Goal: Task Accomplishment & Management: Use online tool/utility

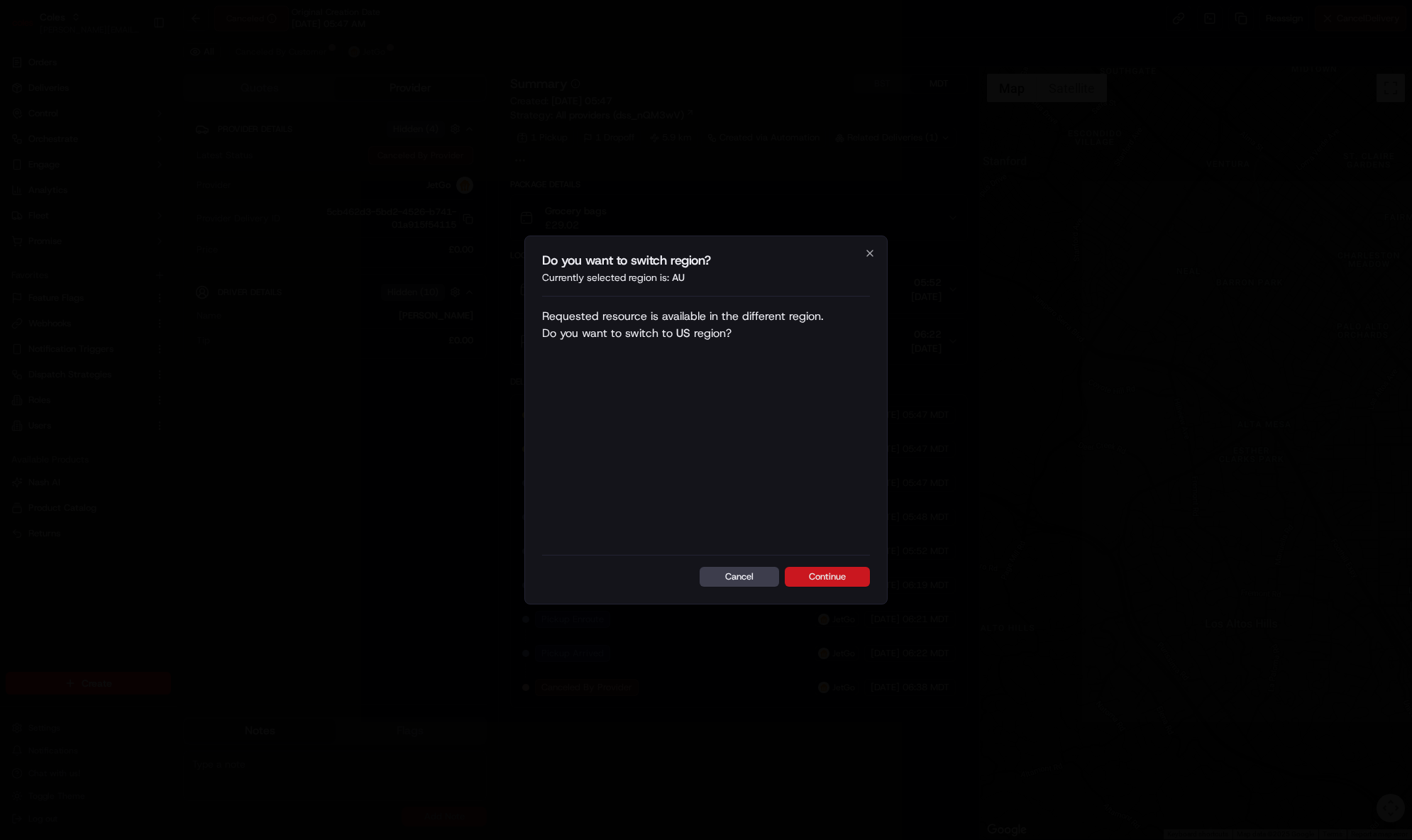
click at [805, 575] on button "Continue" at bounding box center [827, 577] width 85 height 20
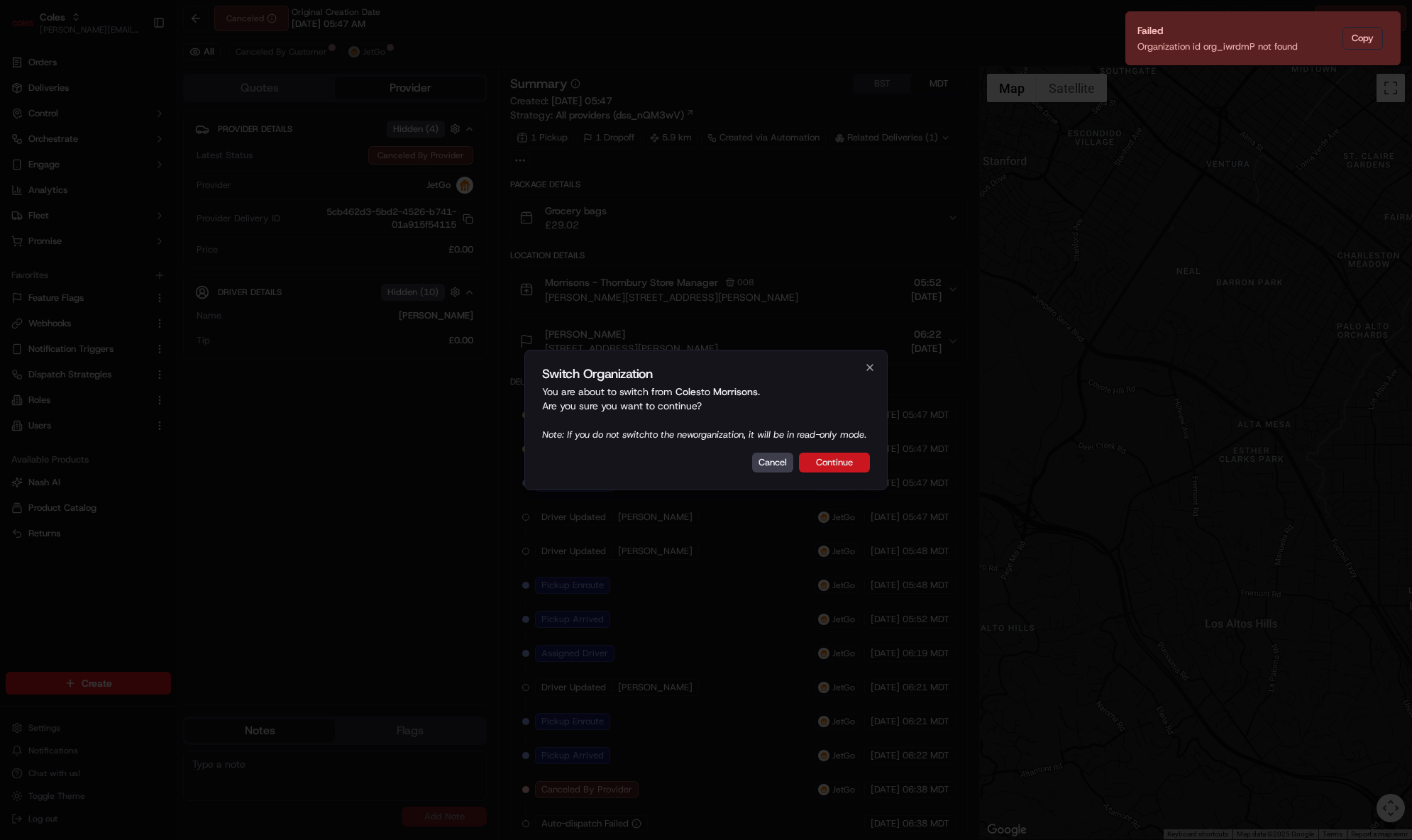
click at [838, 469] on button "Continue" at bounding box center [834, 463] width 71 height 20
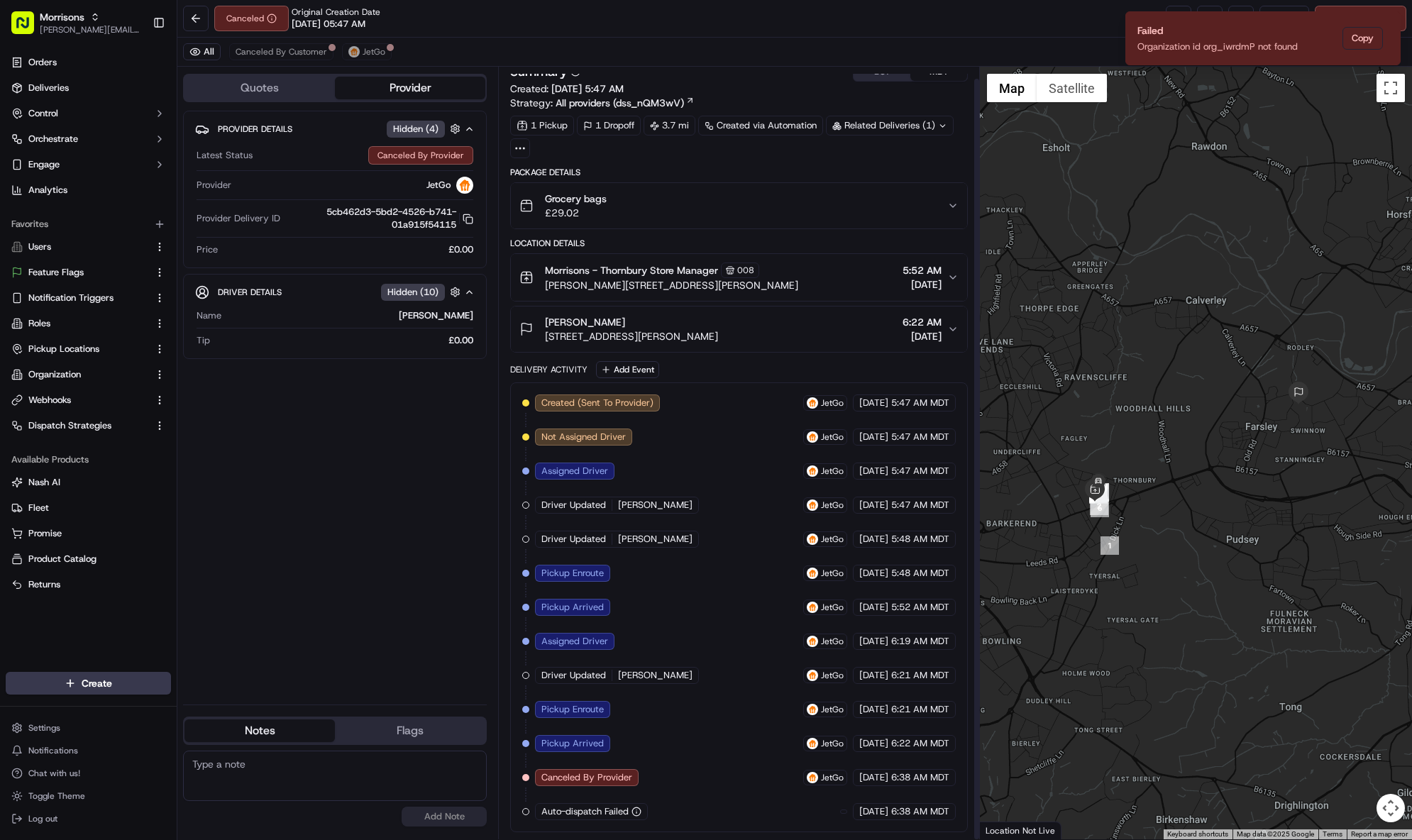
scroll to position [8, 0]
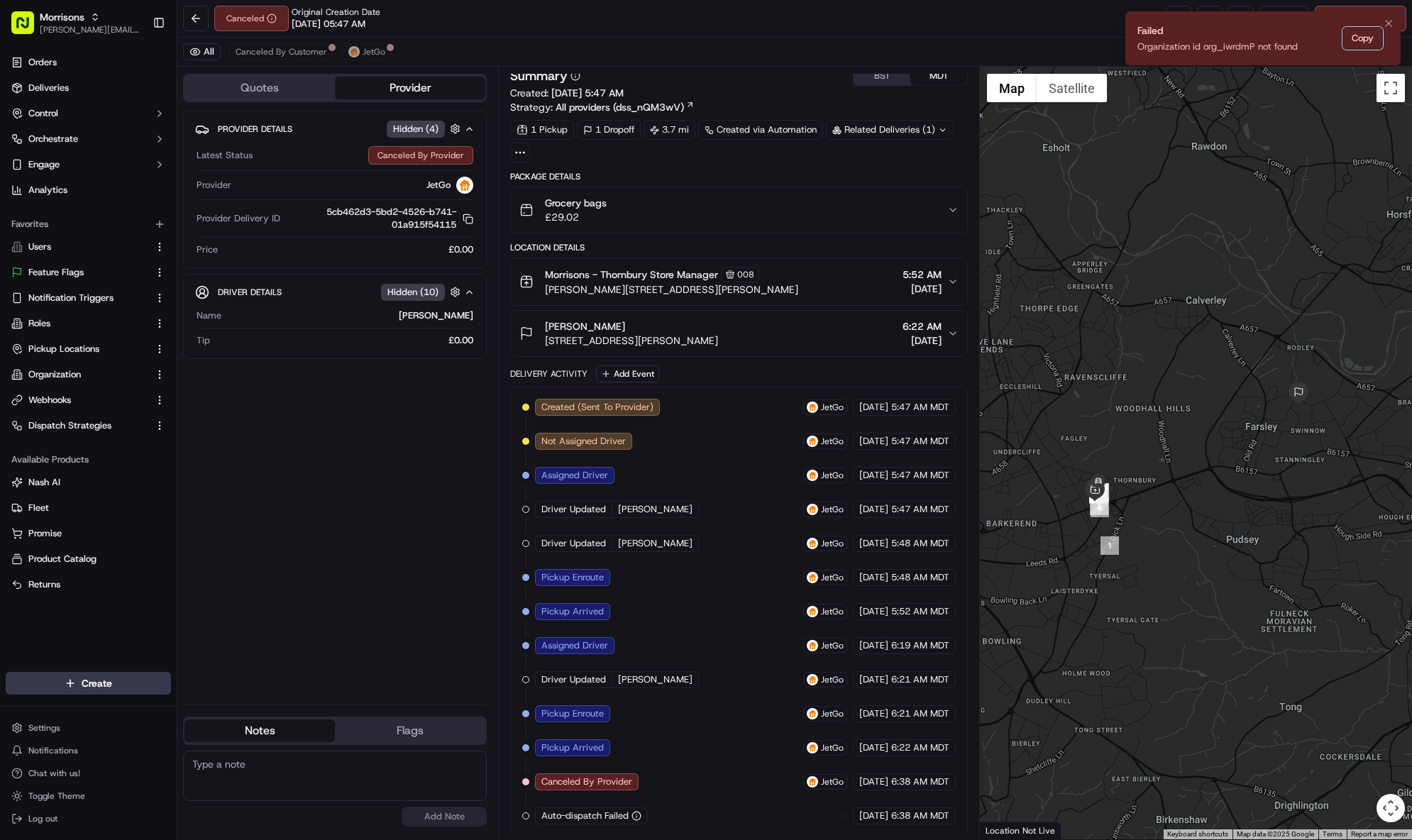
drag, startPoint x: 1361, startPoint y: 44, endPoint x: 1396, endPoint y: 23, distance: 40.8
click at [1382, 27] on button "Copy" at bounding box center [1362, 37] width 40 height 23
click at [1394, 22] on button "Notifications (F8)" at bounding box center [1387, 23] width 17 height 17
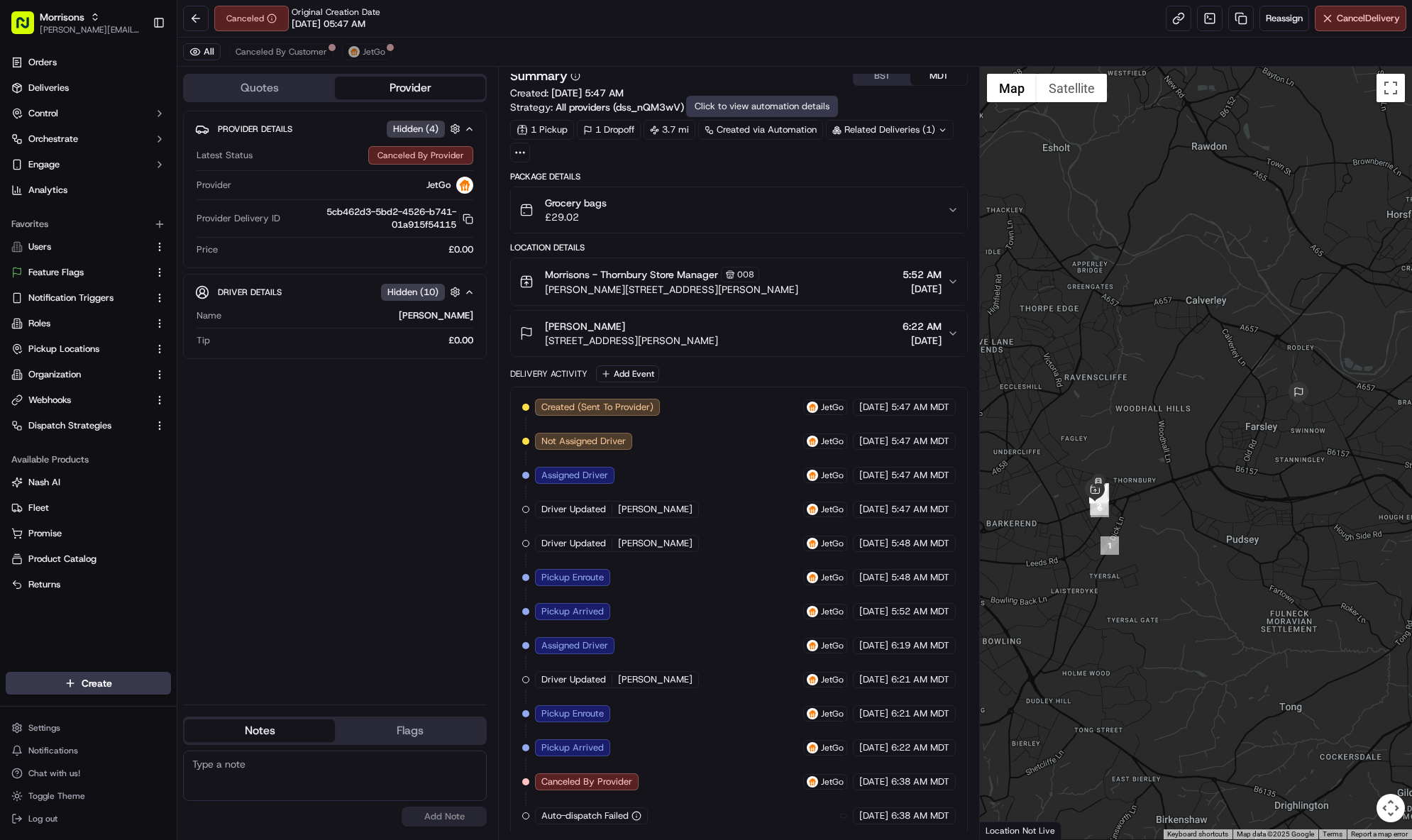
scroll to position [0, 0]
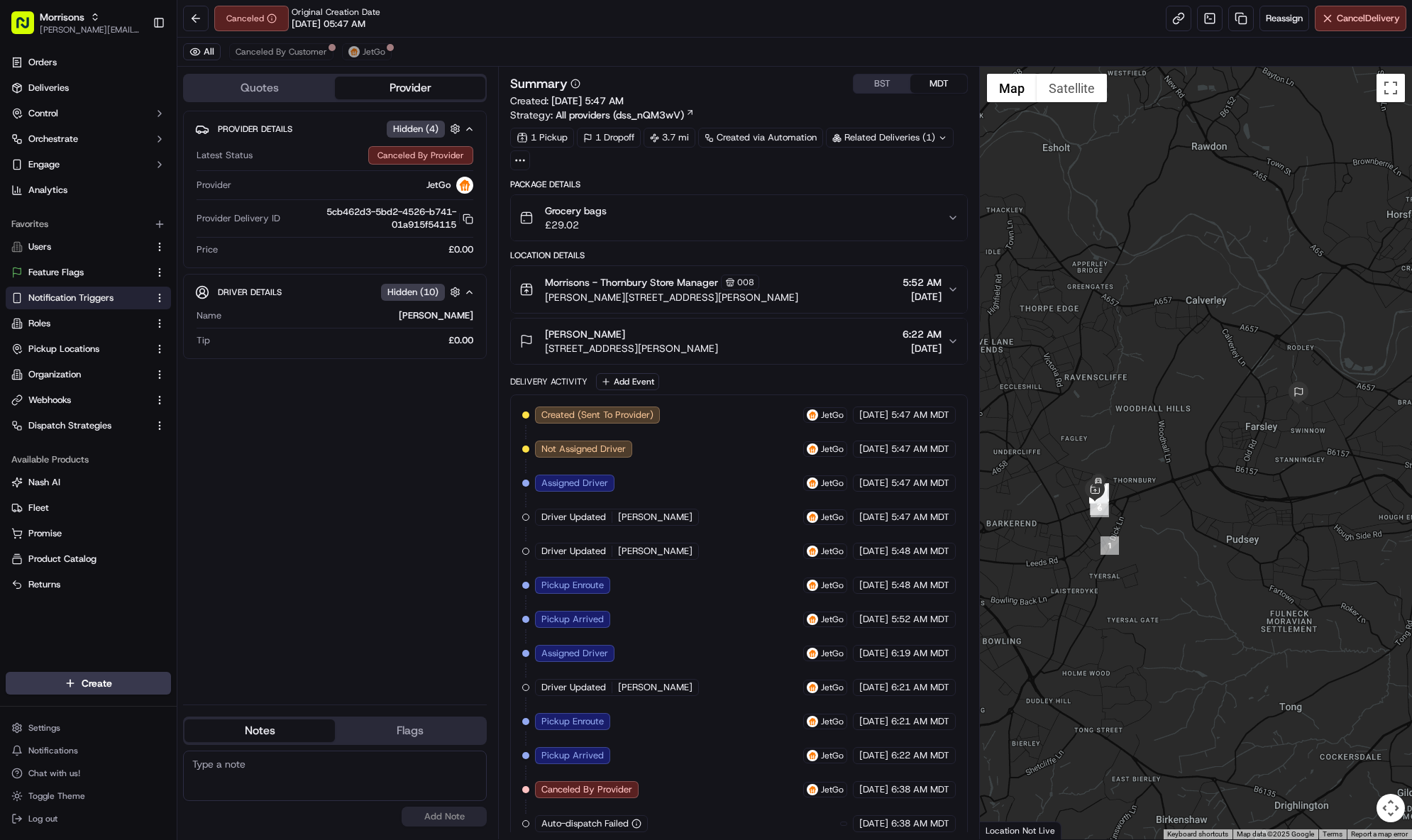
click at [100, 307] on button "Notification Triggers" at bounding box center [89, 297] width 165 height 23
click at [110, 298] on span "Notification Triggers" at bounding box center [71, 297] width 85 height 13
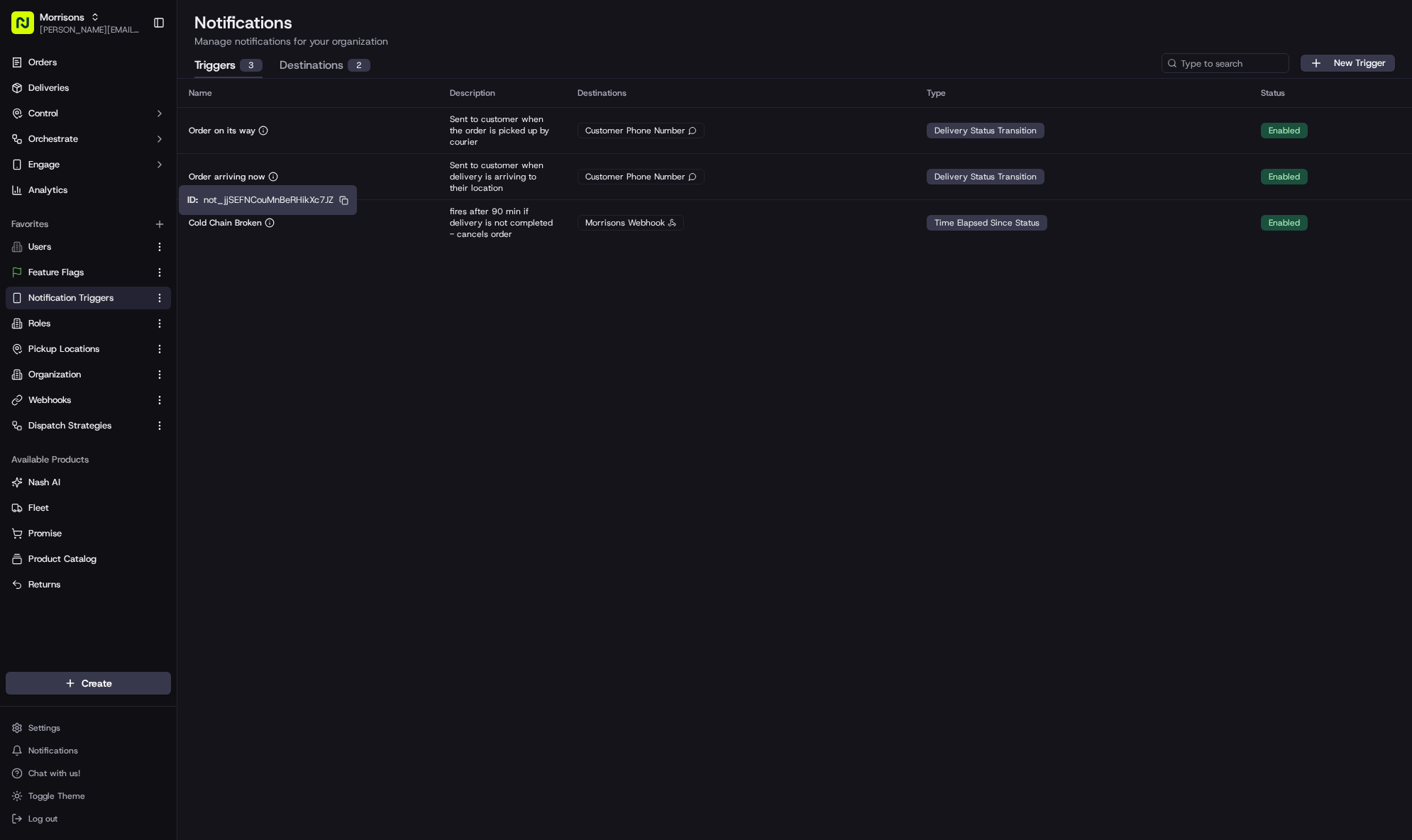
click at [347, 199] on icon "button" at bounding box center [343, 200] width 9 height 9
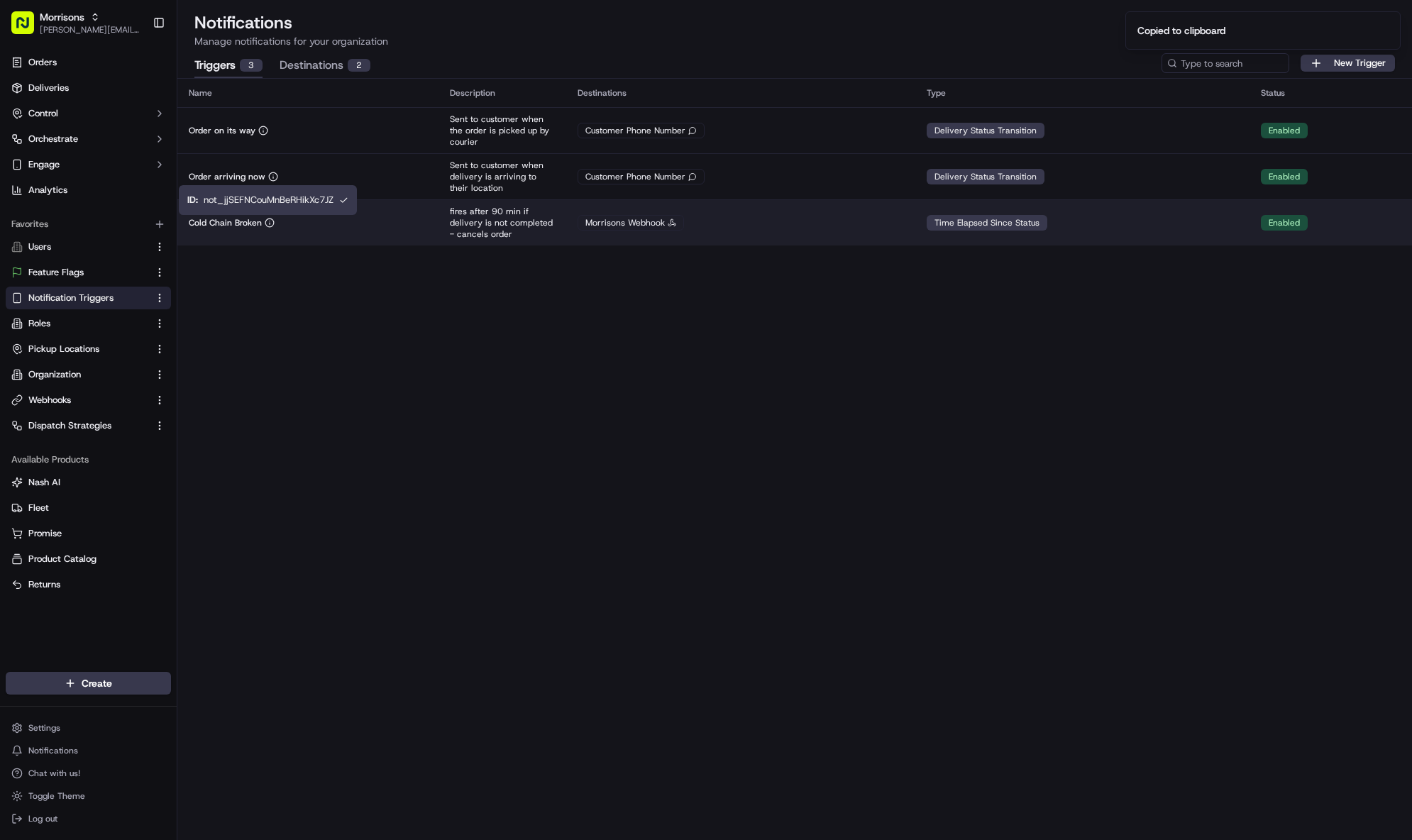
click at [390, 227] on div "Cold Chain Broken" at bounding box center [308, 223] width 238 height 12
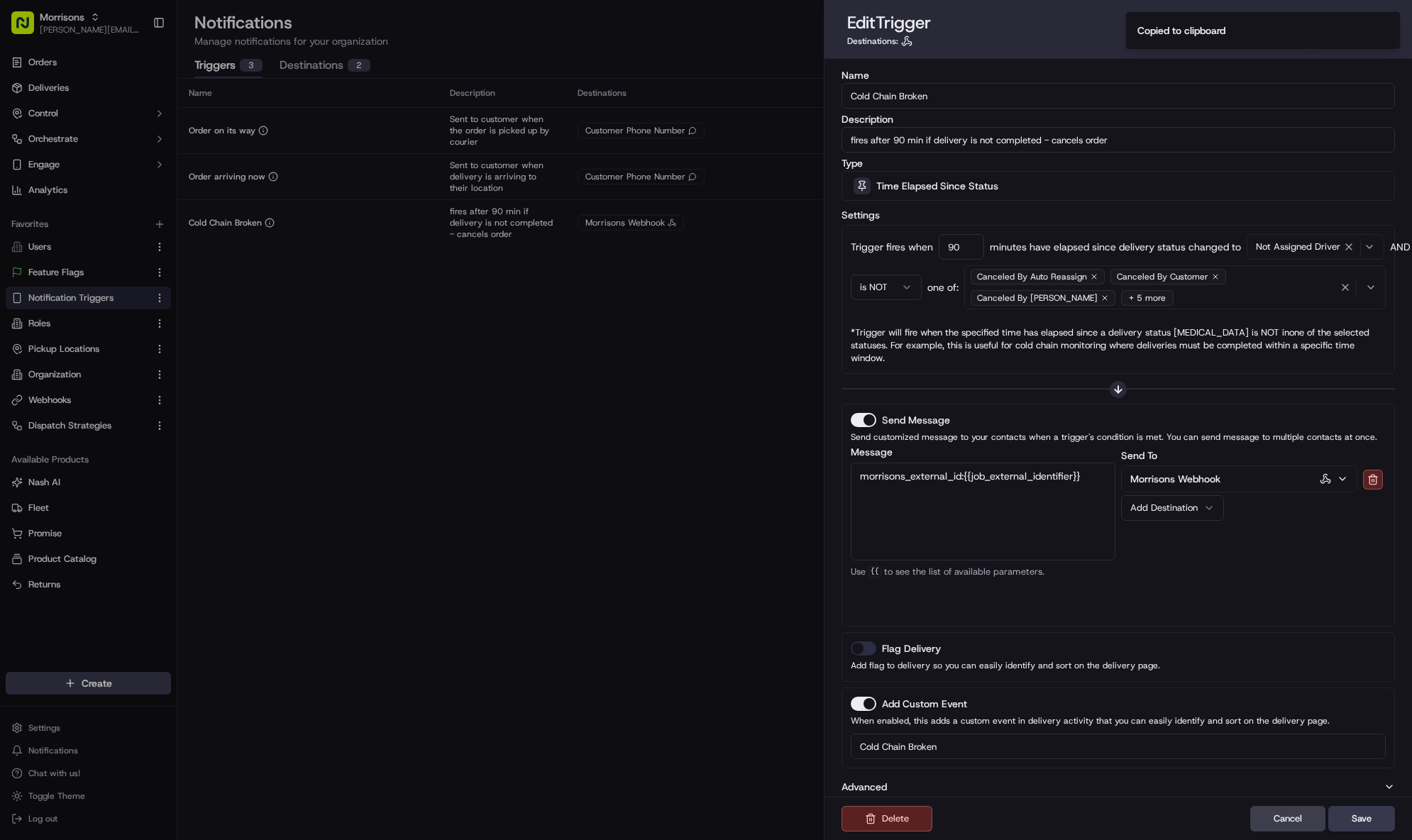
click at [1169, 297] on div "Canceled By Auto Reassign Canceled By Customer Canceled By Nash + 5 more" at bounding box center [1152, 287] width 369 height 42
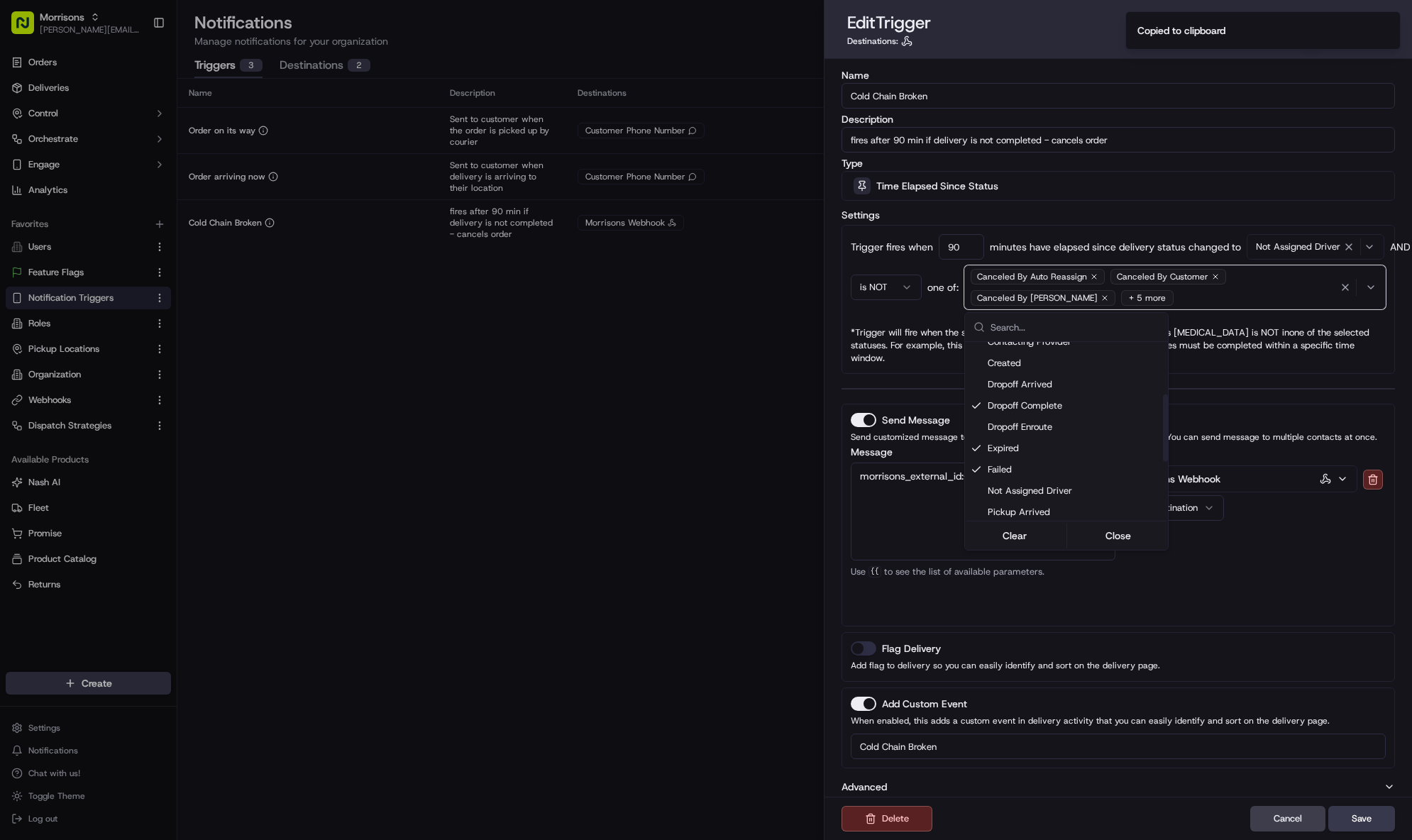
scroll to position [39, 0]
click at [654, 388] on div at bounding box center [706, 420] width 1412 height 840
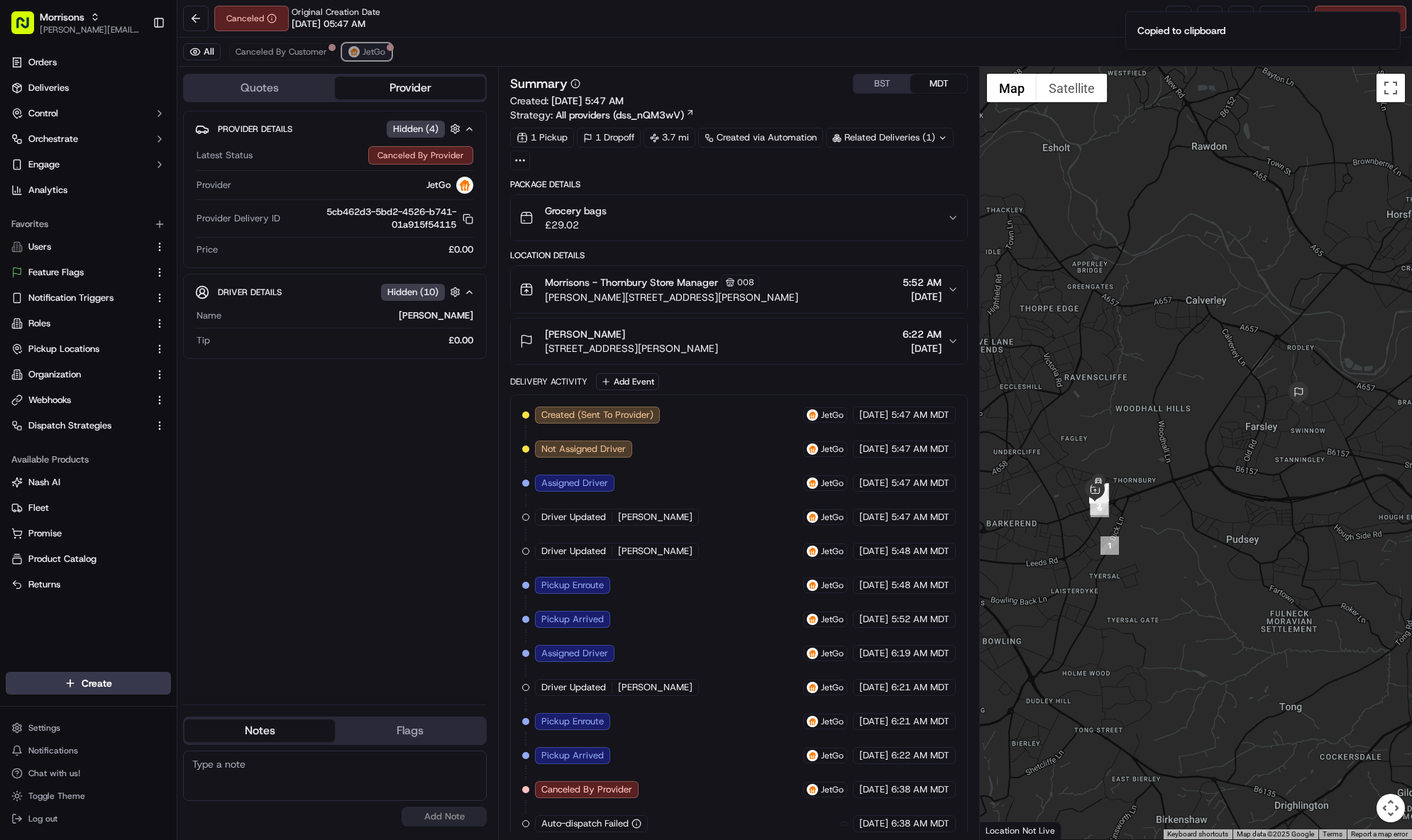
click at [374, 54] on span "JetGo" at bounding box center [373, 52] width 23 height 12
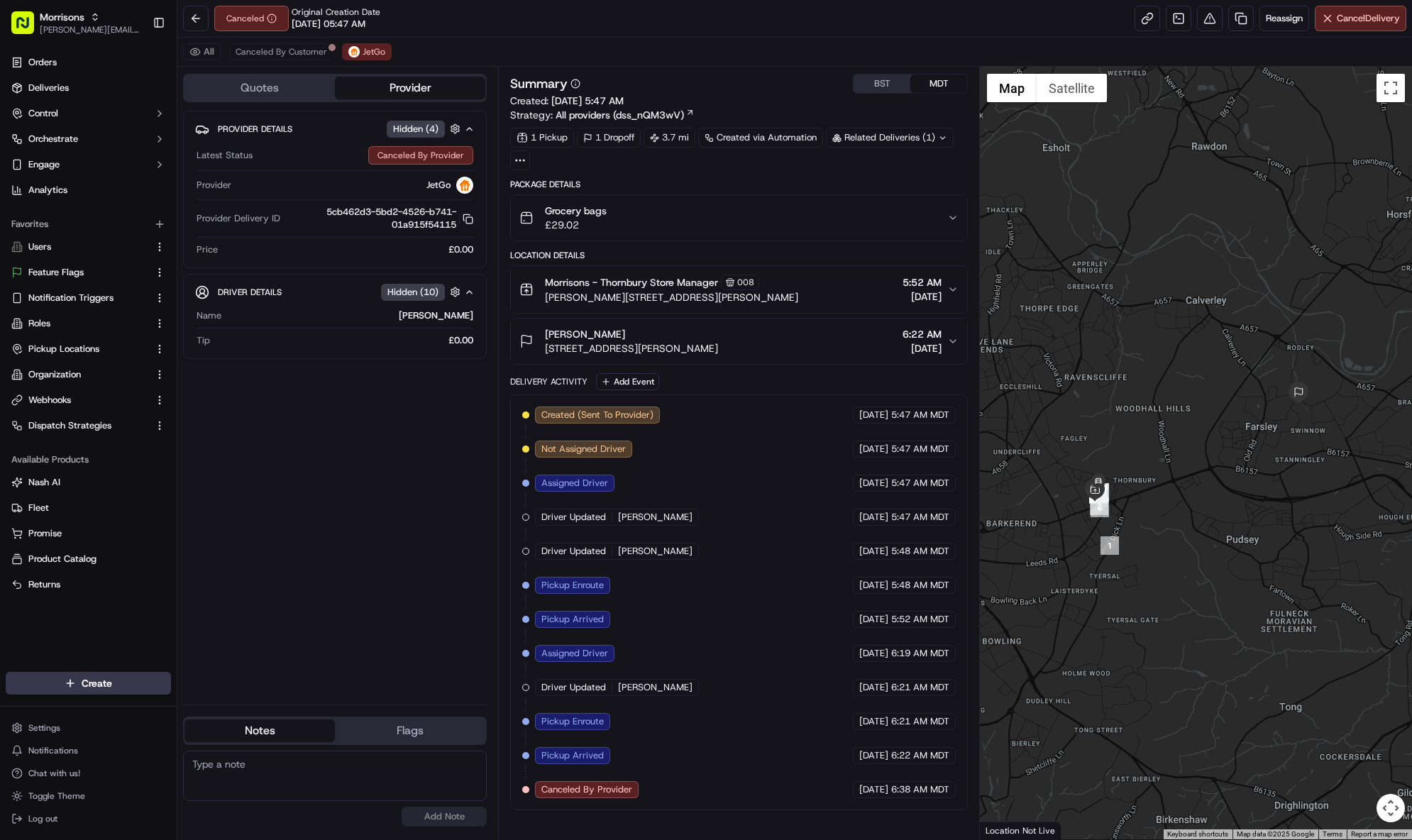
click at [293, 42] on div "All Canceled By Customer JetGo" at bounding box center [795, 52] width 1235 height 30
click at [289, 49] on span "Canceled By Customer" at bounding box center [281, 52] width 92 height 12
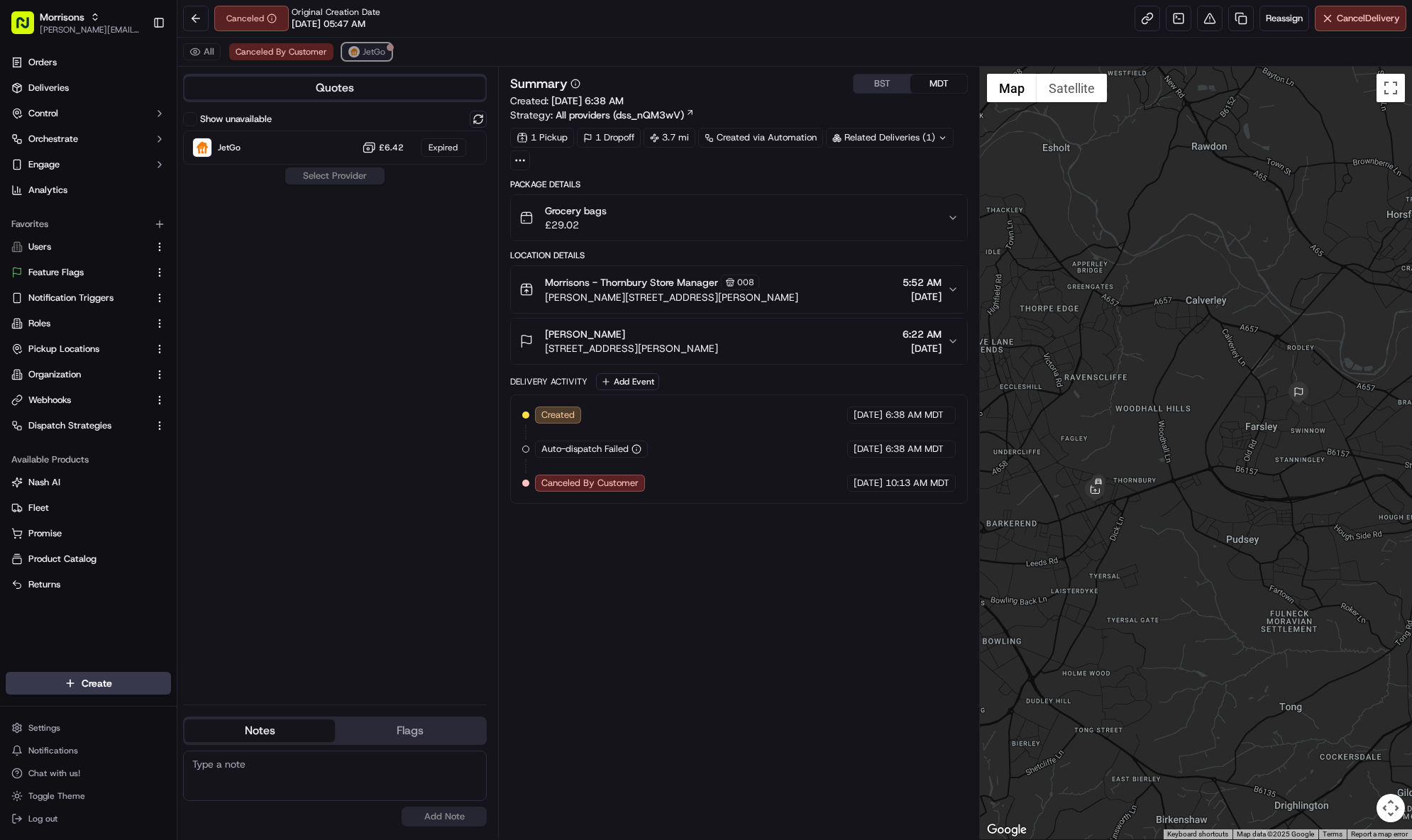
click at [378, 49] on span "JetGo" at bounding box center [373, 52] width 23 height 12
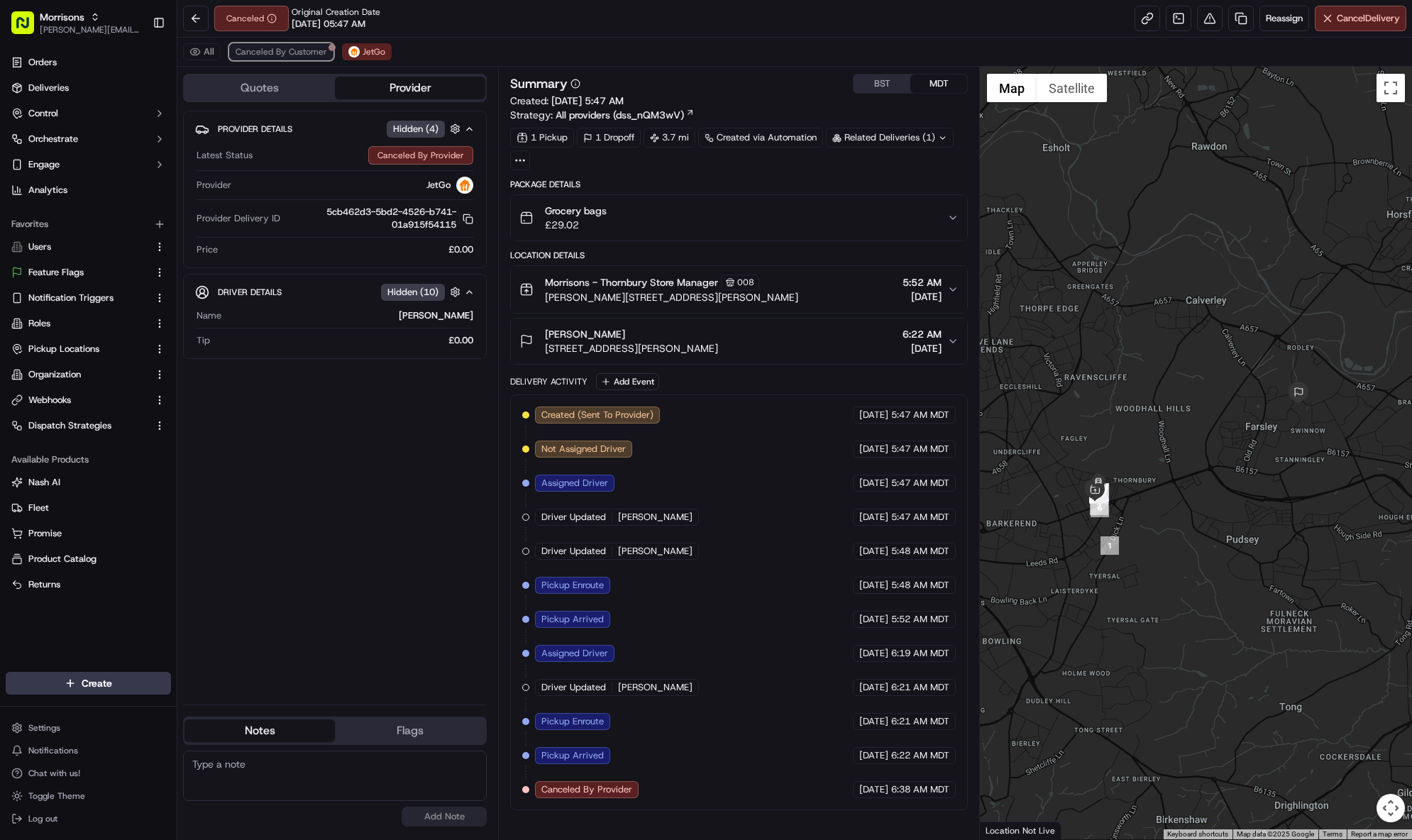
click at [313, 51] on span "Canceled By Customer" at bounding box center [281, 52] width 92 height 12
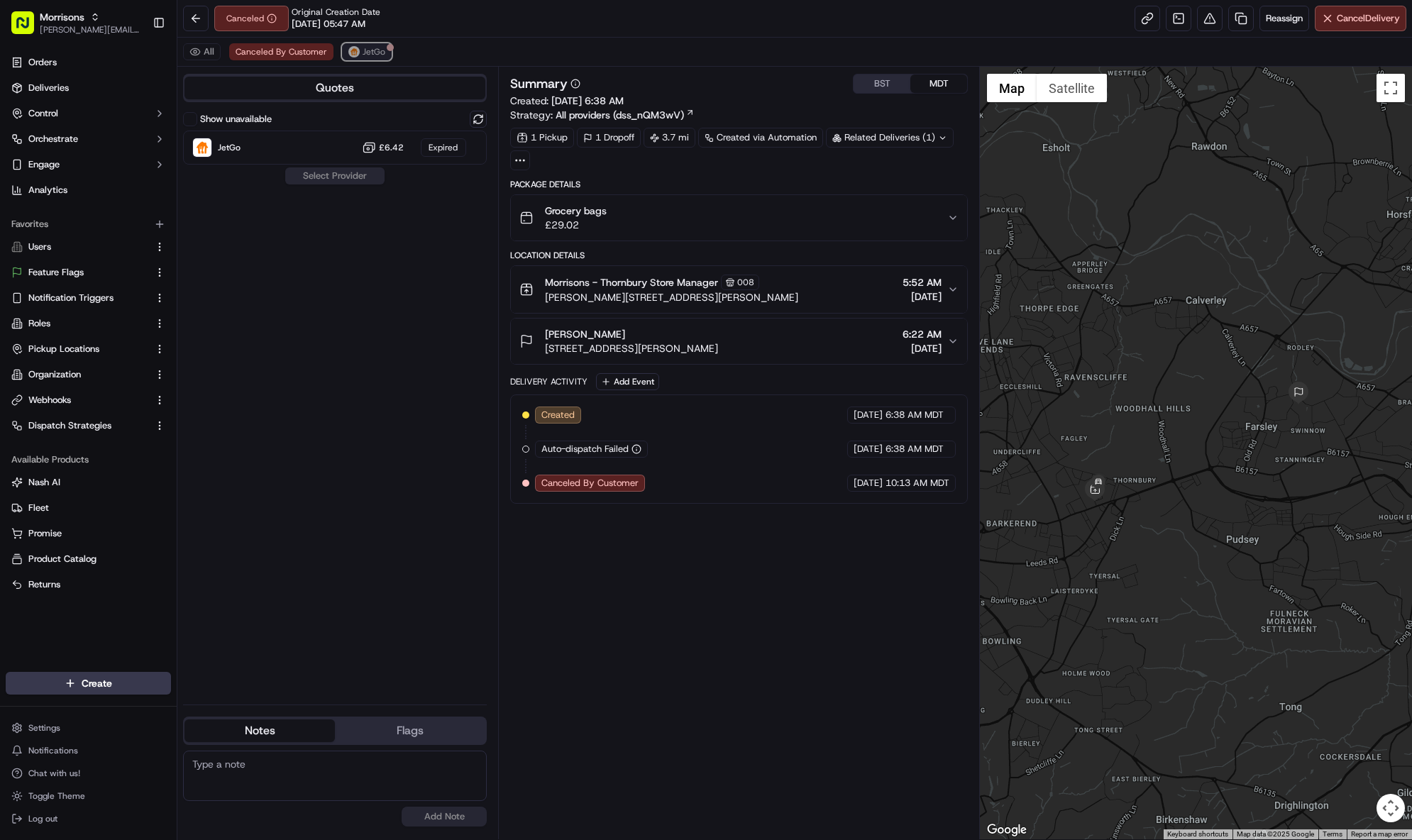
click at [372, 52] on span "JetGo" at bounding box center [373, 52] width 23 height 12
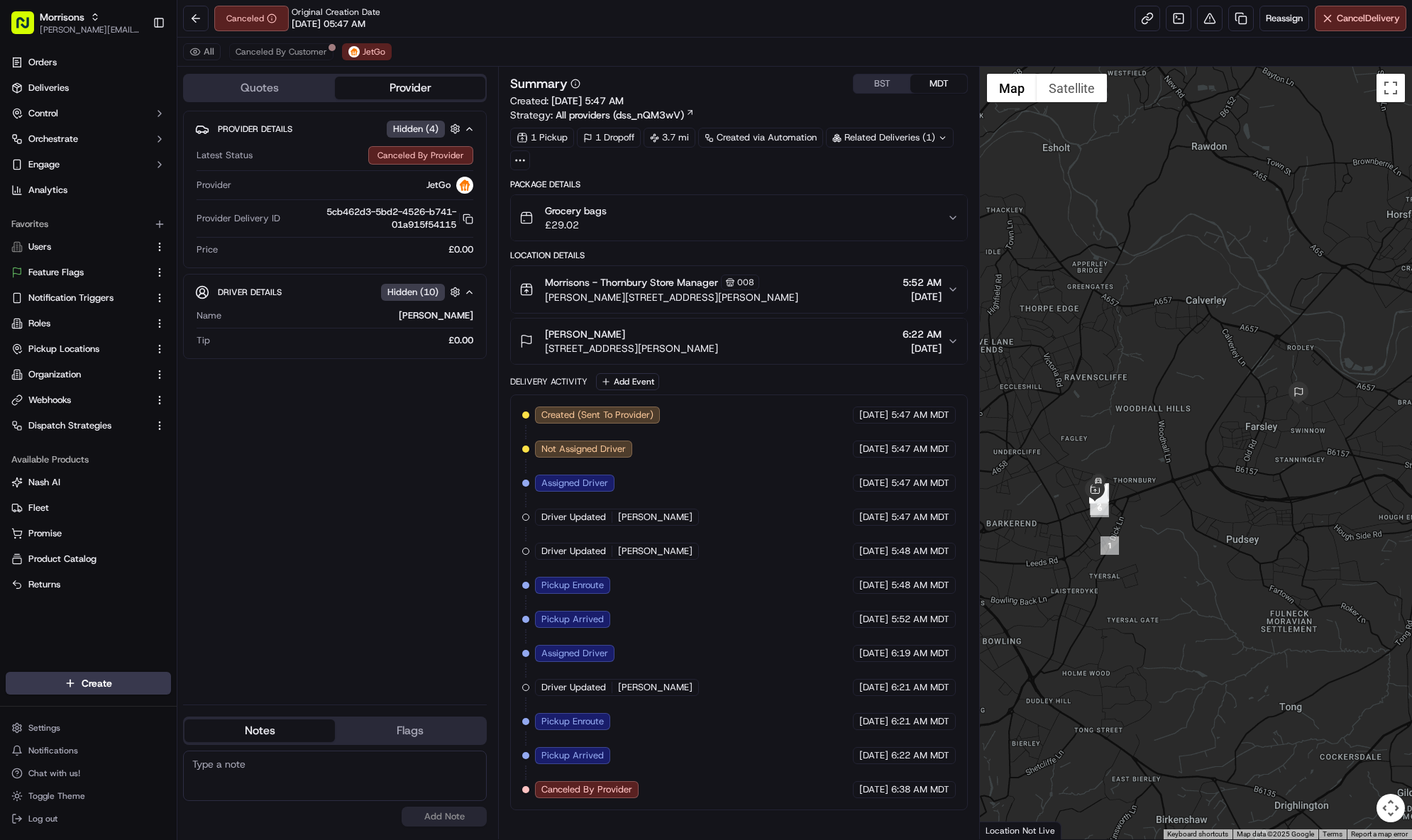
click at [904, 450] on span "5:47 AM MDT" at bounding box center [920, 449] width 58 height 13
click at [900, 747] on div "09/15/2025 6:22 AM MDT" at bounding box center [904, 755] width 102 height 17
click at [905, 752] on span "6:22 AM MDT" at bounding box center [920, 755] width 58 height 13
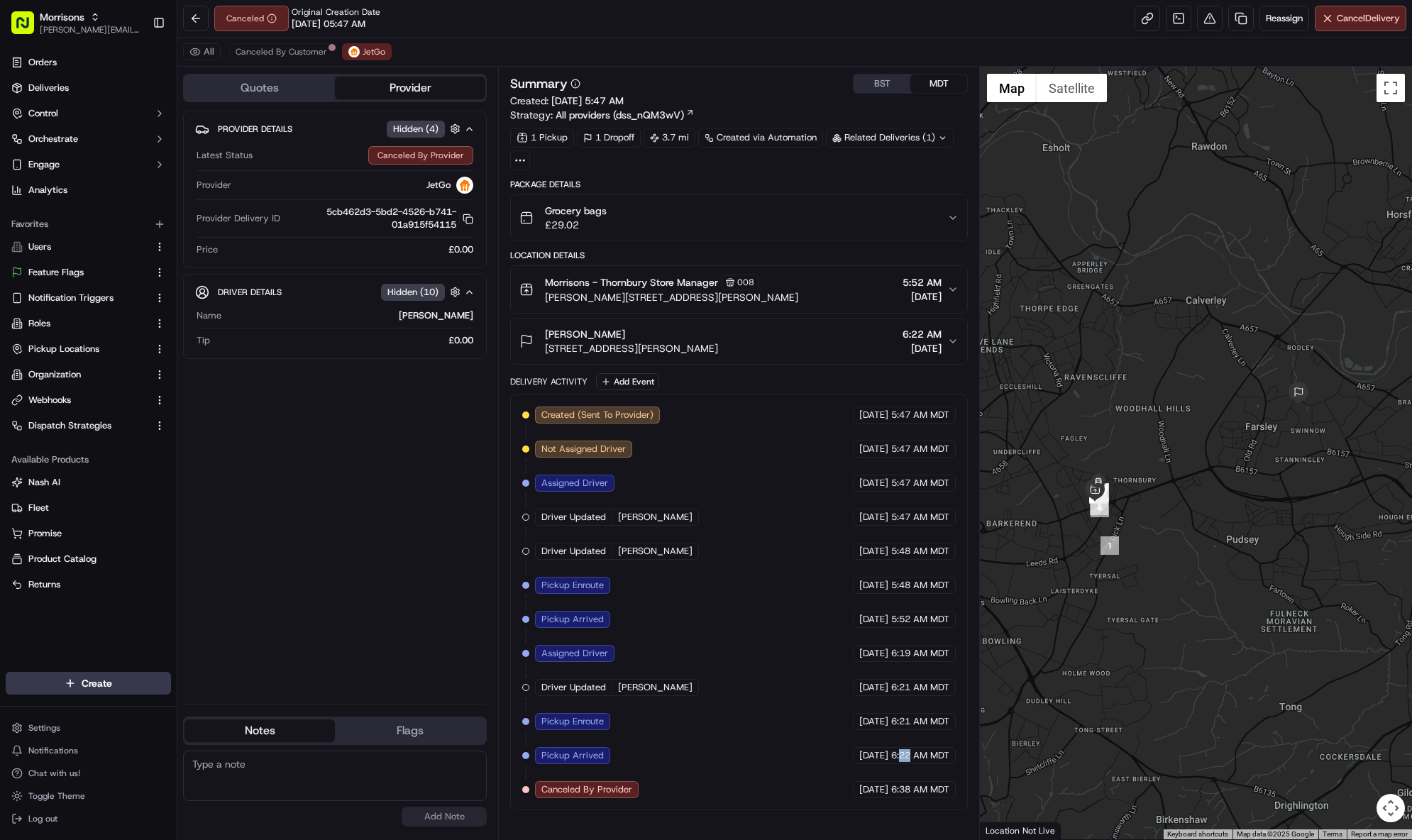
click at [905, 752] on span "6:22 AM MDT" at bounding box center [920, 755] width 58 height 13
click at [310, 47] on span "Canceled By Customer" at bounding box center [281, 52] width 92 height 12
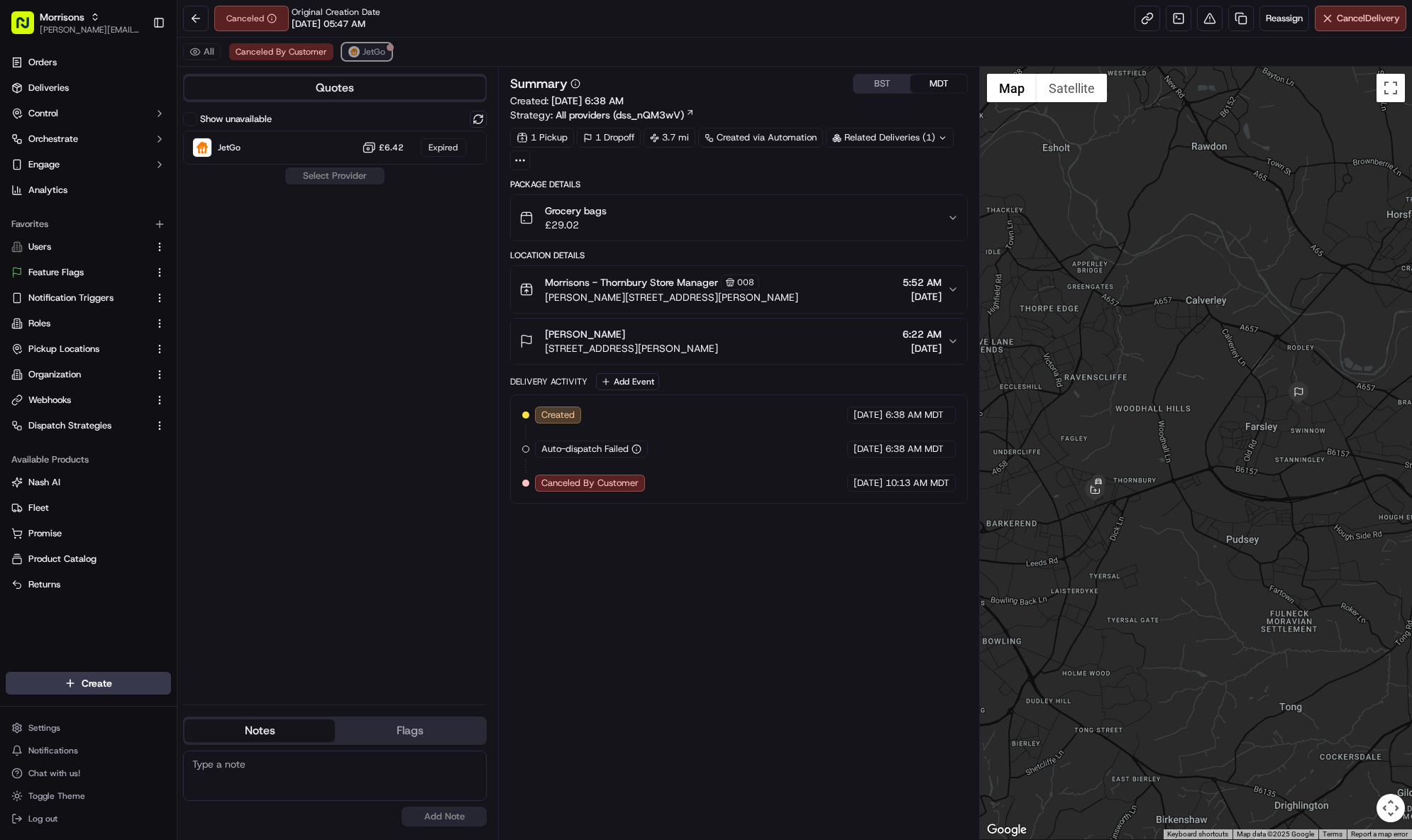
click at [377, 52] on span "JetGo" at bounding box center [373, 52] width 23 height 12
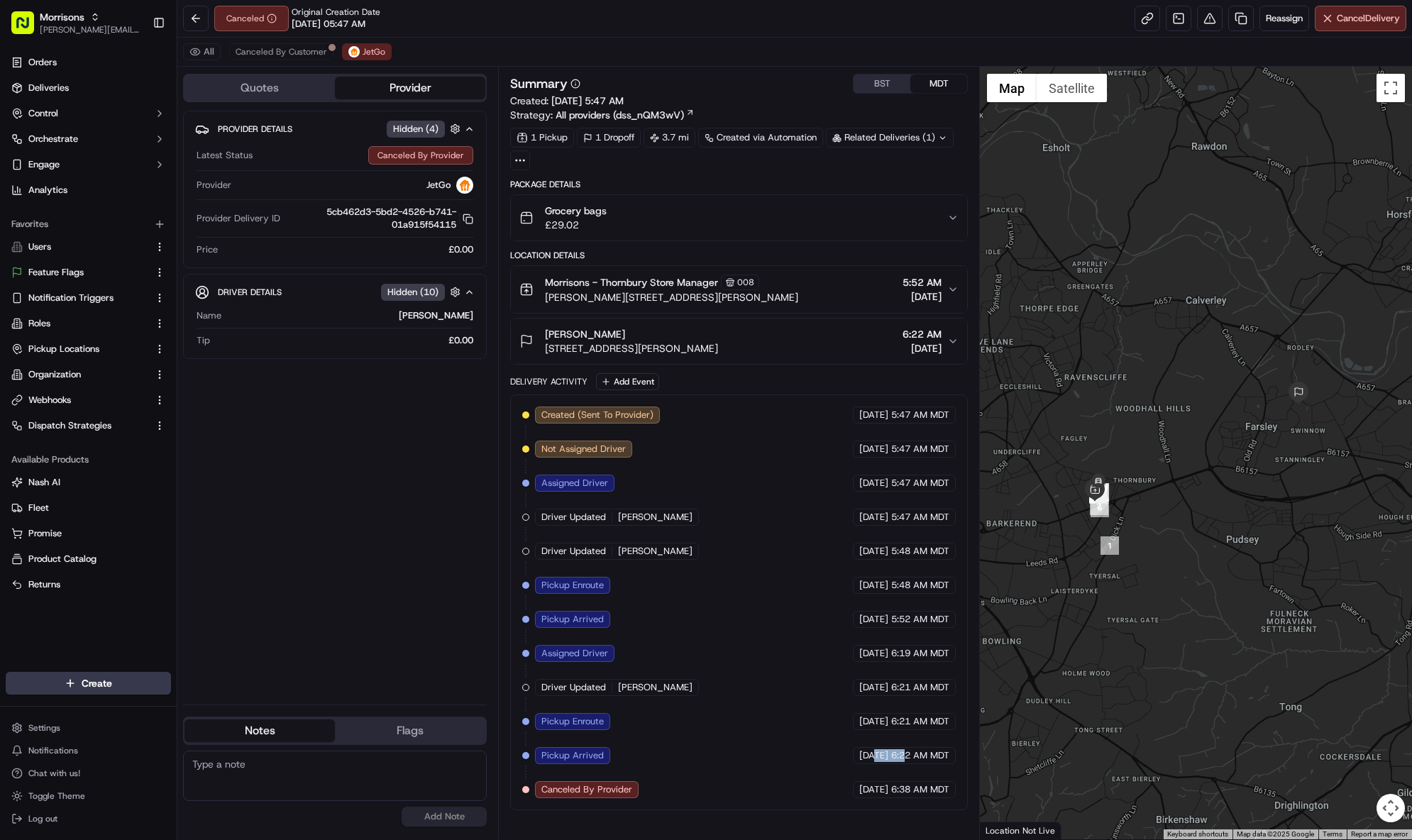
drag, startPoint x: 847, startPoint y: 755, endPoint x: 907, endPoint y: 755, distance: 60.0
click at [907, 755] on div "09/15/2025 6:22 AM MDT" at bounding box center [904, 755] width 102 height 17
click at [907, 755] on span "6:22 AM MDT" at bounding box center [920, 755] width 58 height 13
drag, startPoint x: 834, startPoint y: 453, endPoint x: 945, endPoint y: 449, distance: 111.1
click at [945, 449] on div "09/15/2025 5:47 AM MDT" at bounding box center [904, 448] width 102 height 17
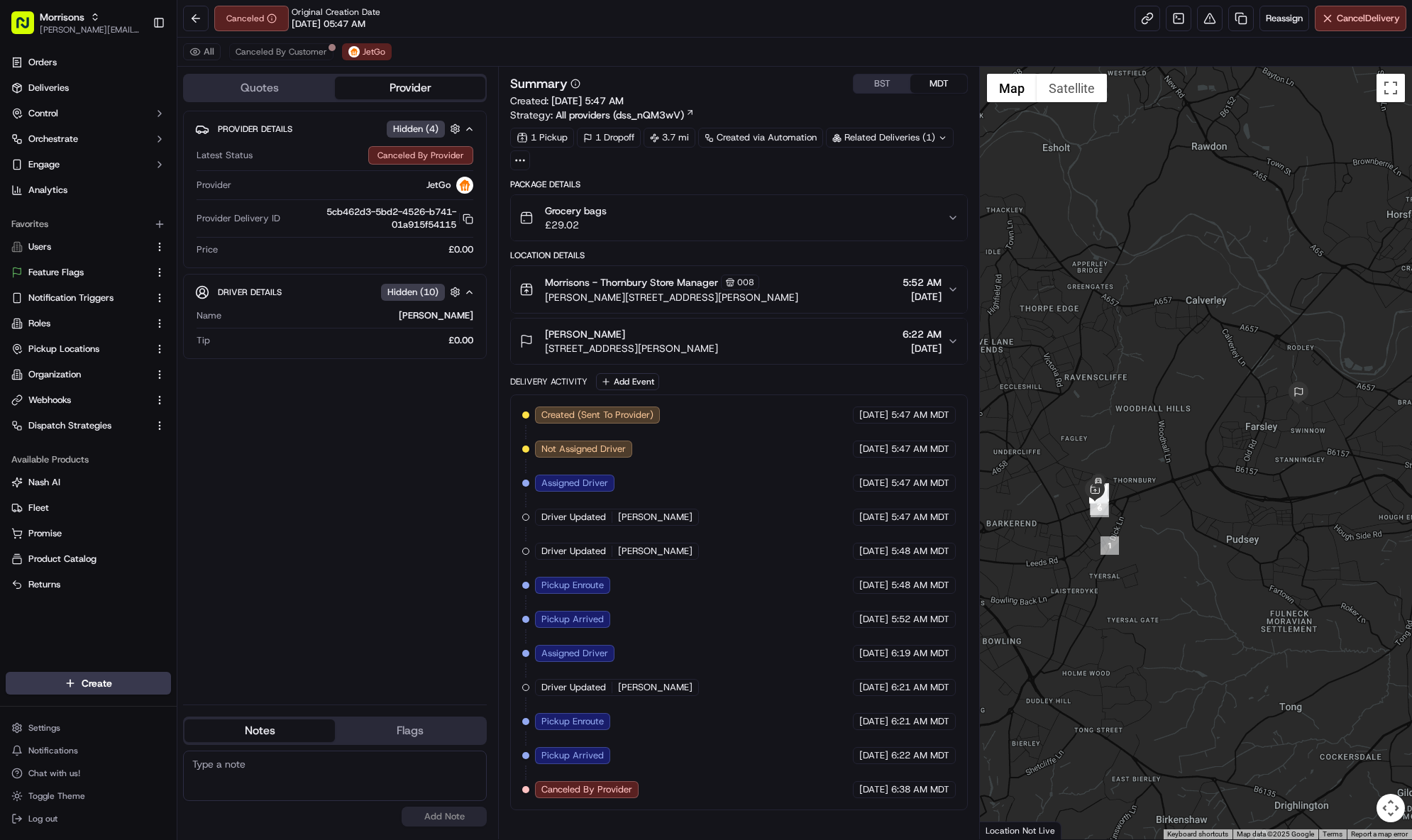
click at [945, 450] on span "5:47 AM MDT" at bounding box center [920, 449] width 58 height 13
drag, startPoint x: 955, startPoint y: 448, endPoint x: 869, endPoint y: 444, distance: 86.1
click at [869, 444] on div "09/15/2025 5:47 AM MDT" at bounding box center [904, 448] width 102 height 17
click at [105, 293] on span "Notification Triggers" at bounding box center [71, 297] width 85 height 13
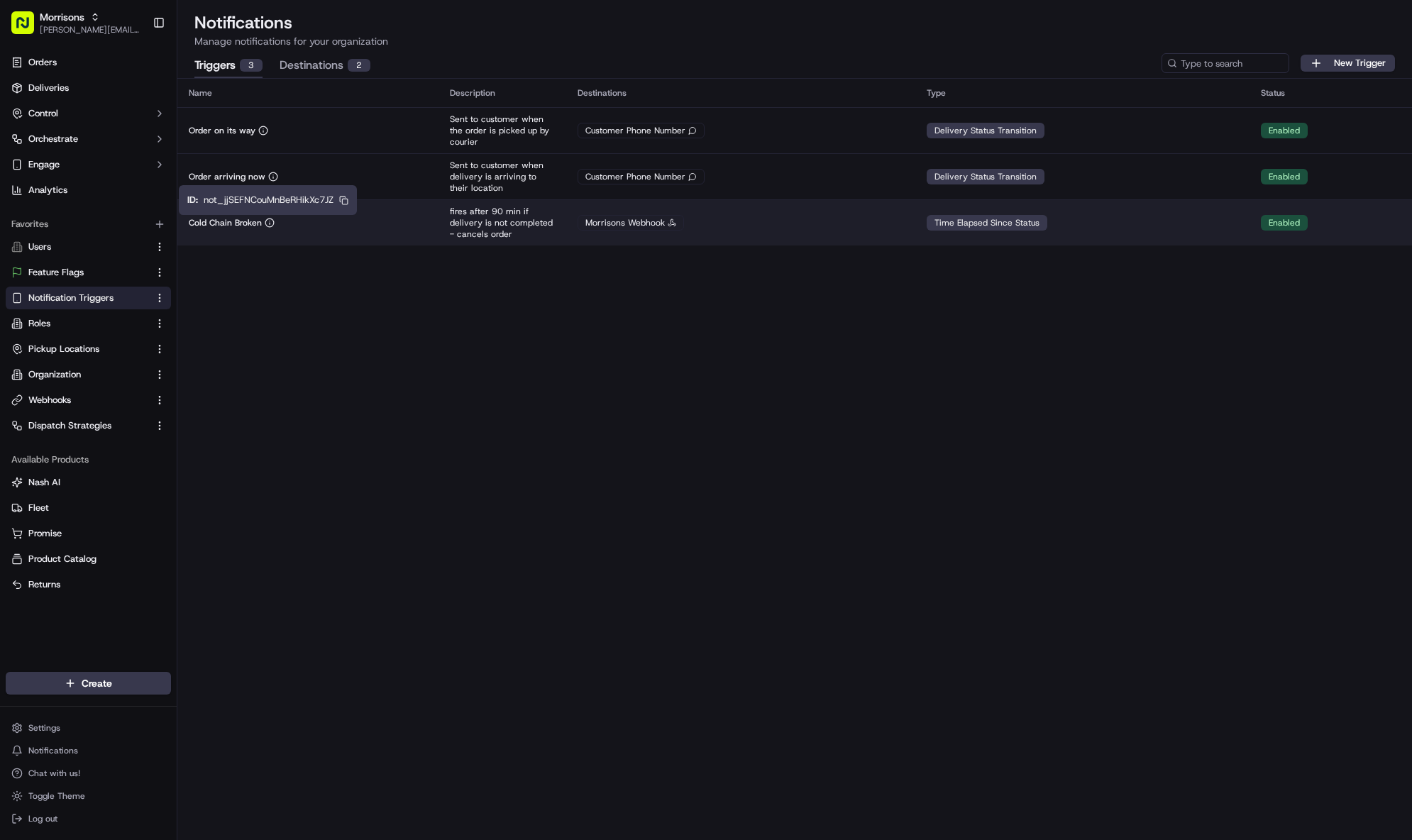
click at [355, 235] on td "Cold Chain Broken" at bounding box center [307, 222] width 261 height 46
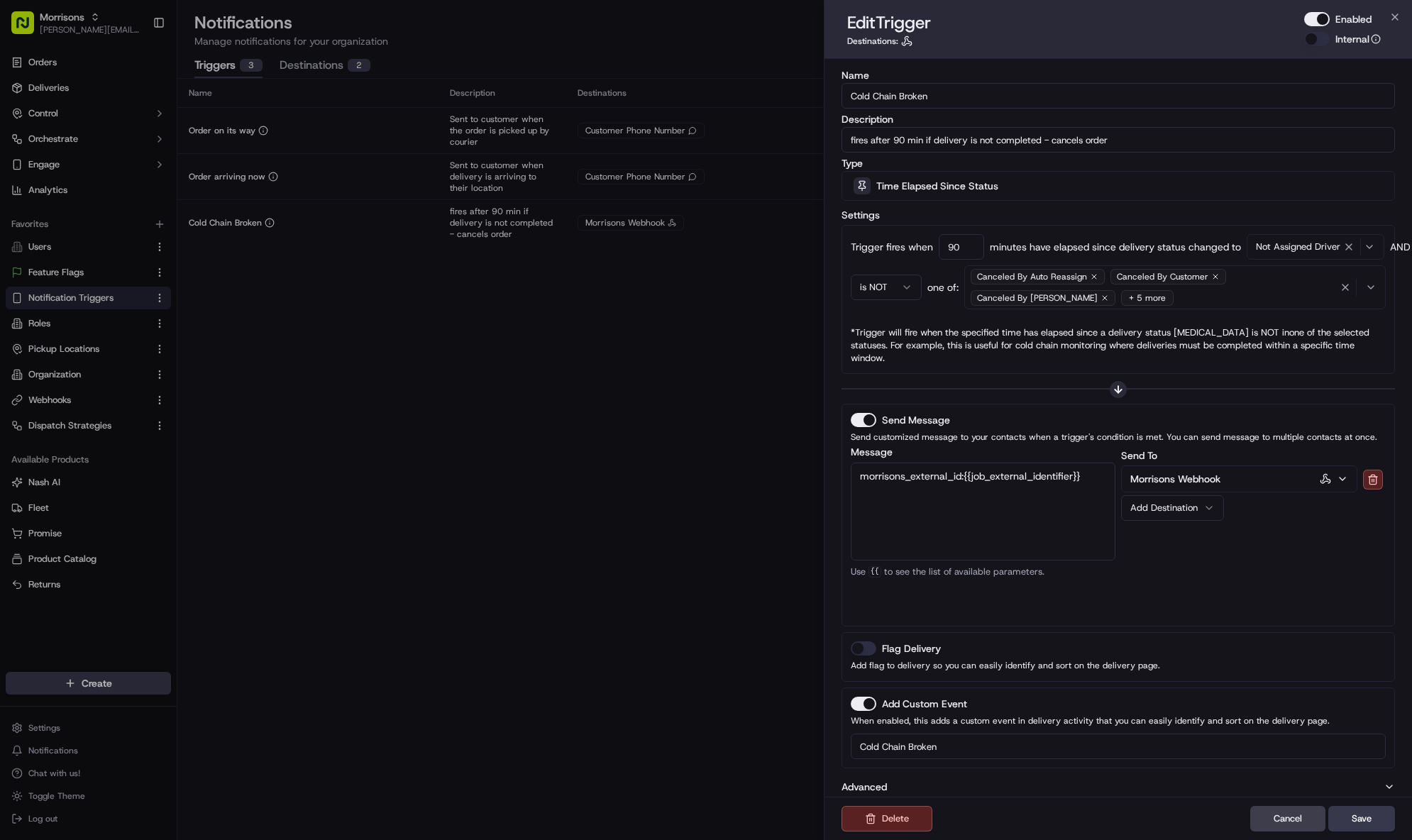
click at [1126, 311] on div "Trigger fires when 90 minutes have elapsed since delivery status changed to Not…" at bounding box center [1118, 299] width 535 height 131
click at [1118, 301] on div "Canceled By Auto Reassign Canceled By Customer Canceled By Nash + 5 more" at bounding box center [1152, 287] width 369 height 42
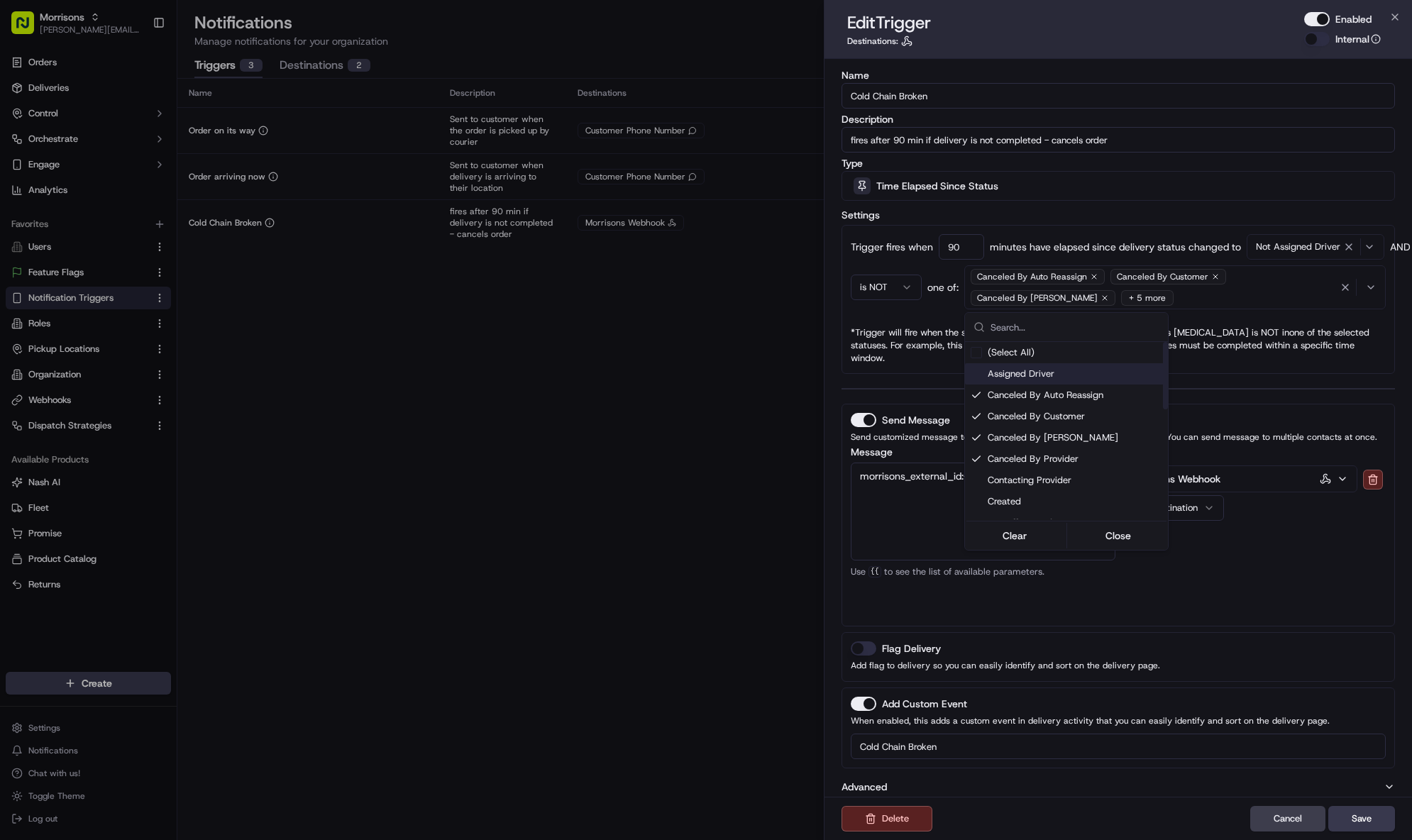
drag, startPoint x: 682, startPoint y: 336, endPoint x: 876, endPoint y: 190, distance: 242.8
click at [685, 335] on div at bounding box center [706, 420] width 1412 height 840
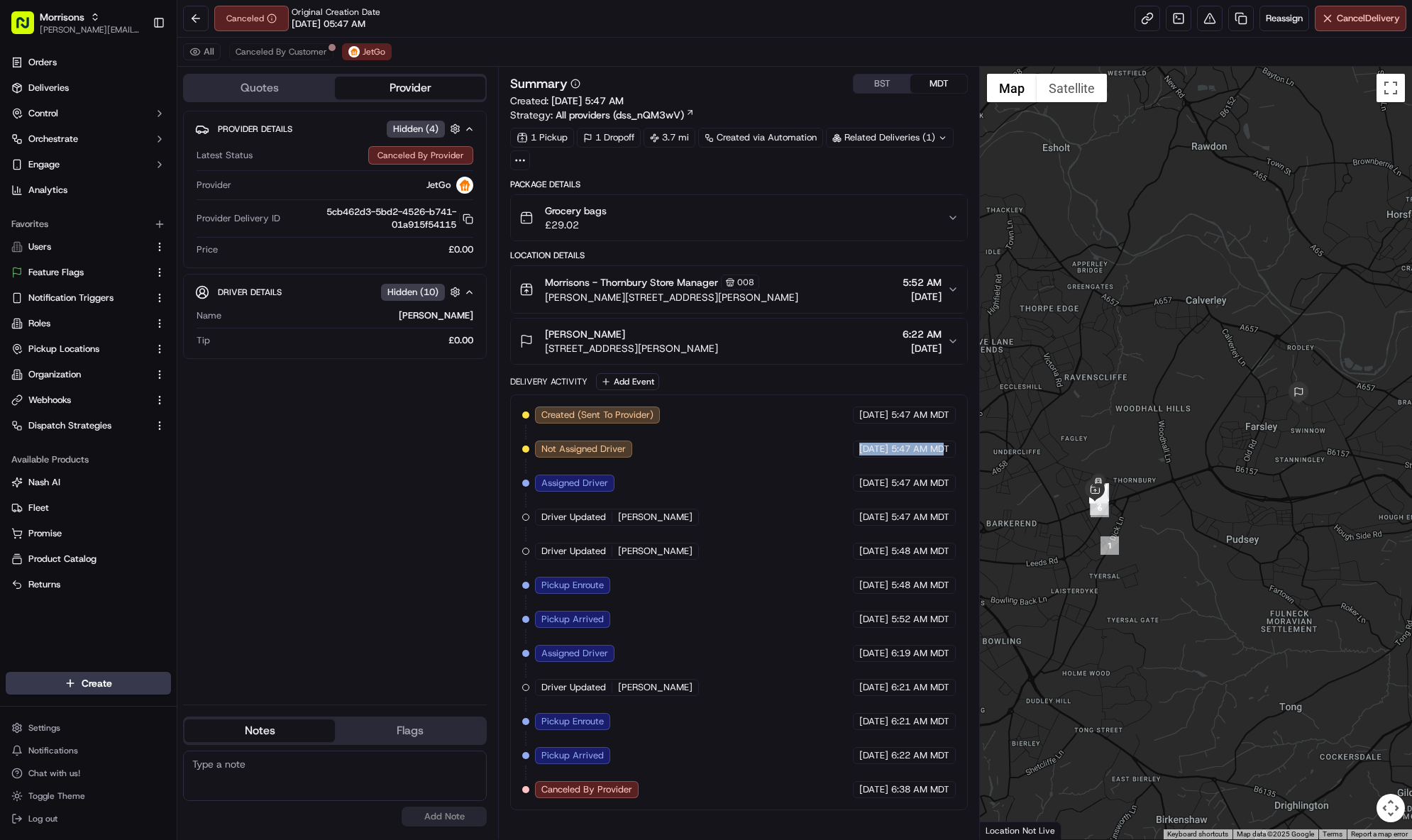
drag, startPoint x: 818, startPoint y: 449, endPoint x: 945, endPoint y: 448, distance: 127.0
click at [945, 448] on div "Created (Sent To Provider) JetGo 09/15/2025 5:47 AM MDT Not Assigned Driver Jet…" at bounding box center [738, 603] width 433 height 392
click at [900, 450] on span "5:47 AM MDT" at bounding box center [920, 449] width 58 height 13
click at [312, 51] on span "Canceled By Customer" at bounding box center [281, 52] width 92 height 12
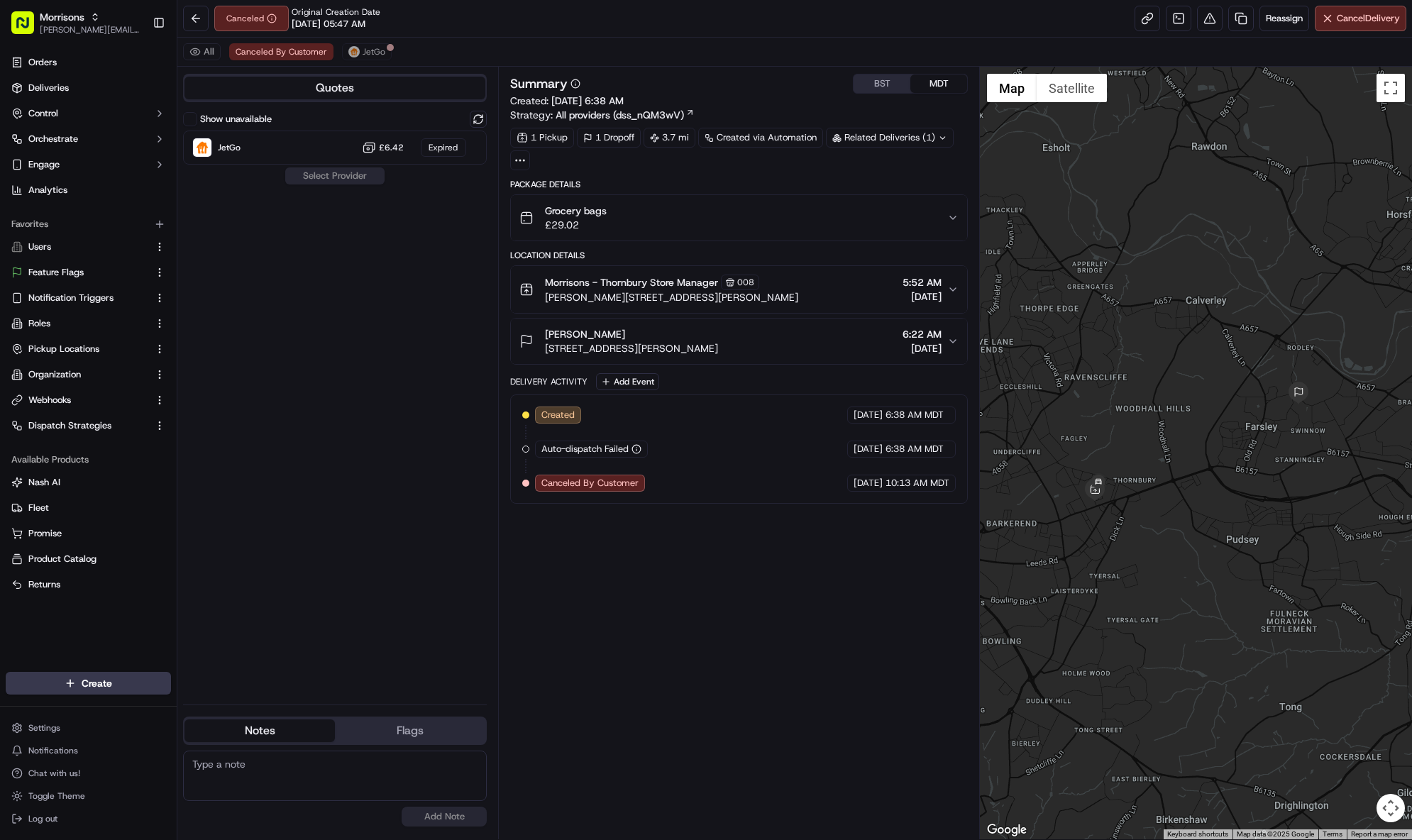
click at [723, 577] on div "Summary BST MDT Created: 09/15/2025 6:38 AM Strategy: All providers (dss_nQM3wV…" at bounding box center [738, 453] width 458 height 758
click at [372, 49] on span "JetGo" at bounding box center [373, 52] width 23 height 12
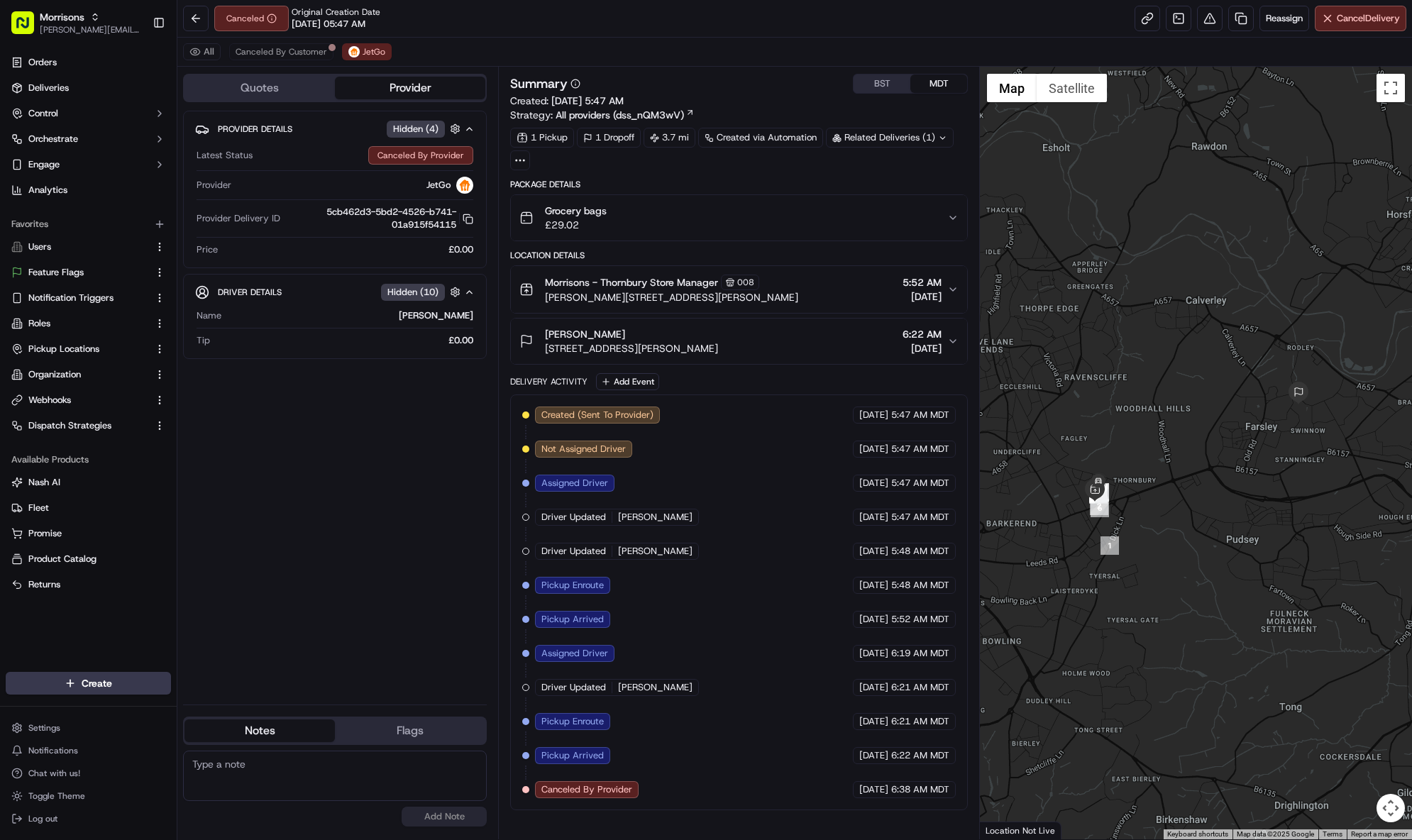
click at [866, 786] on span "09/15/2025" at bounding box center [873, 789] width 30 height 13
click at [886, 787] on span "09/15/2025" at bounding box center [873, 789] width 30 height 13
click at [887, 786] on span "09/15/2025" at bounding box center [873, 789] width 30 height 13
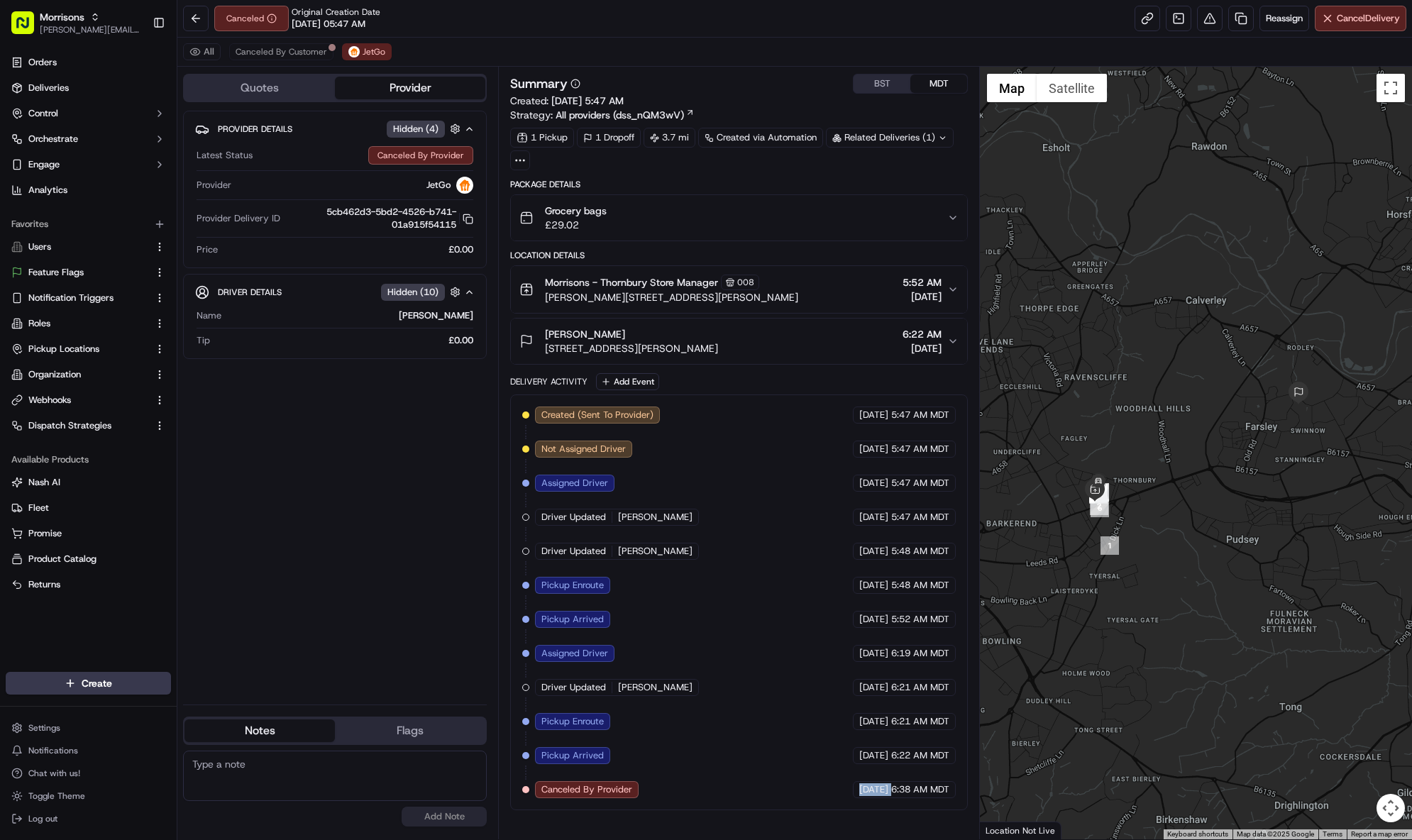
click at [887, 786] on span "09/15/2025" at bounding box center [873, 789] width 30 height 13
click at [289, 59] on button "Canceled By Customer" at bounding box center [282, 51] width 104 height 17
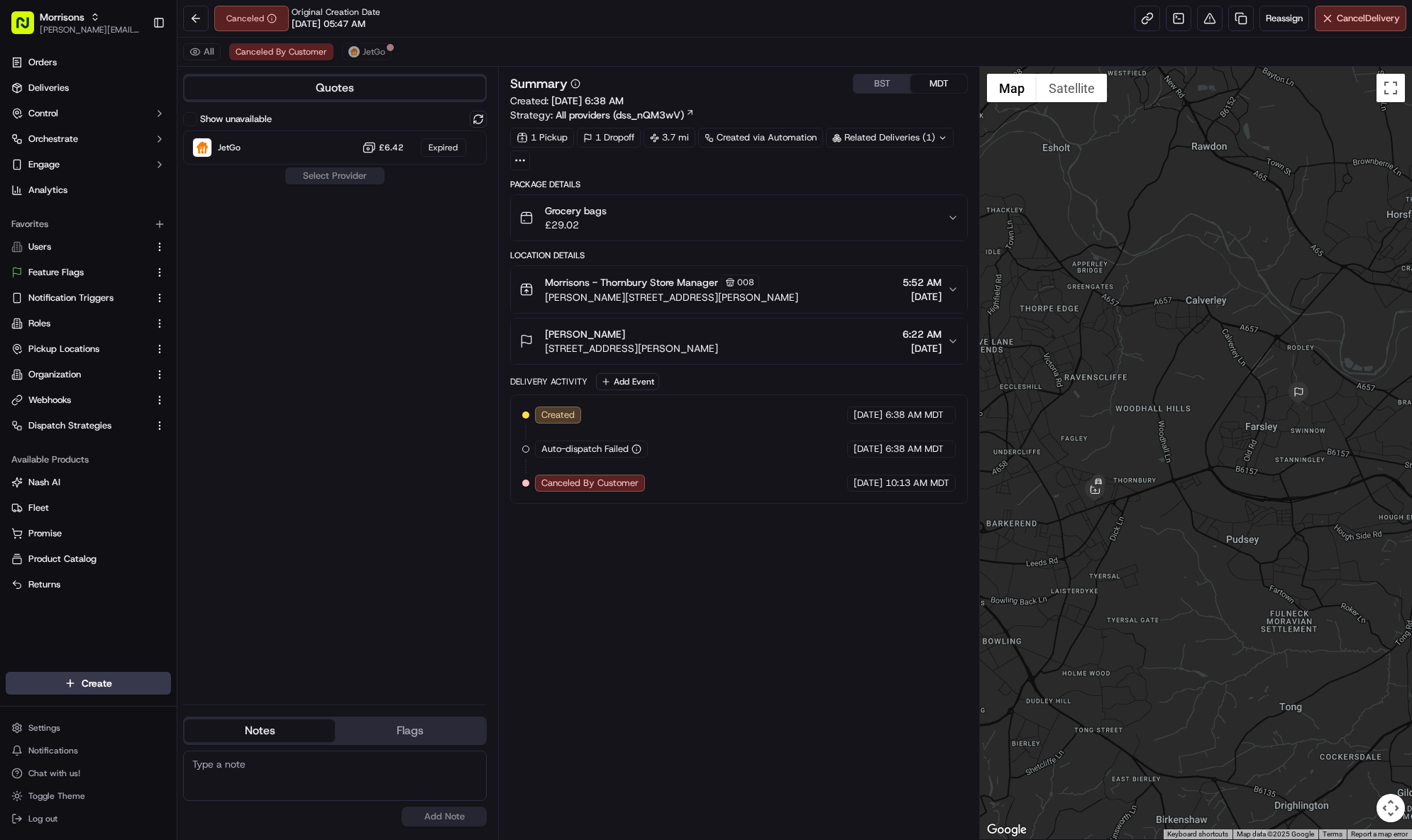
click at [772, 705] on div "Summary BST MDT Created: 09/15/2025 6:38 AM Strategy: All providers (dss_nQM3wV…" at bounding box center [738, 453] width 458 height 758
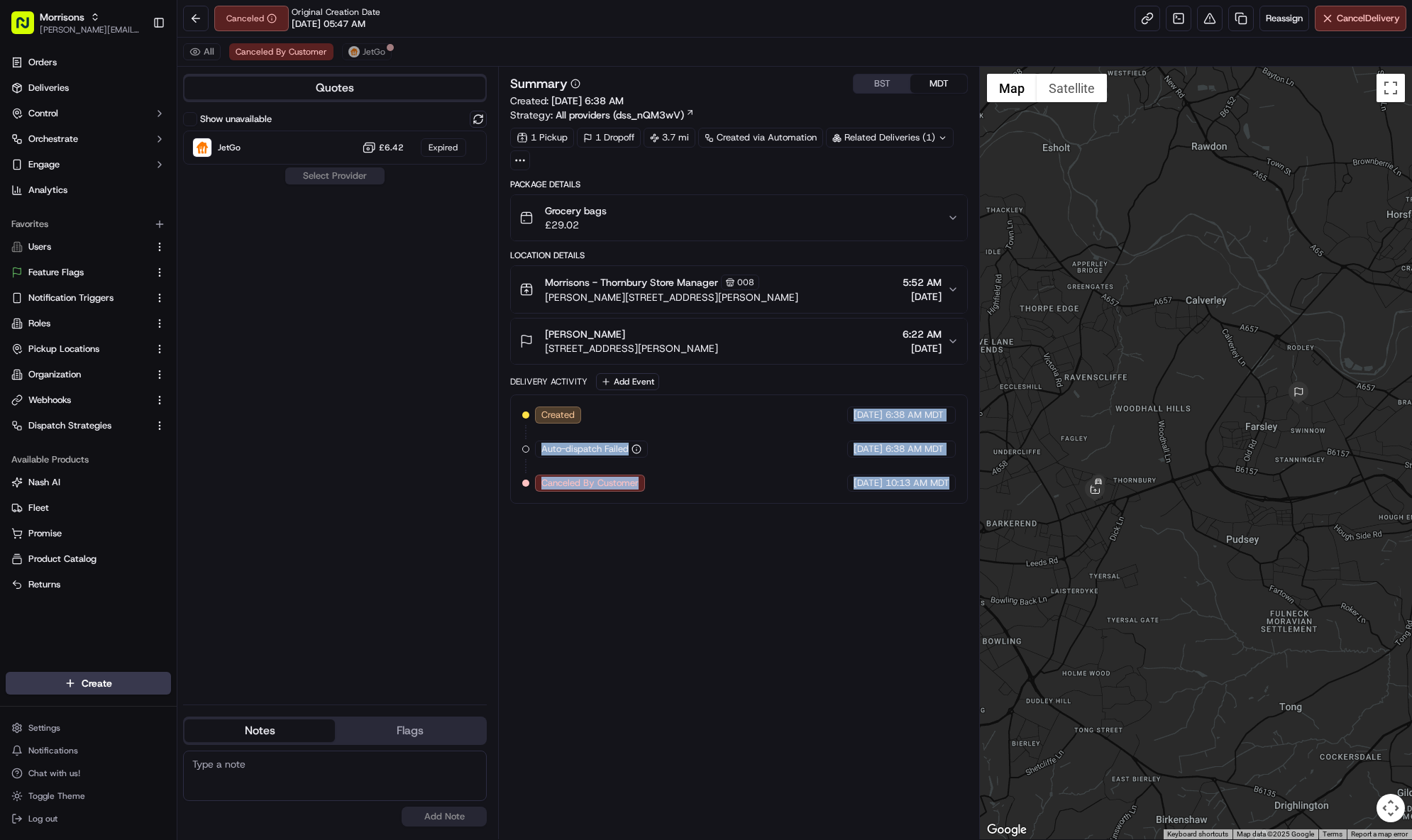
drag, startPoint x: 816, startPoint y: 414, endPoint x: 887, endPoint y: 494, distance: 107.0
click at [887, 494] on div "Created 09/15/2025 6:38 AM MDT Auto-dispatch Failed 09/15/2025 6:38 AM MDT Canc…" at bounding box center [738, 449] width 458 height 109
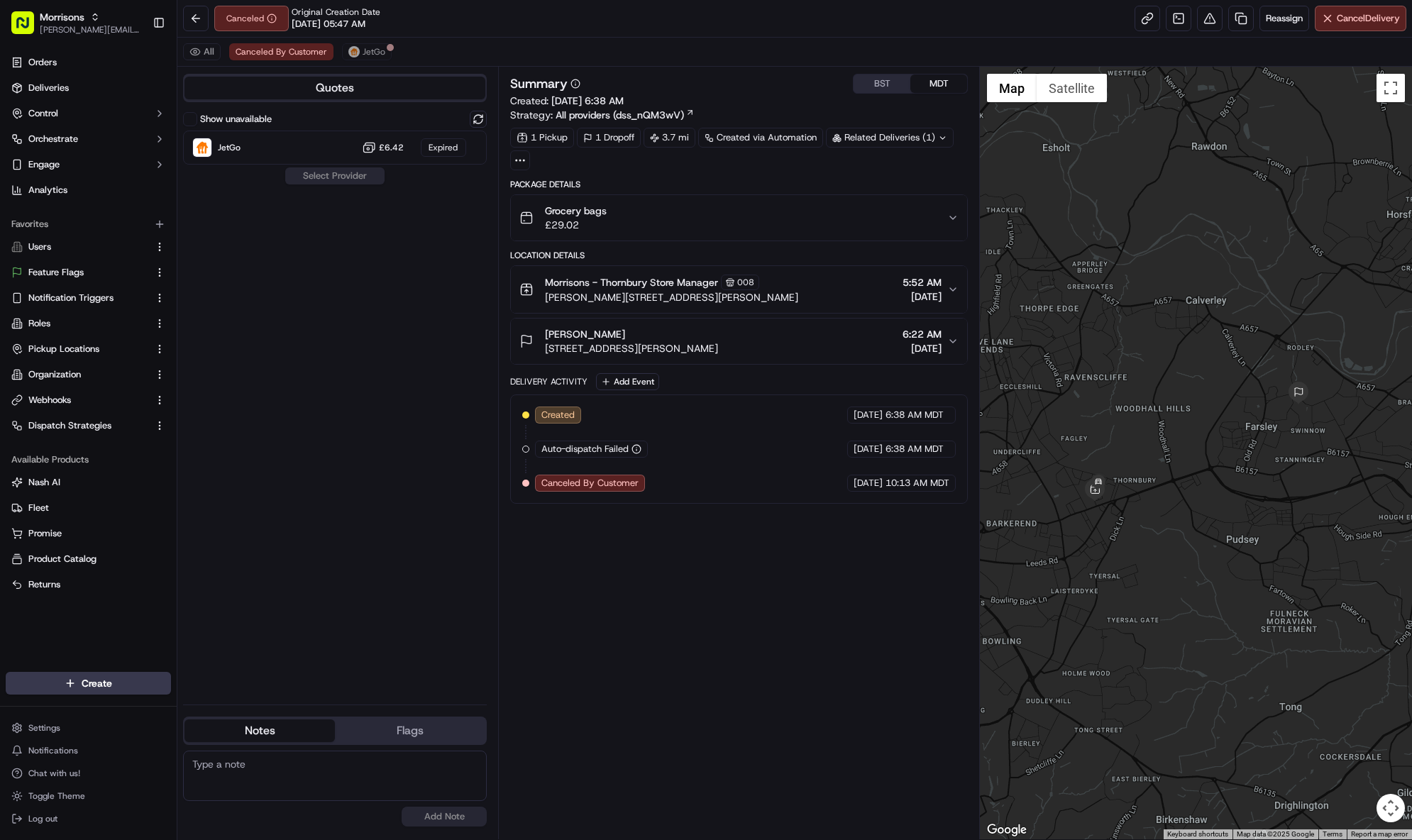
click at [887, 493] on div "Created 09/15/2025 6:38 AM MDT Auto-dispatch Failed 09/15/2025 6:38 AM MDT Canc…" at bounding box center [738, 449] width 458 height 109
click at [375, 52] on span "JetGo" at bounding box center [373, 52] width 23 height 12
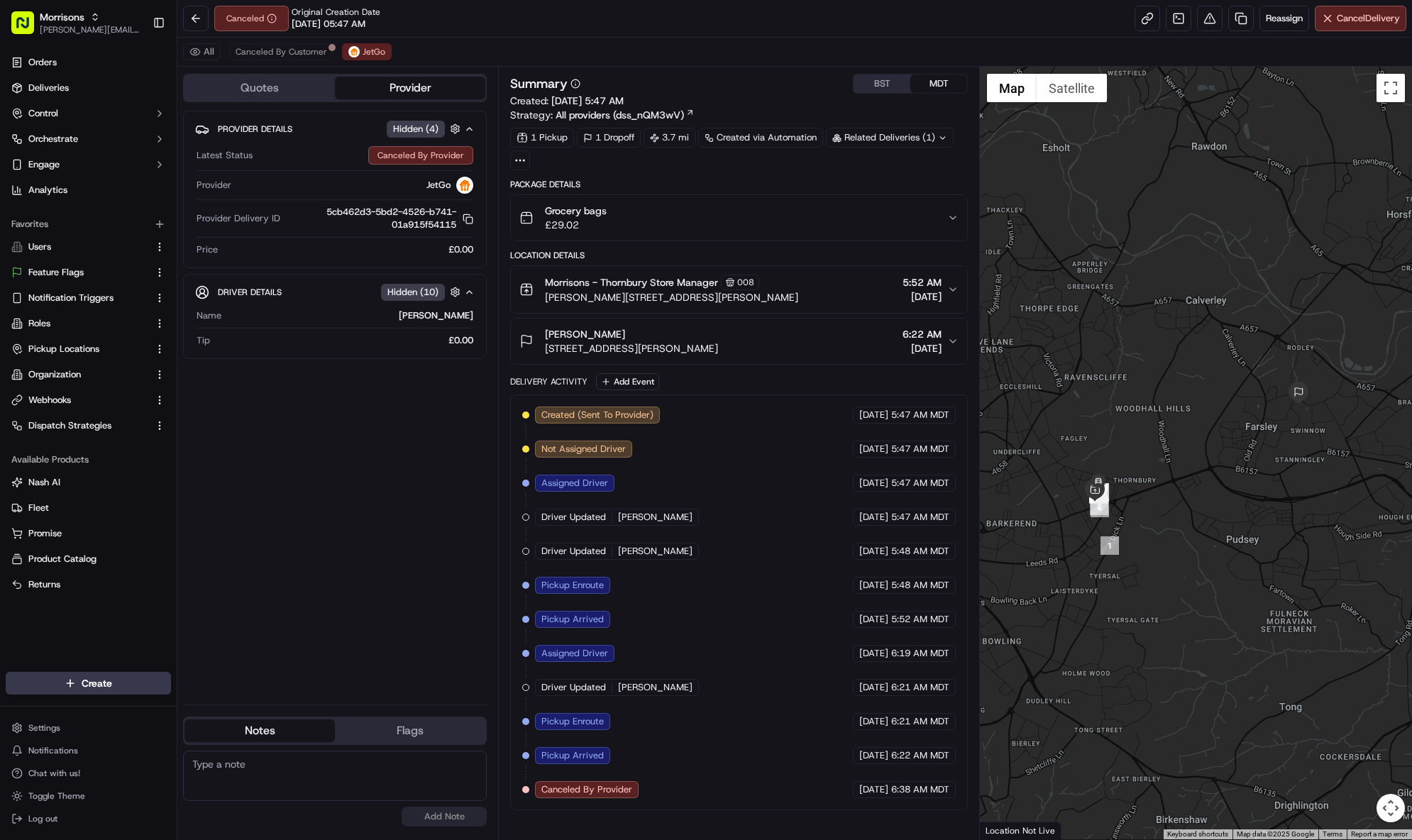
drag, startPoint x: 633, startPoint y: 788, endPoint x: 541, endPoint y: 796, distance: 92.3
click at [541, 796] on div "Canceled By Provider" at bounding box center [586, 789] width 103 height 17
click at [543, 791] on span "Canceled By Provider" at bounding box center [587, 789] width 91 height 13
click at [544, 791] on span "Canceled By Provider" at bounding box center [587, 789] width 91 height 13
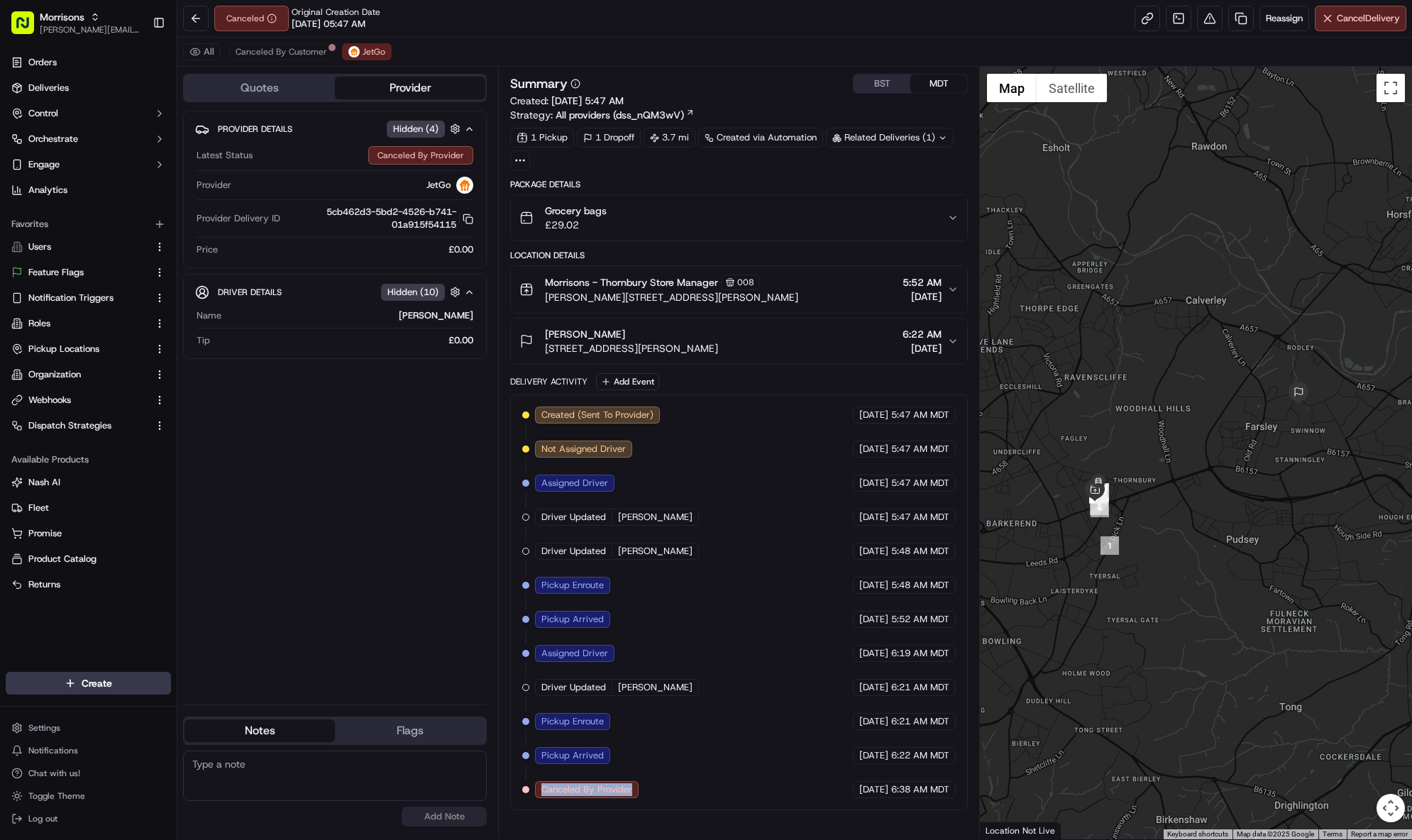
copy div "Canceled By Provider JetGo"
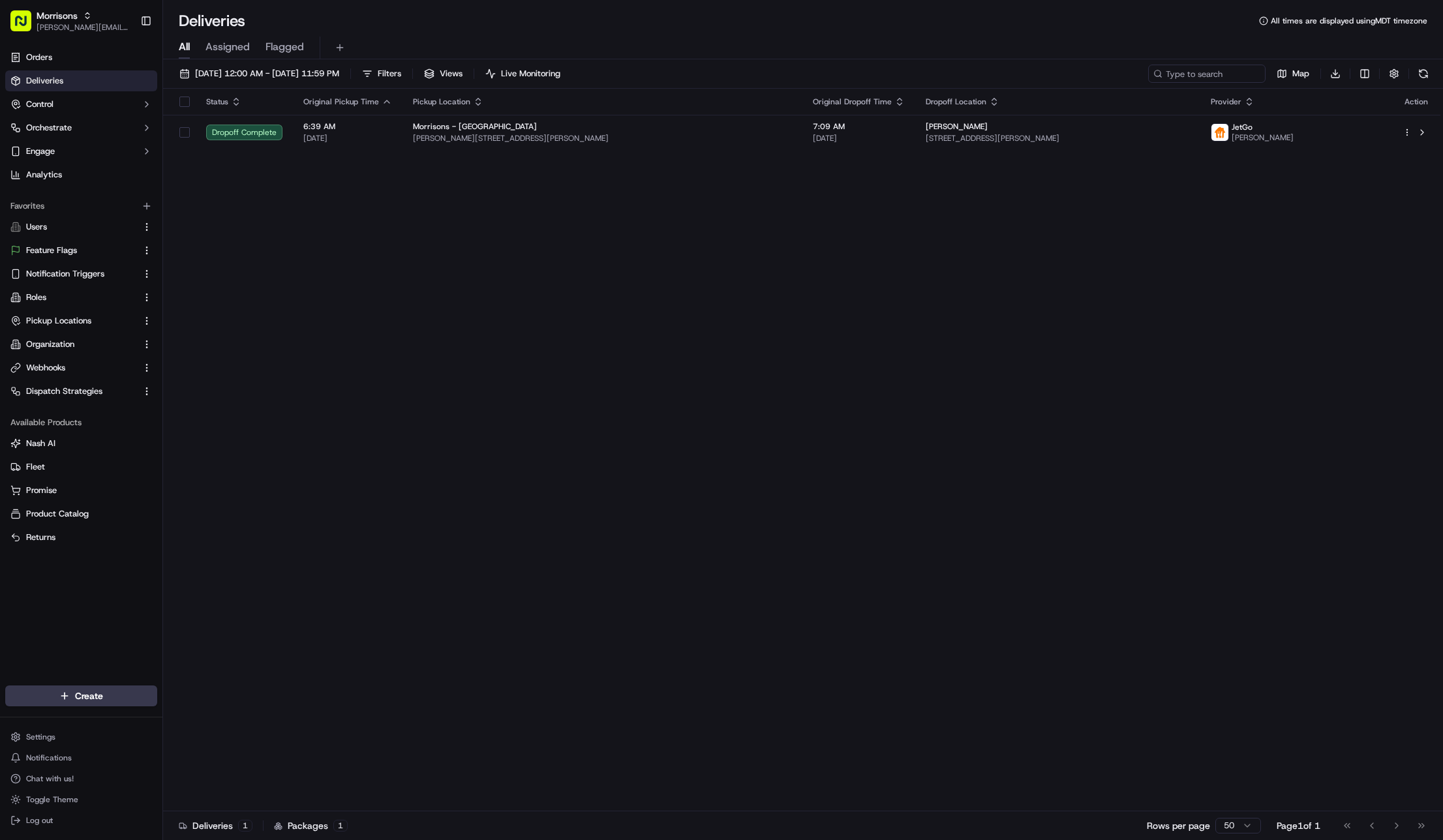
click at [215, 418] on div "Status Original Pickup Time Pickup Location Original Dropoff Time Dropoff Locat…" at bounding box center [801, 450] width 1277 height 722
click at [63, 21] on span "Morrisons" at bounding box center [56, 15] width 41 height 13
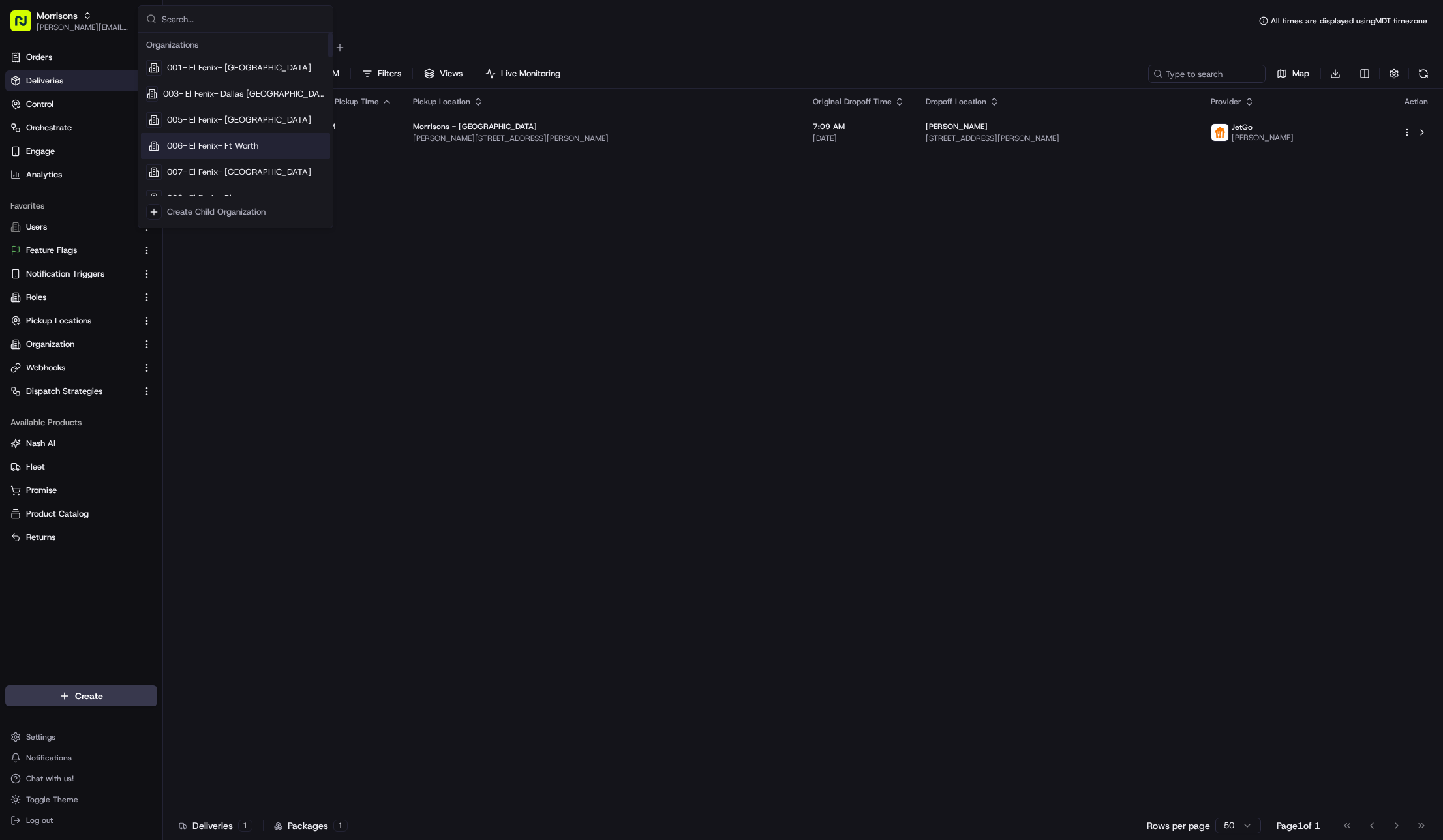
type input "d"
type input "coles"
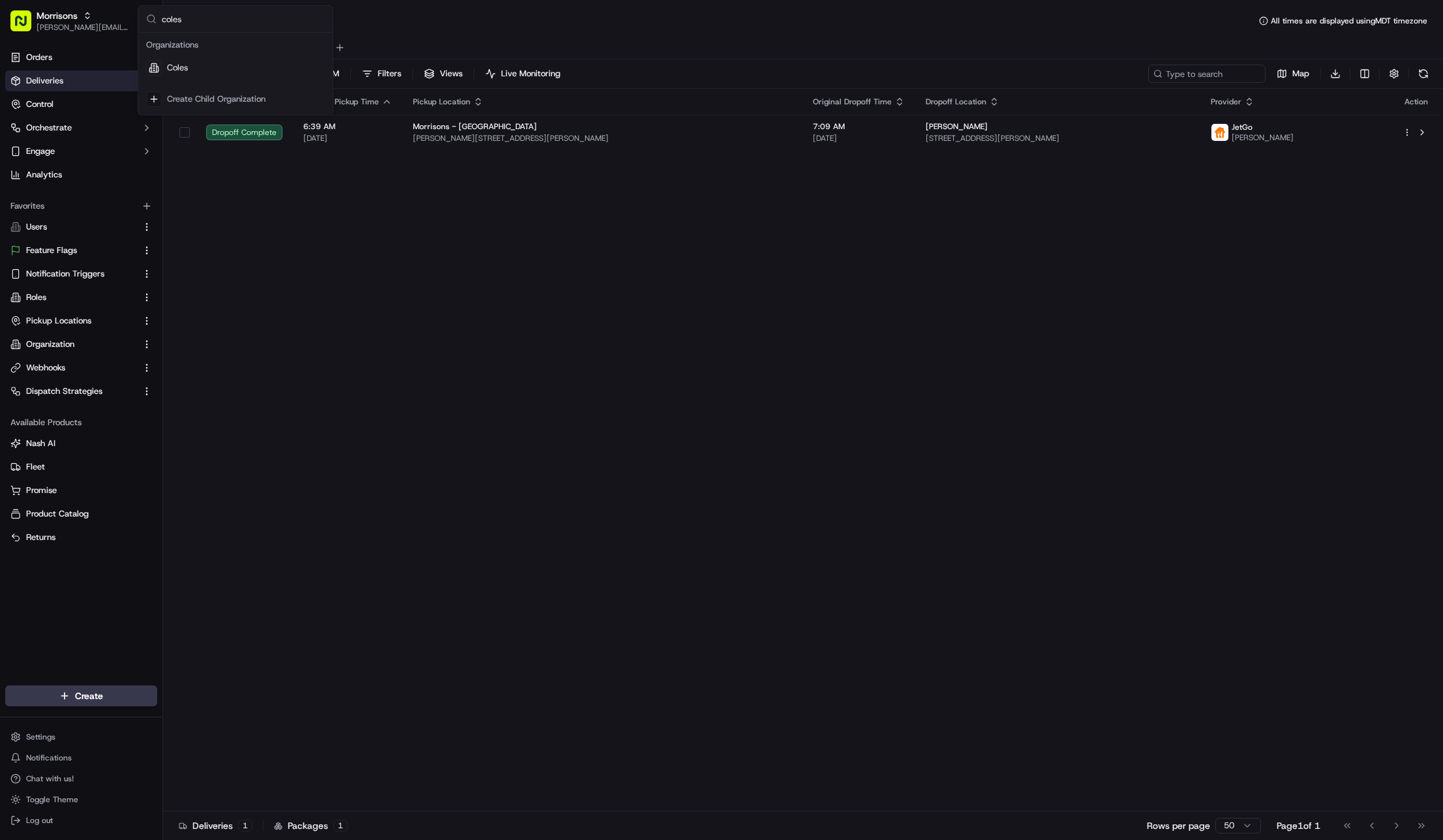
scroll to position [0, 0]
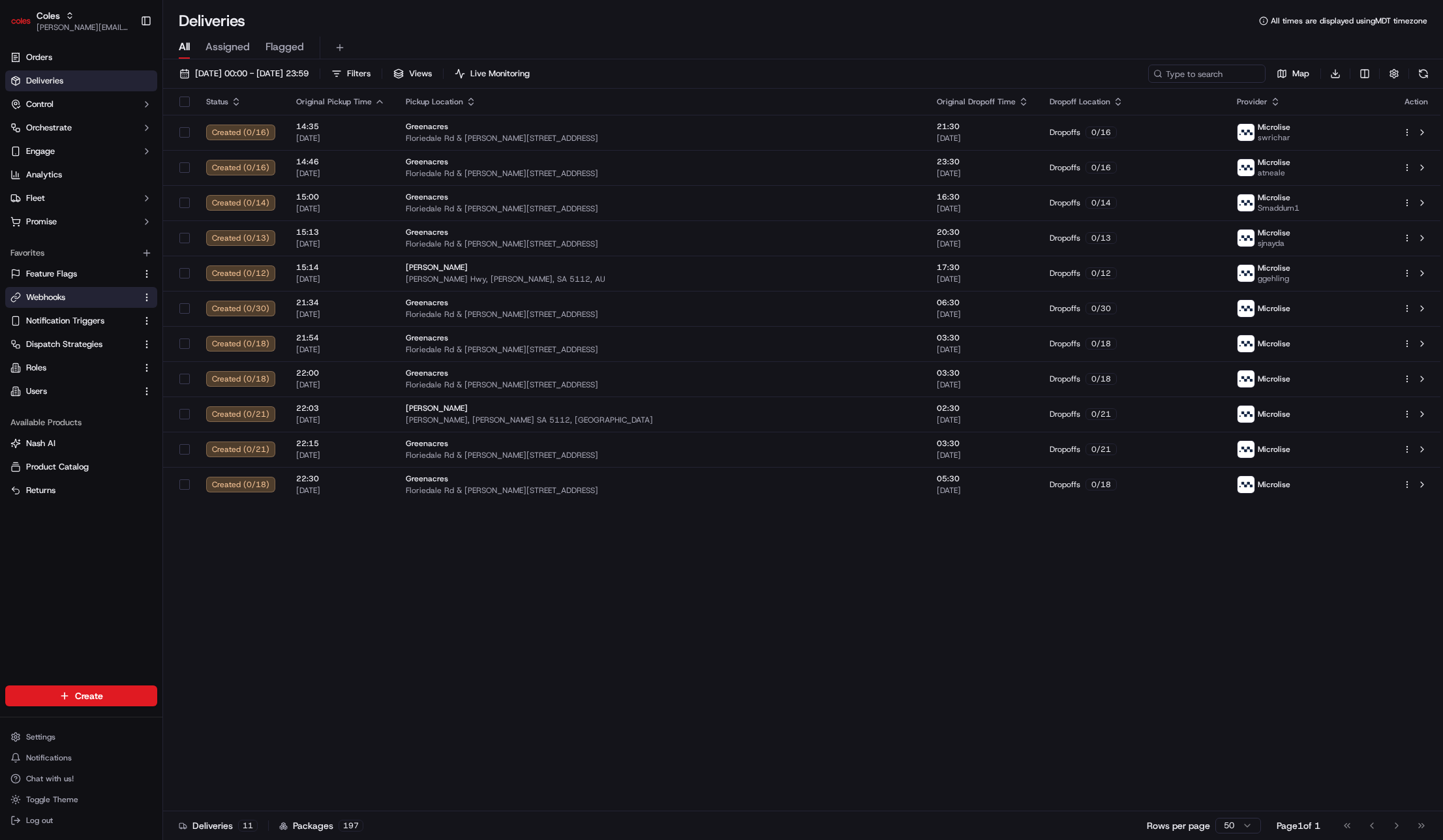
click at [76, 298] on link "Webhooks" at bounding box center [73, 297] width 126 height 12
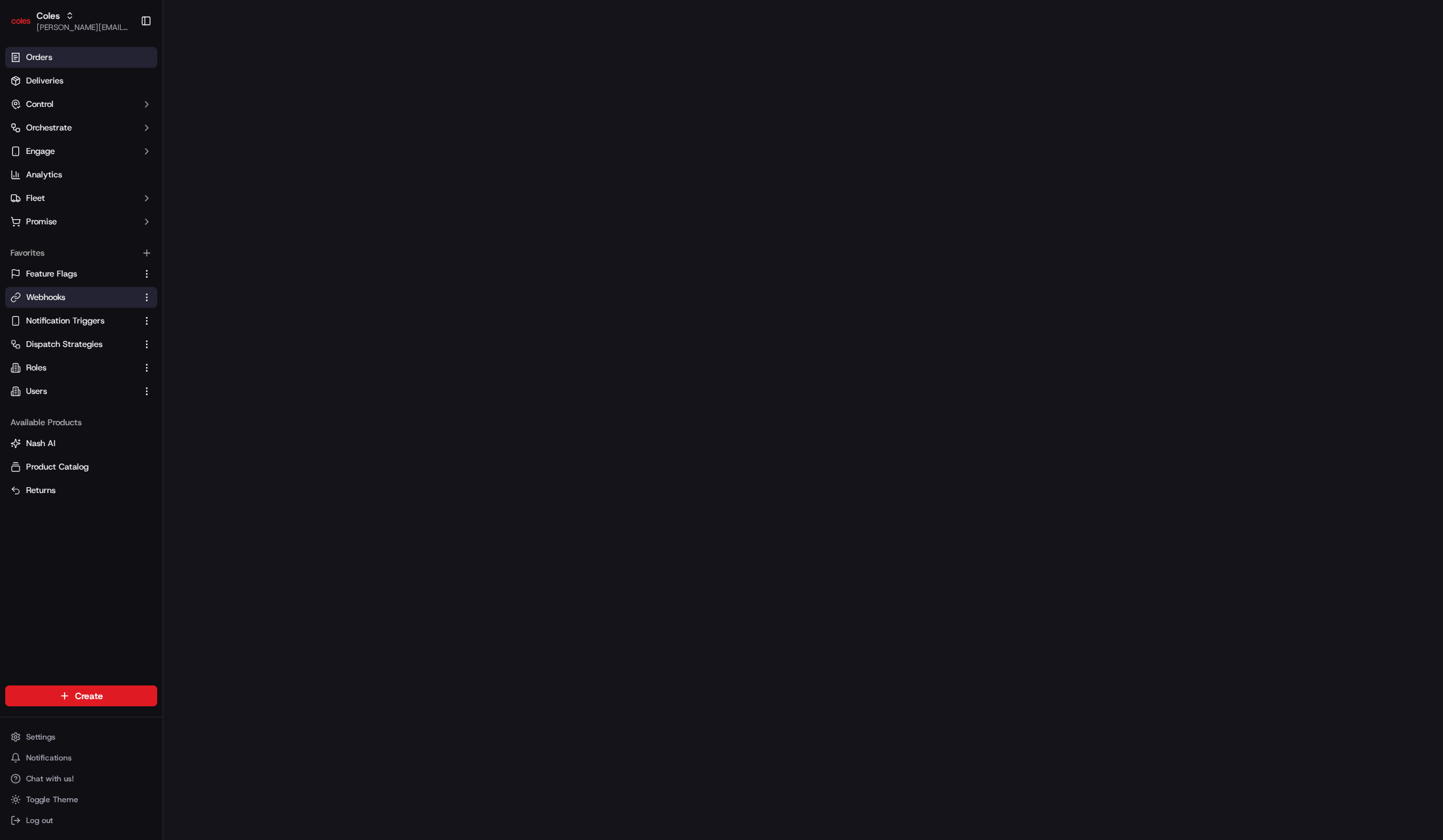
click at [60, 53] on link "Orders" at bounding box center [81, 57] width 152 height 21
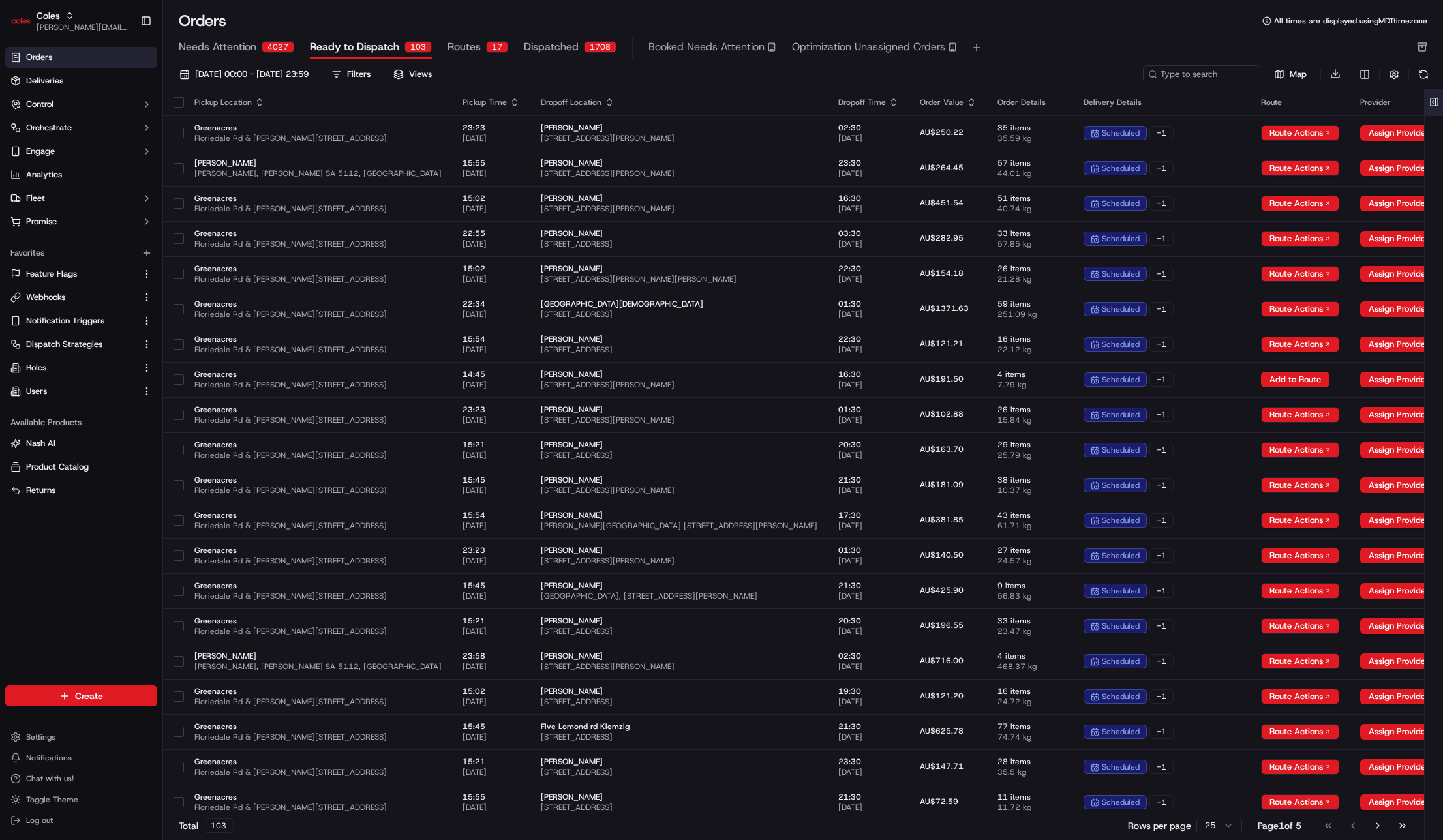
click at [1297, 98] on button at bounding box center [1434, 102] width 22 height 26
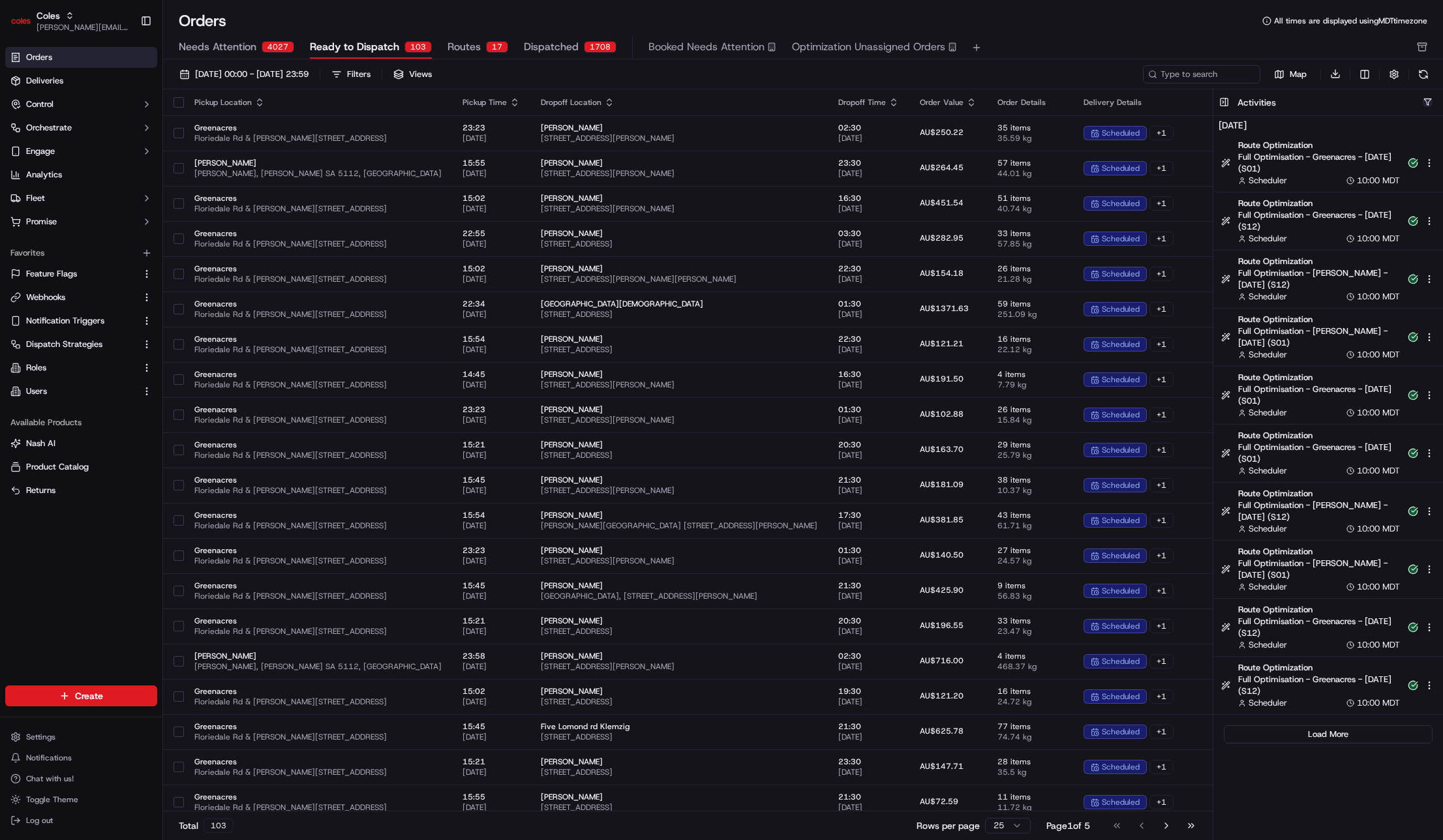
click at [1297, 100] on button "button" at bounding box center [1427, 101] width 10 height 10
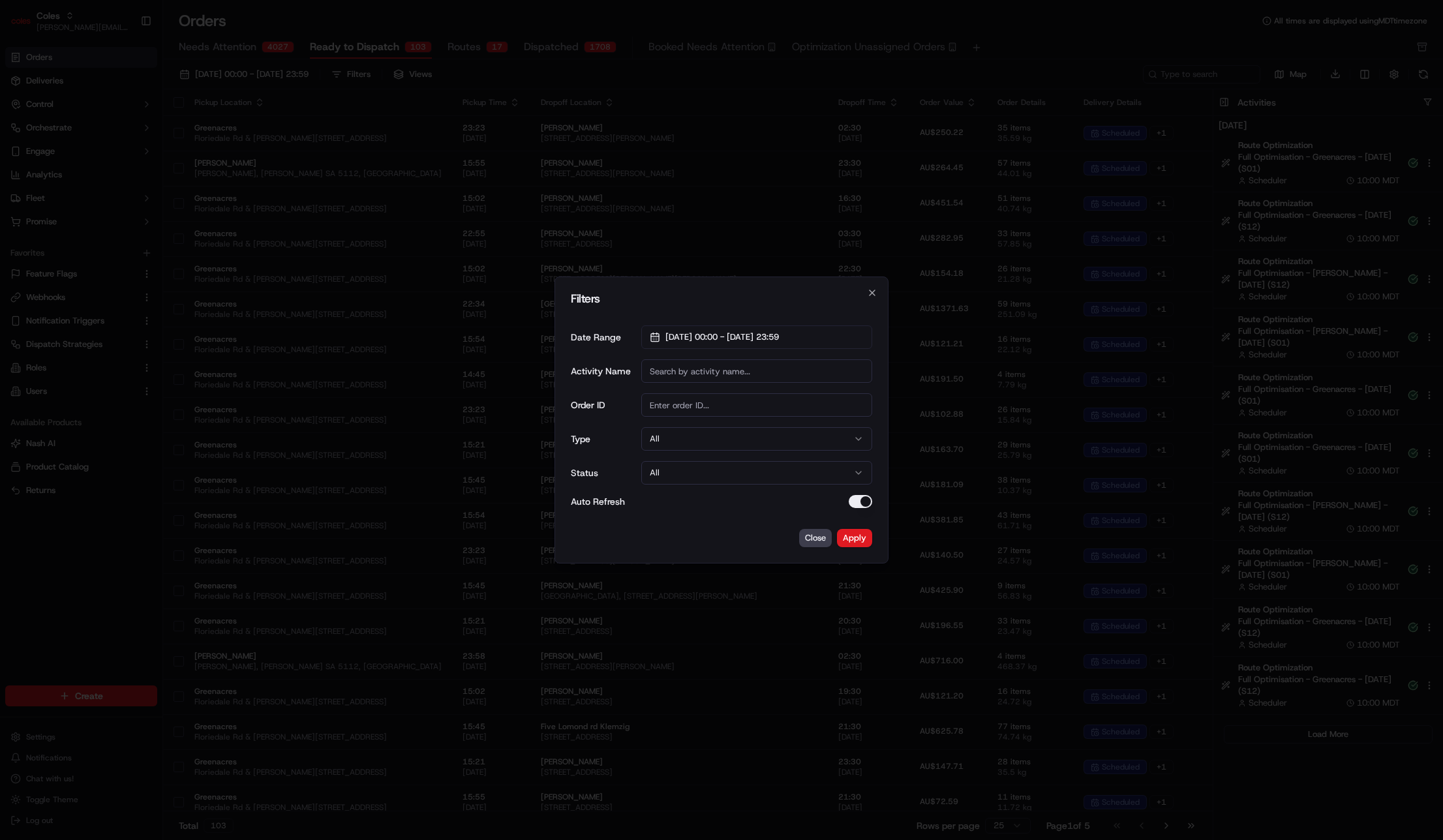
click at [704, 435] on button "All" at bounding box center [756, 439] width 231 height 24
click at [859, 535] on button "Apply" at bounding box center [854, 538] width 35 height 18
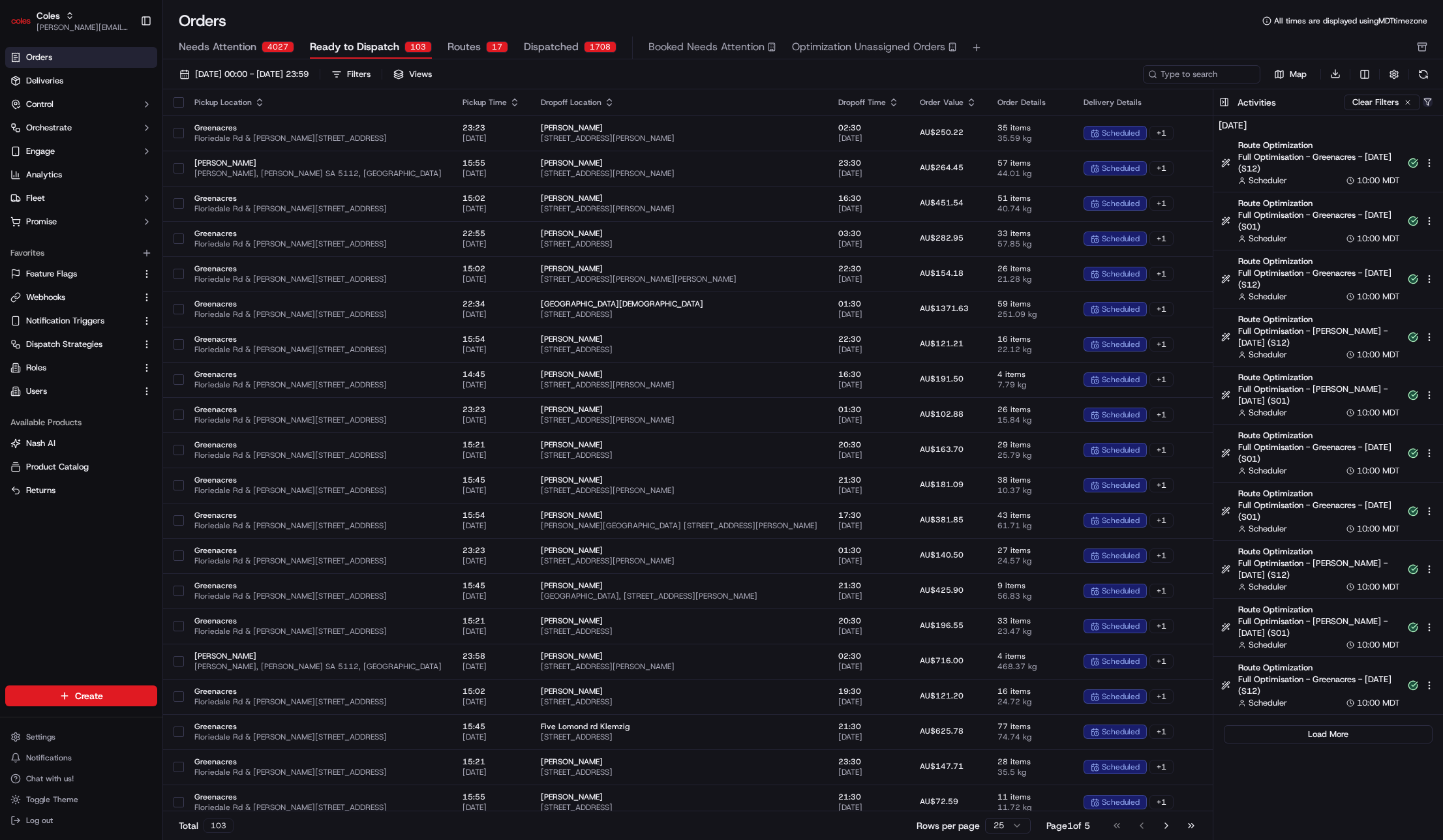
click at [1297, 101] on button "button" at bounding box center [1427, 101] width 10 height 10
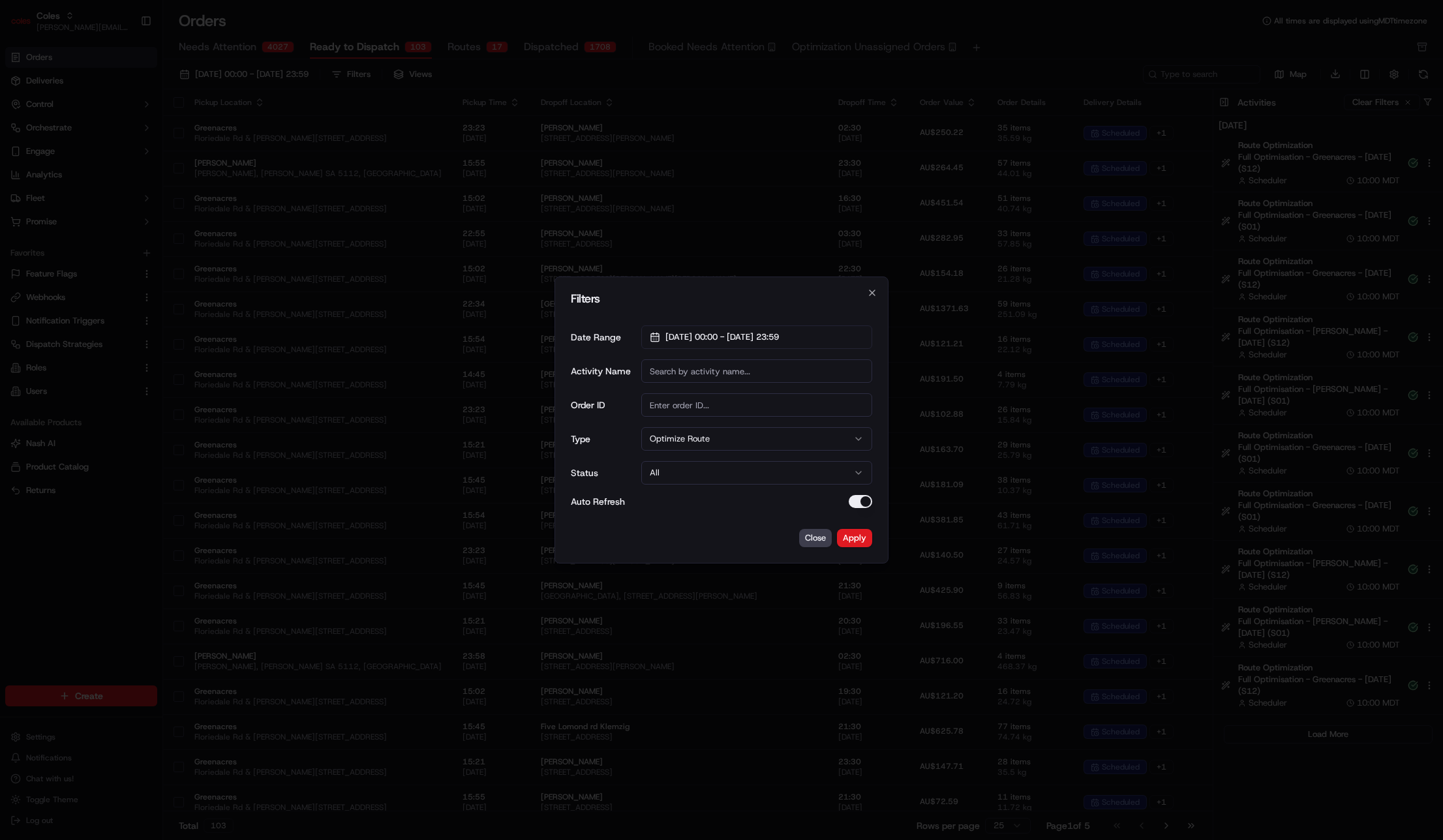
click at [710, 440] on button "Optimize Route" at bounding box center [756, 439] width 231 height 24
click at [839, 535] on button "Apply" at bounding box center [854, 538] width 35 height 18
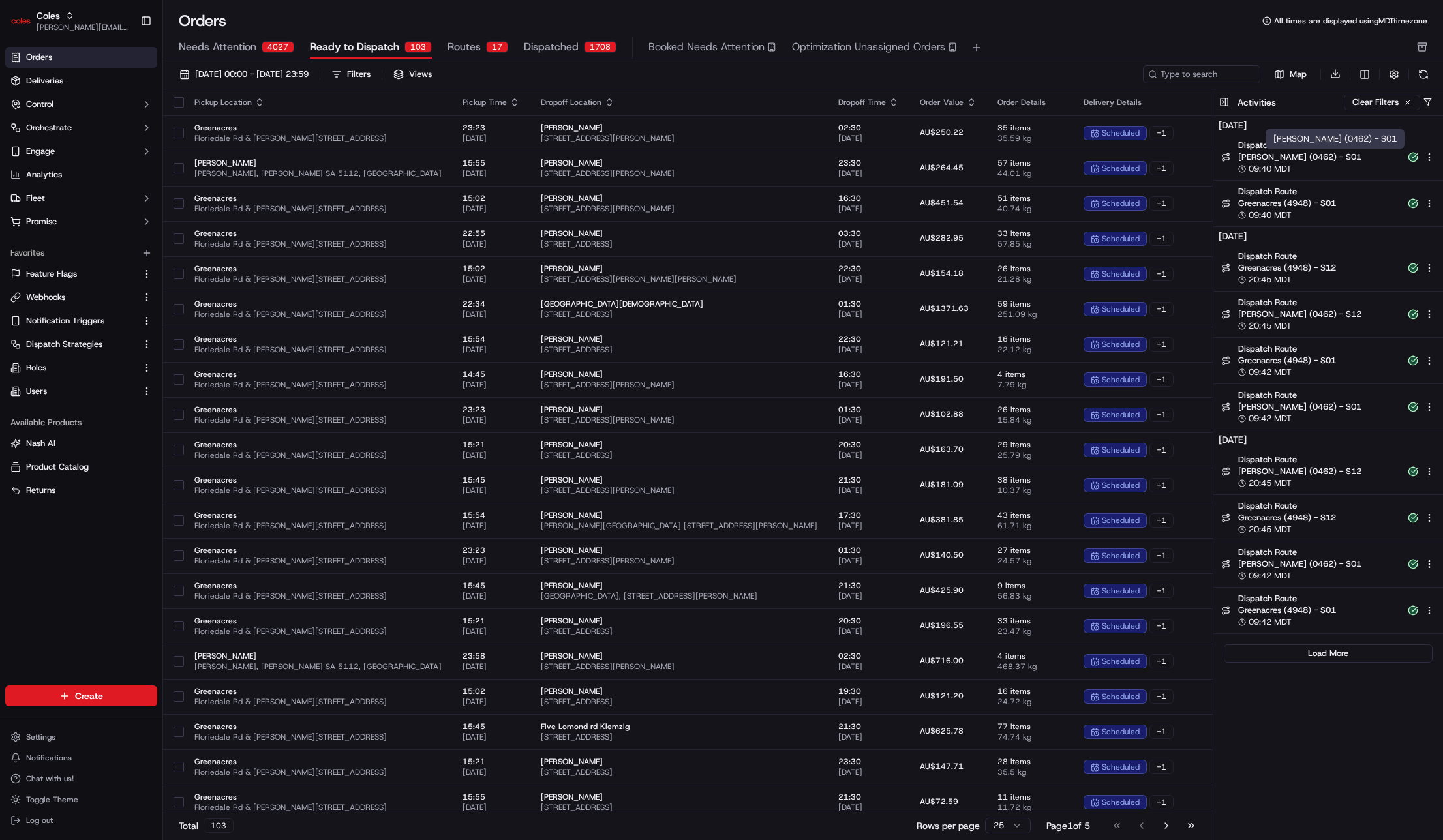
click at [1297, 156] on span "Elizabeth (0462) - S01" at bounding box center [1318, 157] width 162 height 12
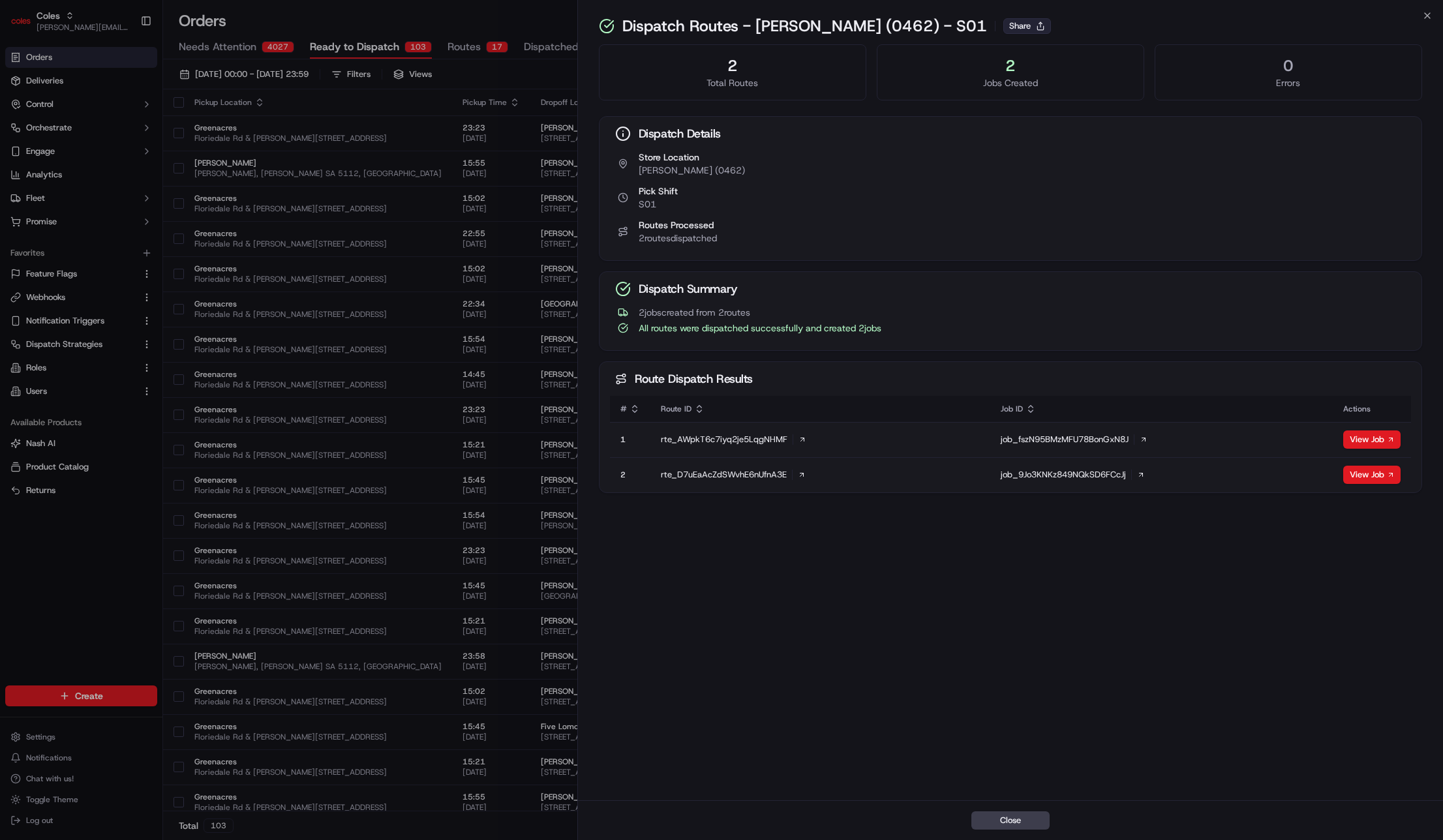
click at [1003, 26] on button "Share" at bounding box center [1027, 25] width 48 height 15
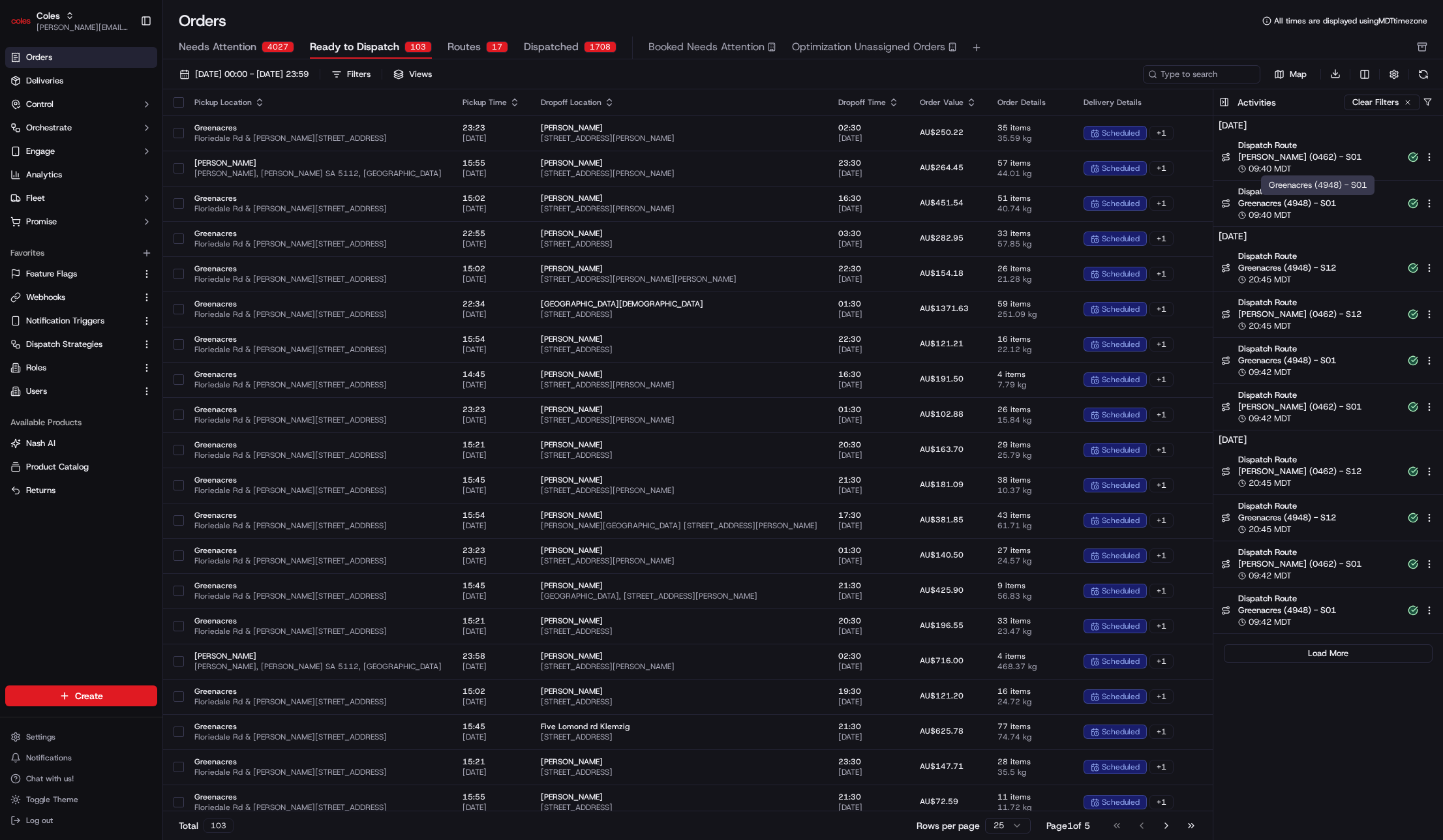
click at [1297, 202] on span "Greenacres (4948) - S01" at bounding box center [1318, 203] width 162 height 12
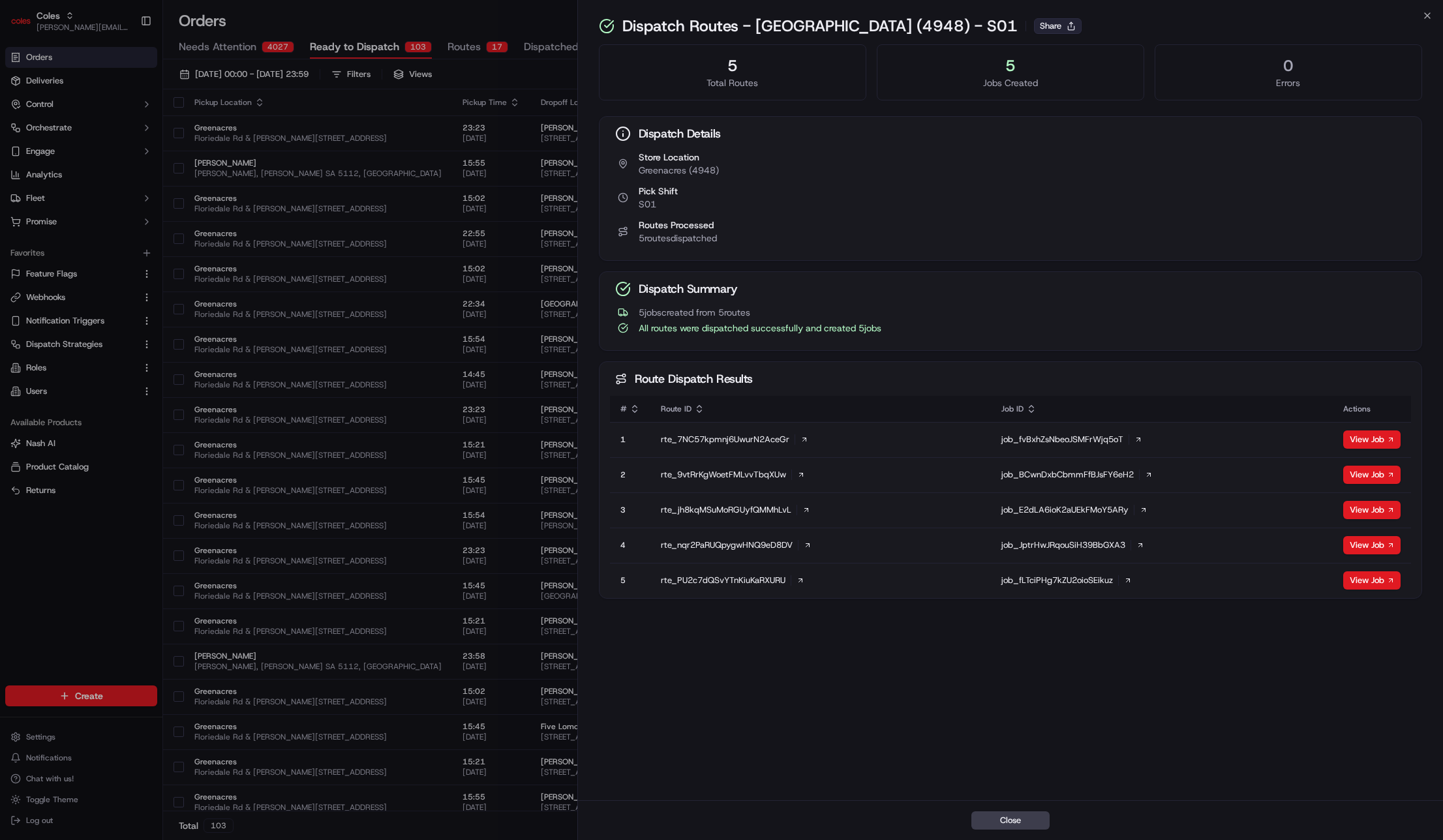
click at [1034, 18] on button "Share" at bounding box center [1057, 25] width 48 height 15
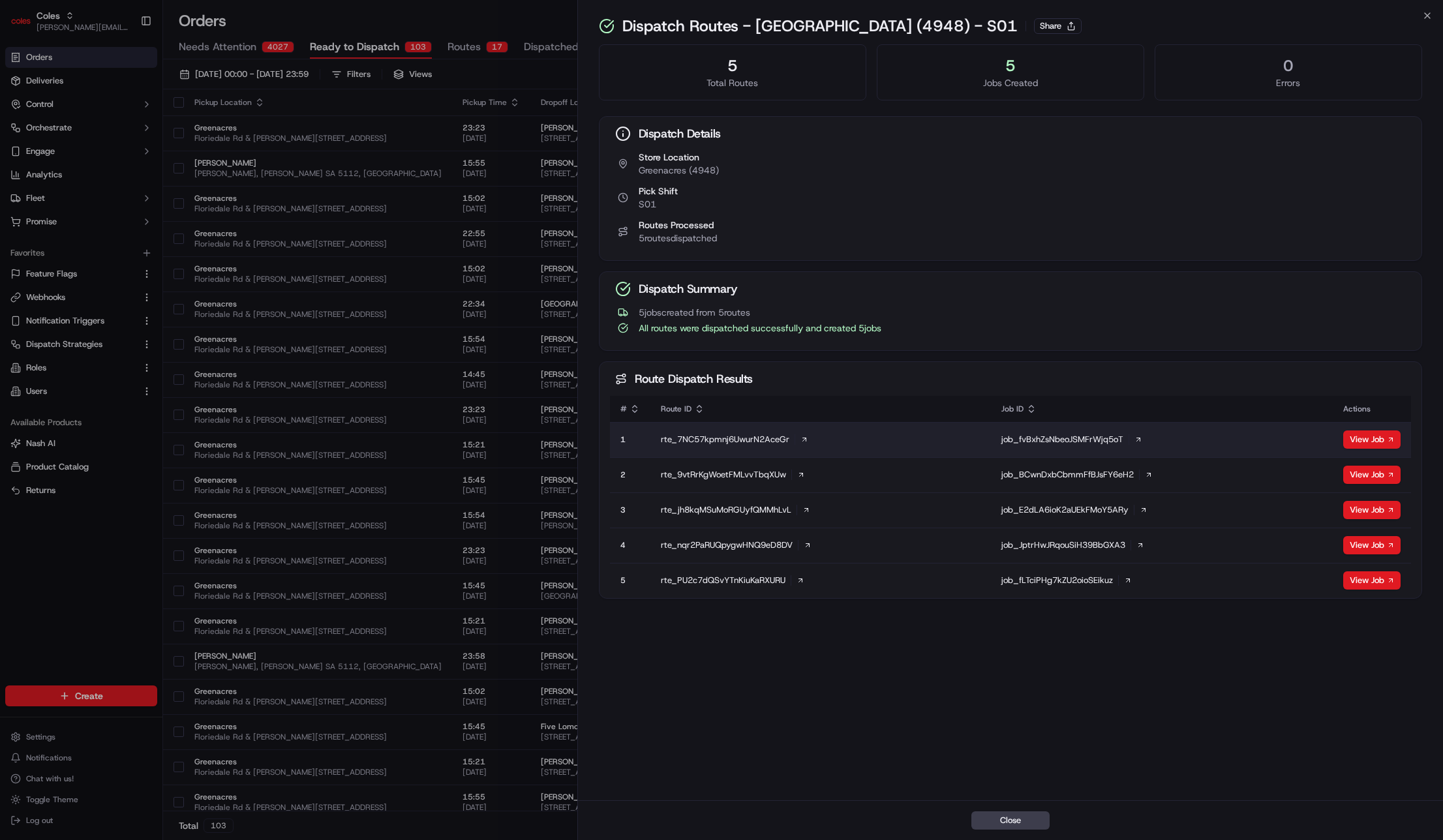
click at [804, 438] on icon at bounding box center [804, 439] width 8 height 8
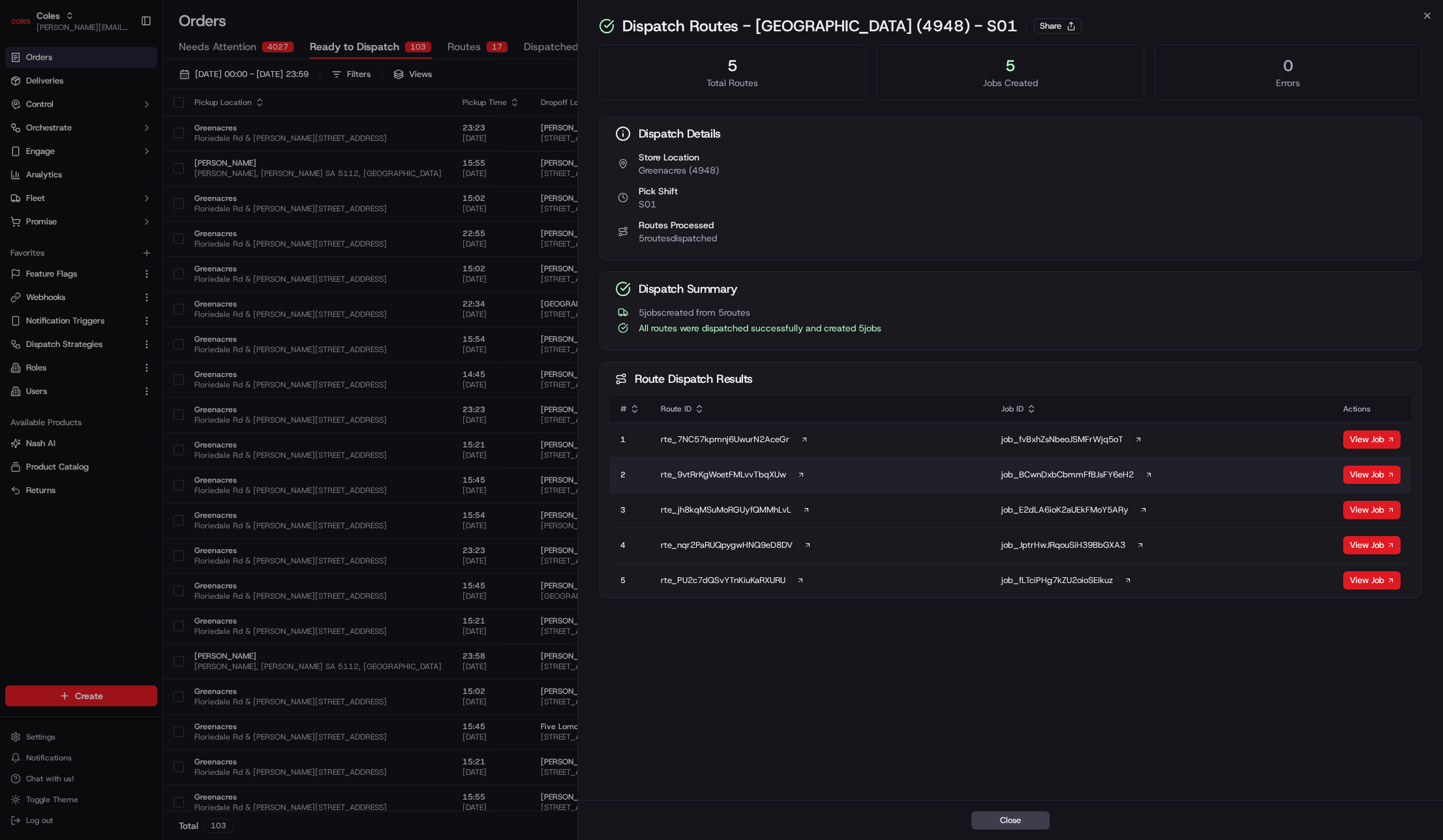
click at [803, 473] on icon at bounding box center [800, 474] width 8 height 8
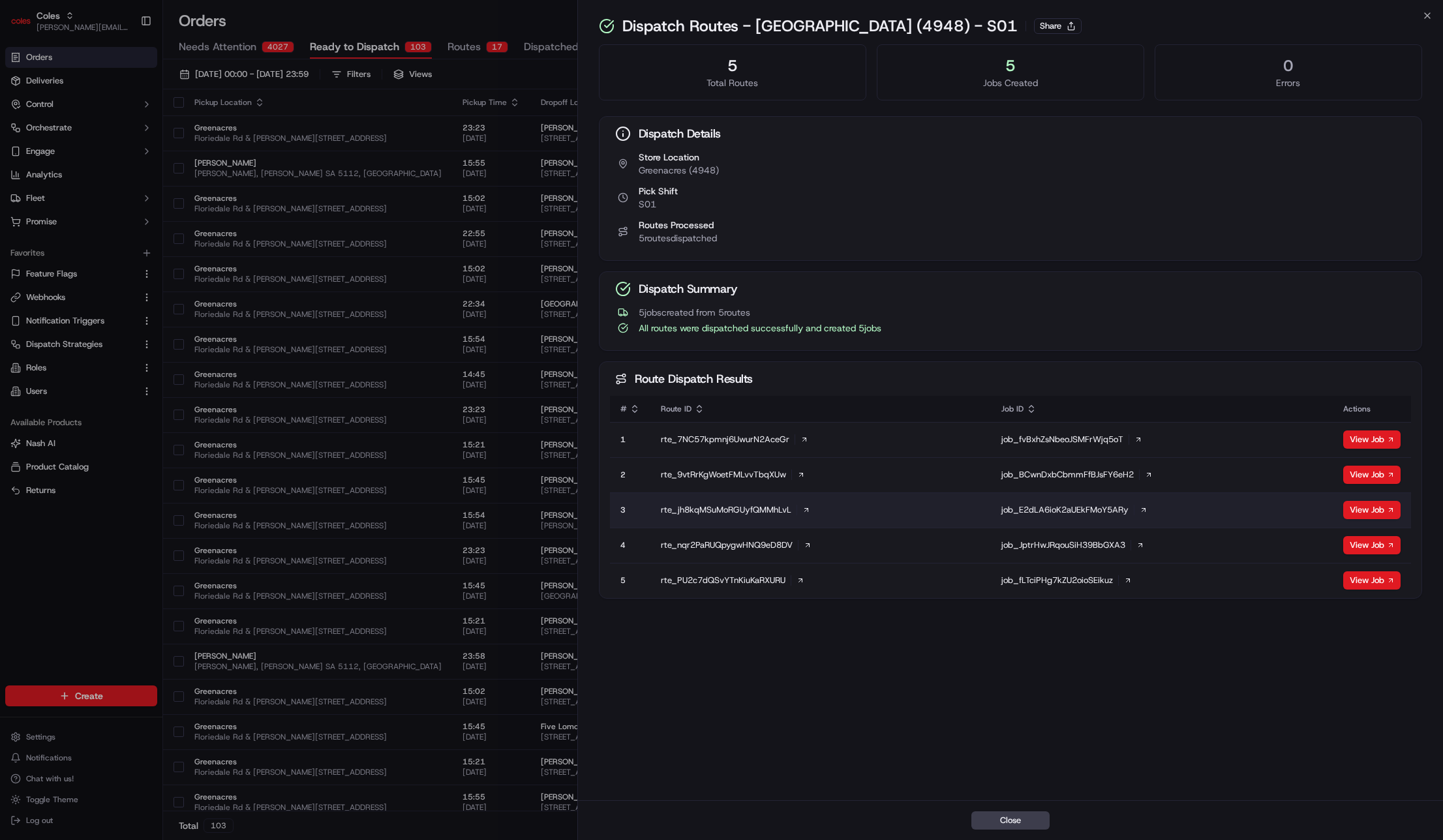
click at [806, 509] on icon at bounding box center [806, 510] width 8 height 8
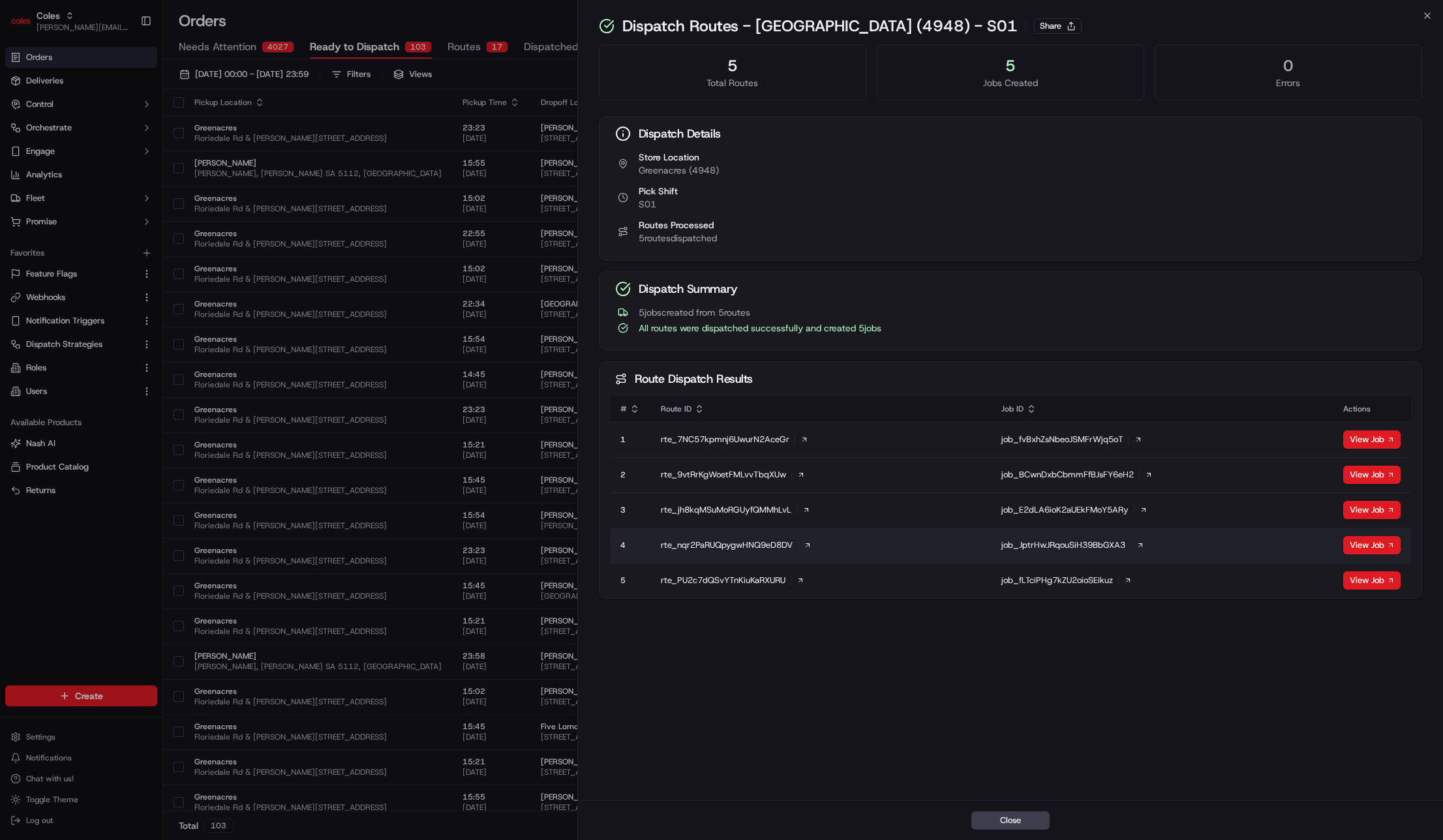
drag, startPoint x: 811, startPoint y: 545, endPoint x: 811, endPoint y: 553, distance: 8.0
click at [811, 545] on icon at bounding box center [808, 545] width 8 height 8
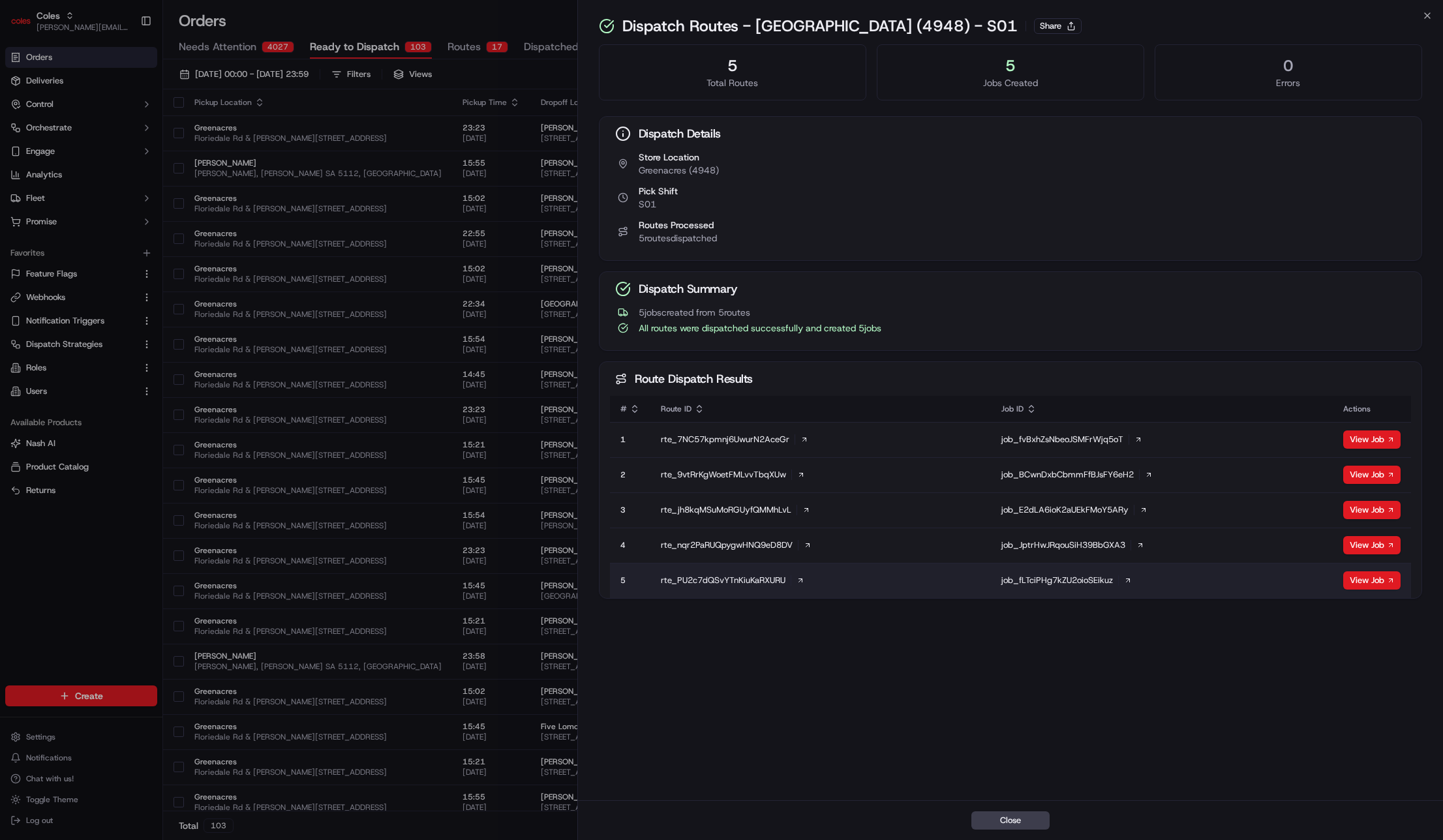
click at [804, 578] on icon at bounding box center [800, 580] width 8 height 8
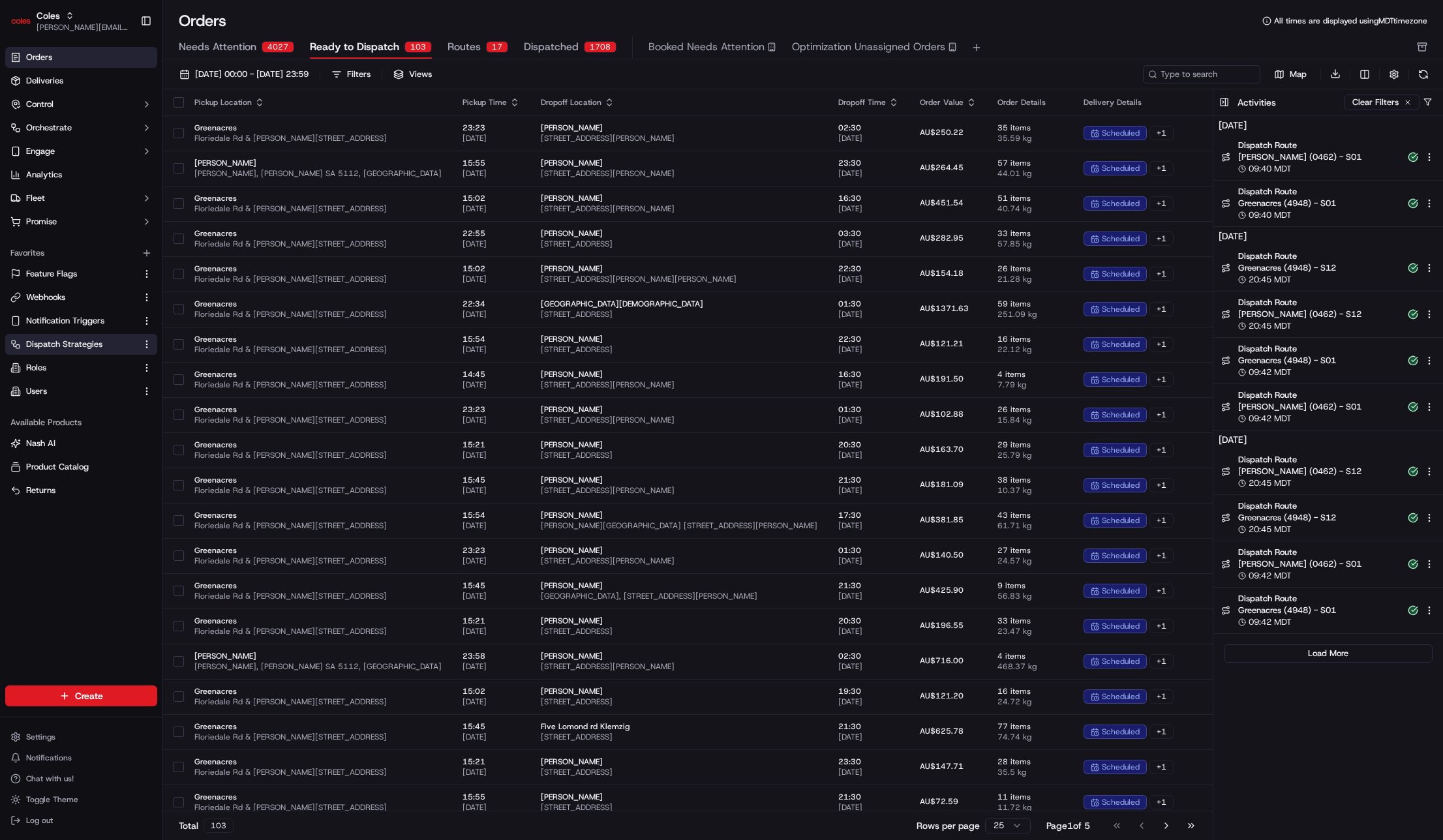
click at [68, 342] on span "Dispatch Strategies" at bounding box center [64, 344] width 76 height 12
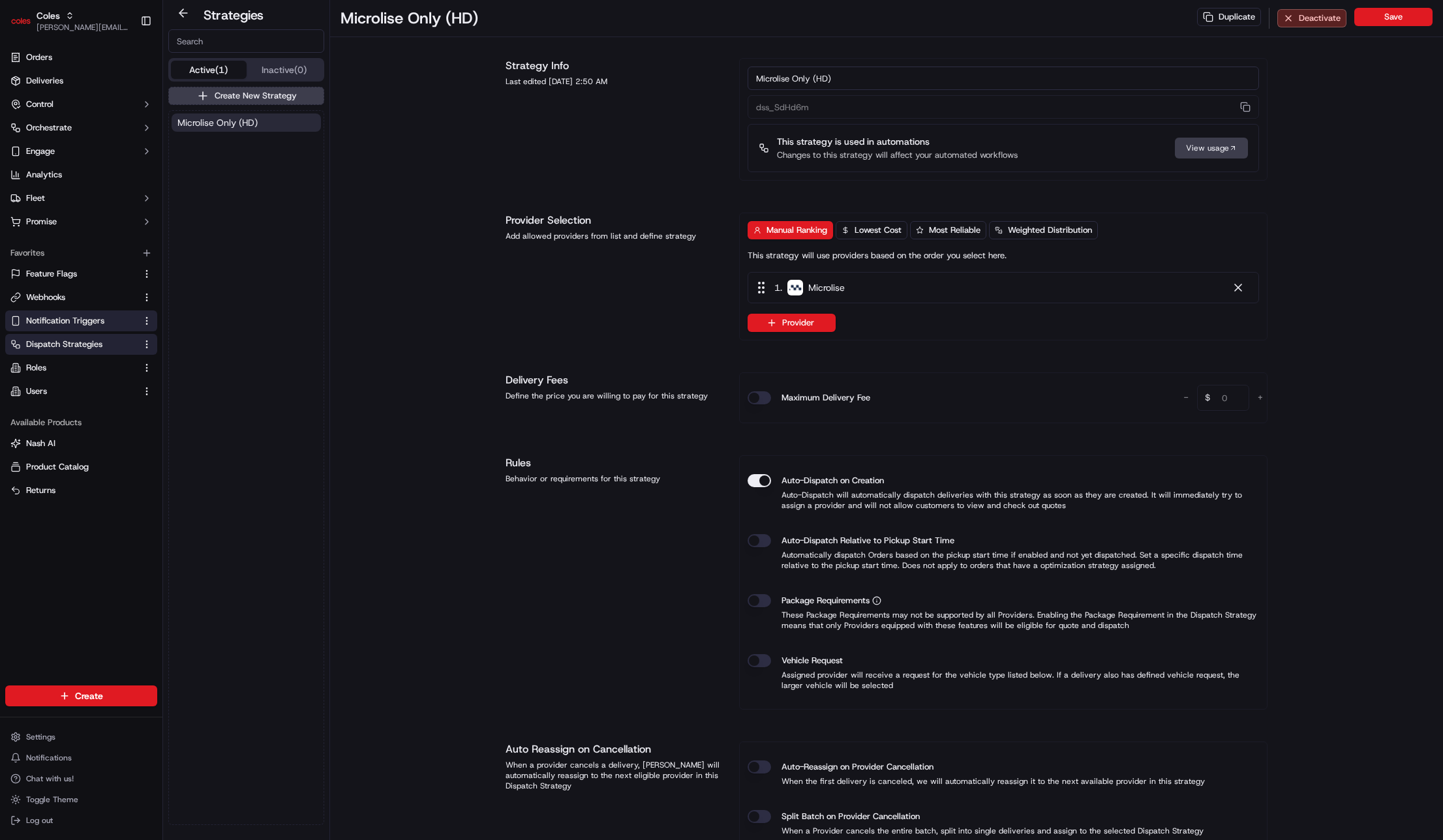
click at [82, 315] on span "Notification Triggers" at bounding box center [65, 320] width 78 height 12
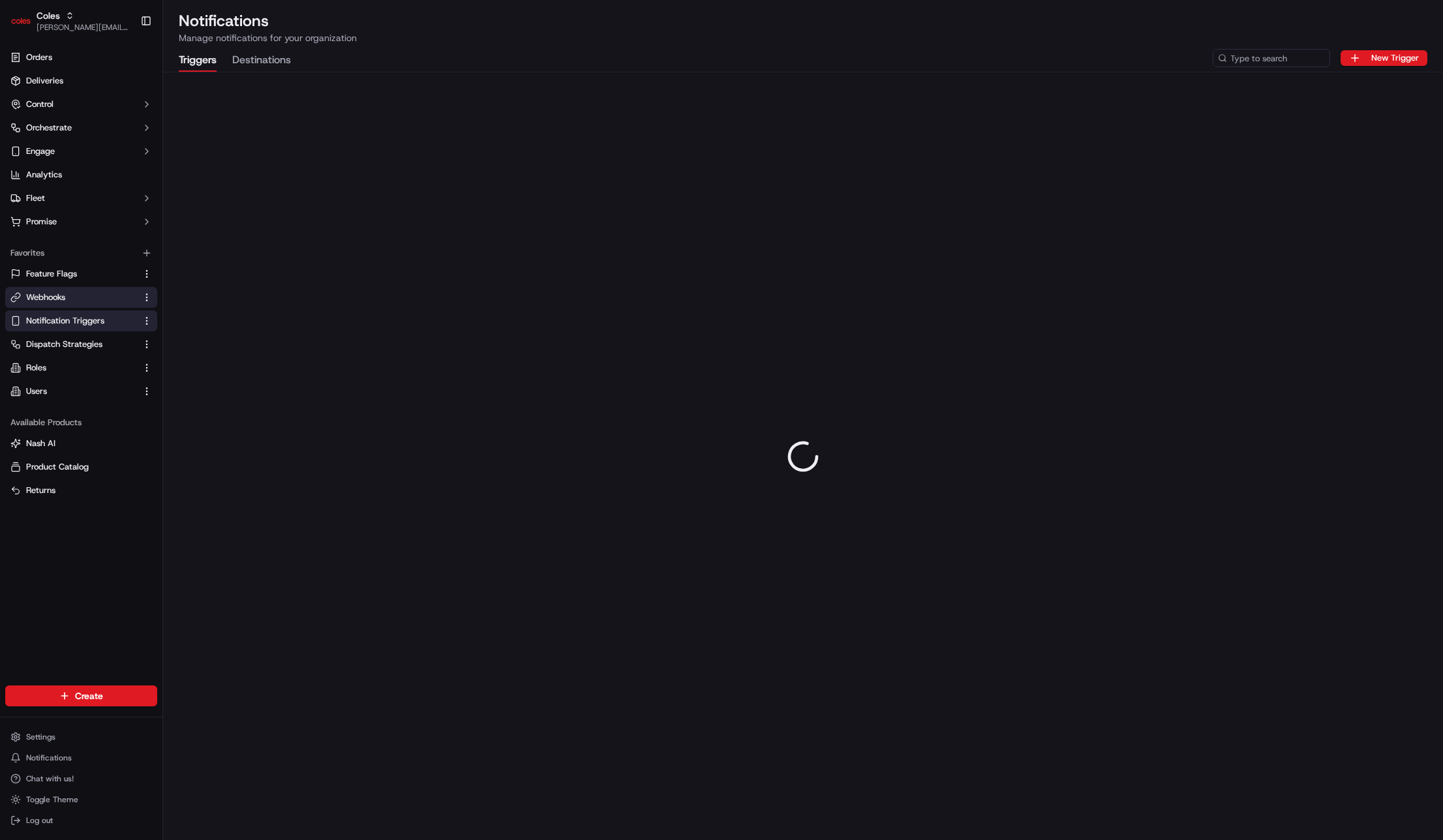
click at [78, 291] on link "Webhooks" at bounding box center [73, 297] width 126 height 12
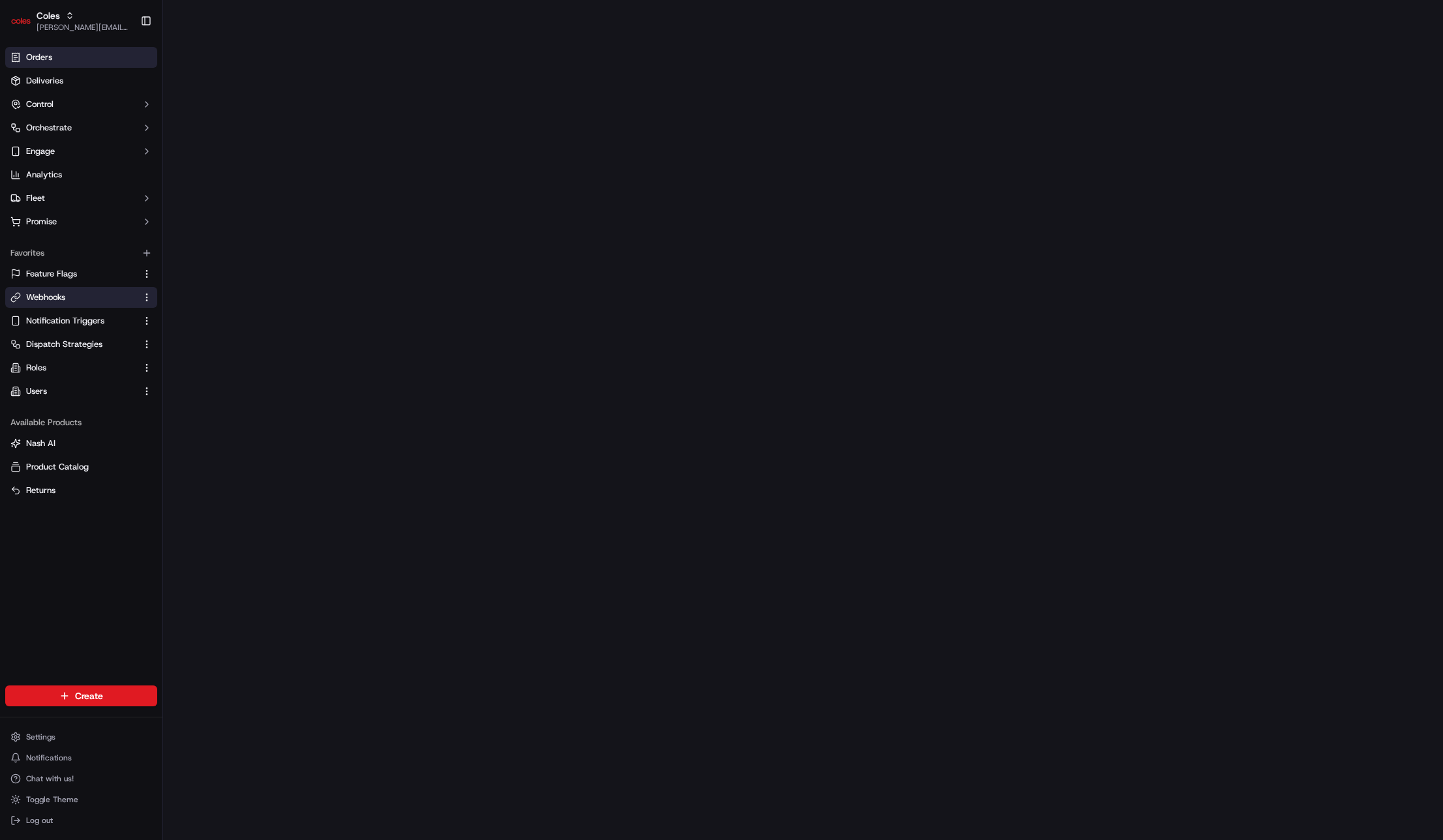
click at [55, 62] on link "Orders" at bounding box center [81, 57] width 152 height 21
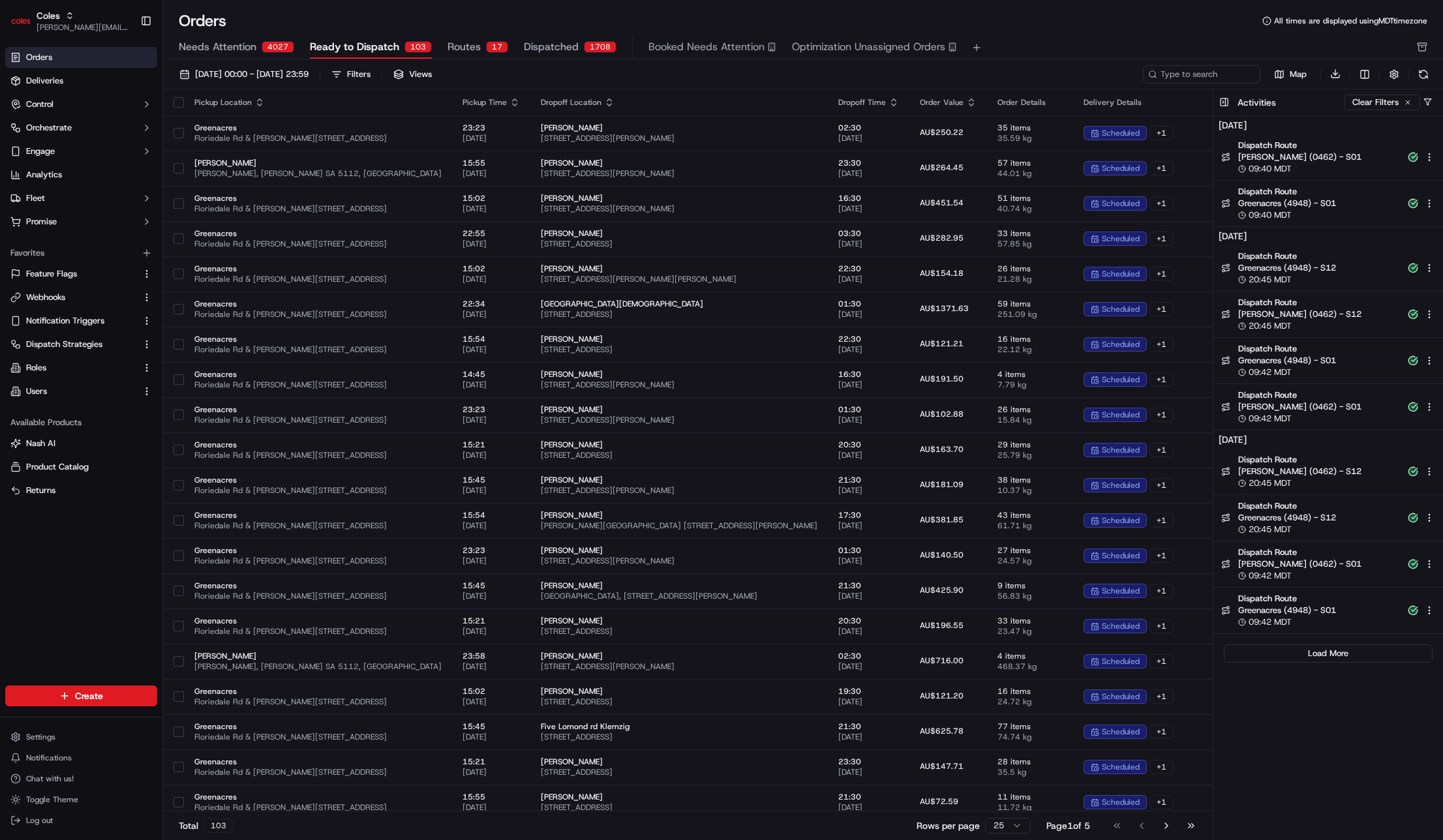
click at [1297, 214] on div "09:40 MDT" at bounding box center [1318, 215] width 162 height 12
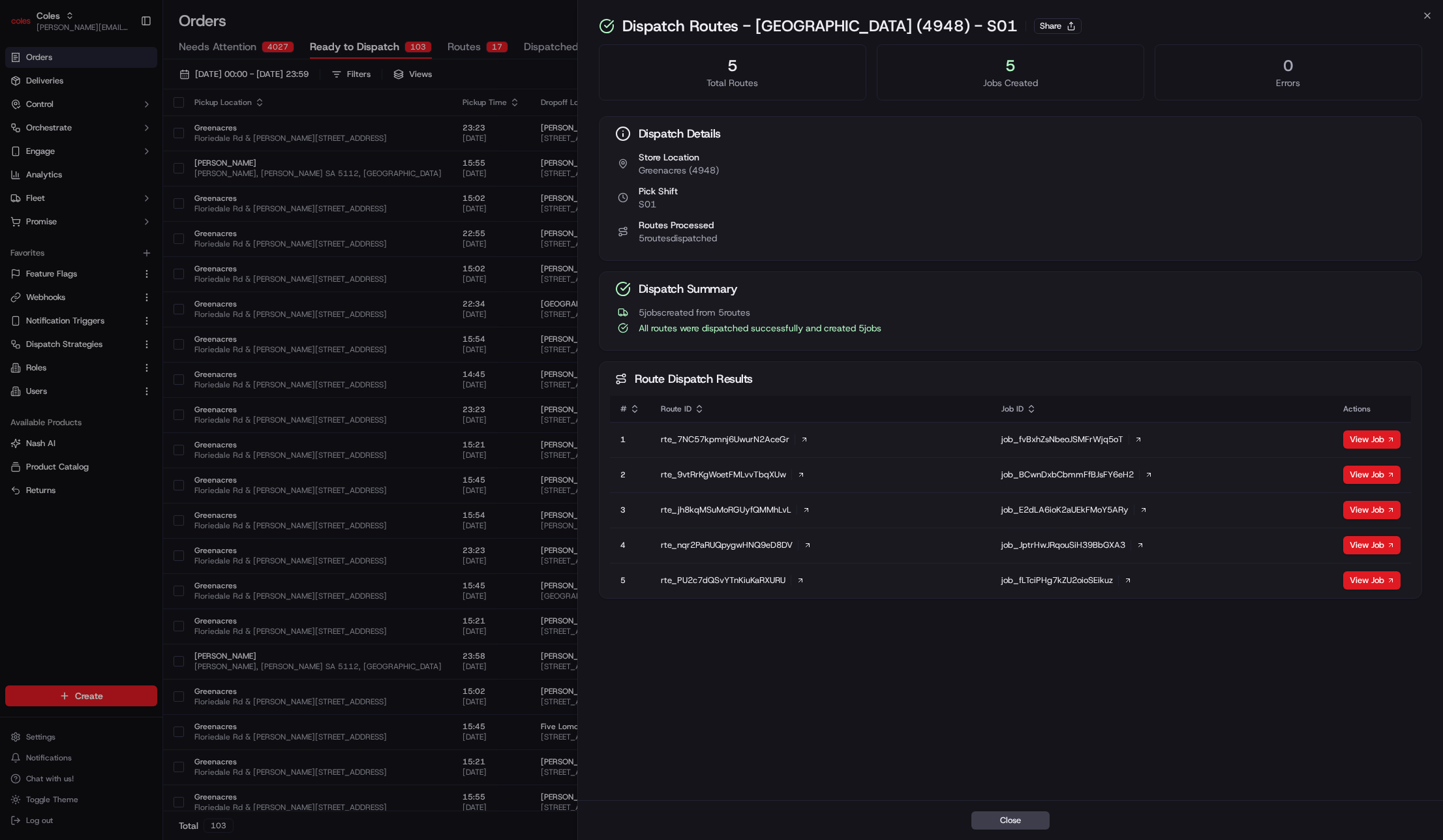
click at [794, 351] on div "Dispatch Details Store Location Greenacres (4948) Pick Shift S01 Routes Process…" at bounding box center [1009, 357] width 823 height 482
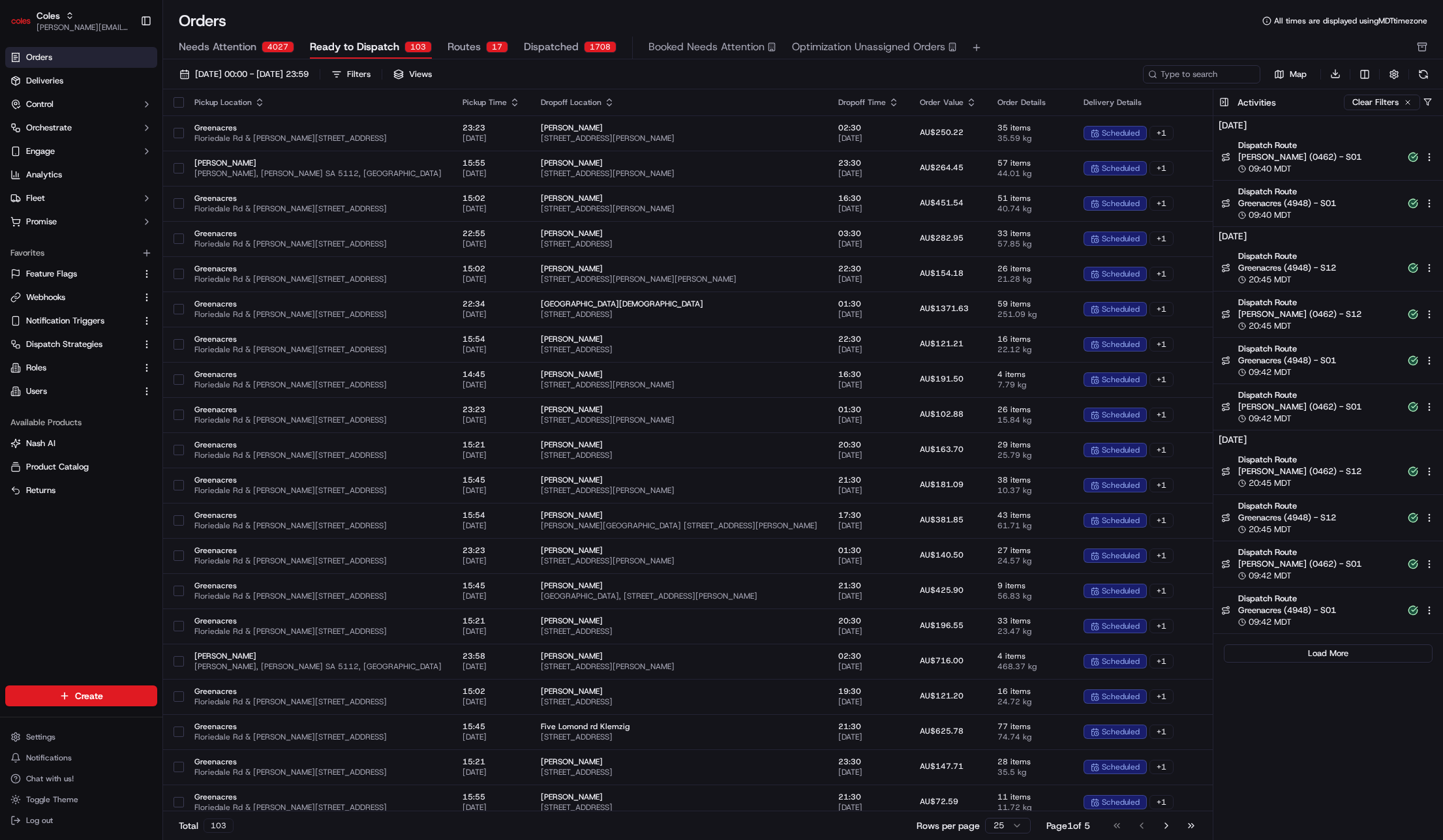
click at [486, 53] on button "Routes 17" at bounding box center [477, 47] width 61 height 22
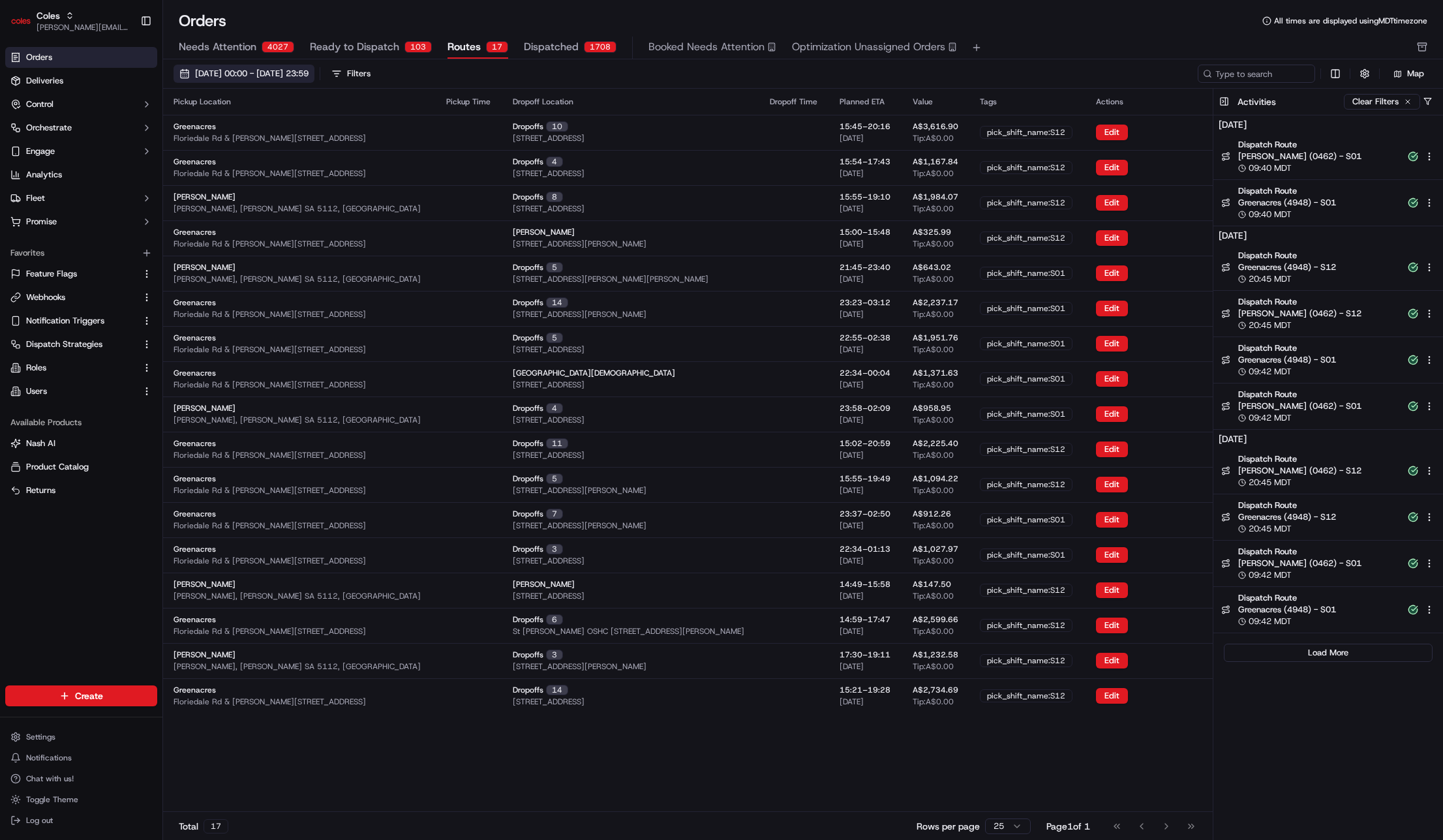
click at [309, 72] on span "[DATE] 00:00 - [DATE] 23:59" at bounding box center [251, 73] width 113 height 12
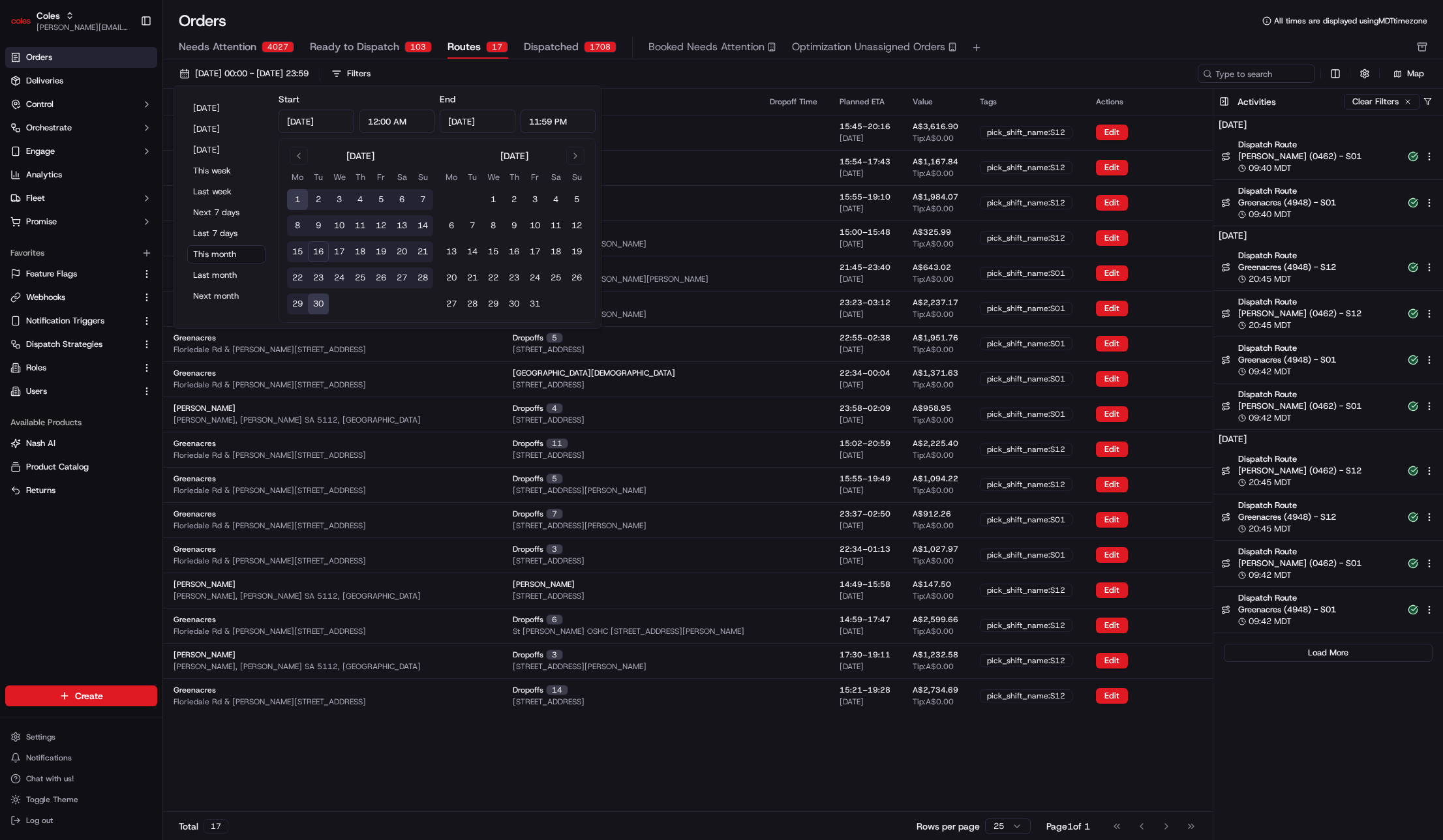
click at [311, 250] on button "16" at bounding box center [318, 252] width 21 height 21
type input "[DATE]"
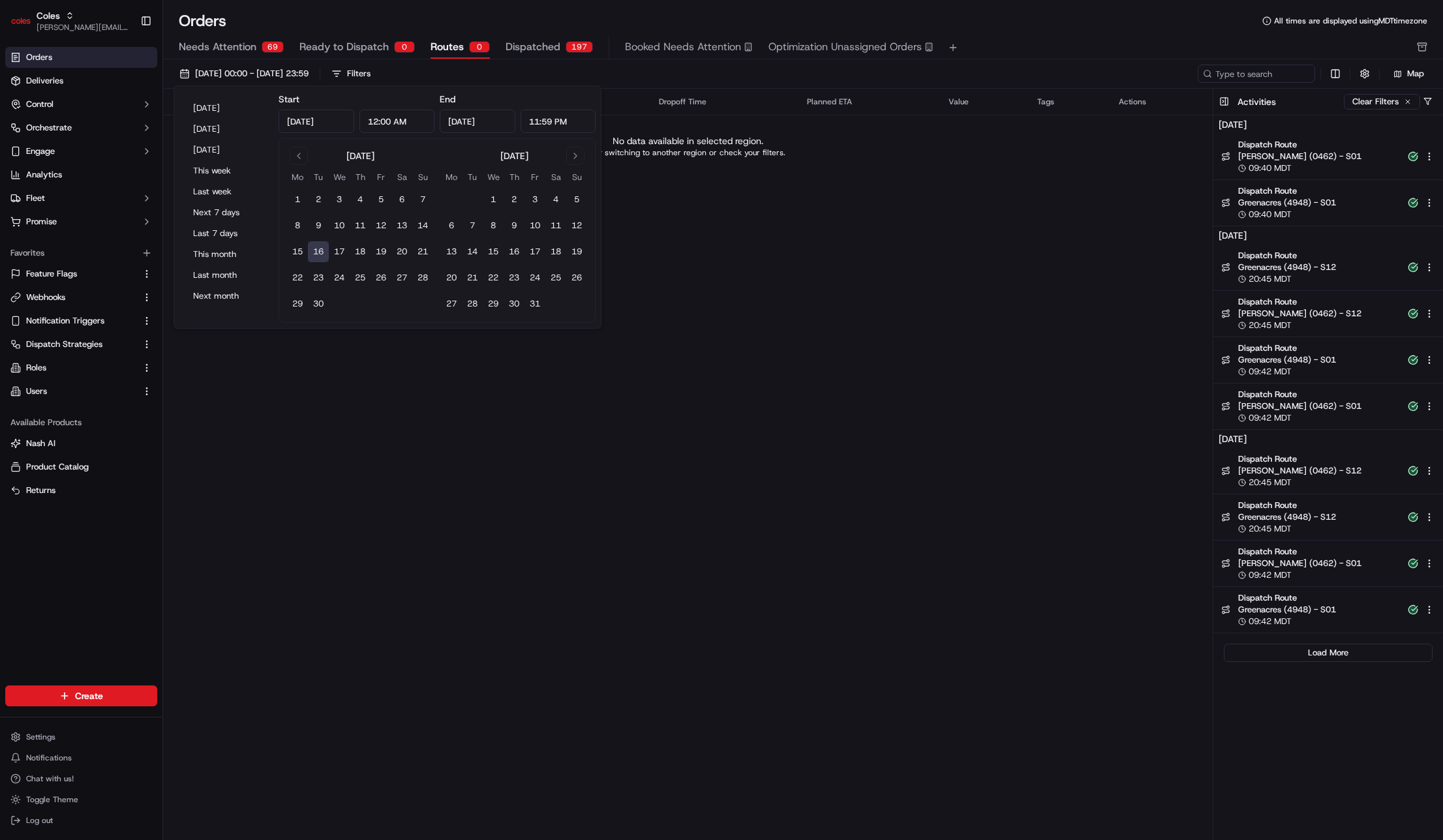
click at [315, 252] on button "16" at bounding box center [318, 252] width 21 height 21
click at [763, 242] on div "Pickup Location Pickup Time Dropoff Location Dropoff Time Planned ETA Value Tag…" at bounding box center [687, 450] width 1049 height 722
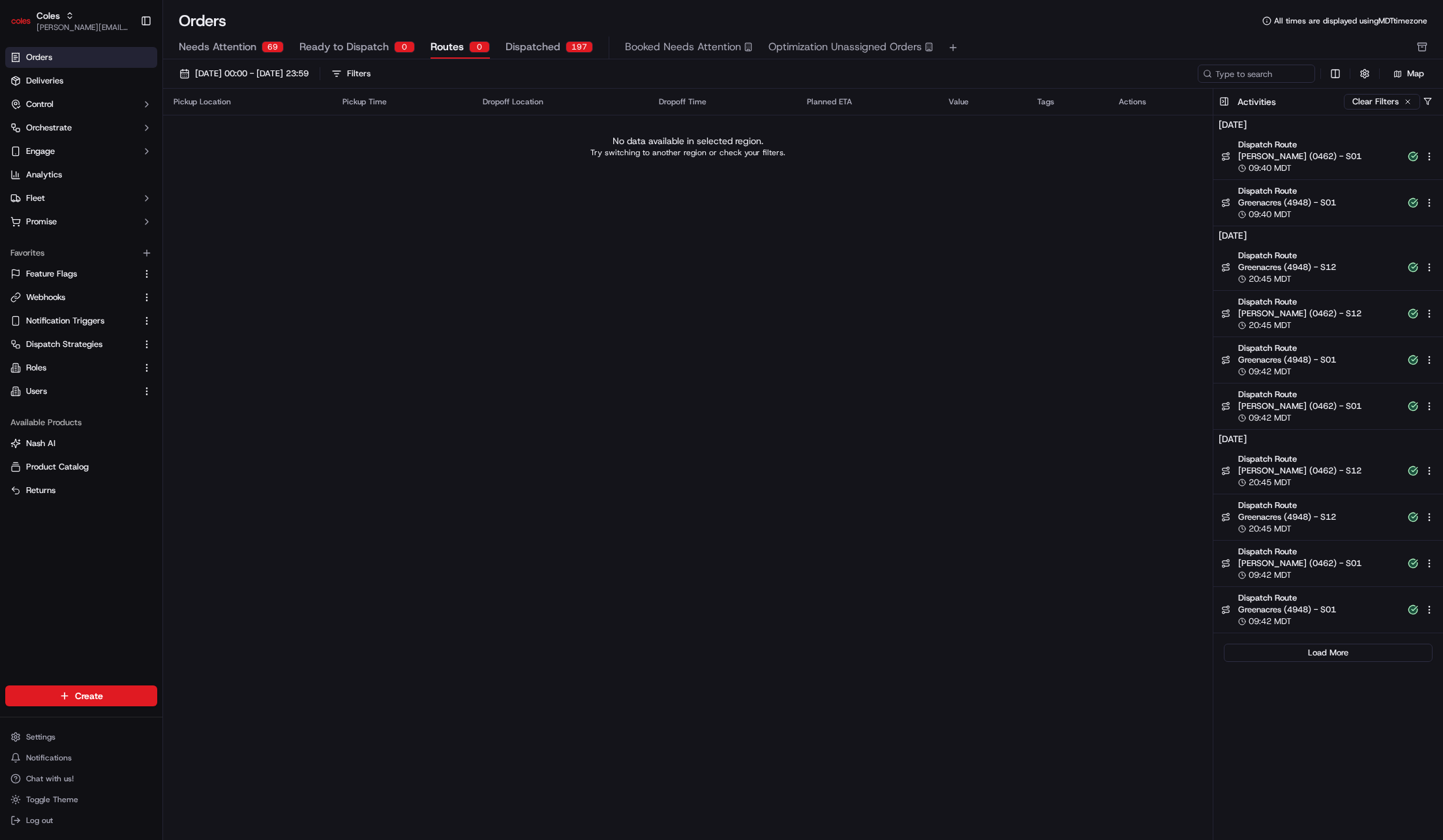
click at [447, 347] on div "Pickup Location Pickup Time Dropoff Location Dropoff Time Planned ETA Value Tag…" at bounding box center [687, 450] width 1049 height 722
click at [1294, 209] on div "09:40 MDT" at bounding box center [1318, 215] width 162 height 12
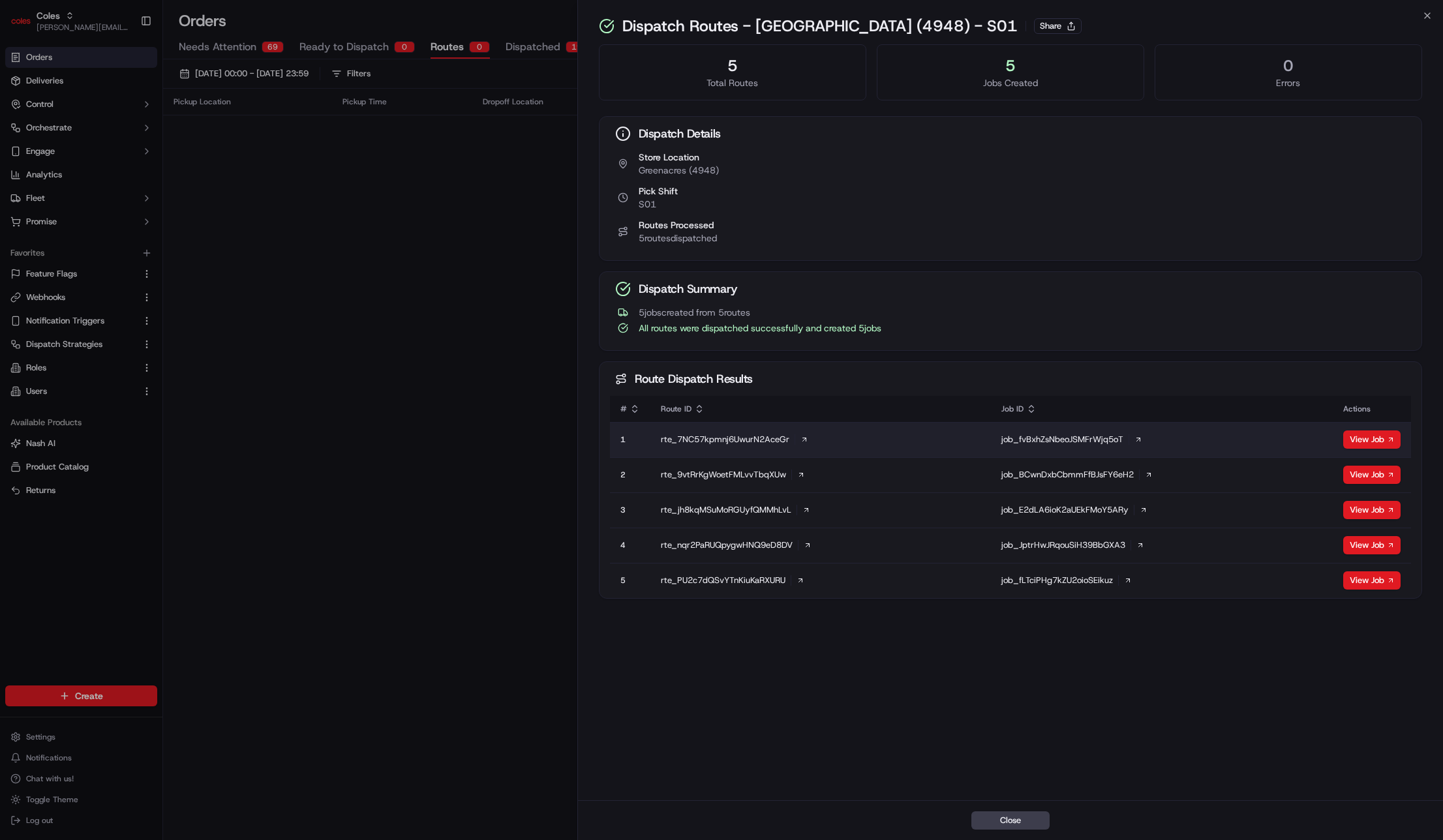
click at [1080, 442] on div "job_fvBxhZsNbeoJSMFrWjq5oT" at bounding box center [1161, 439] width 320 height 12
click at [1140, 438] on icon at bounding box center [1138, 439] width 8 height 8
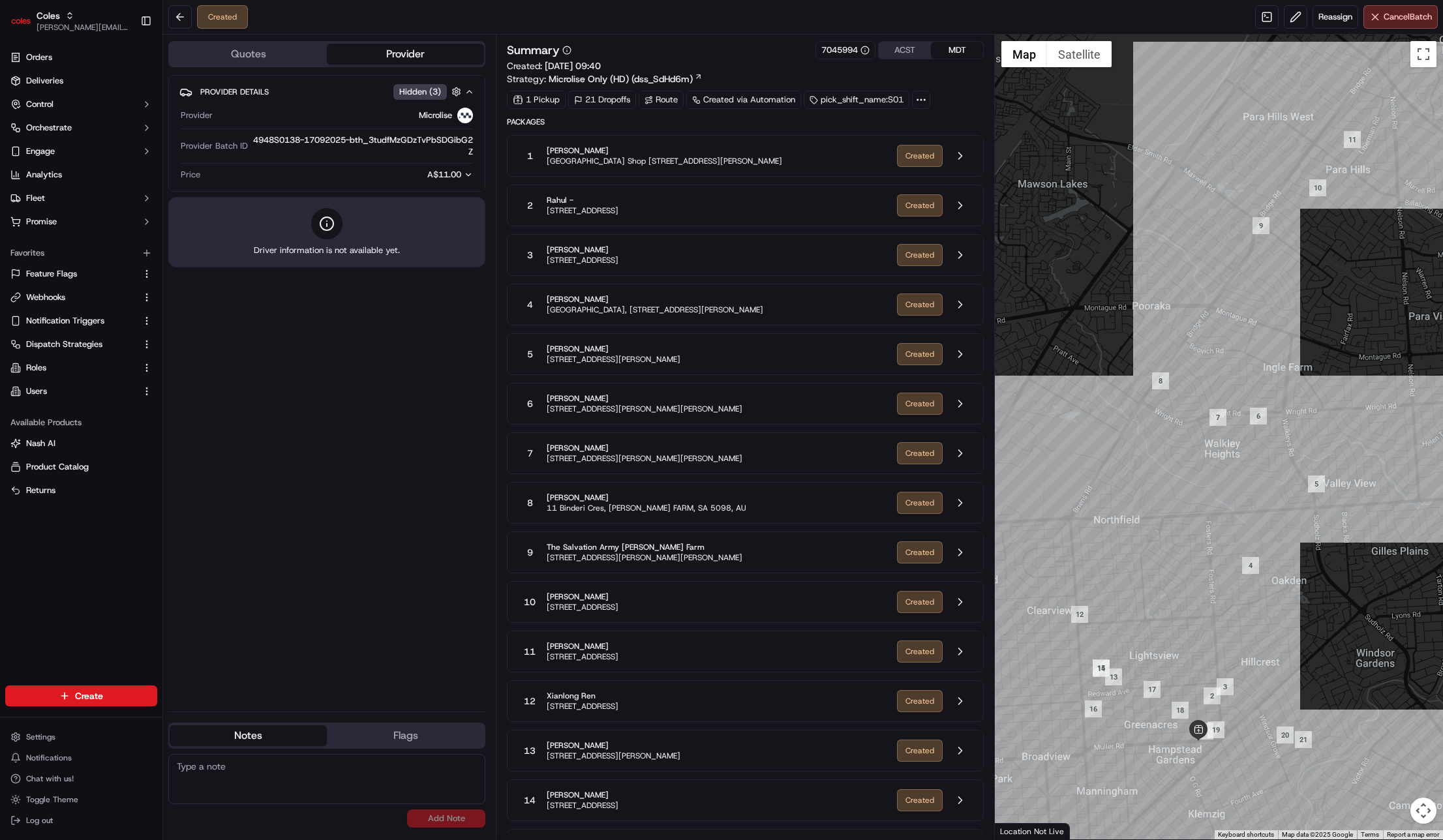
click at [449, 425] on div "Provider Details Hidden ( 3 ) Provider Microlise Provider Batch ID 4948S0138-17…" at bounding box center [327, 388] width 317 height 626
click at [607, 154] on span "sarah fraser" at bounding box center [664, 151] width 235 height 11
drag, startPoint x: 162, startPoint y: 13, endPoint x: 177, endPoint y: 15, distance: 15.1
click at [163, 13] on div "Coles john@usenash.com Toggle Sidebar Orders Deliveries Control Orchestrate Eng…" at bounding box center [722, 420] width 1443 height 840
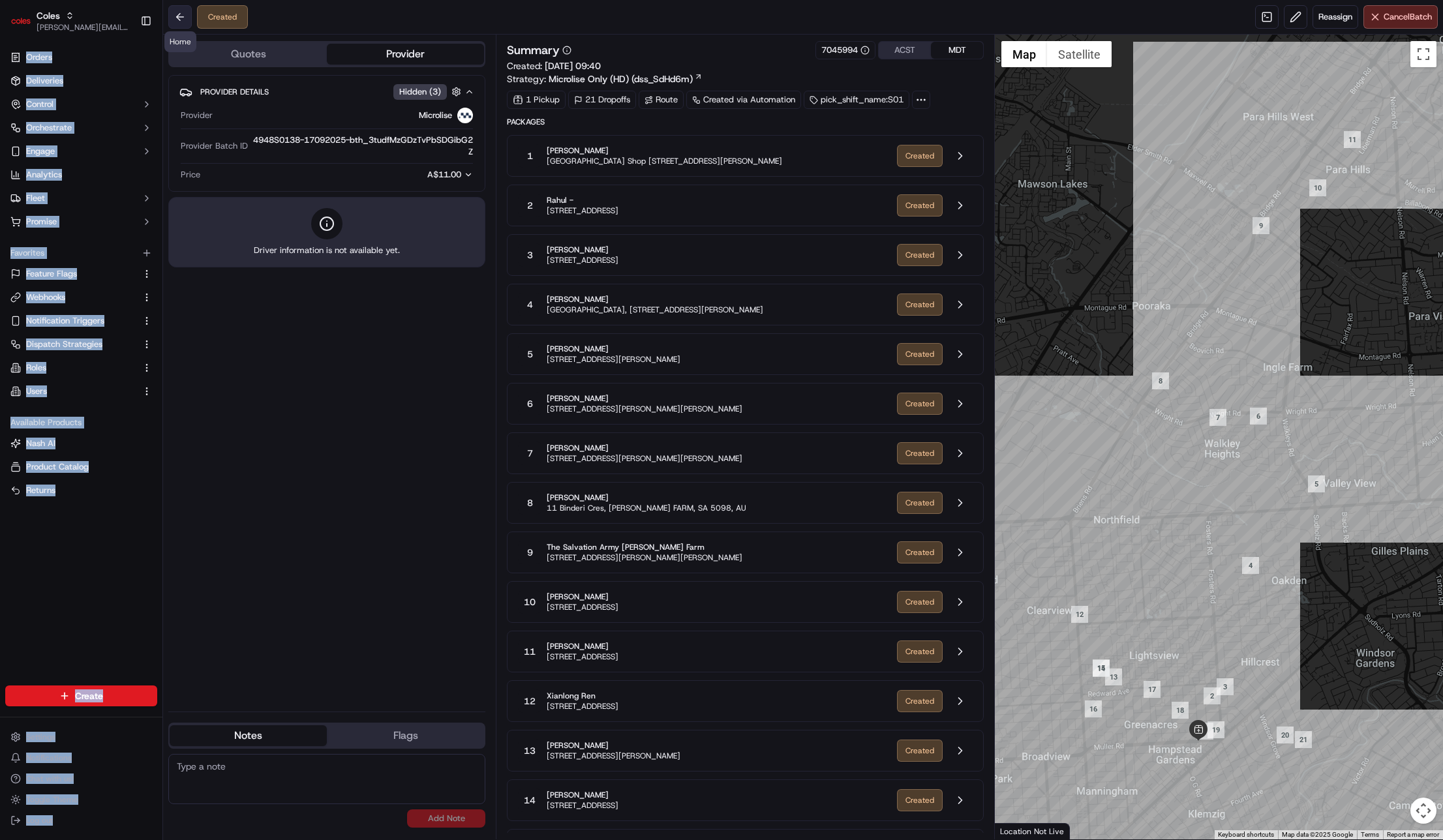
click at [177, 15] on button at bounding box center [180, 17] width 24 height 24
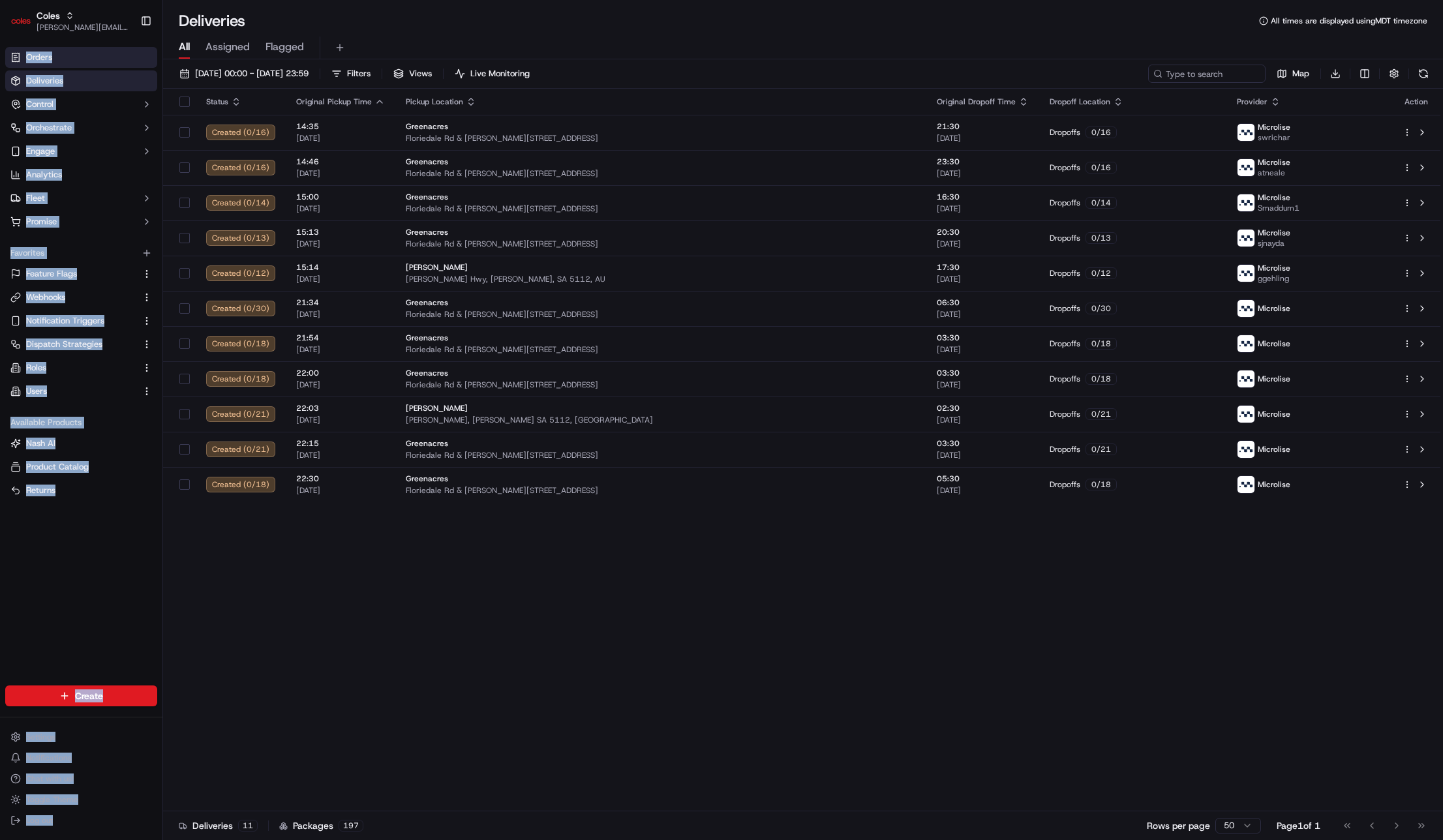
click at [67, 52] on link "Orders" at bounding box center [81, 57] width 152 height 21
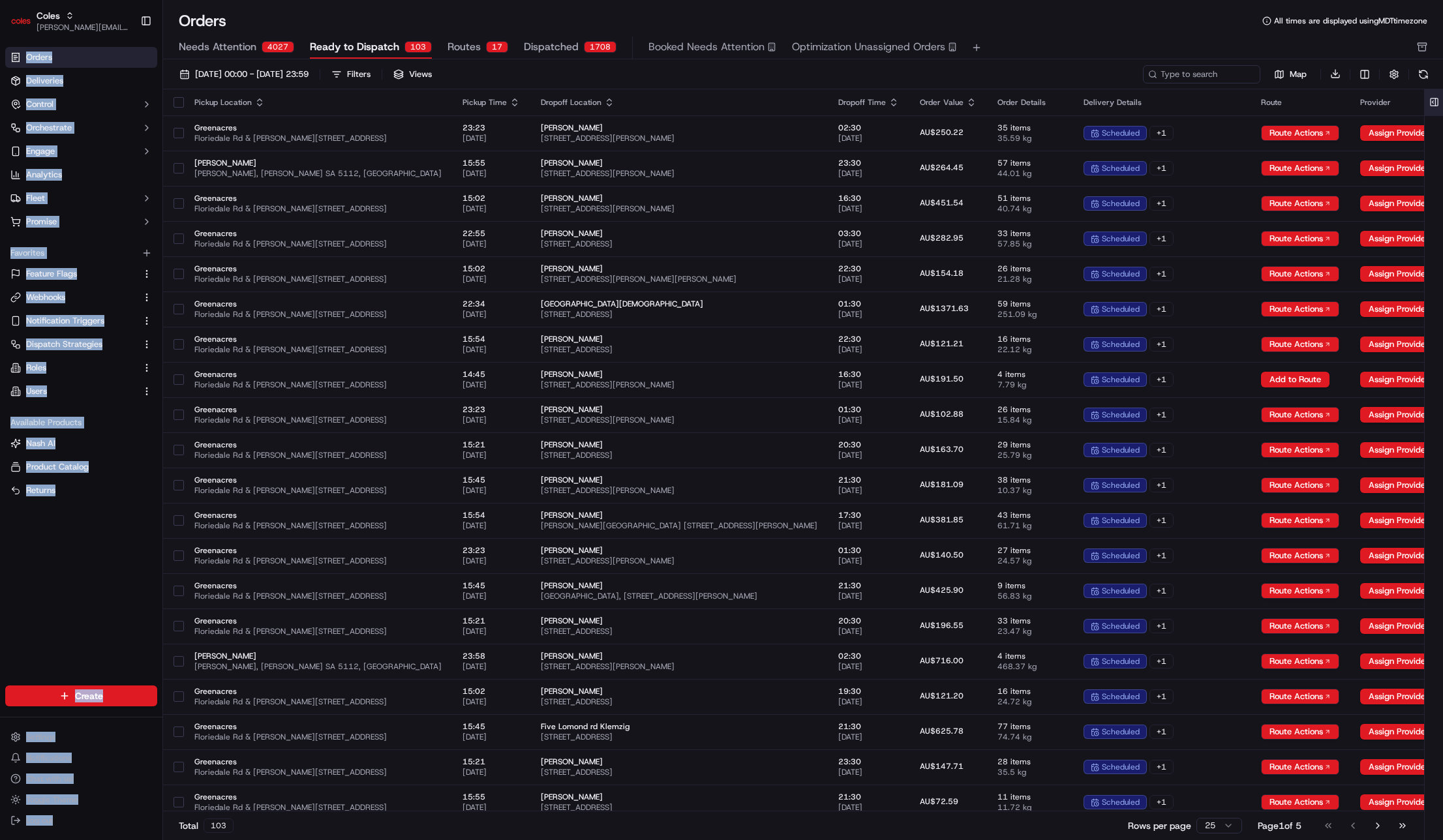
click at [1434, 104] on button at bounding box center [1434, 102] width 22 height 26
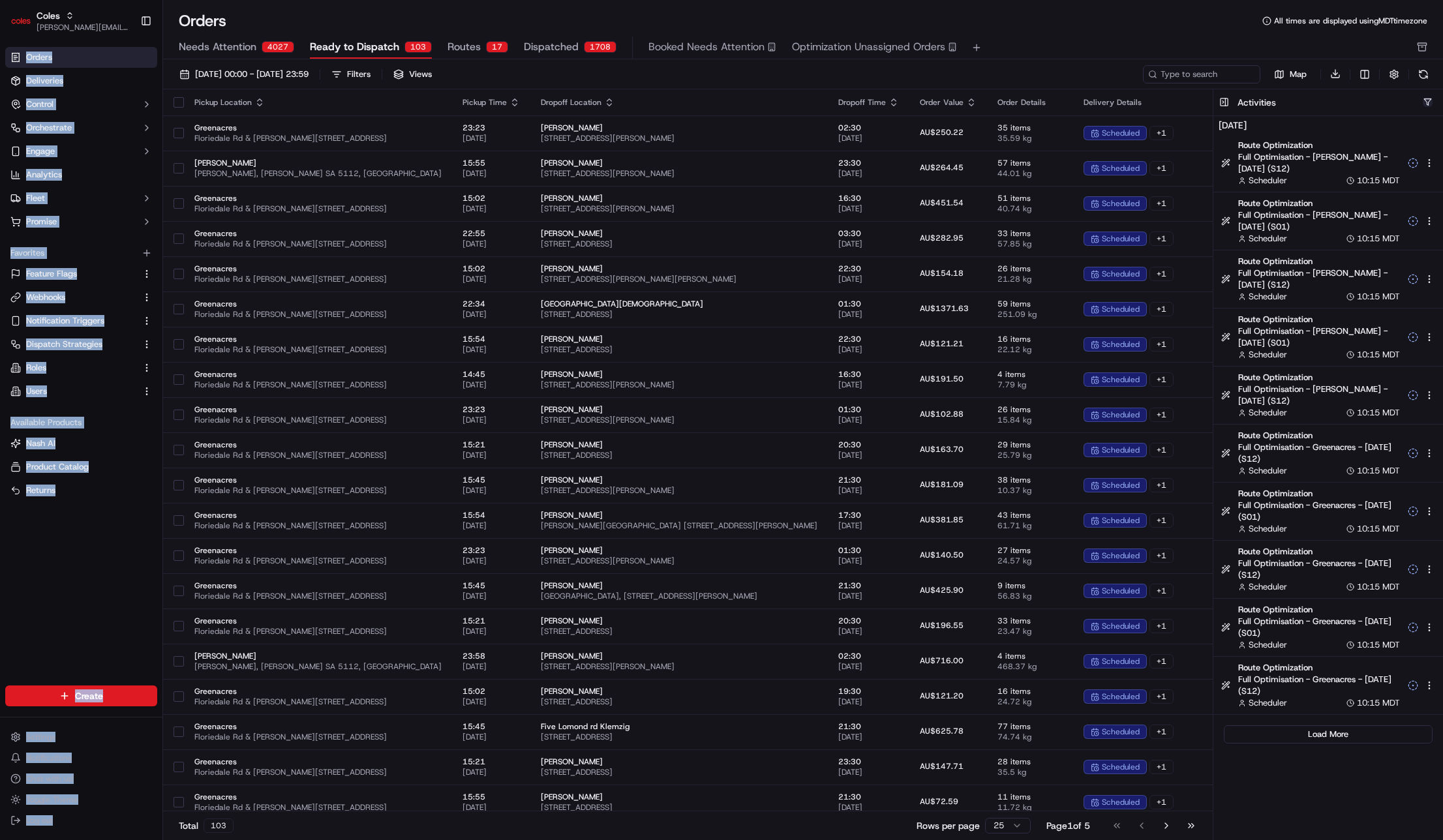
click at [1429, 102] on button "button" at bounding box center [1427, 101] width 10 height 10
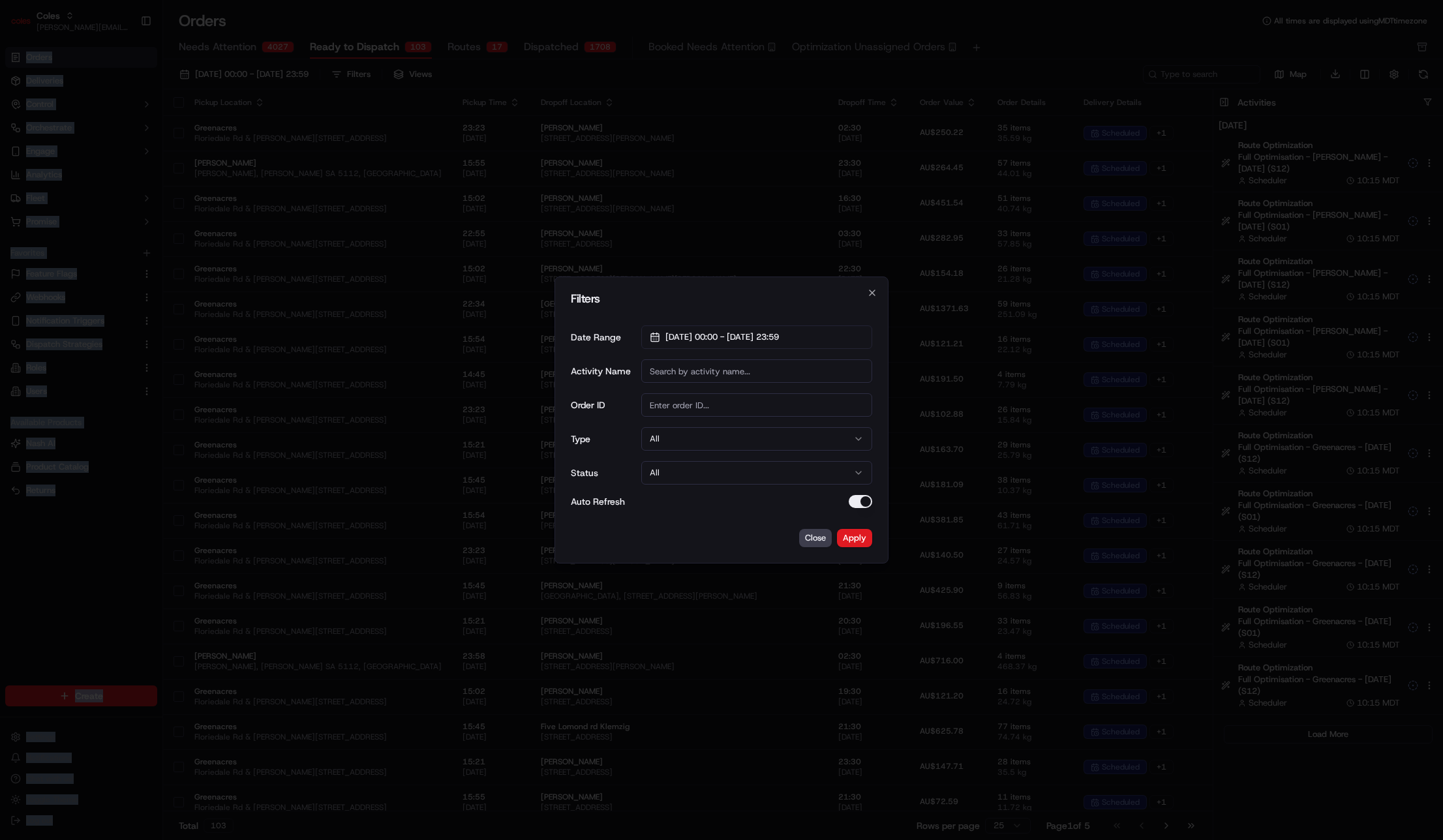
click at [784, 434] on button "All" at bounding box center [756, 439] width 231 height 24
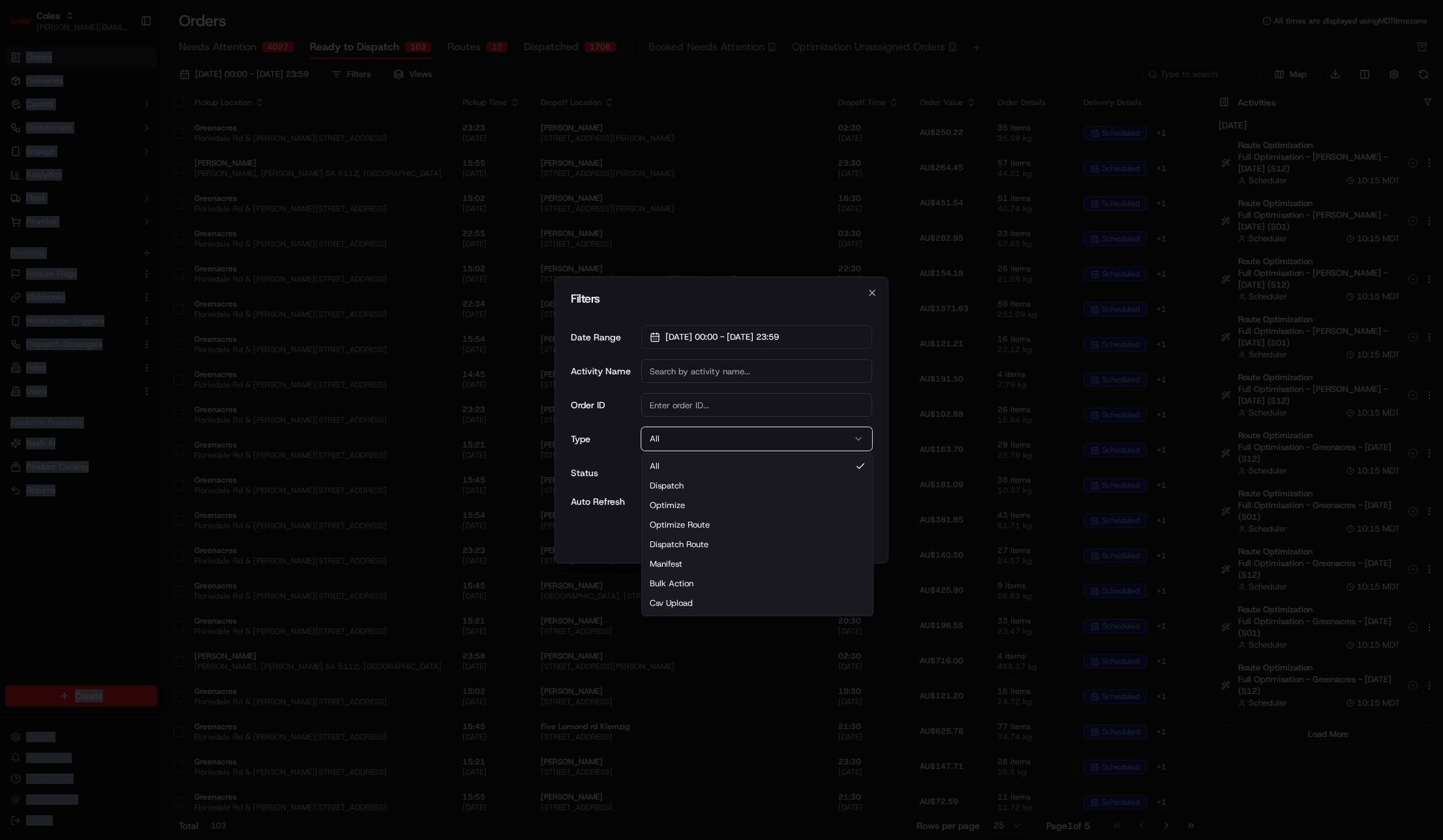
drag, startPoint x: 734, startPoint y: 542, endPoint x: 749, endPoint y: 540, distance: 15.1
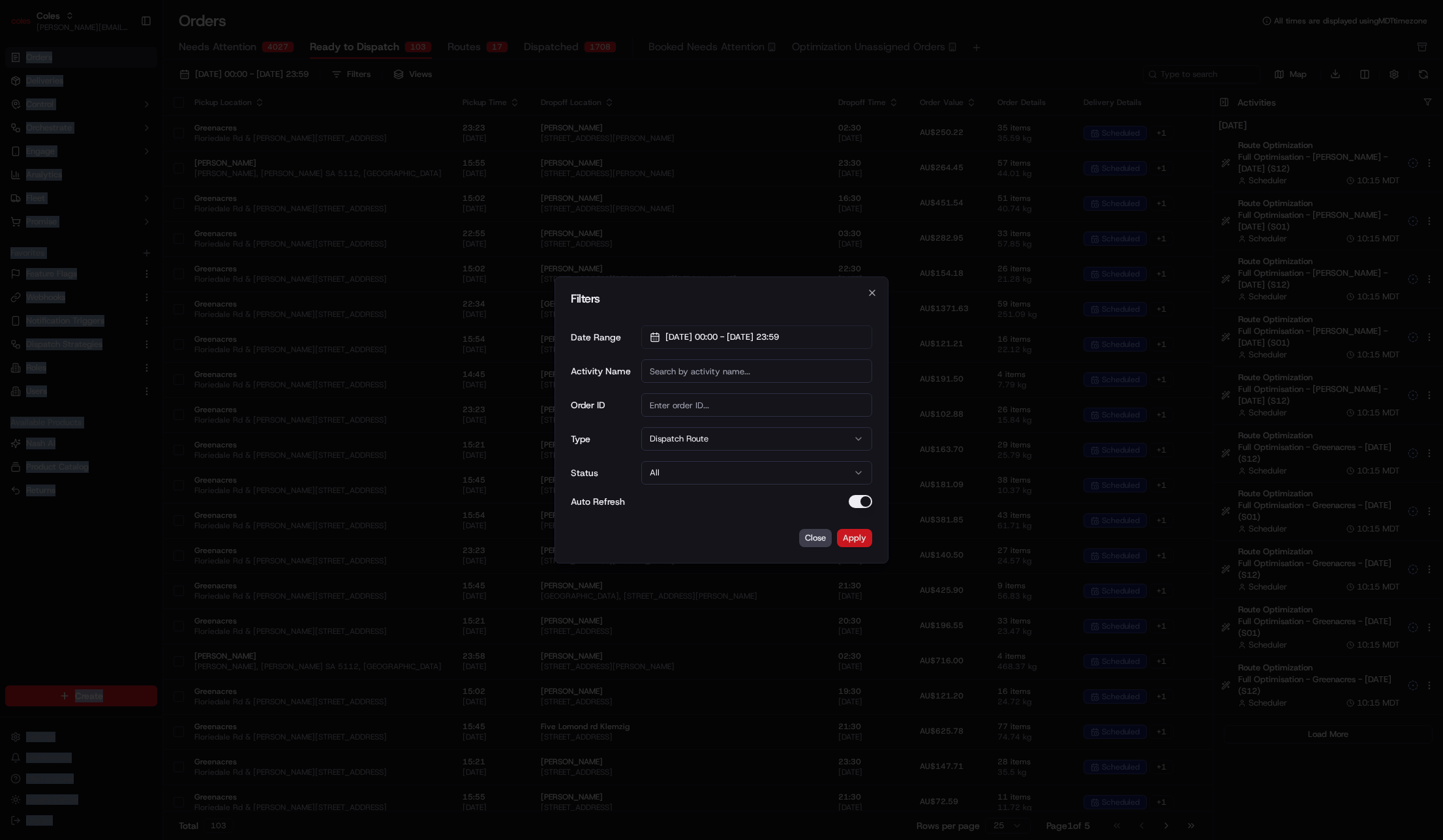
click at [857, 530] on button "Apply" at bounding box center [854, 538] width 35 height 18
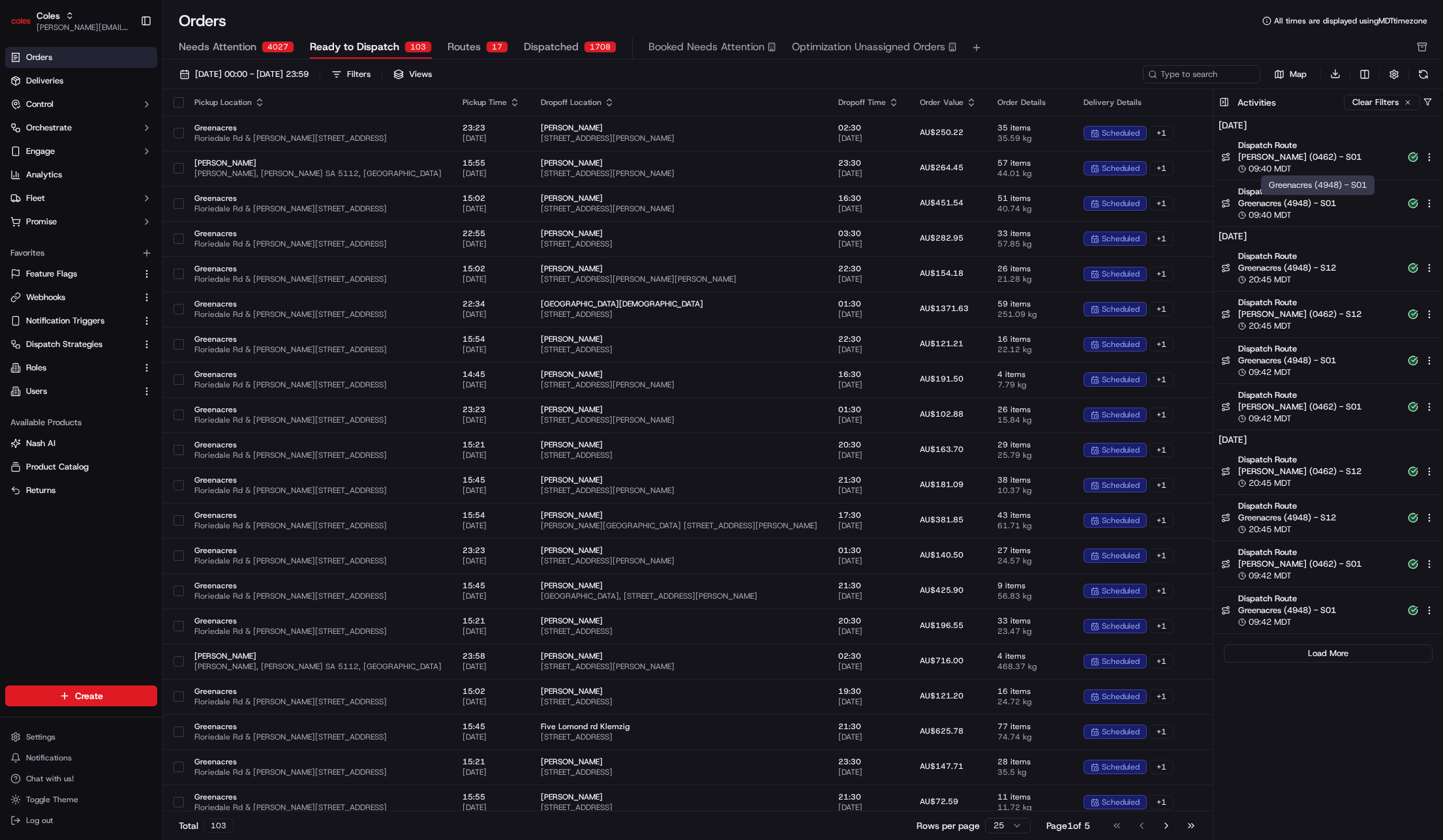
click at [1296, 200] on span "Greenacres (4948) - S01" at bounding box center [1318, 203] width 162 height 12
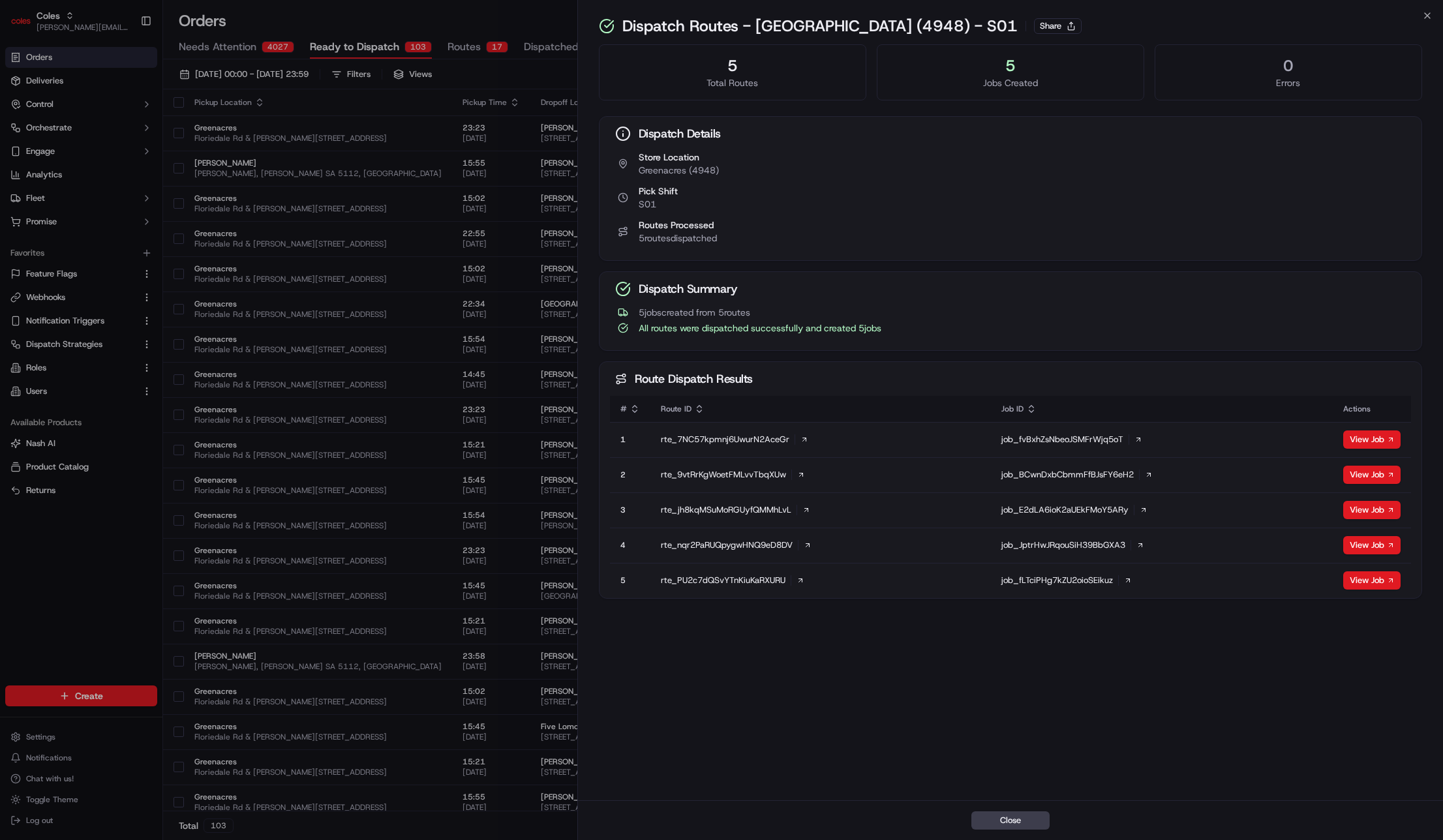
click at [1001, 831] on div "Close" at bounding box center [1009, 820] width 865 height 40
drag, startPoint x: 1009, startPoint y: 824, endPoint x: 1070, endPoint y: 771, distance: 80.8
click at [1009, 824] on button "Close" at bounding box center [1010, 820] width 78 height 18
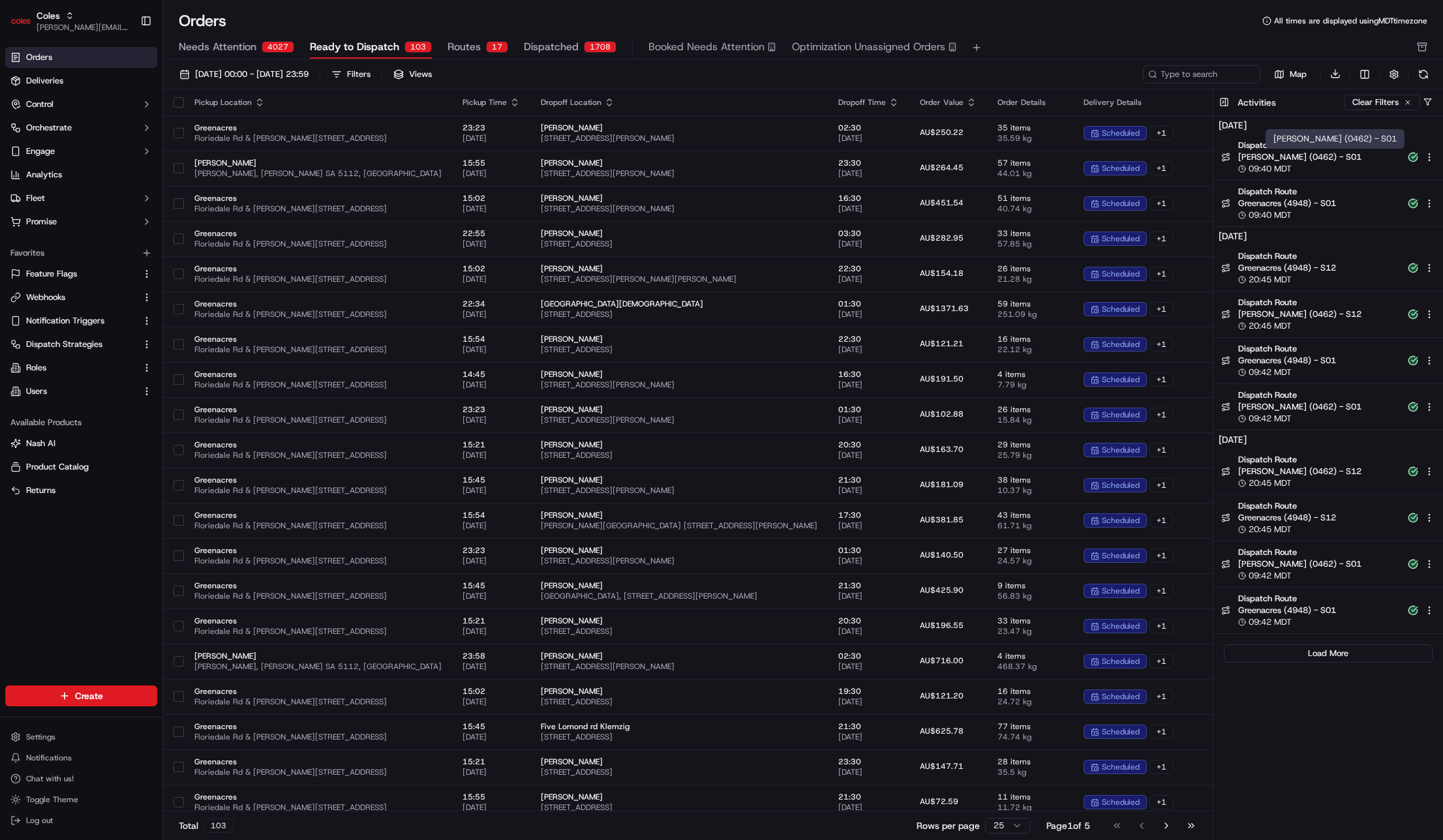
click at [1296, 159] on span "Elizabeth (0462) - S01" at bounding box center [1318, 157] width 162 height 12
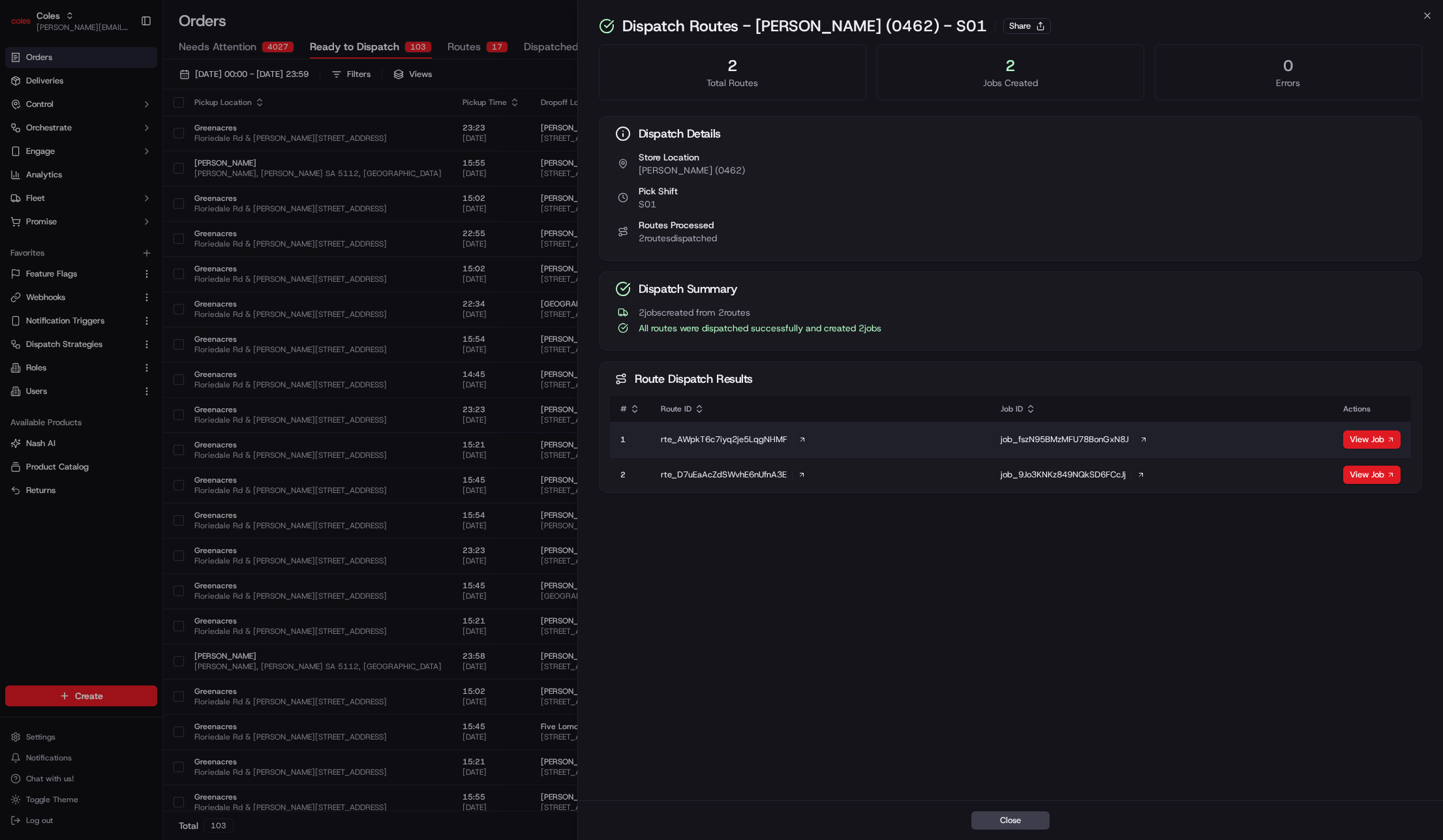
click at [1091, 442] on div "job_fszN95BMzMFU78BonGxN8J" at bounding box center [1161, 439] width 321 height 12
click at [1142, 438] on icon at bounding box center [1143, 439] width 8 height 8
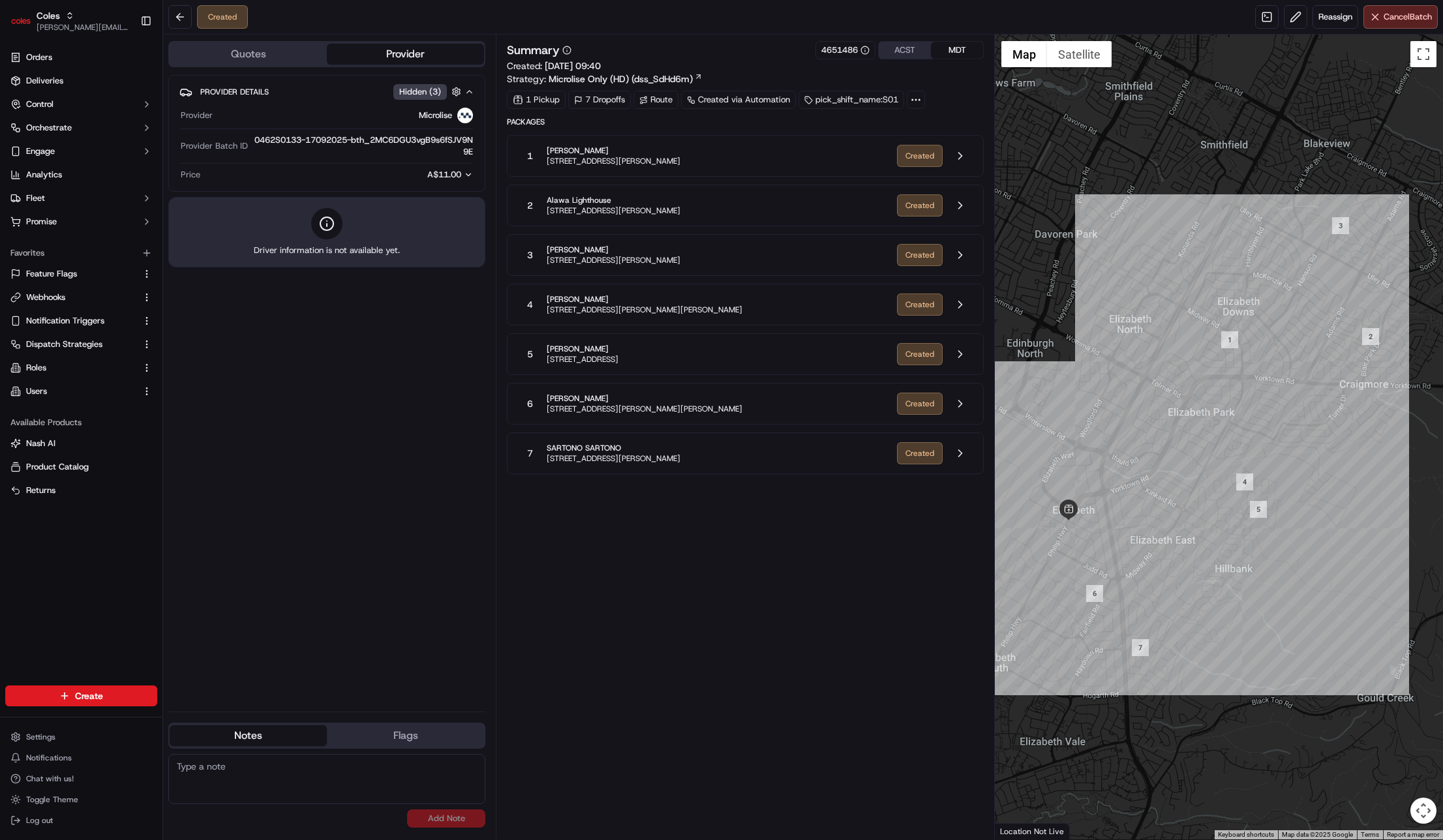
click at [371, 340] on div "Provider Details Hidden ( 3 ) Provider Microlise Provider Batch ID 0462S0133-17…" at bounding box center [327, 388] width 317 height 626
click at [183, 12] on button at bounding box center [180, 17] width 24 height 24
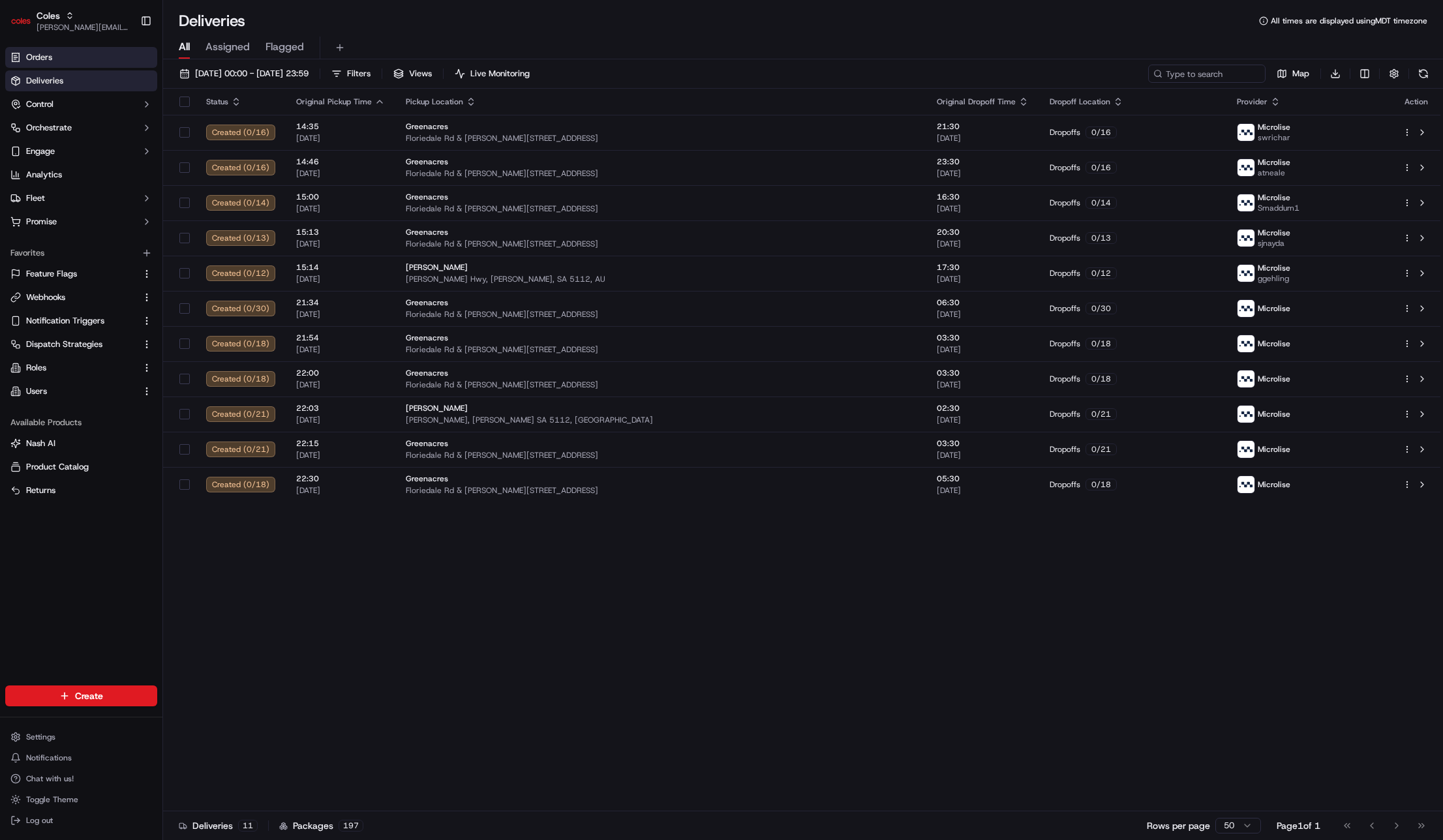
click at [134, 65] on link "Orders" at bounding box center [81, 57] width 152 height 21
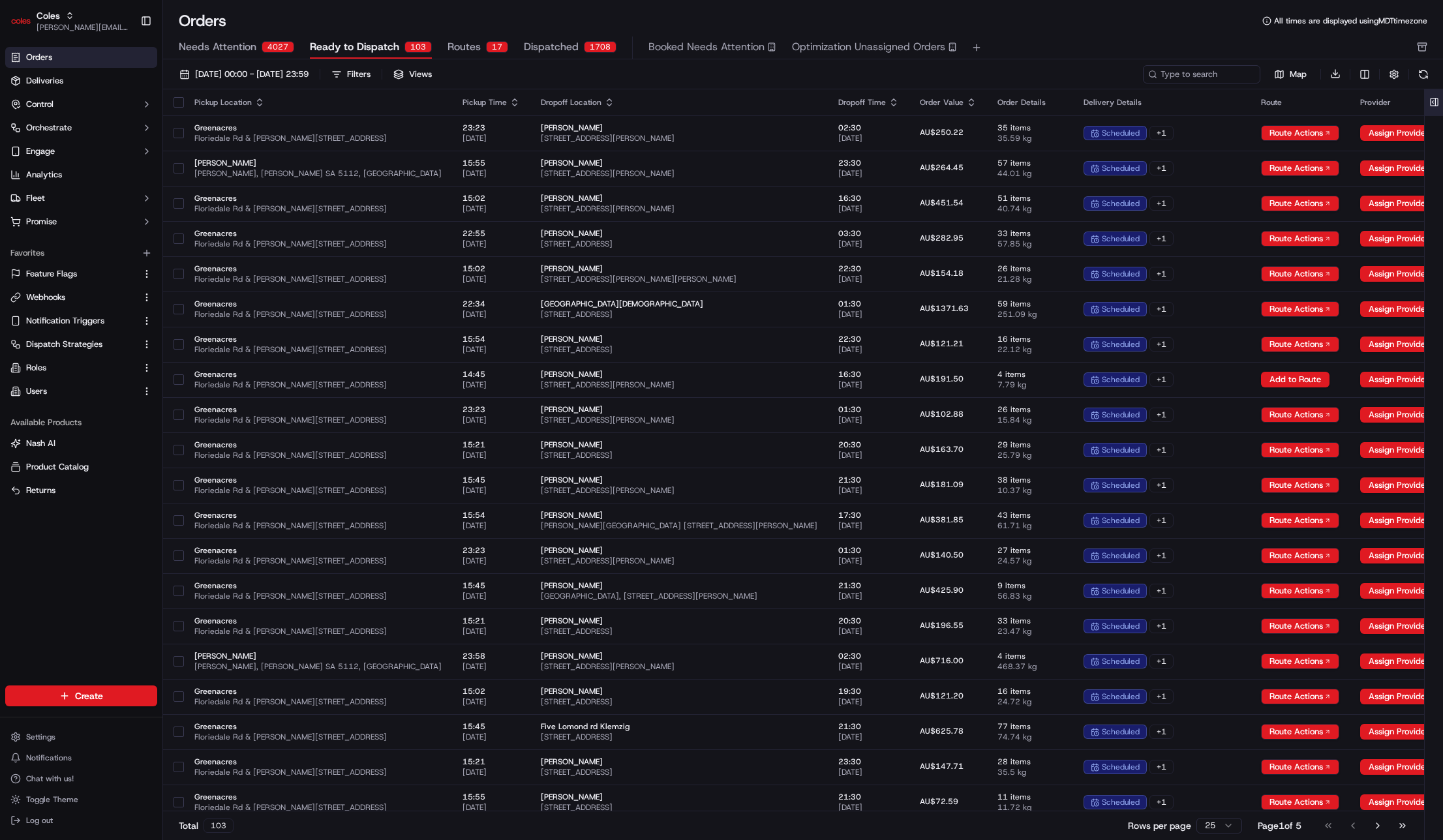
click at [1427, 100] on button at bounding box center [1434, 102] width 22 height 26
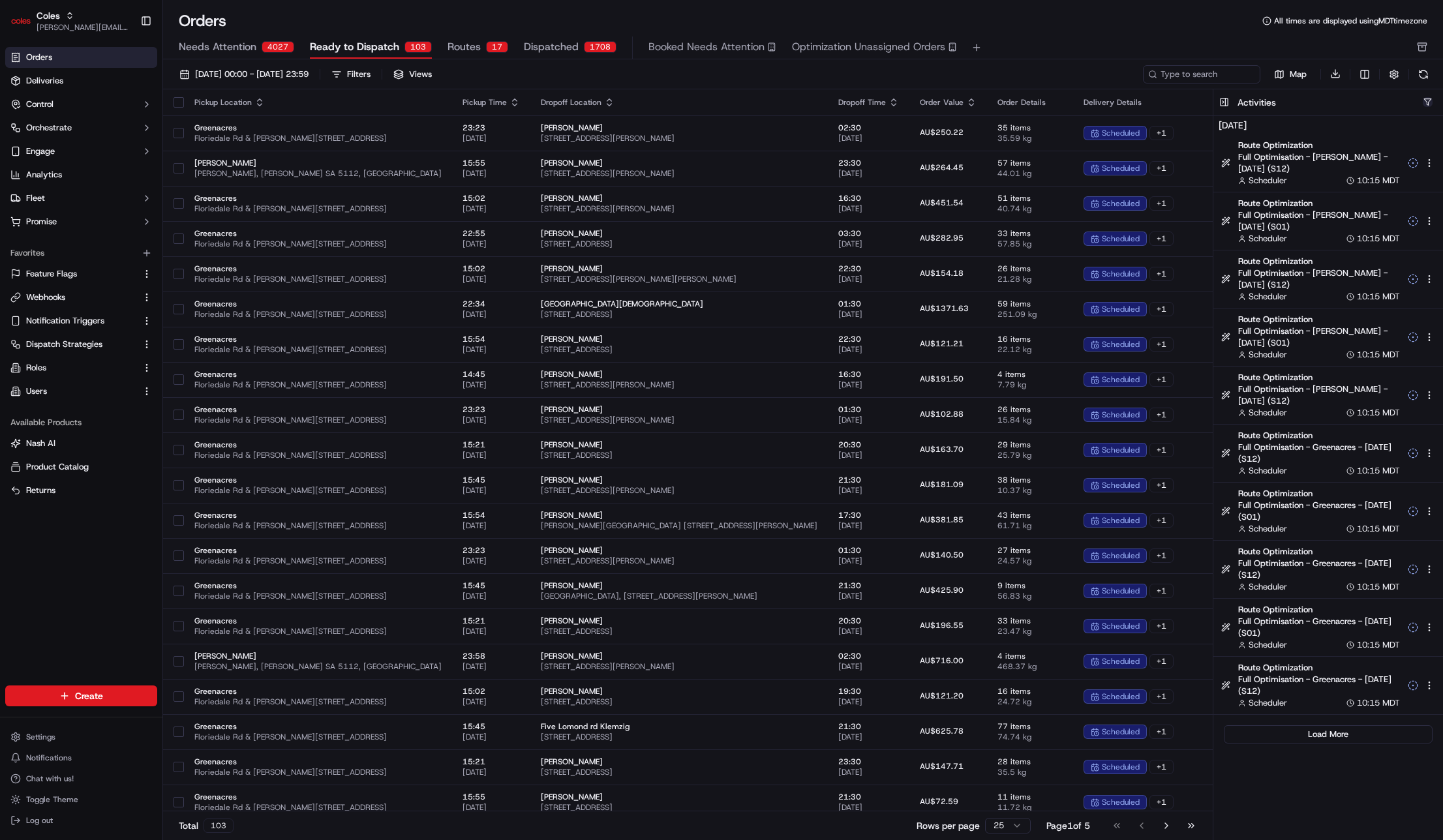
click at [1431, 100] on div at bounding box center [1427, 101] width 10 height 10
click at [1427, 101] on button "button" at bounding box center [1427, 101] width 10 height 10
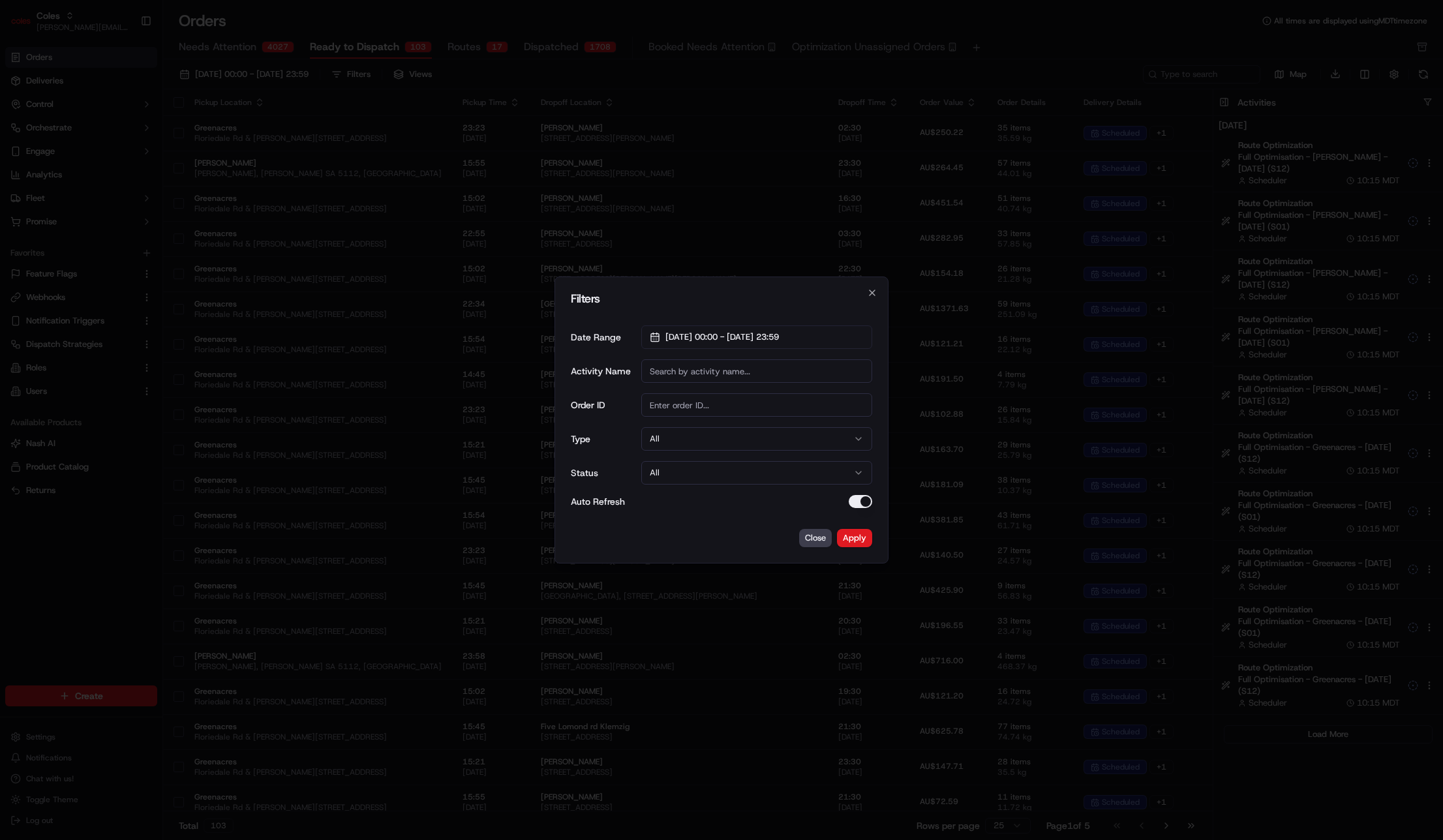
click at [764, 433] on button "All" at bounding box center [756, 439] width 231 height 24
click at [851, 538] on button "Apply" at bounding box center [854, 538] width 35 height 18
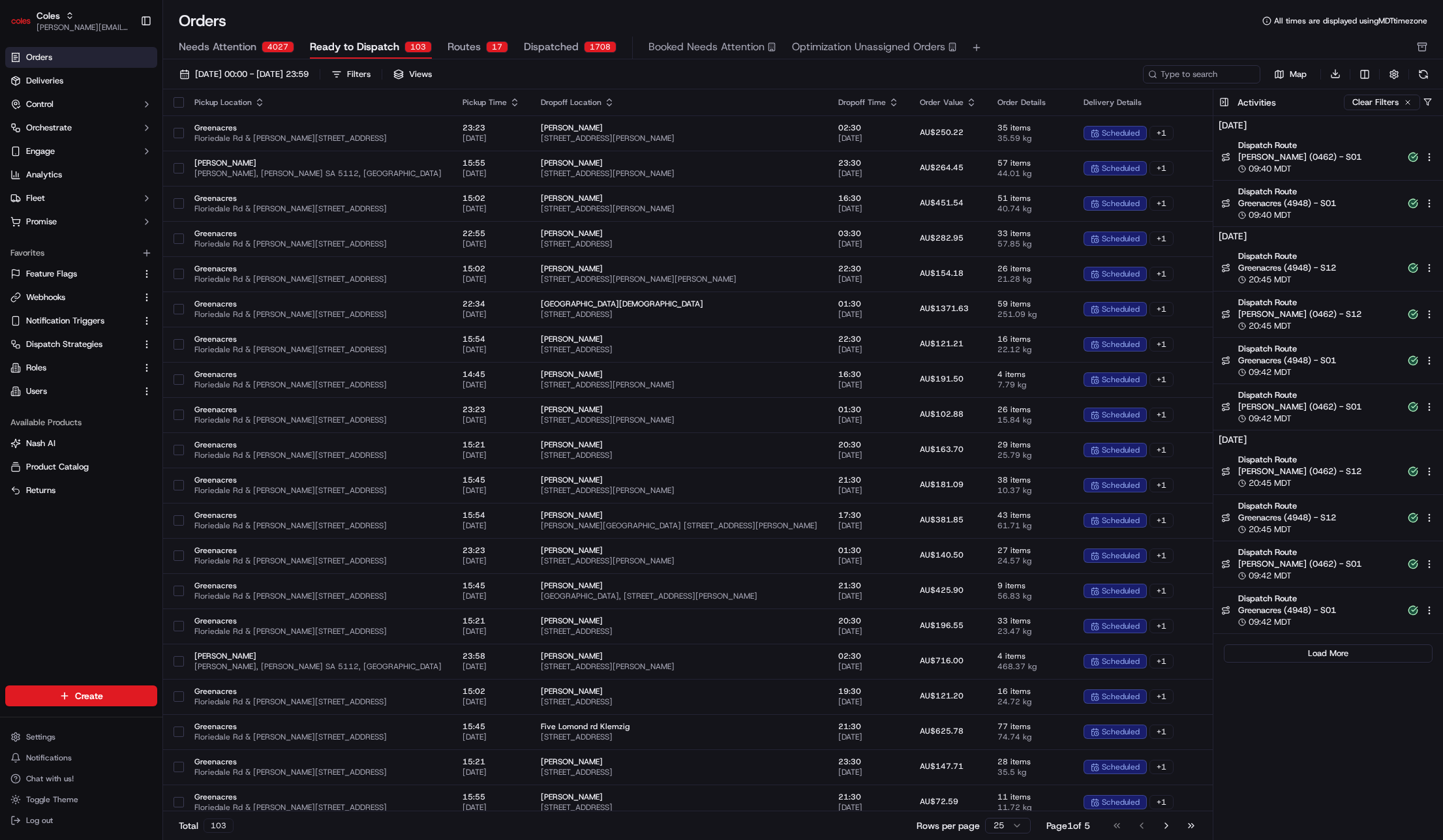
click at [952, 70] on div "01/09/2025 00:00 - 30/09/2025 23:59 Filters Views" at bounding box center [657, 74] width 967 height 18
click at [302, 24] on div "Orders All times are displayed using MDT timezone" at bounding box center [803, 21] width 1280 height 21
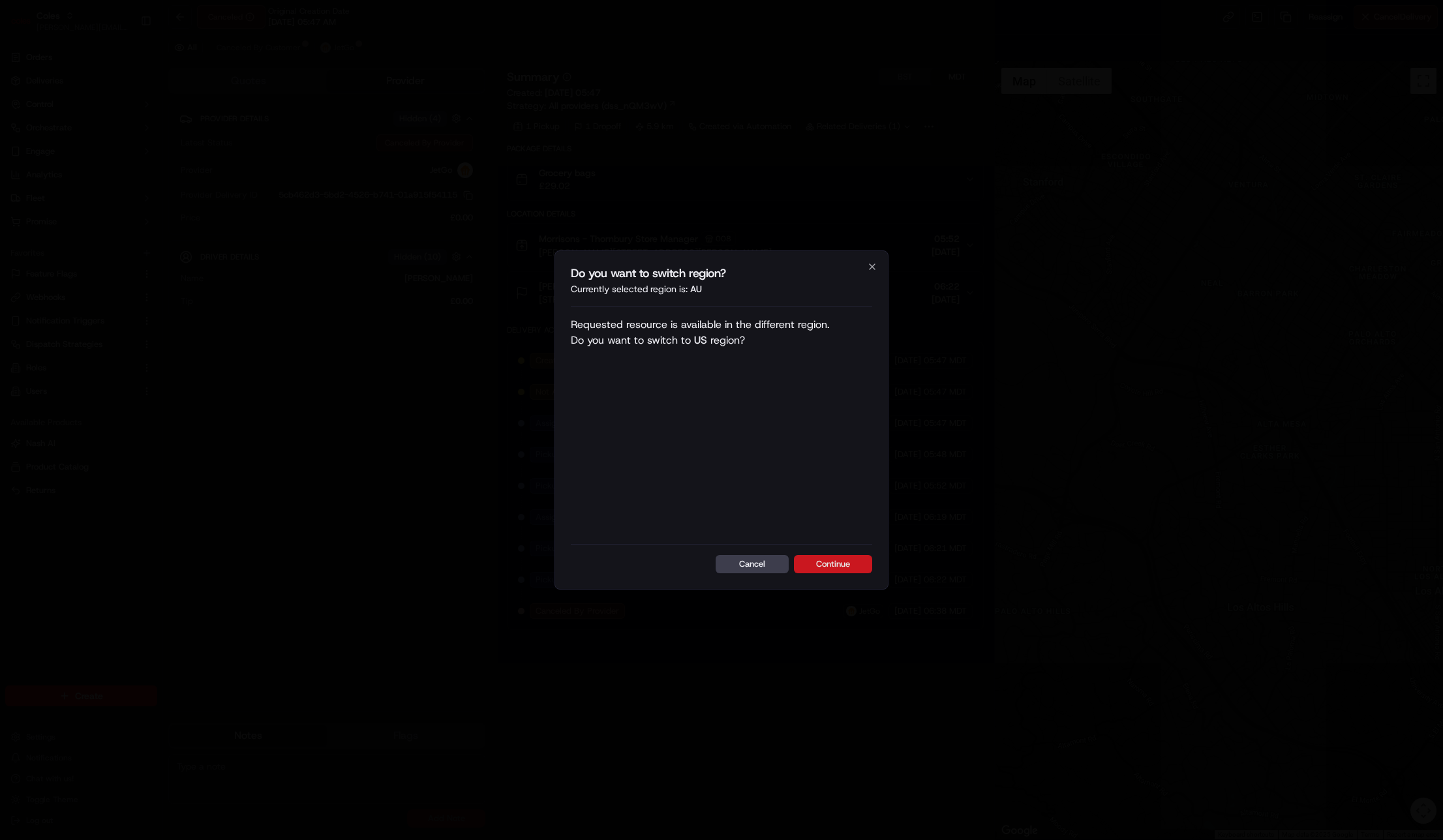
click at [841, 565] on button "Continue" at bounding box center [833, 564] width 78 height 18
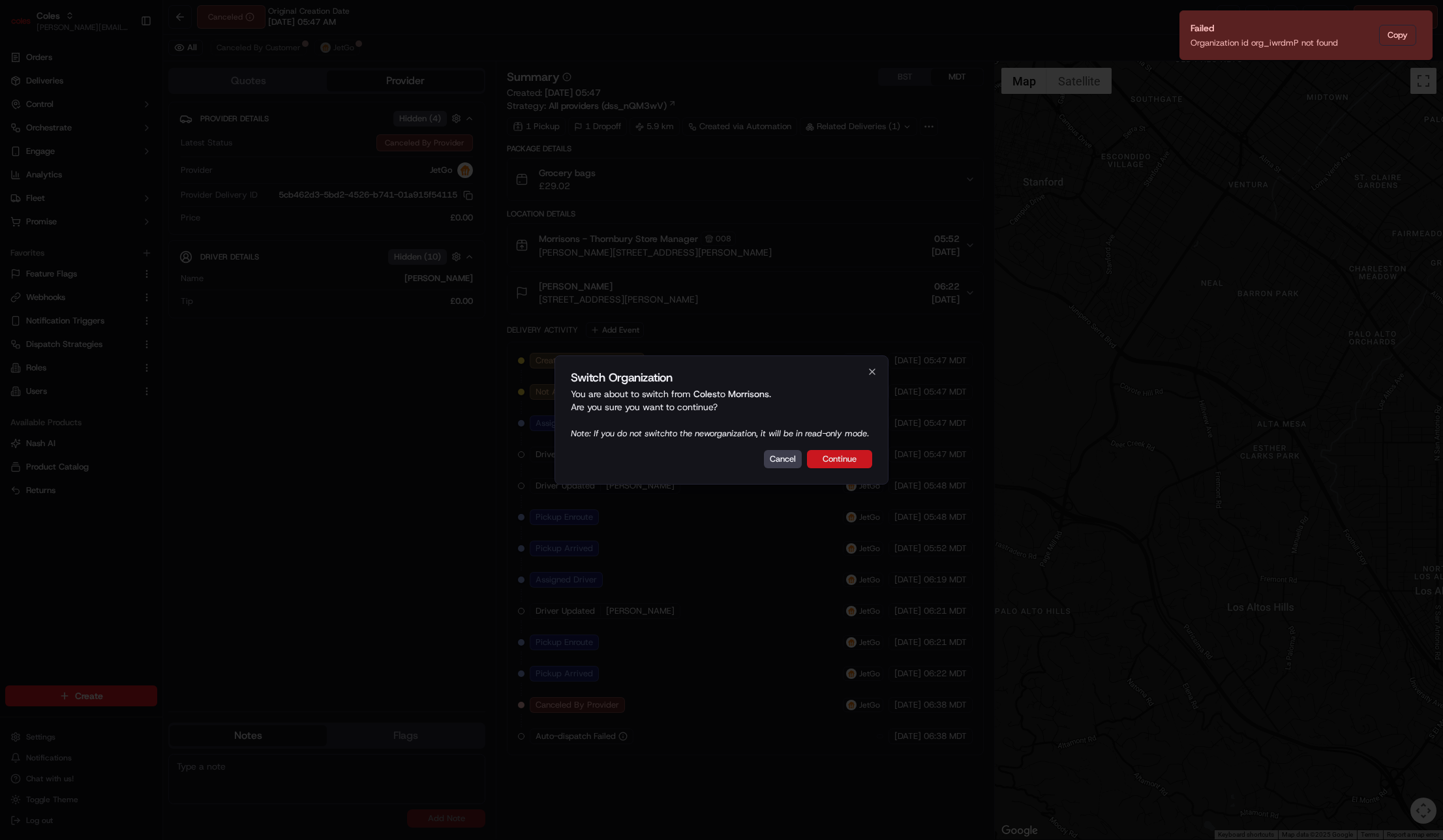
click at [841, 465] on button "Continue" at bounding box center [839, 459] width 65 height 18
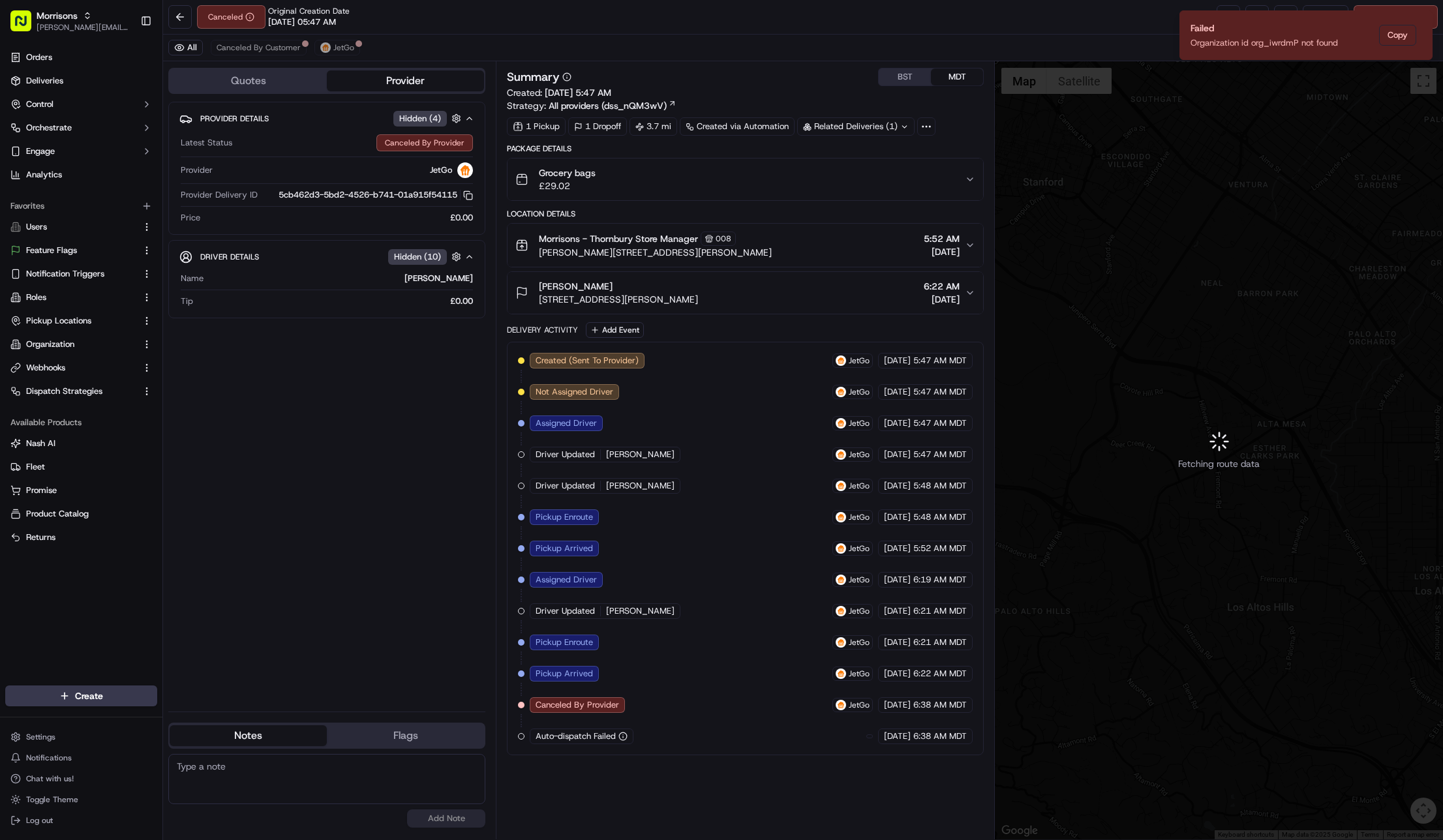
click at [656, 742] on div "Created (Sent To Provider) JetGo [DATE] 5:47 AM MDT Not Assigned Driver JetGo […" at bounding box center [745, 549] width 454 height 391
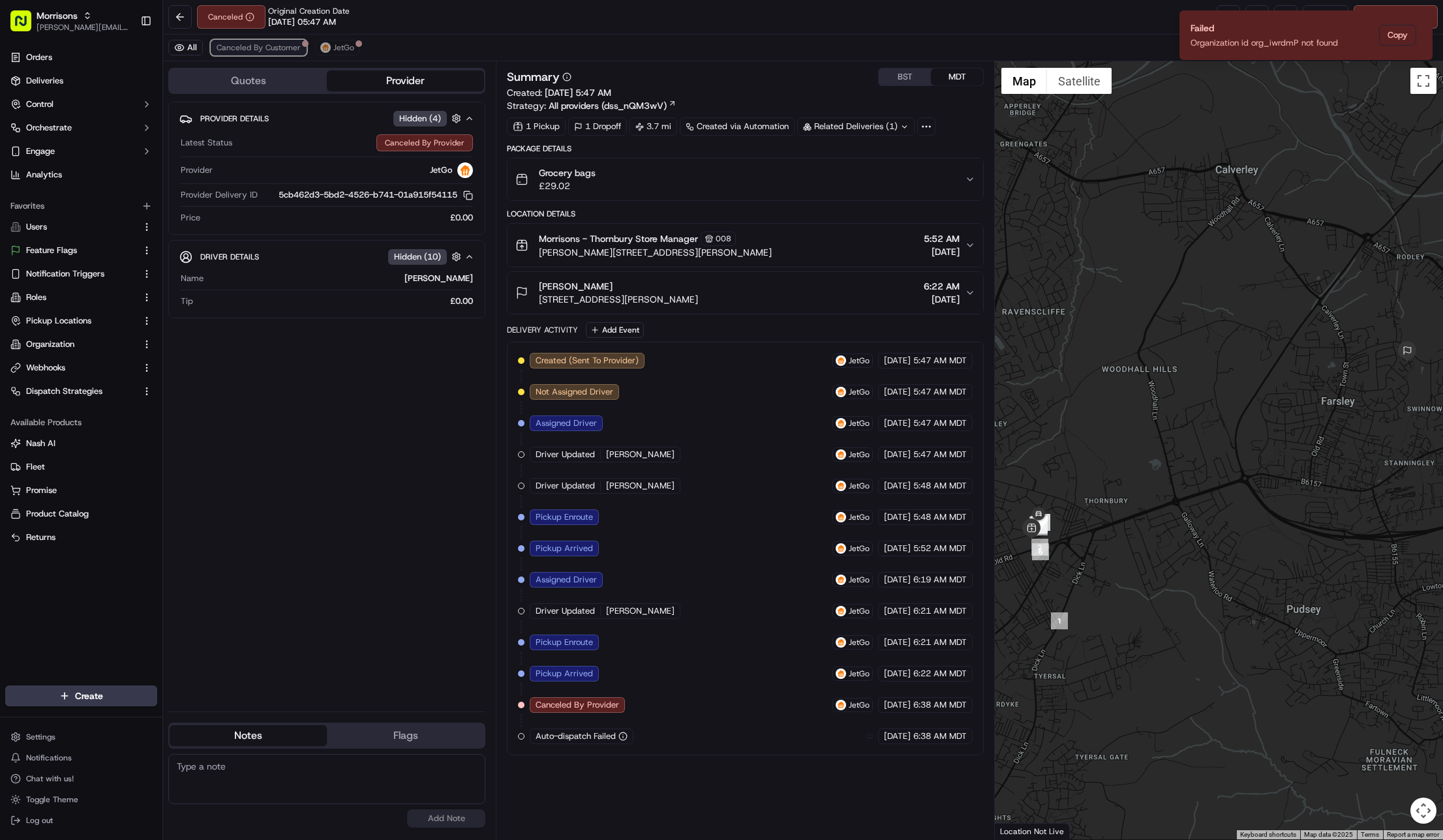
click at [292, 43] on span "Canceled By Customer" at bounding box center [258, 48] width 84 height 11
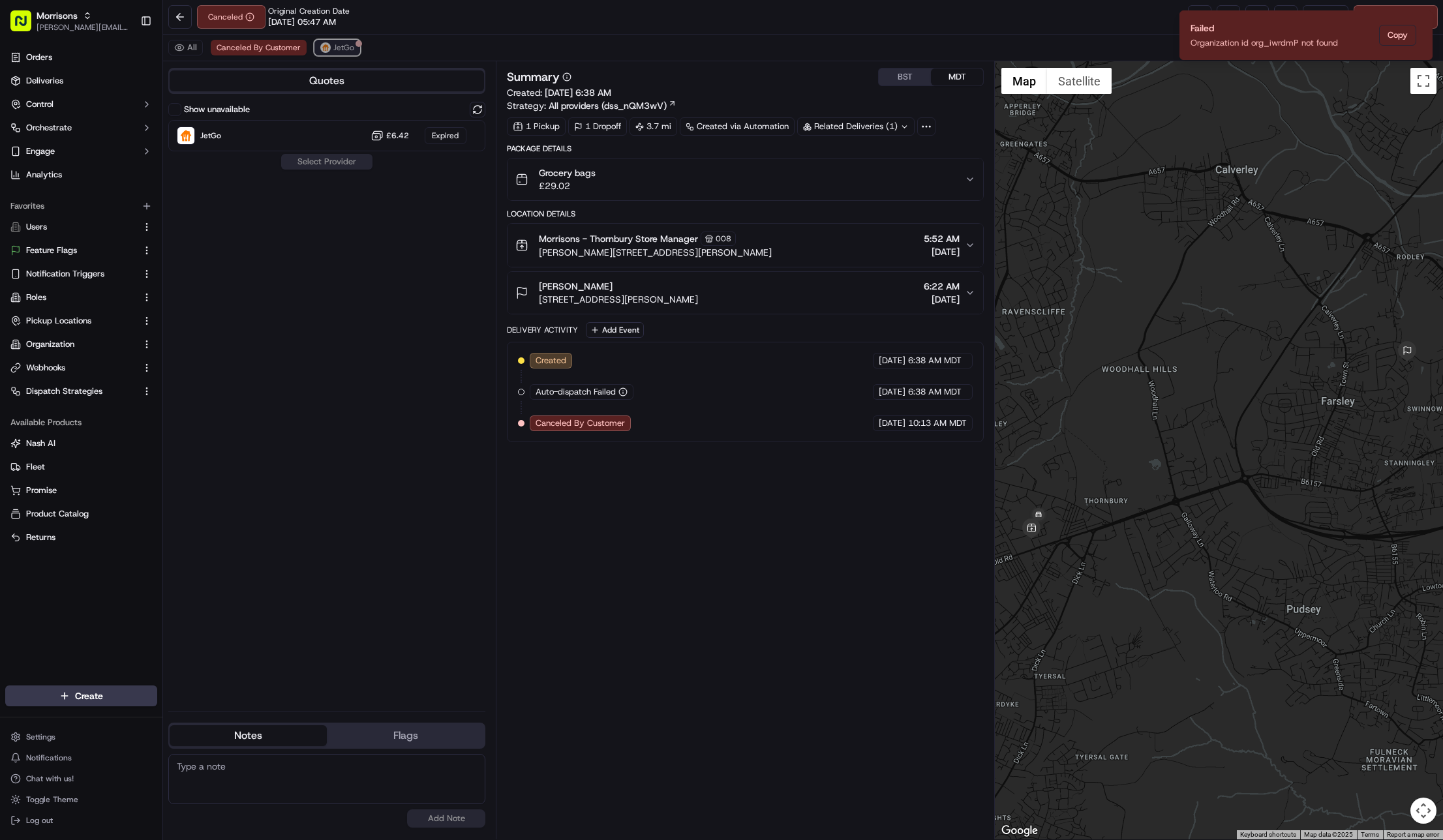
click at [323, 45] on img at bounding box center [326, 48] width 11 height 11
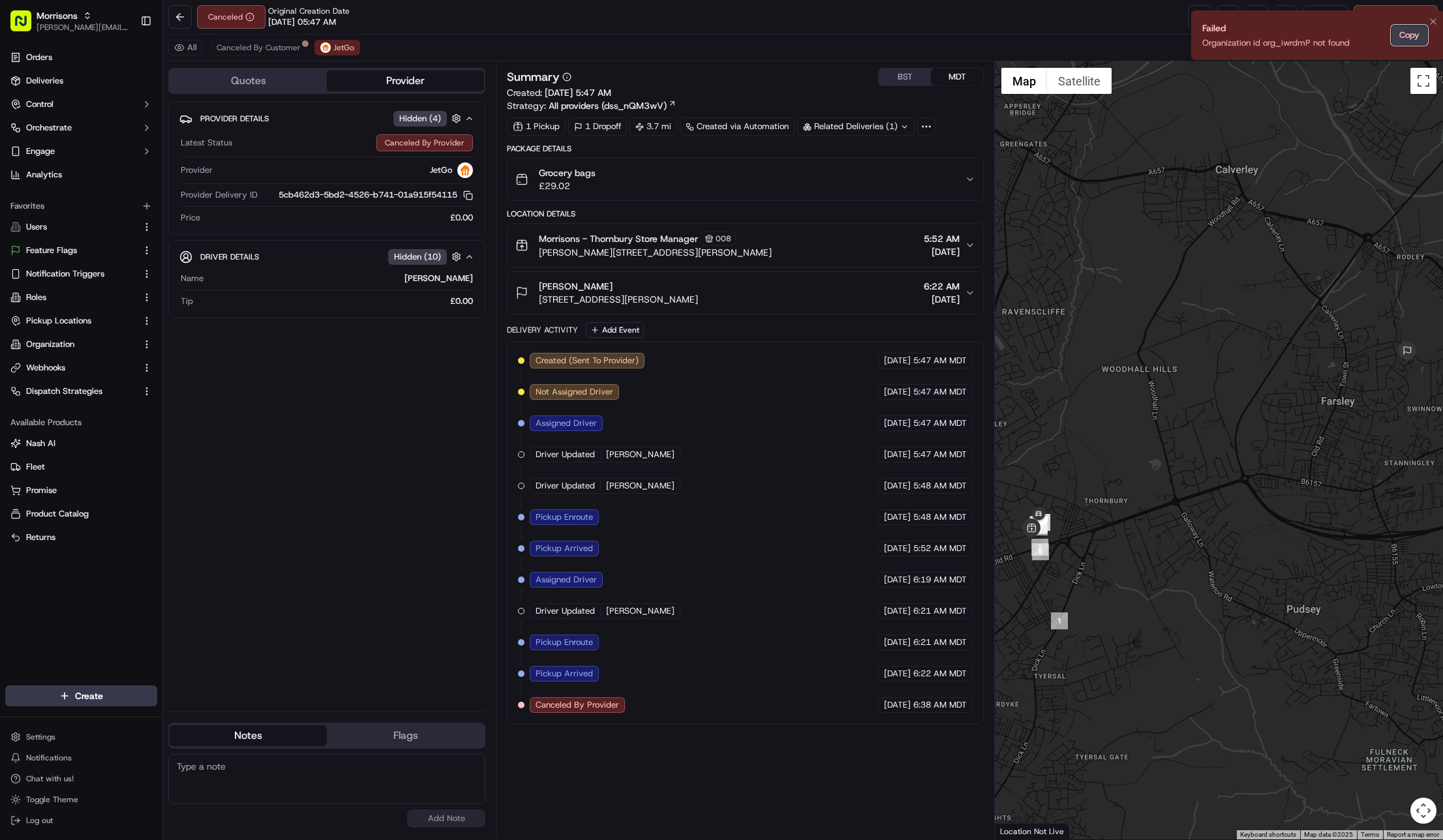
drag, startPoint x: 1394, startPoint y: 33, endPoint x: 1406, endPoint y: 22, distance: 16.3
click at [1406, 24] on button "Copy" at bounding box center [1409, 34] width 37 height 21
click at [1418, 21] on icon "Notifications (F8)" at bounding box center [1421, 22] width 11 height 11
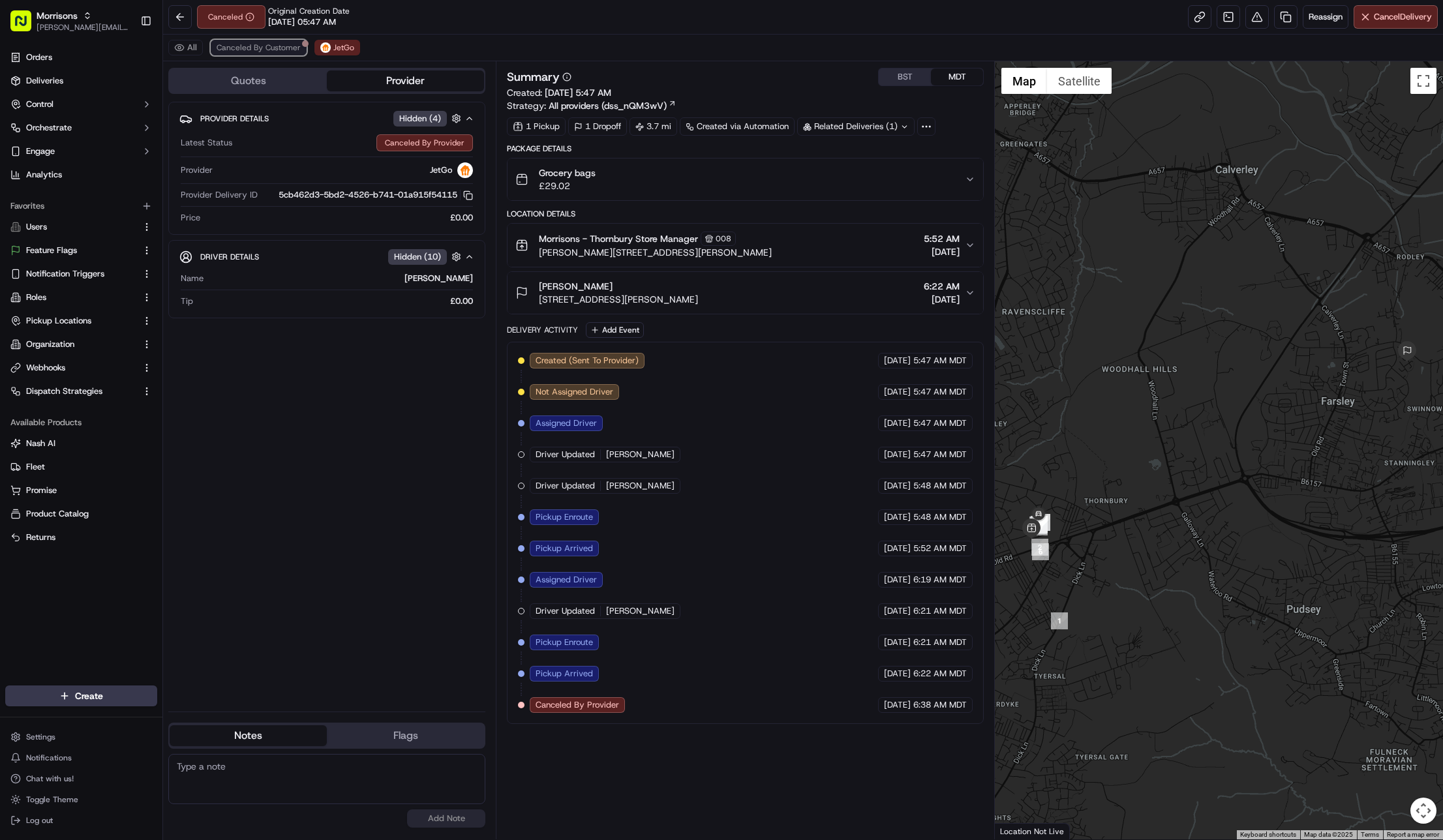
click at [288, 42] on button "Canceled By Customer" at bounding box center [259, 47] width 96 height 15
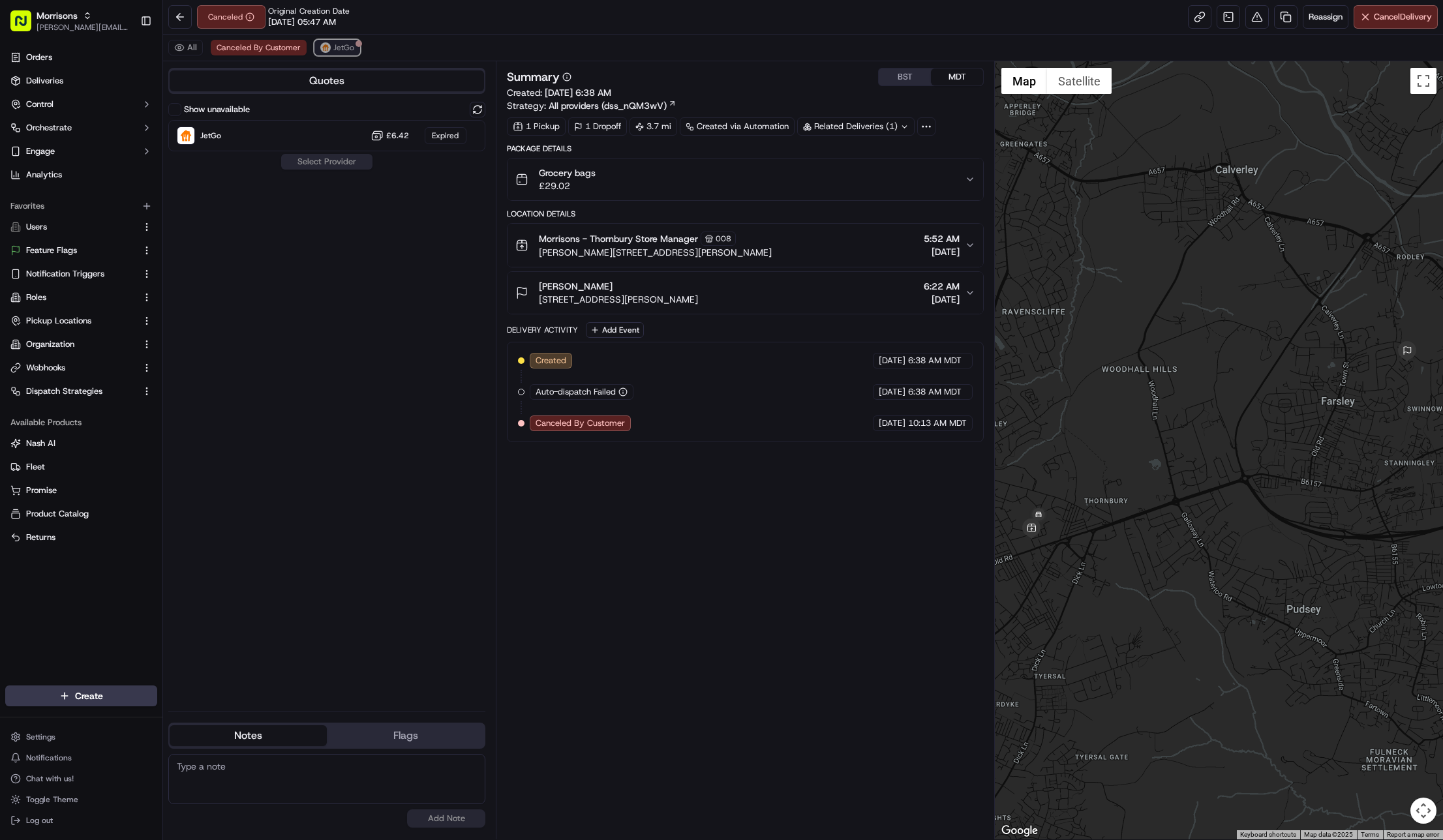
click at [339, 41] on button "JetGo" at bounding box center [337, 47] width 45 height 15
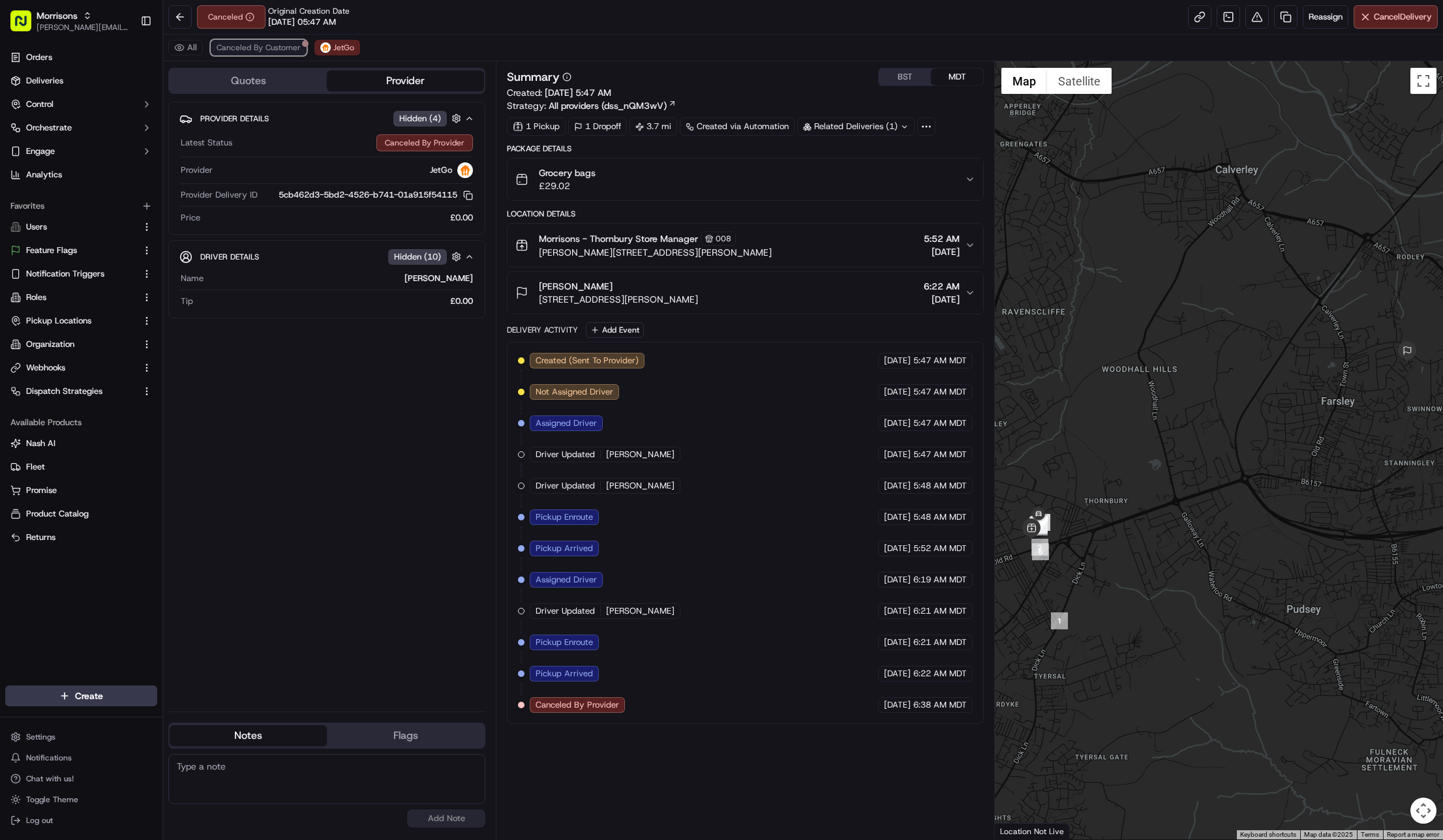
click at [270, 48] on span "Canceled By Customer" at bounding box center [258, 48] width 84 height 11
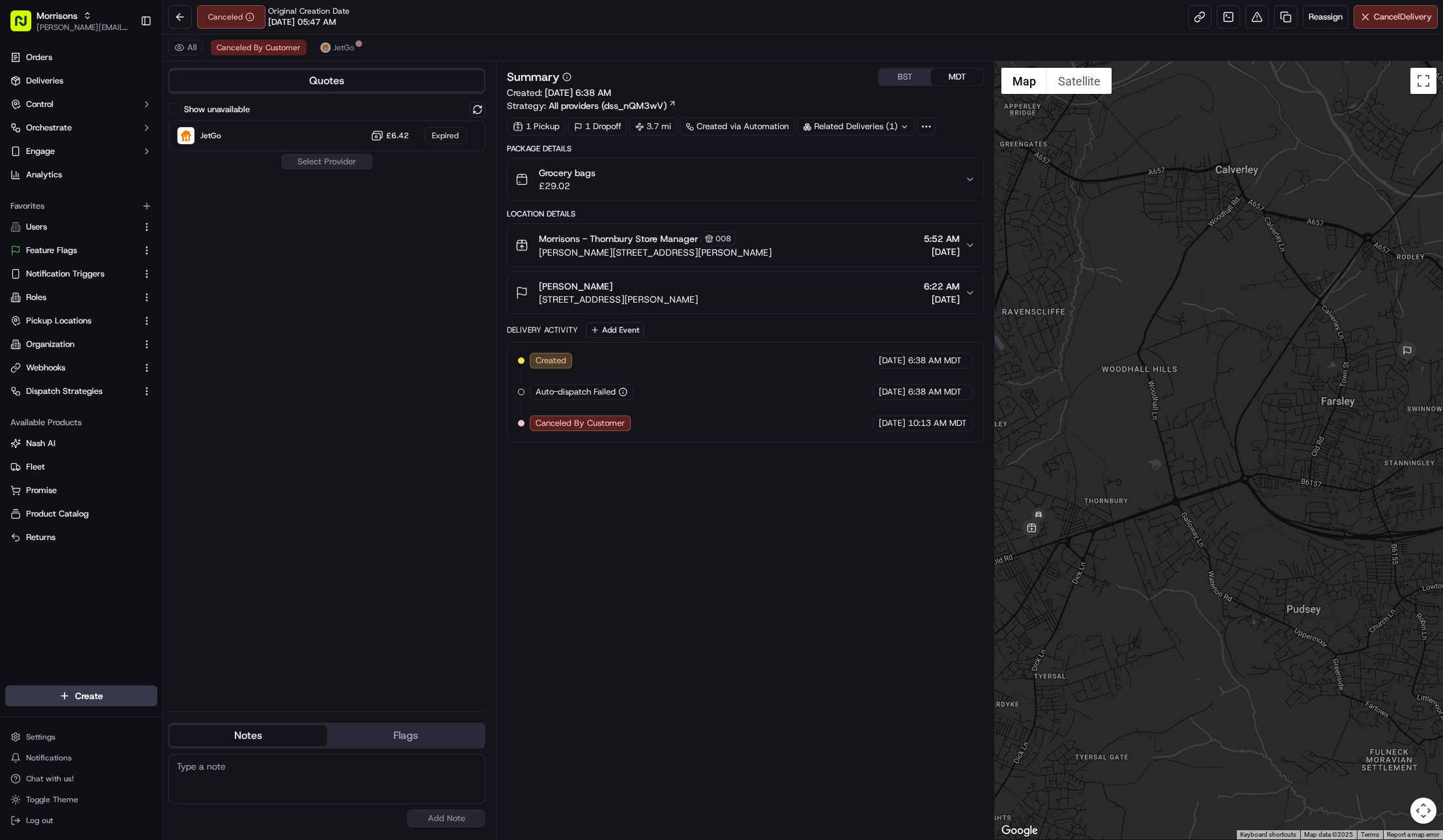
click at [648, 41] on div "All Canceled By Customer JetGo" at bounding box center [803, 48] width 1280 height 27
click at [221, 401] on div "Show unavailable JetGo £6.42 Expired Select Provider" at bounding box center [327, 401] width 317 height 599
click at [76, 365] on link "Webhooks" at bounding box center [73, 368] width 126 height 12
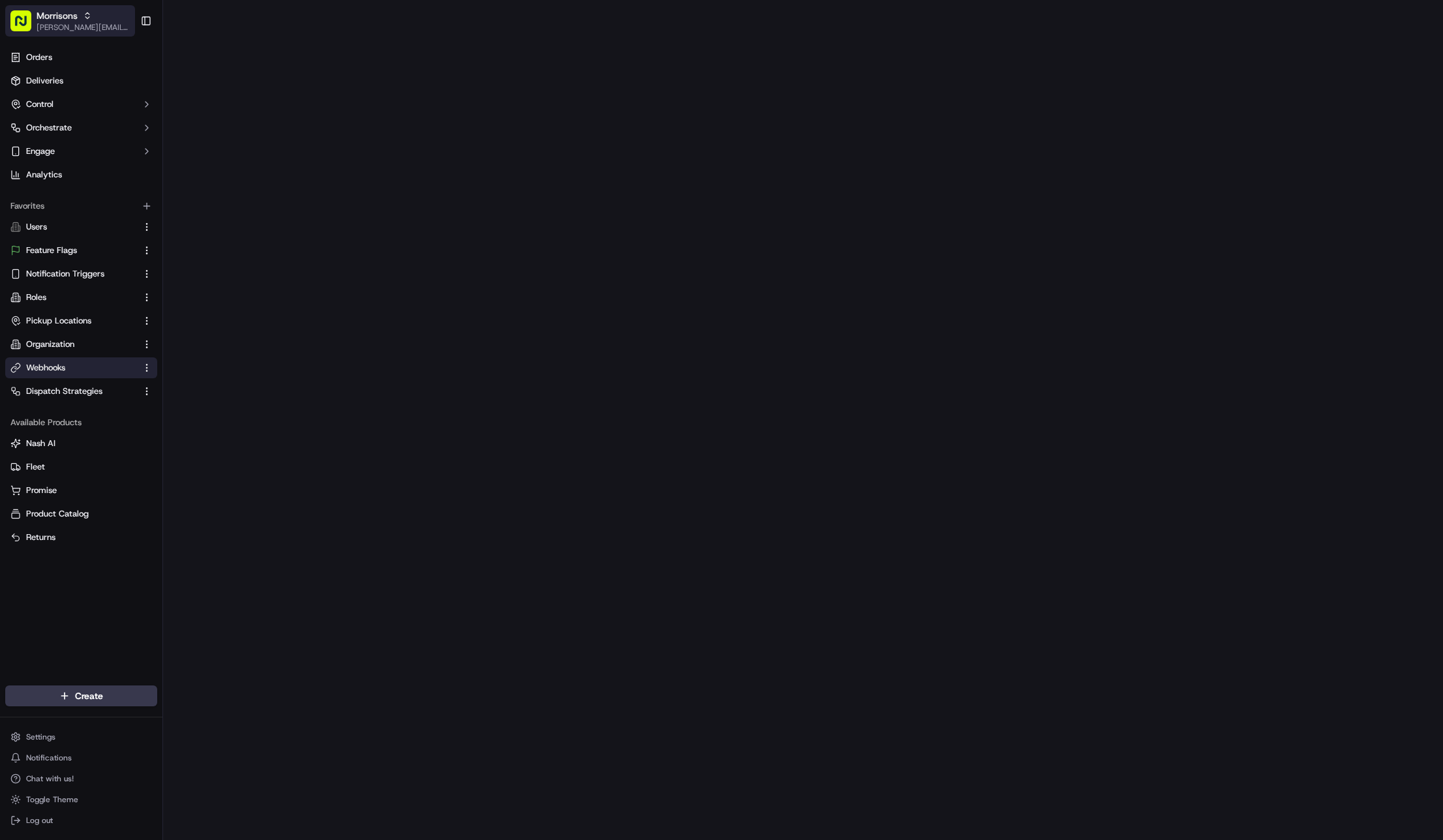
click at [62, 19] on span "Morrisons" at bounding box center [56, 15] width 41 height 13
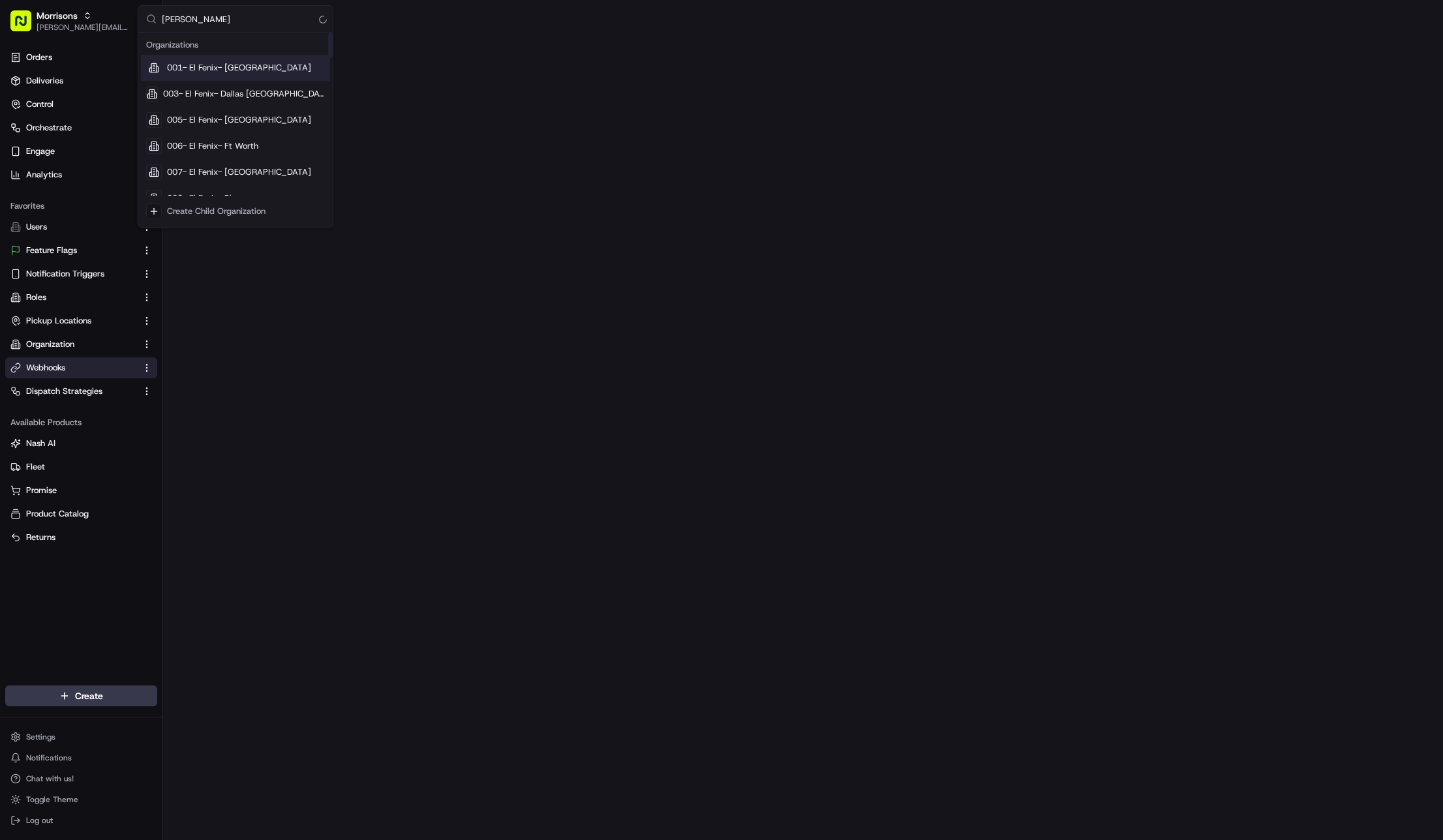
type input "coles"
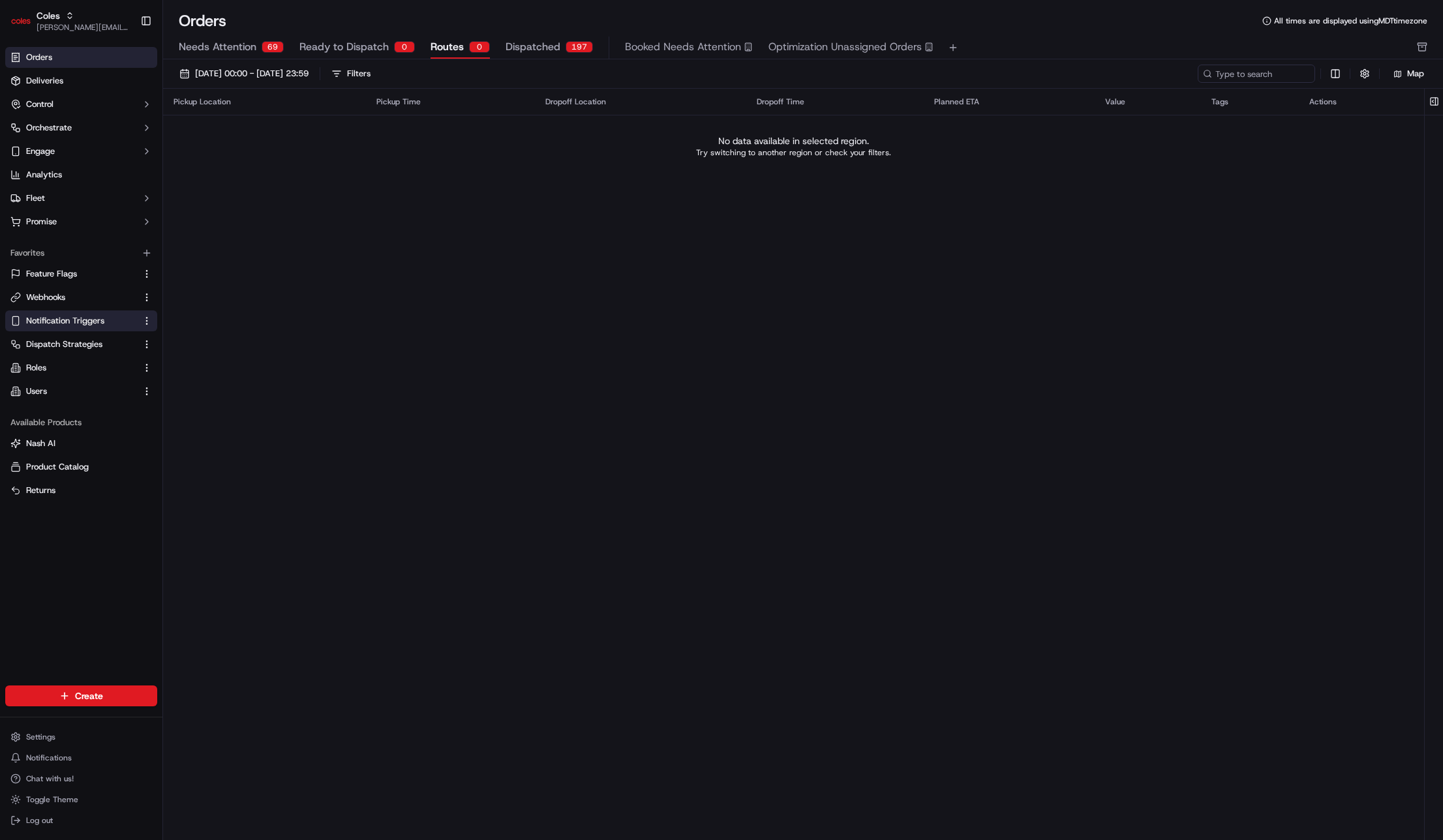
click at [104, 325] on link "Notification Triggers" at bounding box center [73, 320] width 126 height 12
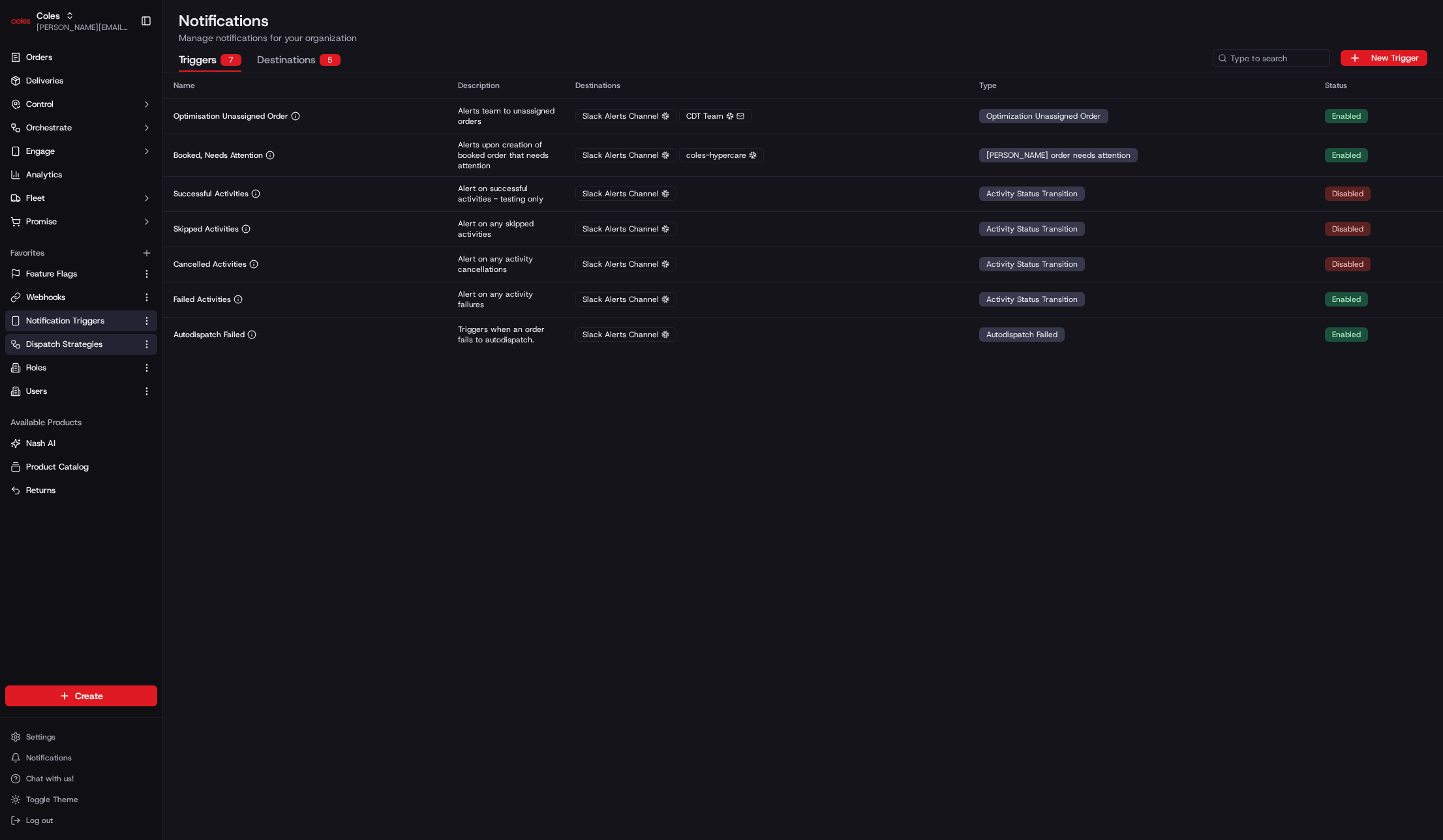
click at [59, 345] on span "Dispatch Strategies" at bounding box center [64, 344] width 76 height 12
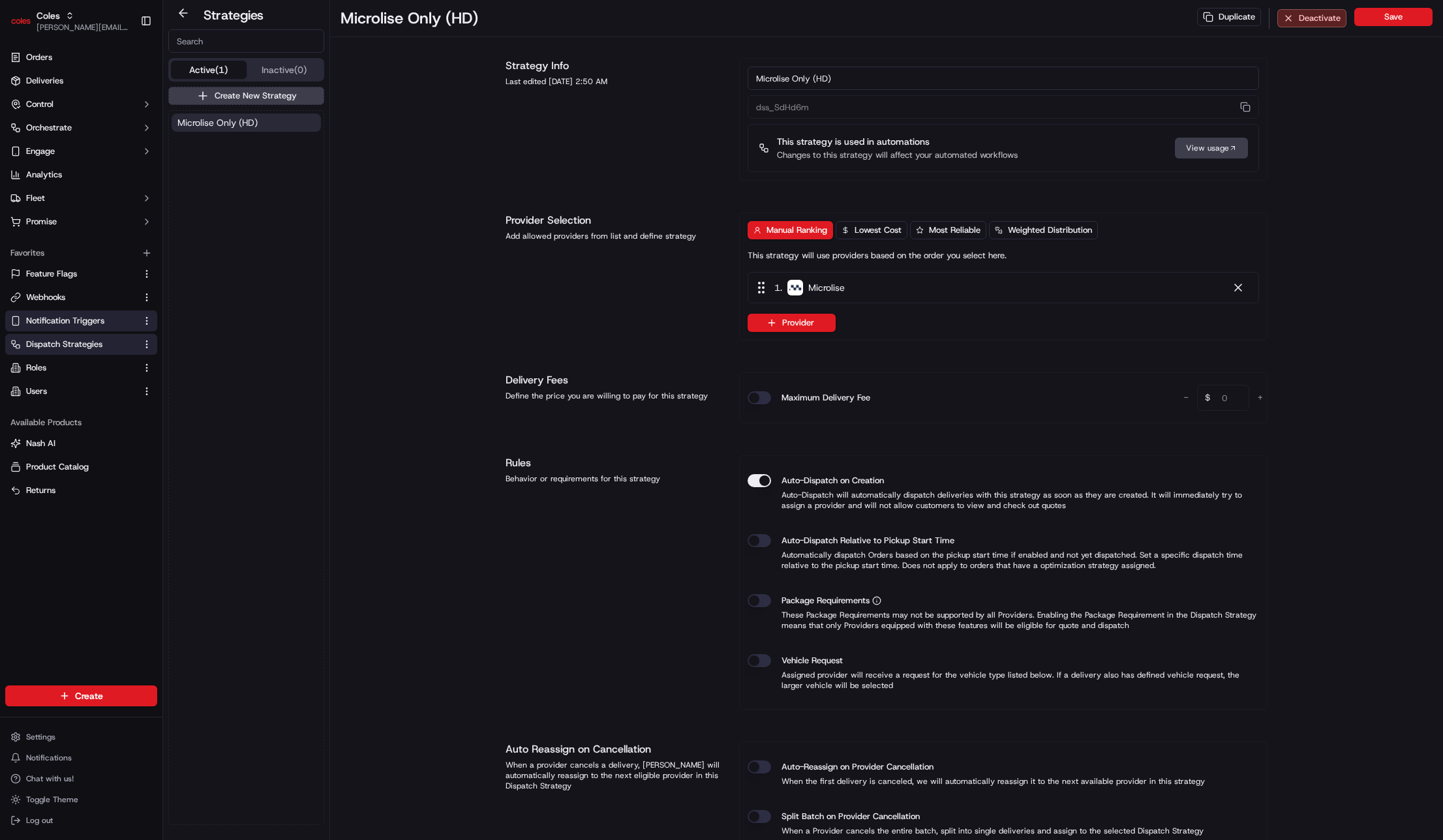
click at [76, 311] on button "Notification Triggers" at bounding box center [81, 320] width 152 height 21
click at [79, 301] on link "Webhooks" at bounding box center [73, 297] width 126 height 12
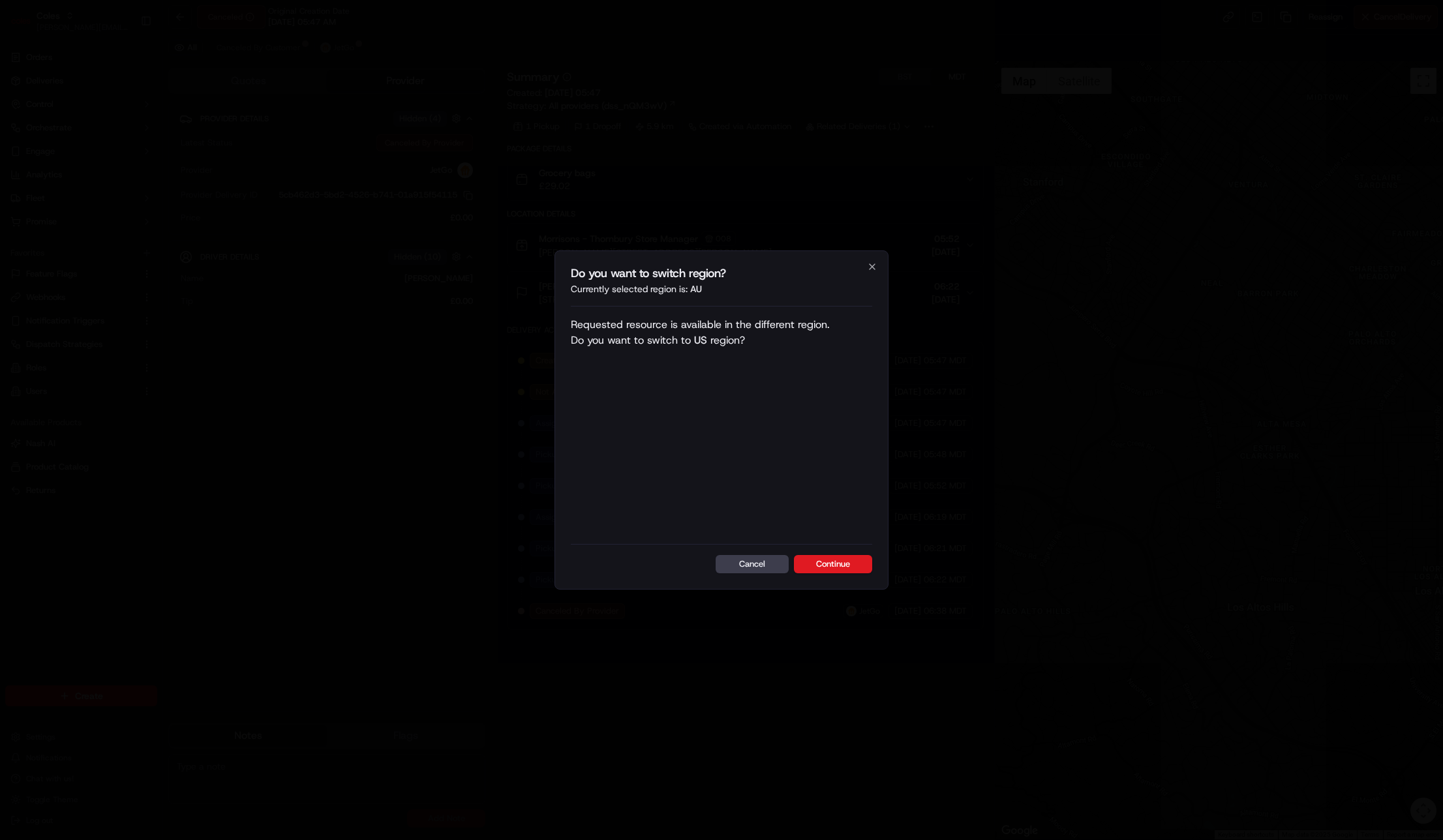
click at [825, 190] on div at bounding box center [722, 420] width 1443 height 840
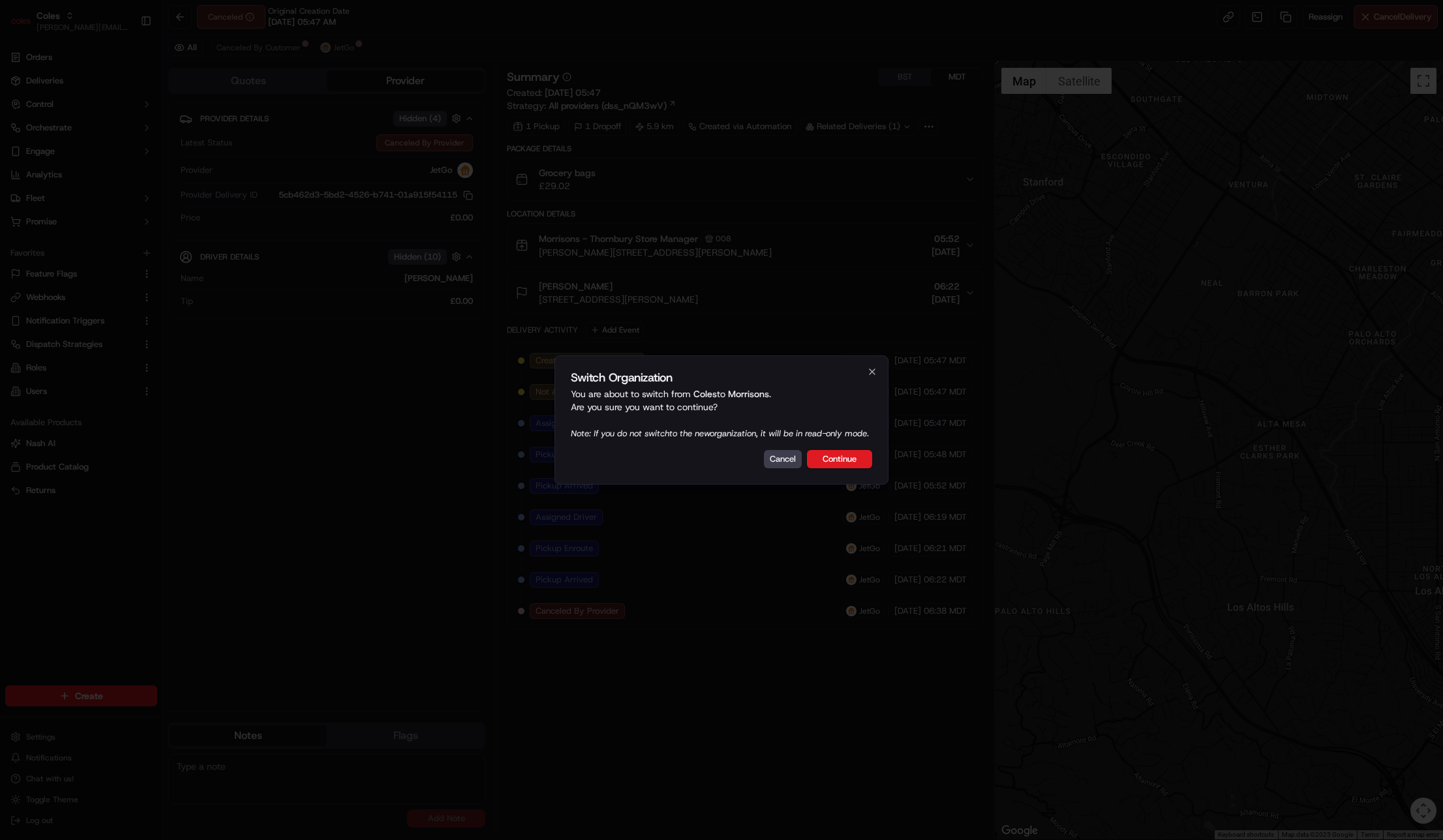
click at [559, 286] on div at bounding box center [722, 420] width 1443 height 840
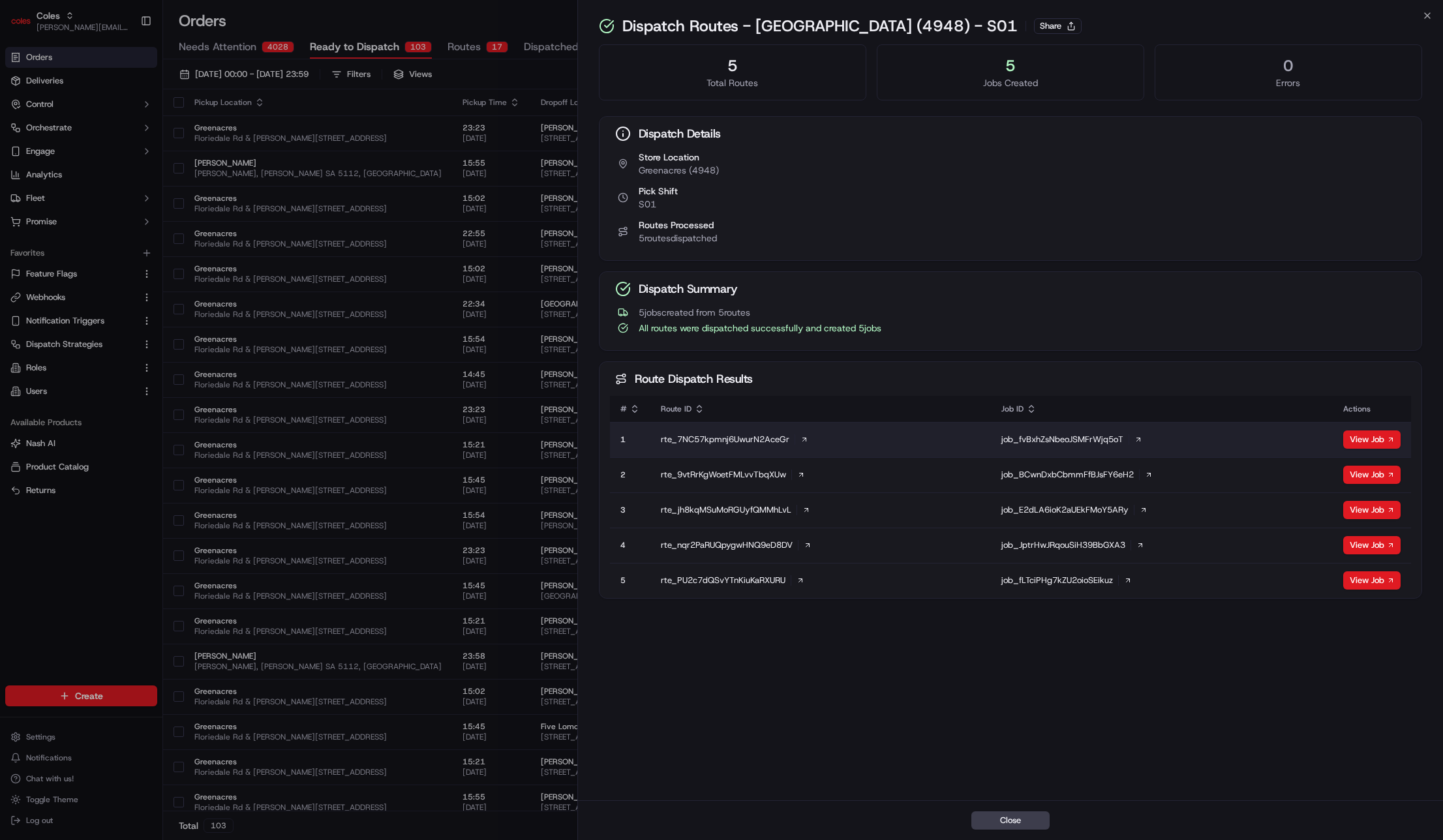
click at [1140, 438] on icon at bounding box center [1138, 440] width 4 height 4
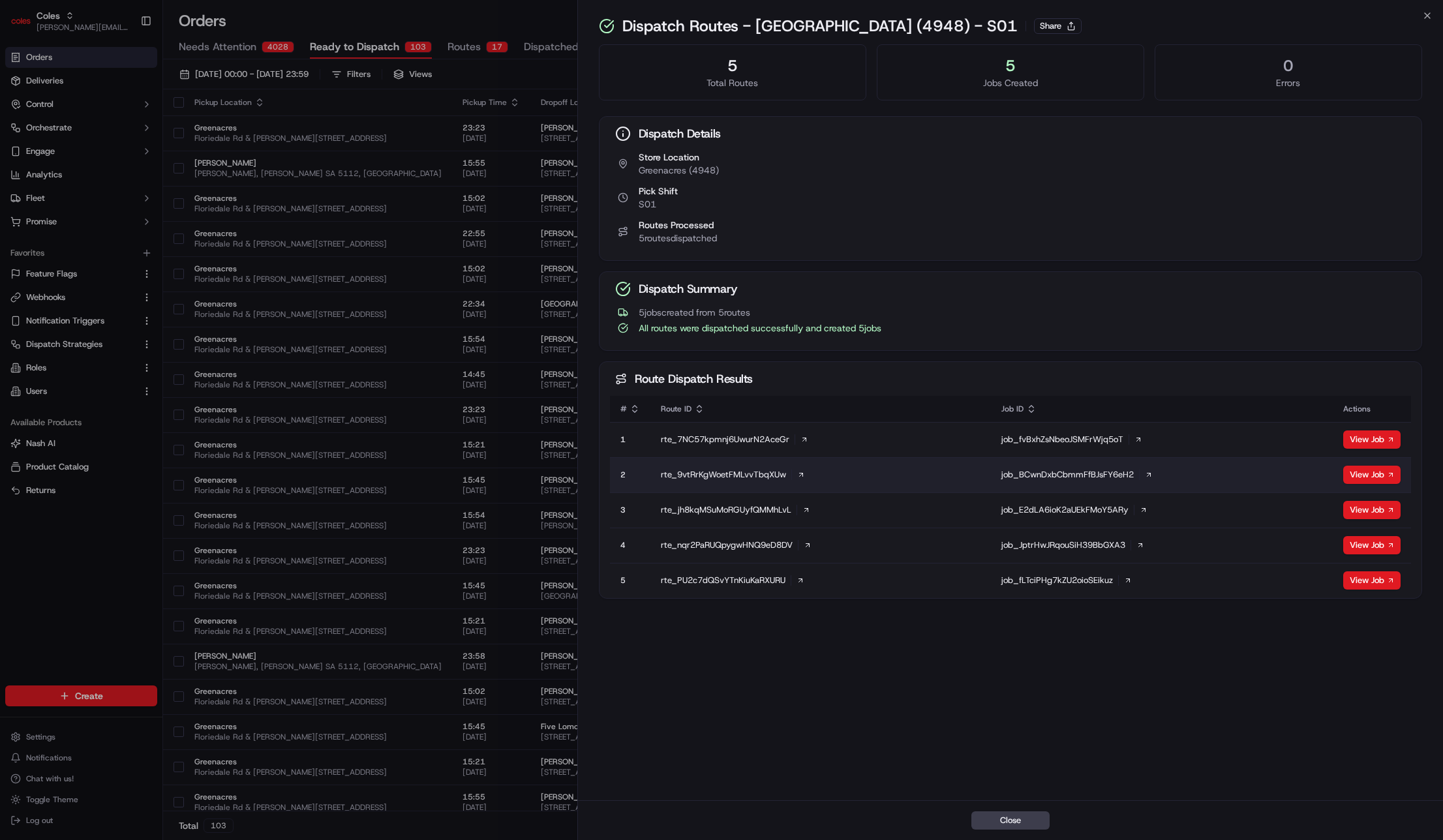
click at [1149, 474] on icon at bounding box center [1148, 474] width 8 height 8
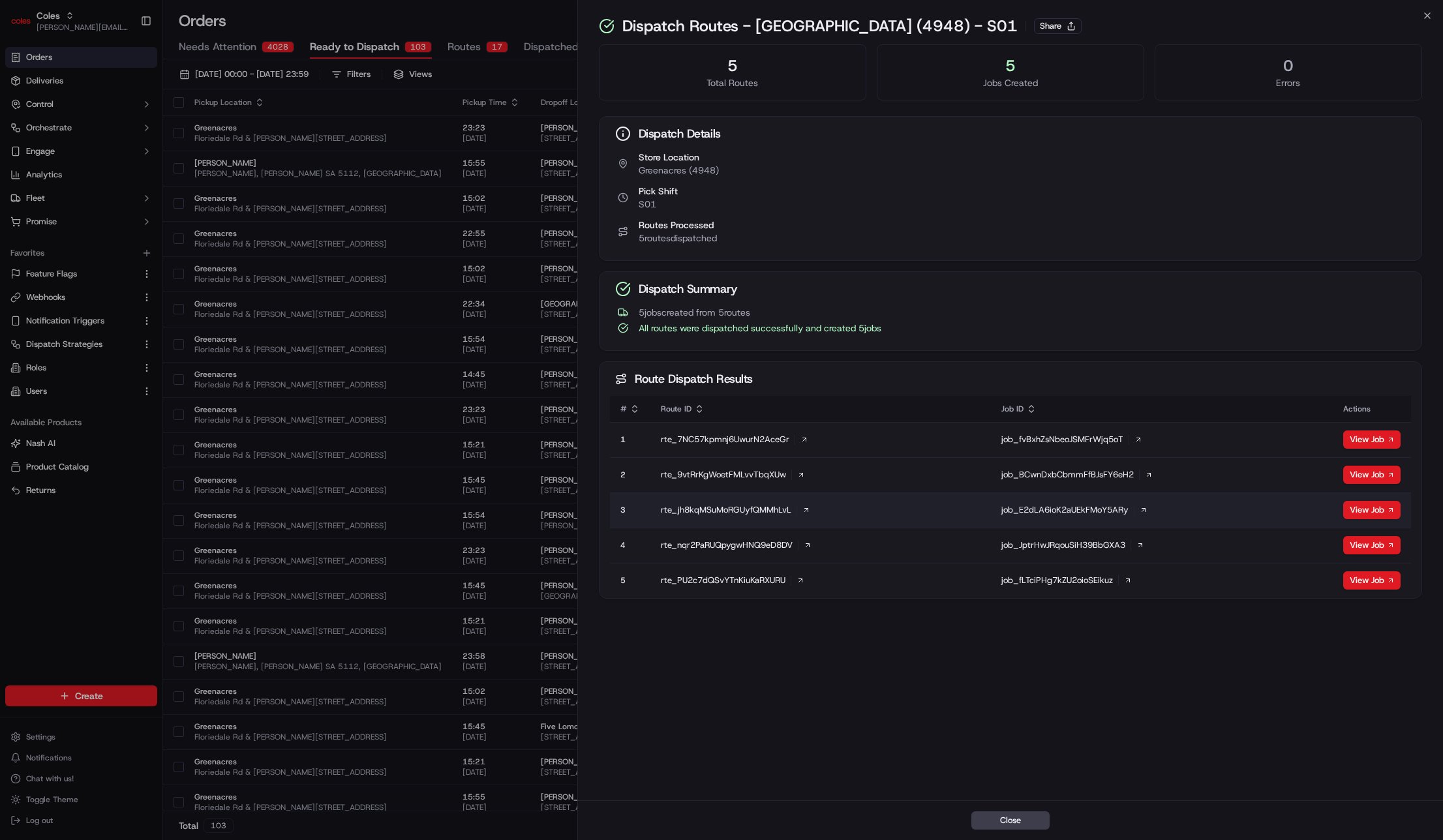
click at [1144, 509] on icon at bounding box center [1143, 511] width 4 height 4
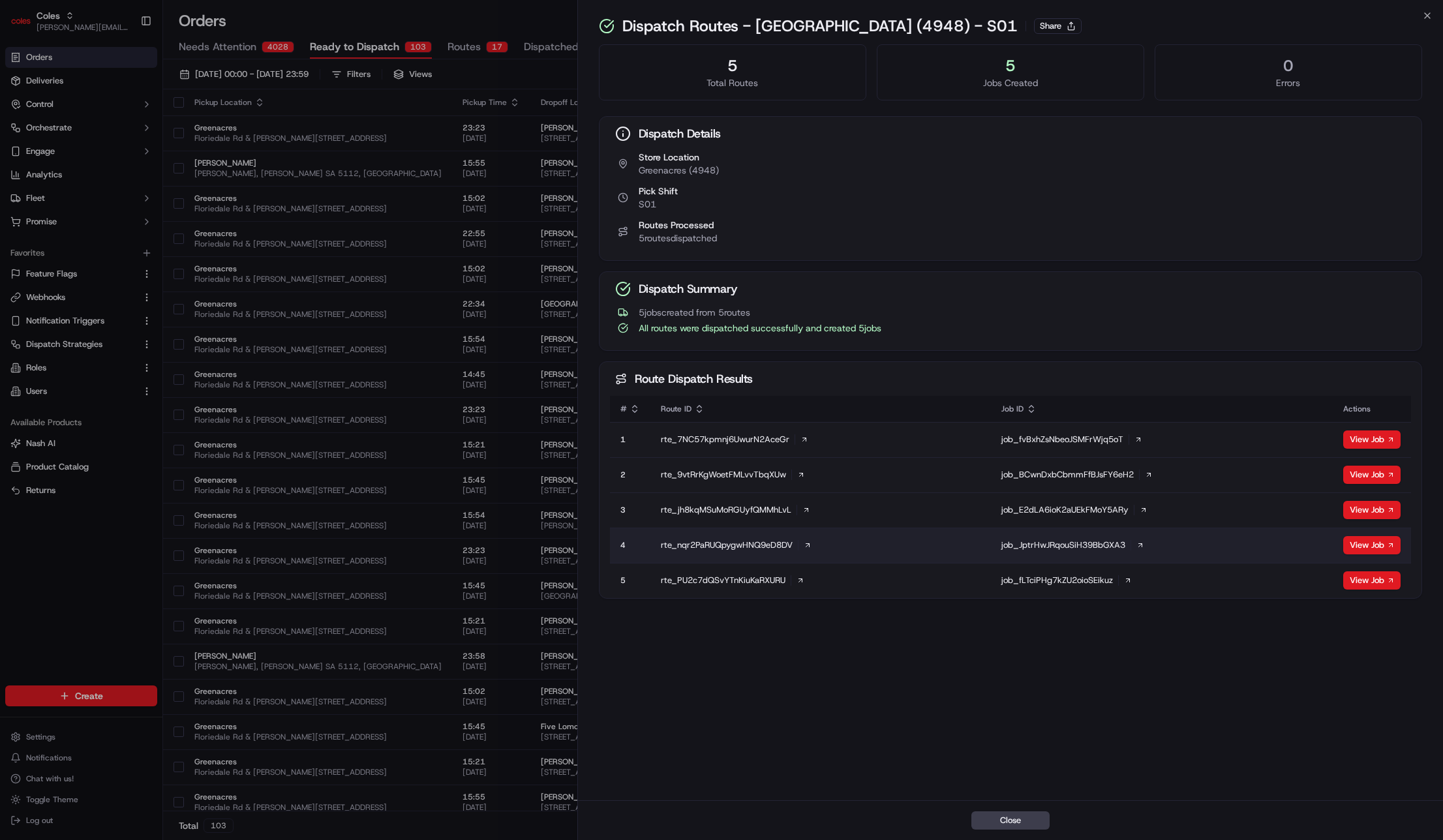
click at [1142, 545] on icon at bounding box center [1140, 545] width 8 height 8
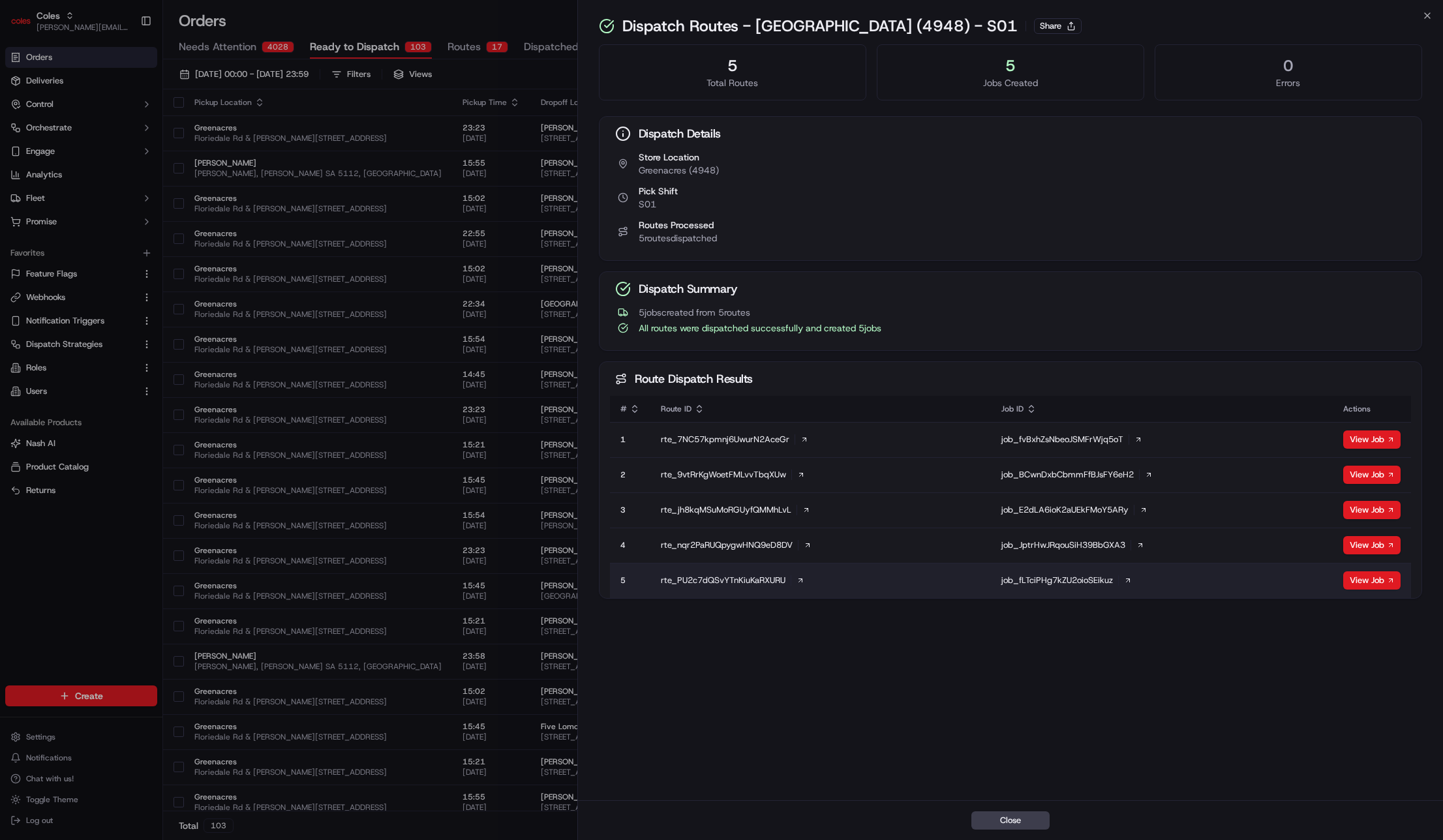
click at [1130, 581] on icon at bounding box center [1127, 580] width 8 height 8
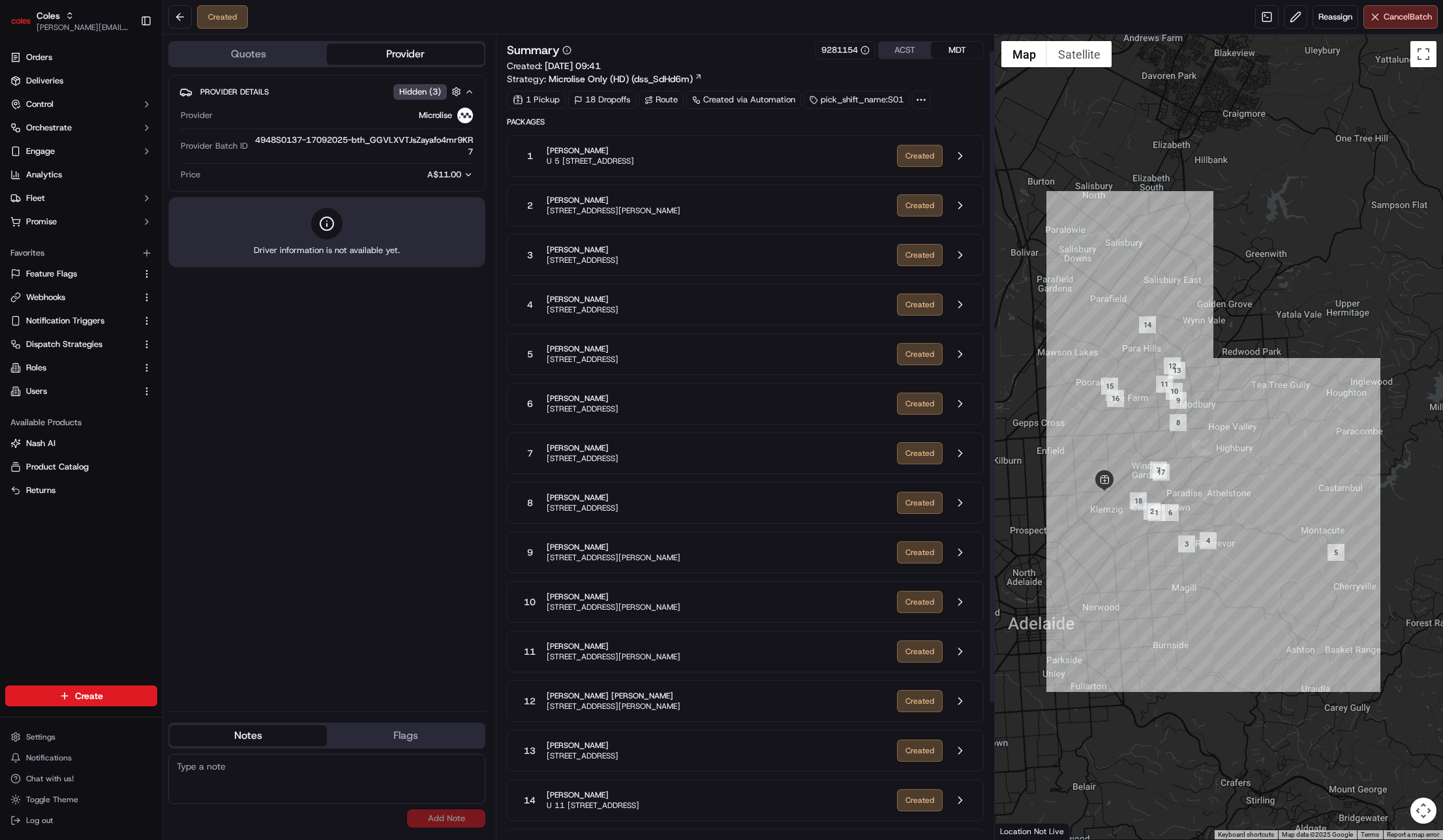
scroll to position [20, 0]
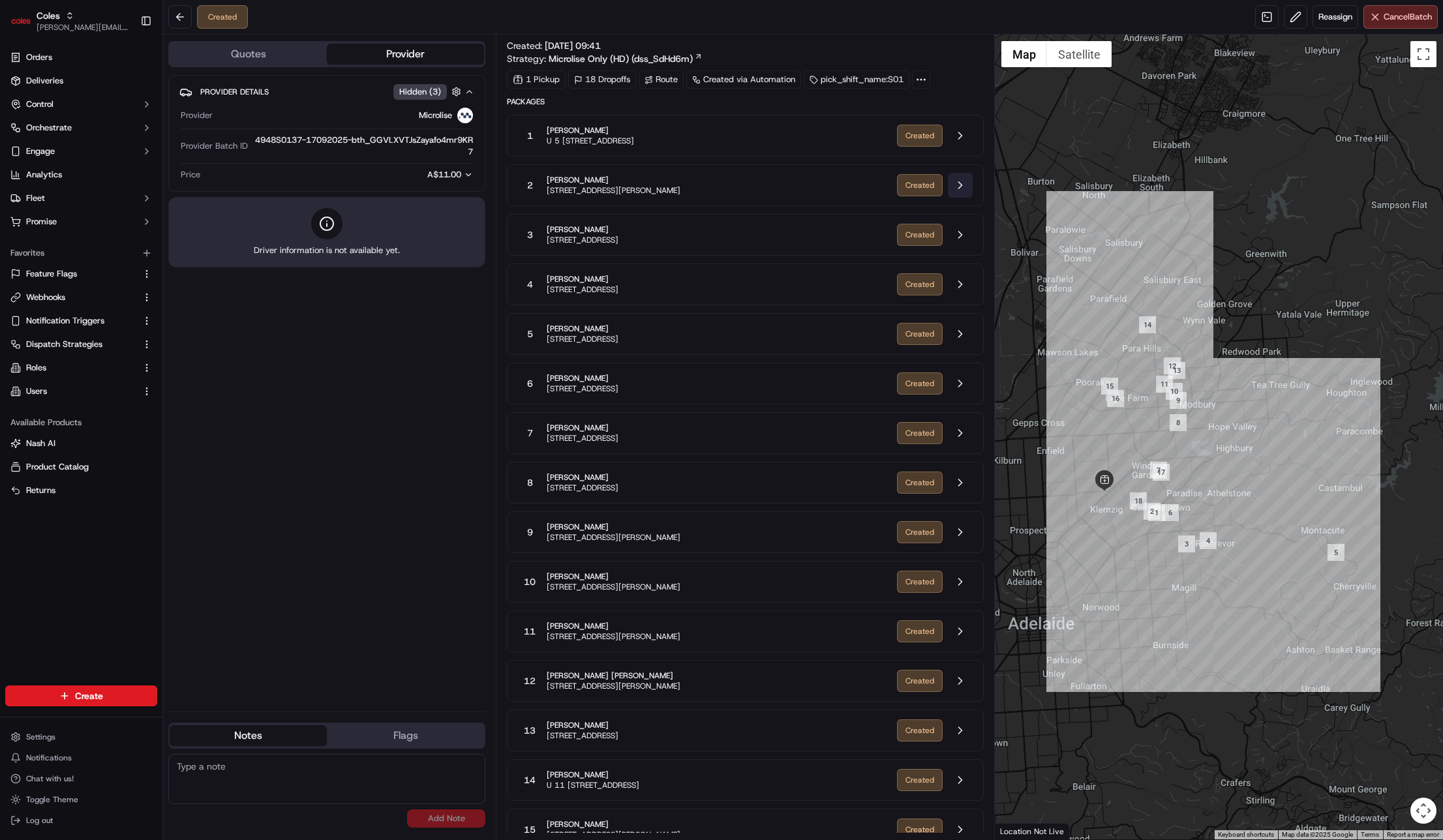
click at [965, 186] on button at bounding box center [960, 185] width 24 height 24
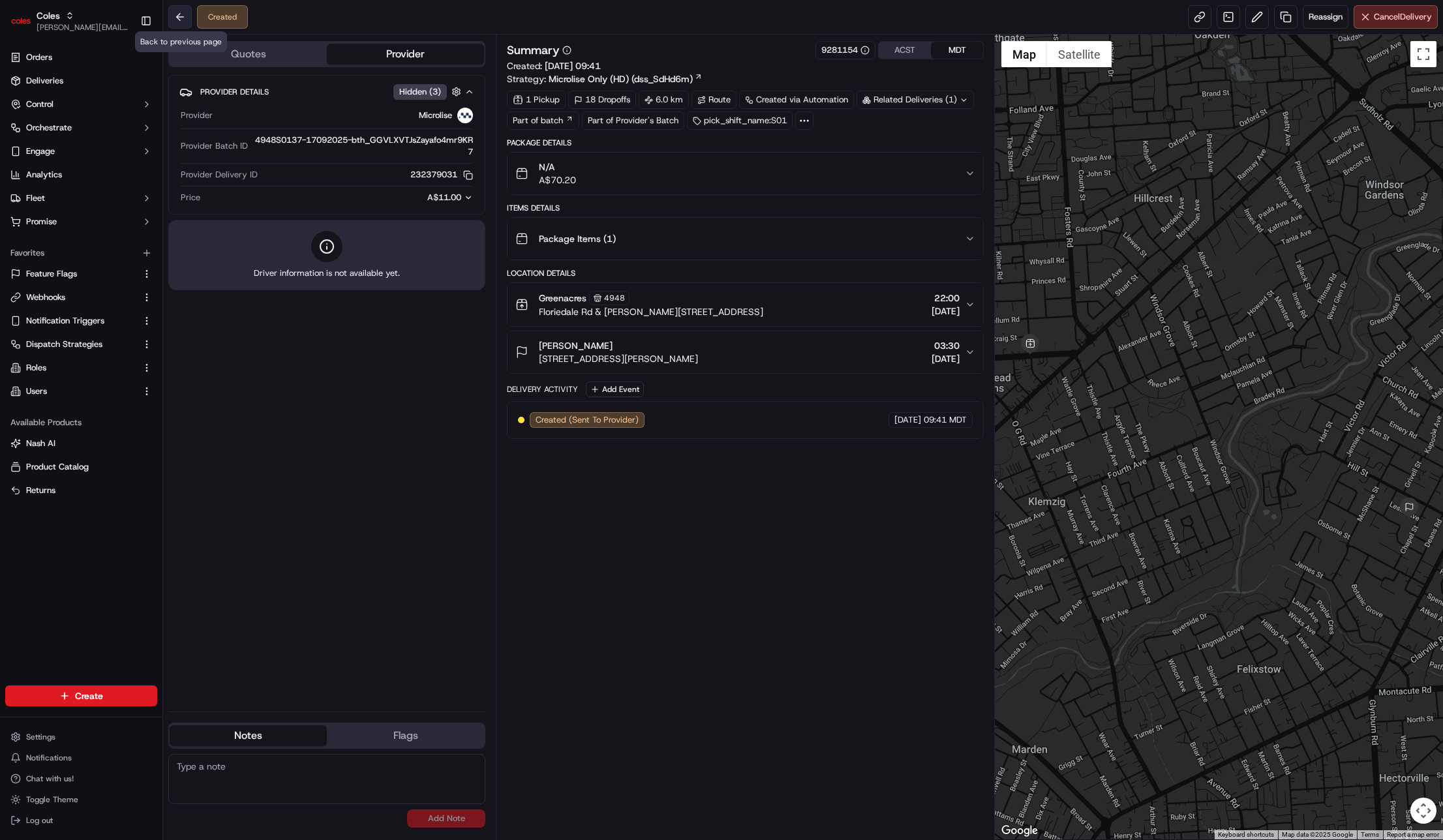
click at [168, 12] on button at bounding box center [180, 17] width 24 height 24
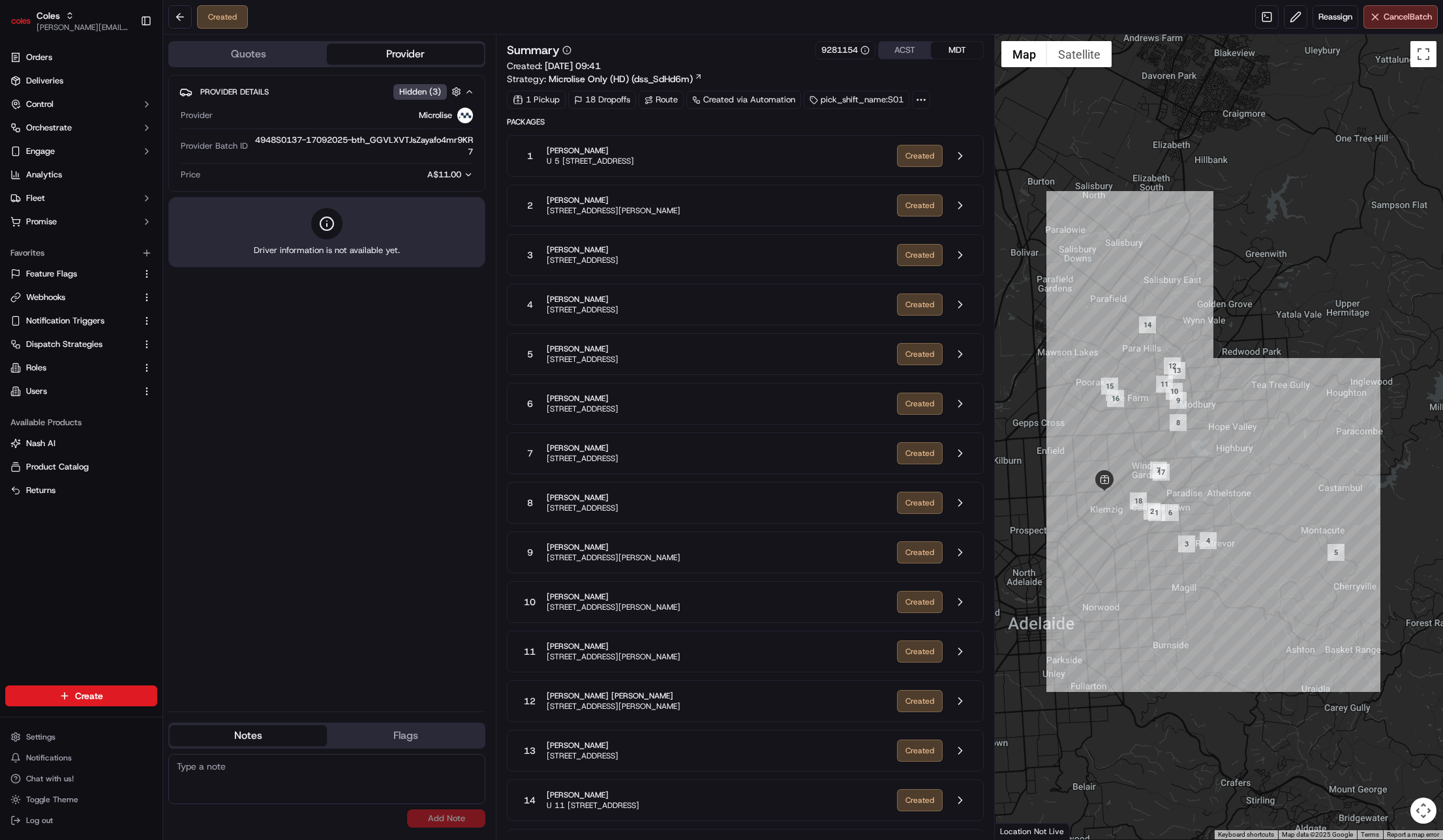
click at [658, 191] on div "2 Marco Cianfrone 2A Leslie Ave, CAMPBELLTOWN, SA 5074, AU Created" at bounding box center [745, 205] width 477 height 42
click at [657, 209] on span "2A Leslie Ave, CAMPBELLTOWN, SA 5074, AU" at bounding box center [614, 211] width 134 height 11
click at [958, 205] on button at bounding box center [960, 205] width 24 height 24
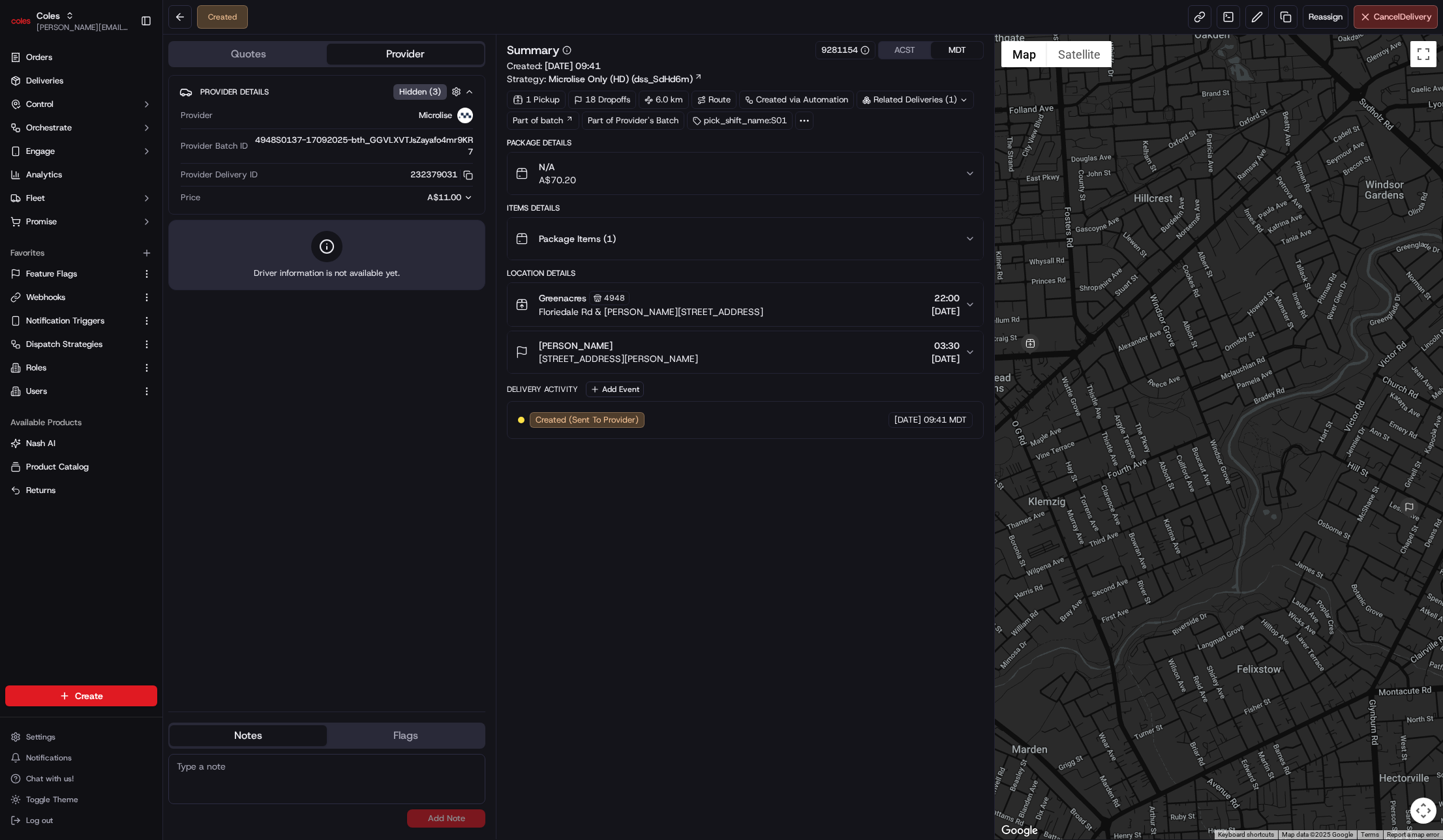
click at [808, 118] on icon at bounding box center [804, 120] width 12 height 12
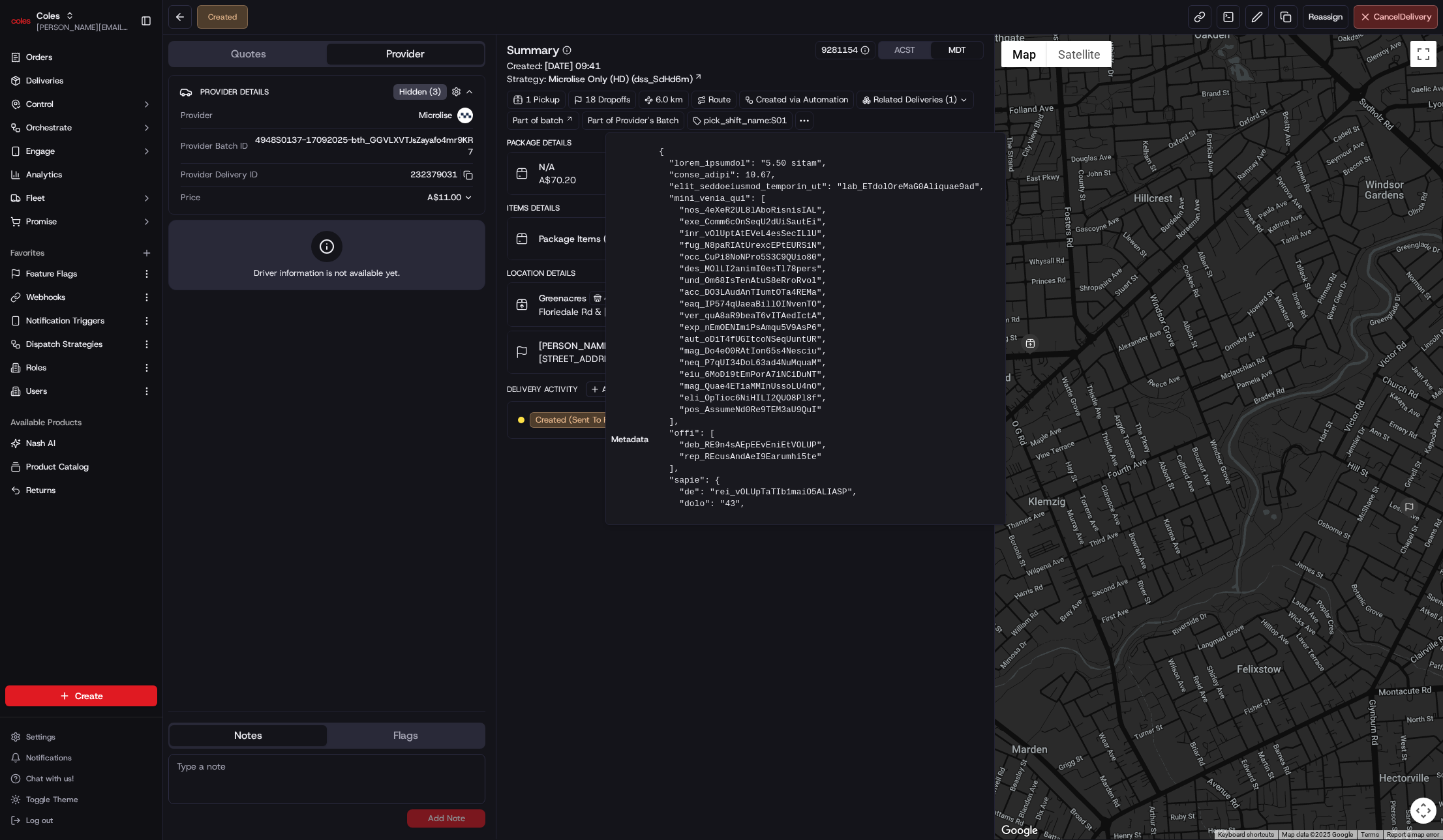
click at [901, 124] on div "1 Pickup 18 Dropoffs 6.0 km Route Created via Automation Related Deliveries (1)…" at bounding box center [745, 110] width 477 height 39
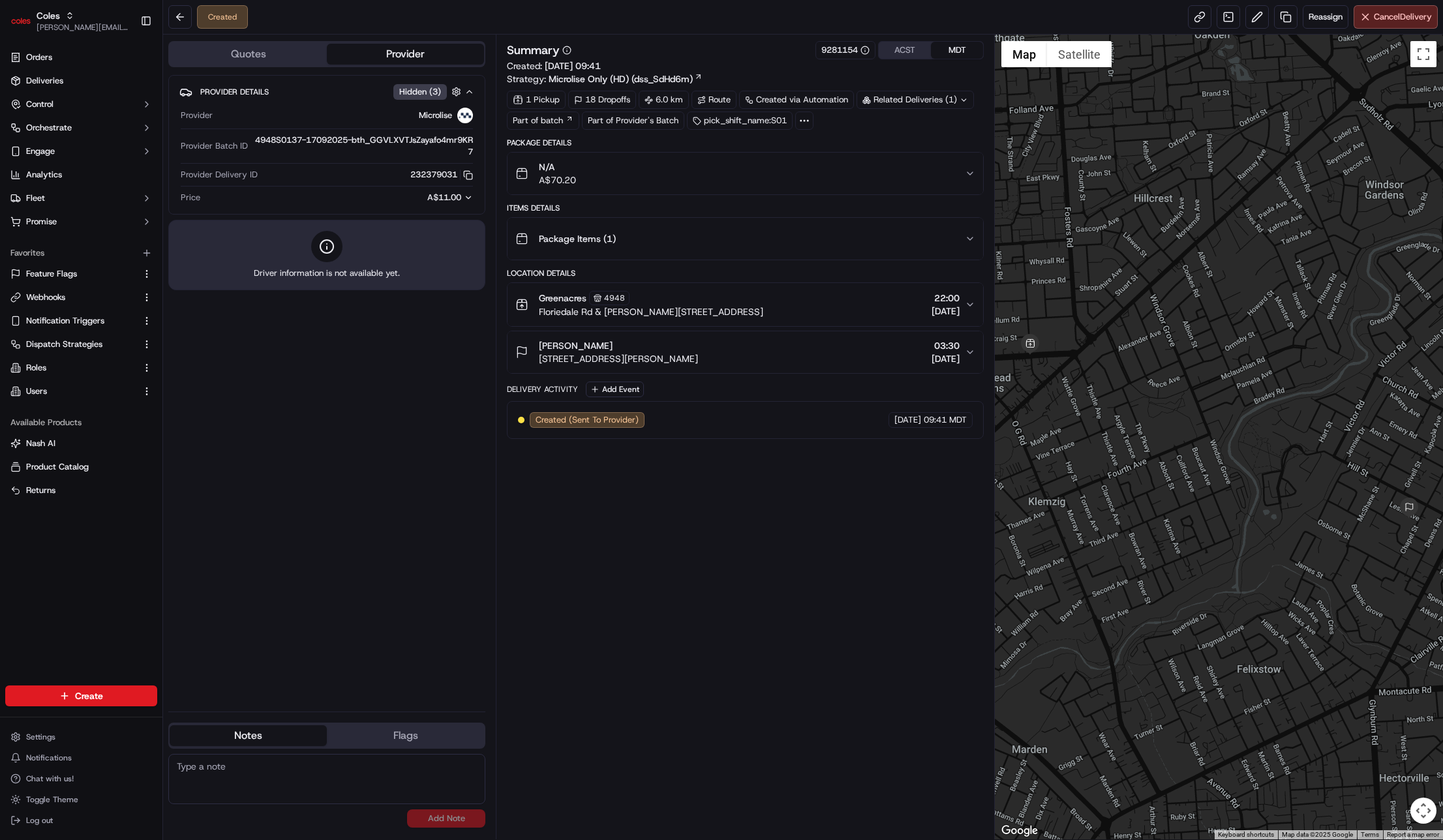
click at [679, 44] on div "Summary 9281154 ACST MDT" at bounding box center [745, 50] width 477 height 18
click at [169, 15] on button at bounding box center [180, 17] width 24 height 24
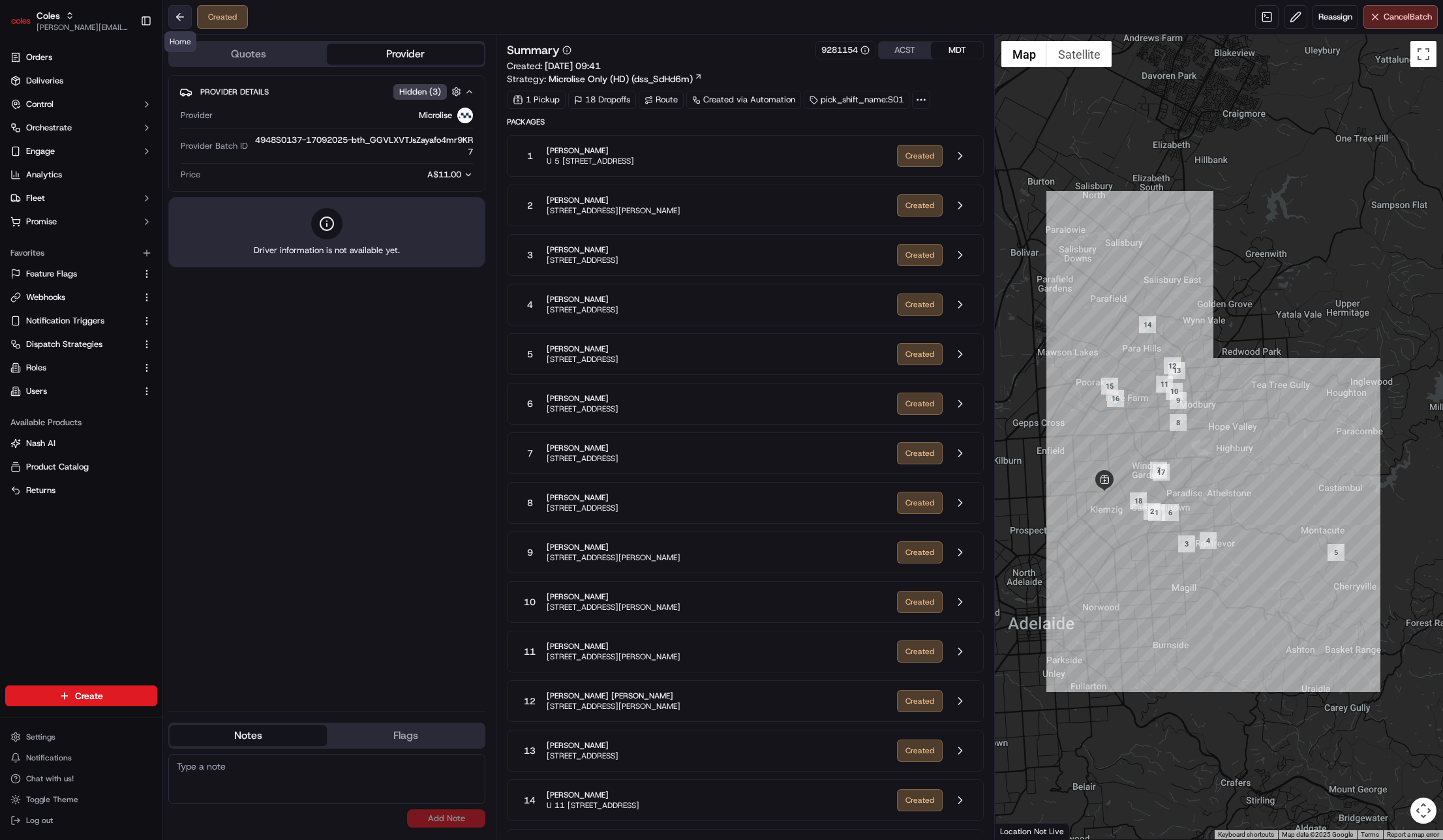
click at [186, 17] on button at bounding box center [180, 17] width 24 height 24
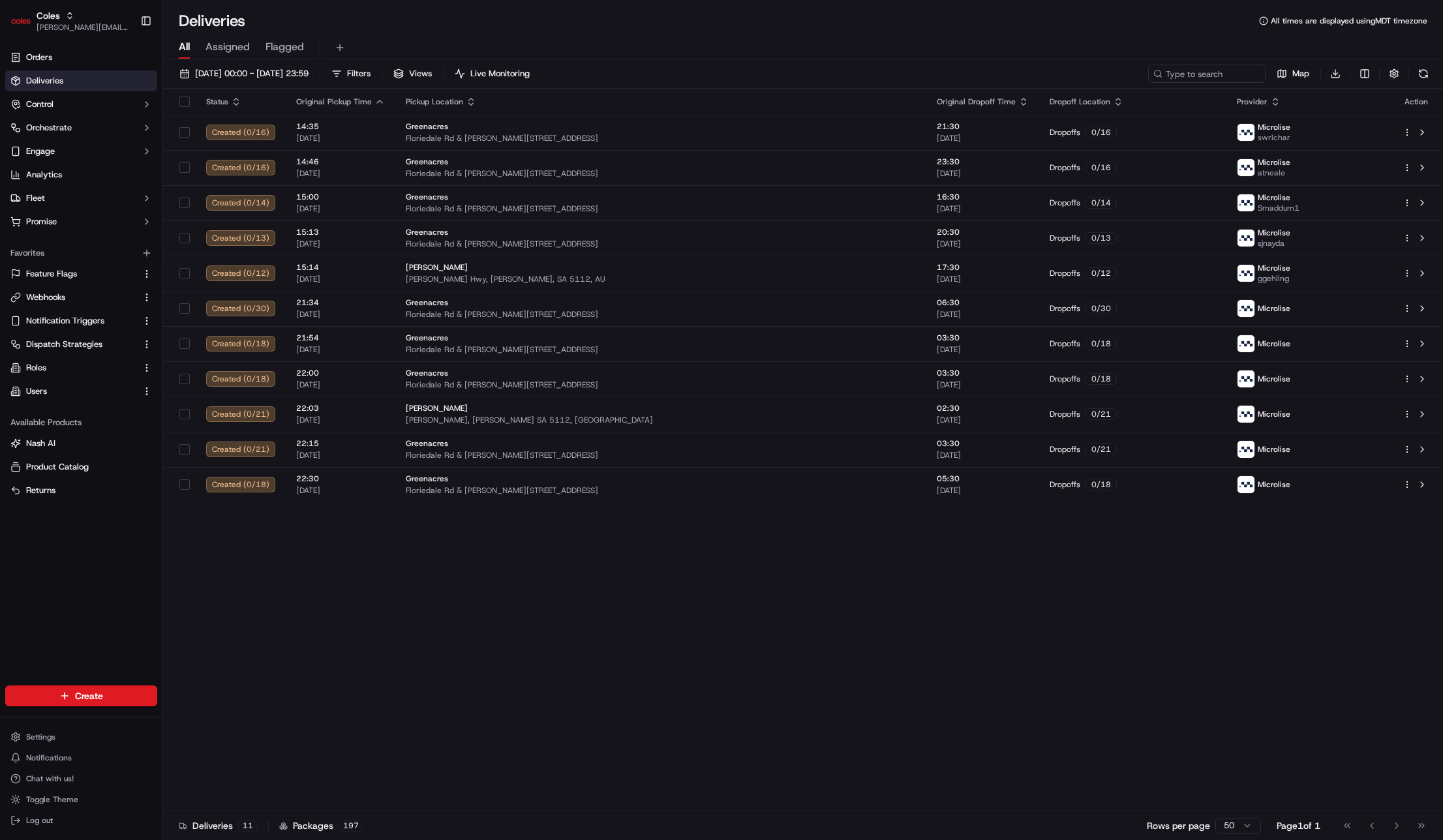
click at [865, 624] on div "Status Original Pickup Time Pickup Location Original Dropoff Time Dropoff Locat…" at bounding box center [801, 450] width 1277 height 722
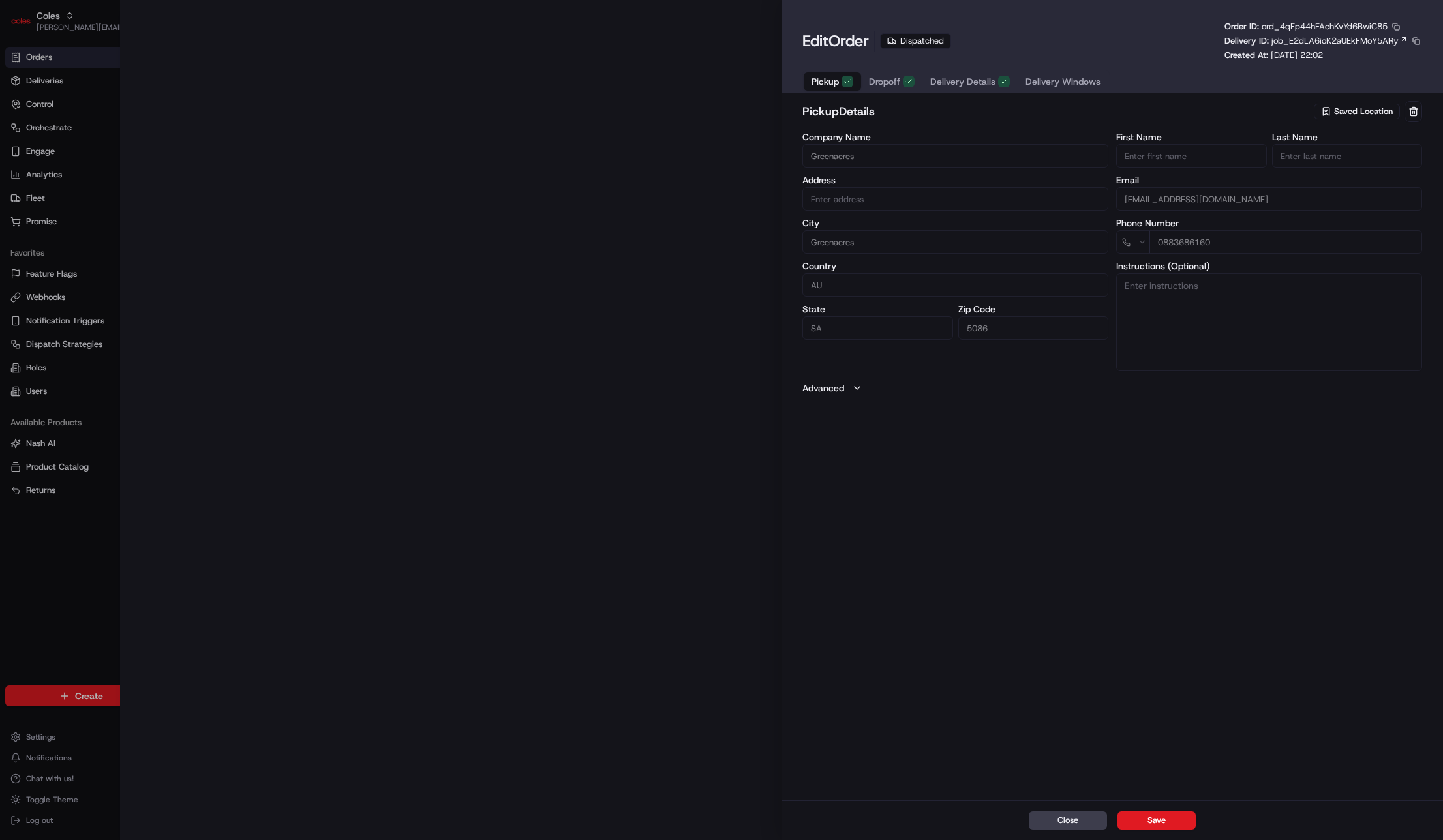
type input "Cnr [PERSON_NAME] amd Floridale Rd Greenacres SA 5086 AU"
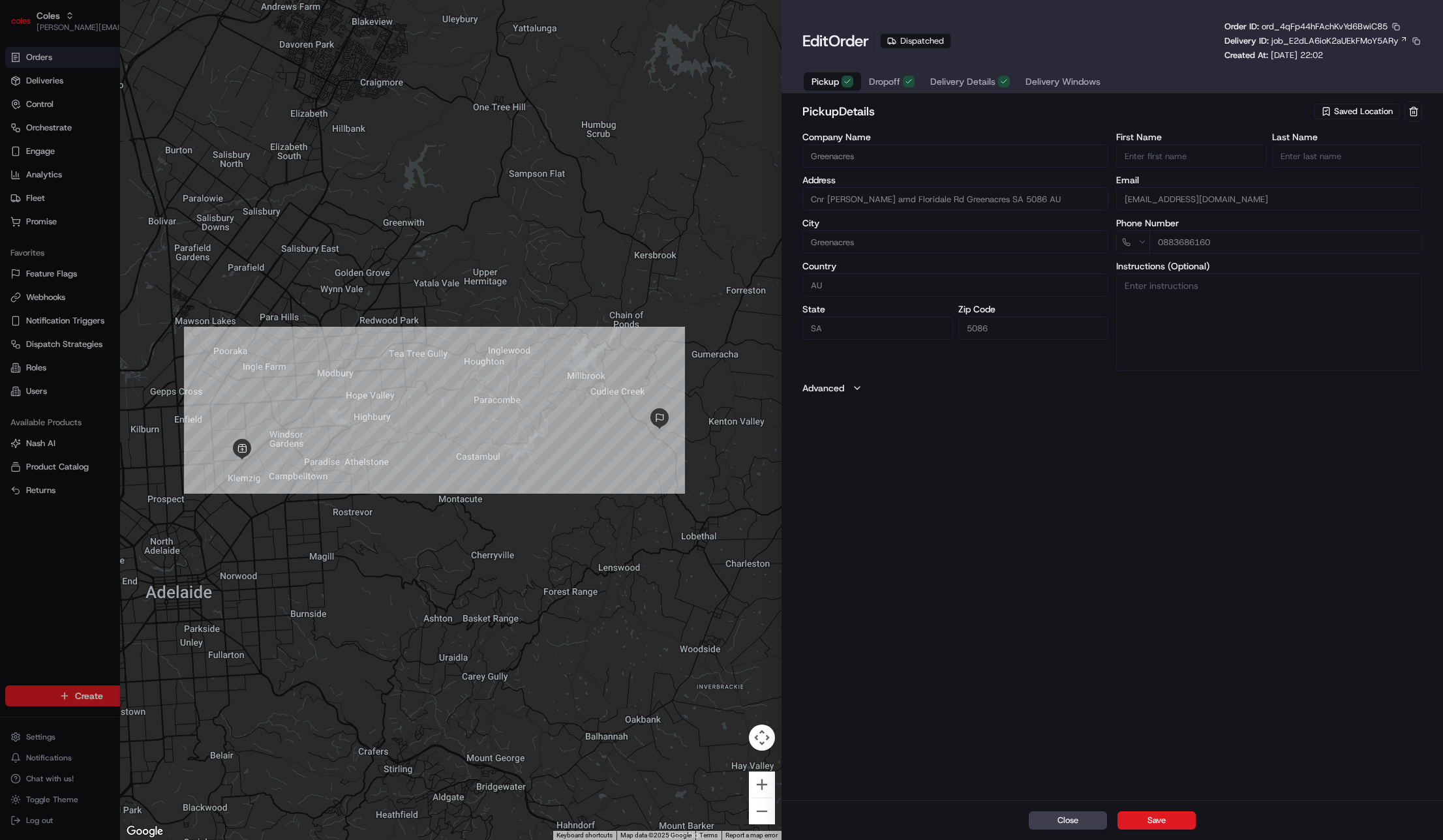
click at [94, 558] on div at bounding box center [722, 420] width 1443 height 840
type input "+1"
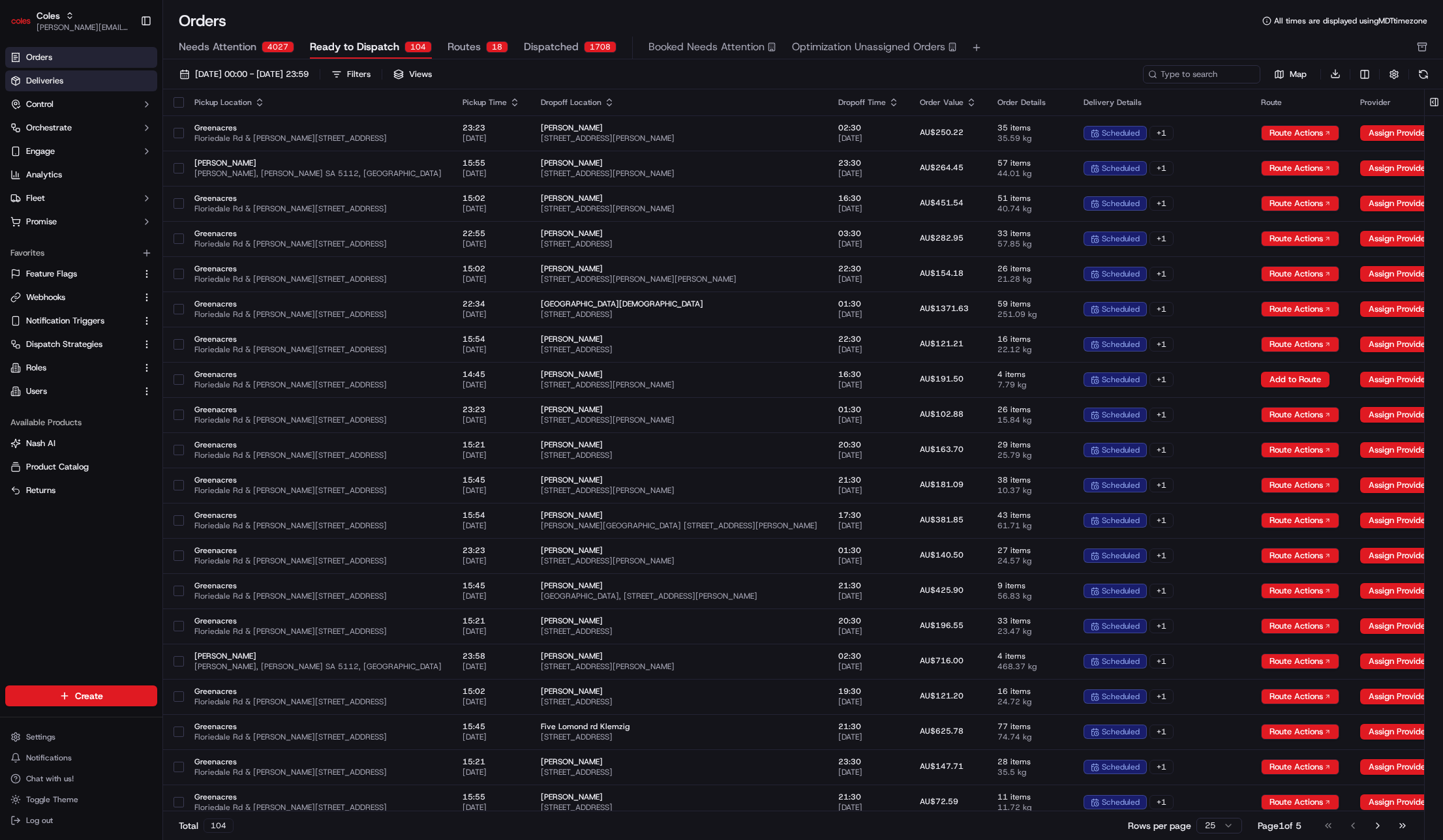
click at [101, 68] on ul "Orders Deliveries Control Orchestrate Engage Analytics Fleet Promise" at bounding box center [81, 139] width 152 height 186
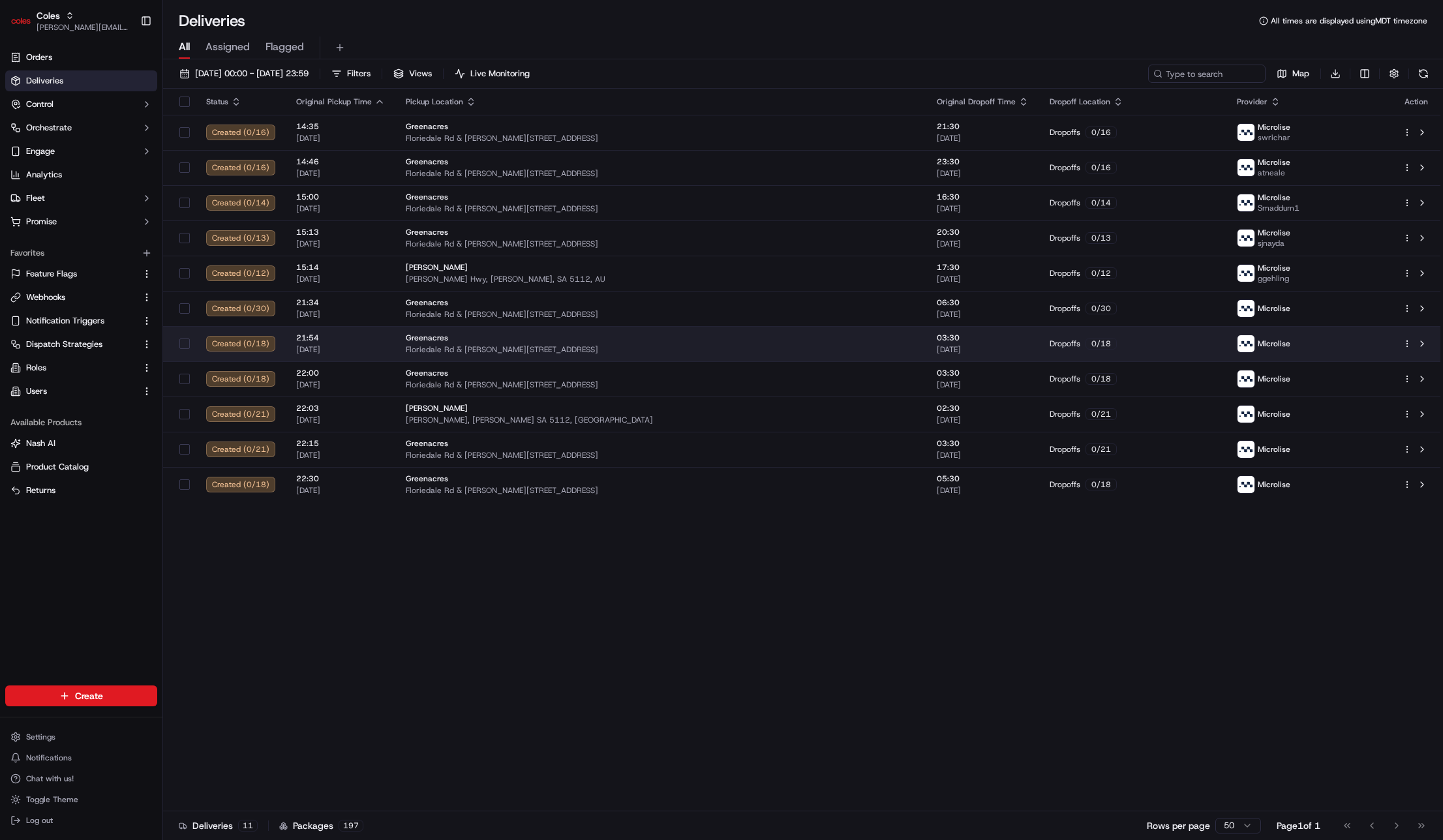
drag, startPoint x: 397, startPoint y: 512, endPoint x: 370, endPoint y: 337, distance: 177.1
click at [391, 502] on div "Status Original Pickup Time Pickup Location Original Dropoff Time Dropoff Locat…" at bounding box center [801, 450] width 1277 height 722
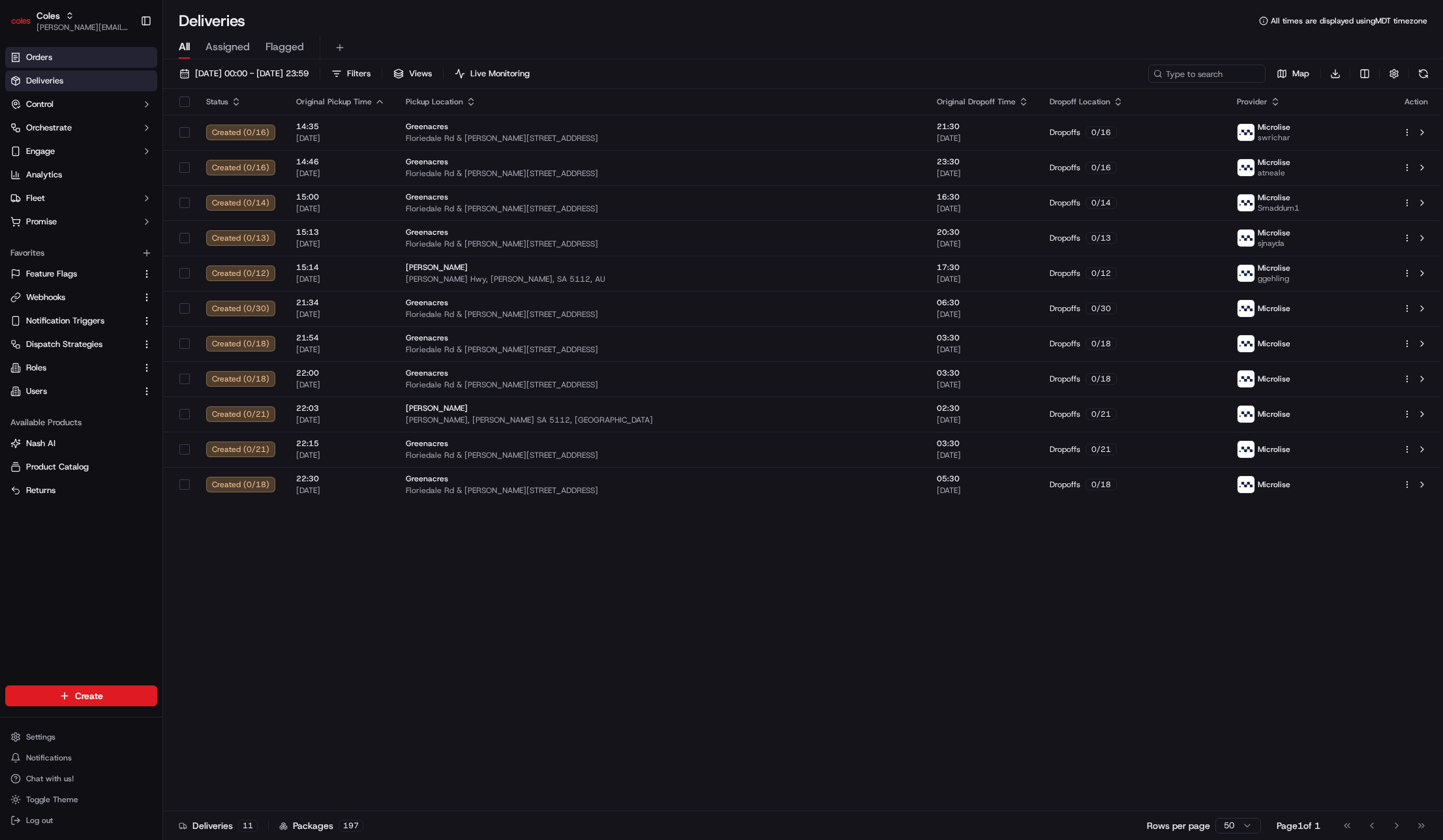
click at [62, 52] on link "Orders" at bounding box center [81, 57] width 152 height 21
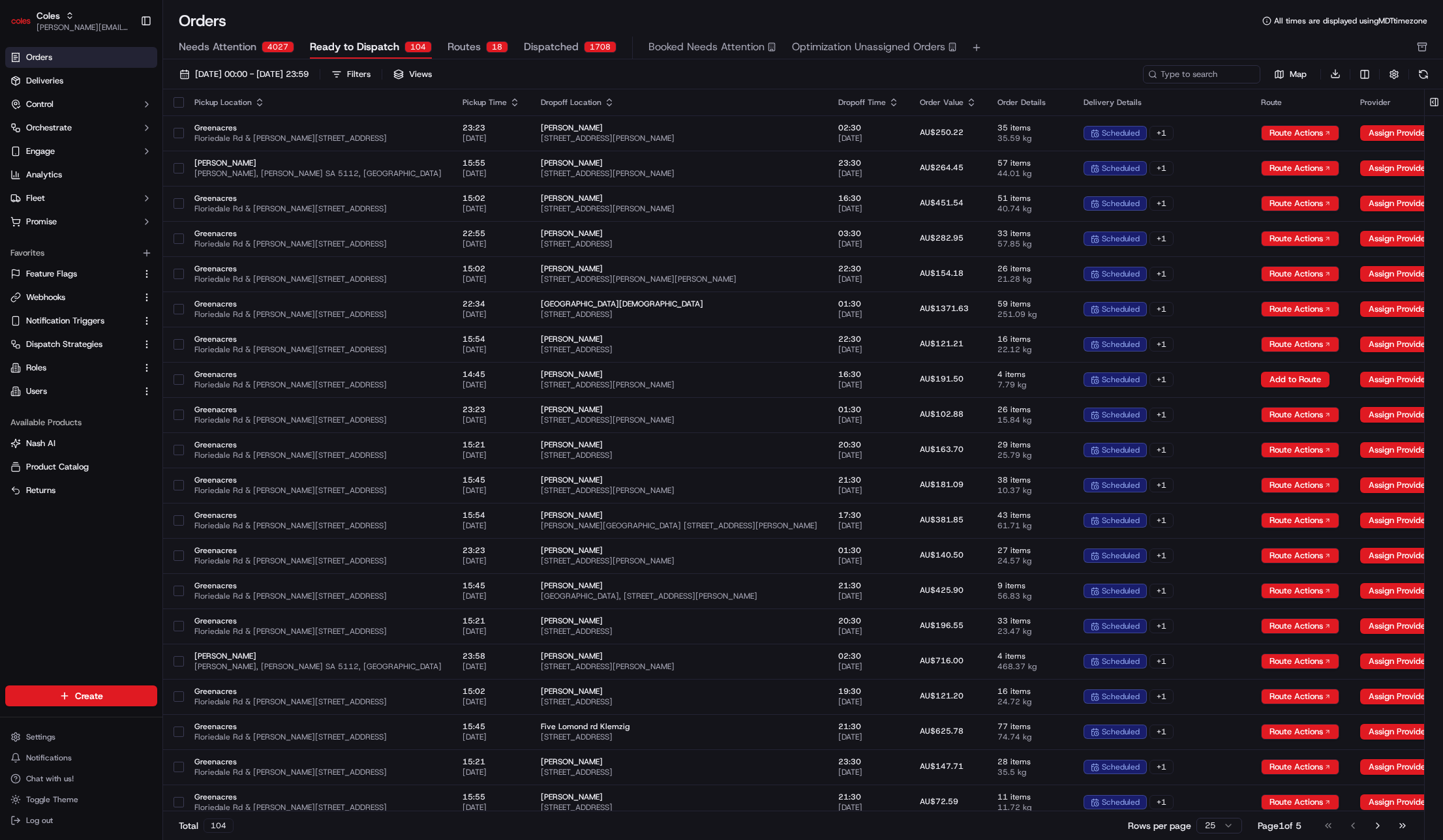
click at [486, 43] on div "18" at bounding box center [497, 46] width 22 height 12
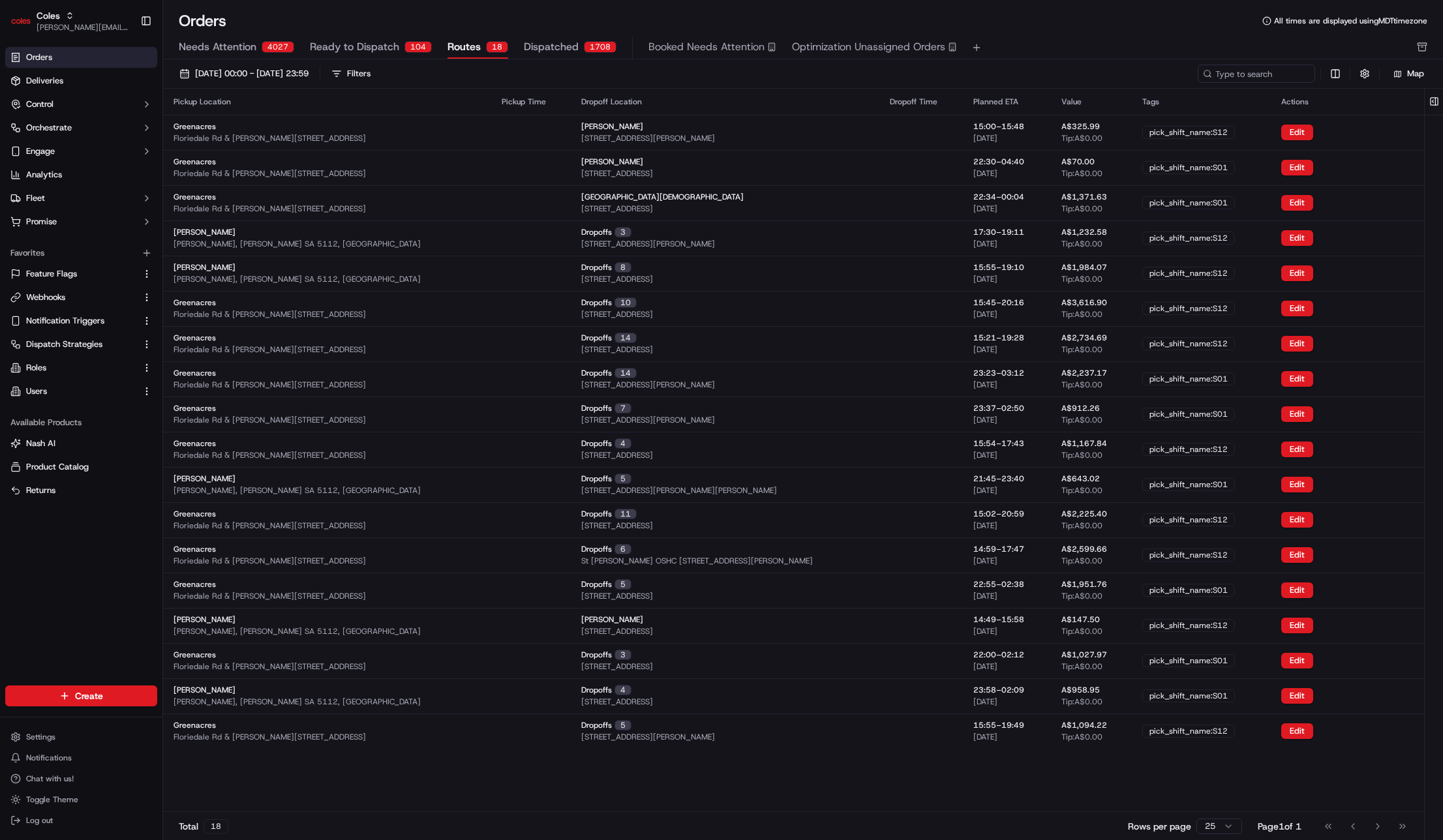
click at [561, 35] on div "Orders All times are displayed using MDT timezone Needs Attention 4027 Ready to…" at bounding box center [803, 35] width 1280 height 49
click at [562, 43] on span "Dispatched" at bounding box center [551, 46] width 55 height 15
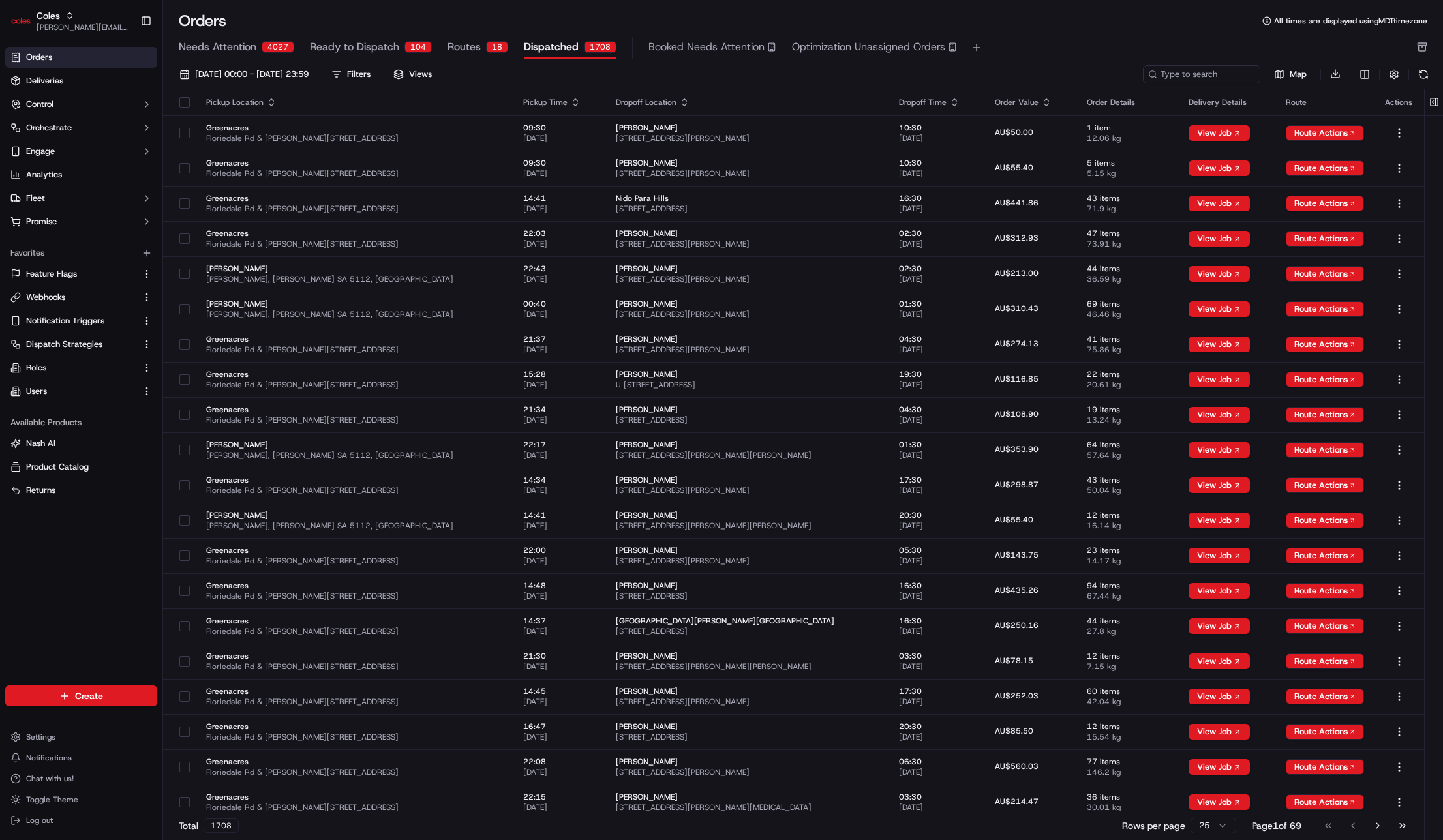
click at [804, 76] on div "[DATE] 00:00 - [DATE] 23:59 Filters Views" at bounding box center [657, 74] width 967 height 18
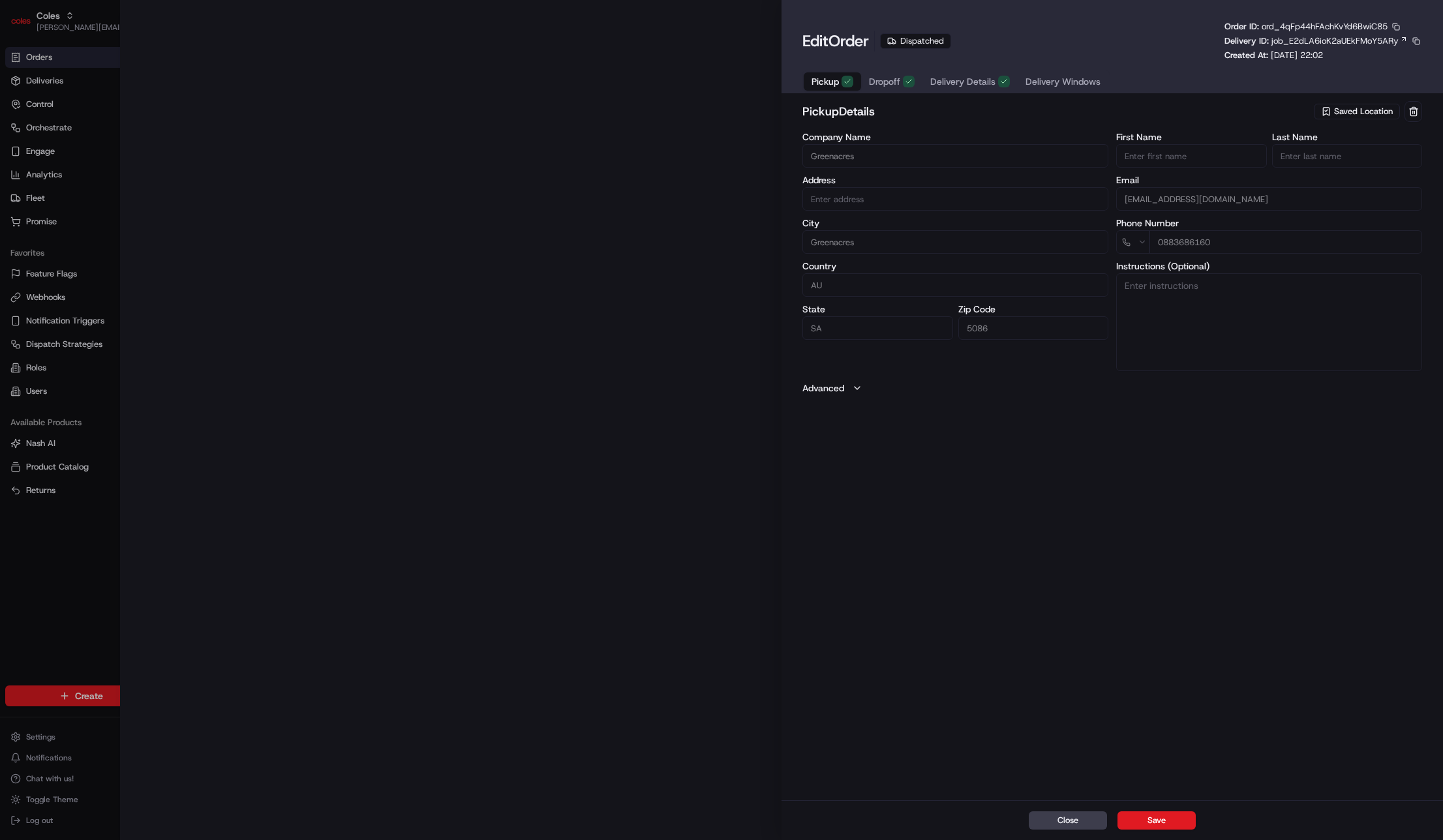
type input "Cnr [PERSON_NAME] amd Floridale Rd Greenacres SA 5086 AU"
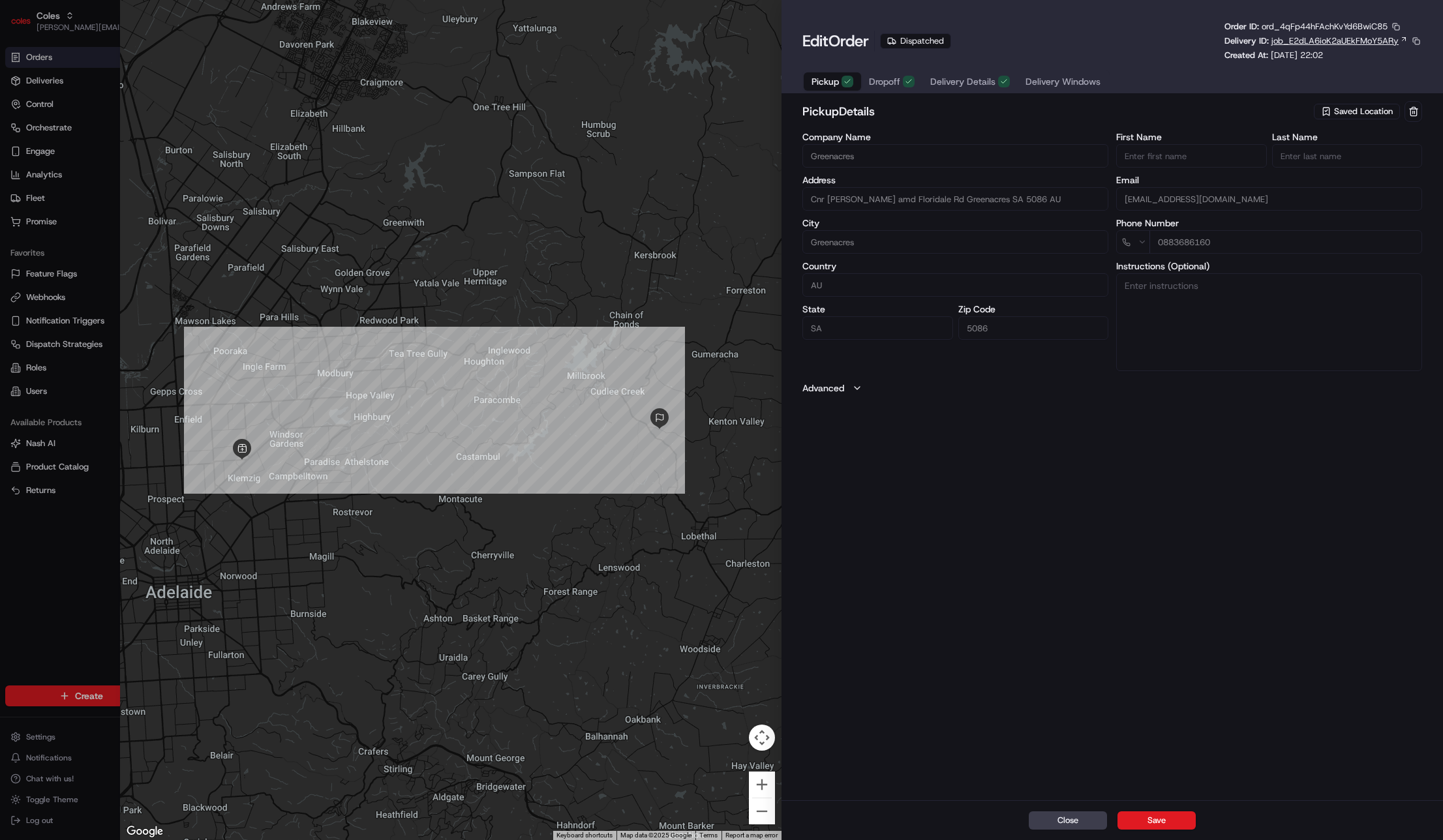
click at [1300, 40] on span "job_E2dLA6ioK2aUEkFMoY5ARy" at bounding box center [1334, 41] width 127 height 12
click at [890, 78] on span "Dropoff" at bounding box center [884, 81] width 32 height 13
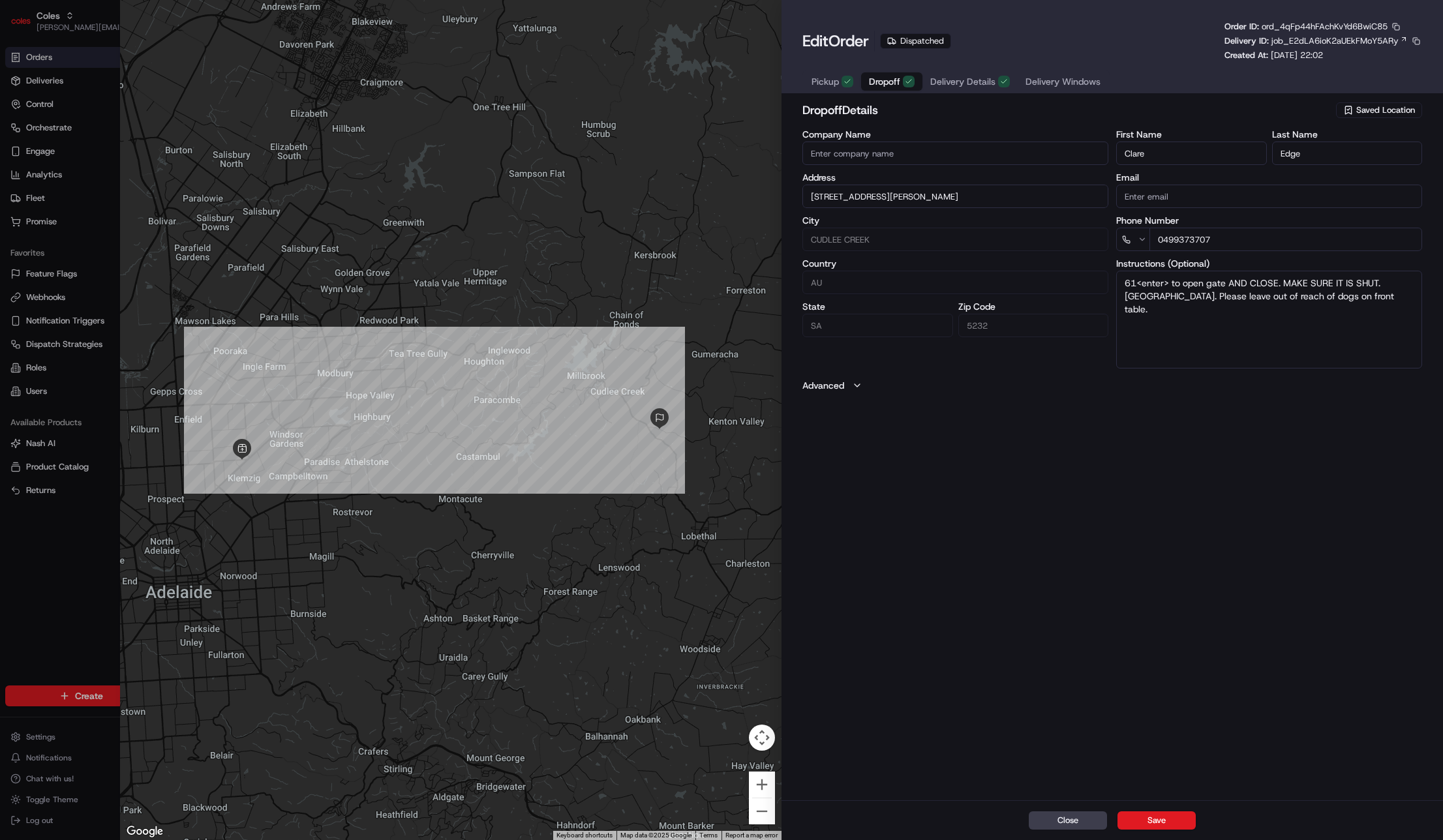
click at [838, 202] on input "[STREET_ADDRESS][PERSON_NAME]" at bounding box center [955, 196] width 306 height 24
click at [972, 78] on span "Delivery Details" at bounding box center [962, 81] width 65 height 13
click at [879, 81] on span "Dropoff" at bounding box center [884, 81] width 32 height 13
click at [1201, 75] on div "Pickup Dropoff Delivery Details Delivery Windows" at bounding box center [1112, 81] width 619 height 24
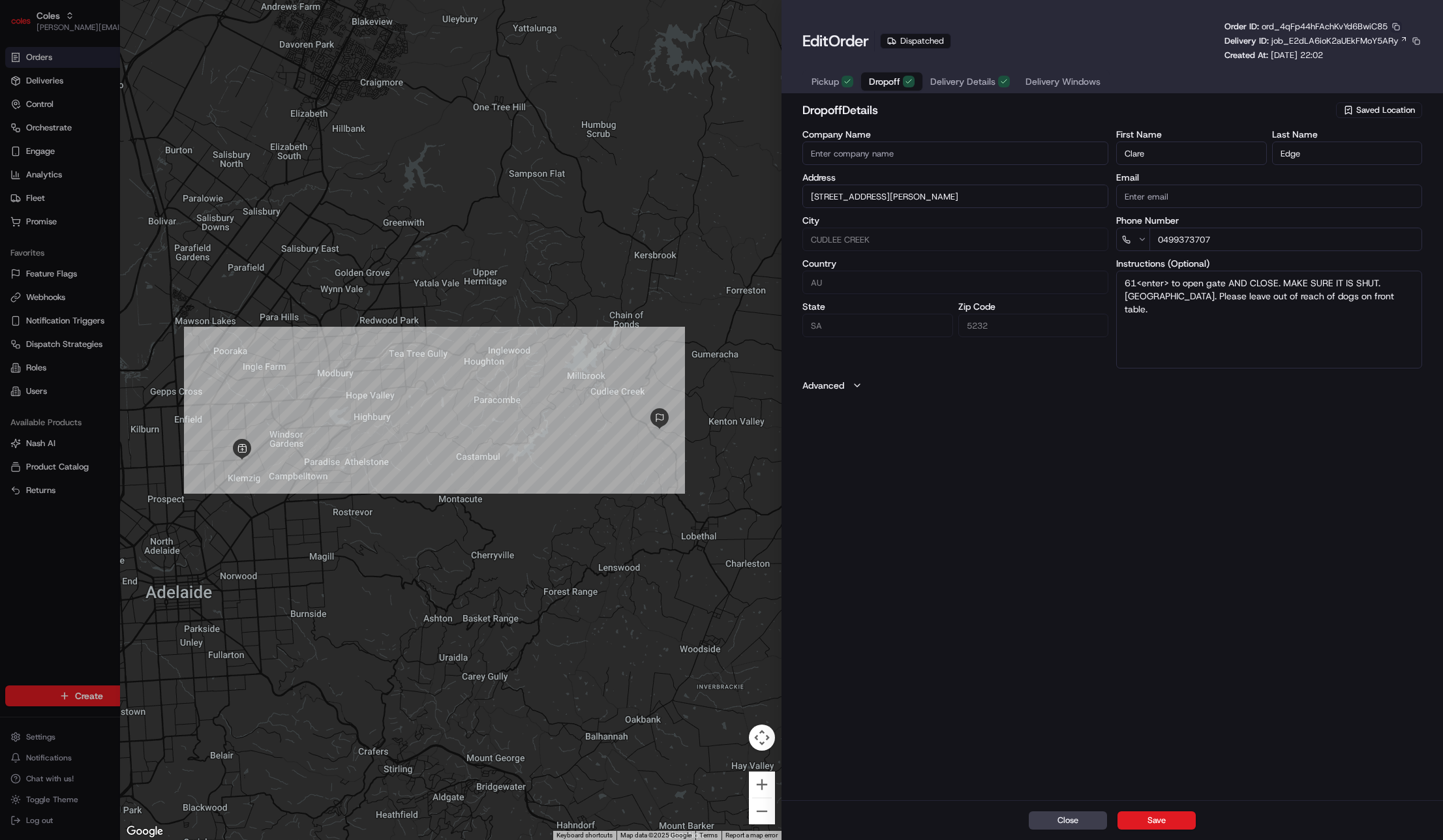
click at [1395, 27] on button "button" at bounding box center [1395, 26] width 12 height 12
click at [1357, 61] on button "Copy URL" at bounding box center [1380, 64] width 119 height 15
click at [1132, 43] on div "Edit Order Dispatched Order ID: ord_4qFp44hFAchKvYd6BwiC85 Delivery ID: job_E2d…" at bounding box center [1112, 41] width 619 height 41
click at [68, 243] on div at bounding box center [722, 420] width 1443 height 840
type input "+1"
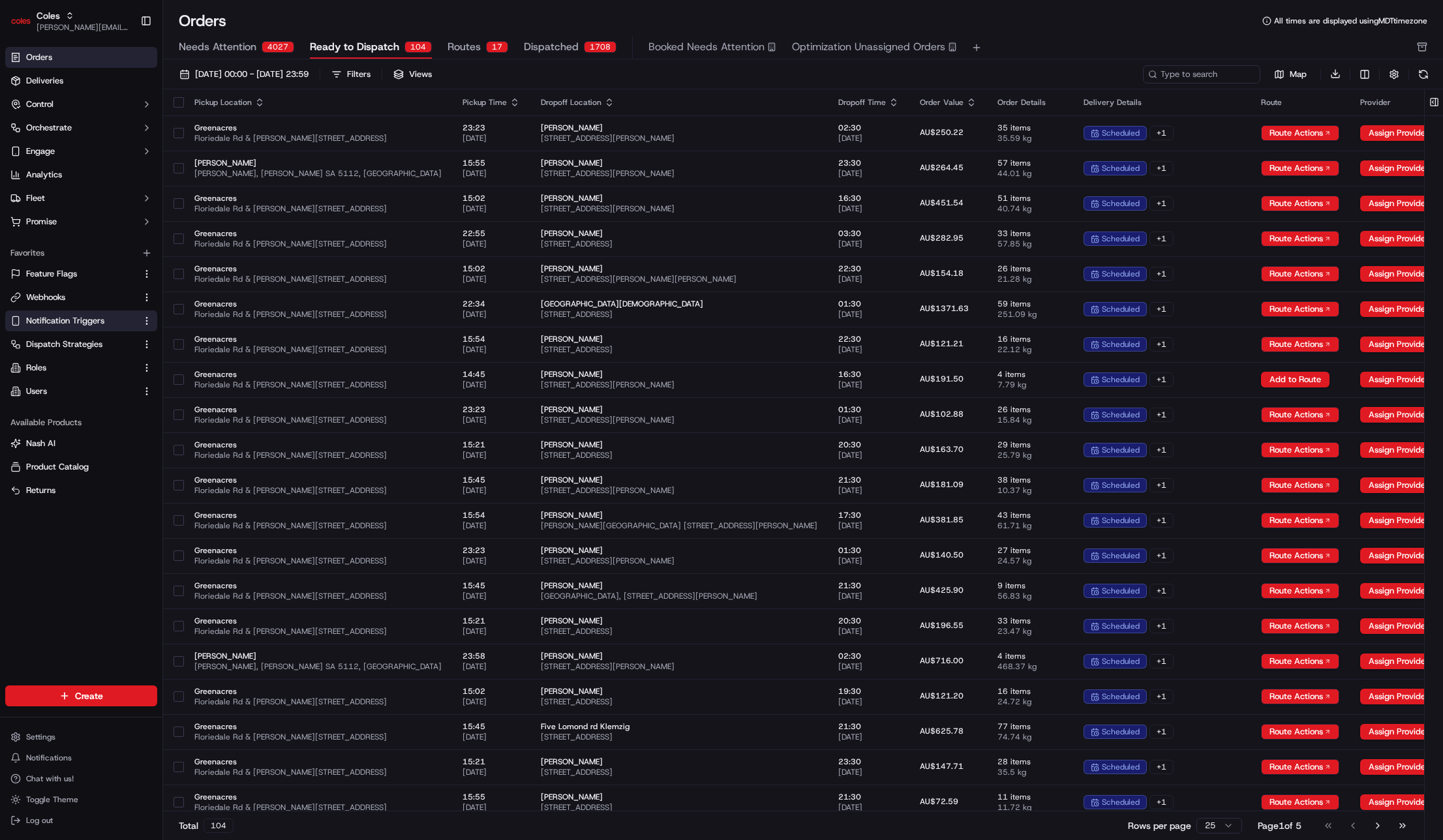
click at [73, 315] on span "Notification Triggers" at bounding box center [65, 320] width 78 height 12
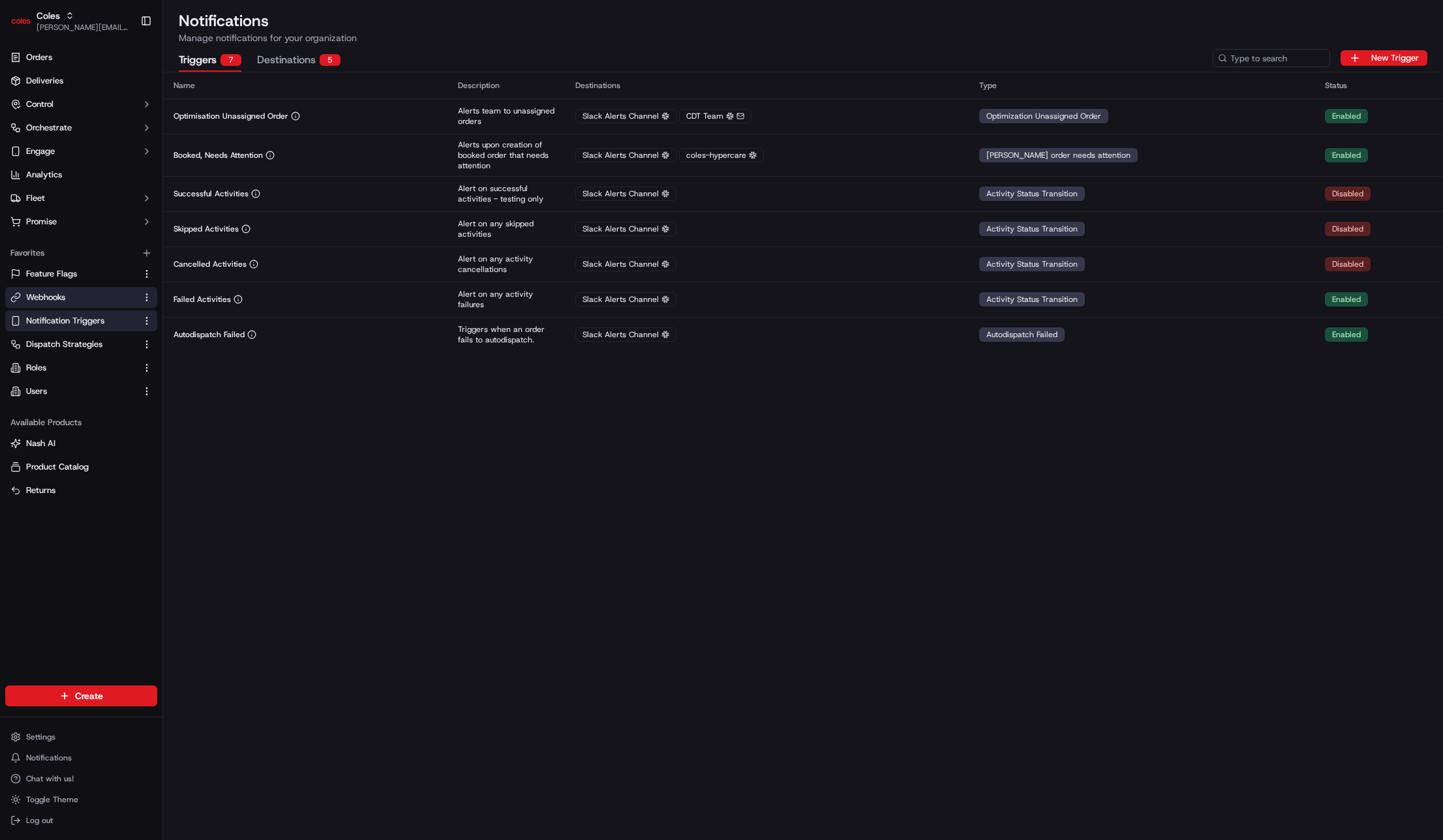
click at [84, 301] on link "Webhooks" at bounding box center [73, 297] width 126 height 12
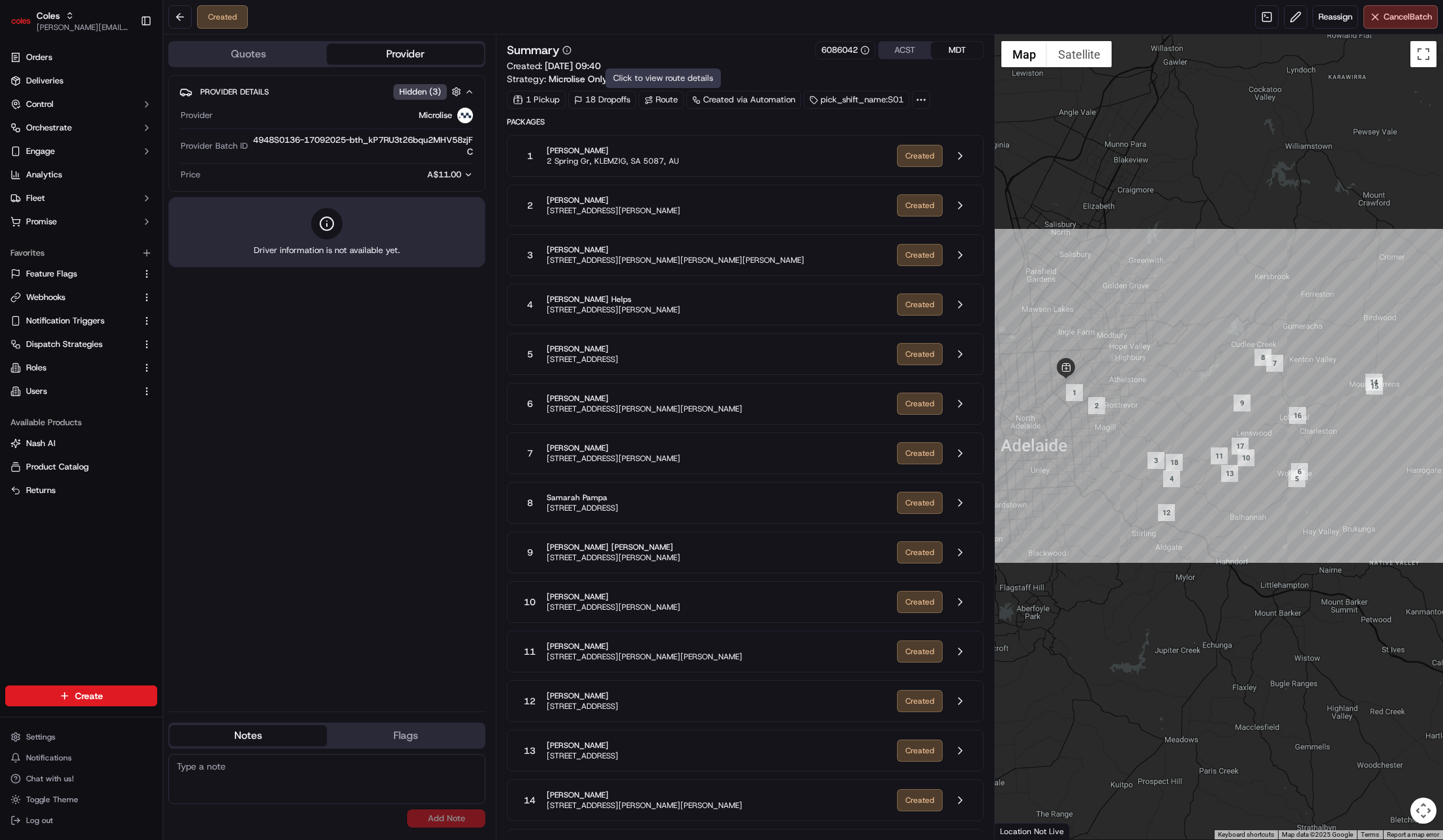
click at [674, 213] on span "[STREET_ADDRESS][PERSON_NAME]" at bounding box center [614, 211] width 134 height 11
click at [778, 454] on div "7 Clare Edge [STREET_ADDRESS][PERSON_NAME]" at bounding box center [702, 453] width 368 height 24
click at [954, 449] on button at bounding box center [960, 453] width 24 height 24
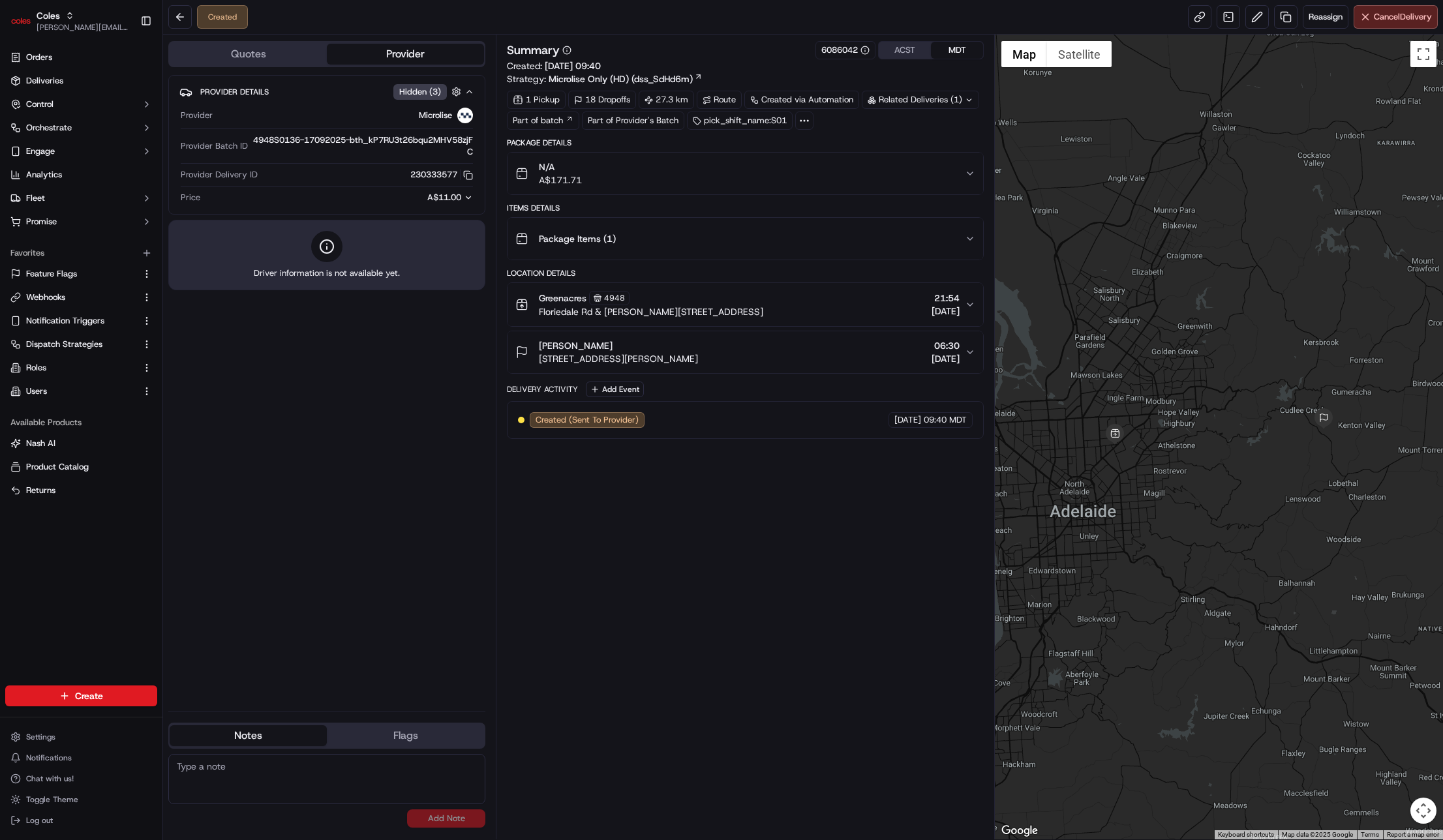
click at [796, 127] on div at bounding box center [804, 120] width 18 height 18
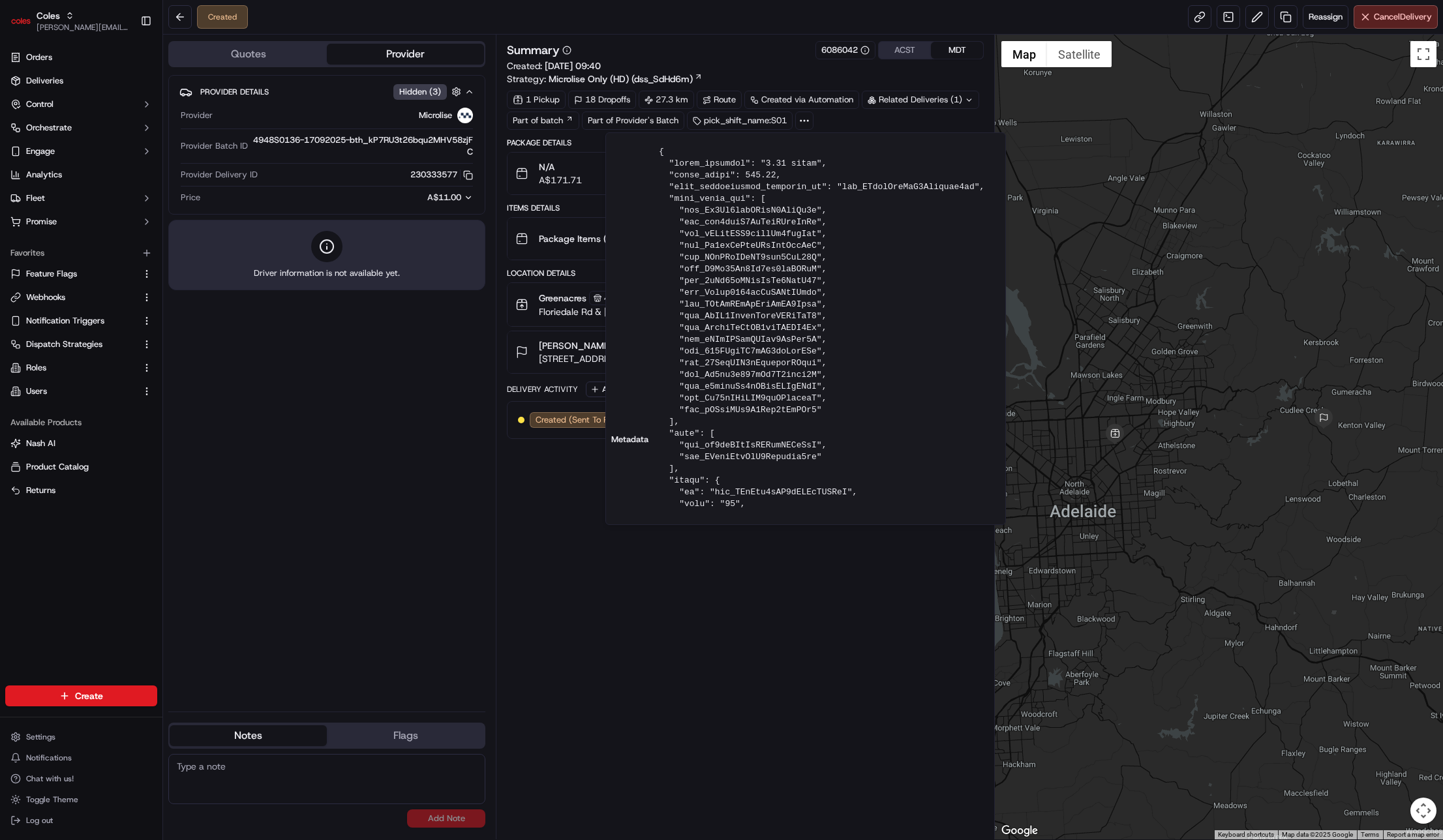
click at [806, 119] on icon at bounding box center [804, 120] width 12 height 12
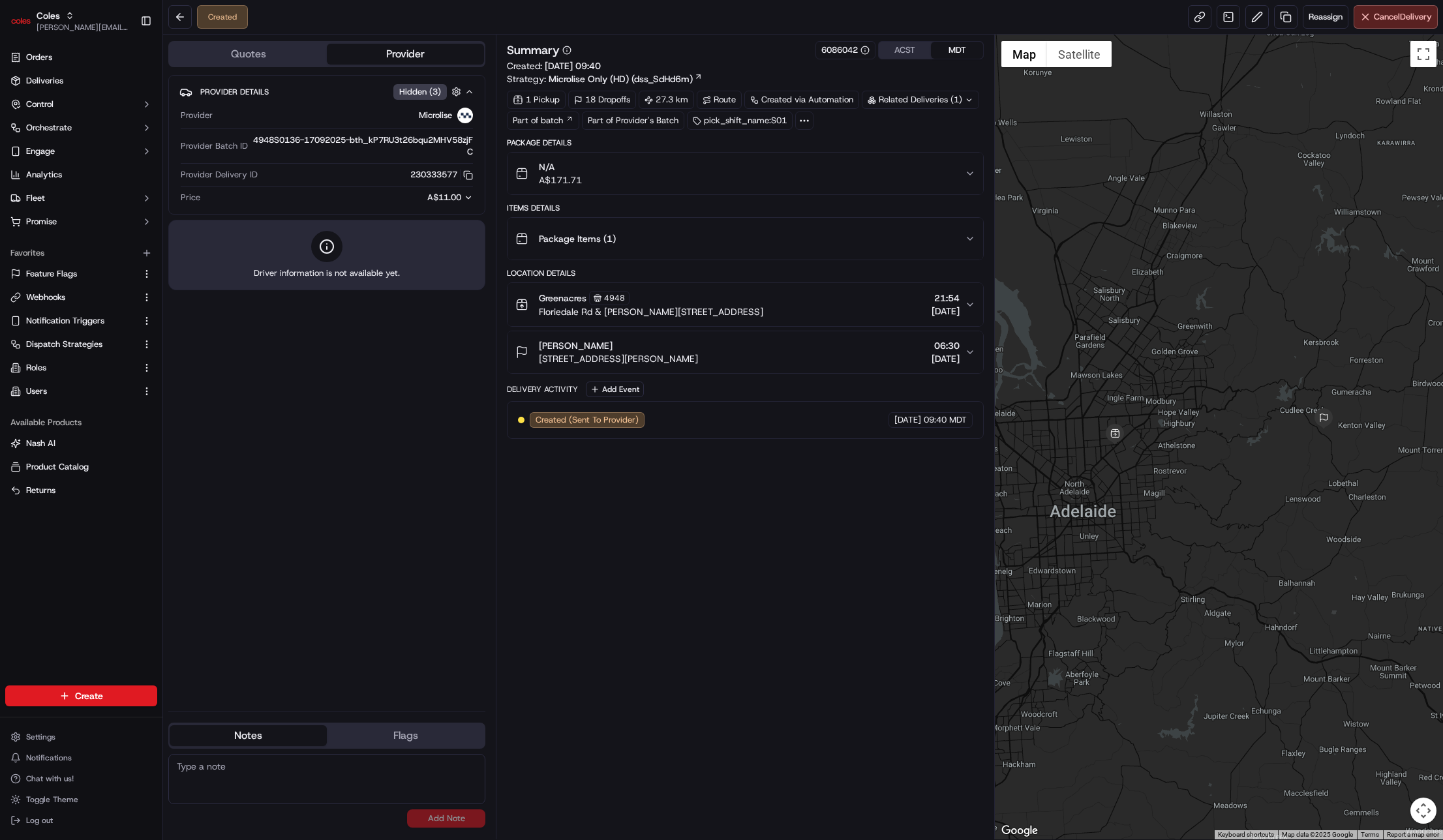
click at [296, 30] on div "Created Reassign Cancel Delivery" at bounding box center [803, 17] width 1280 height 34
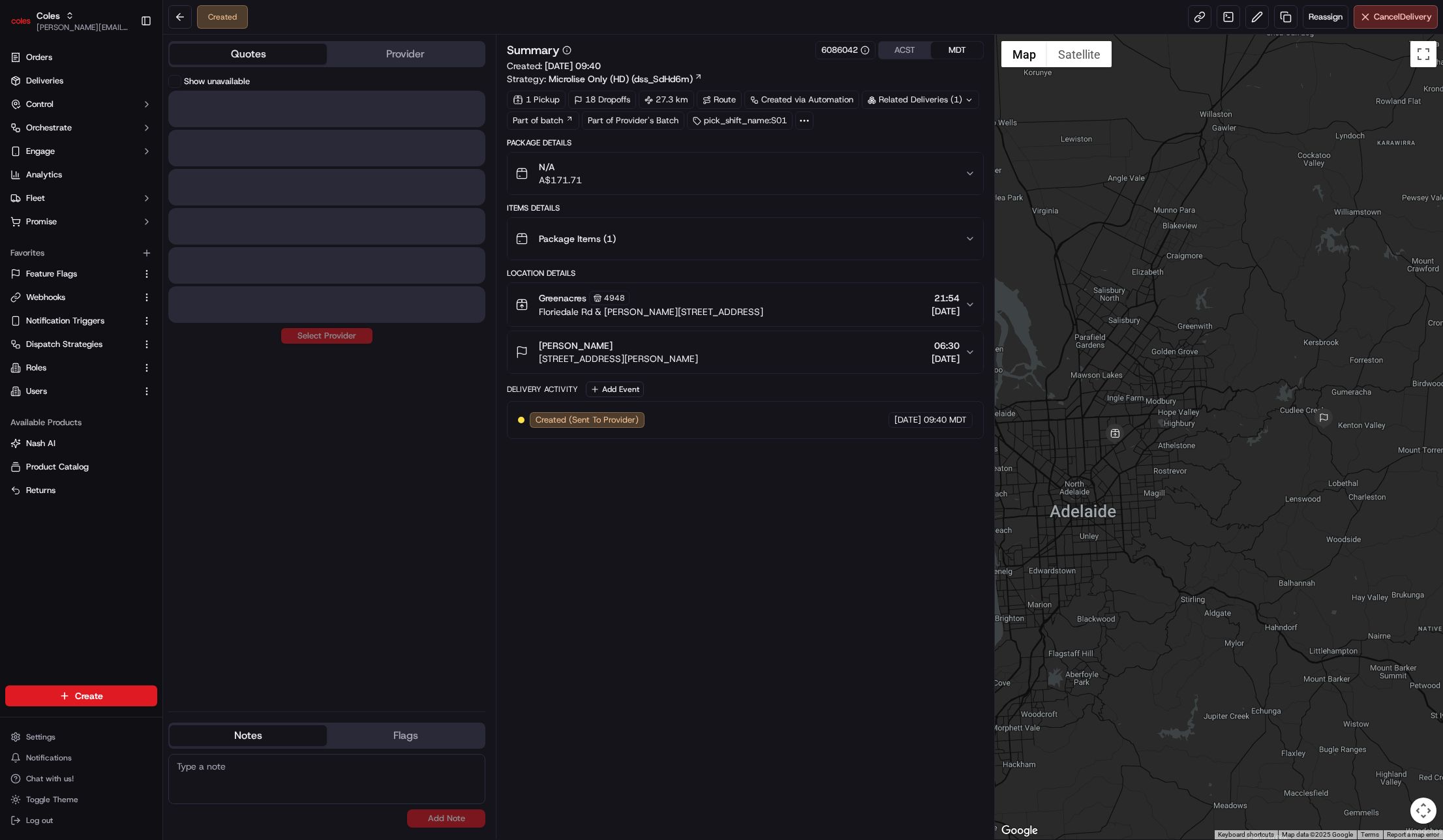
click at [283, 54] on button "Quotes" at bounding box center [248, 53] width 158 height 21
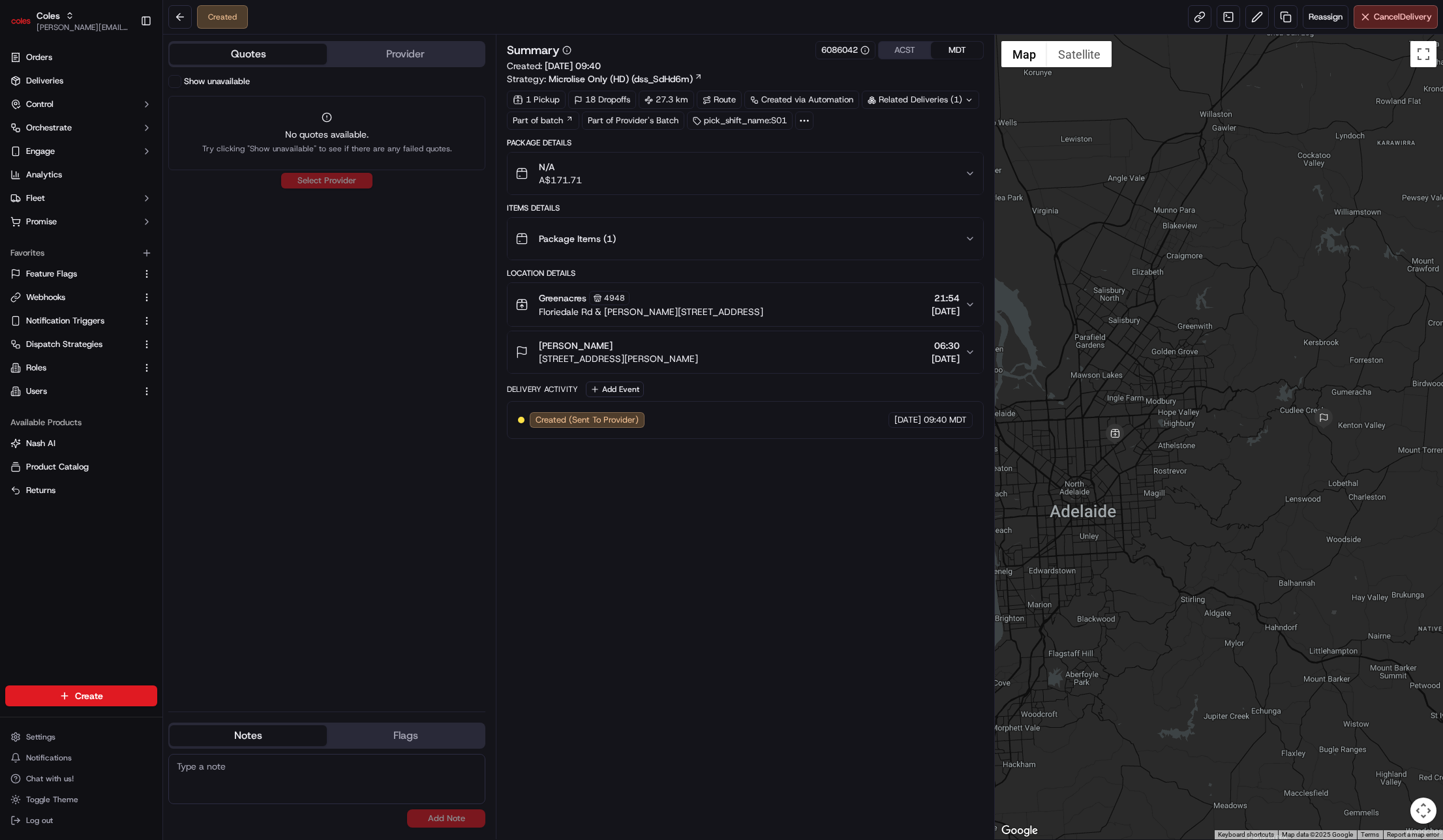
click at [400, 60] on button "Provider" at bounding box center [406, 53] width 158 height 21
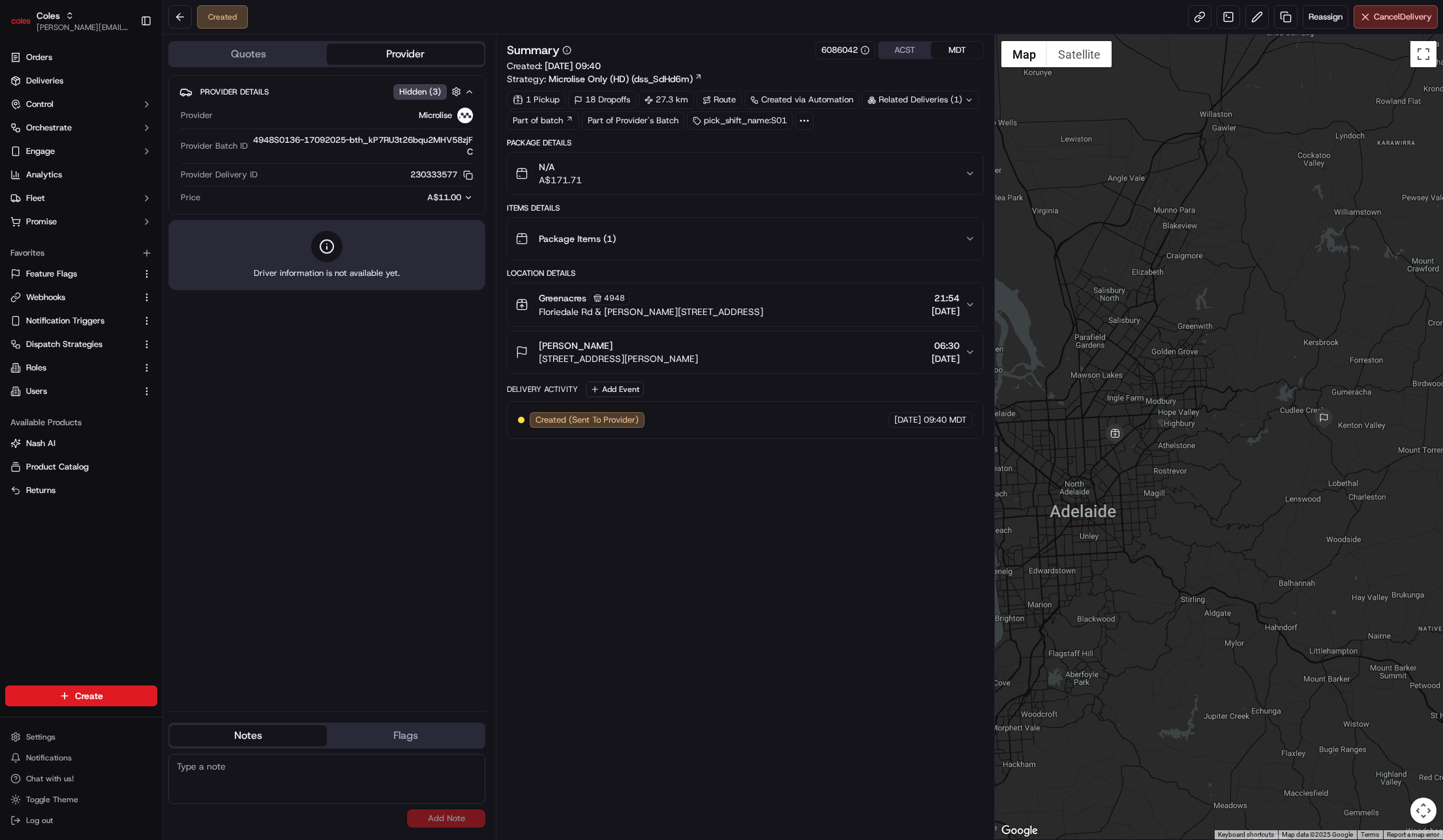
click at [265, 55] on button "Quotes" at bounding box center [248, 53] width 158 height 21
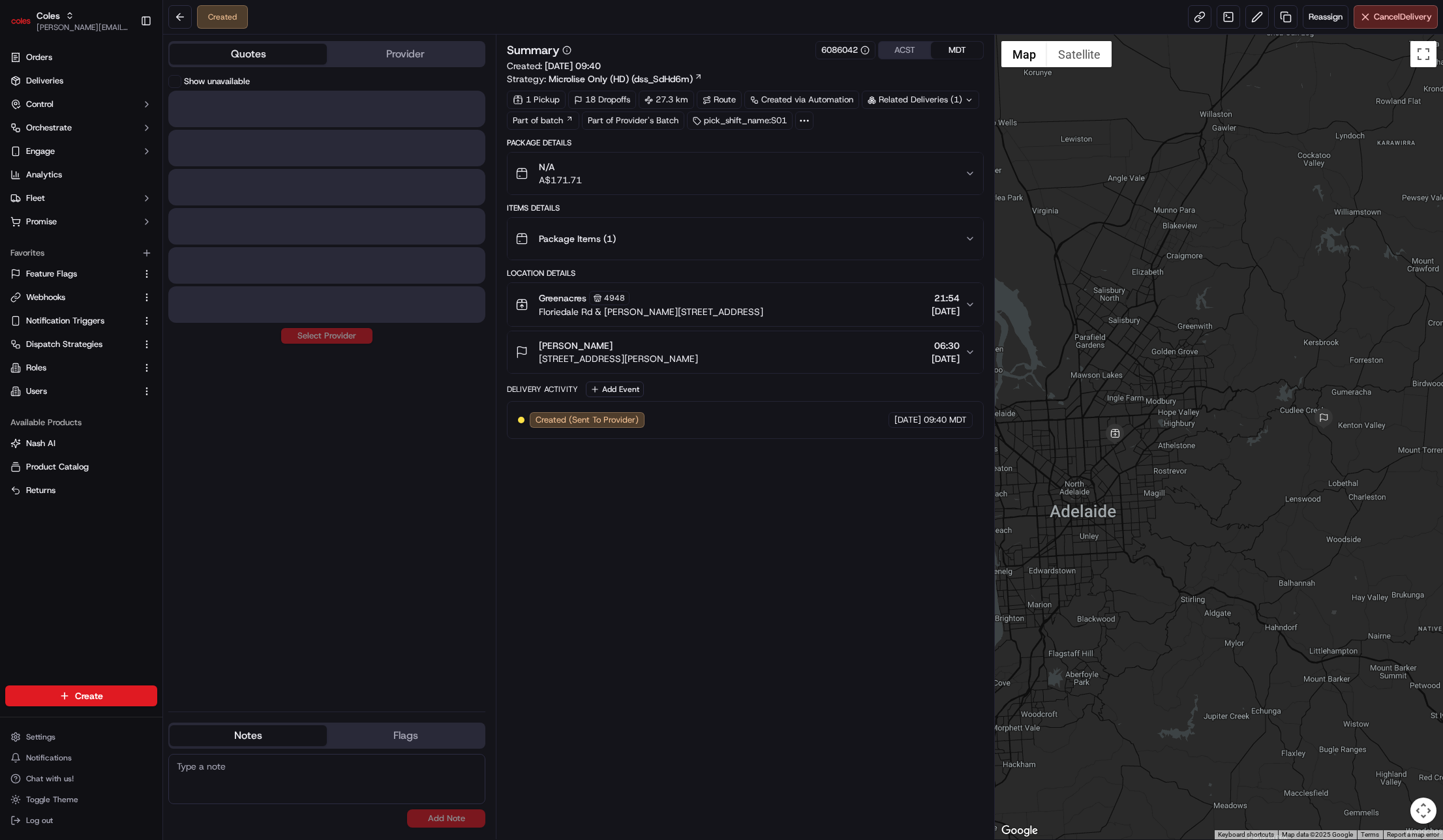
click at [407, 27] on div "Created Reassign Cancel Delivery" at bounding box center [803, 17] width 1280 height 34
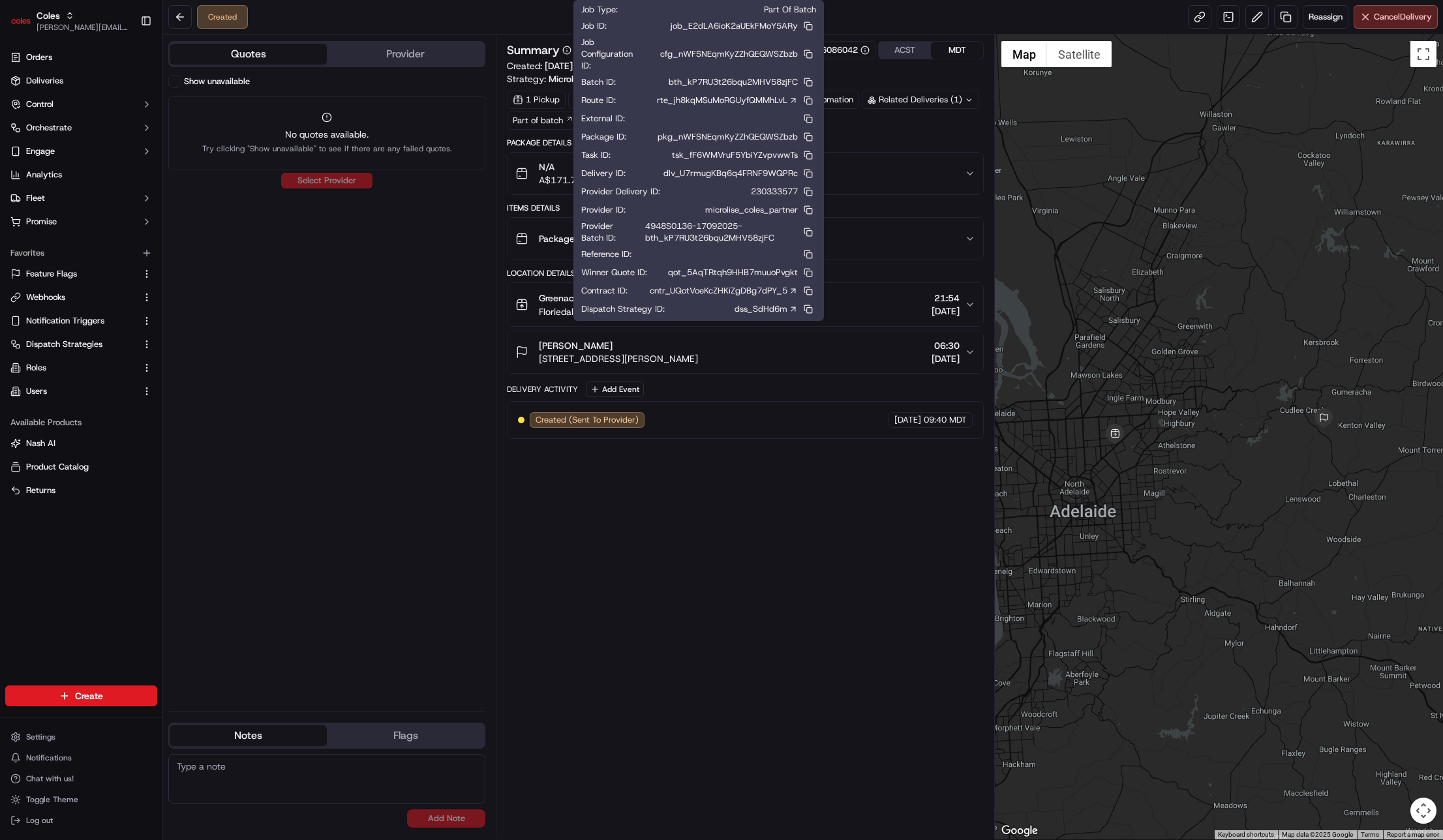
click at [483, 22] on div "Created Reassign Cancel Delivery" at bounding box center [803, 17] width 1280 height 34
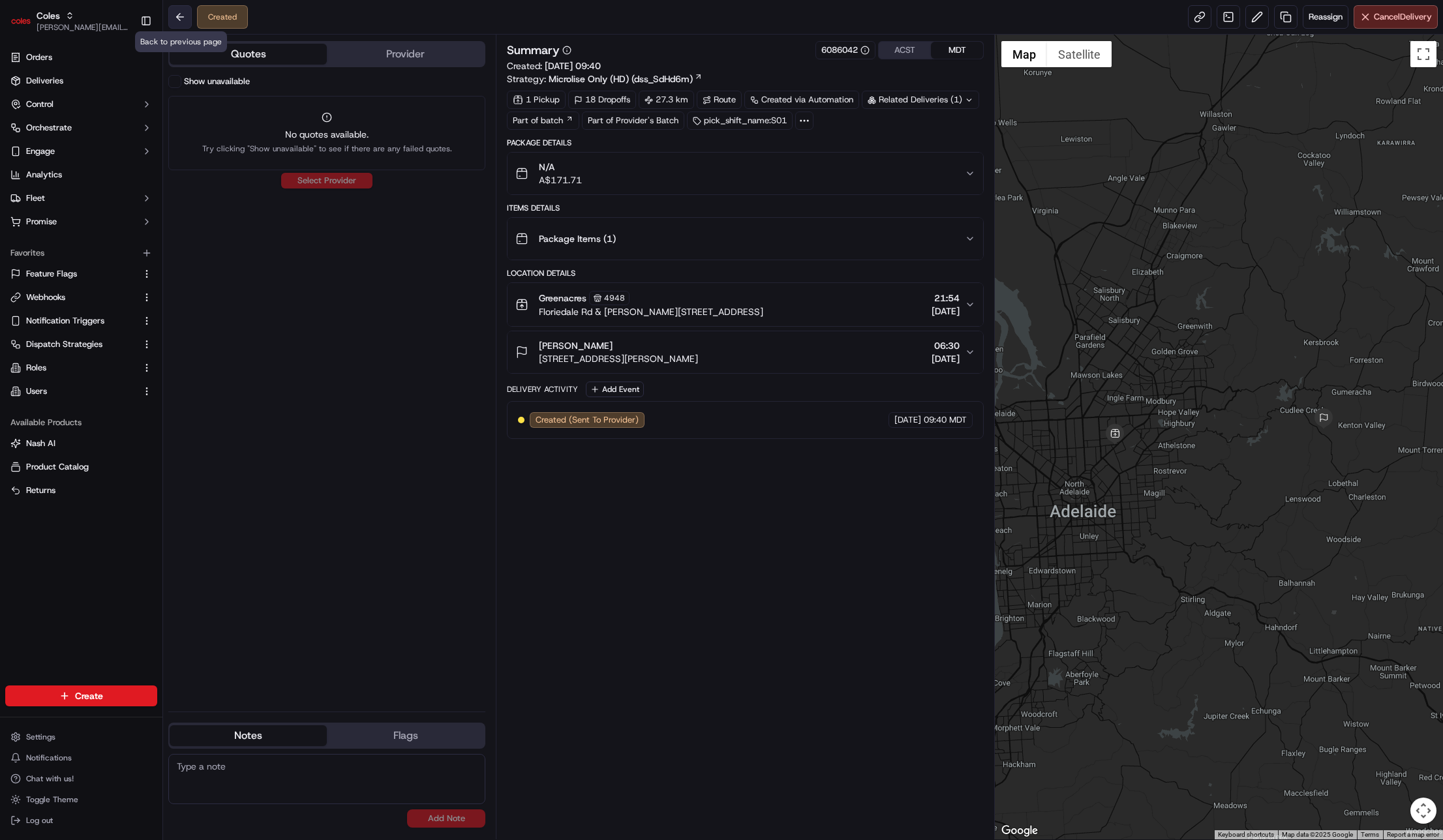
click at [183, 15] on button at bounding box center [180, 17] width 24 height 24
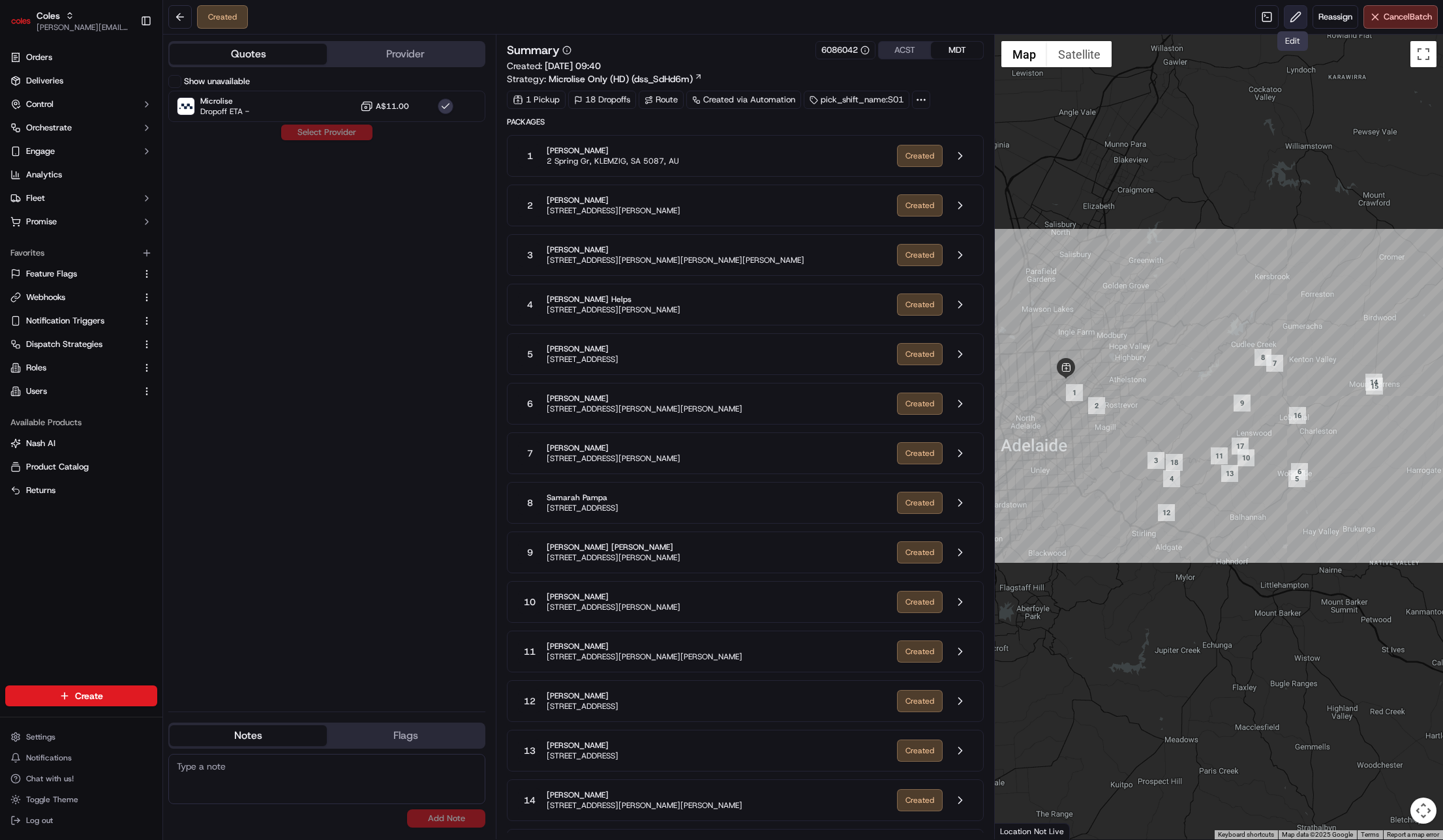
click at [1291, 19] on button at bounding box center [1295, 17] width 24 height 24
click at [1330, 24] on button "Reassign" at bounding box center [1335, 17] width 45 height 24
click at [916, 100] on div at bounding box center [921, 100] width 18 height 18
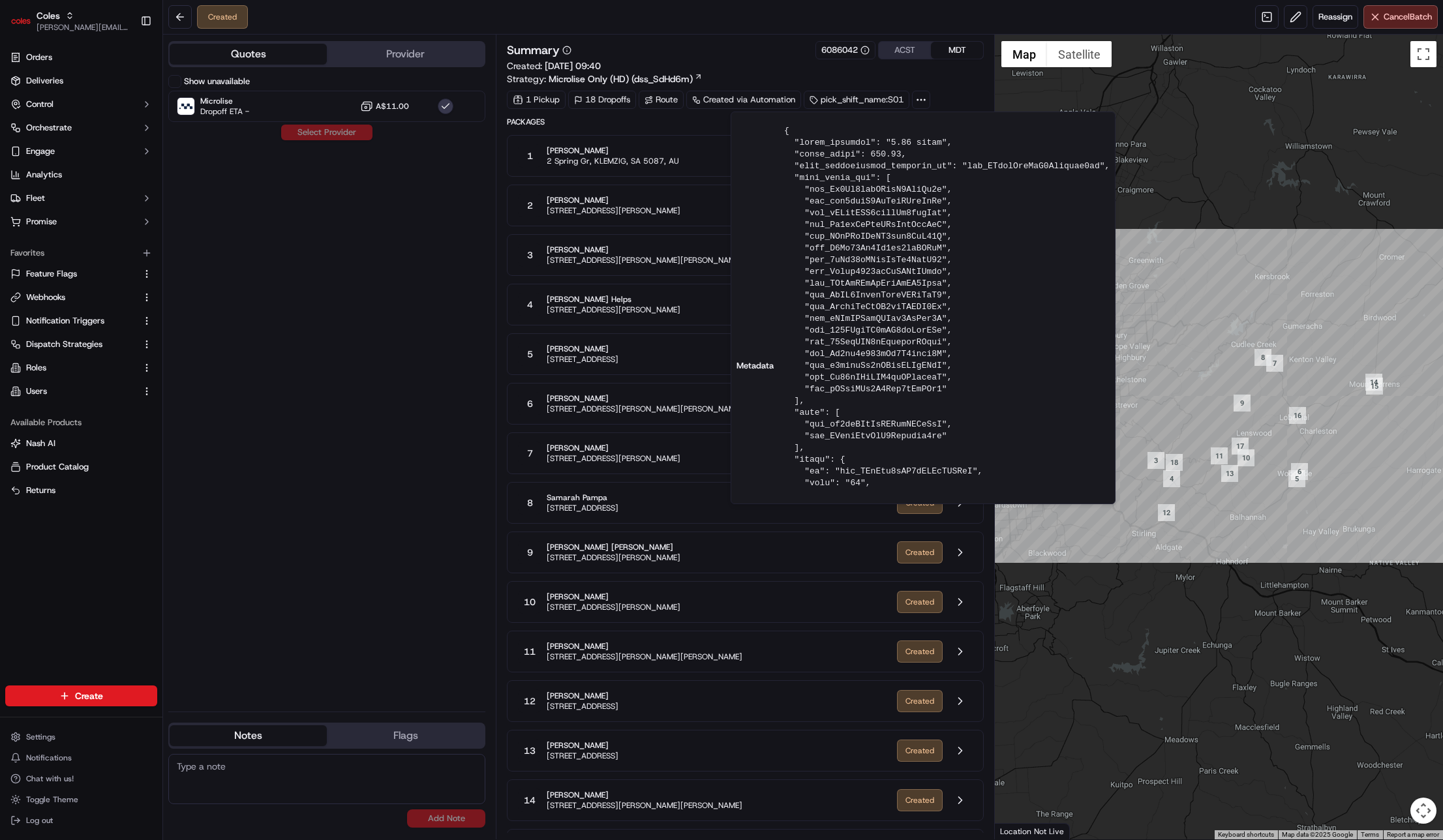
click at [916, 84] on div "Summary 6086042 ACST MDT Created: 16/09/2025 09:40 Strategy: Microlise Only (HD…" at bounding box center [745, 62] width 477 height 44
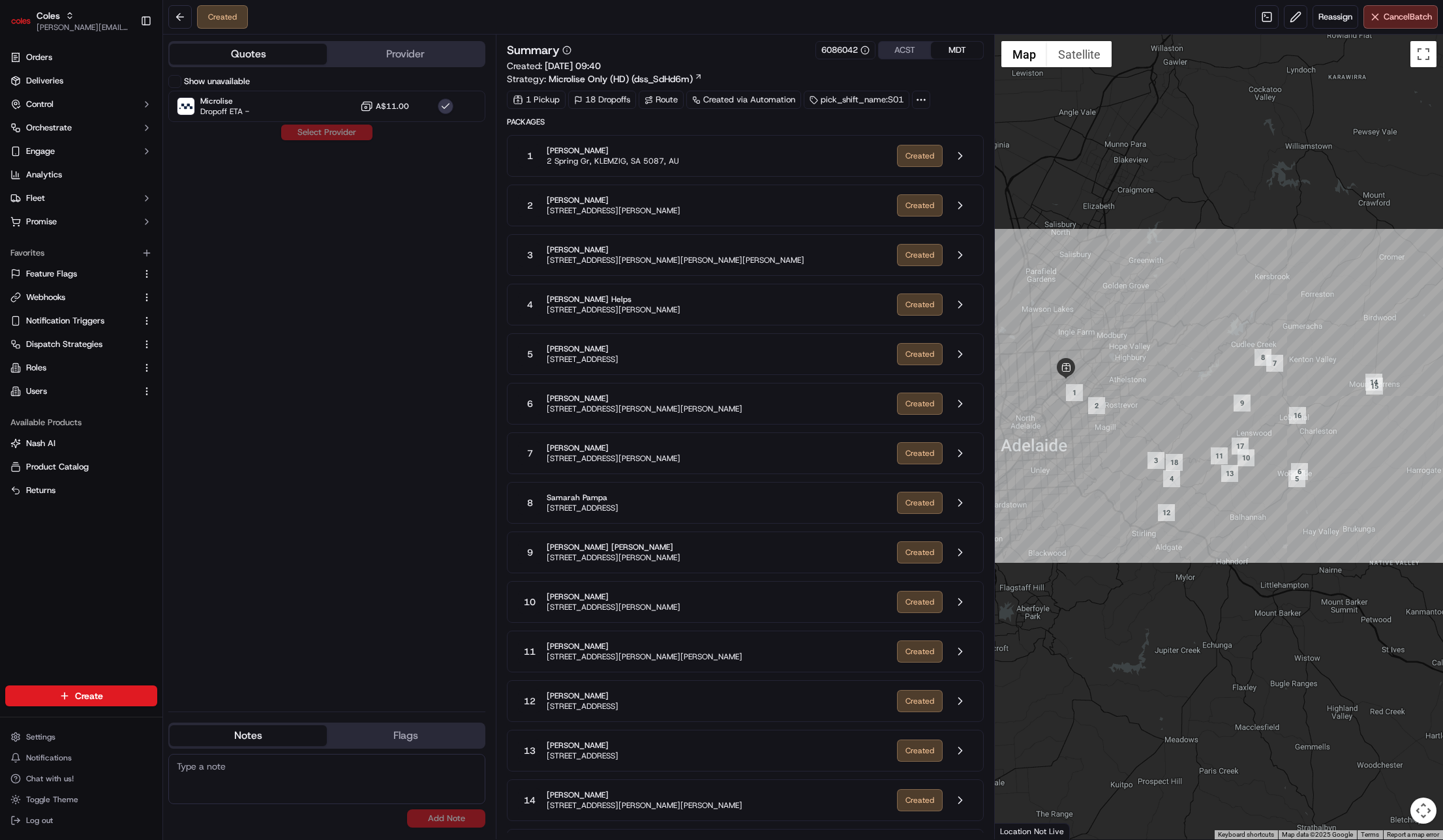
click at [718, 41] on div "Summary 6086042 ACST MDT" at bounding box center [745, 50] width 477 height 18
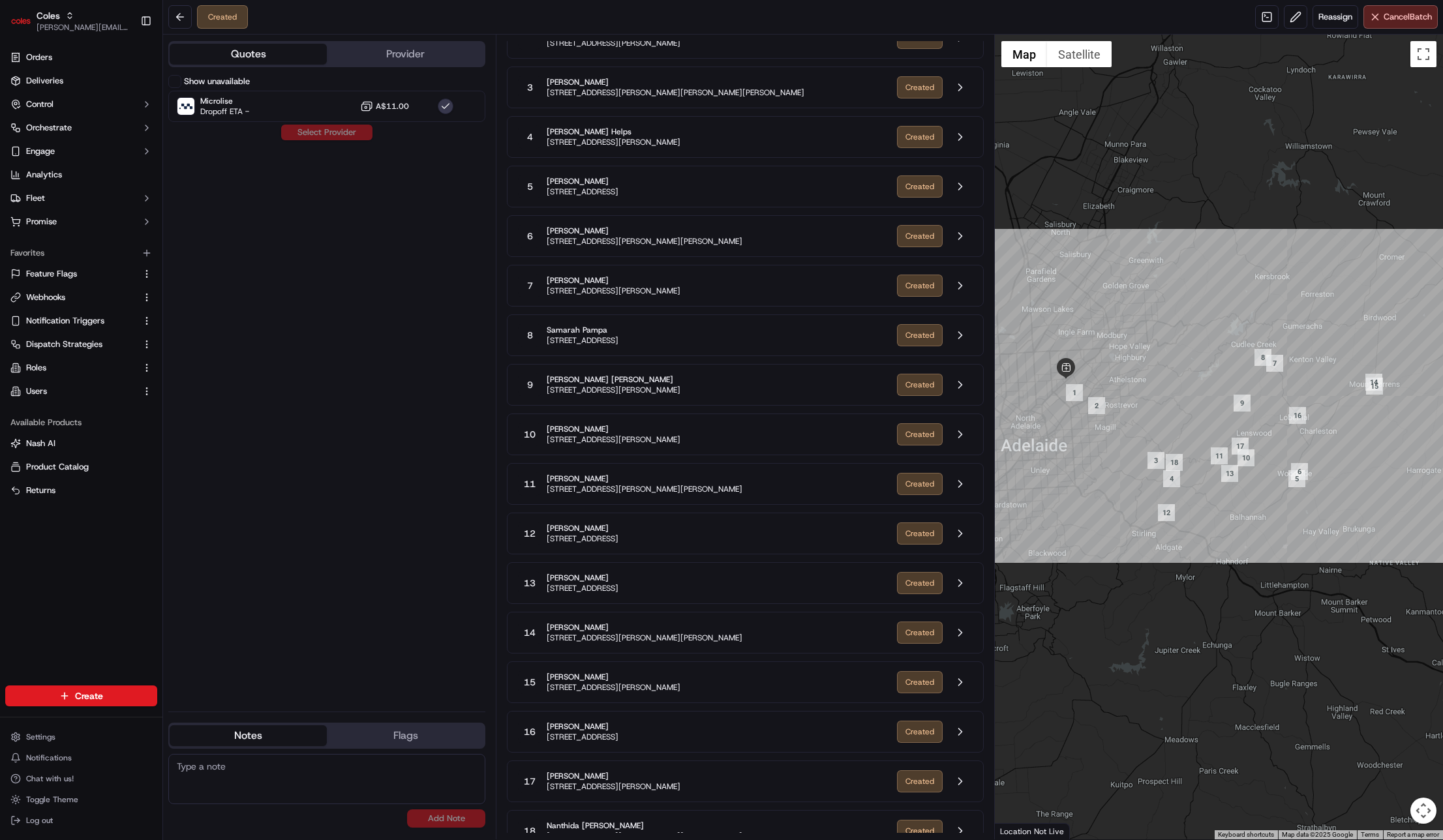
click at [379, 379] on div "Show unavailable Microlise Dropoff ETA - A$11.00 Select Provider" at bounding box center [327, 388] width 317 height 626
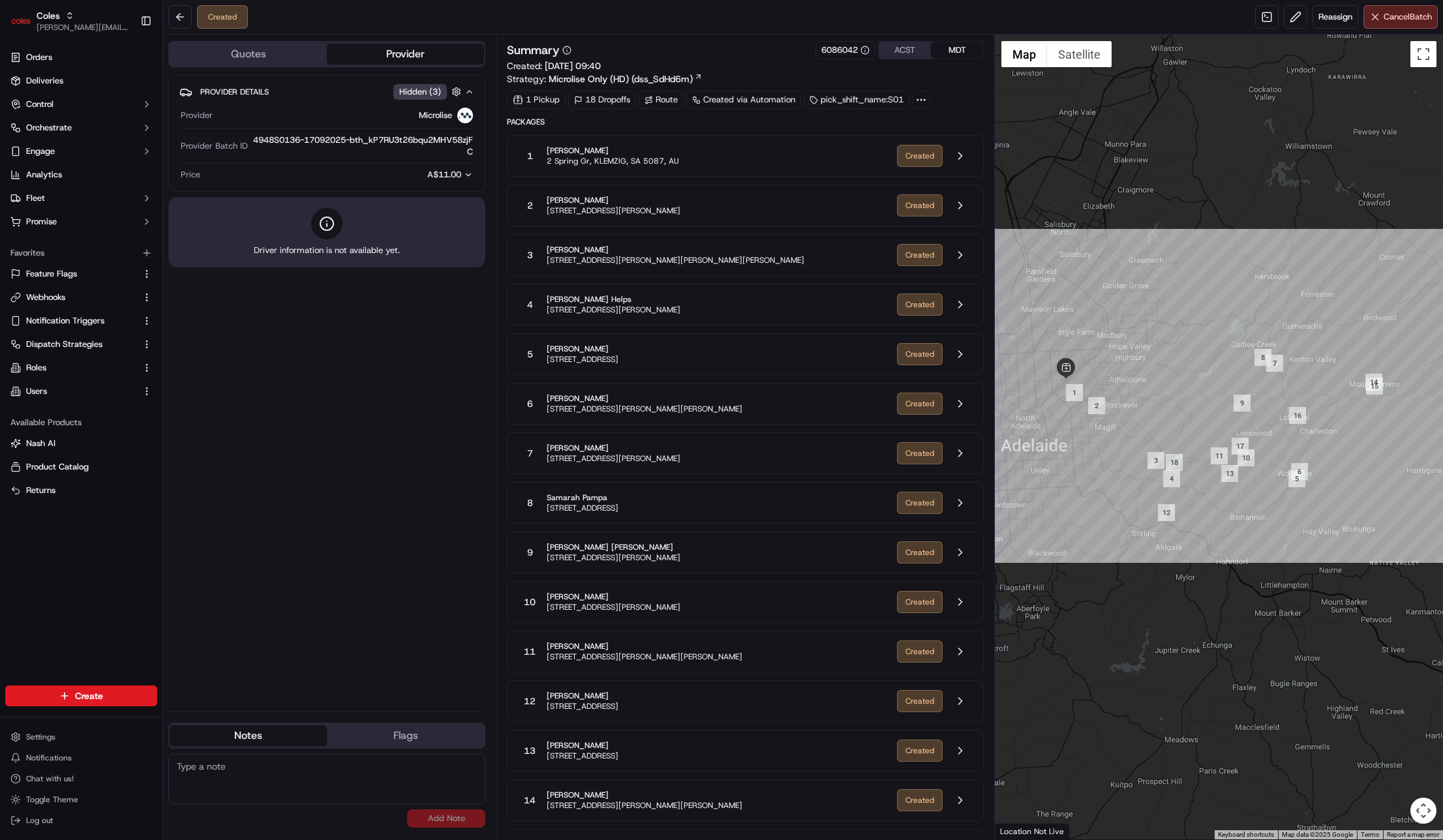
scroll to position [186, 0]
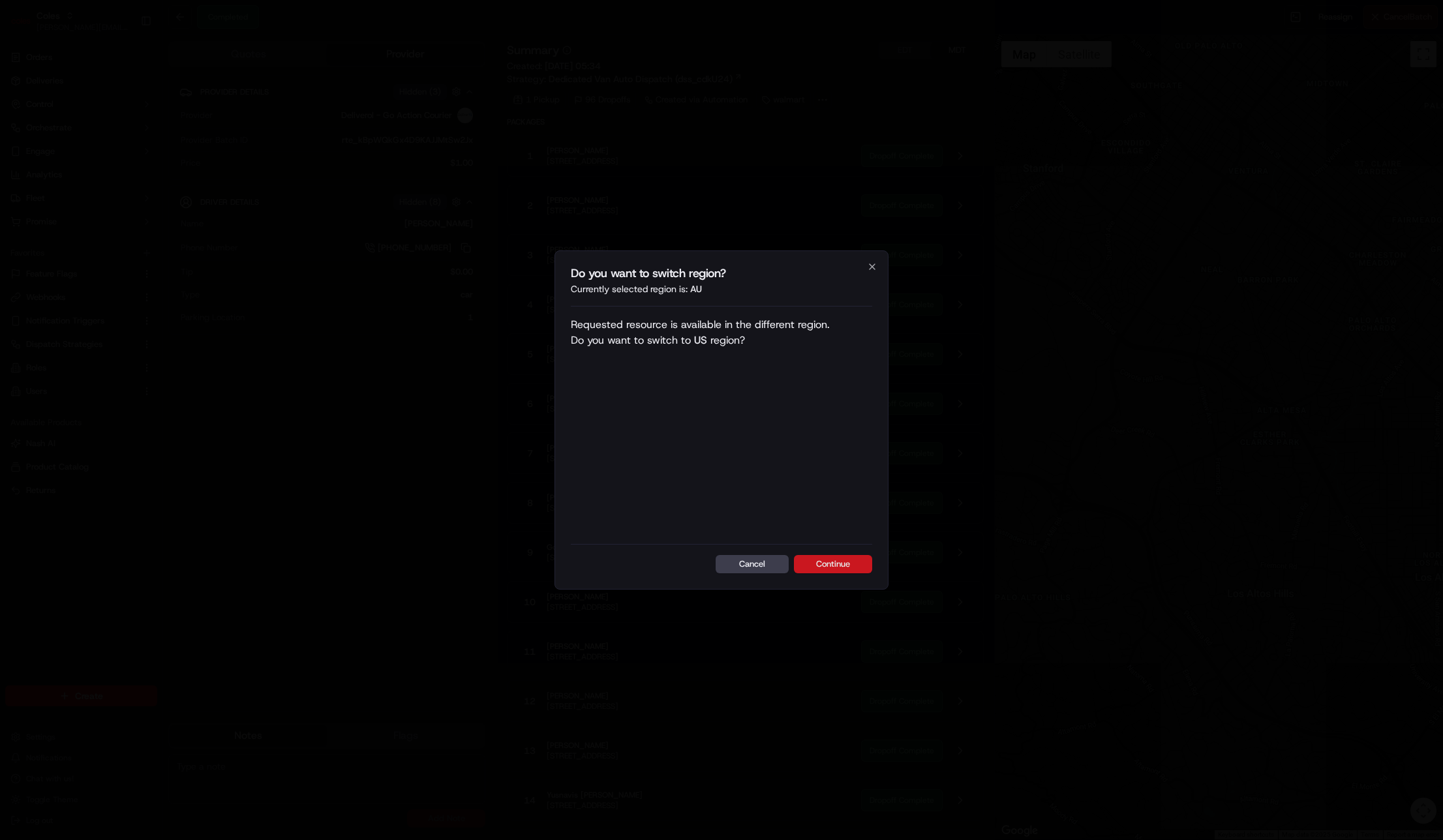
click at [829, 565] on button "Continue" at bounding box center [833, 564] width 78 height 18
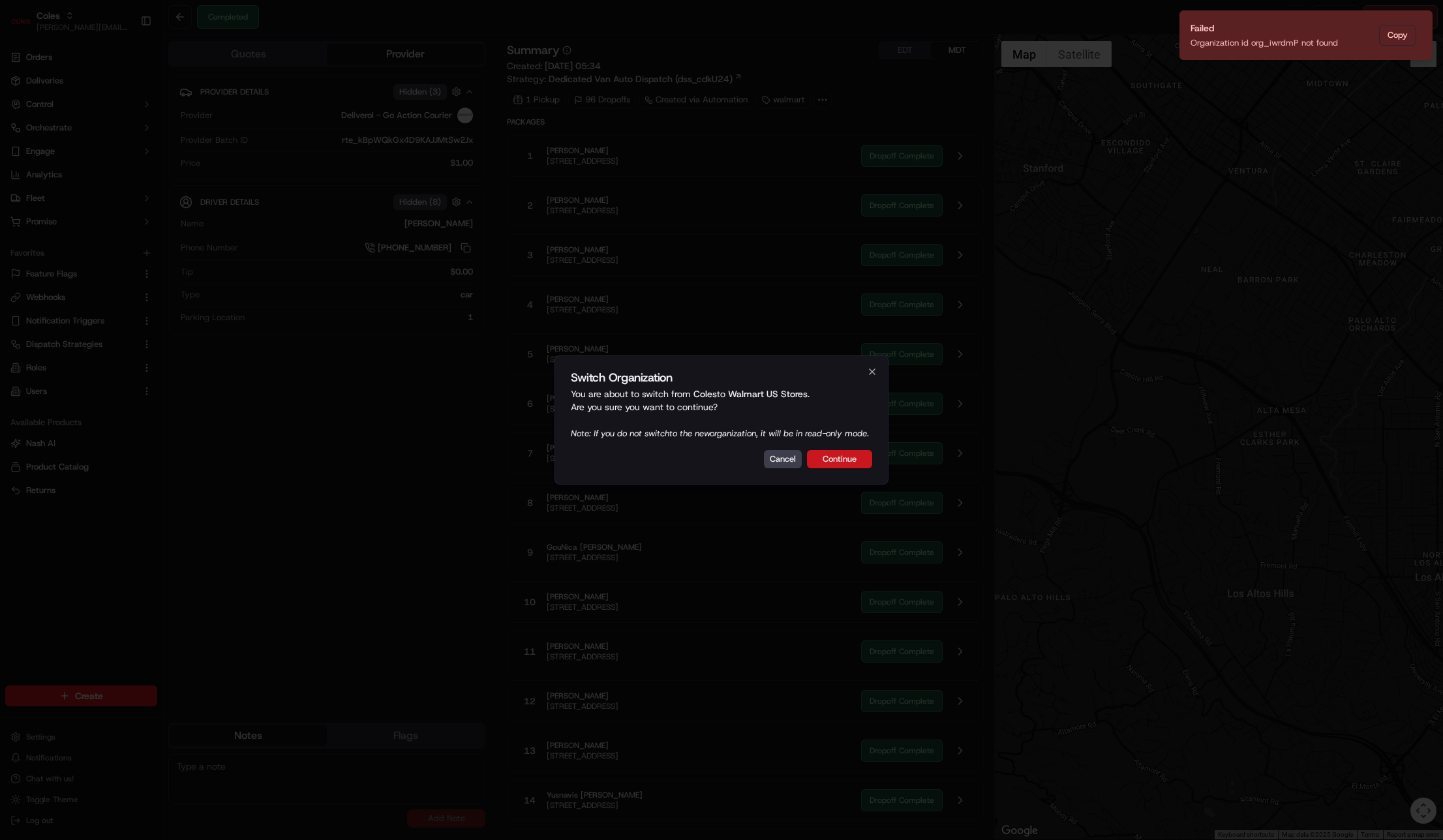
click at [854, 465] on button "Continue" at bounding box center [839, 459] width 65 height 18
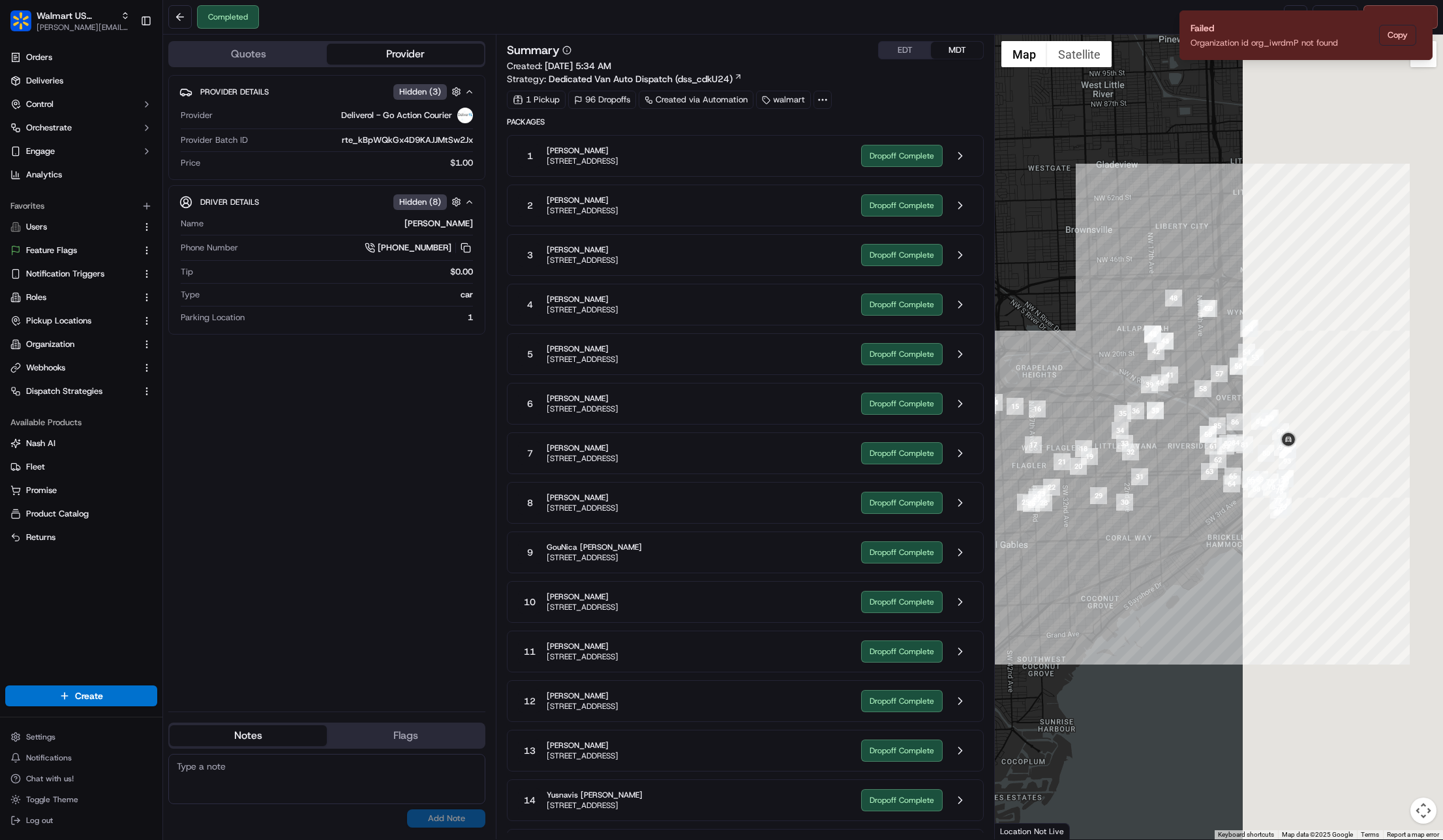
drag, startPoint x: 1247, startPoint y: 474, endPoint x: 918, endPoint y: 480, distance: 329.1
click at [917, 482] on div "Quotes Provider Provider Details Hidden ( 3 ) Provider Deliverol - Go Action Co…" at bounding box center [803, 436] width 1280 height 805
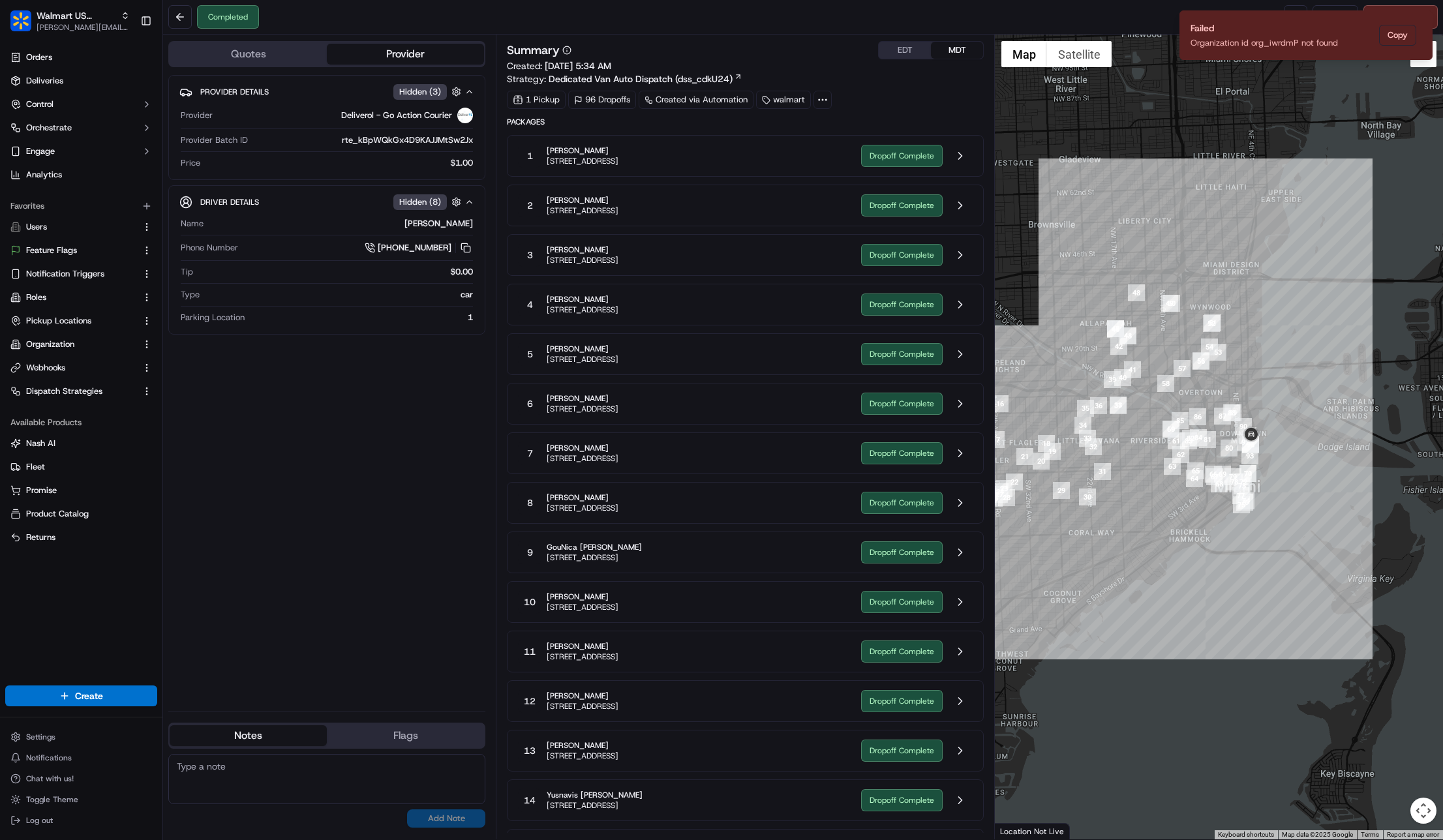
click at [823, 100] on icon at bounding box center [822, 100] width 12 height 12
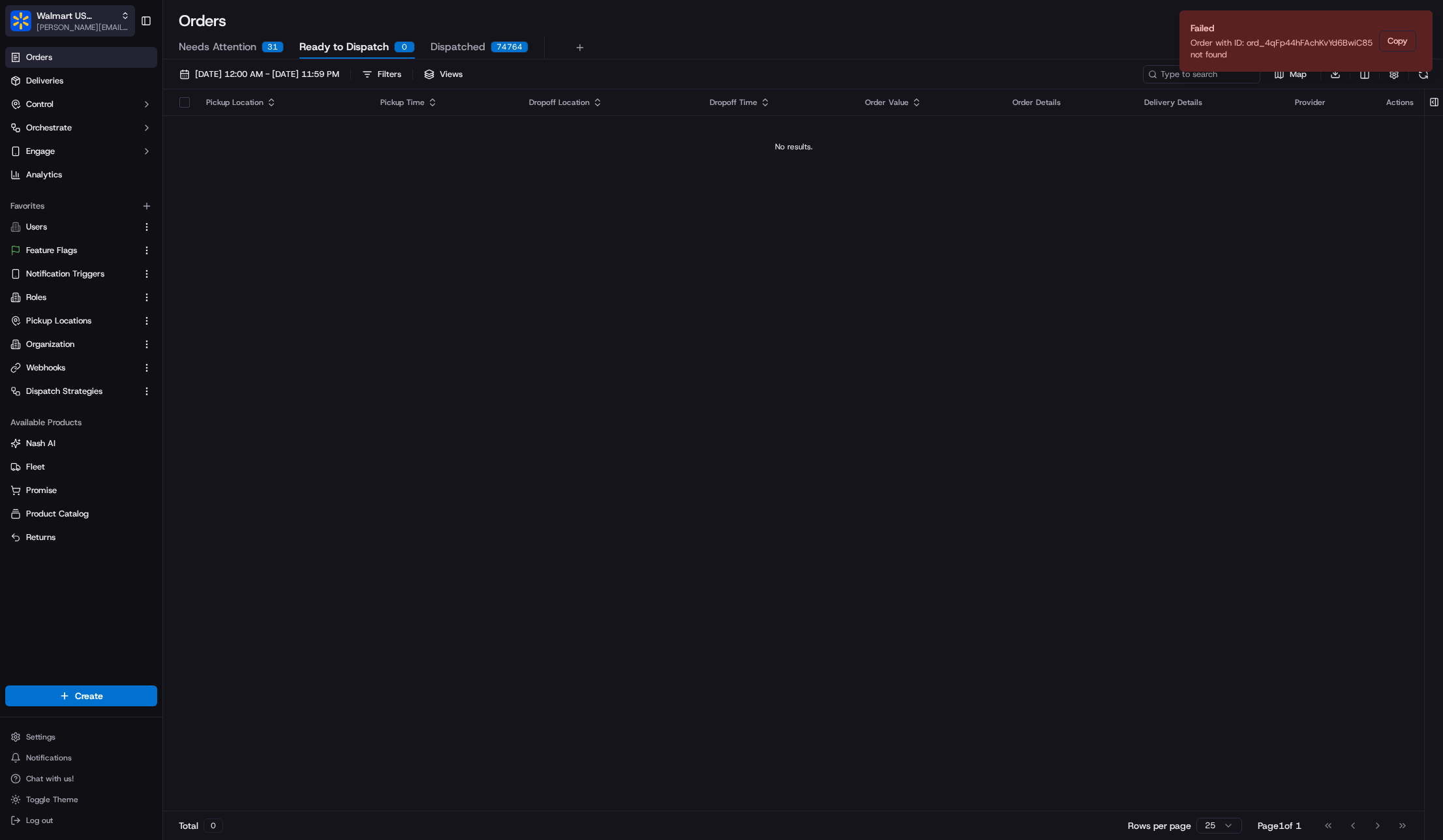
click at [116, 17] on div "Walmart US Stores" at bounding box center [82, 15] width 93 height 13
type input "coles"
click at [288, 64] on div "Coles" at bounding box center [235, 68] width 189 height 26
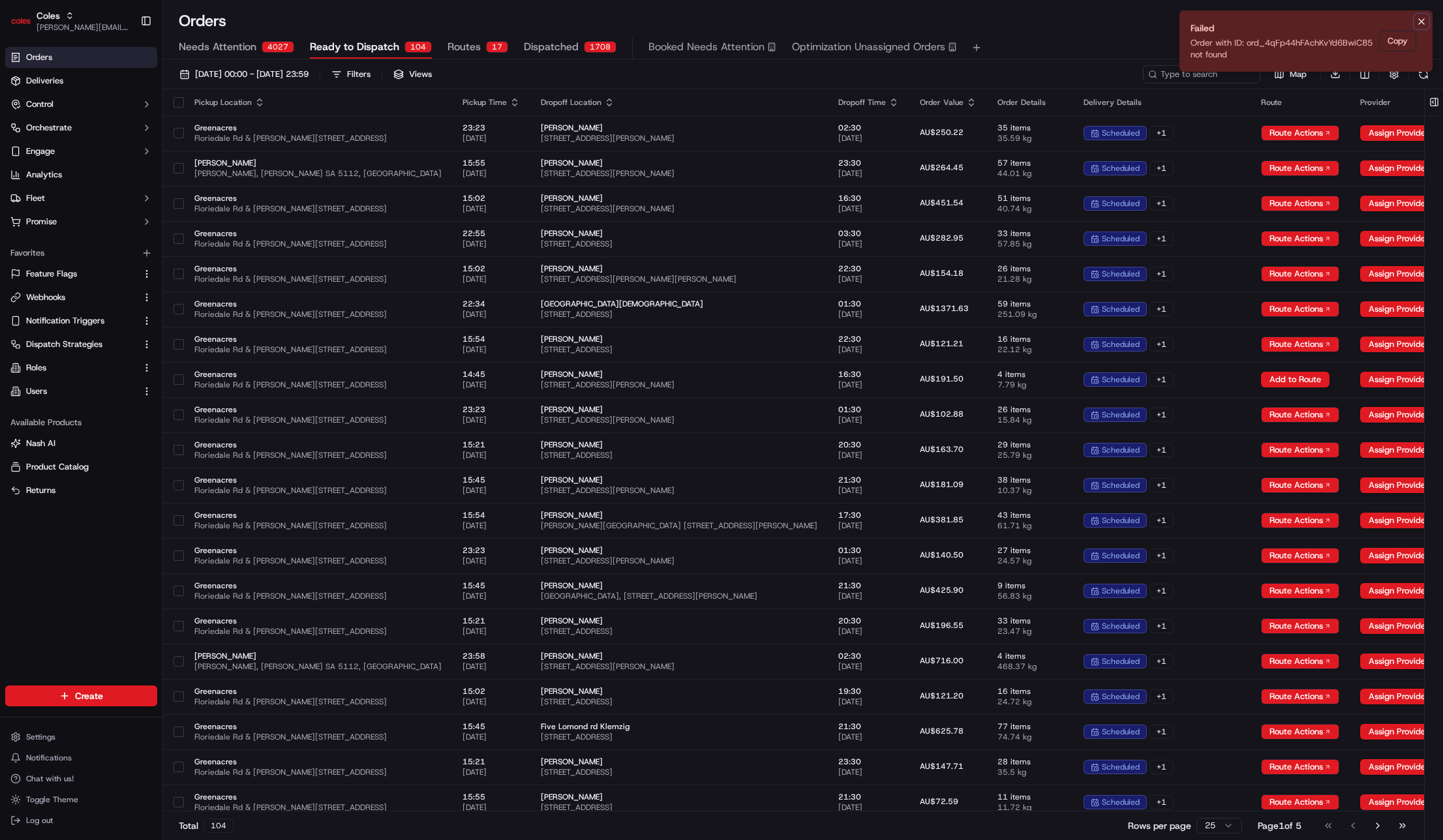
click at [1422, 22] on icon "Notifications (F8)" at bounding box center [1421, 22] width 5 height 5
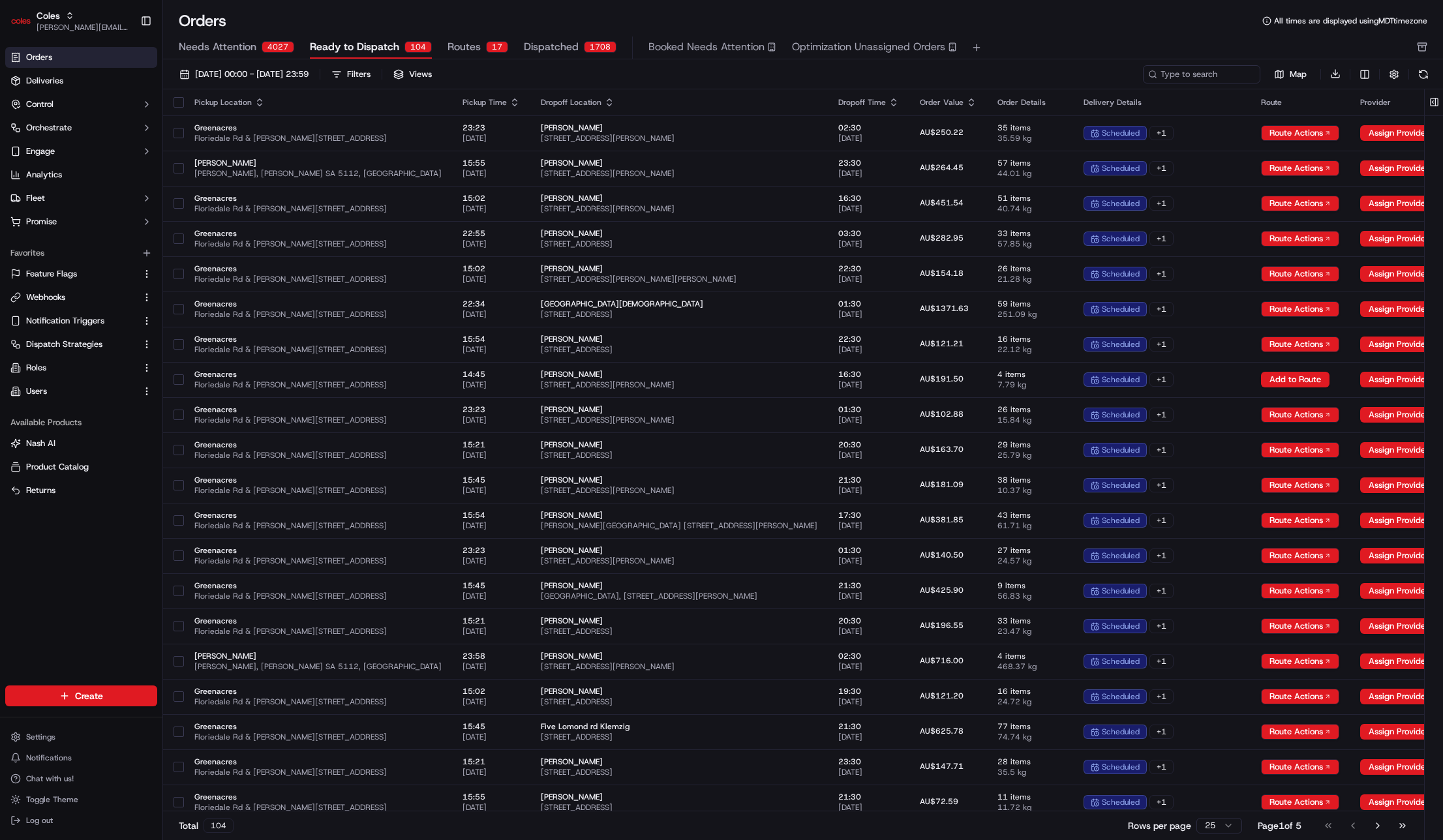
click at [1023, 52] on div "Needs Attention 4027 Ready to Dispatch 104 Routes 17 Dispatched 1708 Booked Nee…" at bounding box center [793, 47] width 1230 height 22
click at [540, 46] on span "Dispatched" at bounding box center [551, 46] width 55 height 15
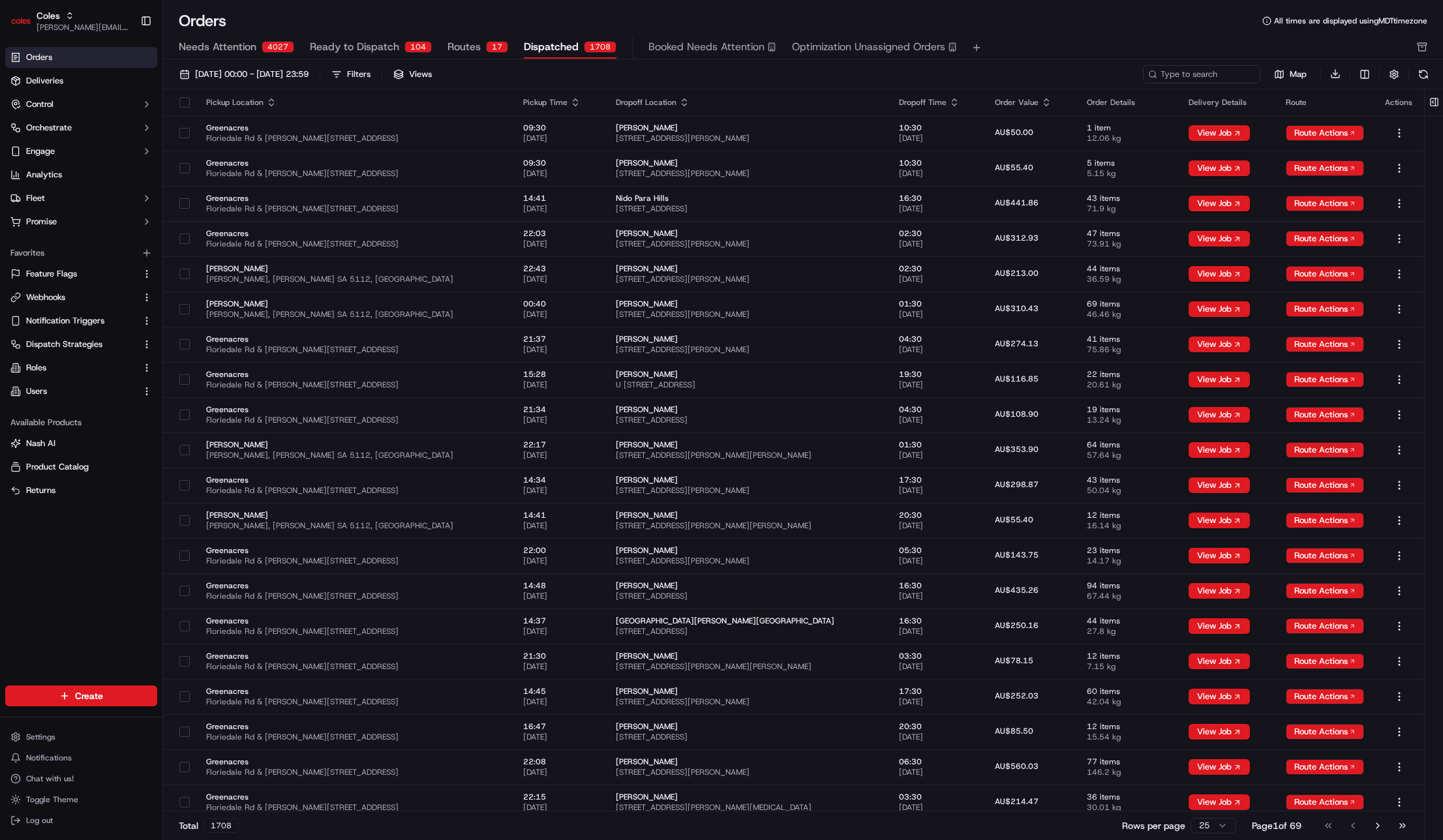
click at [787, 18] on div "Orders All times are displayed using MDT timezone" at bounding box center [803, 21] width 1280 height 21
click at [63, 325] on span "Notification Triggers" at bounding box center [65, 320] width 78 height 12
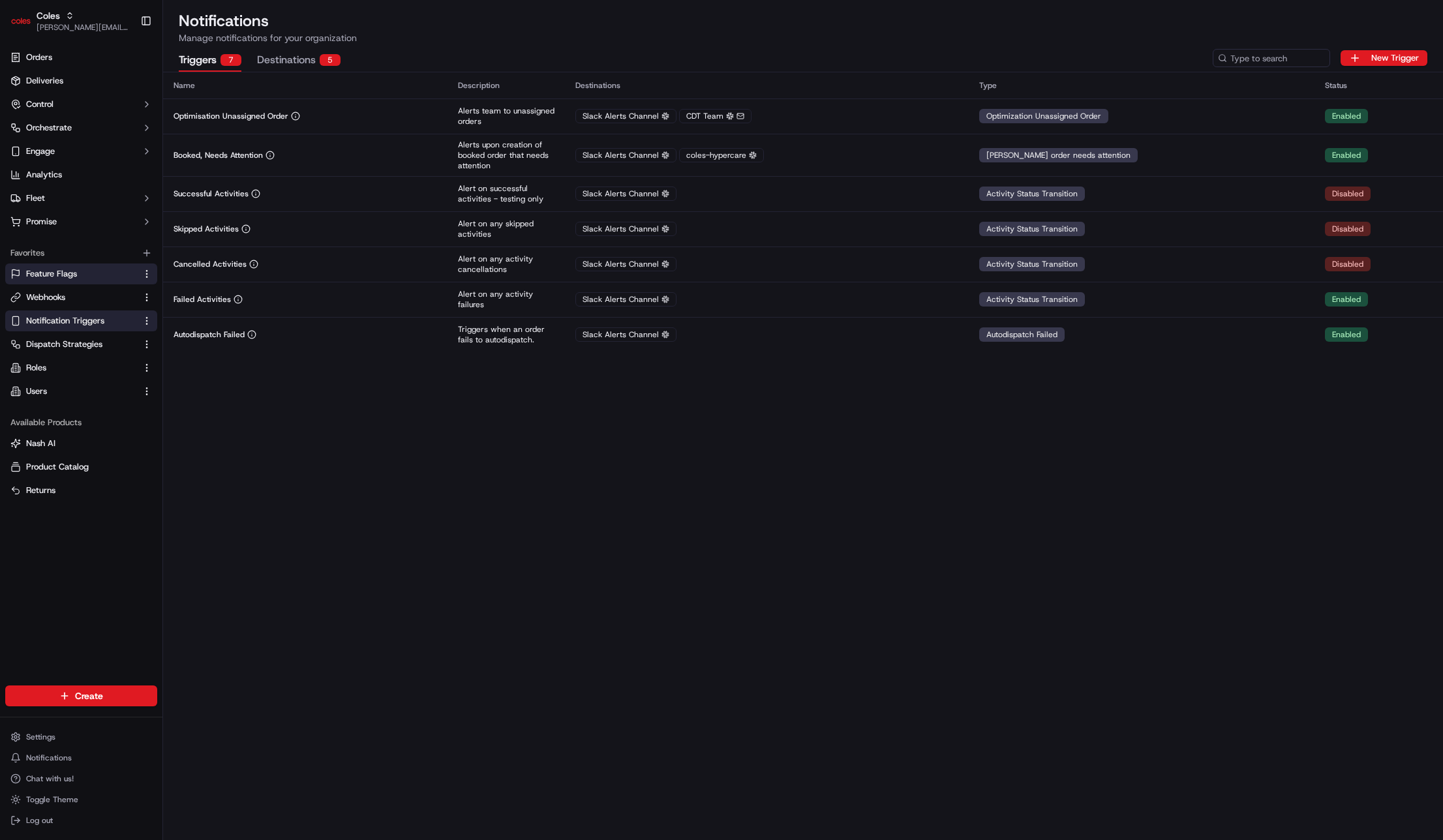
click at [70, 282] on button "Feature Flags" at bounding box center [81, 273] width 152 height 21
click at [67, 295] on link "Webhooks" at bounding box center [73, 297] width 126 height 12
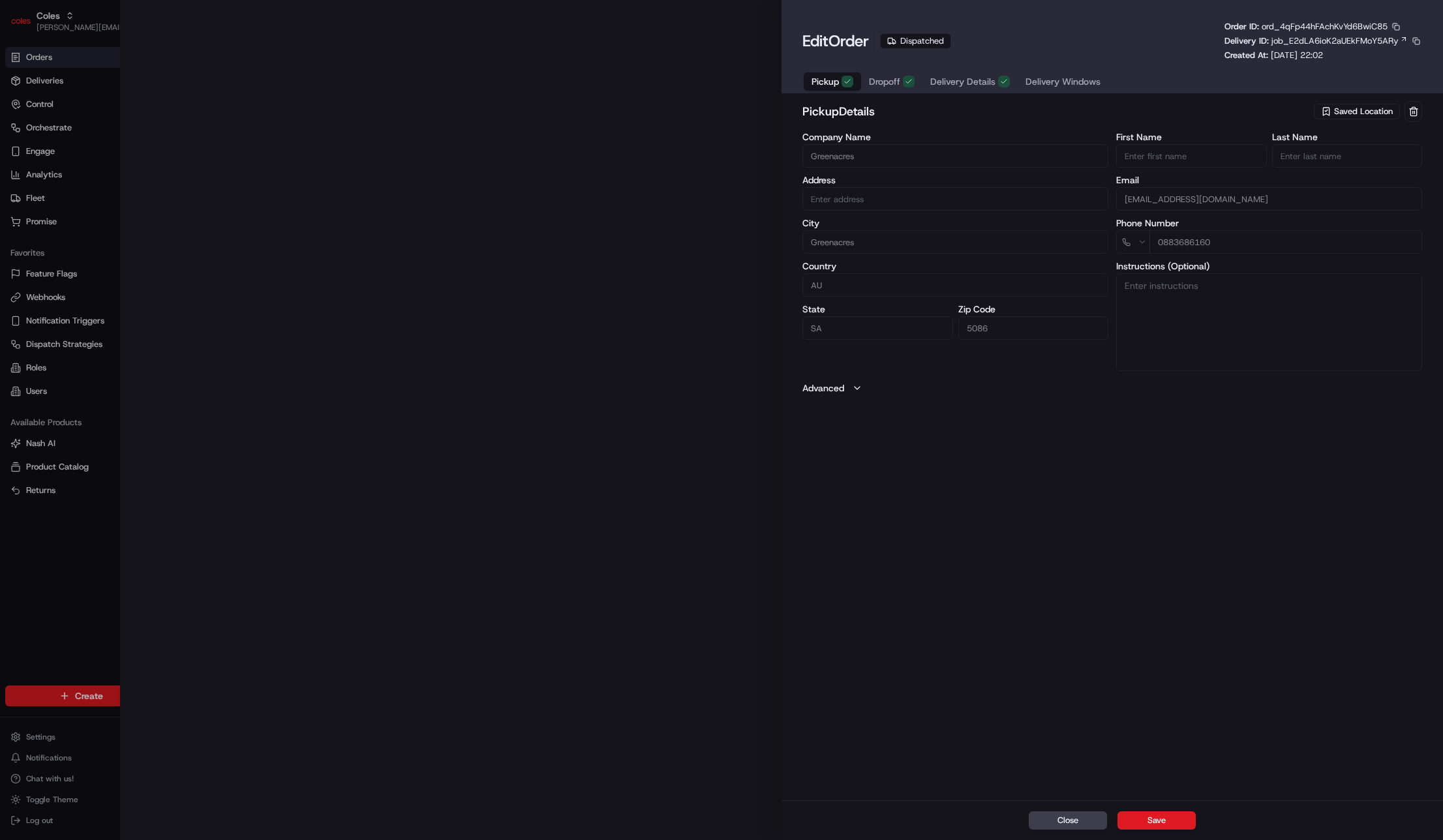
type input "Cnr [PERSON_NAME] amd Floridale Rd Greenacres SA 5086 AU"
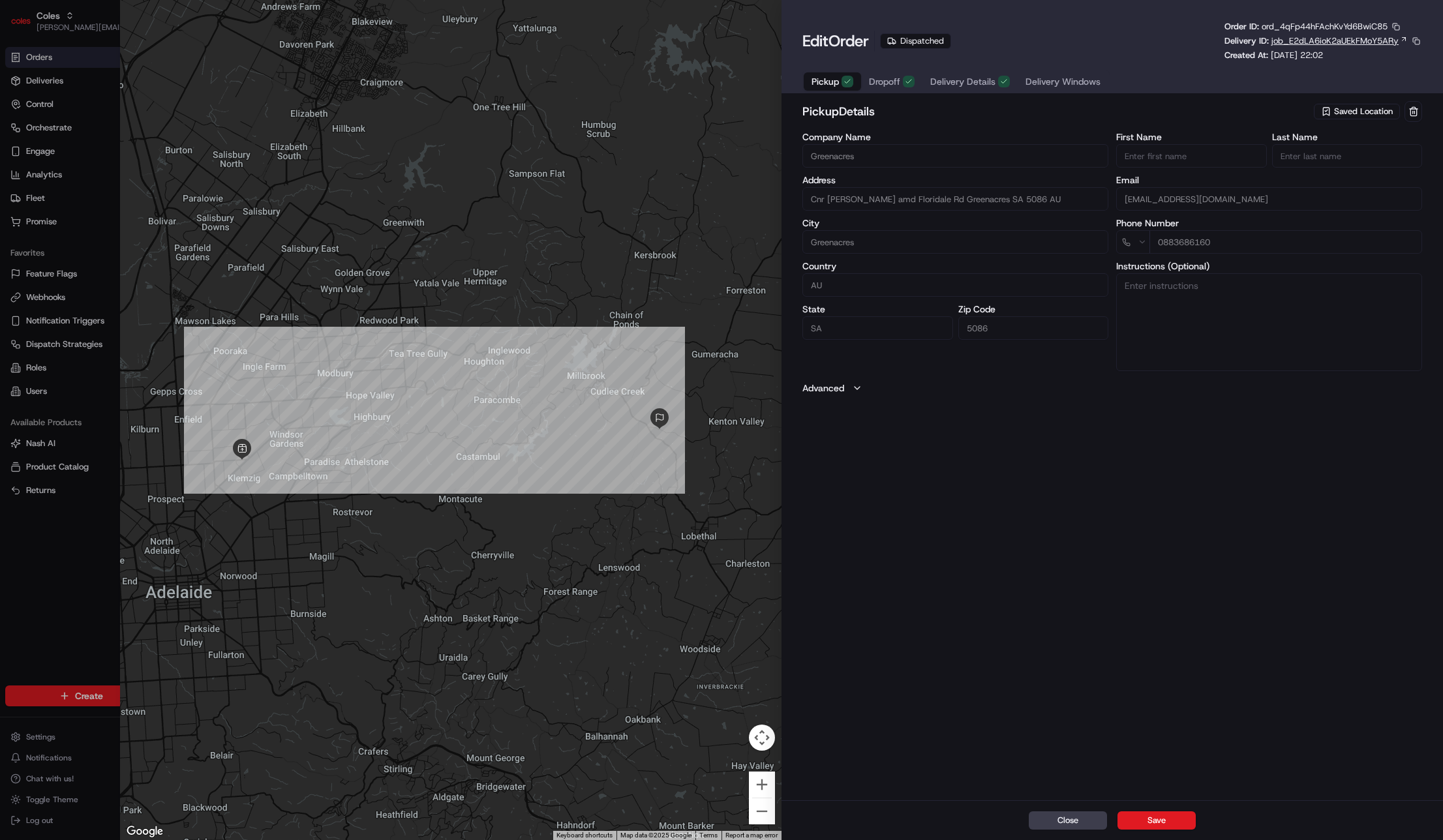
click at [1385, 41] on span "job_E2dLA6ioK2aUEkFMoY5ARy" at bounding box center [1334, 41] width 127 height 12
click at [1391, 24] on button "button" at bounding box center [1395, 26] width 12 height 12
click at [1366, 48] on button "Copy ID" at bounding box center [1380, 46] width 119 height 15
click at [1397, 27] on button "button" at bounding box center [1395, 26] width 12 height 12
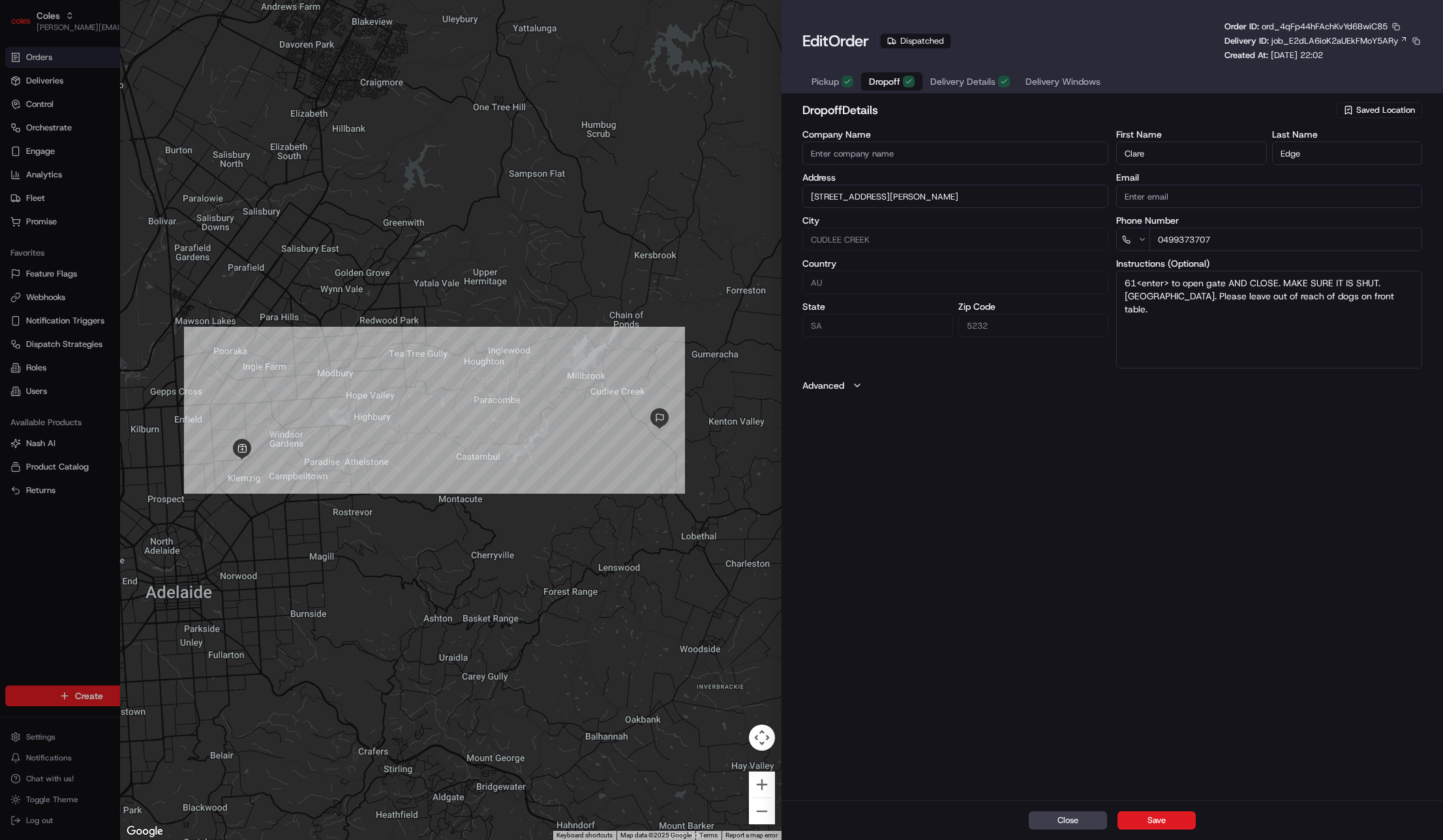
click at [879, 86] on span "Dropoff" at bounding box center [884, 81] width 32 height 13
click at [946, 81] on span "Delivery Details" at bounding box center [962, 81] width 65 height 13
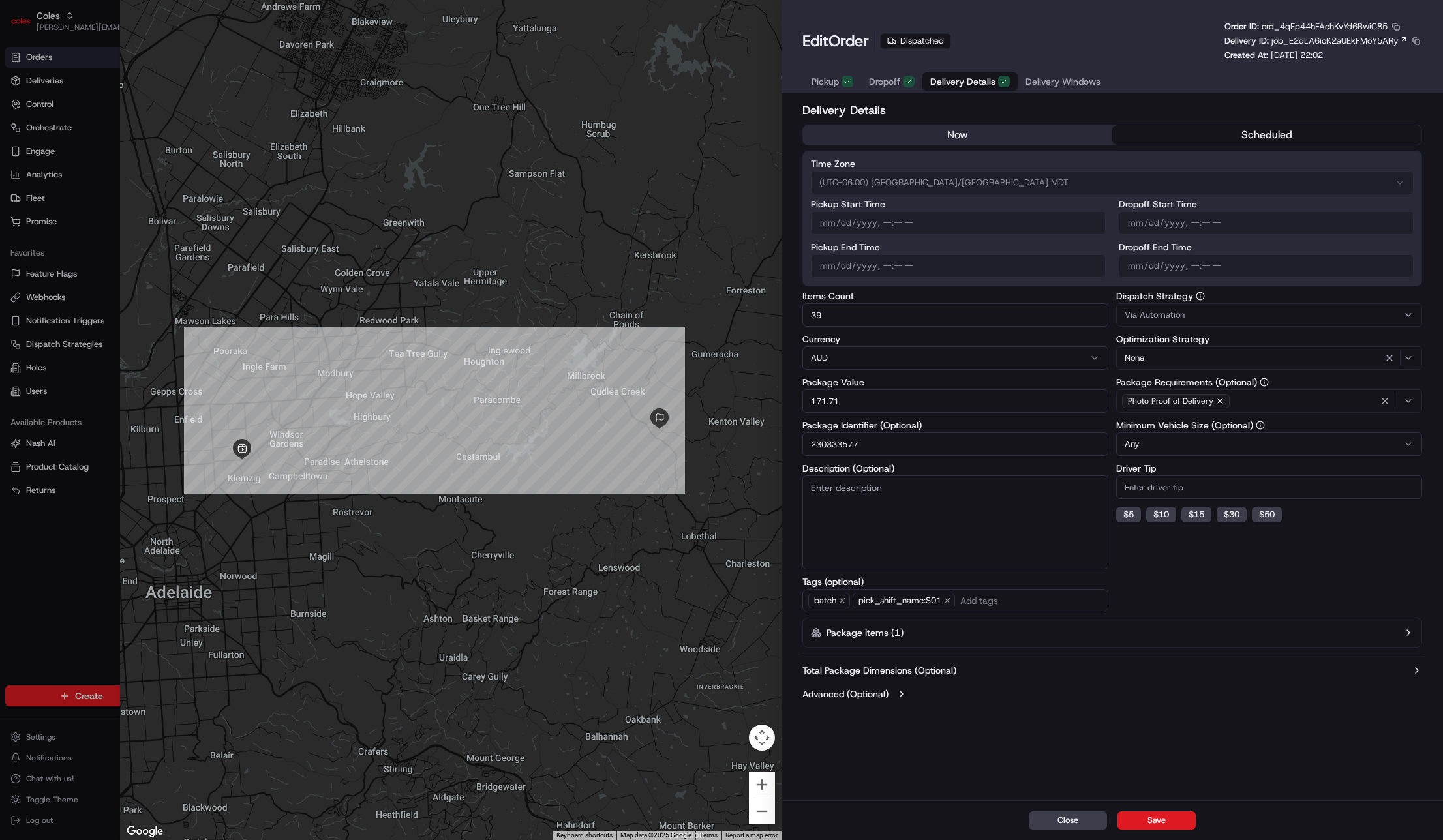
click at [904, 82] on icon "button" at bounding box center [908, 81] width 8 height 8
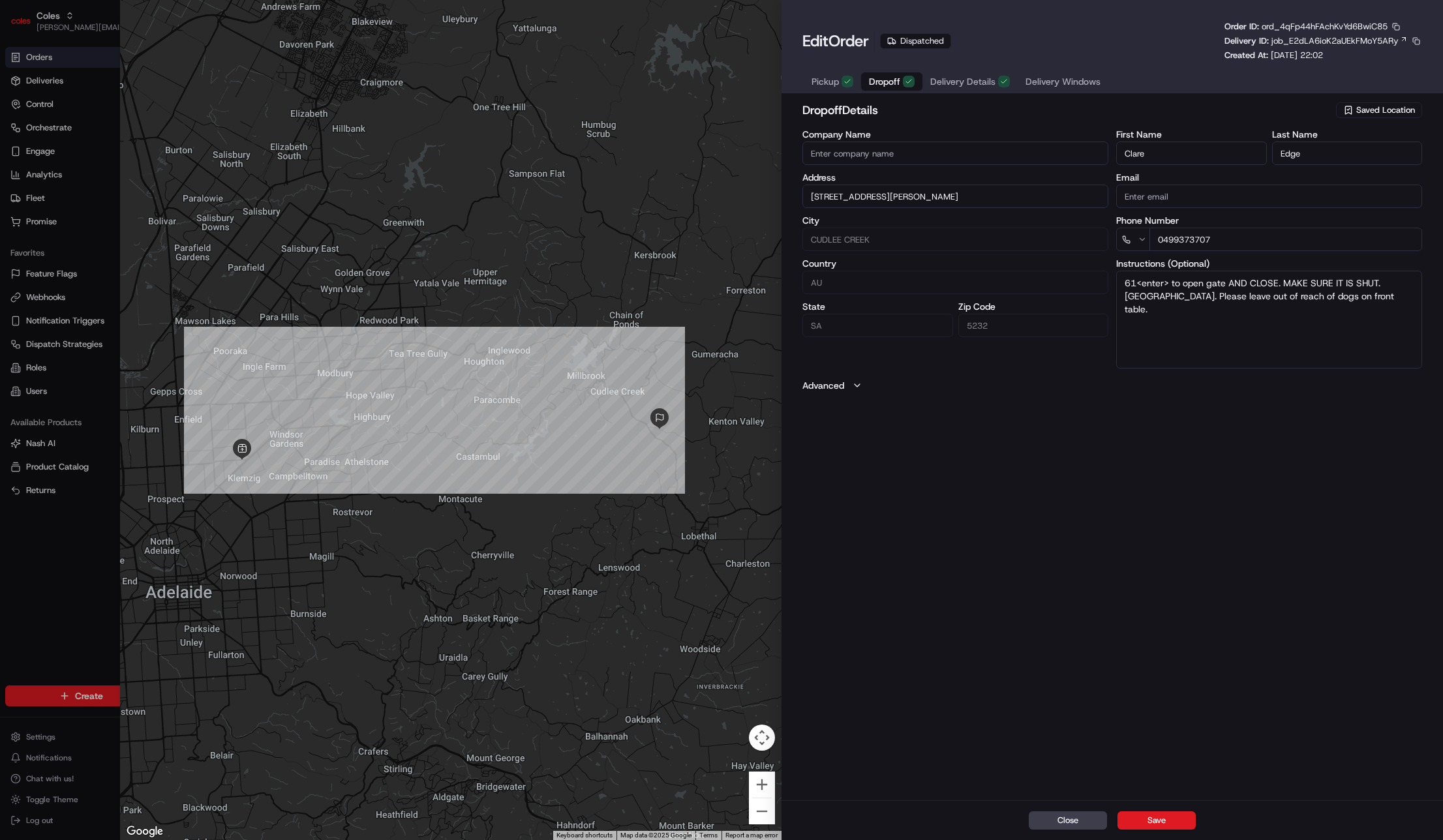
click at [829, 82] on span "Pickup" at bounding box center [825, 81] width 27 height 13
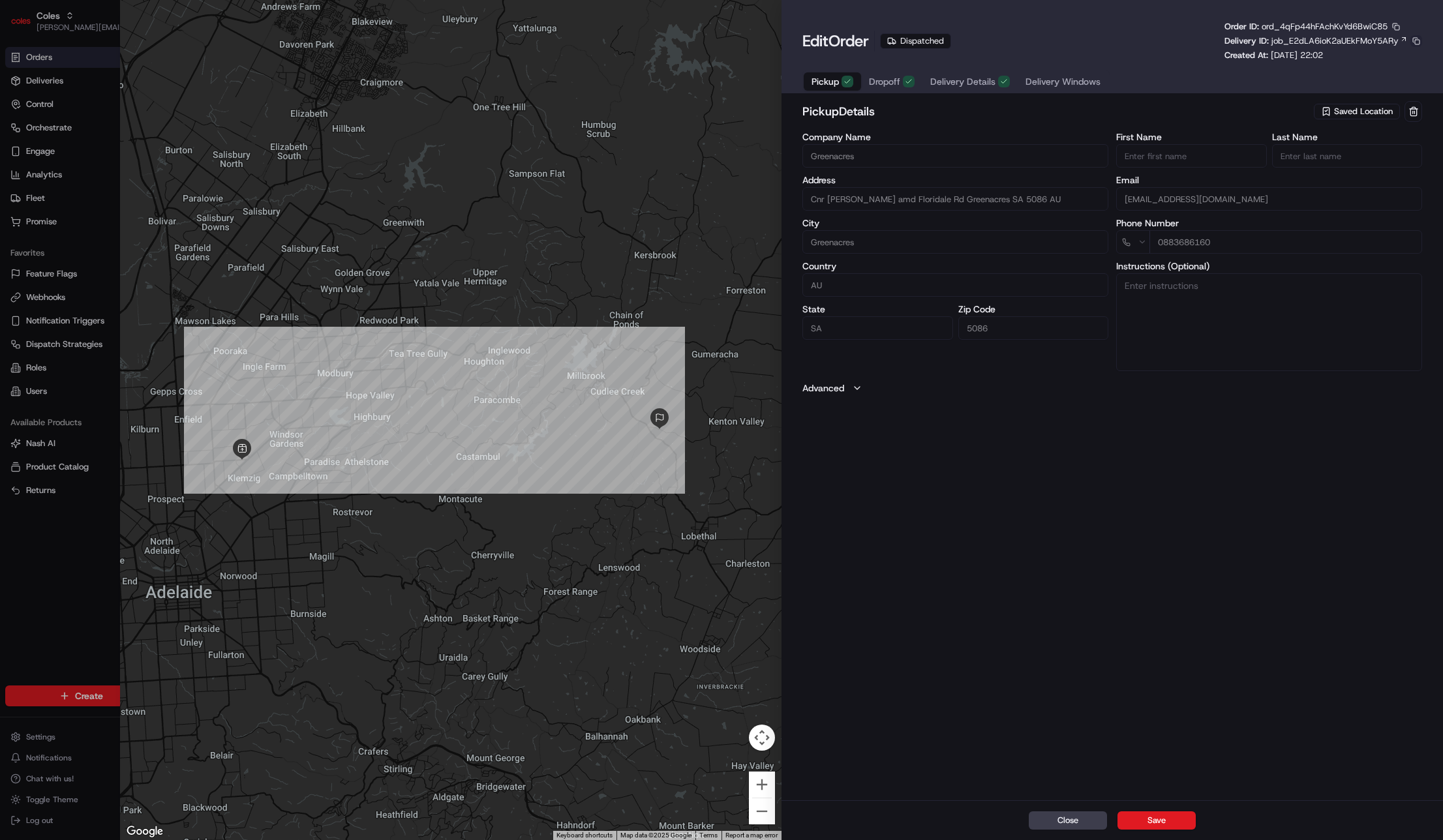
click at [1412, 39] on button at bounding box center [1416, 41] width 12 height 12
click at [1394, 29] on button "button" at bounding box center [1395, 26] width 12 height 12
click at [1288, 38] on span "job_E2dLA6ioK2aUEkFMoY5ARy" at bounding box center [1334, 41] width 127 height 12
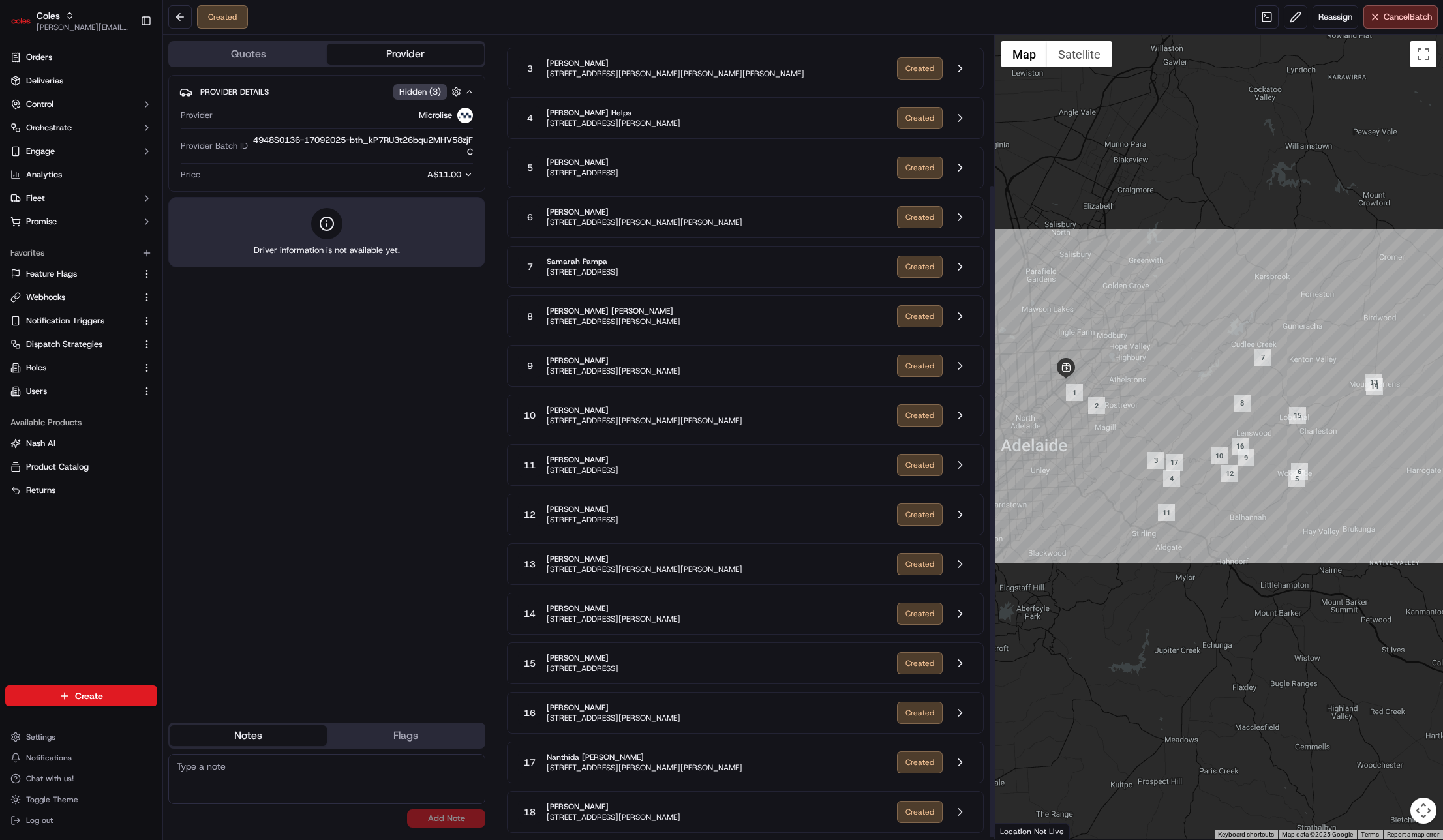
scroll to position [184, 0]
click at [962, 815] on button at bounding box center [960, 814] width 24 height 24
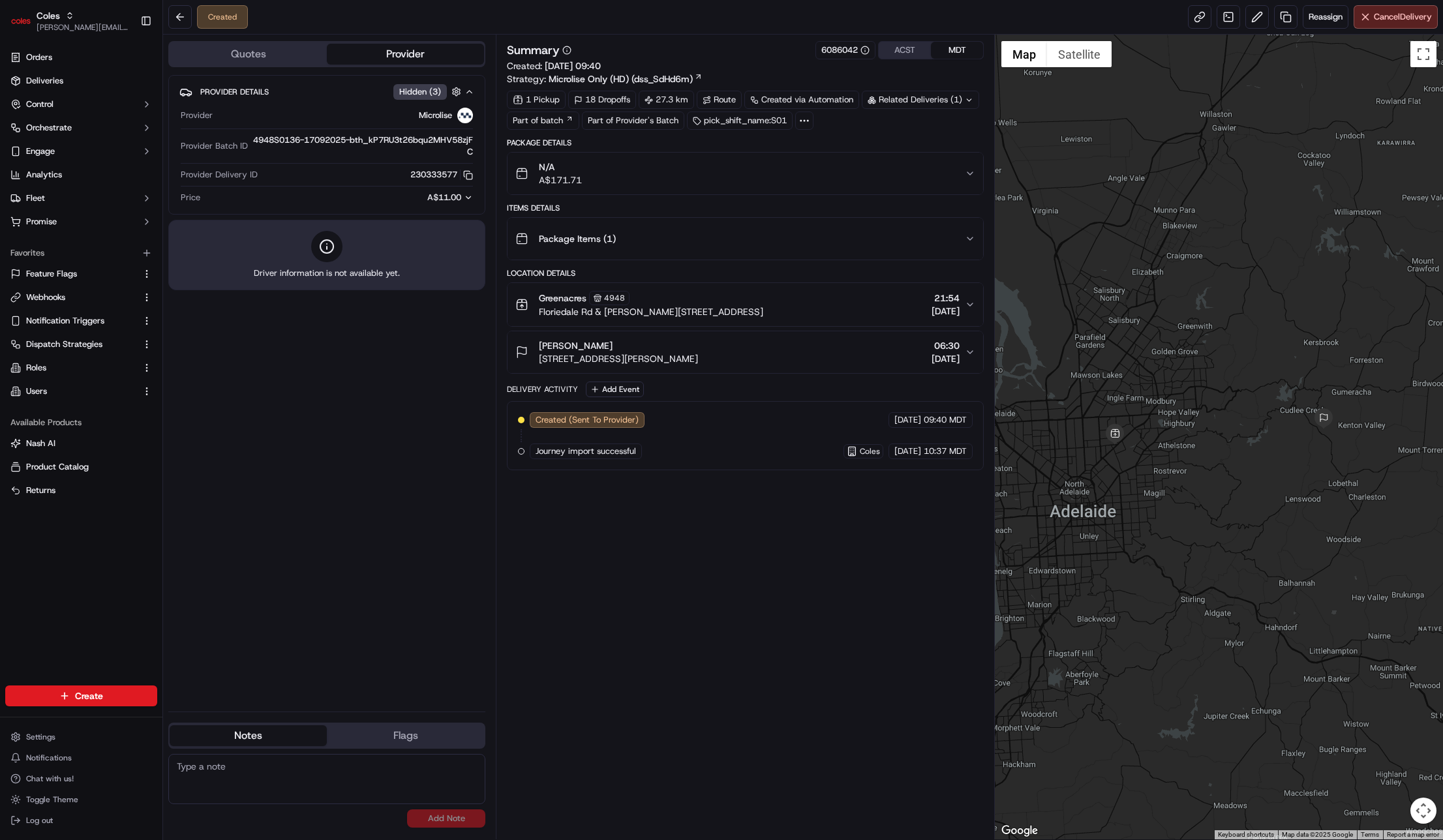
click at [571, 52] on div "Summary 6086042 ACST MDT" at bounding box center [745, 50] width 477 height 18
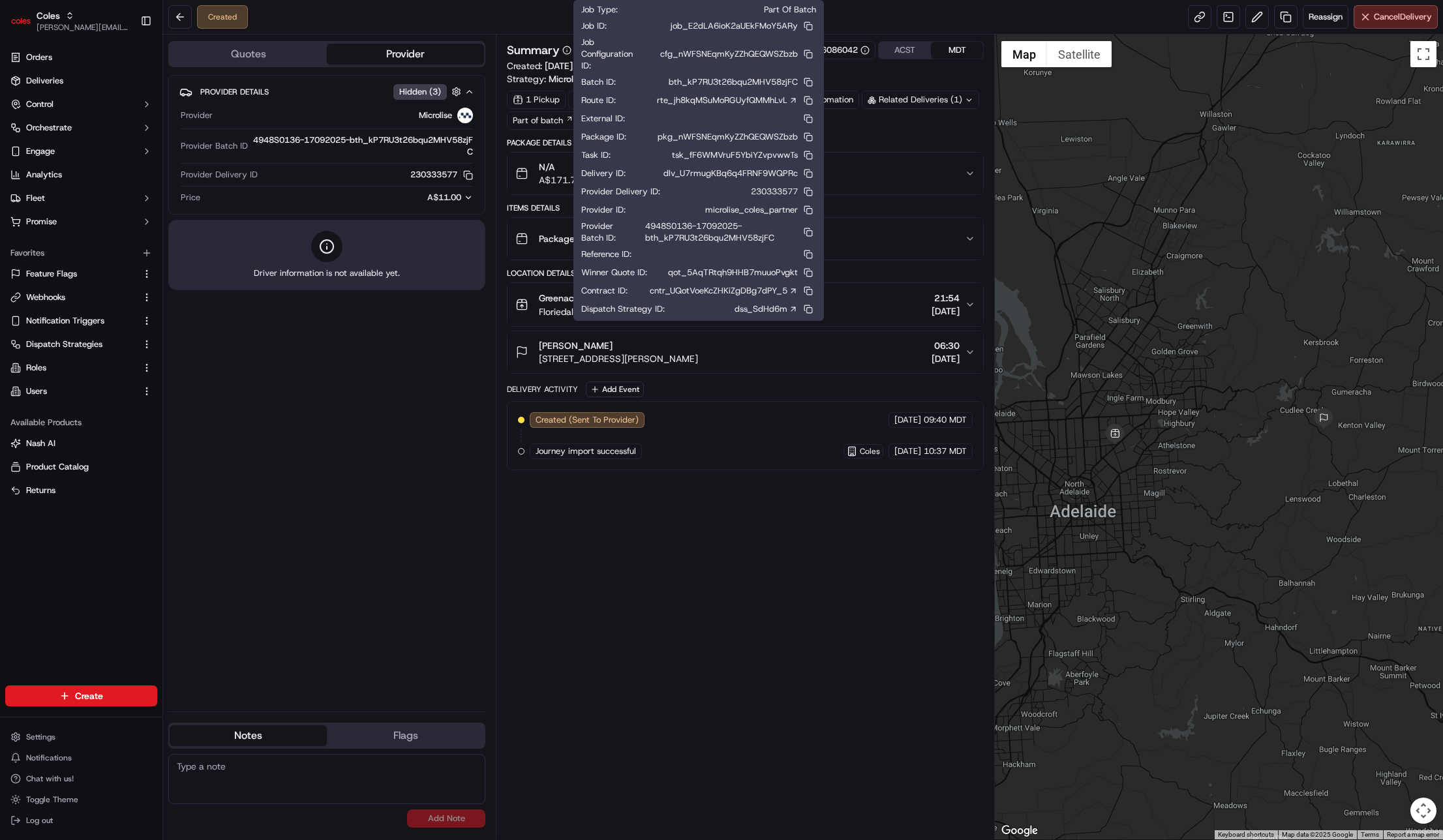
click at [570, 51] on icon at bounding box center [567, 50] width 9 height 9
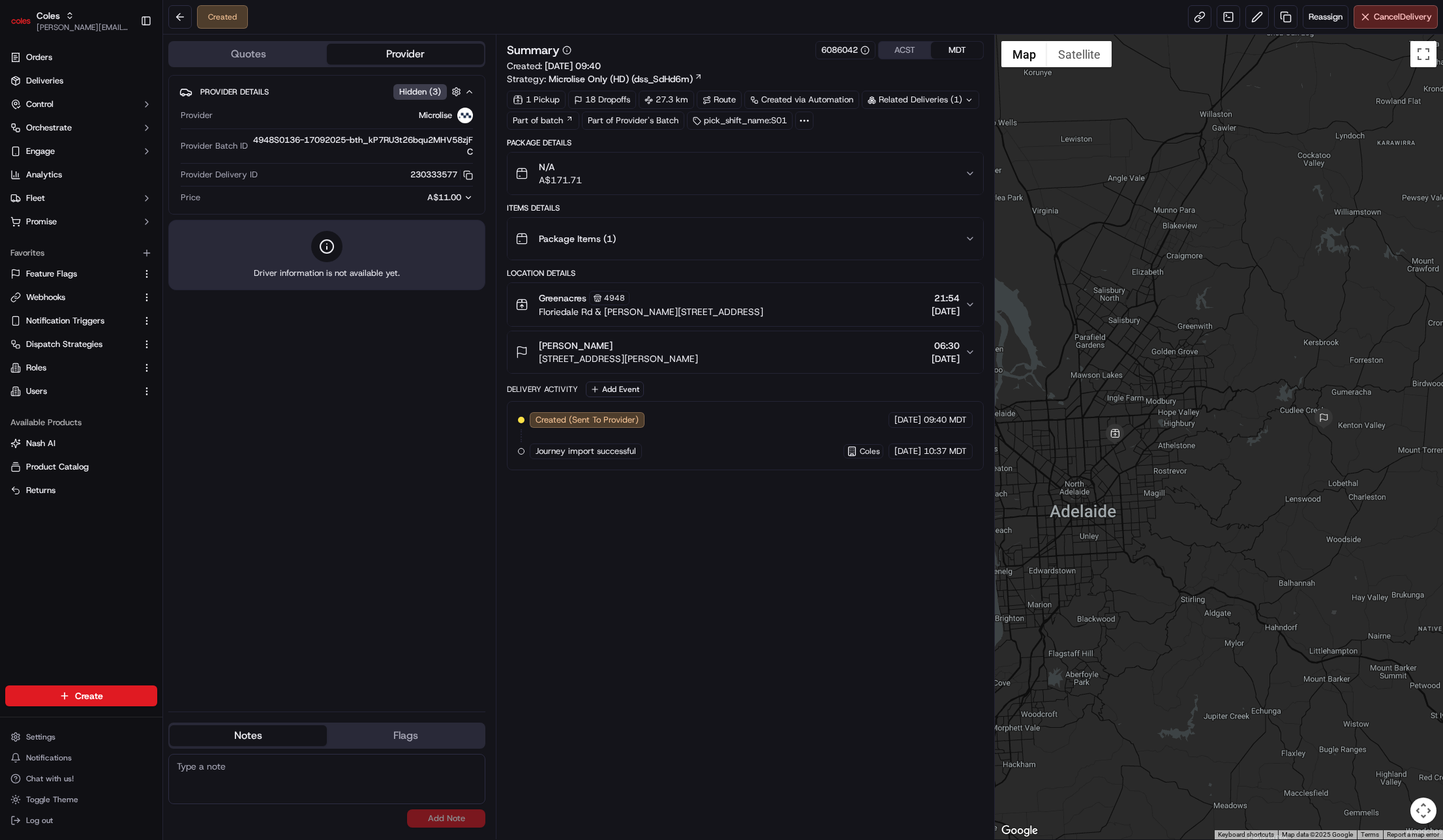
click at [569, 50] on icon at bounding box center [567, 50] width 9 height 9
click at [561, 55] on div "Summary" at bounding box center [539, 50] width 64 height 12
click at [645, 166] on div "N/A A$171.71" at bounding box center [740, 173] width 449 height 26
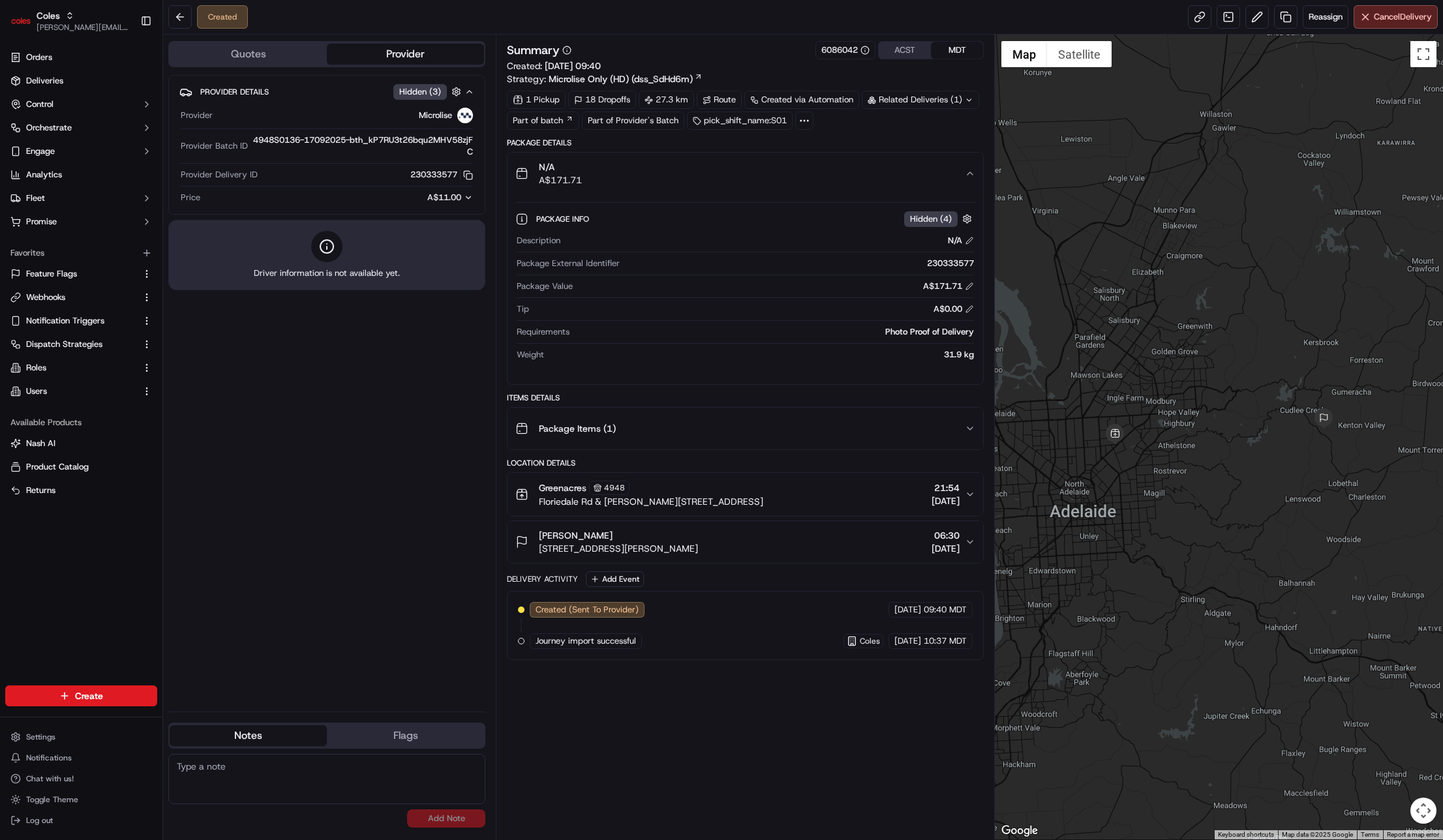
click at [645, 166] on div "N/A A$171.71" at bounding box center [740, 173] width 449 height 26
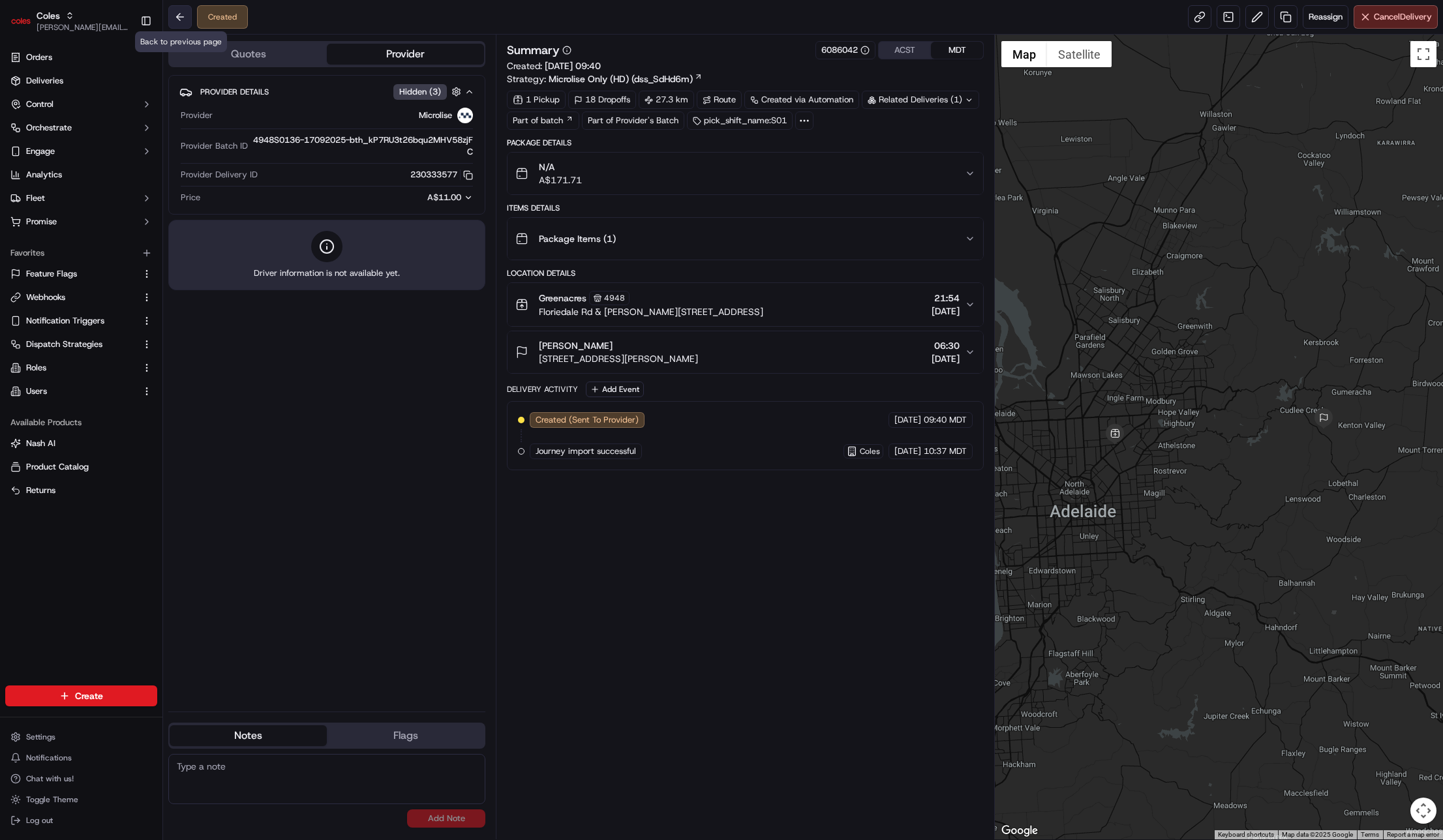
click at [187, 17] on button at bounding box center [180, 17] width 24 height 24
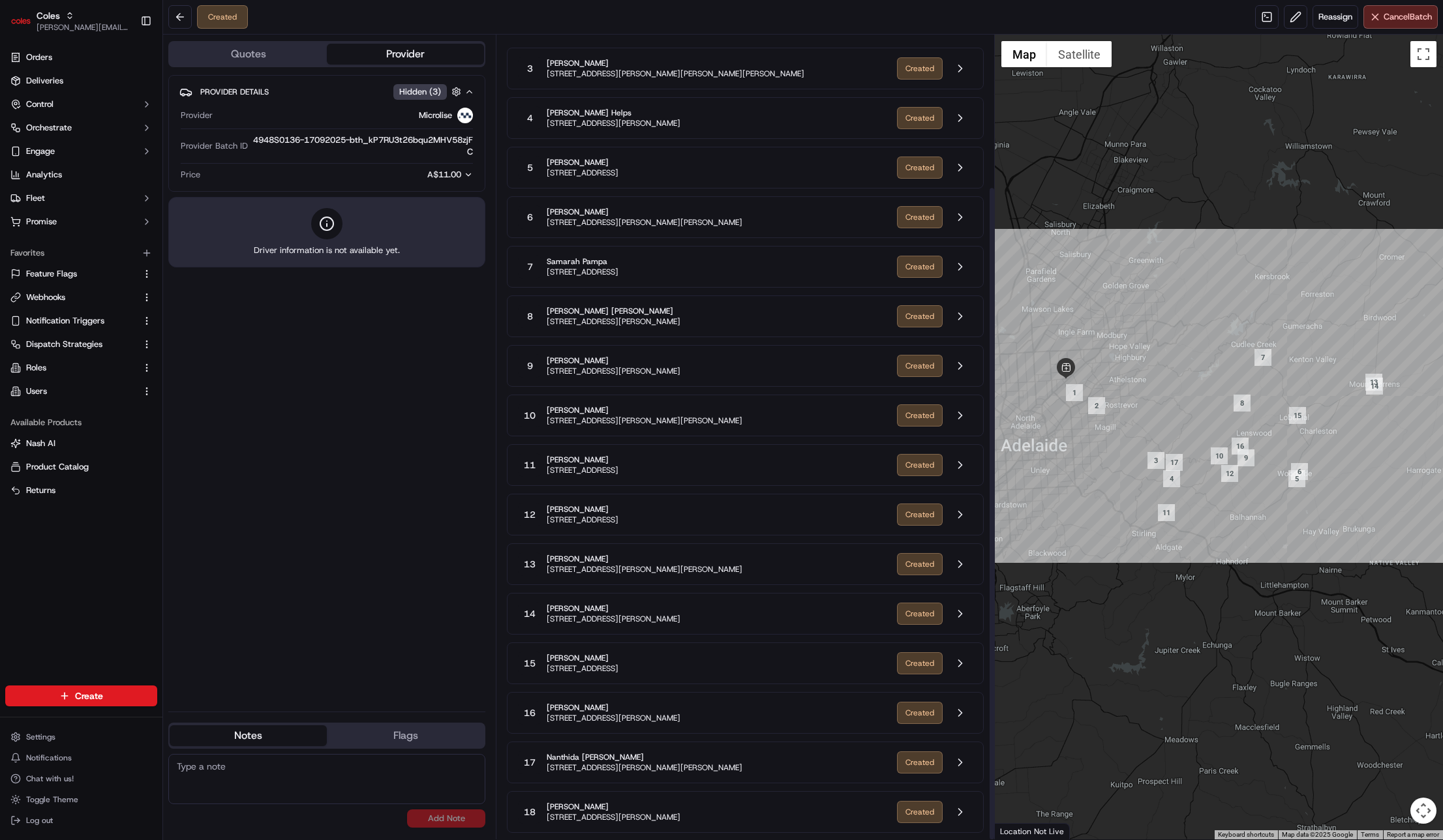
scroll to position [62, 0]
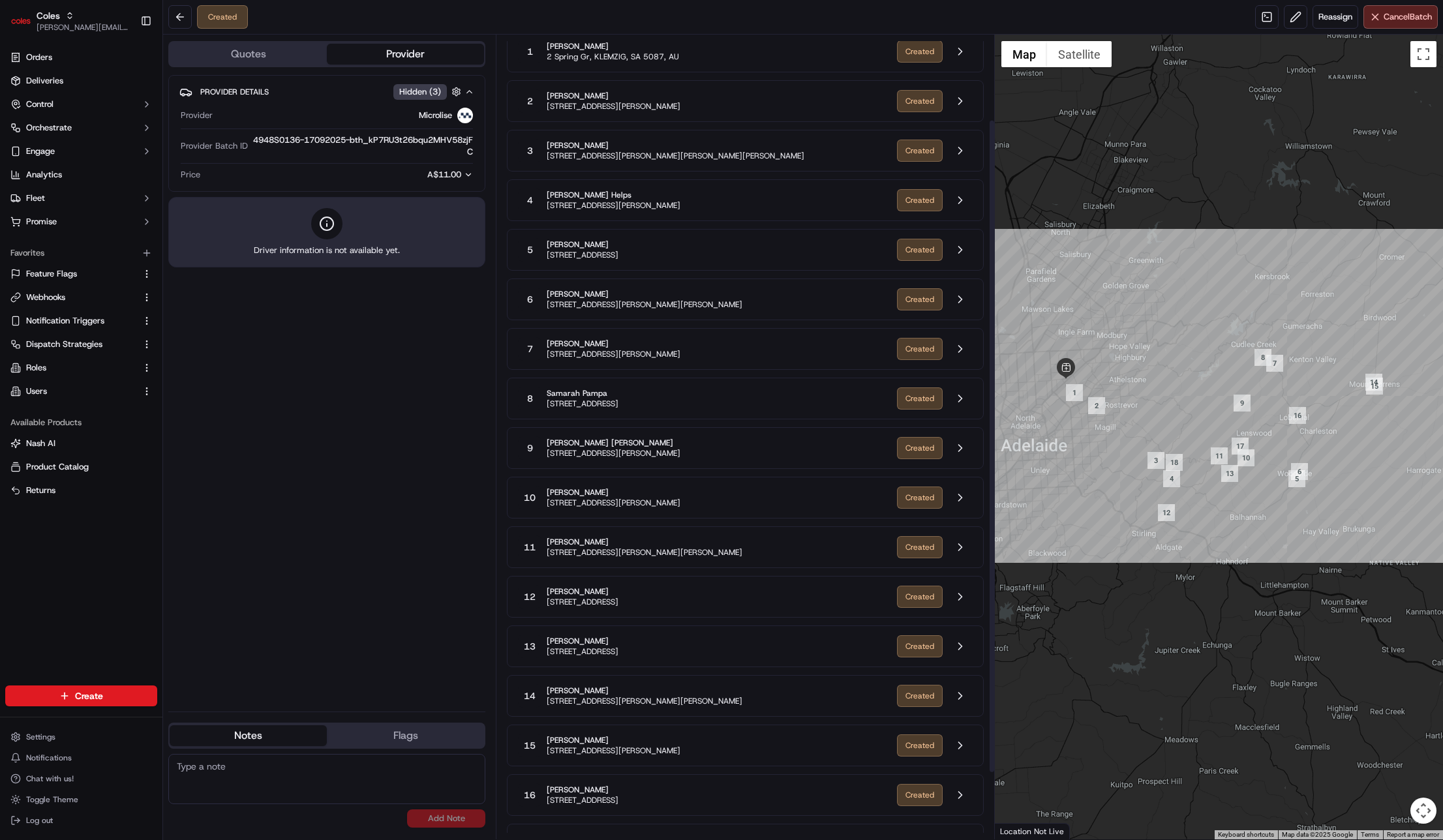
scroll to position [122, 0]
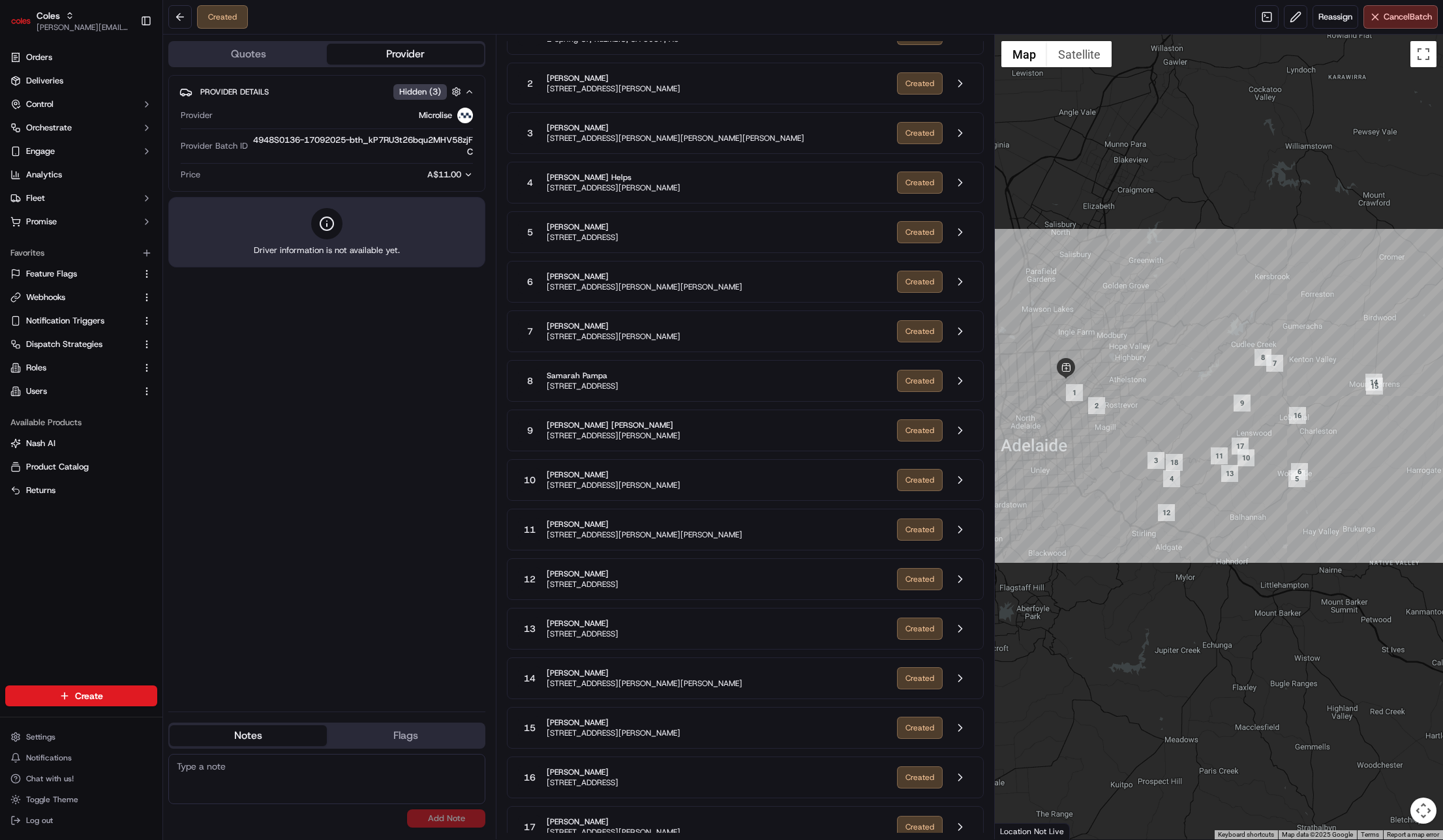
click at [817, 333] on div "7 Clare Edge [STREET_ADDRESS][PERSON_NAME]" at bounding box center [702, 331] width 368 height 24
click at [967, 332] on button at bounding box center [960, 330] width 24 height 24
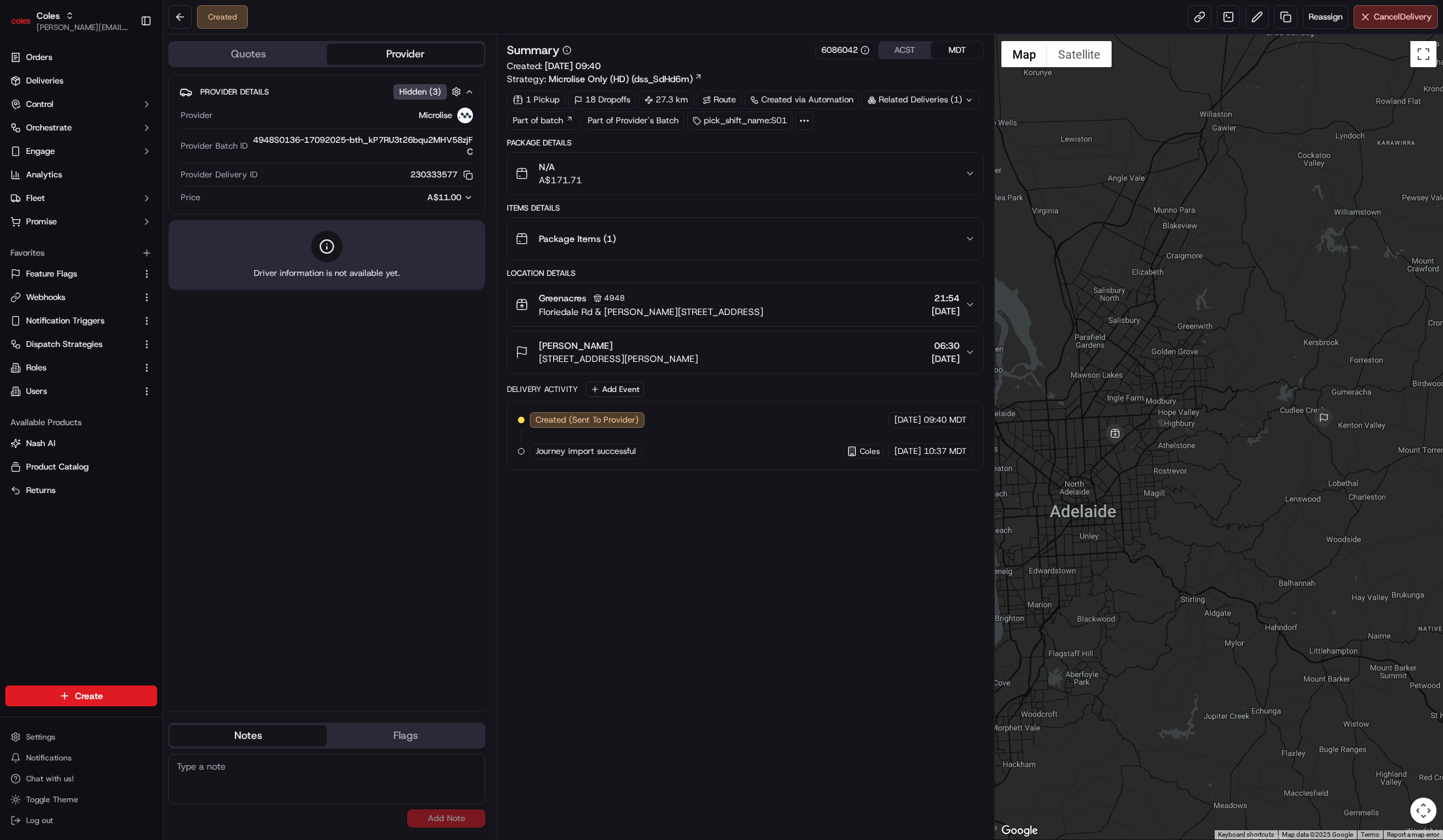
click at [713, 36] on div "Summary 6086042 ACST MDT Created: 16/09/2025 09:40 Strategy: Microlise Only (HD…" at bounding box center [745, 436] width 499 height 805
click at [399, 415] on div "Provider Details Hidden ( 3 ) Provider Microlise Provider Batch ID 4948S0136-17…" at bounding box center [327, 388] width 317 height 626
click at [169, 12] on button at bounding box center [180, 17] width 24 height 24
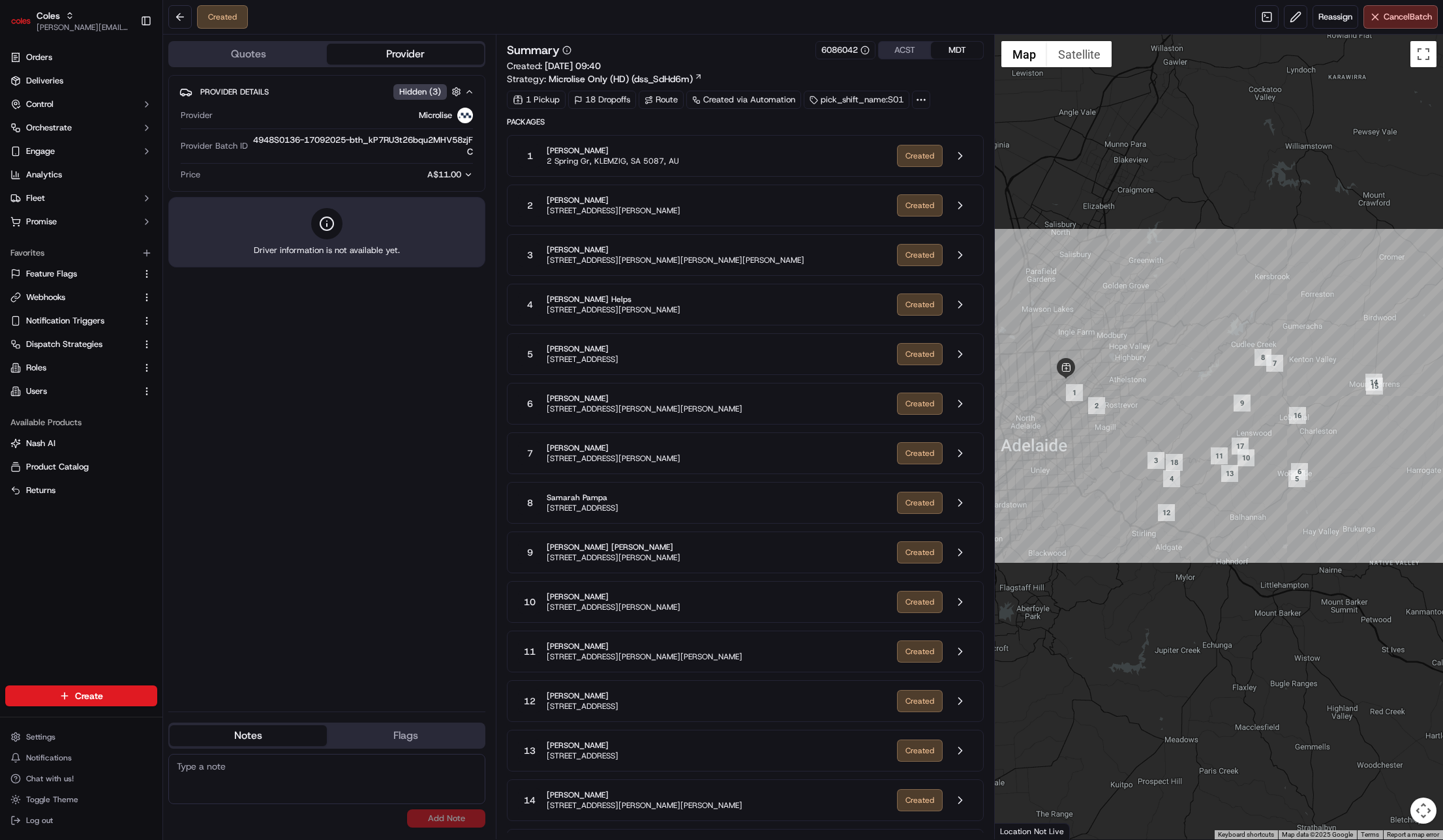
click at [944, 103] on div "1 Pickup 18 Dropoffs Route Created via Automation pick_shift_name:S01" at bounding box center [745, 100] width 477 height 18
click at [928, 100] on div at bounding box center [921, 100] width 18 height 18
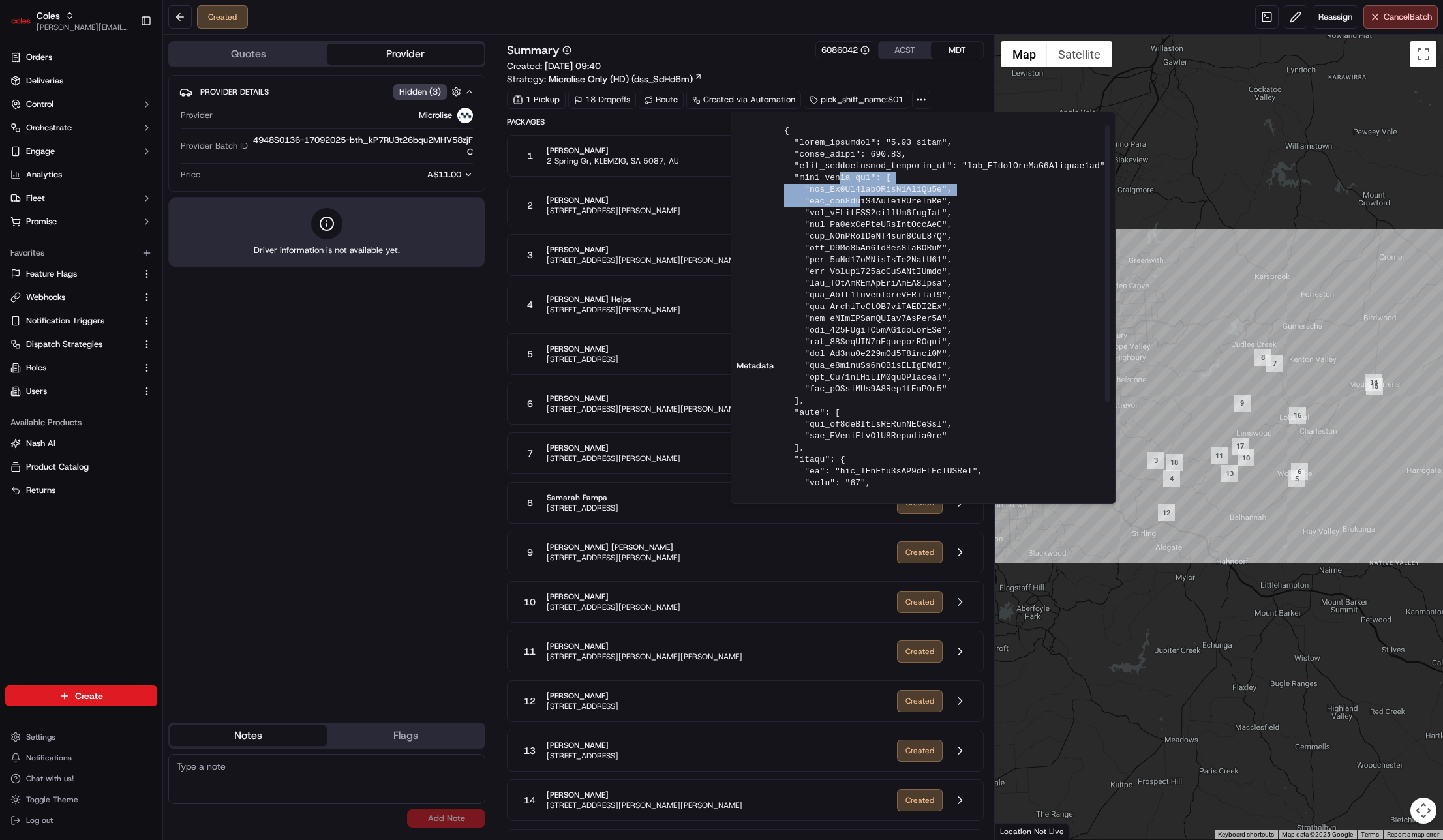
drag, startPoint x: 841, startPoint y: 178, endPoint x: 860, endPoint y: 206, distance: 33.8
click at [860, 206] on pre at bounding box center [947, 366] width 326 height 482
click at [869, 193] on pre at bounding box center [947, 366] width 326 height 482
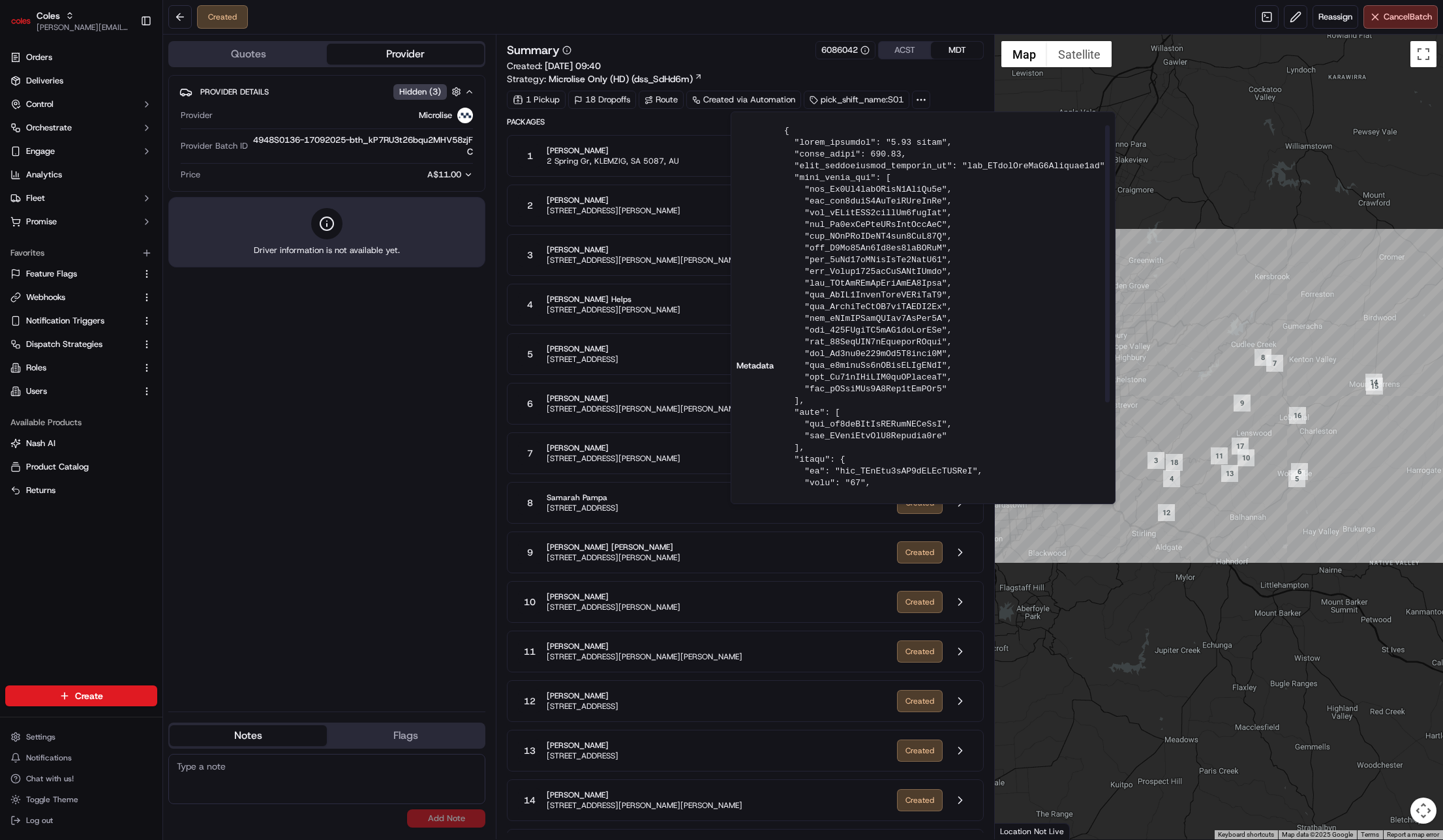
click at [904, 385] on pre at bounding box center [947, 366] width 326 height 482
click at [904, 365] on pre at bounding box center [947, 366] width 326 height 482
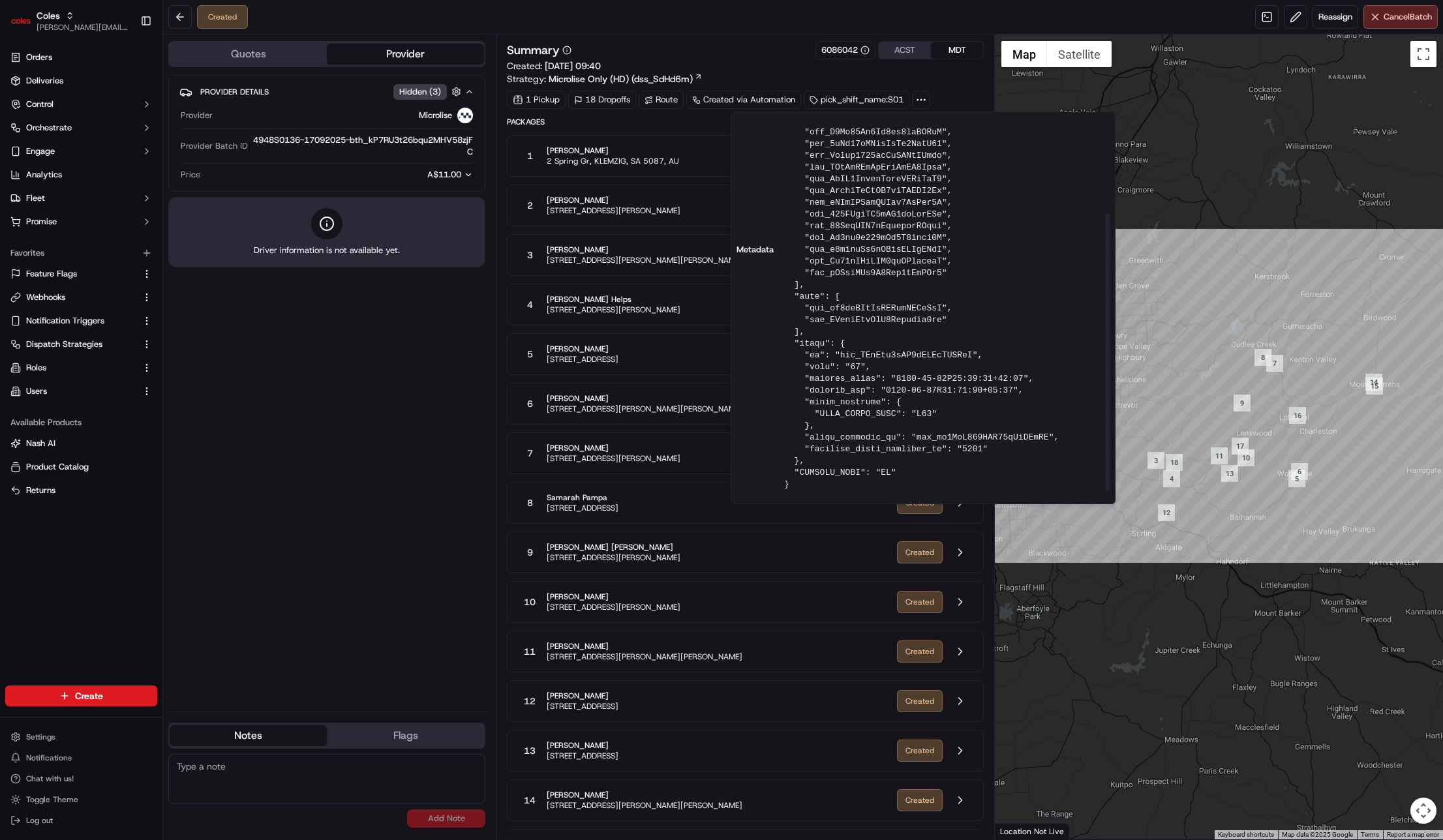
click at [588, 447] on span "Clare Edge" at bounding box center [614, 448] width 134 height 11
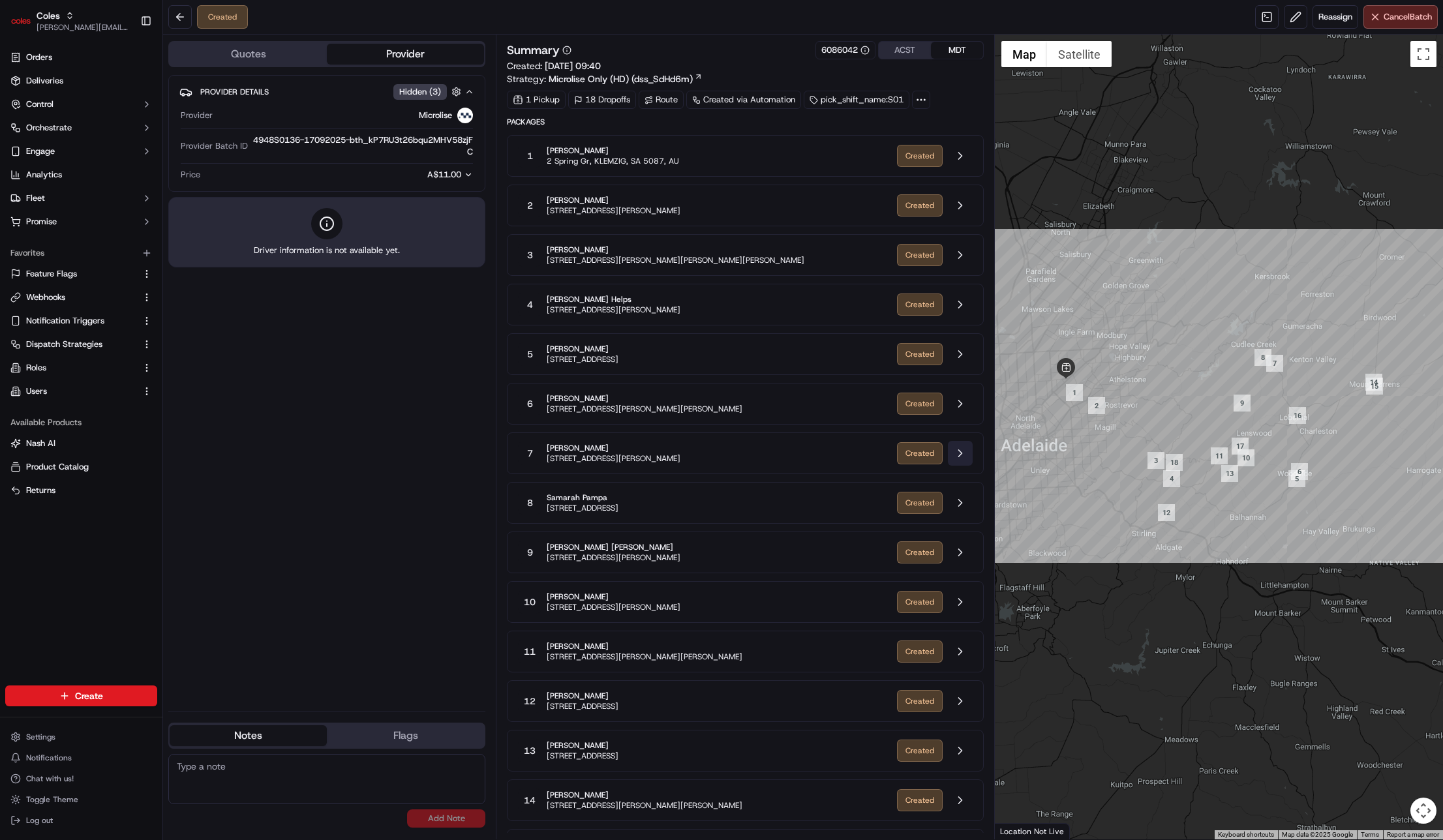
click at [958, 452] on button at bounding box center [960, 453] width 24 height 24
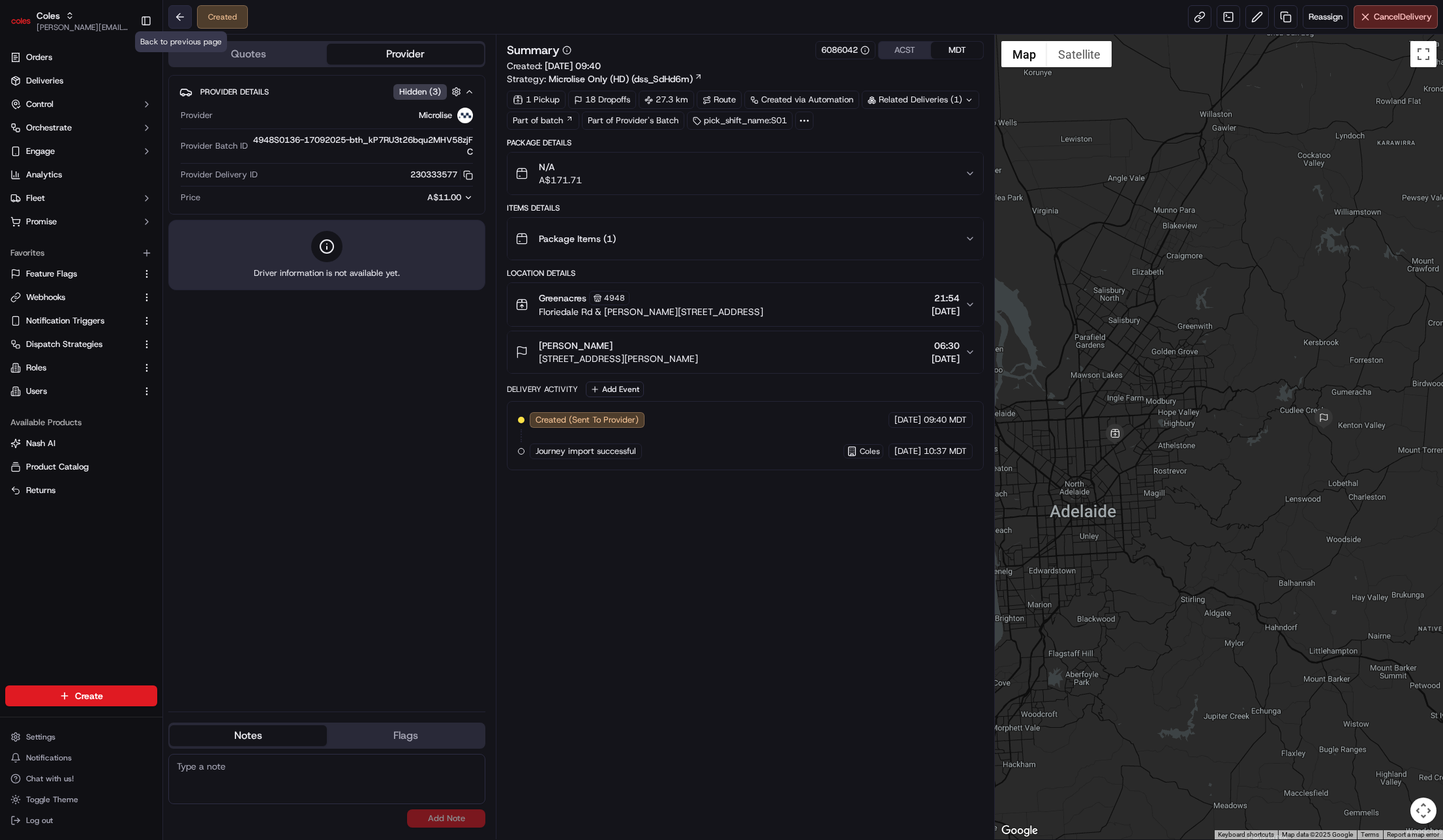
click at [177, 22] on button at bounding box center [180, 17] width 24 height 24
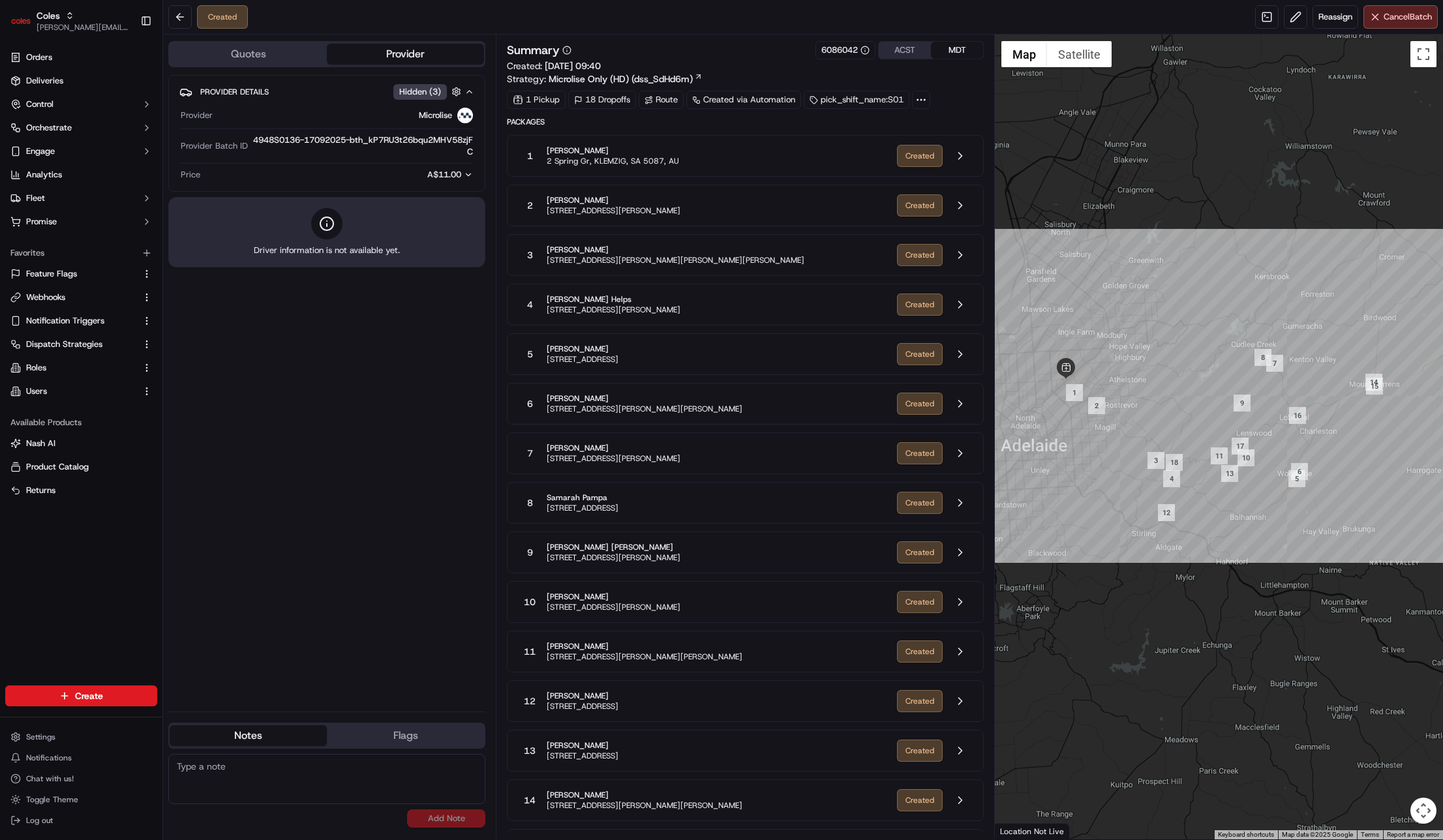
drag, startPoint x: 596, startPoint y: 447, endPoint x: 723, endPoint y: 457, distance: 127.4
click at [723, 457] on div "7 Clare Edge 61 Langley Rd, CUDLEE CREEK, SA 5232, AU" at bounding box center [702, 453] width 368 height 24
click at [725, 457] on div "7 Clare Edge 61 Langley Rd, CUDLEE CREEK, SA 5232, AU" at bounding box center [702, 453] width 368 height 24
drag, startPoint x: 731, startPoint y: 453, endPoint x: 535, endPoint y: 462, distance: 196.2
click at [535, 462] on div "7 Clare Edge 61 Langley Rd, CUDLEE CREEK, SA 5232, AU" at bounding box center [702, 453] width 368 height 24
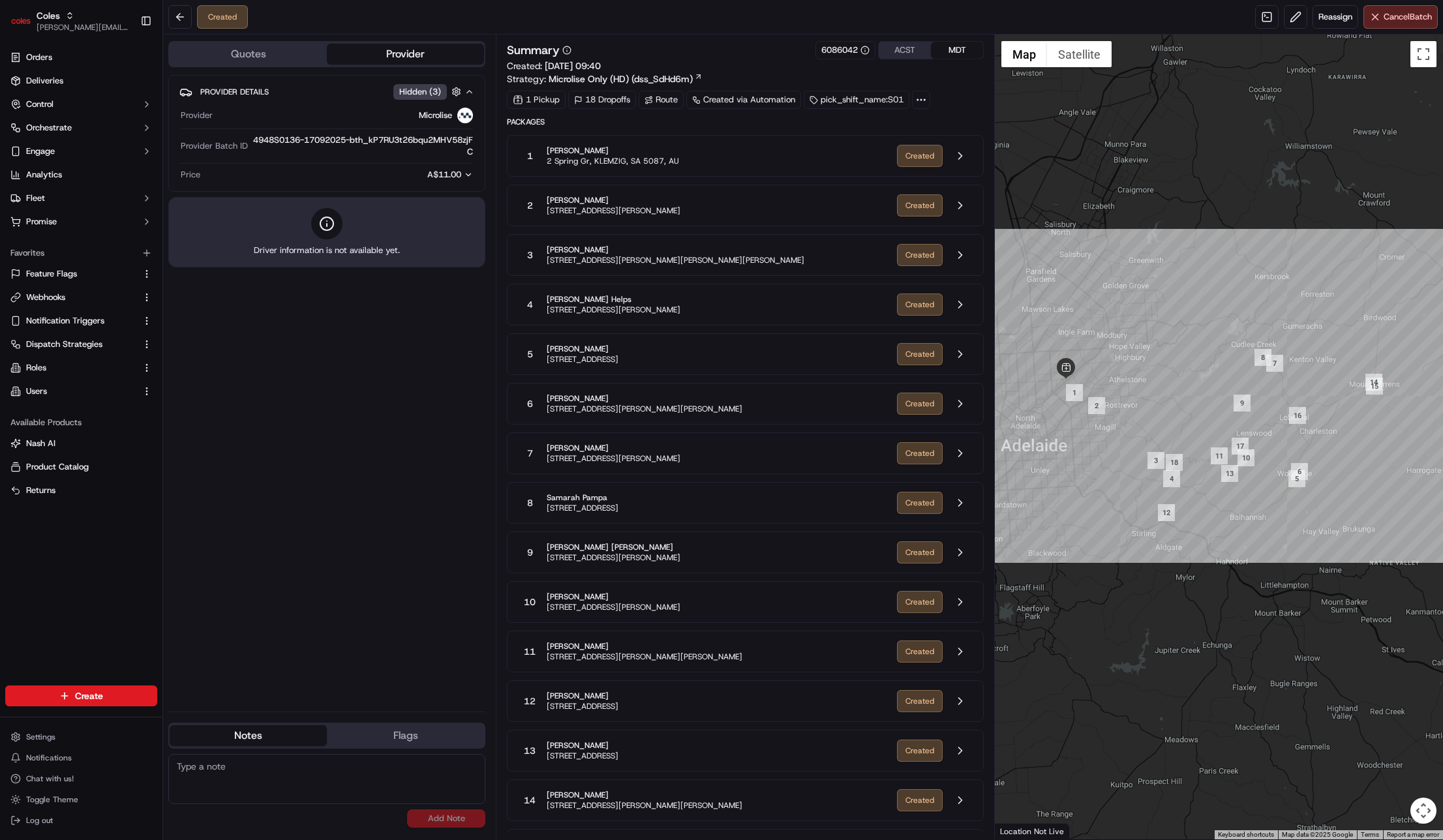
click at [572, 456] on span "61 Langley Rd, CUDLEE CREEK, SA 5232, AU" at bounding box center [614, 459] width 134 height 11
click at [929, 101] on div at bounding box center [921, 100] width 18 height 18
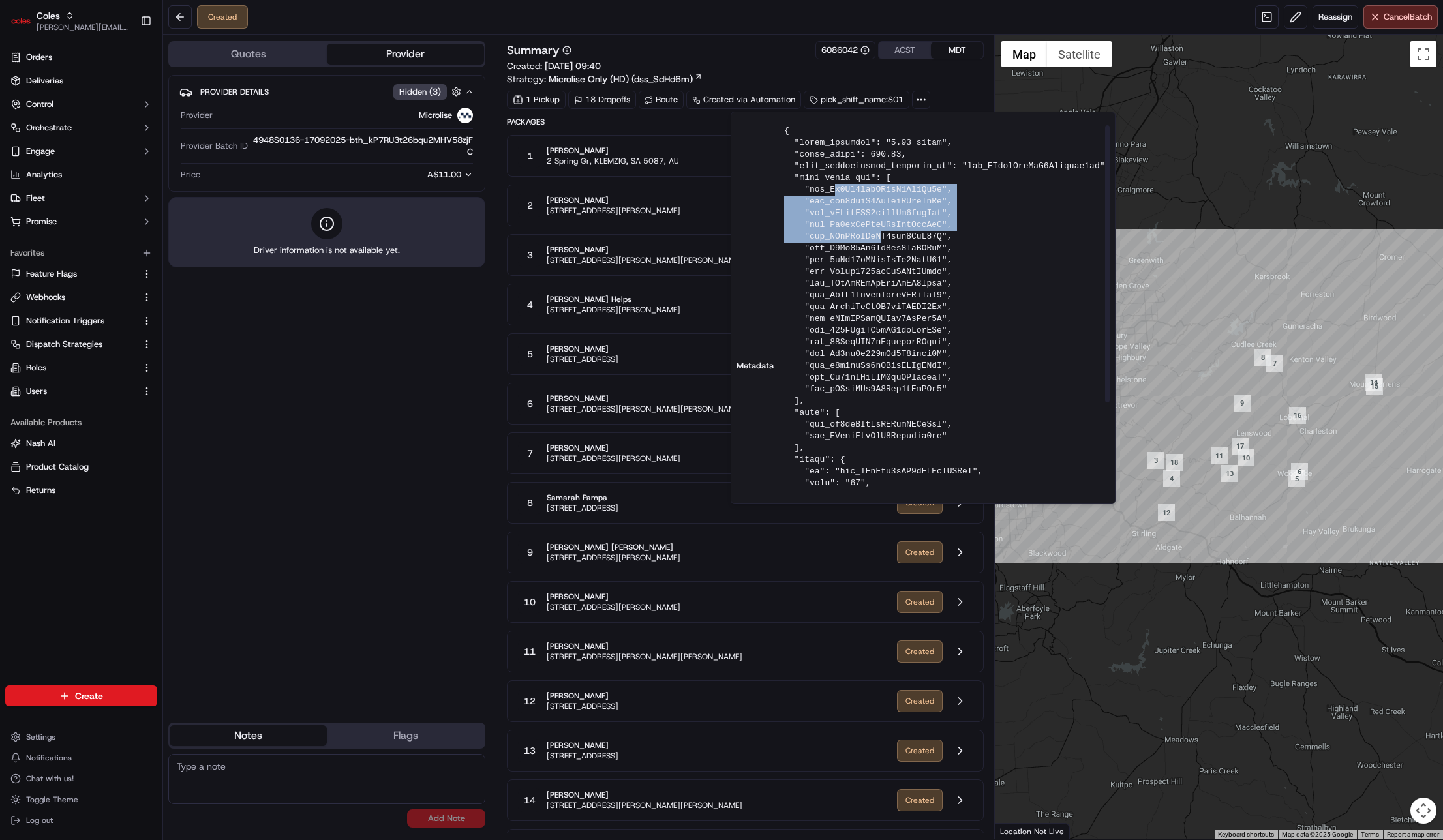
click at [881, 237] on pre at bounding box center [947, 366] width 326 height 482
click at [977, 295] on pre at bounding box center [947, 366] width 326 height 482
click at [955, 251] on pre at bounding box center [947, 366] width 326 height 482
drag, startPoint x: 955, startPoint y: 258, endPoint x: 804, endPoint y: 261, distance: 151.0
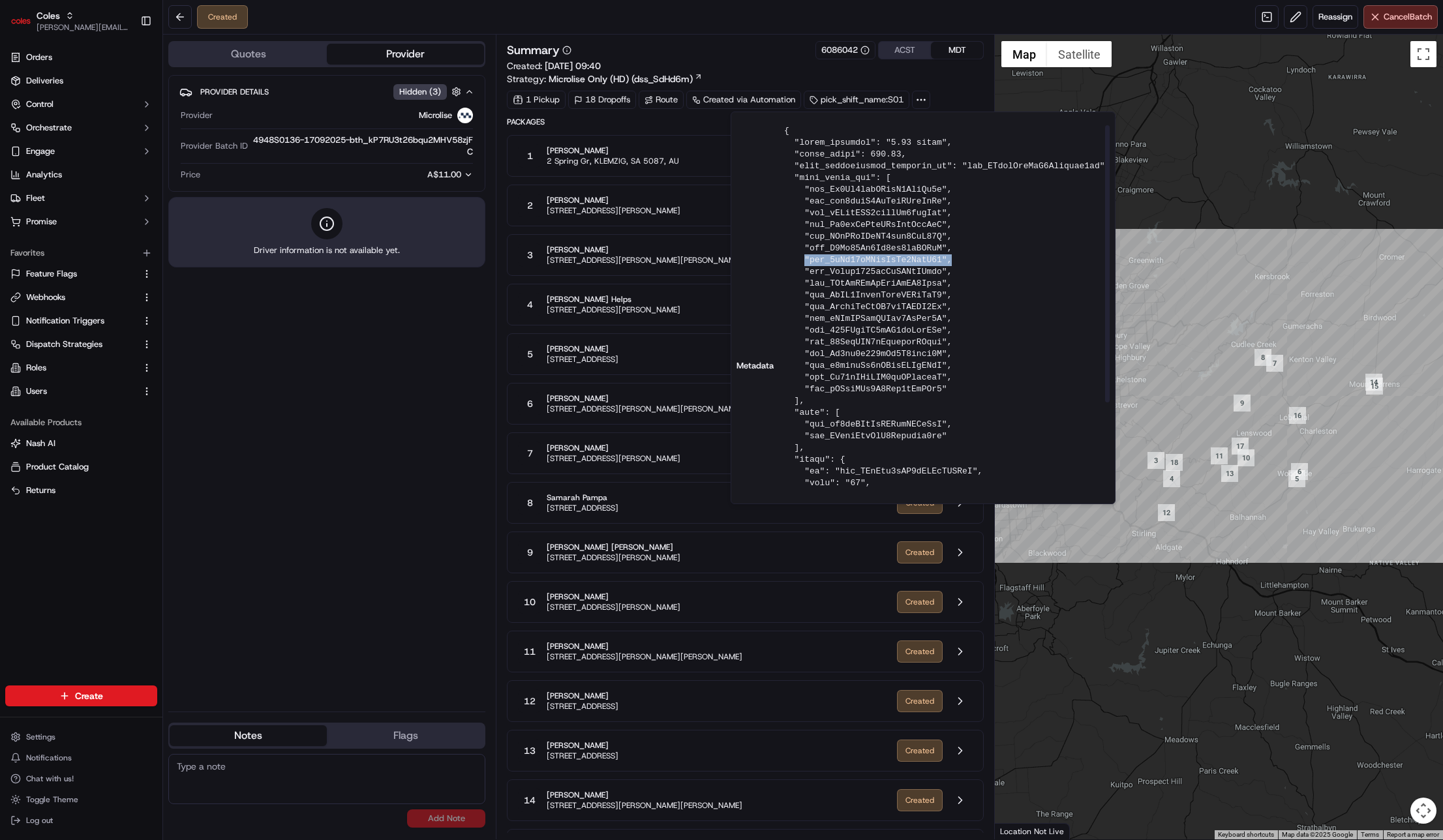
click at [804, 261] on pre at bounding box center [947, 366] width 326 height 482
drag, startPoint x: 809, startPoint y: 261, endPoint x: 955, endPoint y: 260, distance: 146.0
click at [955, 260] on pre at bounding box center [947, 366] width 326 height 482
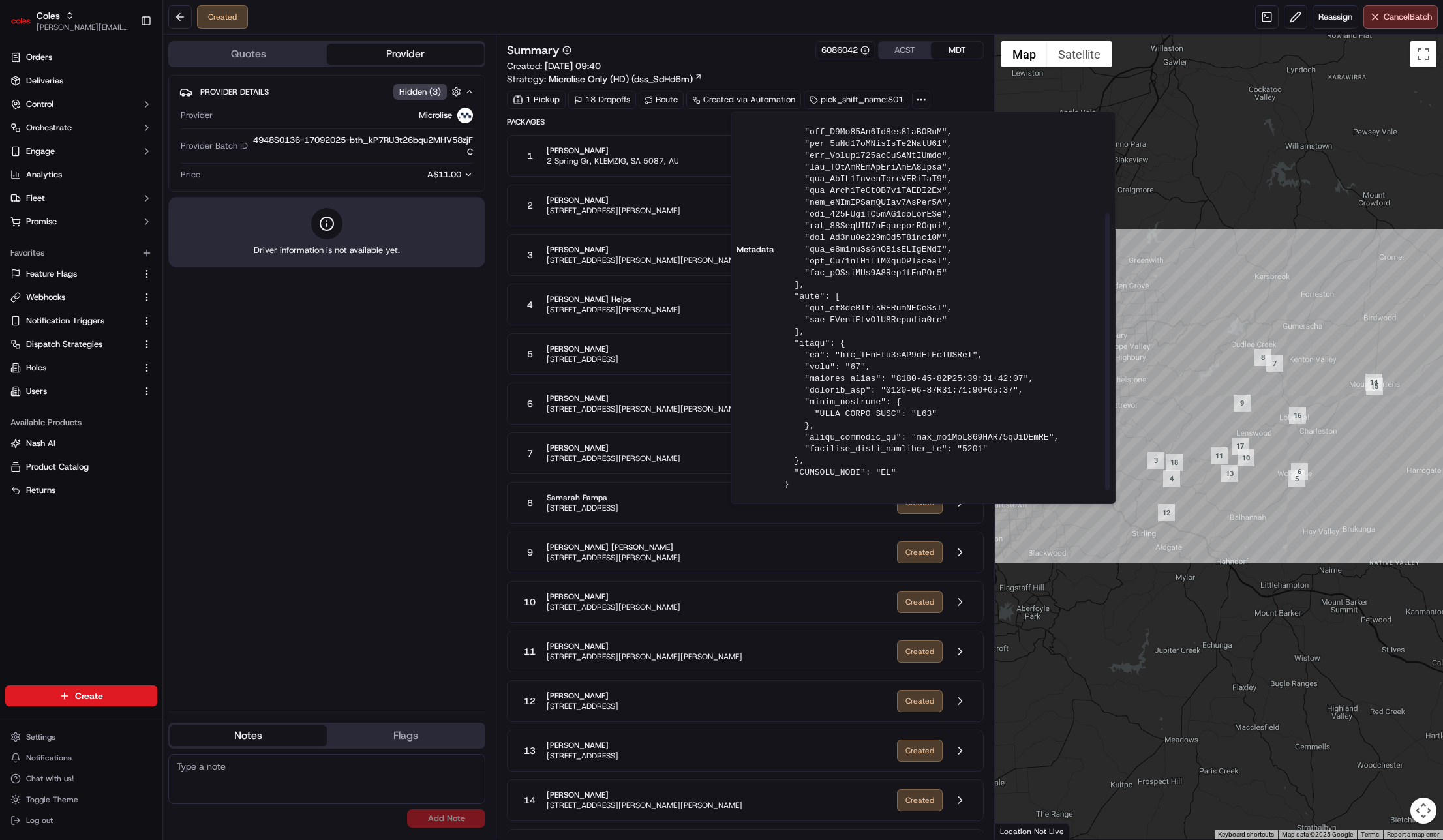
drag, startPoint x: 935, startPoint y: 150, endPoint x: 934, endPoint y: 167, distance: 17.0
click at [935, 150] on pre at bounding box center [947, 250] width 326 height 482
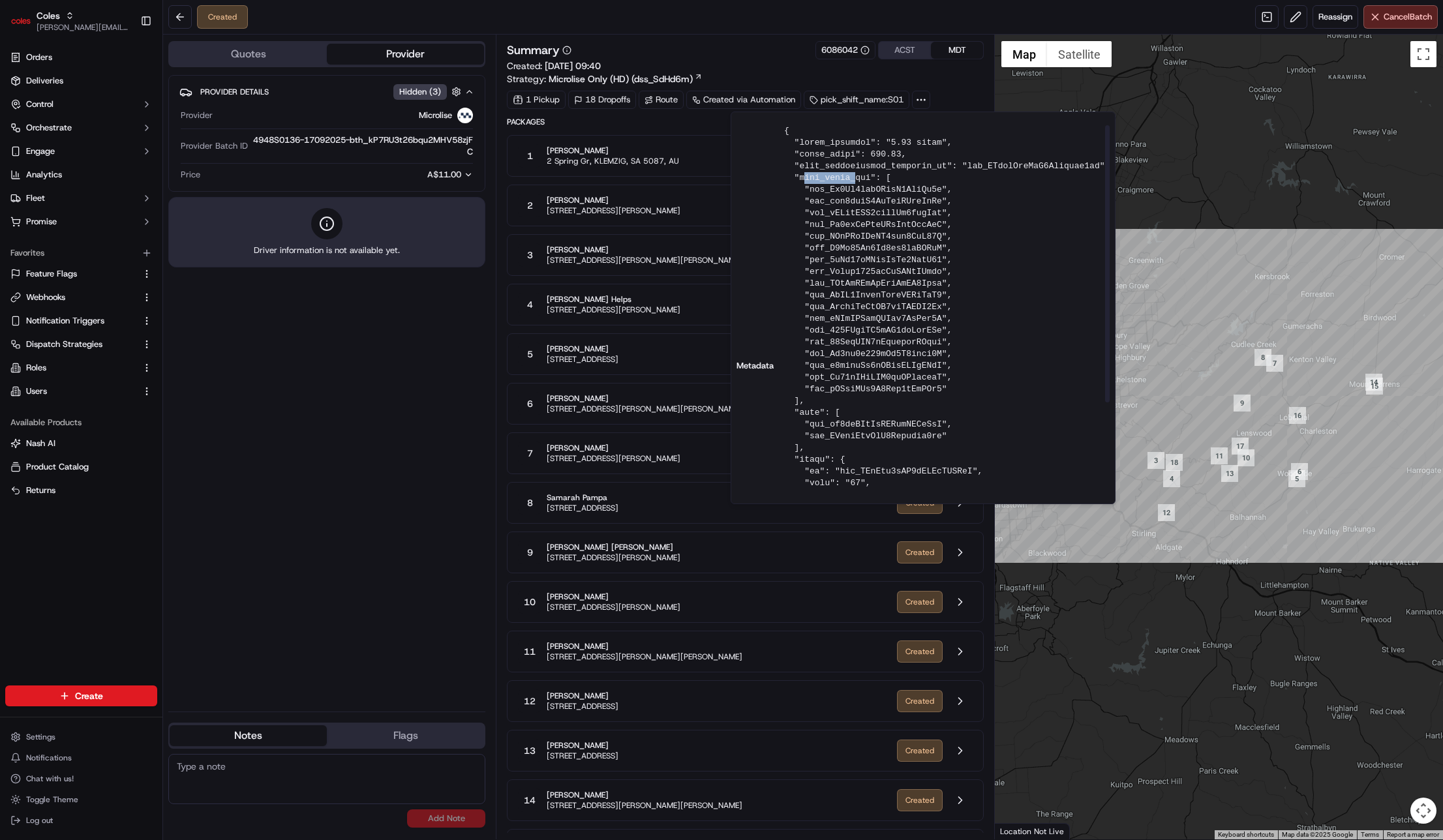
drag, startPoint x: 801, startPoint y: 179, endPoint x: 855, endPoint y: 182, distance: 54.1
click at [855, 182] on pre at bounding box center [947, 366] width 326 height 482
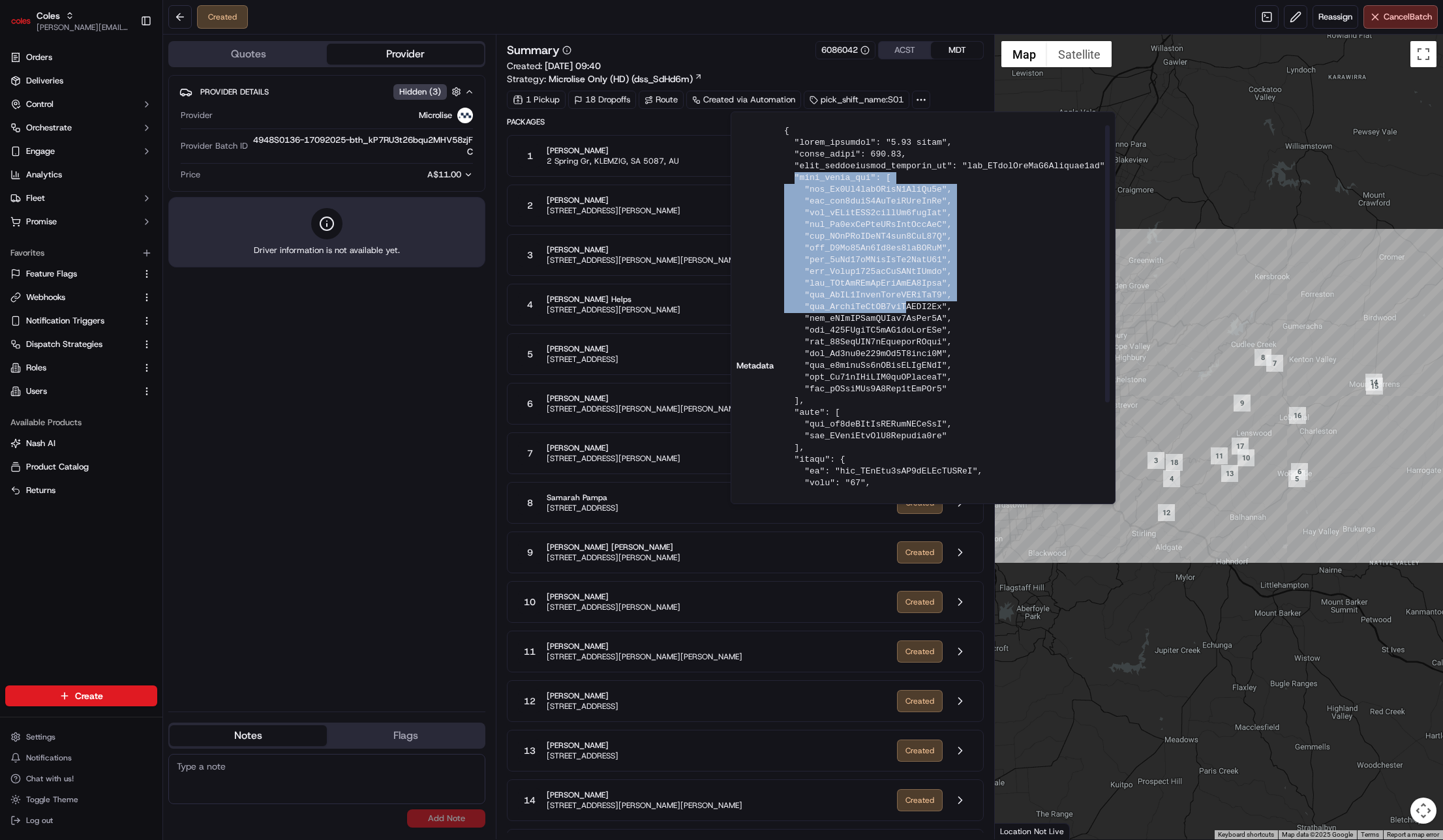
drag, startPoint x: 797, startPoint y: 175, endPoint x: 905, endPoint y: 304, distance: 168.2
click at [905, 304] on pre at bounding box center [947, 366] width 326 height 482
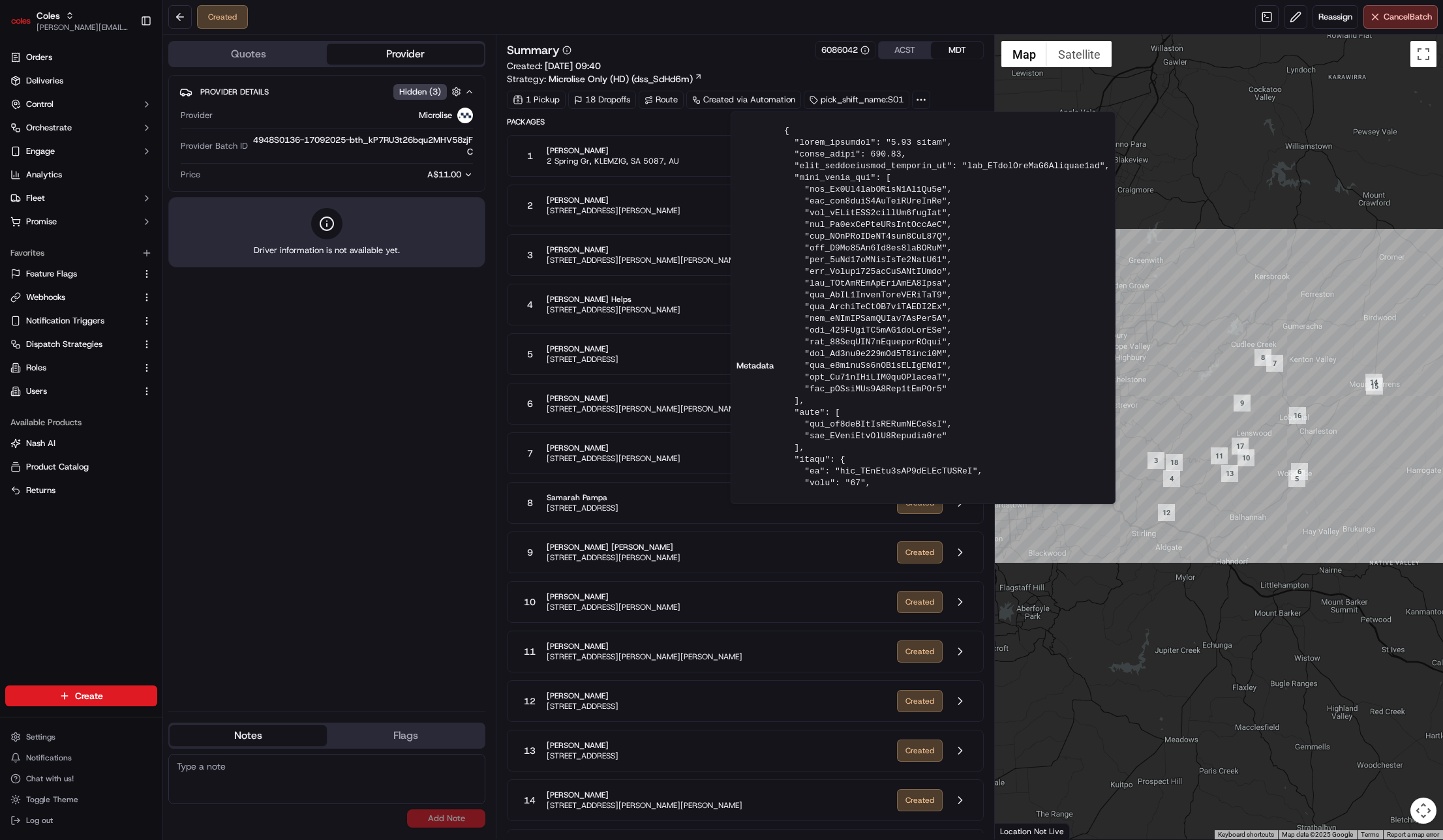
click at [501, 416] on div "Summary 6086042 ACST MDT Created: 16/09/2025 09:40 Strategy: Microlise Only (HD…" at bounding box center [745, 436] width 499 height 805
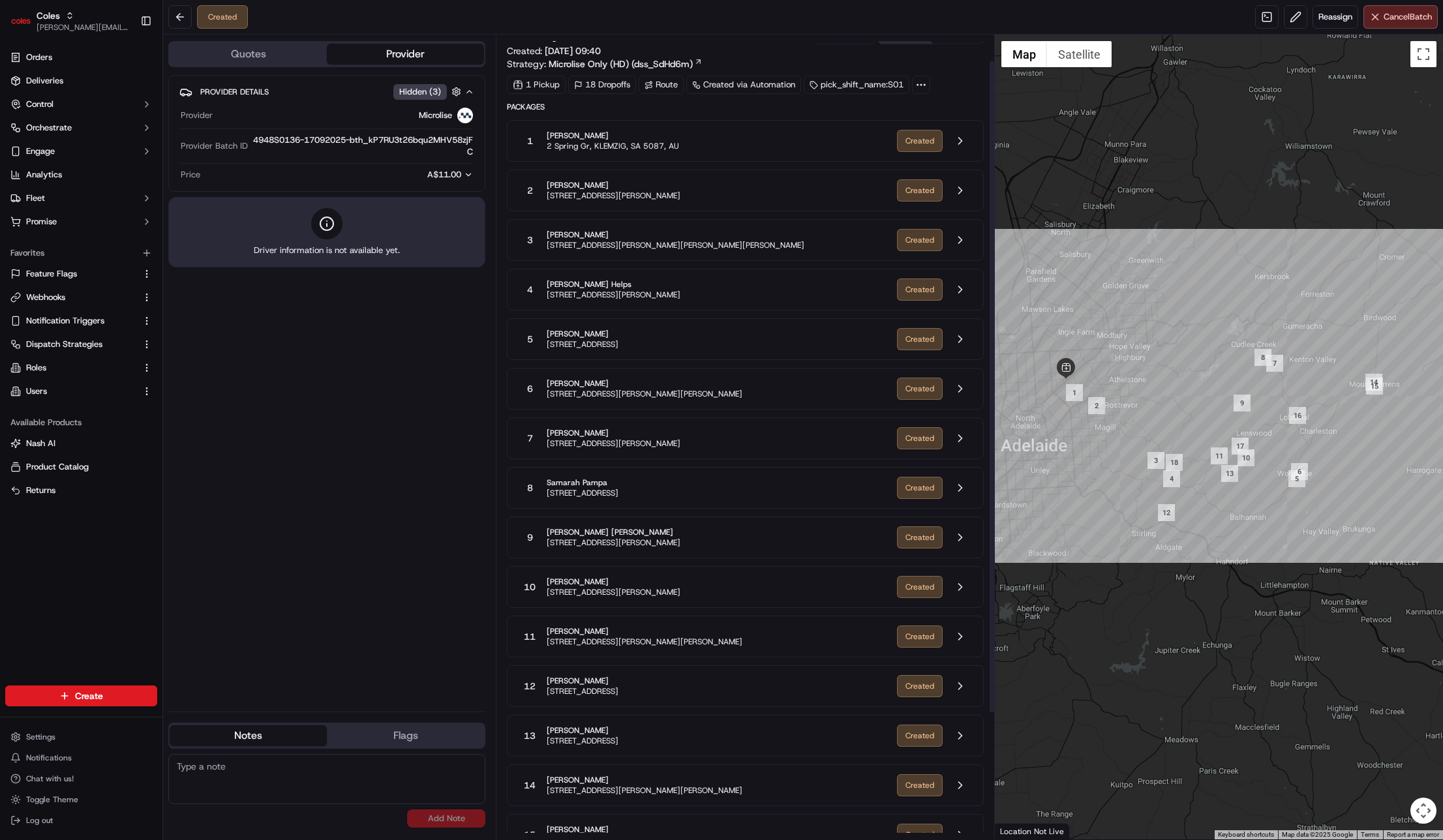
scroll to position [39, 0]
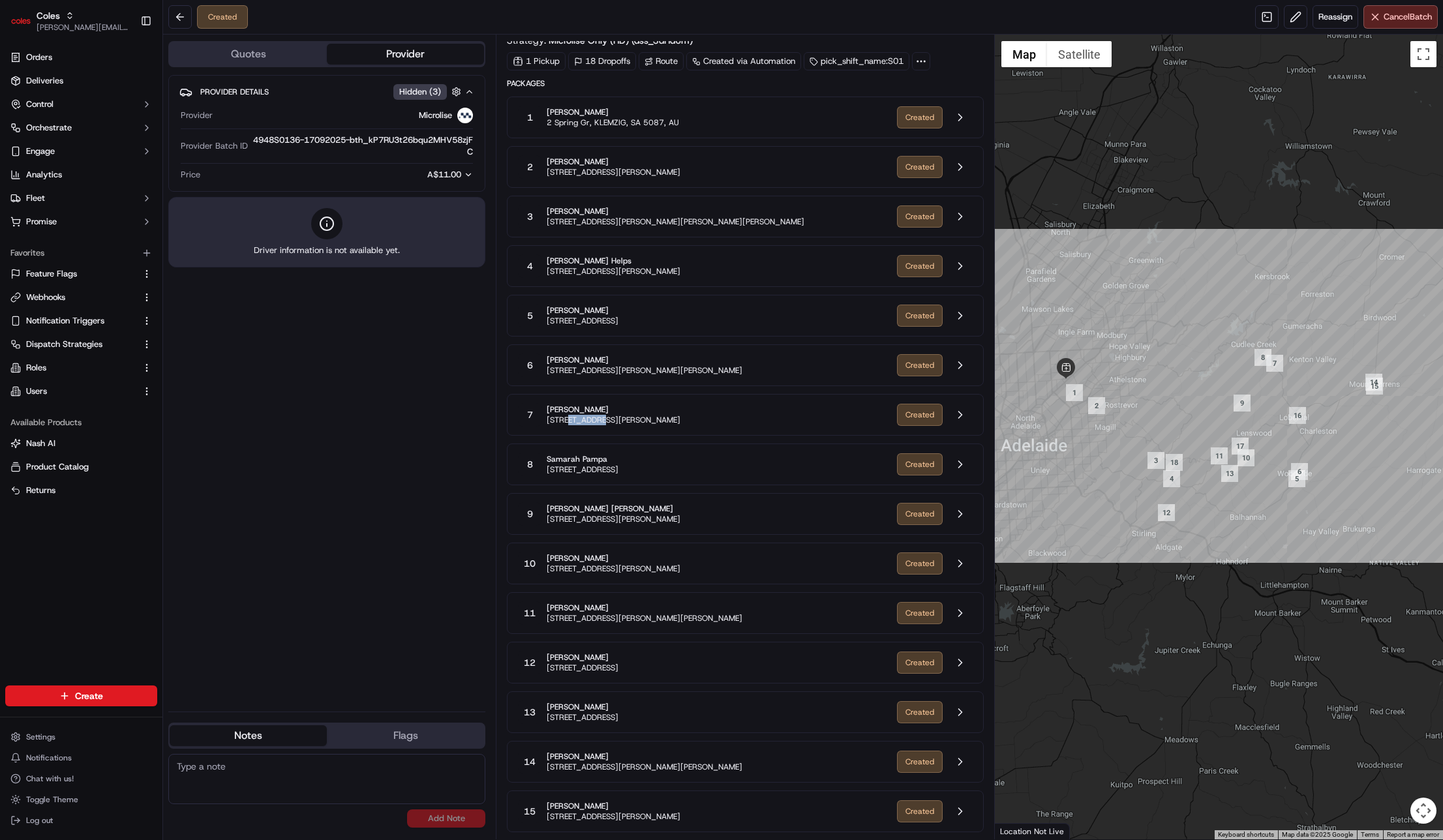
drag, startPoint x: 568, startPoint y: 417, endPoint x: 661, endPoint y: 424, distance: 93.3
click at [629, 421] on span "61 Langley Rd, CUDLEE CREEK, SA 5232, AU" at bounding box center [614, 420] width 134 height 11
click at [683, 426] on div "7 Clare Edge 61 Langley Rd, CUDLEE CREEK, SA 5232, AU Created" at bounding box center [745, 415] width 477 height 42
click at [965, 416] on button at bounding box center [960, 415] width 24 height 24
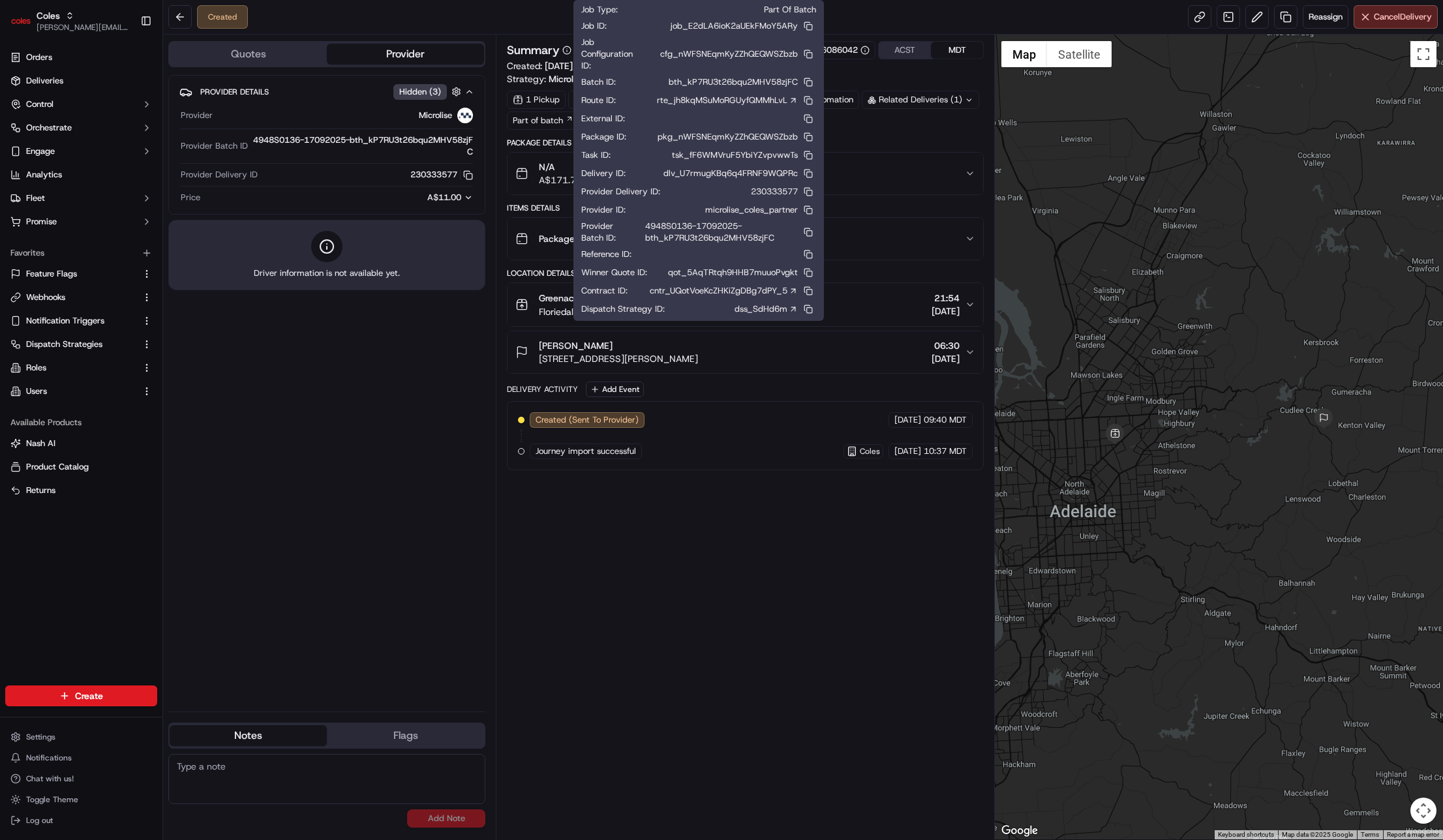
click at [563, 52] on icon at bounding box center [567, 50] width 9 height 9
click at [806, 52] on button at bounding box center [808, 53] width 15 height 15
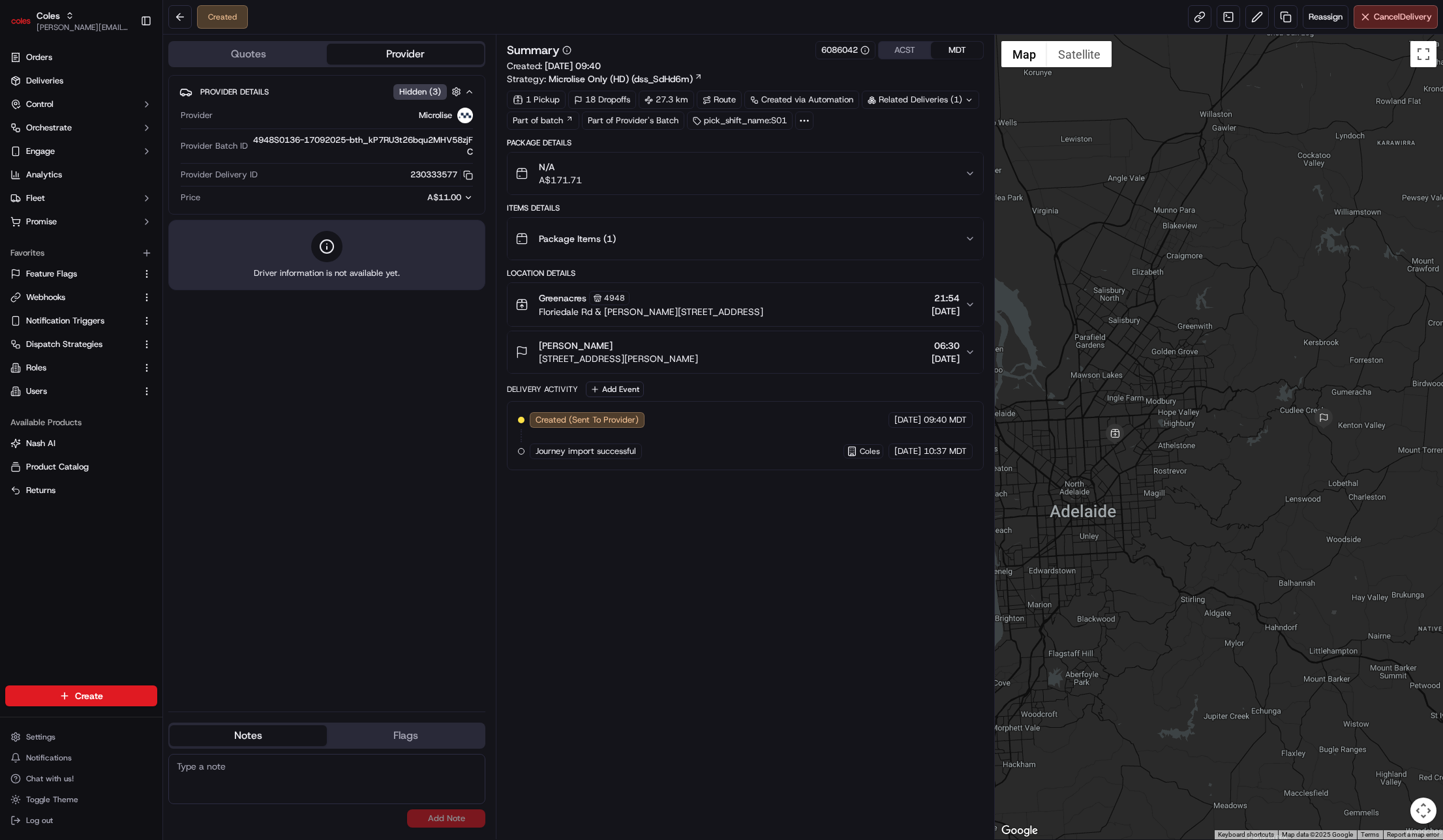
drag, startPoint x: 752, startPoint y: 64, endPoint x: 771, endPoint y: 58, distance: 19.9
click at [752, 64] on div "Summary 6086042 ACST MDT Created: 16/09/2025 09:40 Strategy: Microlise Only (HD…" at bounding box center [745, 62] width 477 height 44
click at [811, 120] on div at bounding box center [804, 120] width 18 height 18
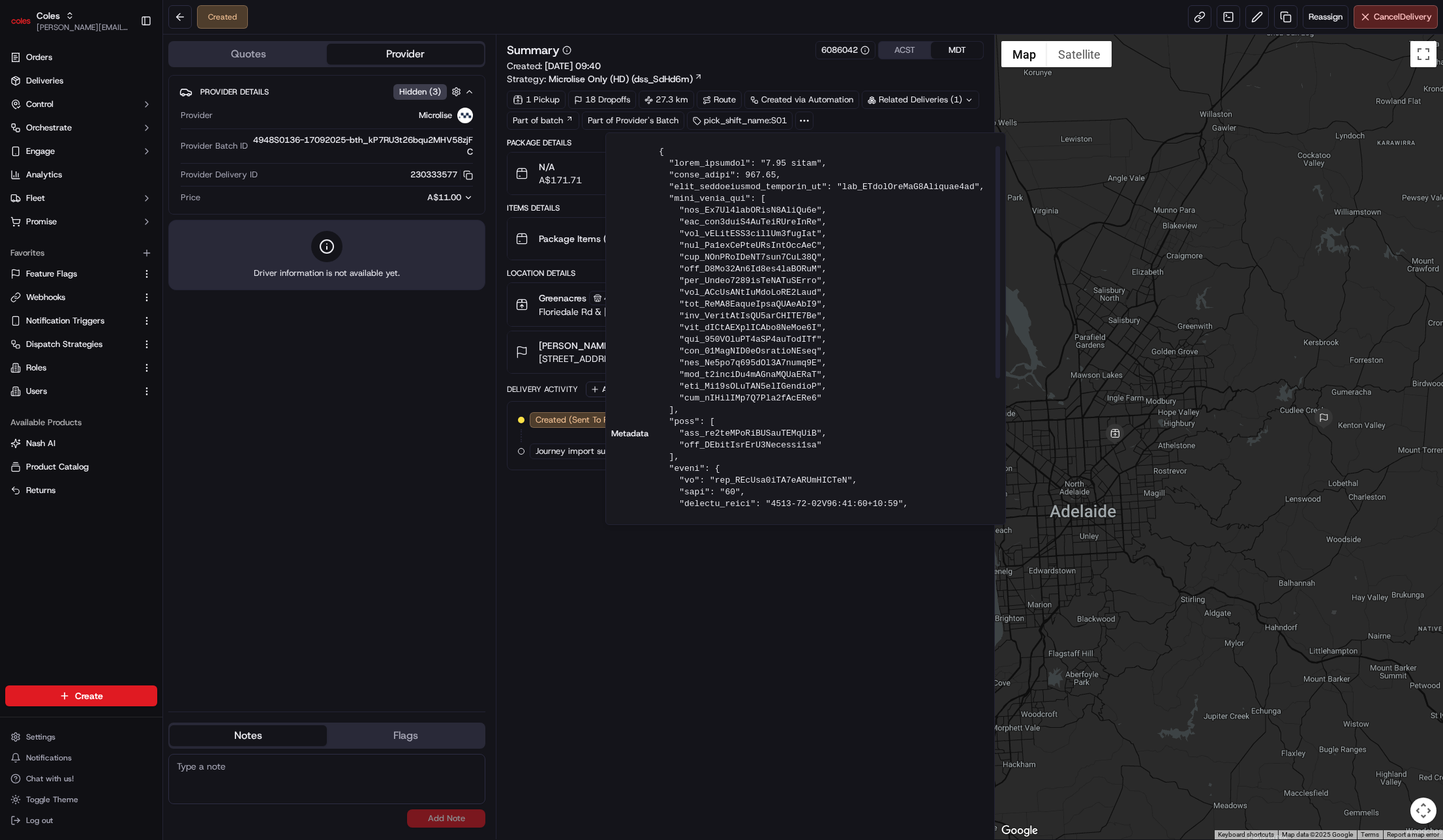
drag, startPoint x: 505, startPoint y: 283, endPoint x: 514, endPoint y: 267, distance: 18.4
click at [505, 283] on div "Summary 6086042 ACST MDT Created: 16/09/2025 09:40 Strategy: Microlise Only (HD…" at bounding box center [745, 436] width 499 height 805
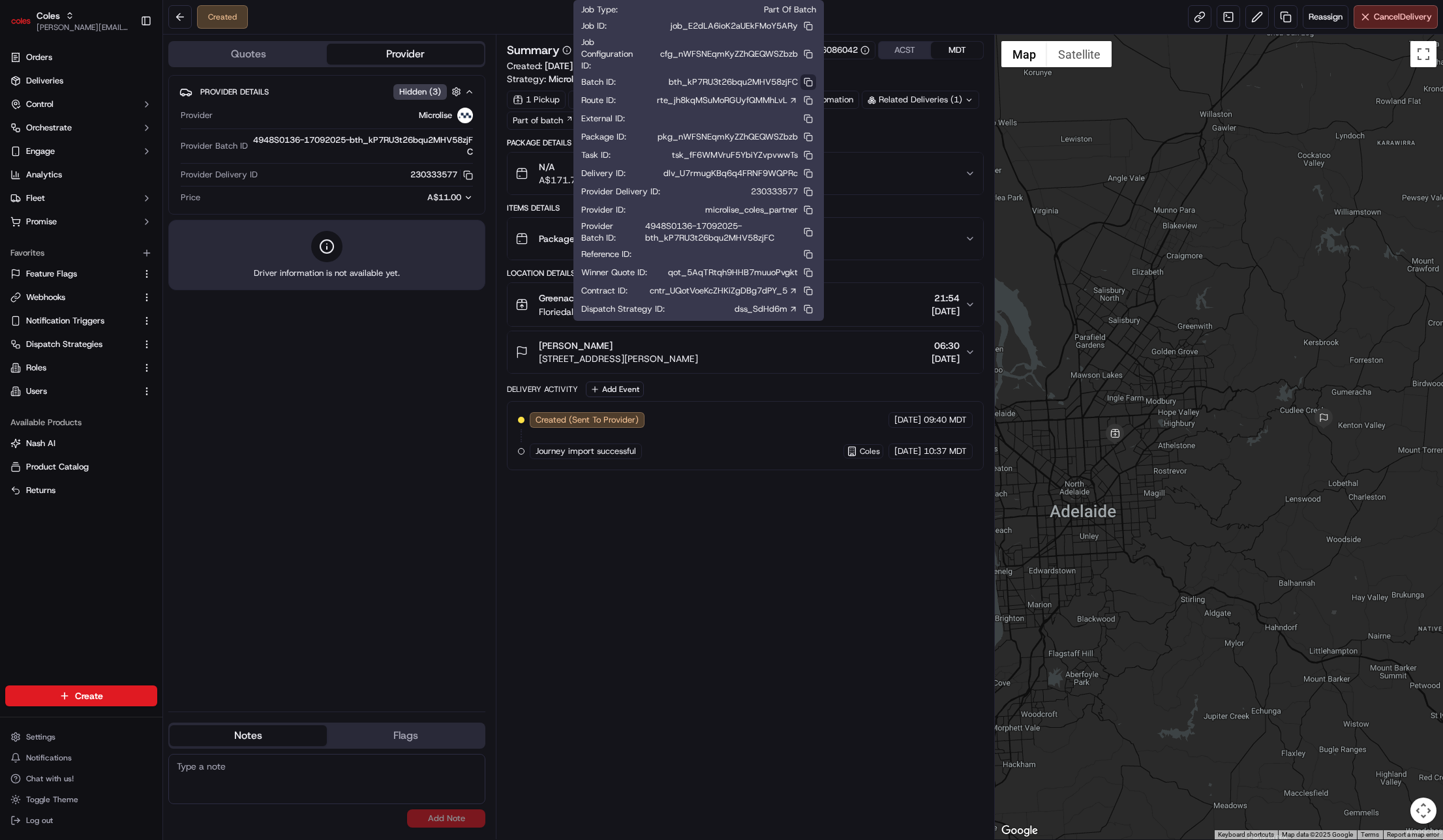
click at [809, 83] on button at bounding box center [808, 81] width 15 height 15
click at [564, 51] on icon at bounding box center [567, 50] width 9 height 9
click at [809, 52] on button at bounding box center [808, 53] width 15 height 15
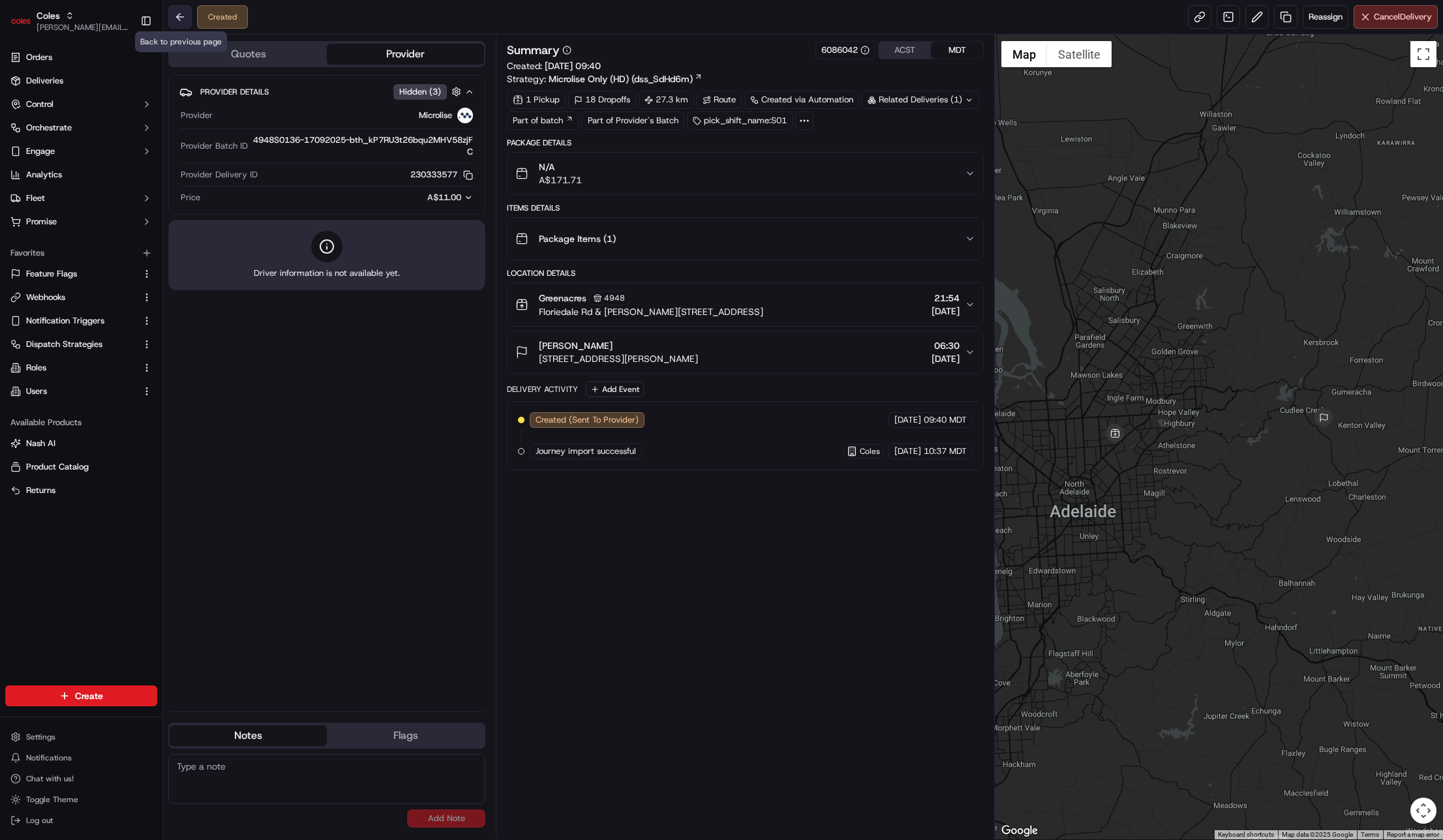
click at [175, 15] on button at bounding box center [180, 17] width 24 height 24
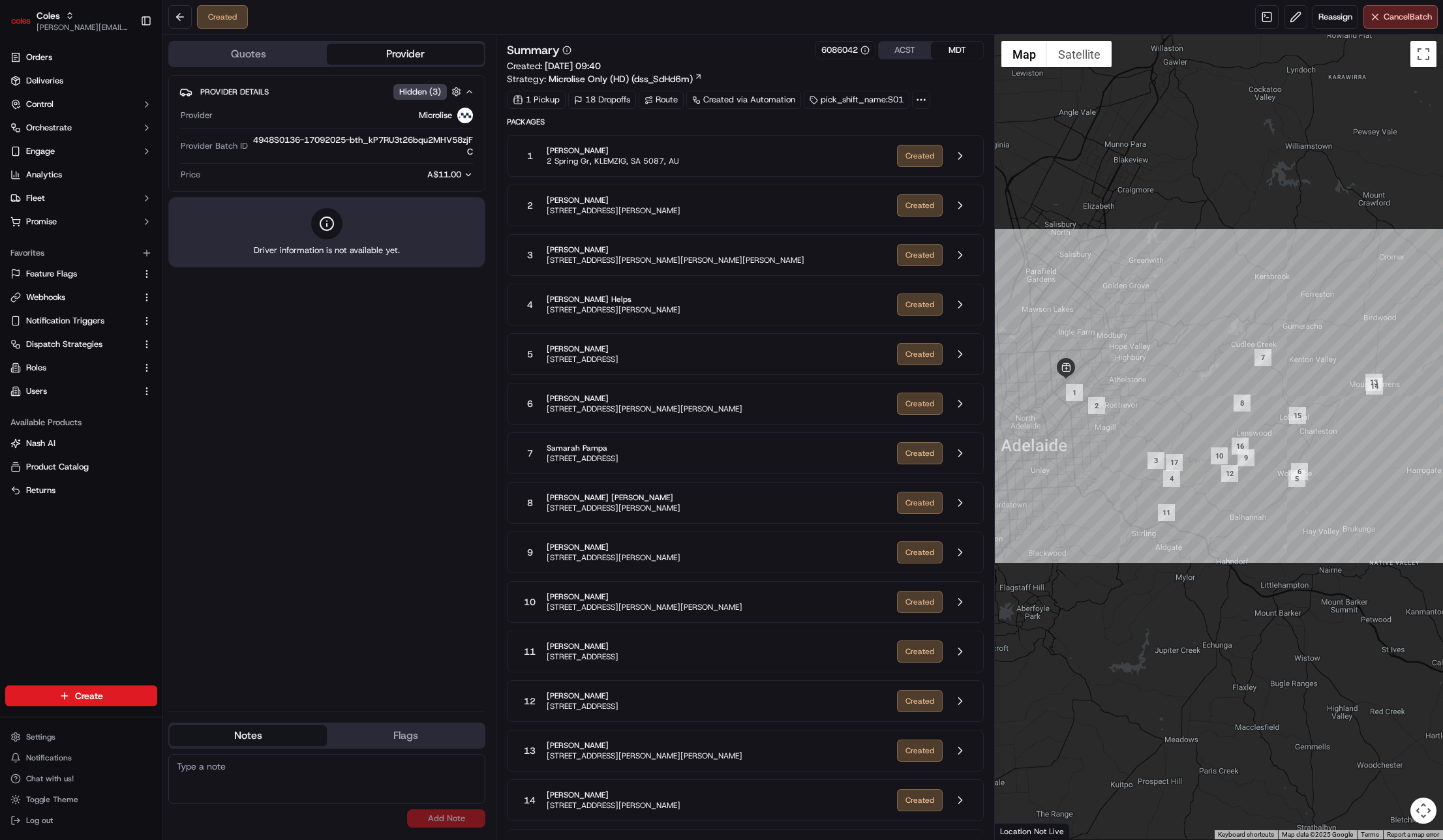
scroll to position [186, 0]
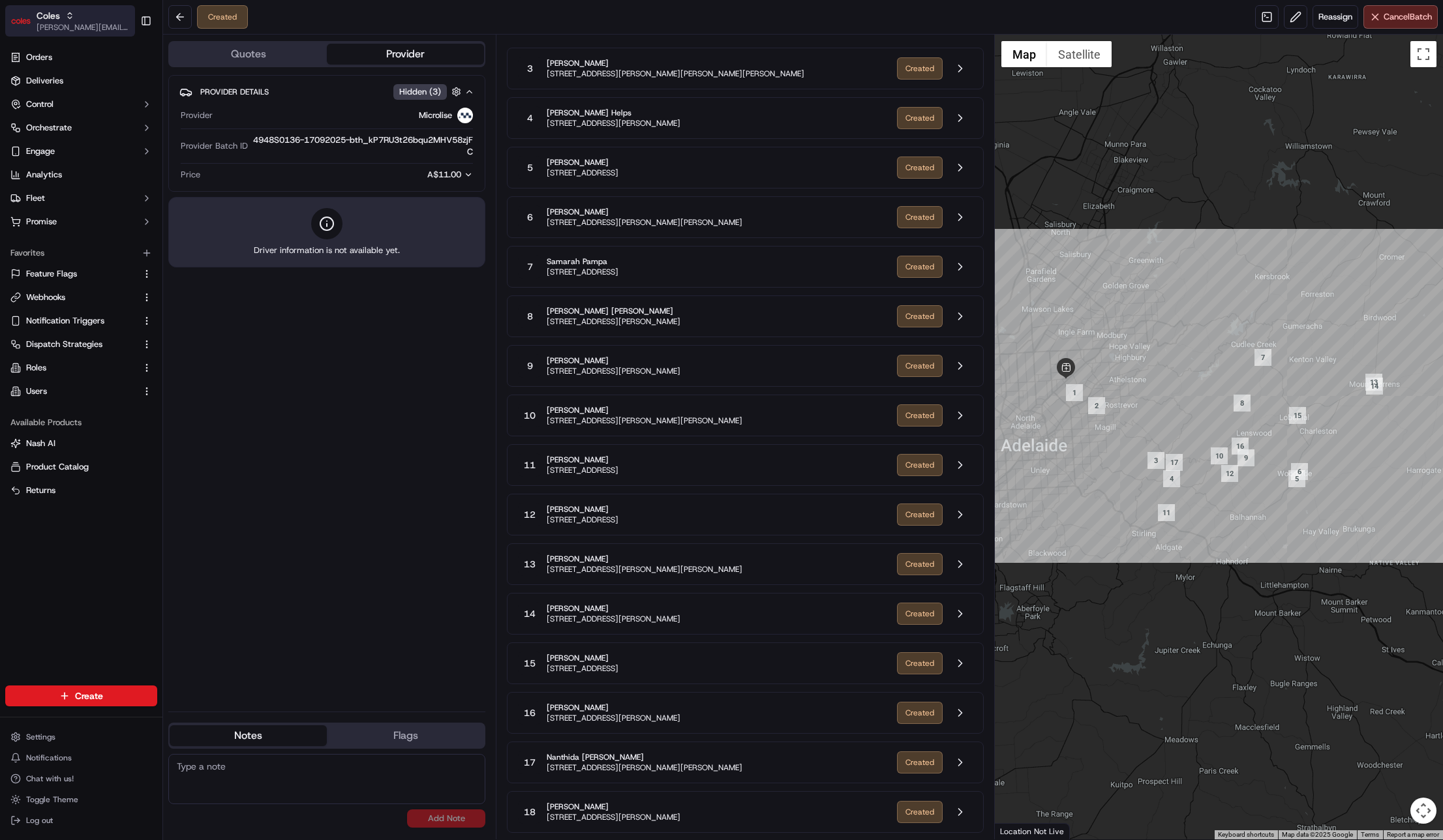
click at [65, 33] on button "Coles [EMAIL_ADDRESS][DOMAIN_NAME]" at bounding box center [70, 21] width 129 height 32
type input "nash_org"
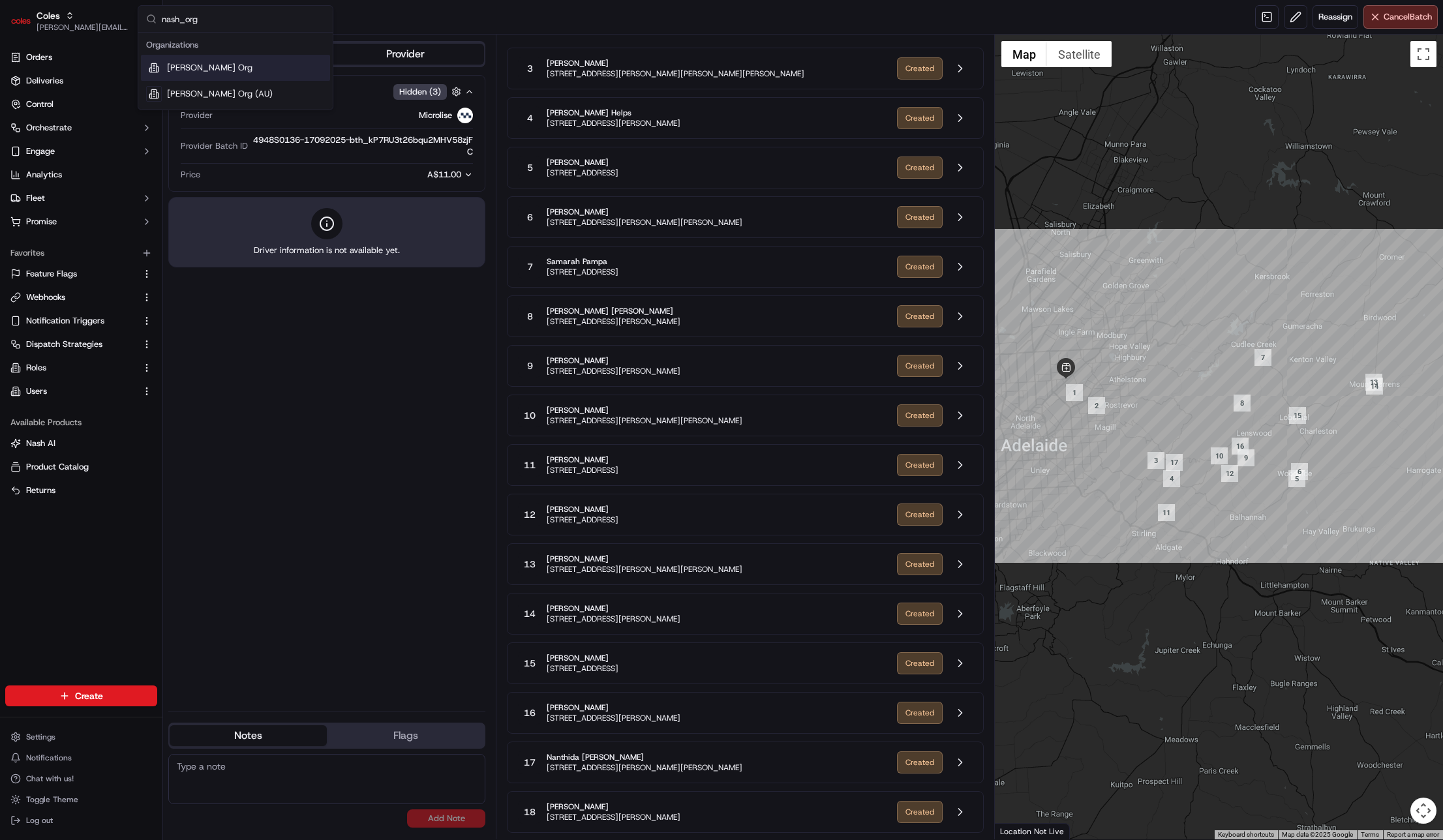
click at [183, 69] on span "Nash Org" at bounding box center [209, 67] width 85 height 12
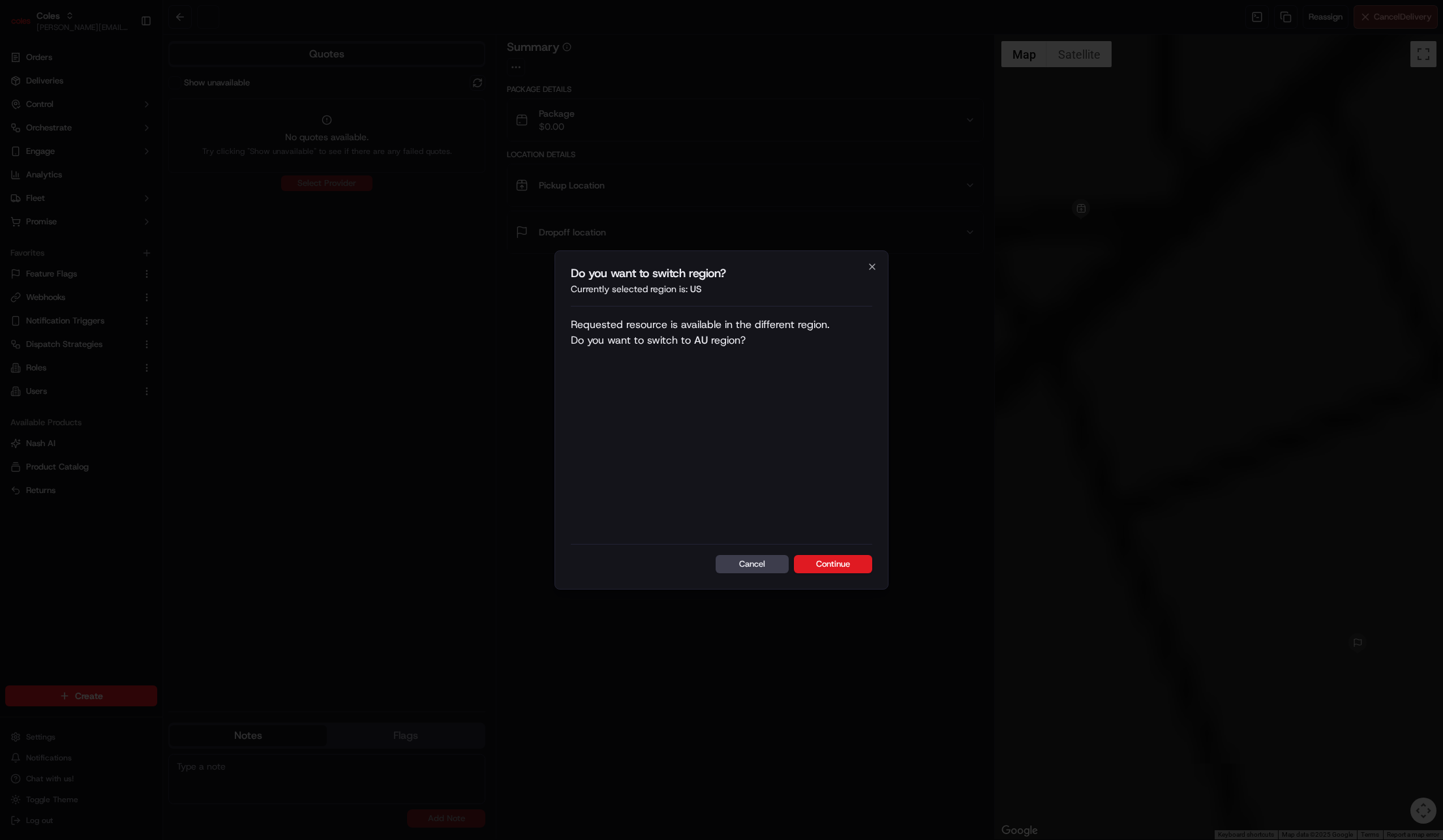
scroll to position [0, 0]
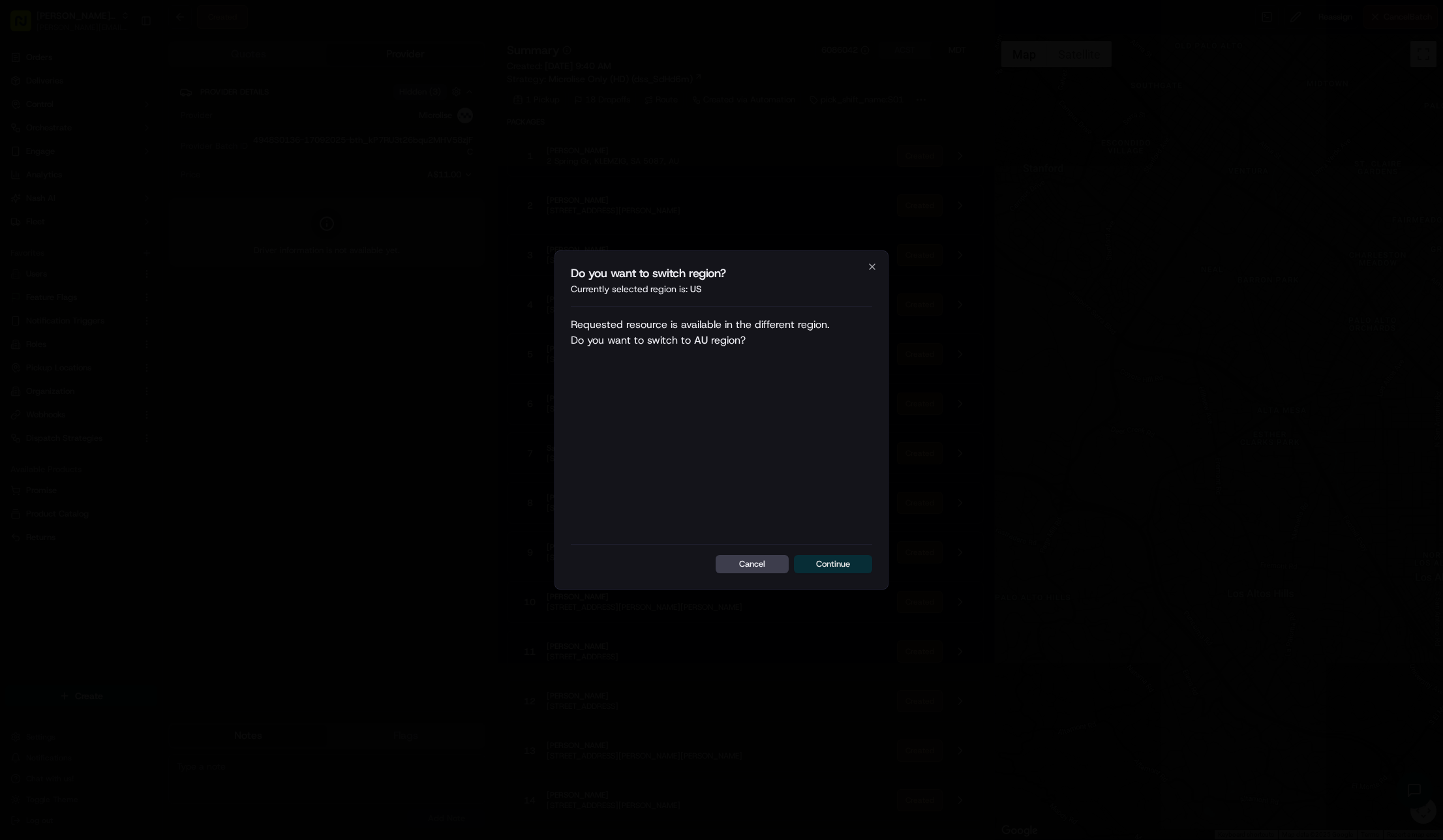
click at [827, 558] on button "Continue" at bounding box center [833, 564] width 78 height 18
click at [829, 558] on div "Cancel Continue" at bounding box center [721, 558] width 301 height 29
click at [874, 267] on icon "button" at bounding box center [872, 267] width 11 height 11
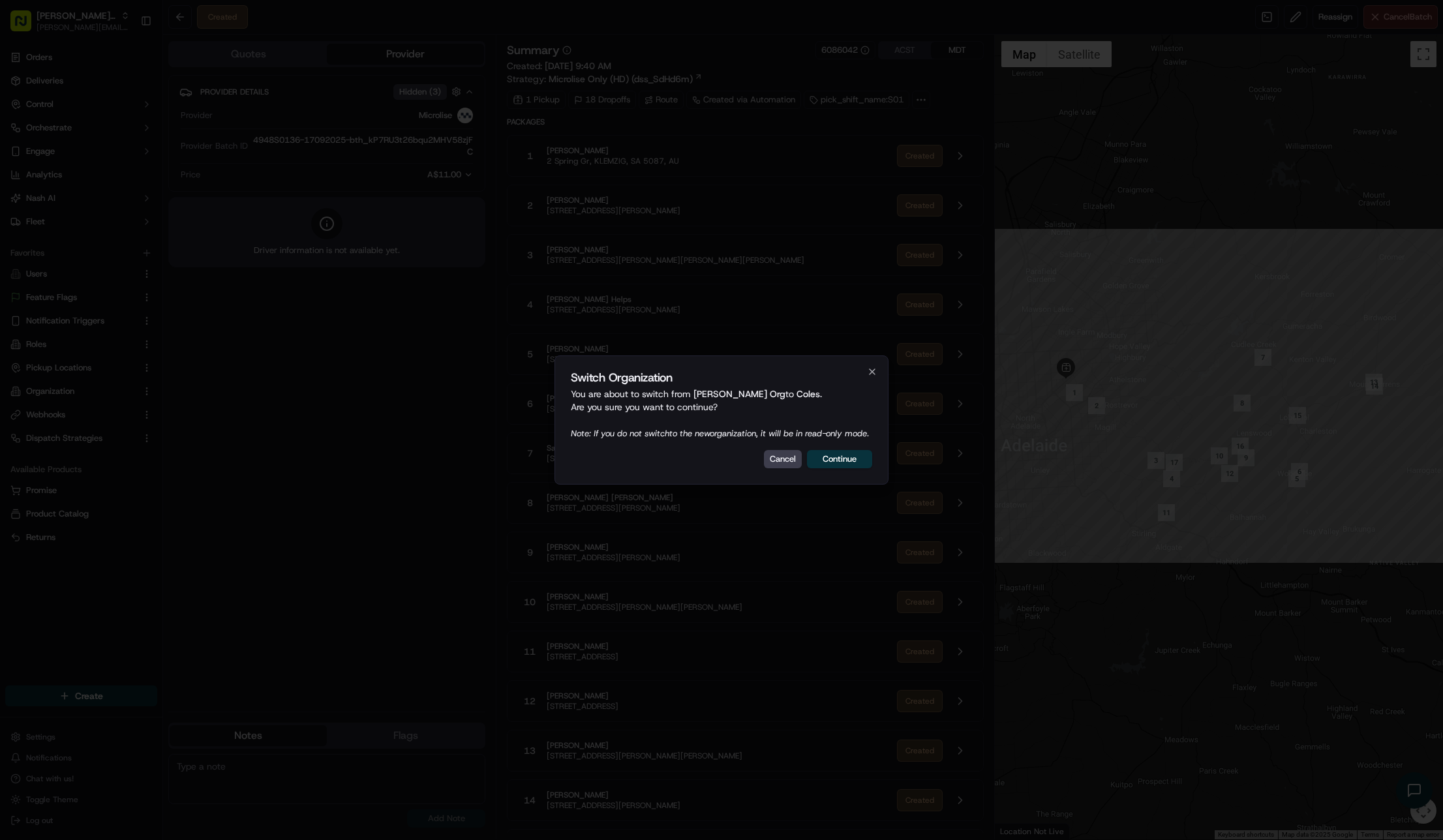
click at [66, 26] on div at bounding box center [722, 420] width 1443 height 840
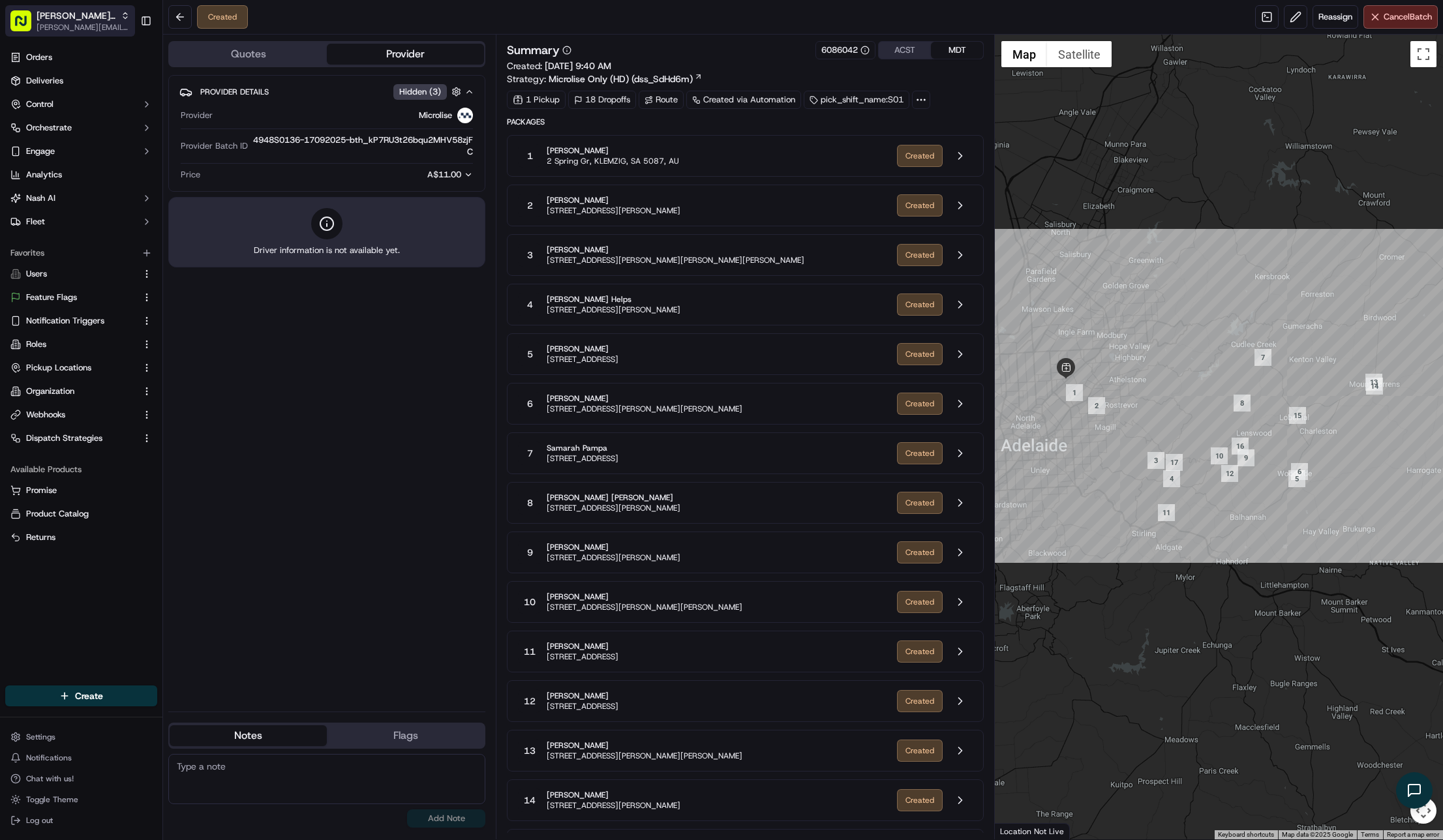
click at [81, 20] on div "Nash Org" at bounding box center [82, 15] width 93 height 13
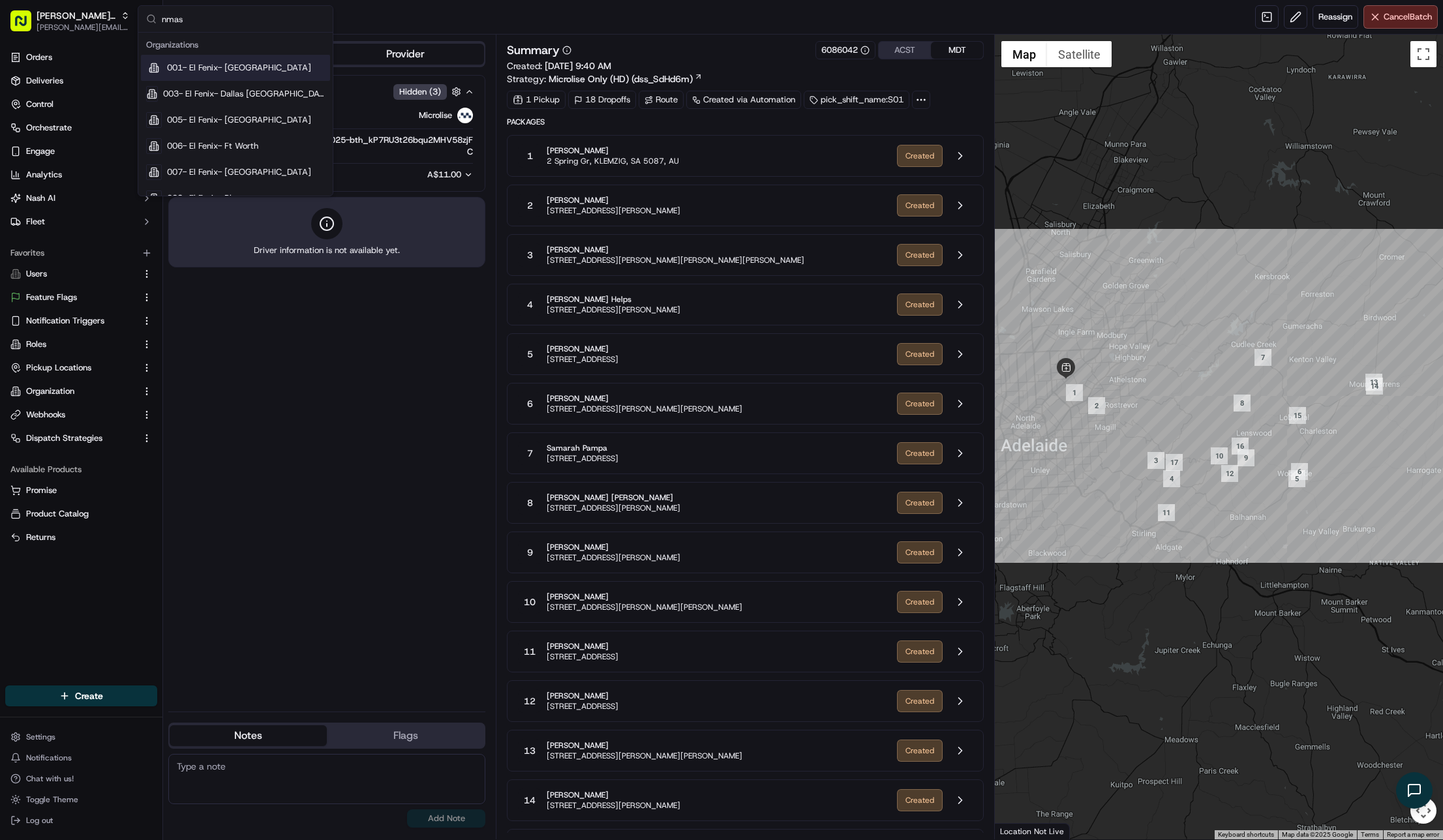
type input "nmash"
type input "nash_org"
drag, startPoint x: 176, startPoint y: 87, endPoint x: 203, endPoint y: 100, distance: 30.0
click at [176, 86] on div "Nash Org (AU)" at bounding box center [235, 93] width 189 height 26
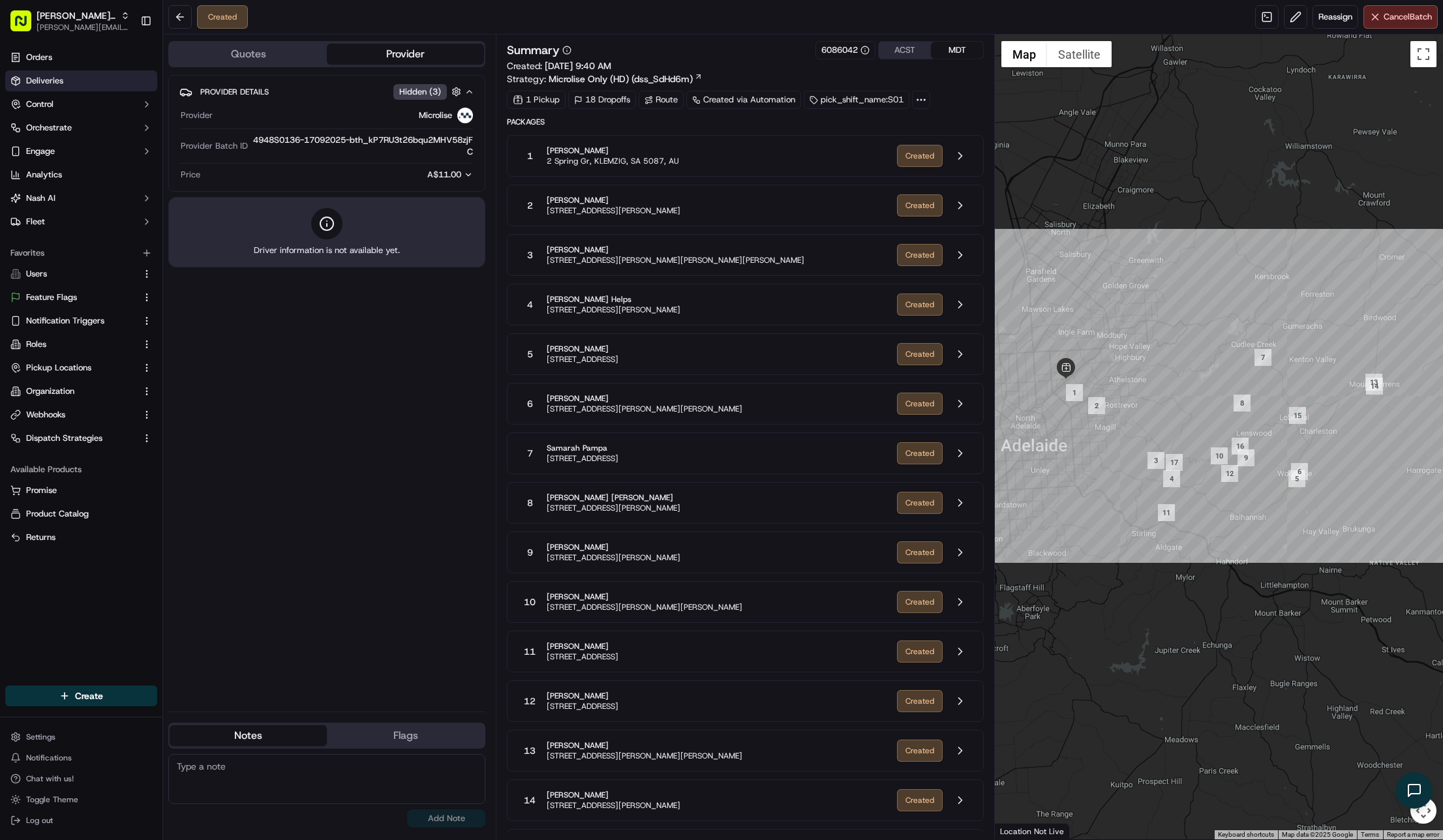
click at [72, 76] on link "Deliveries" at bounding box center [81, 81] width 152 height 21
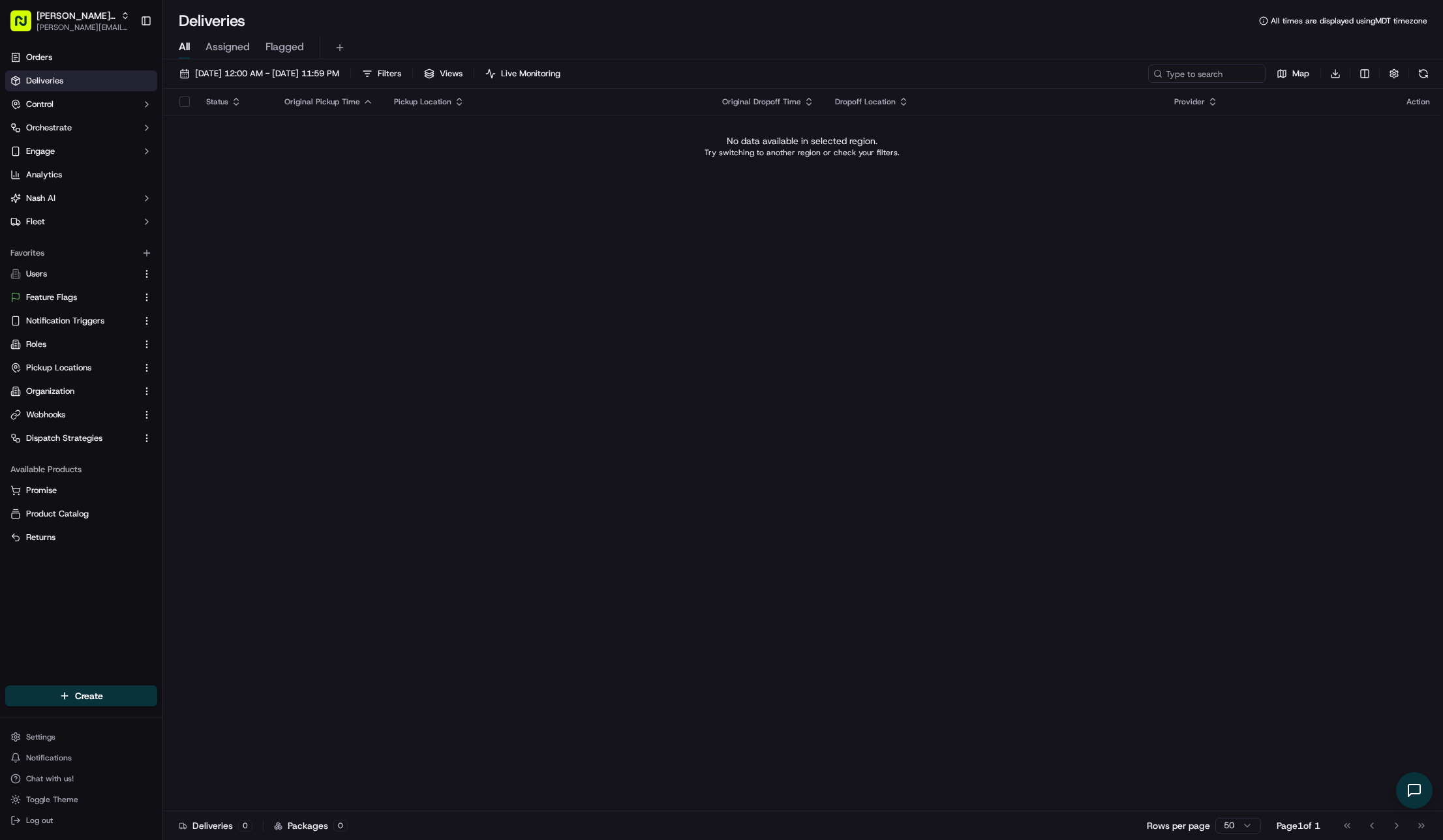
drag, startPoint x: 251, startPoint y: 68, endPoint x: 265, endPoint y: 83, distance: 20.5
click at [251, 68] on span "Sep 16 2025 12:00 AM - Sep 16 2025 11:59 PM" at bounding box center [266, 73] width 144 height 12
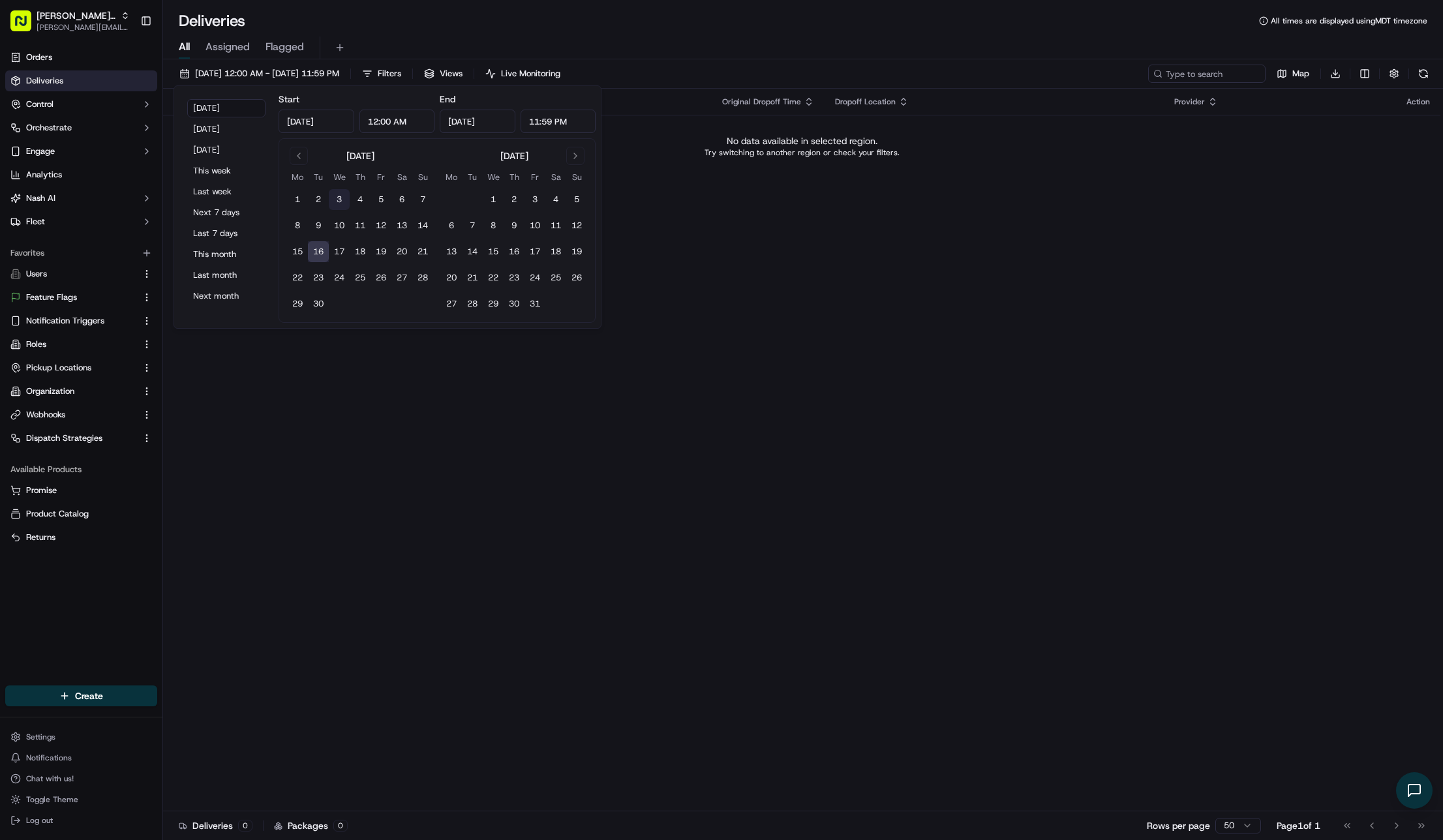
click at [341, 202] on button "3" at bounding box center [339, 199] width 21 height 21
type input "Sep 3, 2025"
click at [368, 242] on td "18" at bounding box center [359, 252] width 21 height 21
click at [397, 225] on button "13" at bounding box center [401, 225] width 21 height 21
type input "Sep 13, 2025"
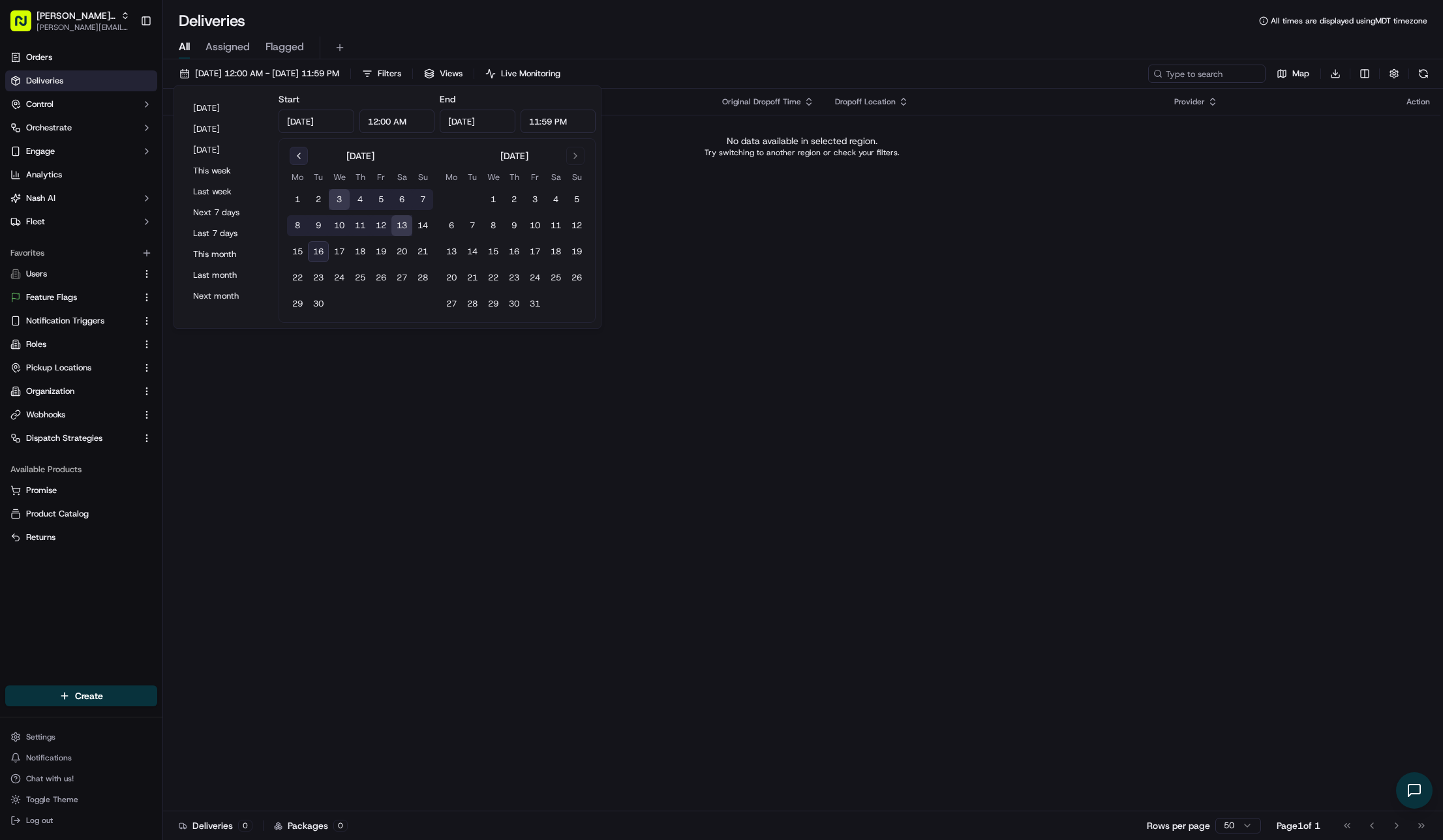
click at [304, 155] on button "Go to previous month" at bounding box center [299, 156] width 18 height 18
drag, startPoint x: 384, startPoint y: 194, endPoint x: 406, endPoint y: 289, distance: 97.5
click at [385, 195] on button "1" at bounding box center [380, 199] width 21 height 21
type input "Aug 1, 2025"
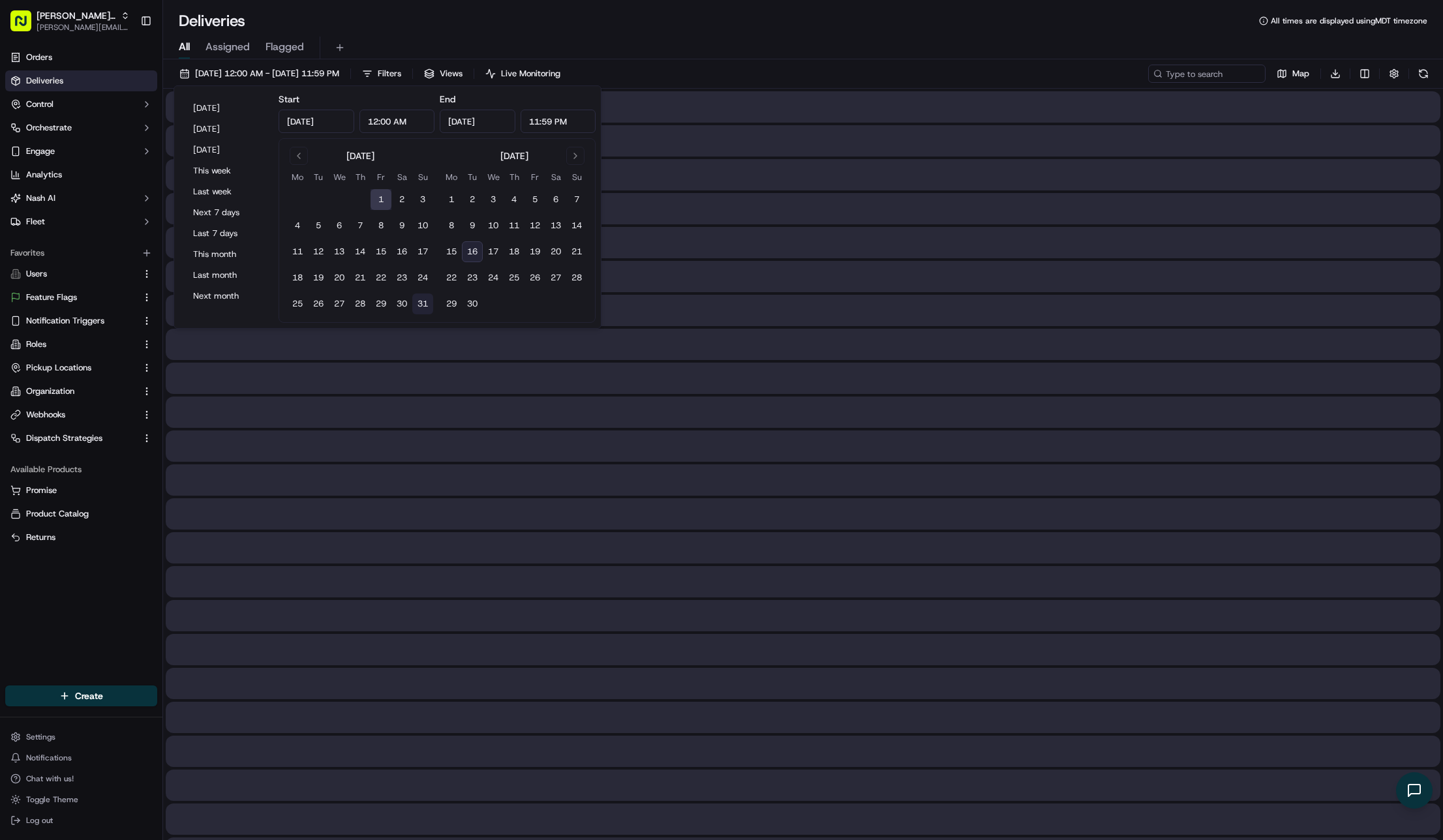
click at [412, 299] on button "31" at bounding box center [422, 303] width 21 height 21
type input "Aug 31, 2025"
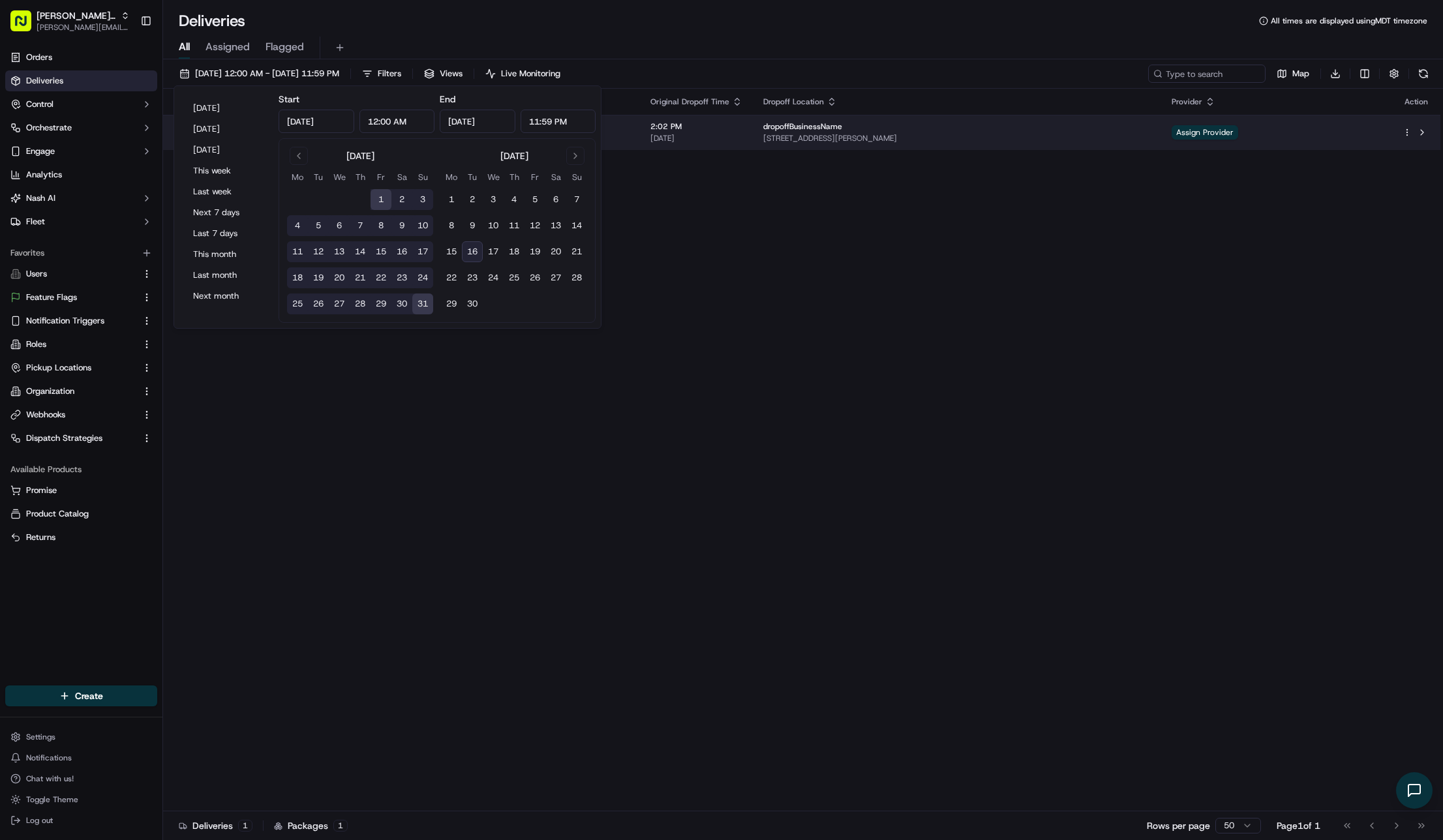
click at [742, 134] on span "Aug 29 2025" at bounding box center [696, 138] width 92 height 11
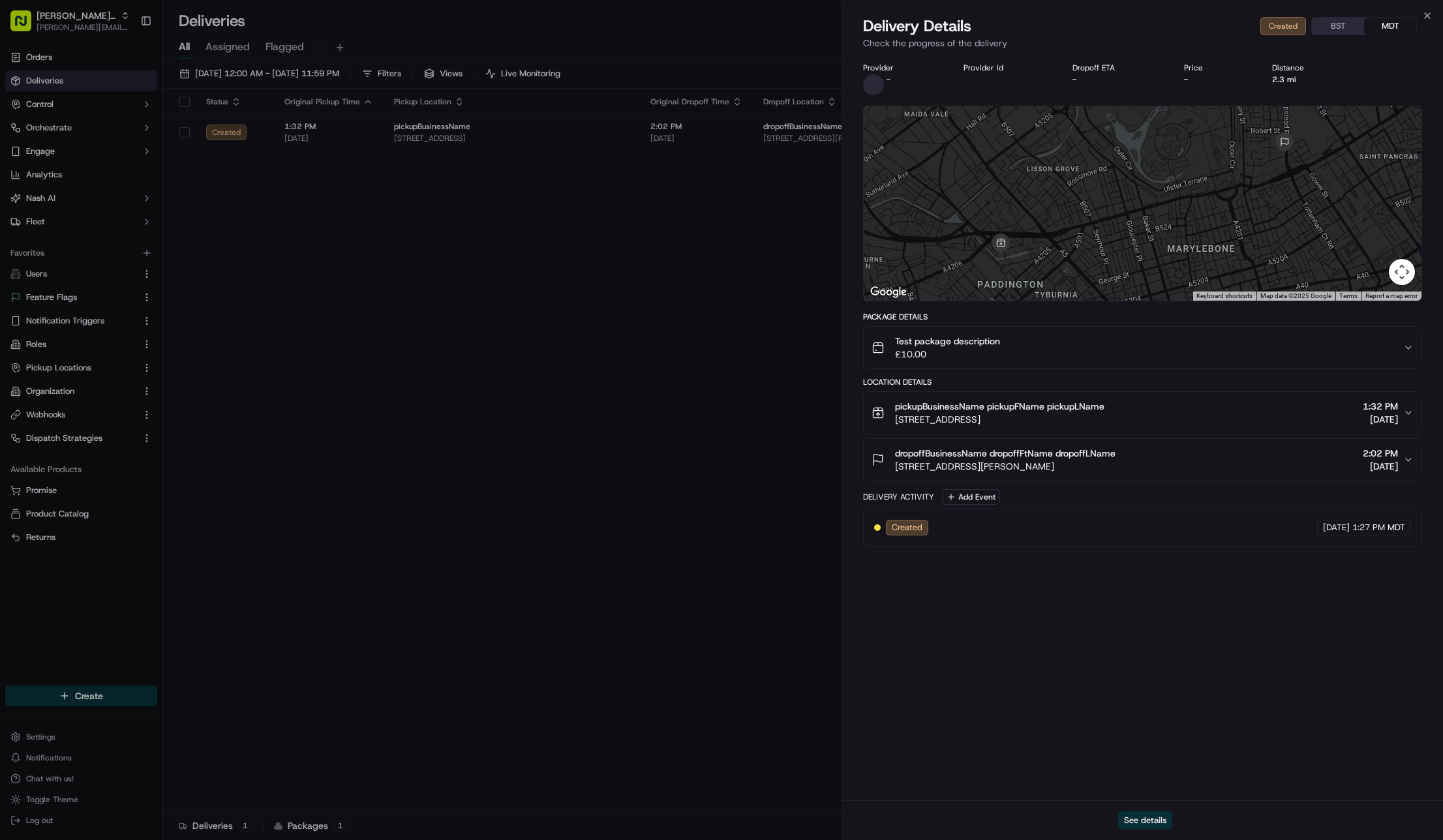
click at [1149, 817] on button "See details" at bounding box center [1145, 820] width 54 height 18
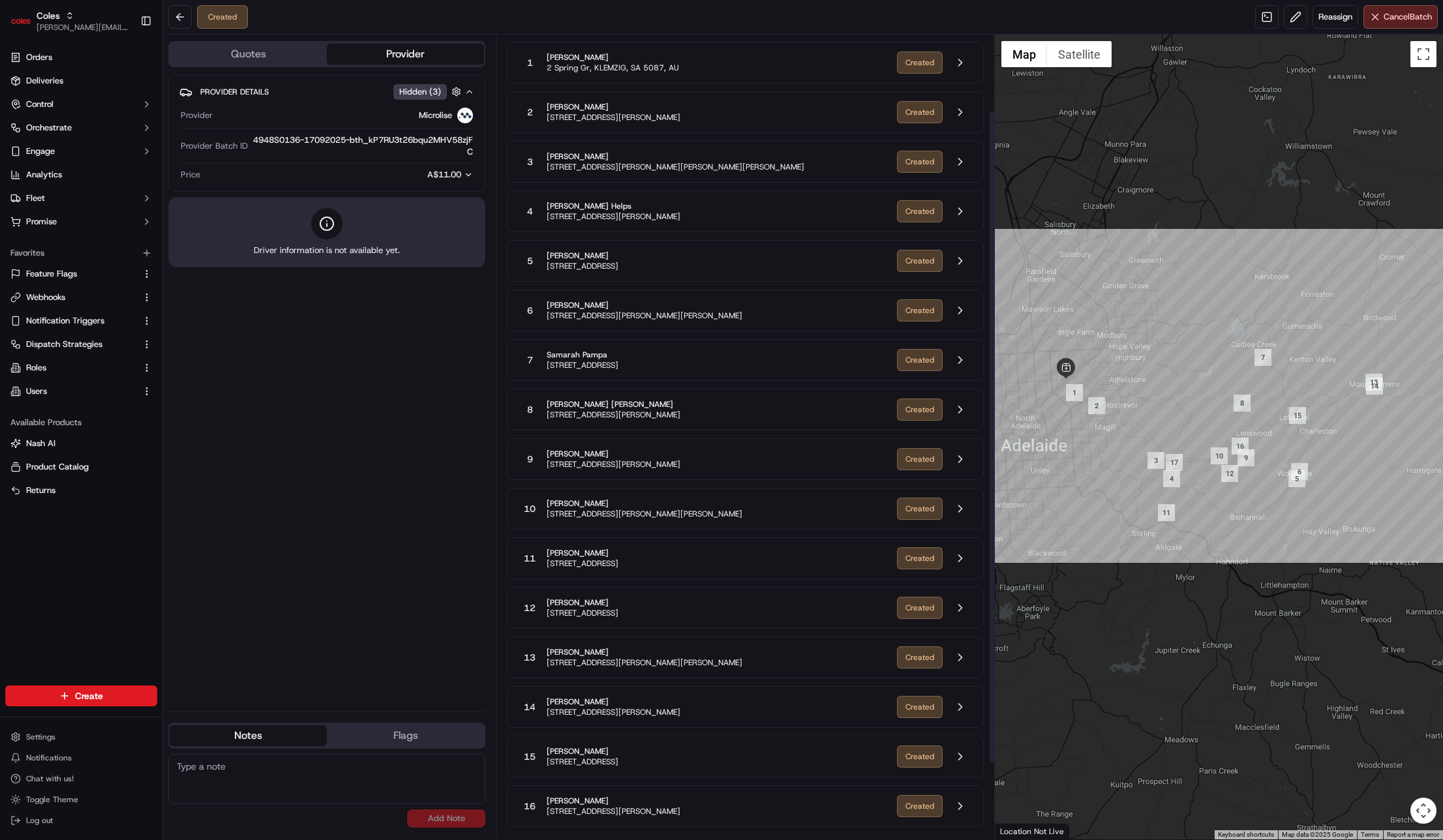
scroll to position [186, 0]
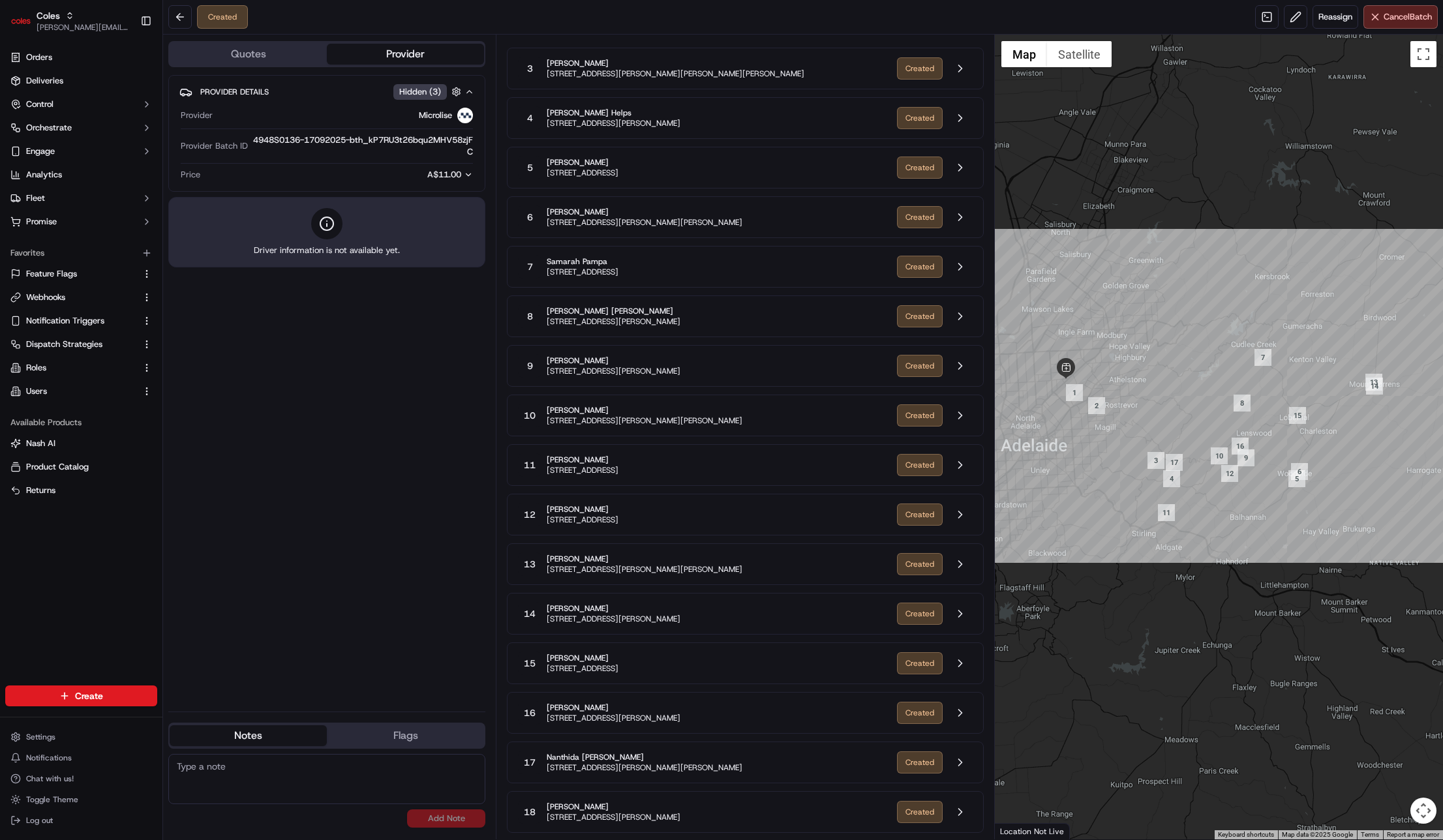
drag, startPoint x: 537, startPoint y: 805, endPoint x: 712, endPoint y: 823, distance: 175.9
click at [711, 823] on div "18 Clare Edge 61 Langley Rd, CUDLEE CREEK, SA 5232, AU" at bounding box center [702, 812] width 368 height 24
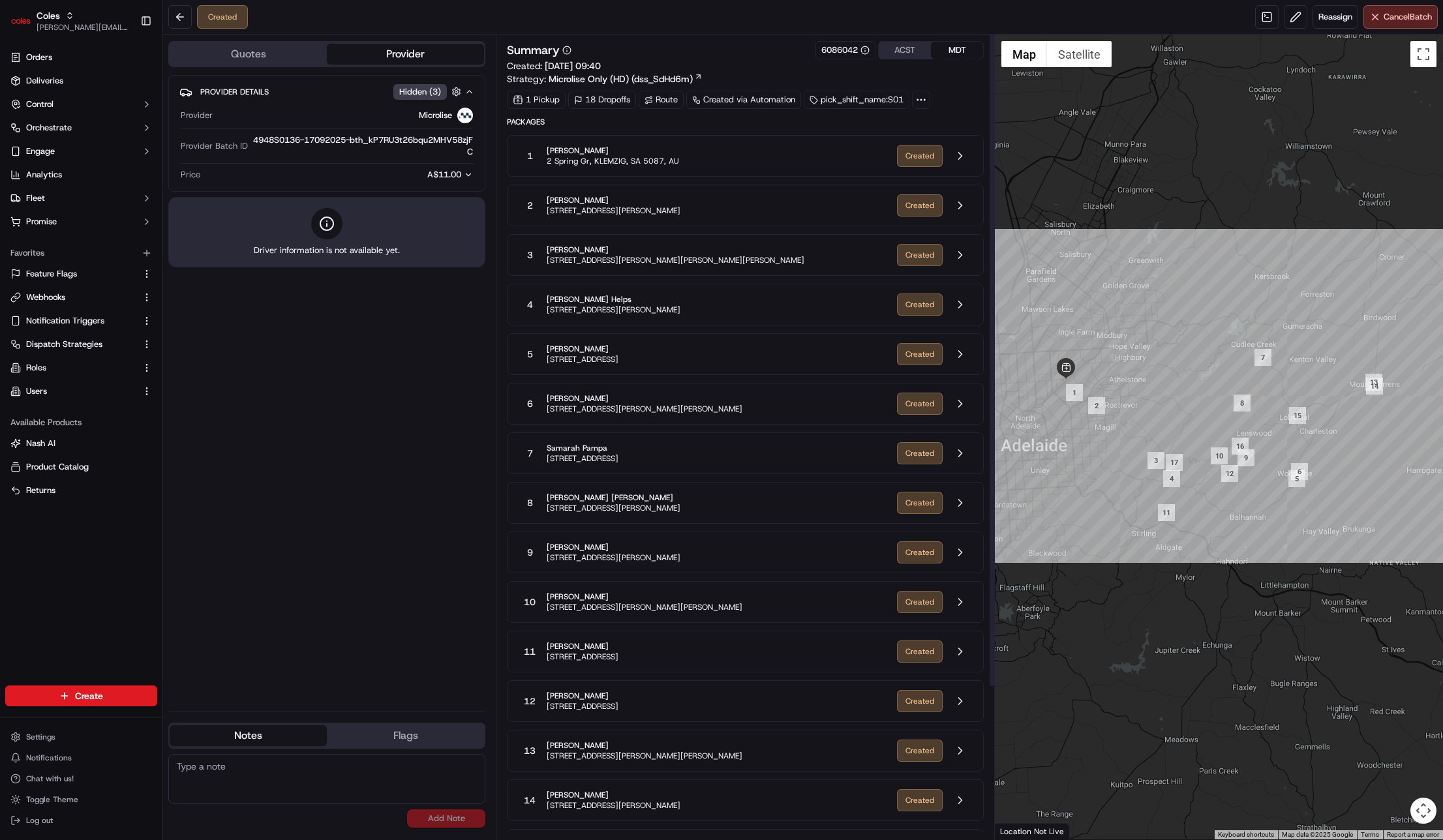
scroll to position [4, 0]
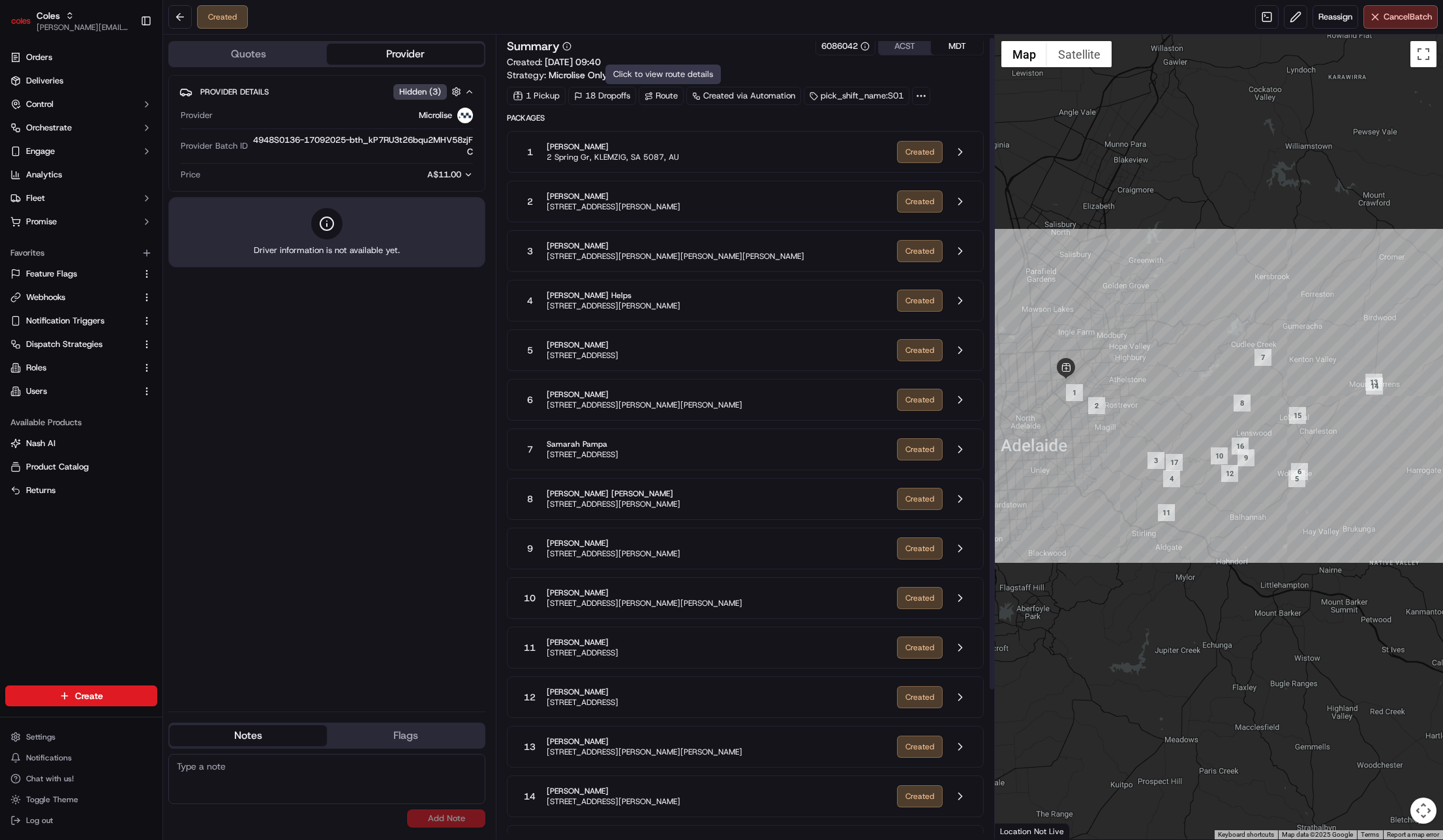
click at [644, 104] on div "Route" at bounding box center [661, 96] width 45 height 18
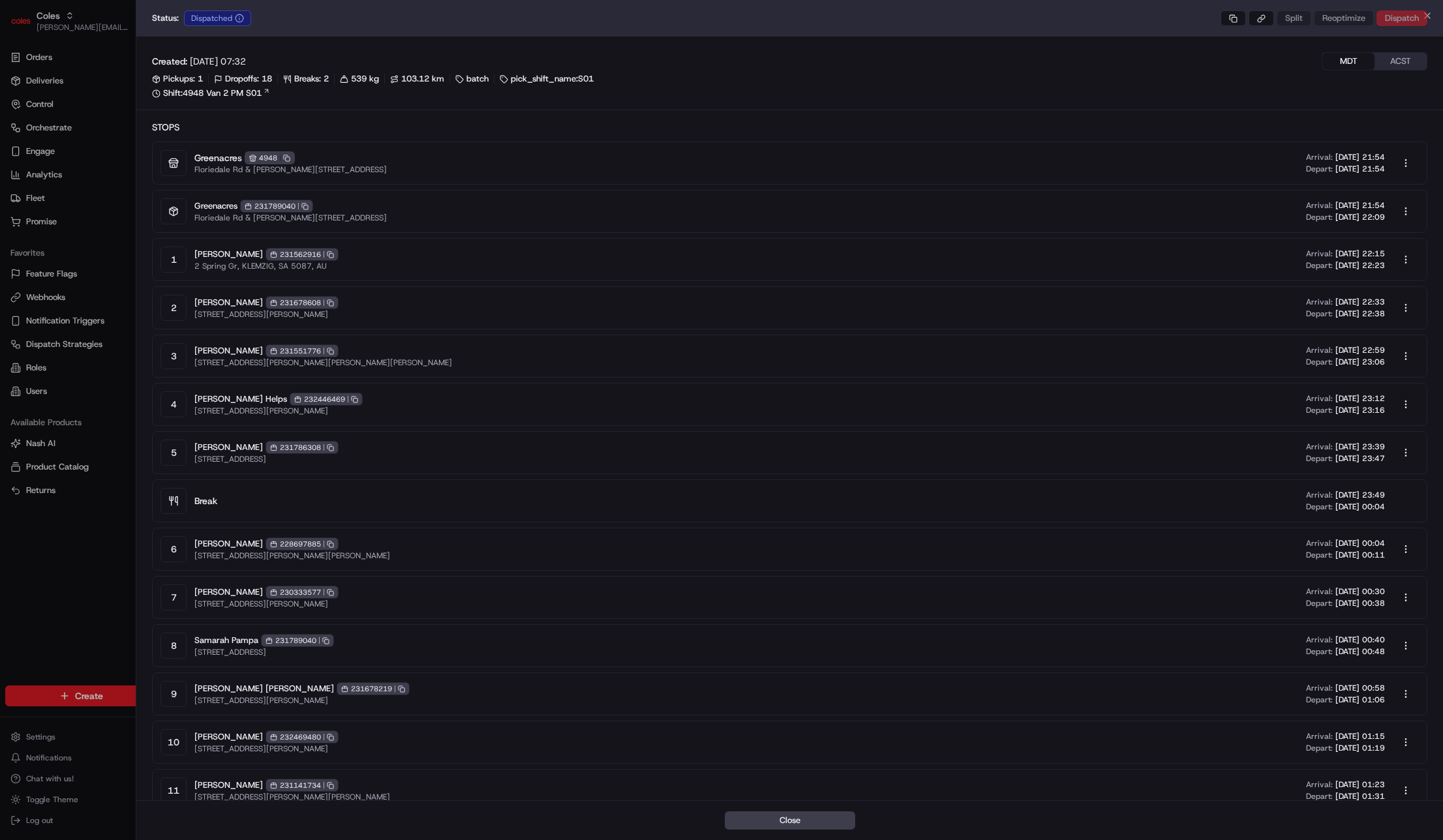
click at [122, 148] on div at bounding box center [722, 420] width 1443 height 840
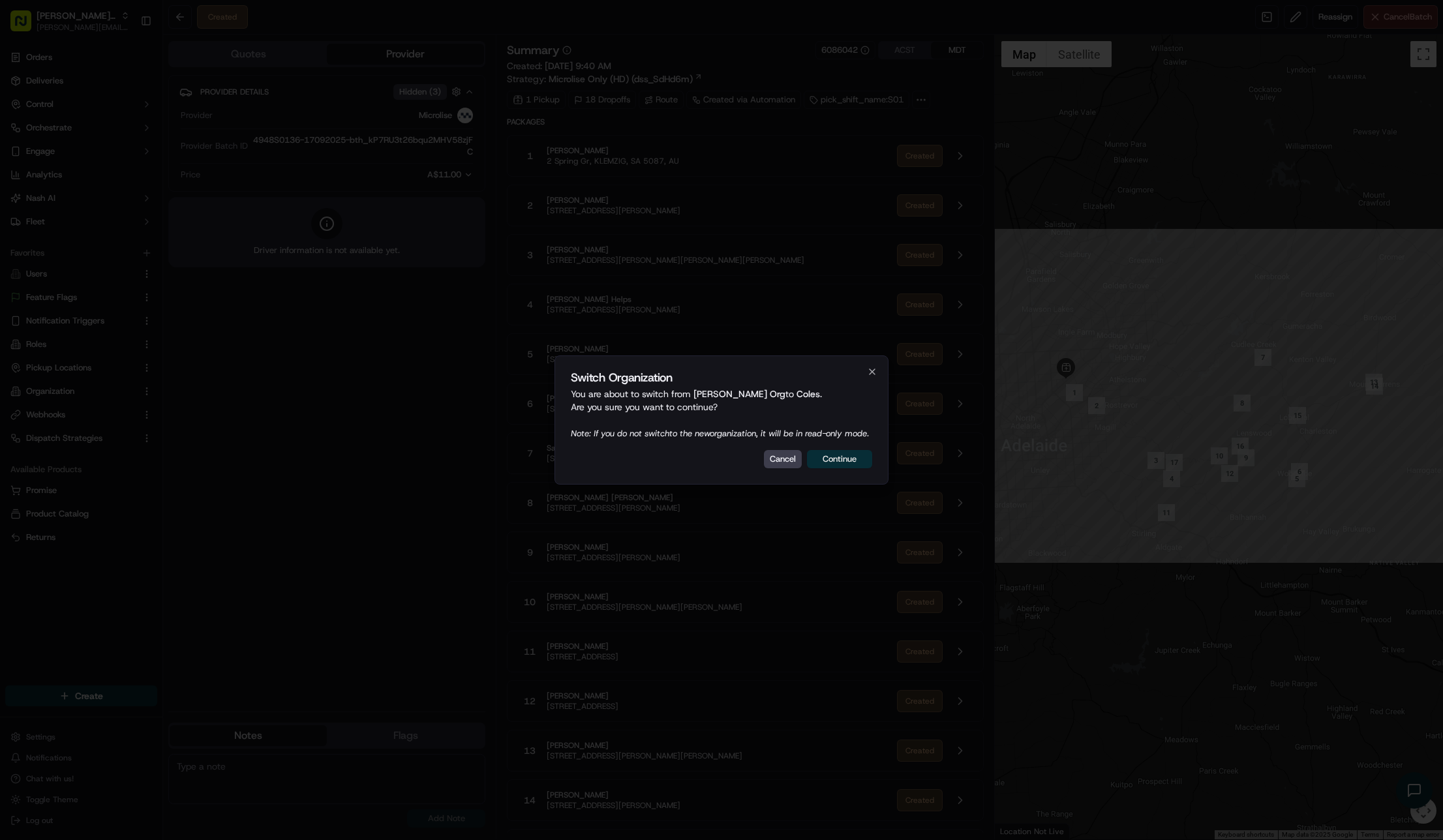
click at [832, 467] on button "Continue" at bounding box center [839, 459] width 65 height 18
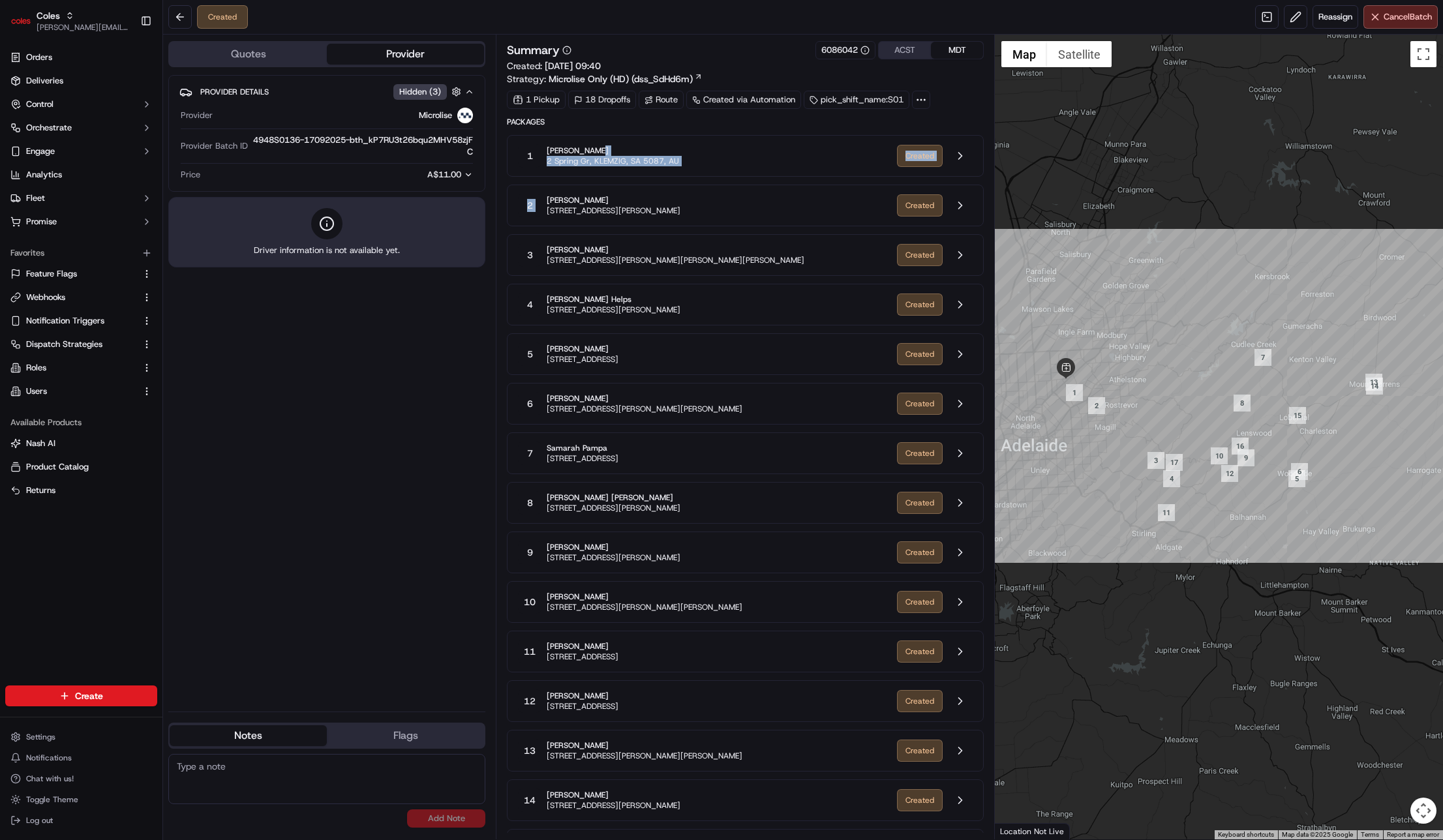
drag, startPoint x: 597, startPoint y: 147, endPoint x: 616, endPoint y: 191, distance: 47.9
click at [616, 191] on div "Packages 1 [PERSON_NAME] 2 Spring Gr, KLEMZIG, SA 5087, AU Created 2 [PERSON_NA…" at bounding box center [745, 543] width 477 height 853
click at [922, 100] on icon at bounding box center [921, 100] width 12 height 12
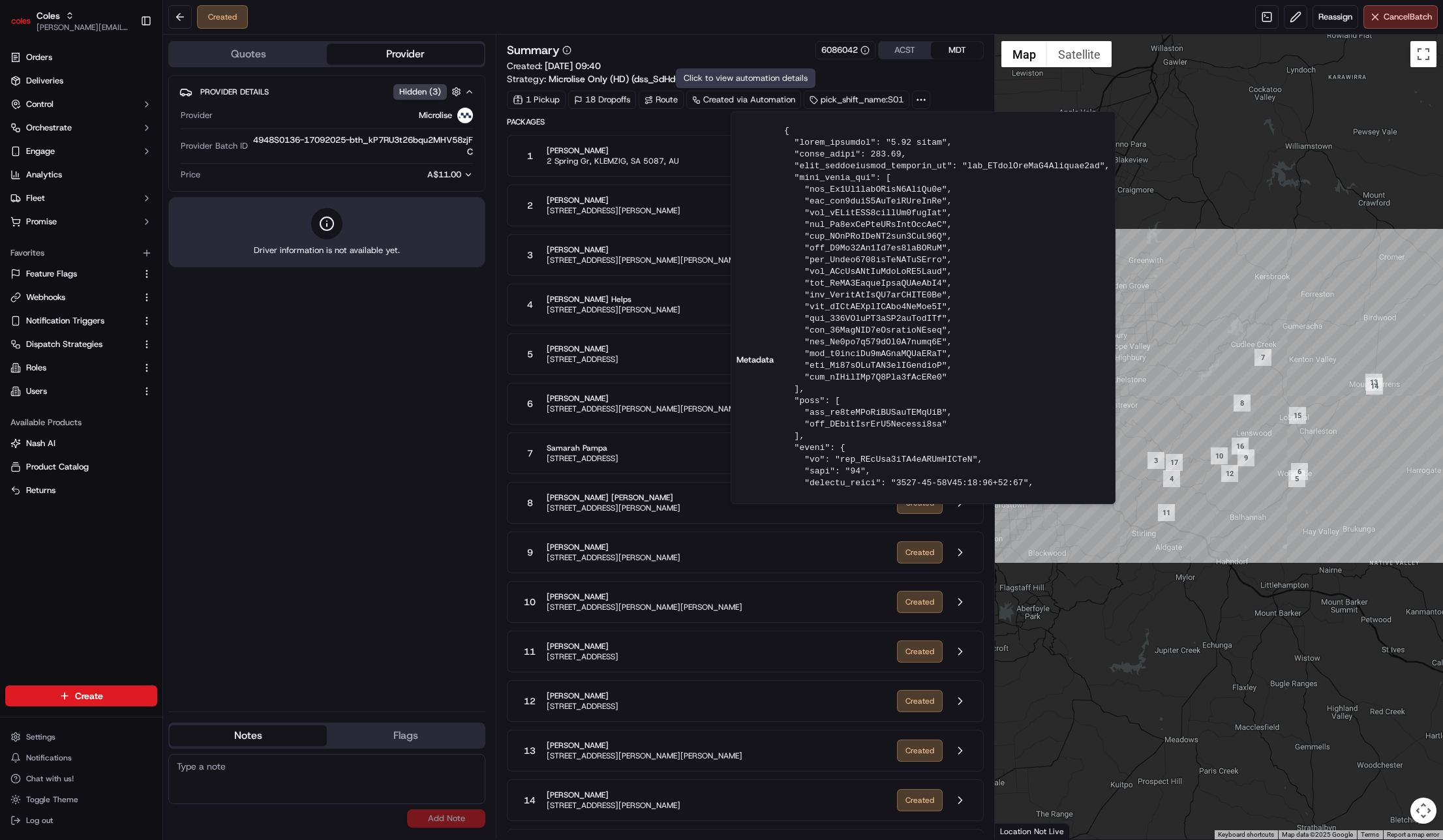
click at [708, 84] on div "Click to view automation details Click to view automation details" at bounding box center [745, 79] width 139 height 20
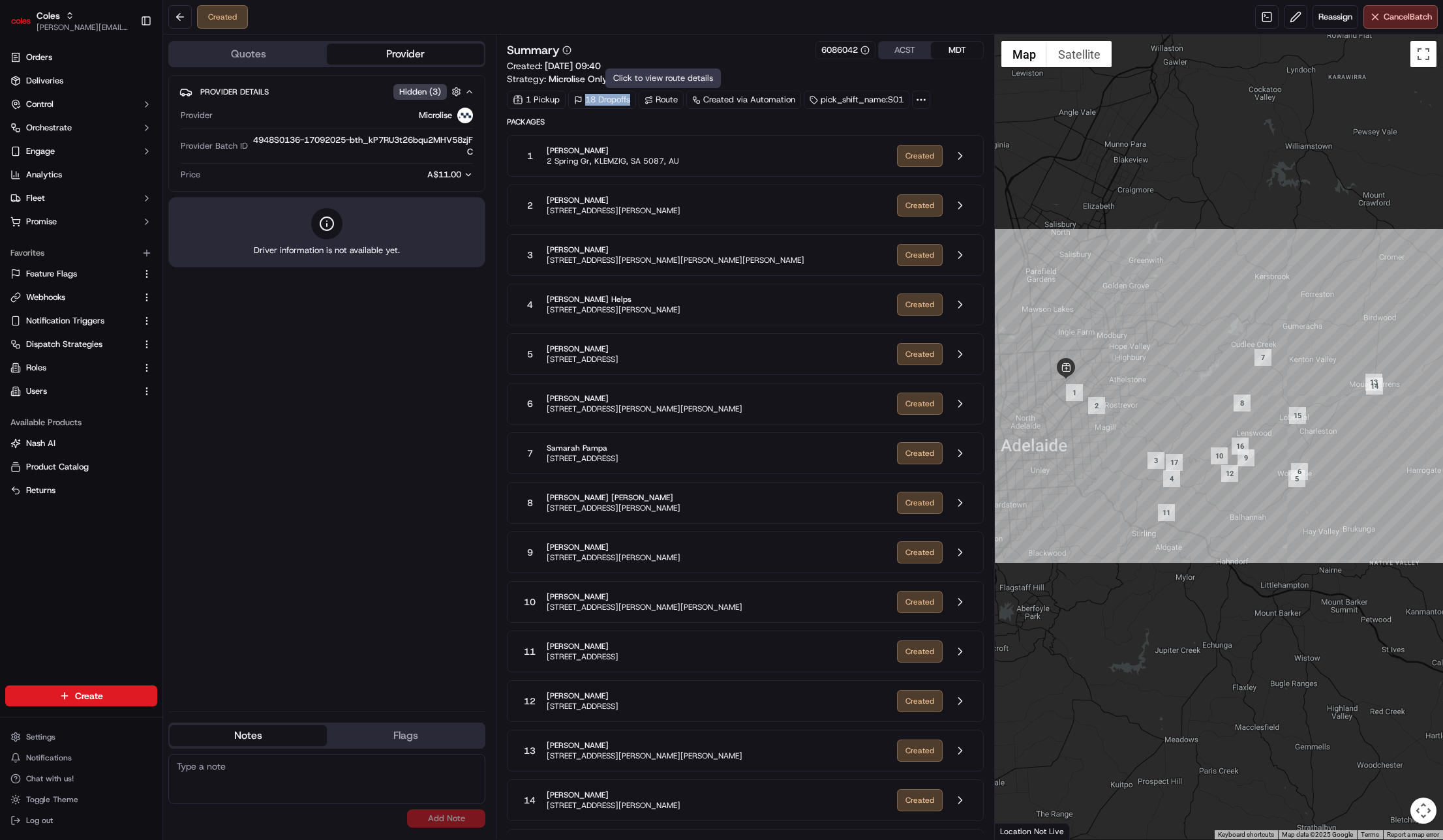
drag, startPoint x: 585, startPoint y: 101, endPoint x: 643, endPoint y: 101, distance: 58.0
click at [643, 101] on div "1 Pickup 18 Dropoffs Route Created via Automation pick_shift_name:S01" at bounding box center [745, 100] width 477 height 18
click at [604, 100] on div "18 Dropoffs" at bounding box center [602, 100] width 68 height 18
drag, startPoint x: 579, startPoint y: 100, endPoint x: 640, endPoint y: 99, distance: 61.0
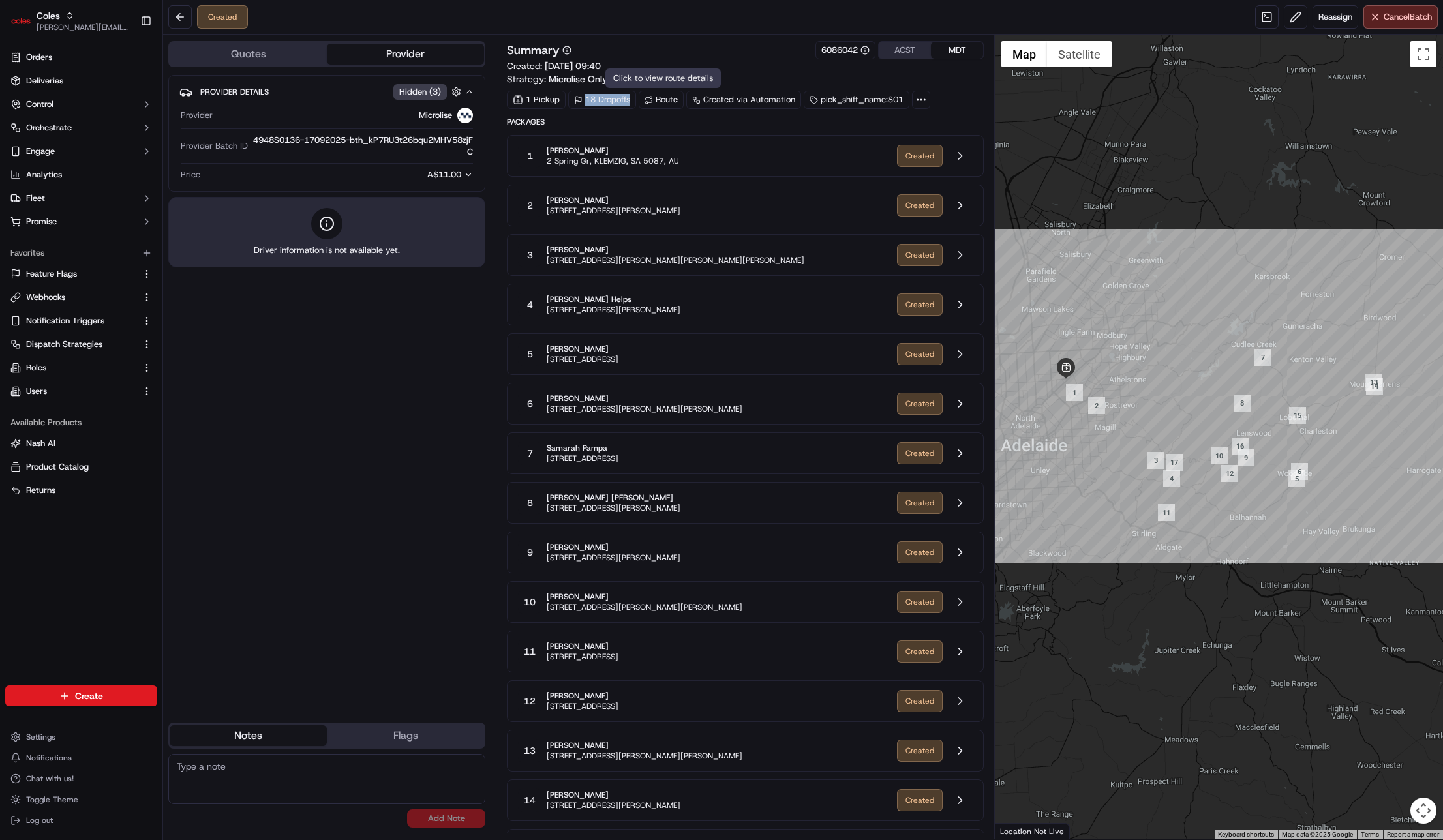
click at [640, 99] on div "1 Pickup 18 Dropoffs Route Created via Automation pick_shift_name:S01" at bounding box center [745, 100] width 477 height 18
click at [647, 98] on icon at bounding box center [648, 100] width 8 height 8
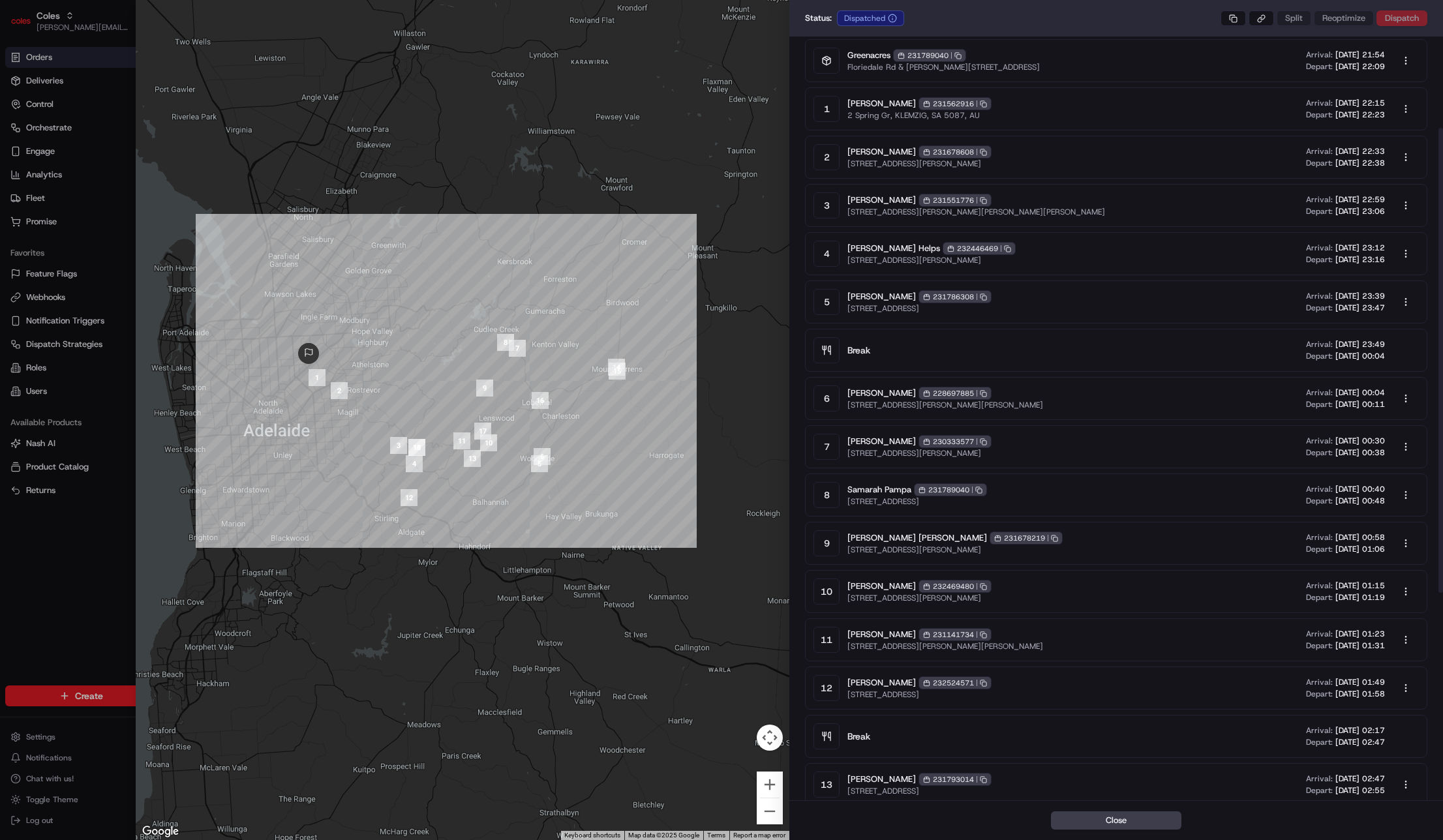
scroll to position [150, 0]
drag, startPoint x: 831, startPoint y: 441, endPoint x: 909, endPoint y: 447, distance: 78.2
click at [909, 447] on div "7 Clare Edge 230333577 Copy 230333577 61 Langley Rd, CUDLEE CREEK, SA 5232, AU …" at bounding box center [1115, 447] width 622 height 43
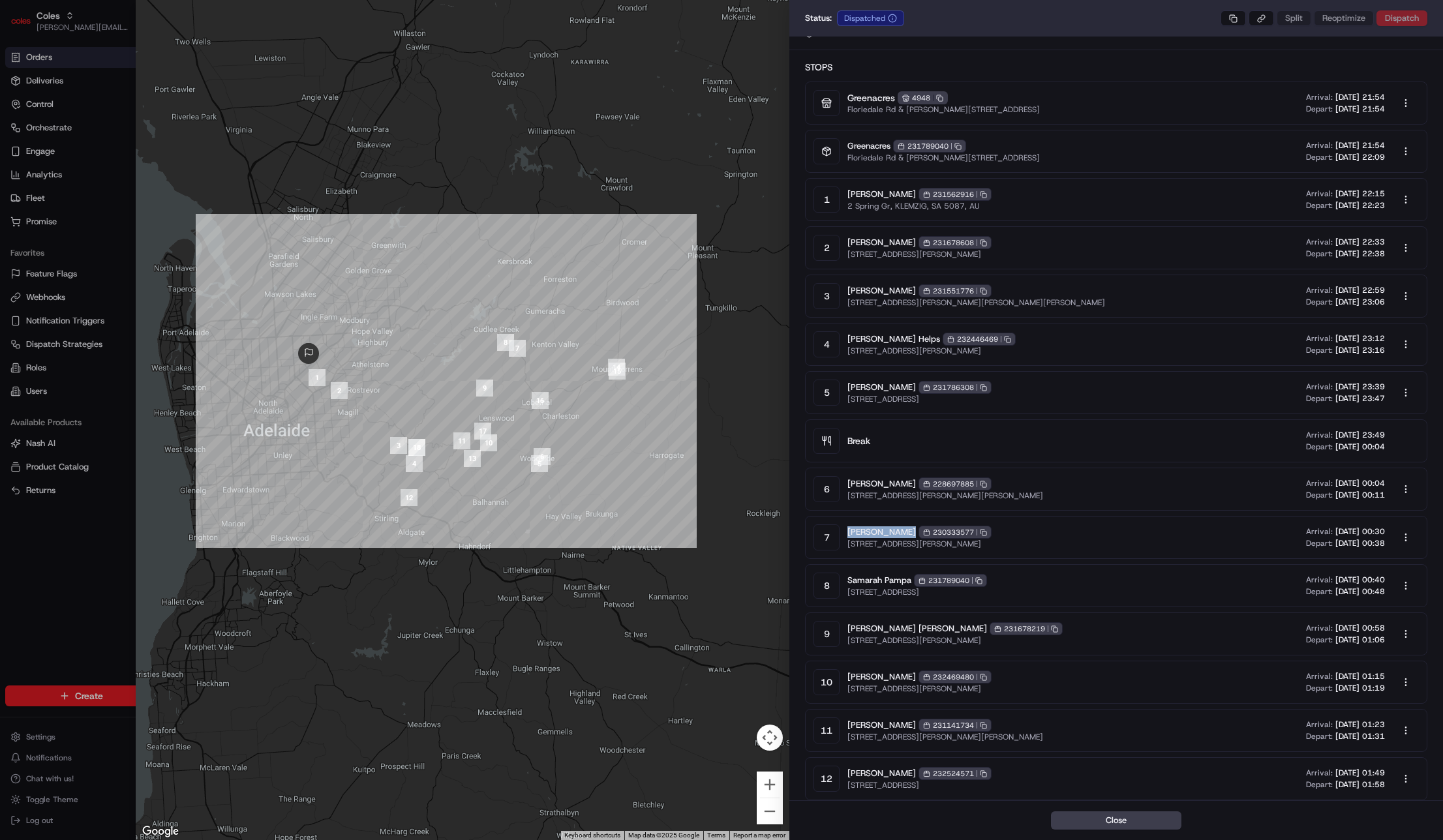
click at [76, 215] on div at bounding box center [722, 420] width 1443 height 840
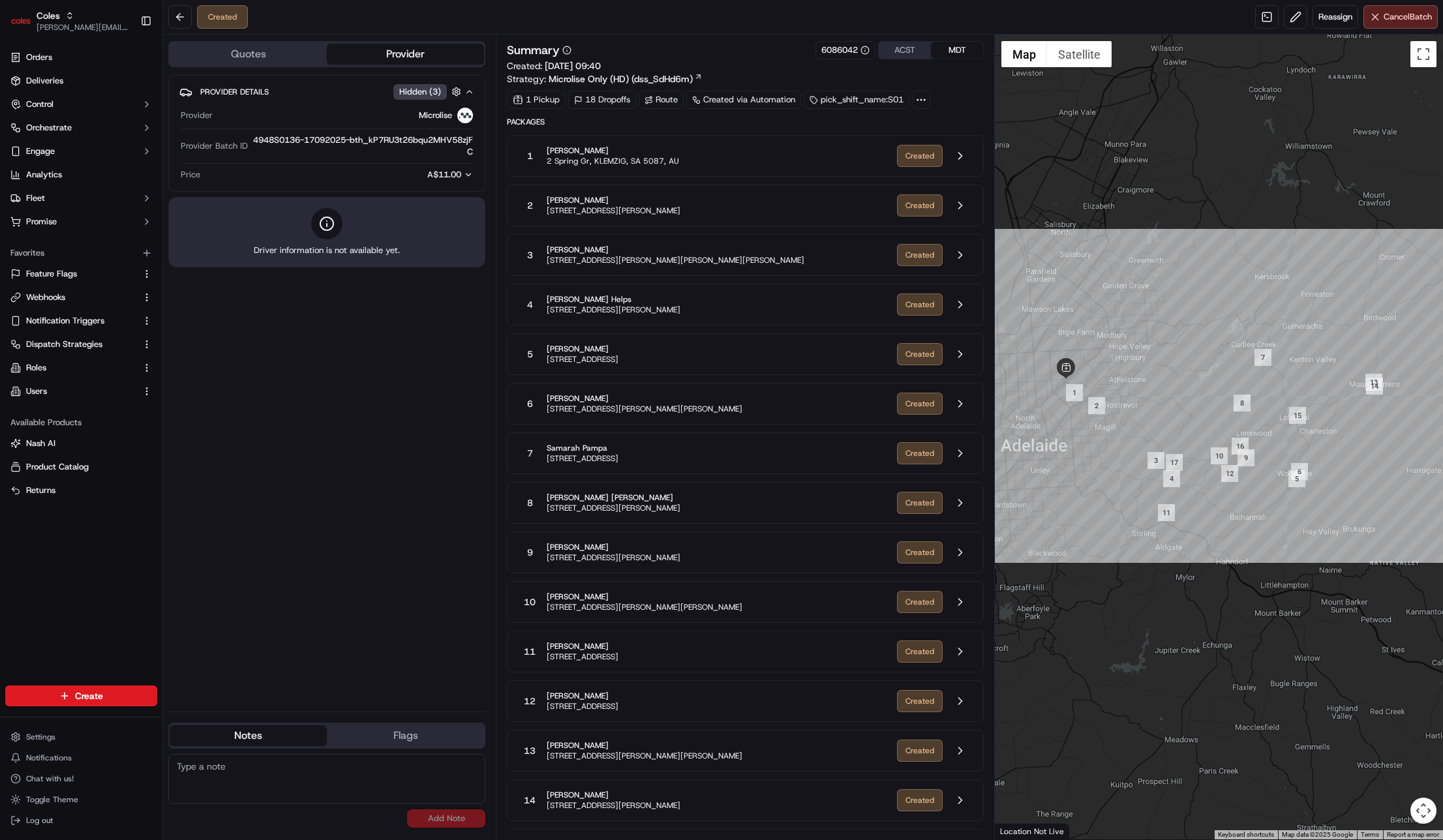
click at [702, 47] on div "Summary 6086042 ACST MDT" at bounding box center [745, 50] width 477 height 18
click at [239, 558] on div "Provider Details Hidden ( 3 ) Provider Microlise Provider Batch ID 4948S0136-17…" at bounding box center [327, 388] width 317 height 626
click at [102, 294] on link "Webhooks" at bounding box center [73, 297] width 126 height 12
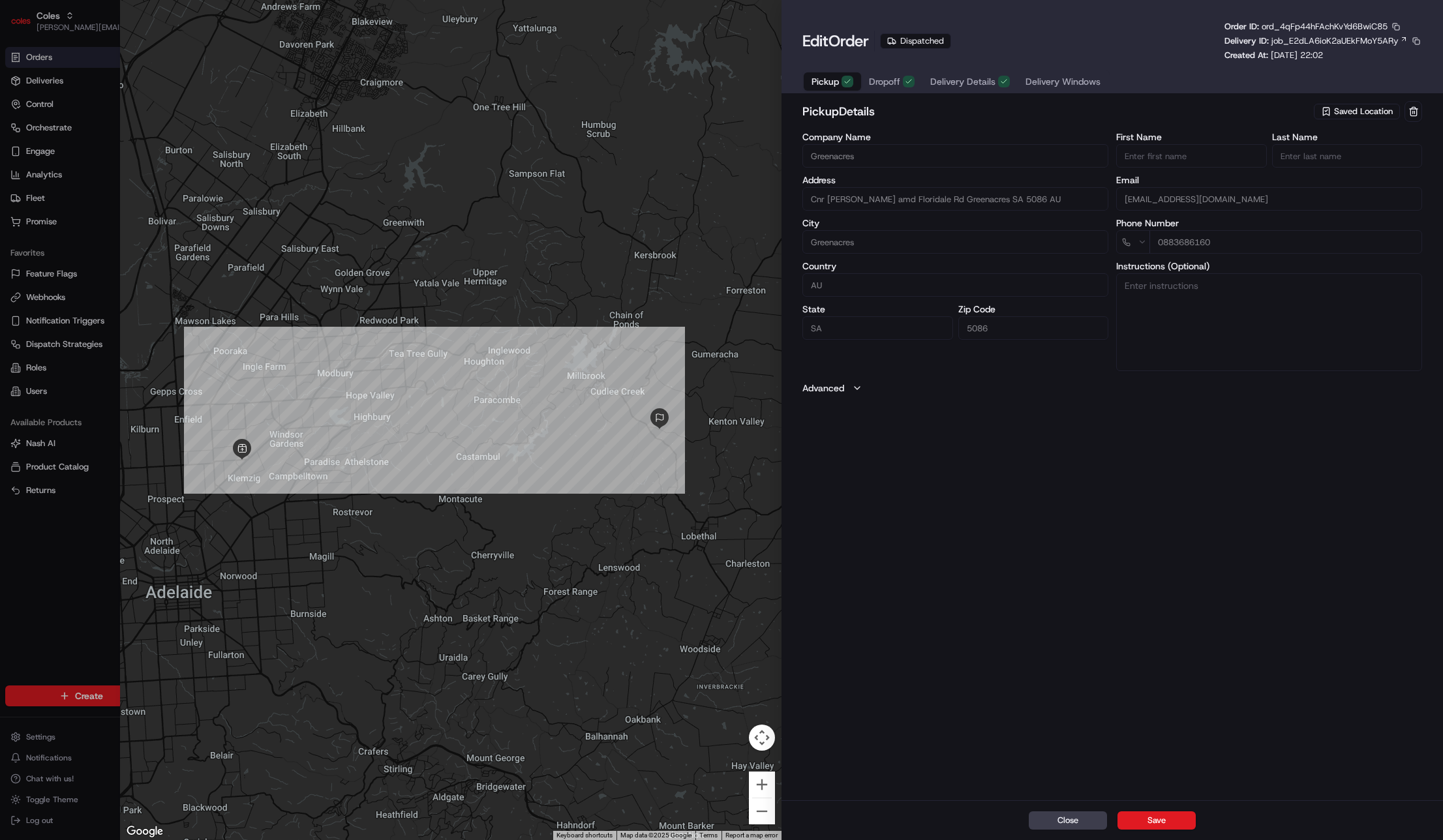
click at [877, 82] on span "Dropoff" at bounding box center [884, 81] width 32 height 13
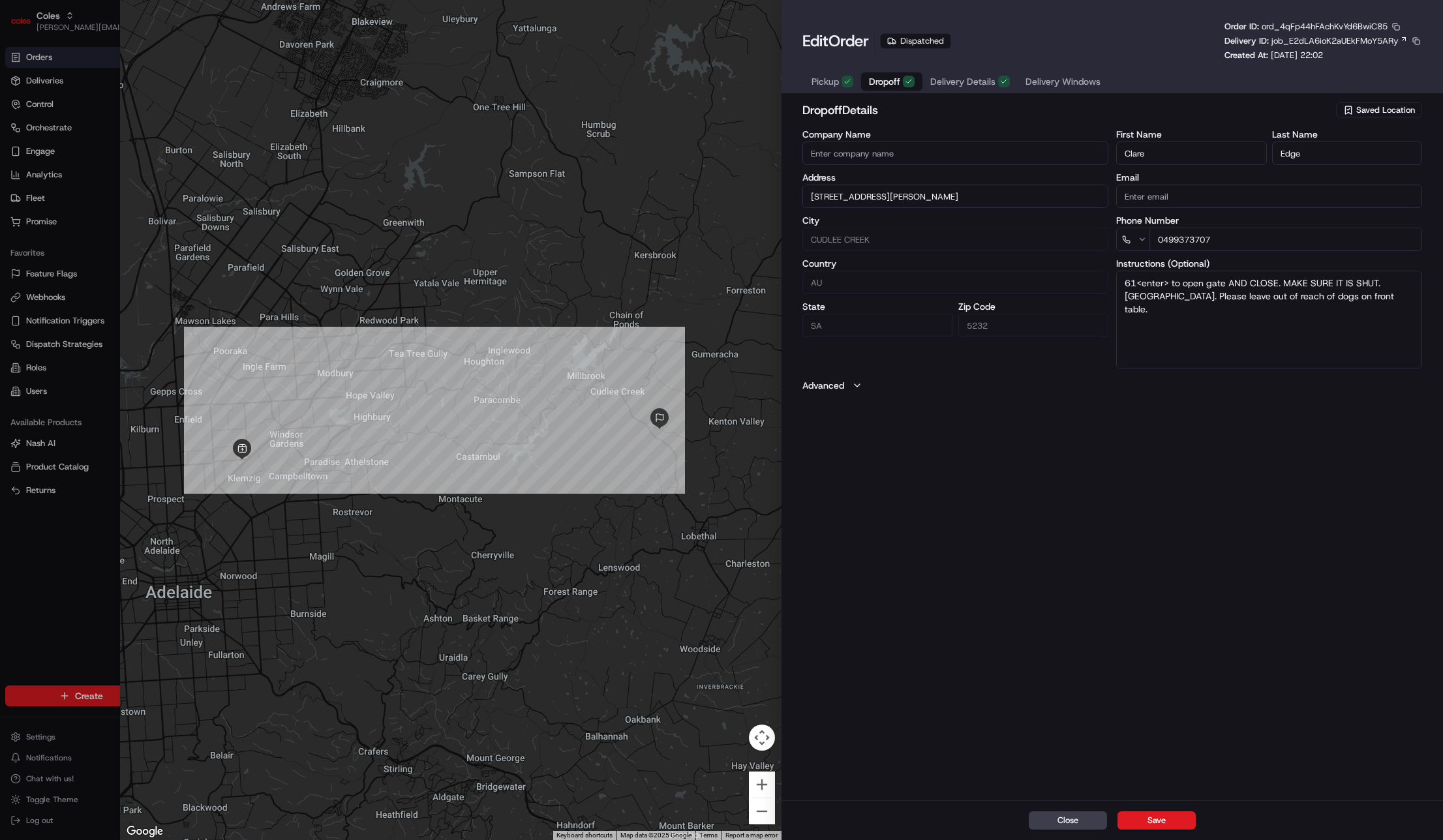
click at [1140, 284] on textarea "61<enter> to open gate AND CLOSE. MAKE SURE IT IS SHUT. Steep driveway. Please …" at bounding box center [1269, 320] width 306 height 98
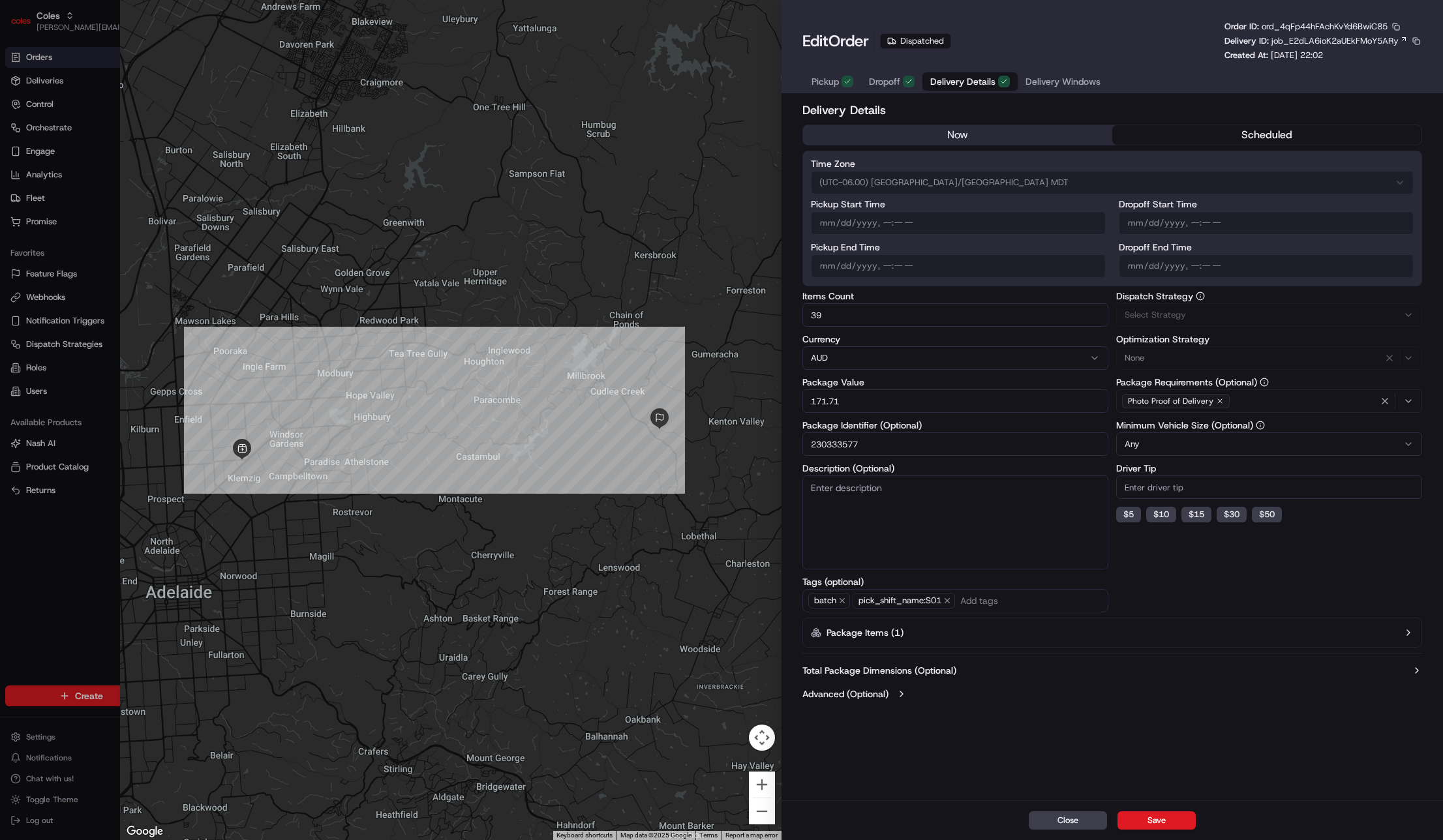
click at [941, 81] on span "Delivery Details" at bounding box center [962, 81] width 65 height 13
click at [921, 82] on button "Dropoff" at bounding box center [892, 81] width 62 height 18
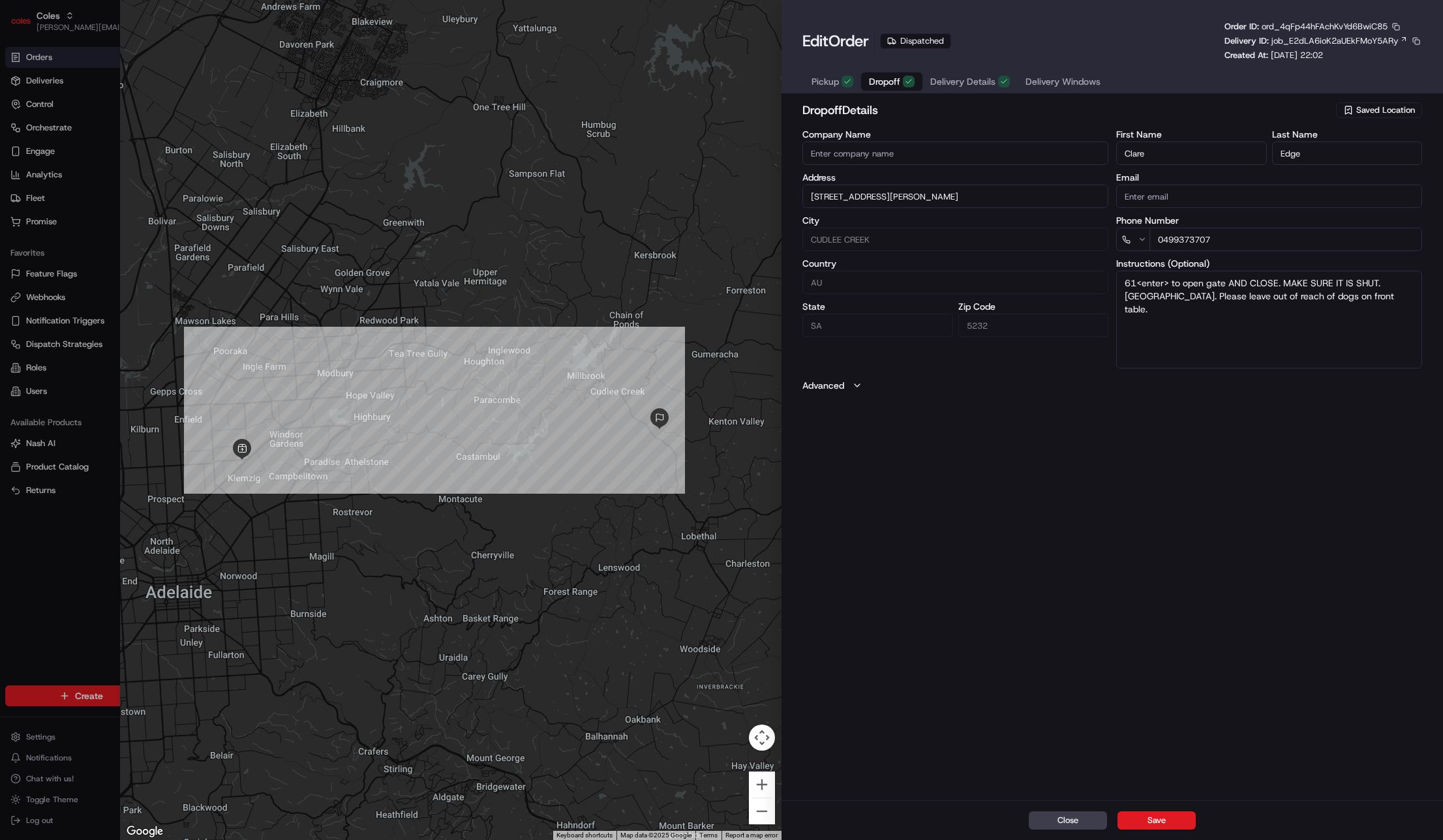
click at [833, 79] on span "Pickup" at bounding box center [825, 81] width 27 height 13
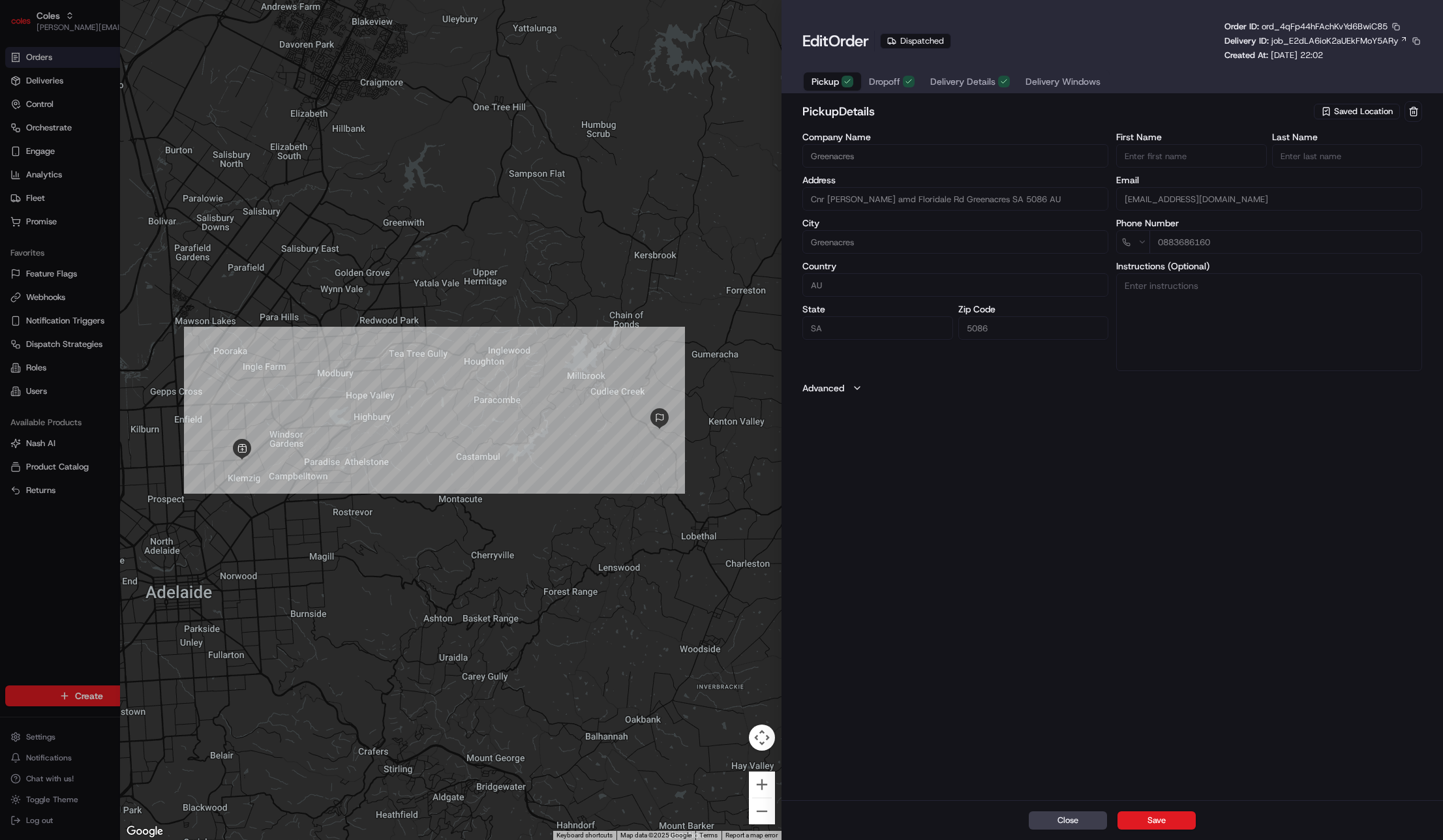
click at [861, 395] on div "pickup Details Saved Location Company Name Greenacres Address Cnr Muller Rd amd…" at bounding box center [1112, 449] width 662 height 702
click at [856, 385] on icon "button" at bounding box center [857, 388] width 11 height 11
click at [890, 87] on span "Dropoff" at bounding box center [884, 81] width 32 height 13
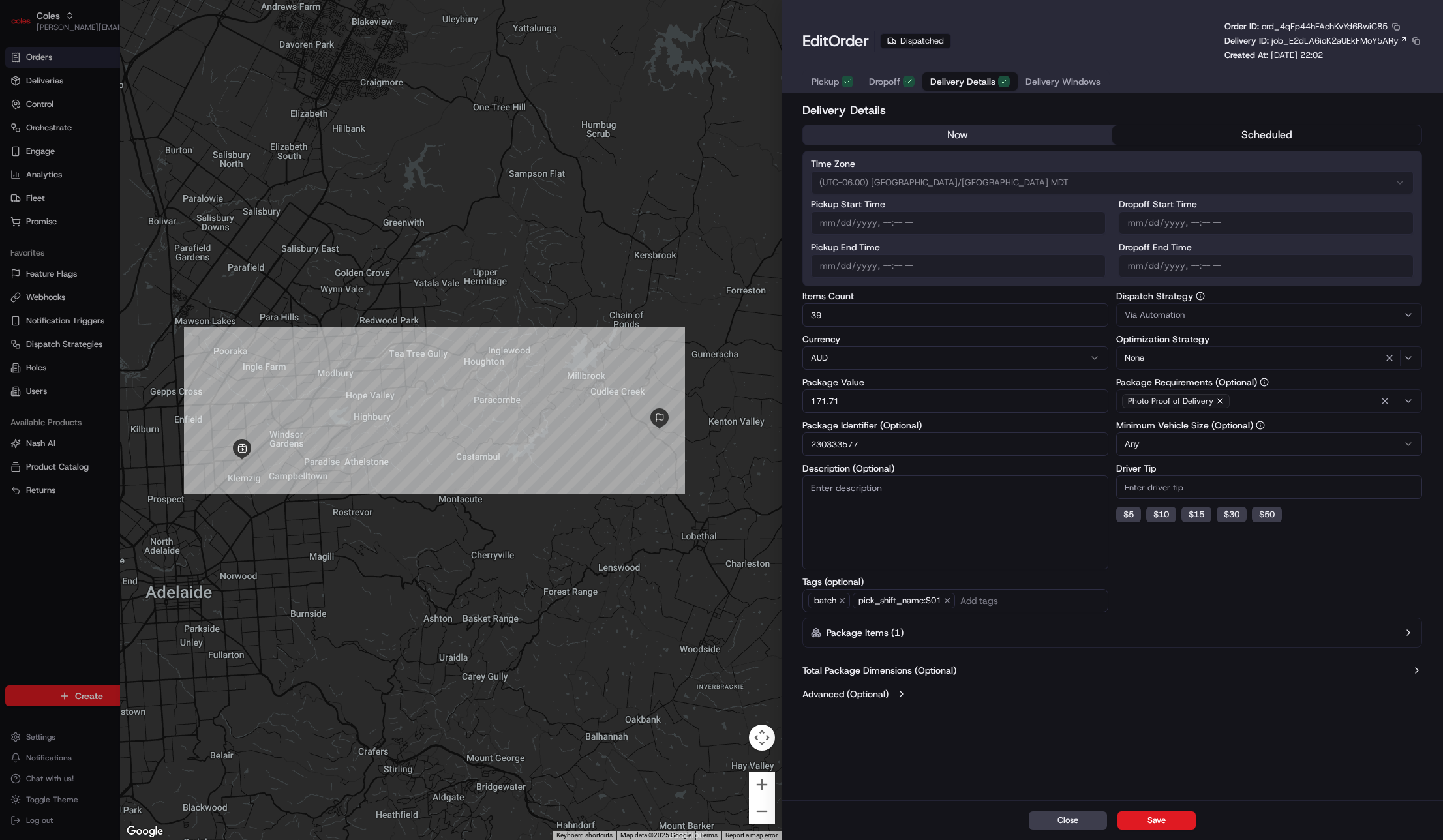
click at [951, 84] on span "Delivery Details" at bounding box center [962, 81] width 65 height 13
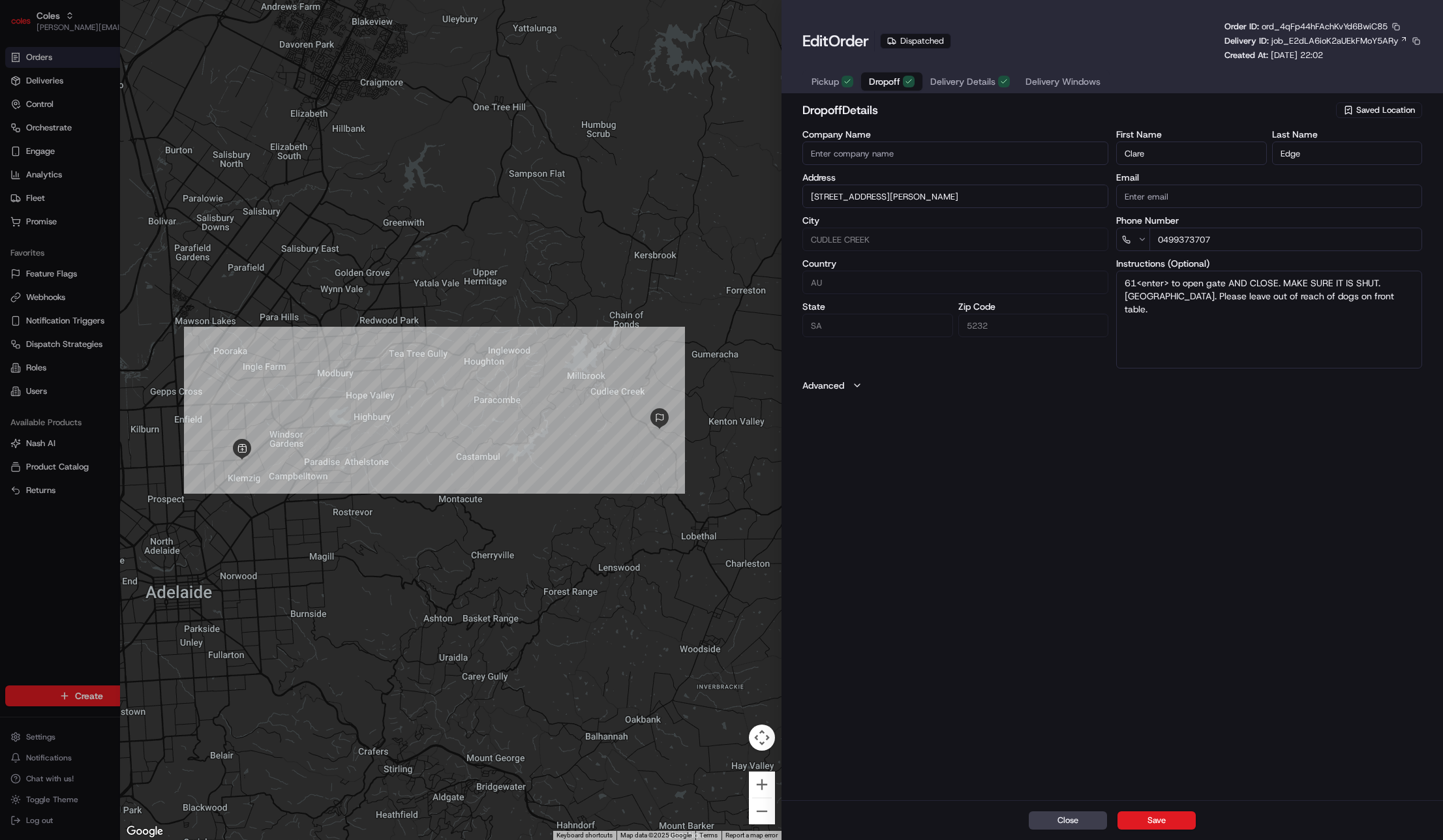
click at [910, 82] on icon "button" at bounding box center [908, 81] width 8 height 8
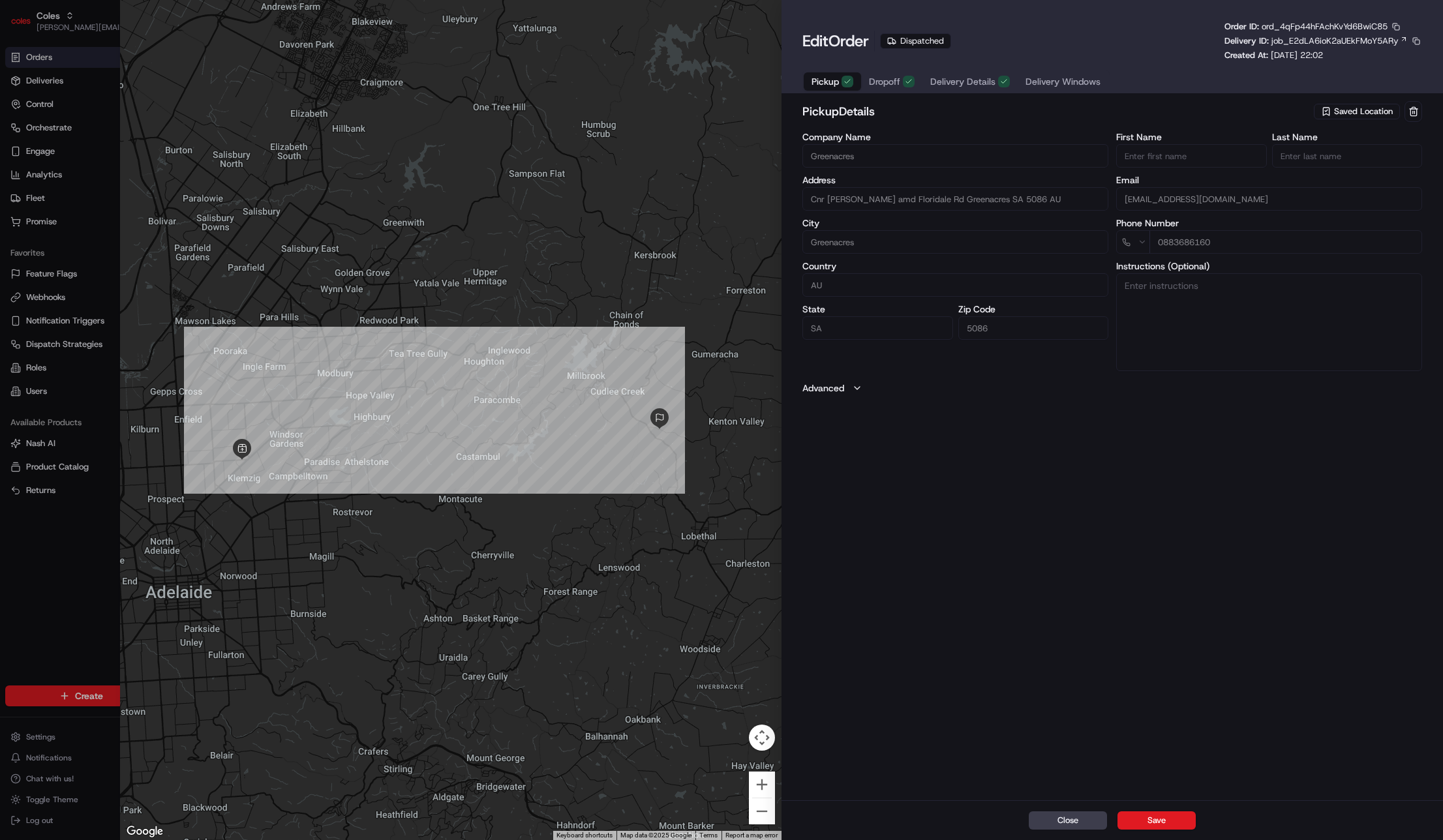
click at [850, 81] on icon "button" at bounding box center [847, 81] width 8 height 8
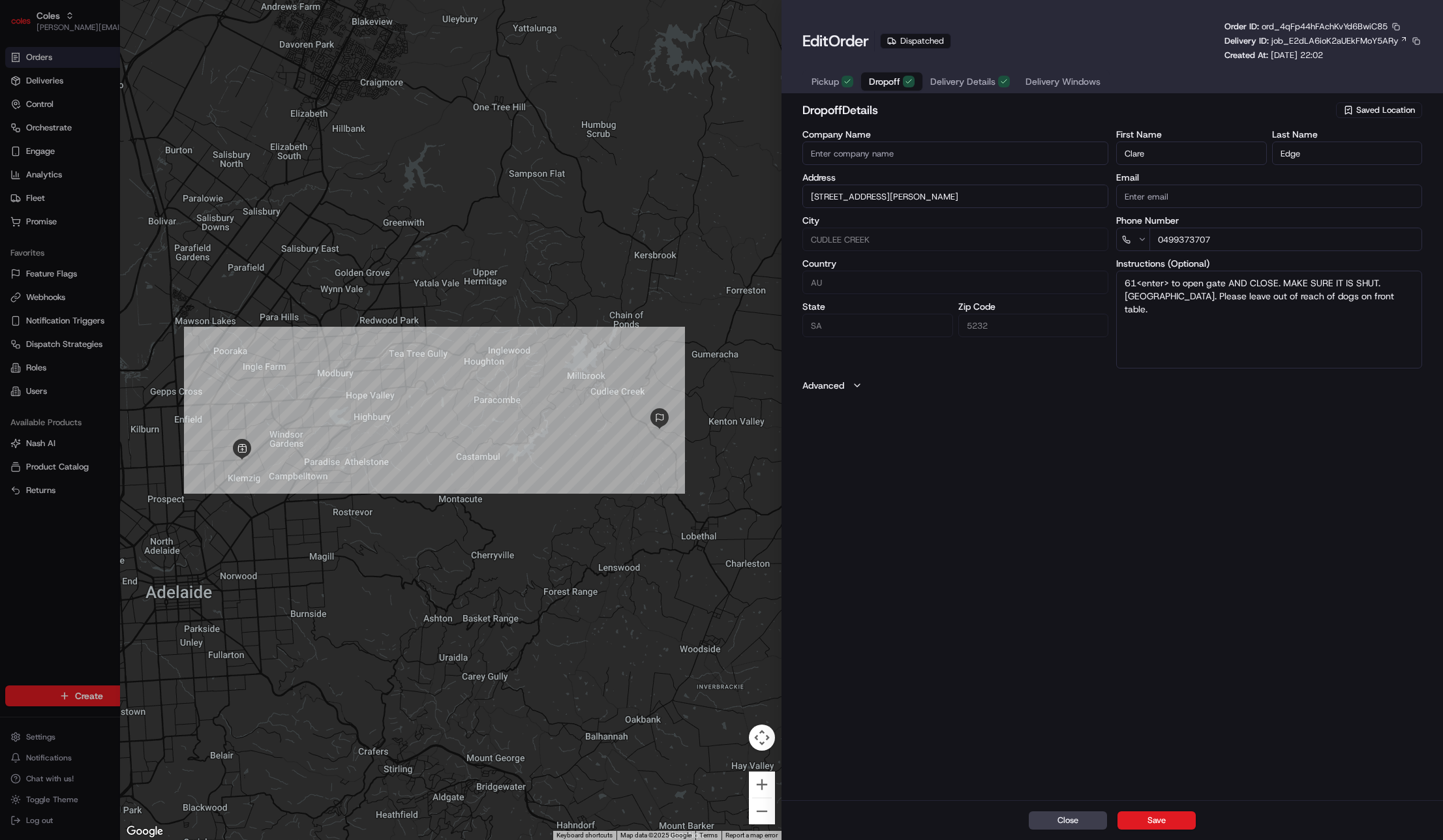
click at [906, 79] on icon "button" at bounding box center [908, 81] width 8 height 8
click at [934, 79] on span "Delivery Details" at bounding box center [962, 81] width 65 height 13
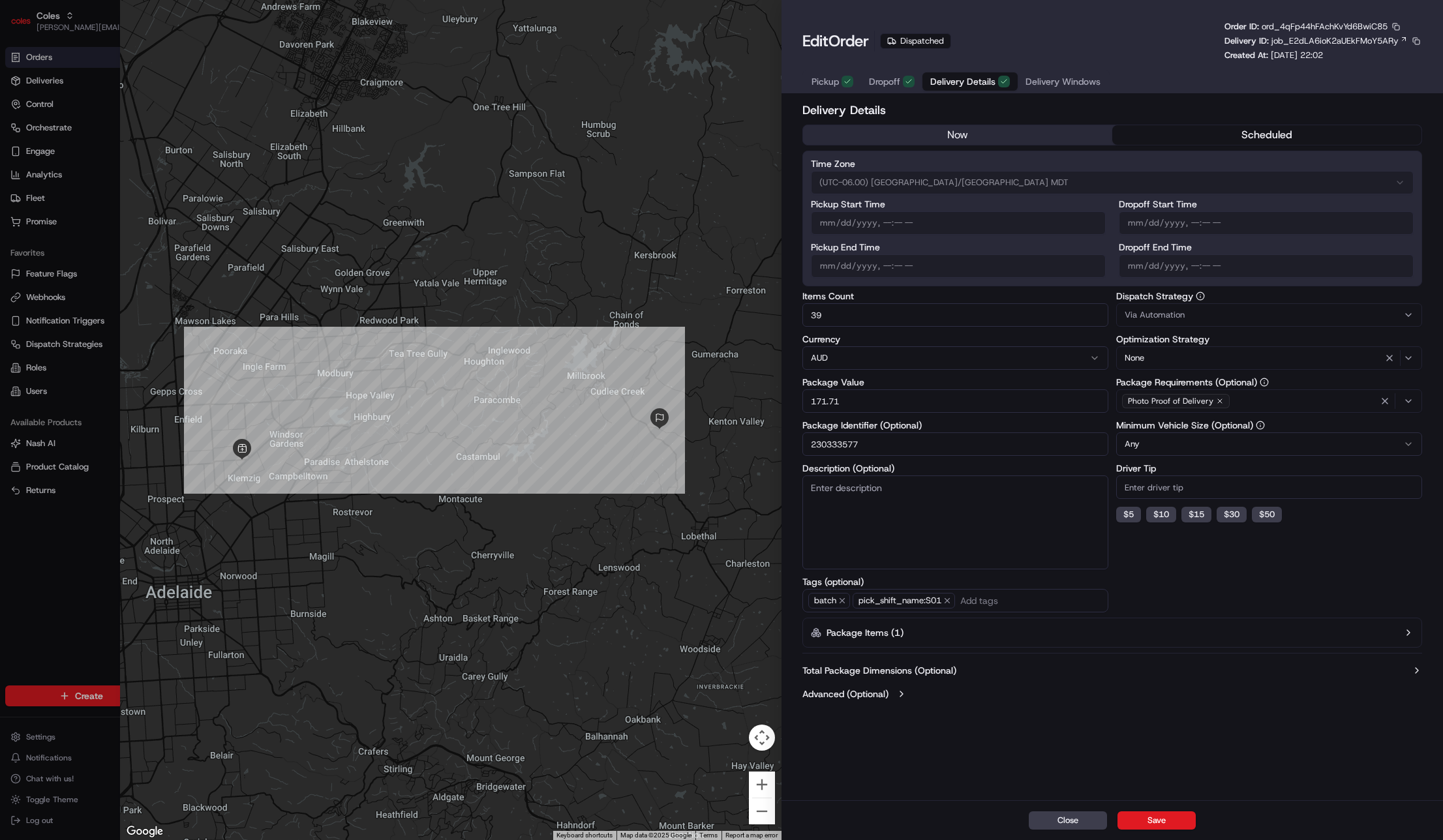
click at [886, 694] on label "Advanced (Optional)" at bounding box center [845, 693] width 86 height 13
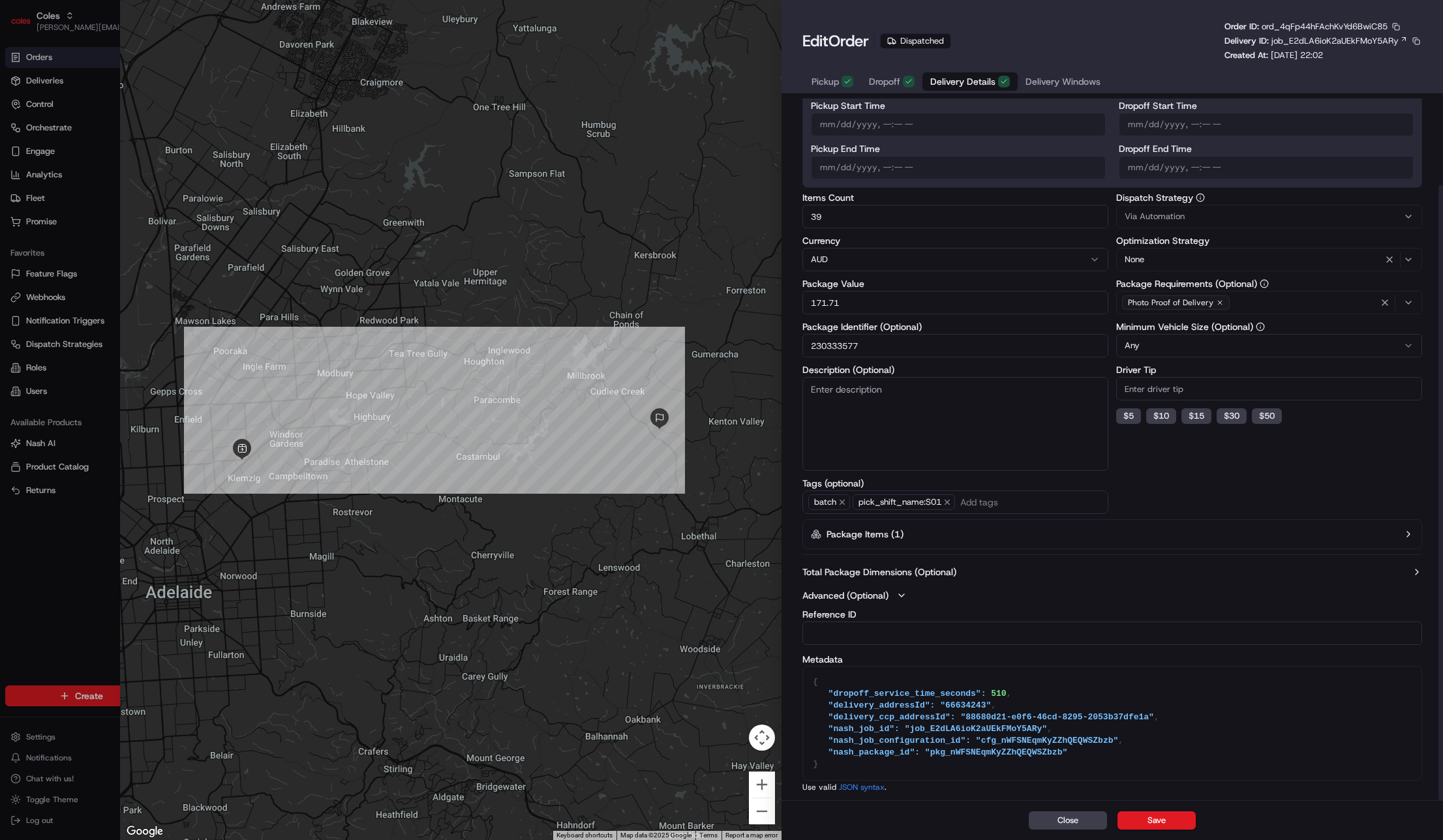
click at [935, 563] on div "Total Package Dimensions (Optional) Advanced (Optional) Reference ID Metadata {…" at bounding box center [1112, 679] width 619 height 237
click at [934, 570] on label "Total Package Dimensions (Optional)" at bounding box center [879, 572] width 154 height 13
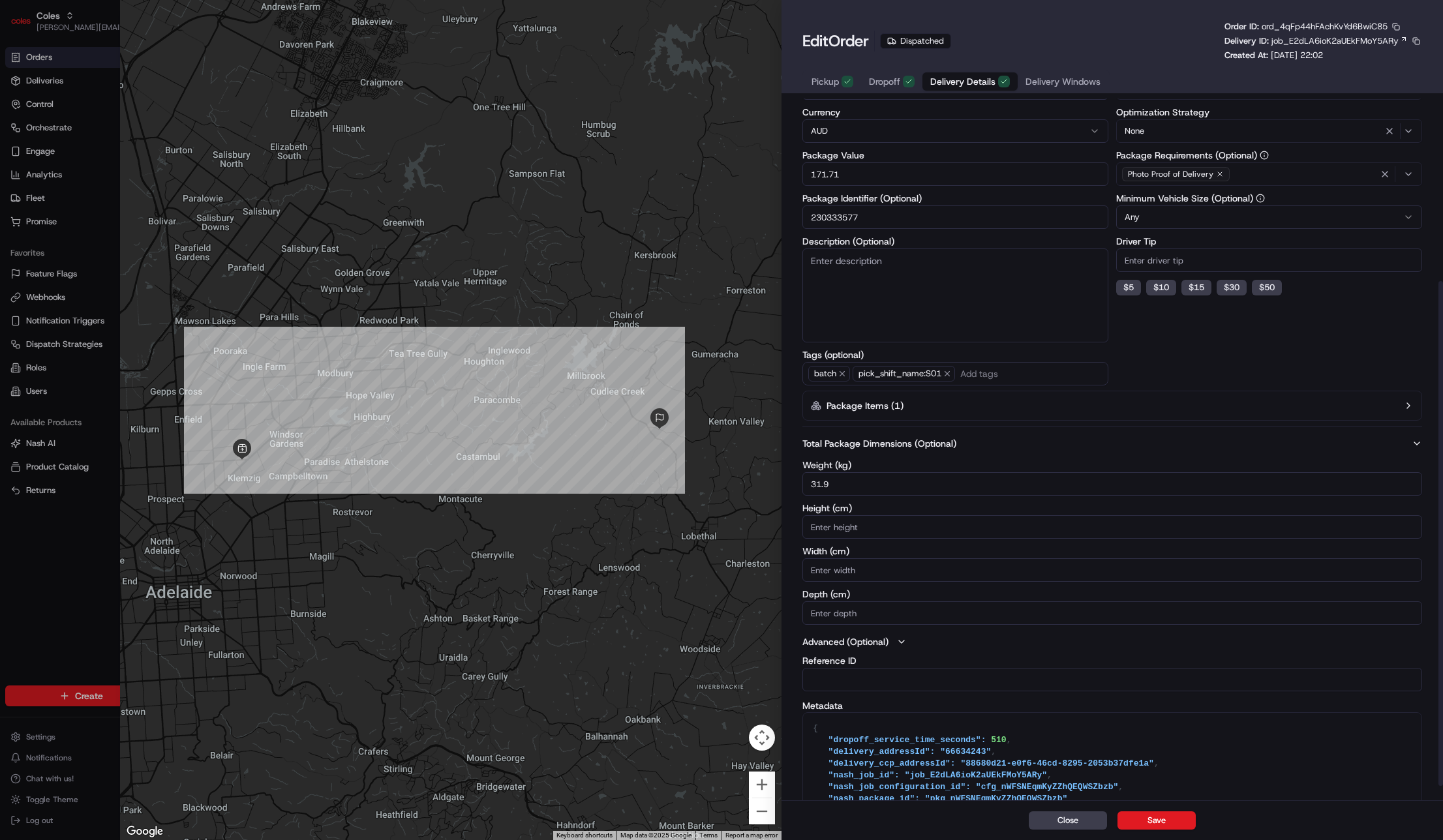
scroll to position [253, 0]
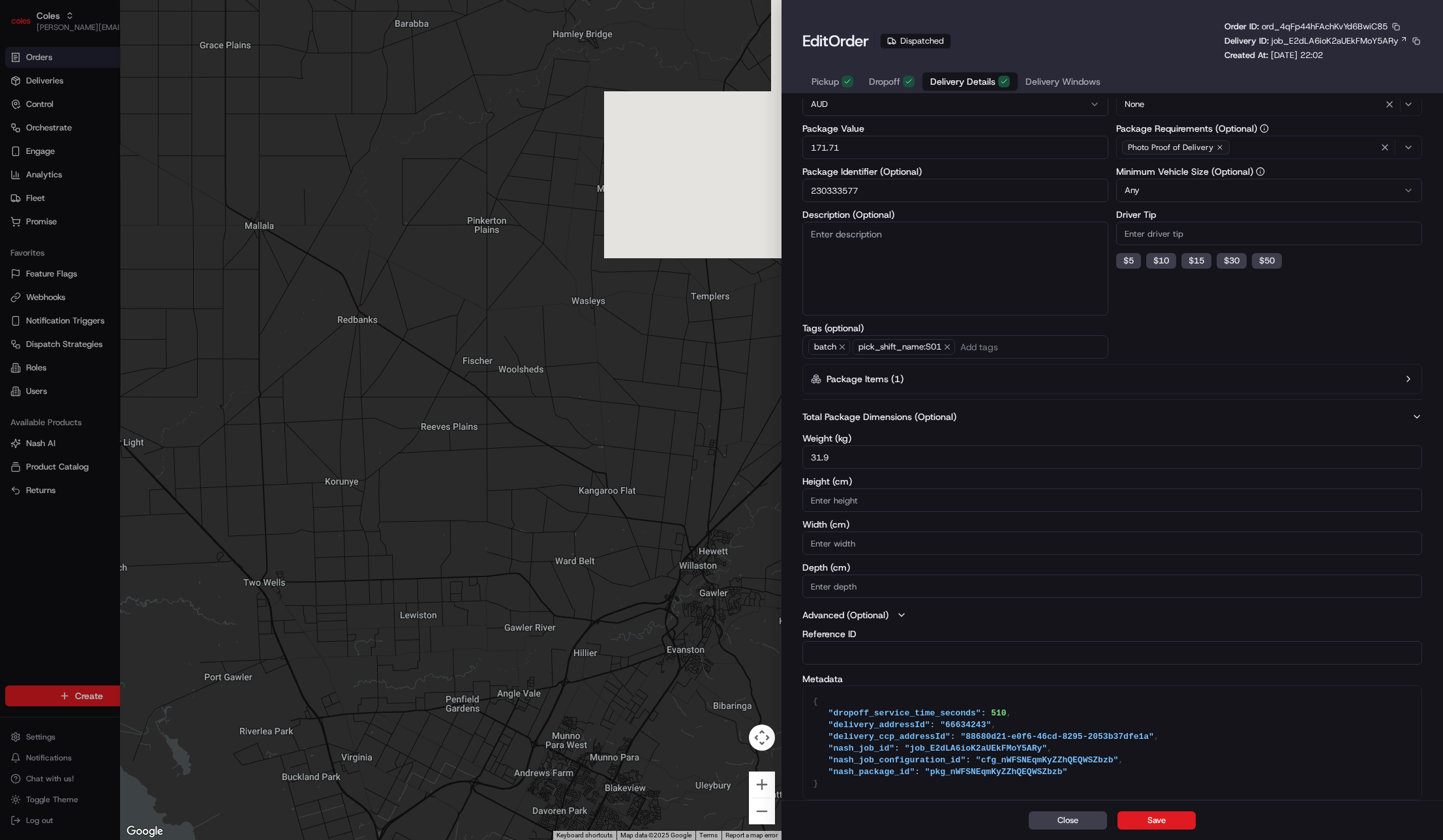
drag, startPoint x: 696, startPoint y: 259, endPoint x: 472, endPoint y: 145, distance: 251.3
click at [472, 145] on div at bounding box center [451, 420] width 662 height 840
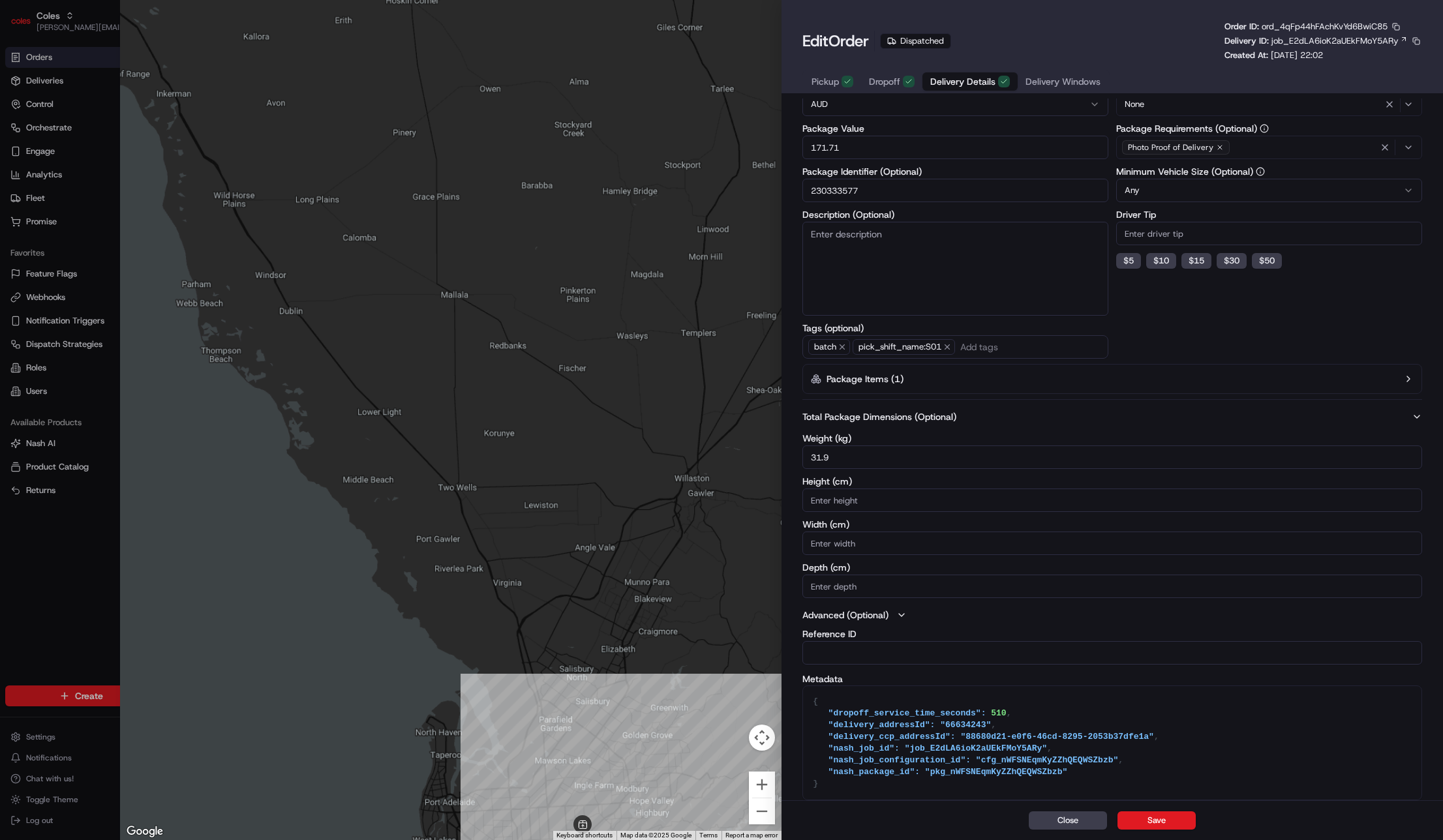
drag, startPoint x: 684, startPoint y: 530, endPoint x: 477, endPoint y: 421, distance: 233.9
click at [573, 473] on div at bounding box center [451, 420] width 662 height 840
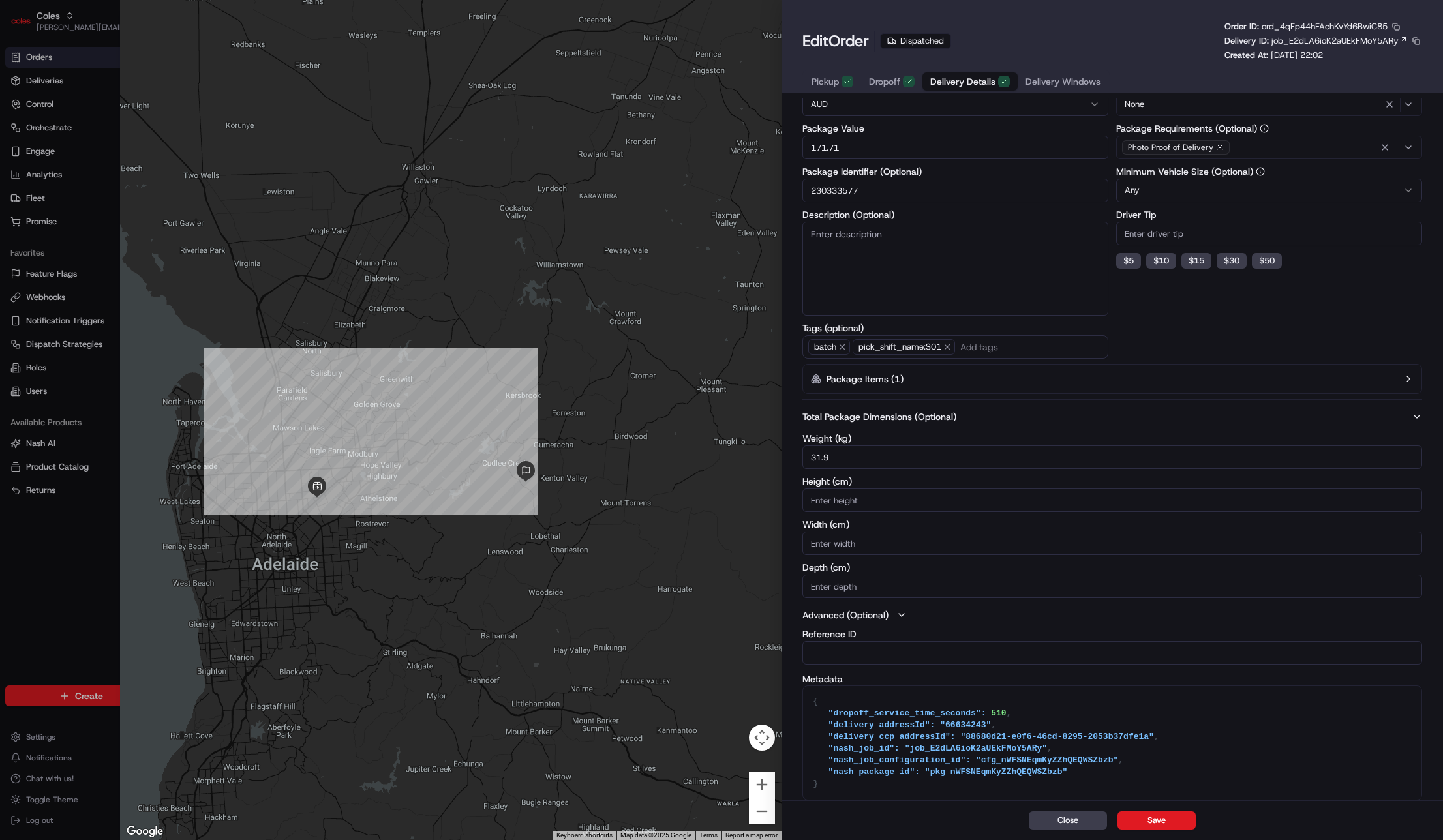
drag, startPoint x: 479, startPoint y: 444, endPoint x: 674, endPoint y: 442, distance: 195.0
click at [674, 442] on div at bounding box center [451, 420] width 662 height 840
drag, startPoint x: 376, startPoint y: 428, endPoint x: 458, endPoint y: 429, distance: 82.0
click at [458, 429] on div at bounding box center [451, 420] width 662 height 840
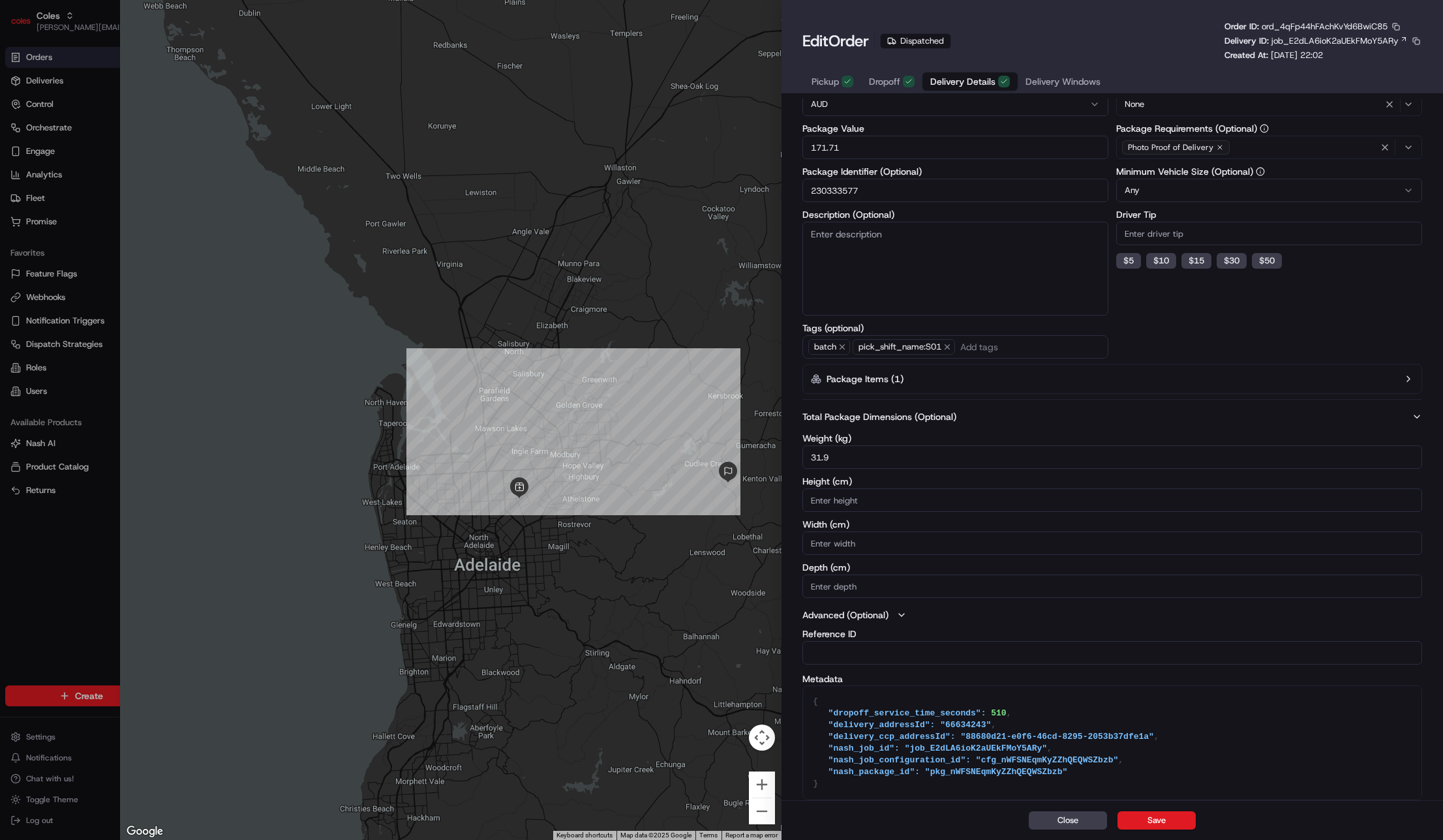
click at [90, 493] on div at bounding box center [722, 420] width 1443 height 840
type input "1"
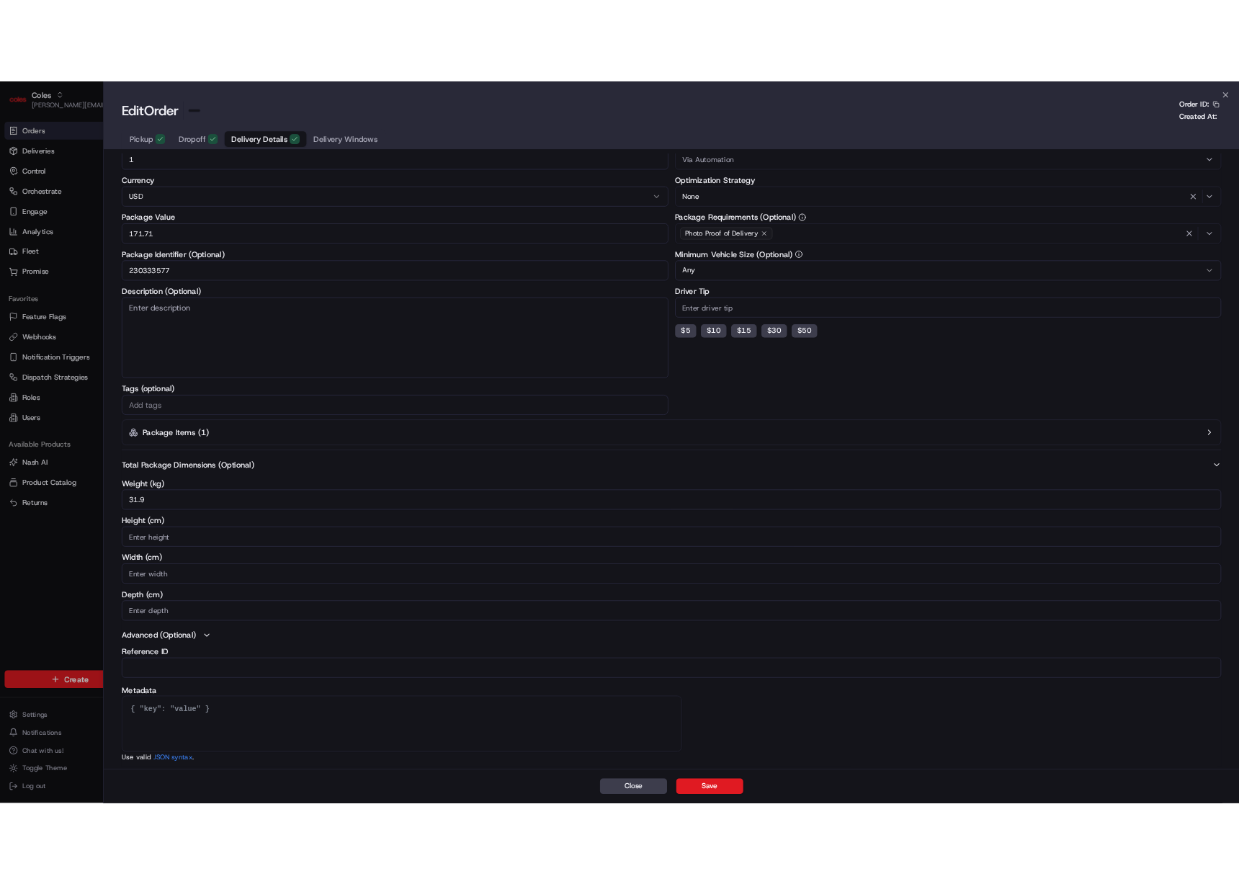
scroll to position [81, 0]
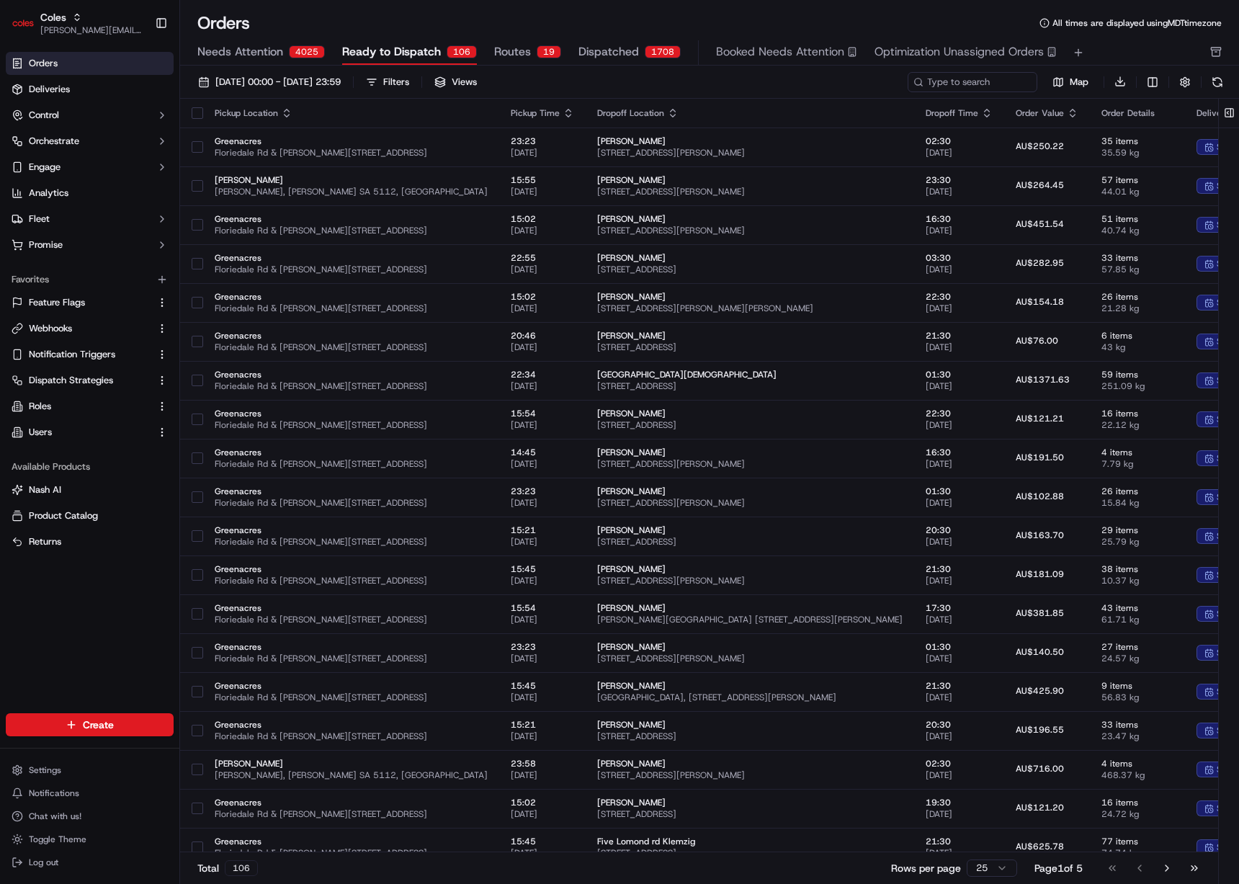
click at [929, 9] on div "Orders All times are displayed using MDT timezone Needs Attention 4025 Ready to…" at bounding box center [709, 442] width 1059 height 884
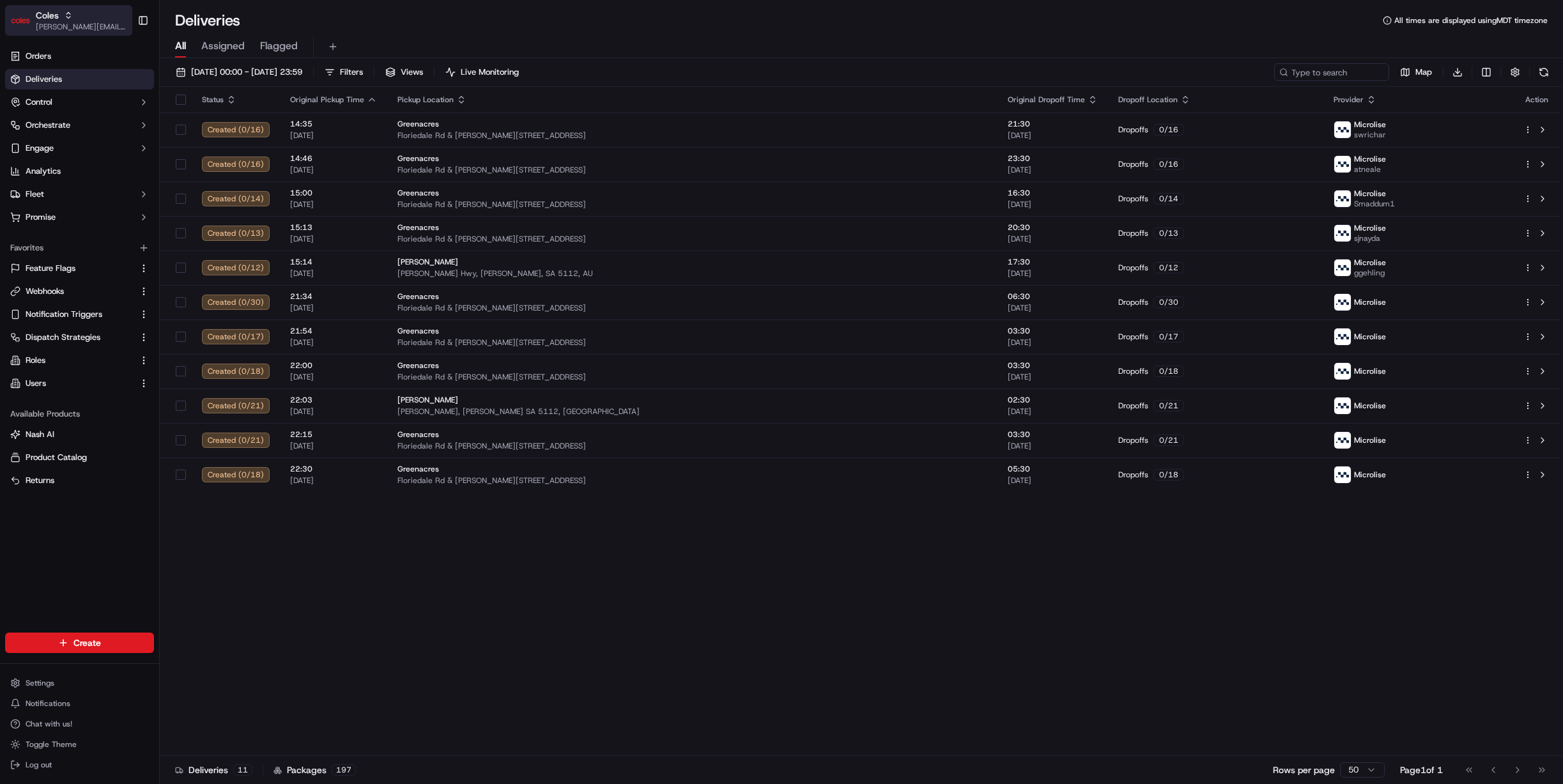
click at [75, 15] on div "Coles" at bounding box center [81, 15] width 91 height 12
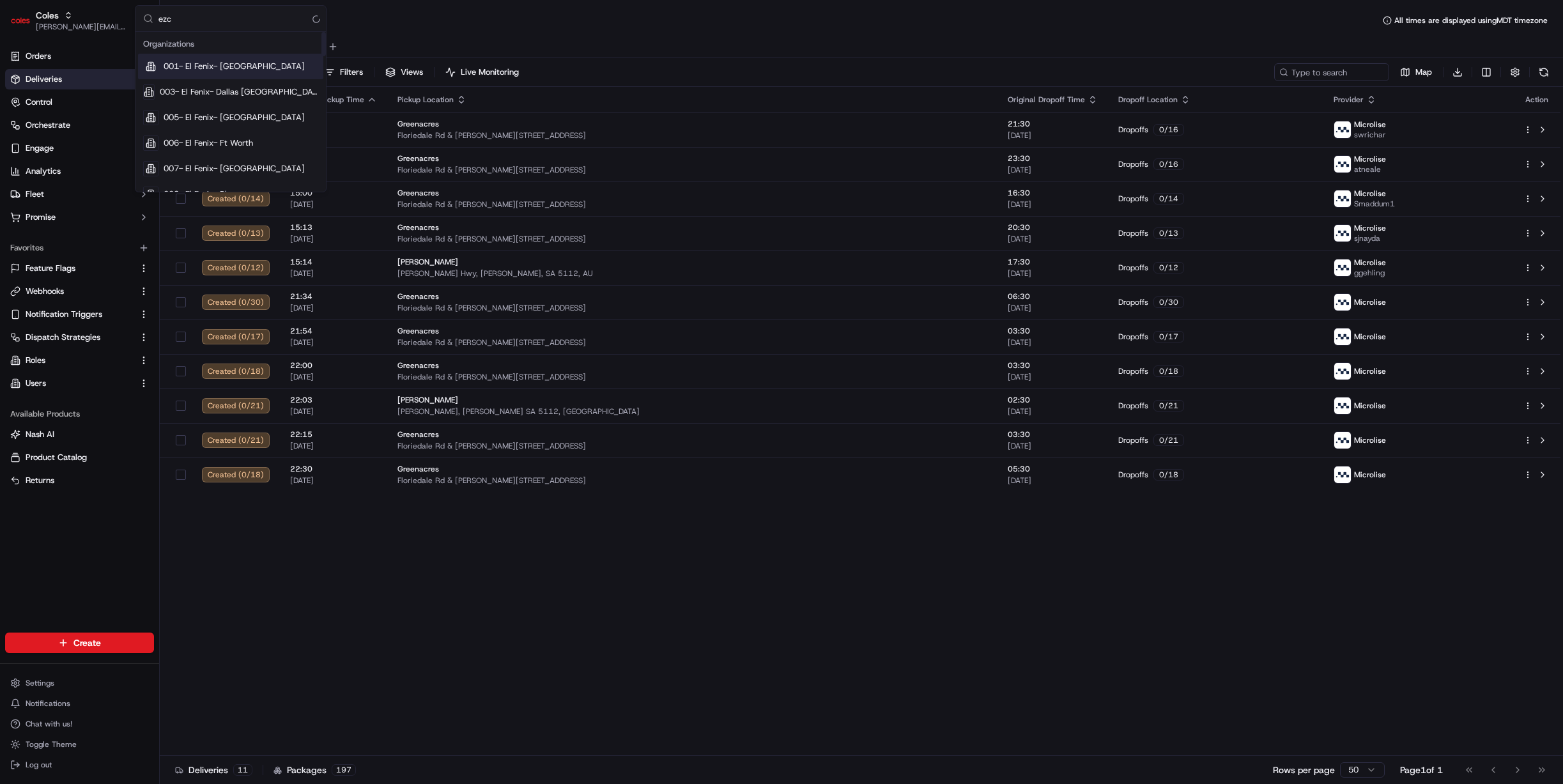
type input "ezca"
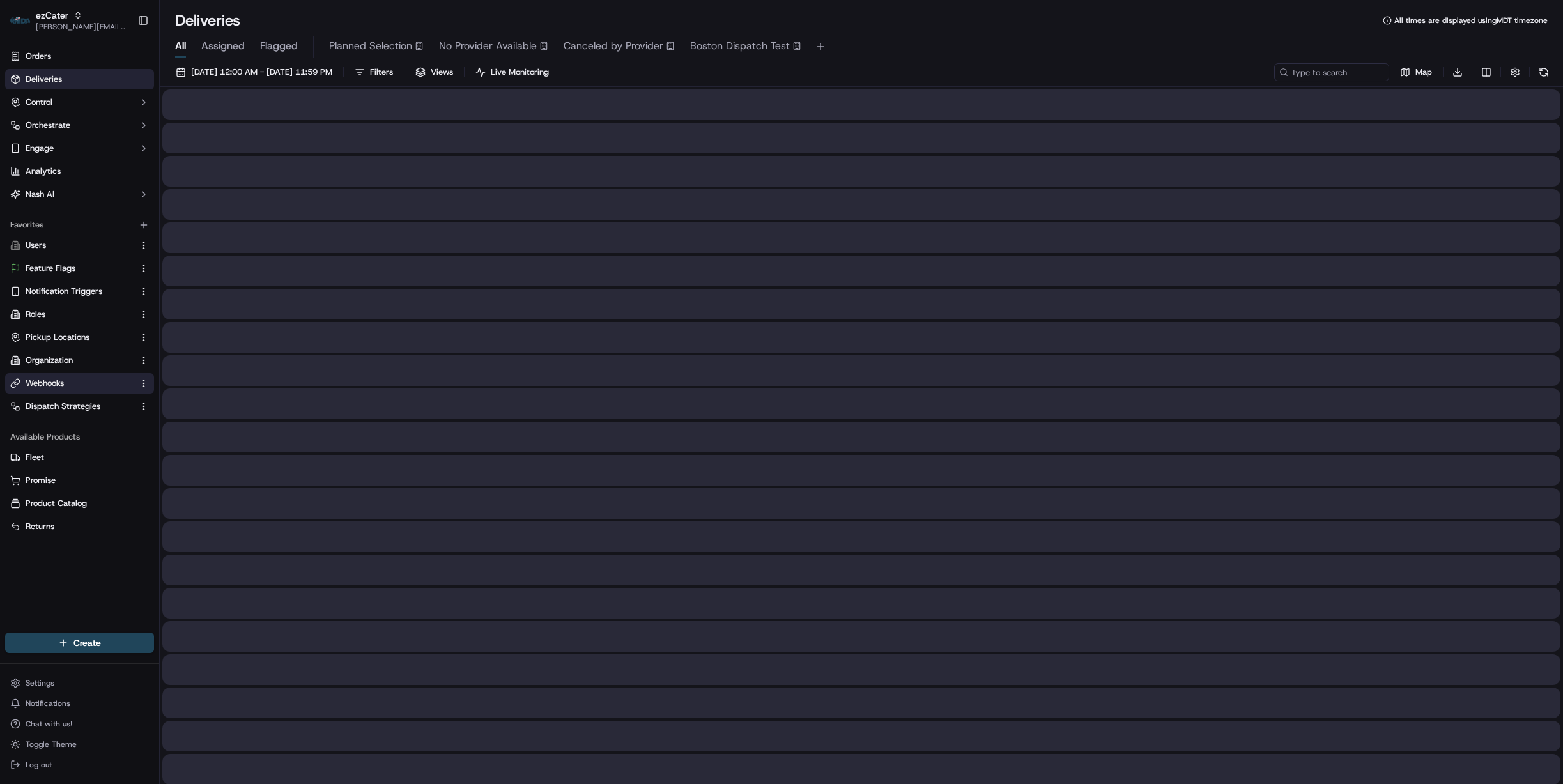
click at [66, 385] on link "Webhooks" at bounding box center [72, 383] width 123 height 12
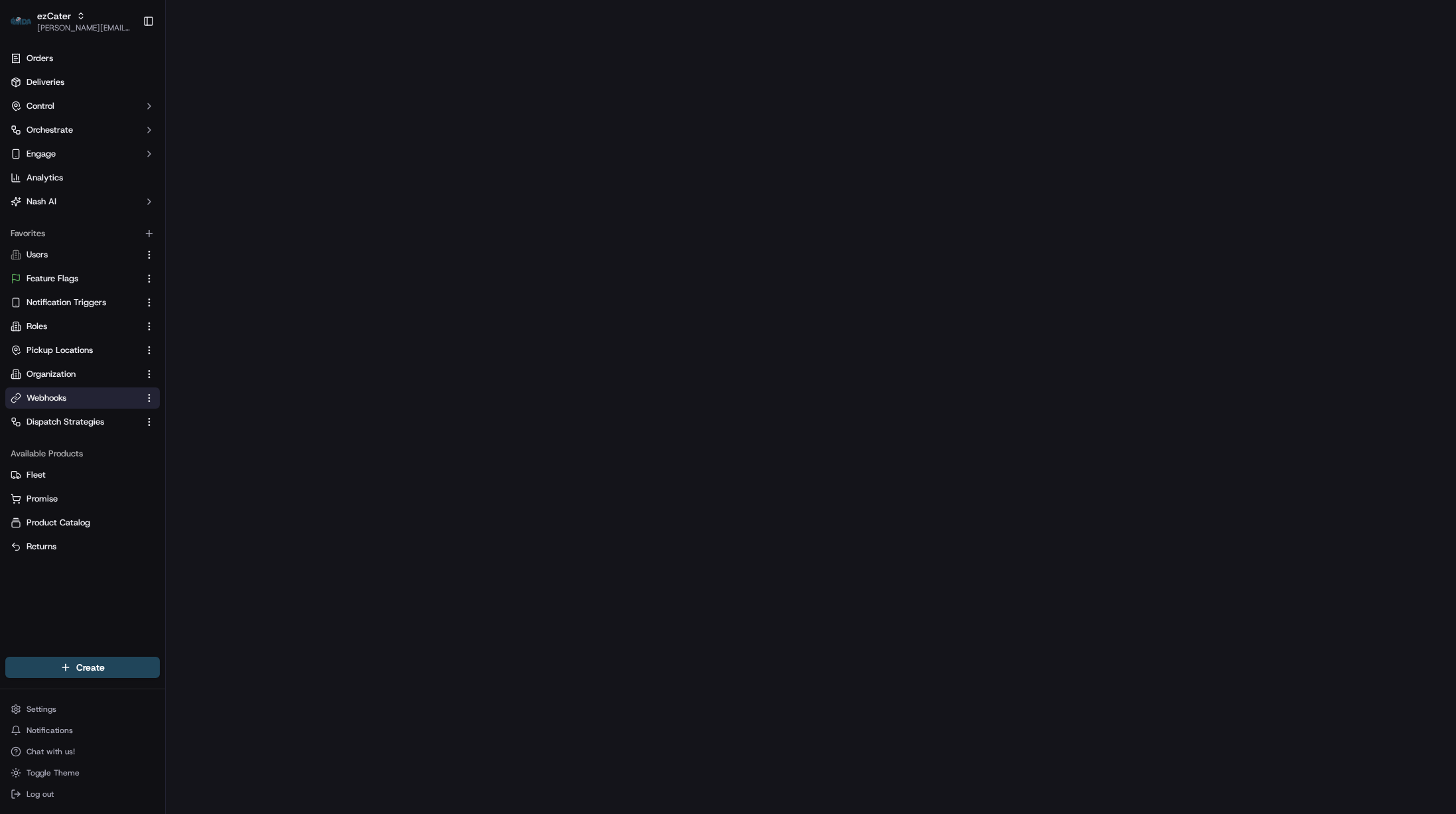
click at [81, 395] on link "Webhooks" at bounding box center [75, 398] width 128 height 12
click at [149, 397] on html "ezCater [PERSON_NAME][EMAIL_ADDRESS][DOMAIN_NAME] Toggle Sidebar Orders Deliver…" at bounding box center [728, 407] width 1456 height 814
click at [106, 12] on div "ezCater" at bounding box center [84, 16] width 95 height 13
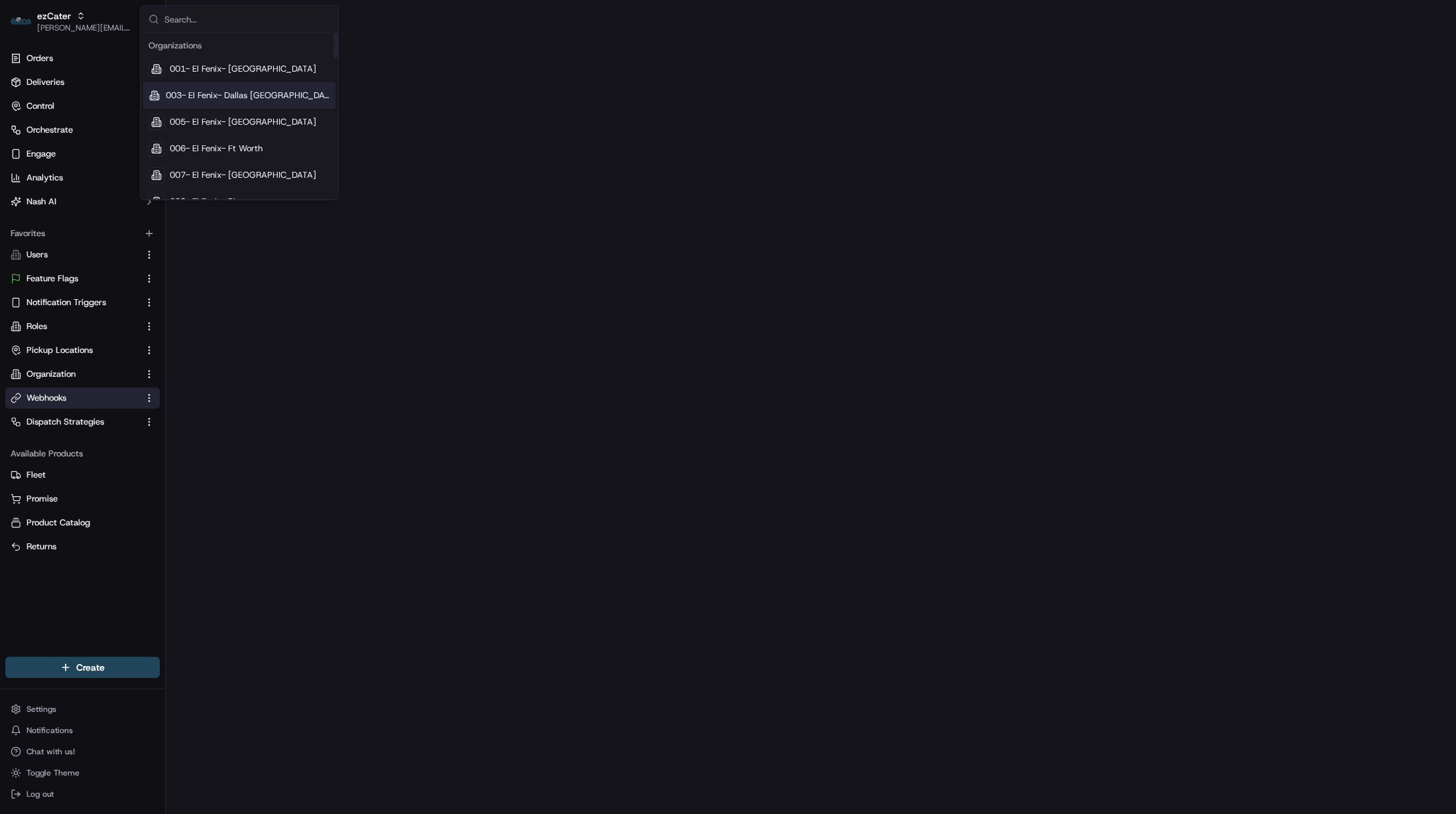
click at [99, 219] on div "Favorites Users Feature Flags Notification Triggers Roles Pickup Locations Orga…" at bounding box center [82, 327] width 165 height 220
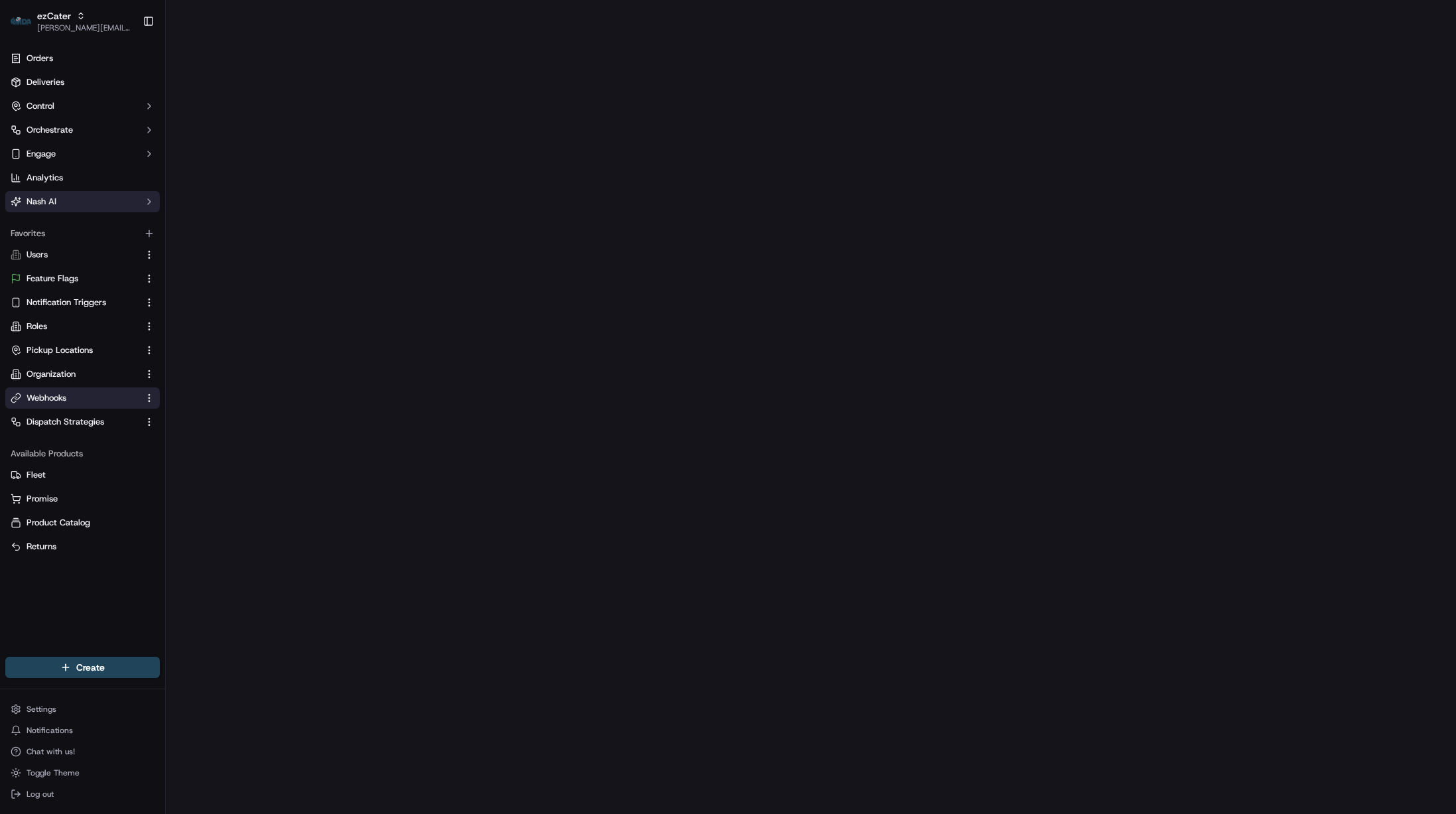
click at [146, 201] on icon "button" at bounding box center [149, 202] width 11 height 11
